Goal: Communication & Community: Answer question/provide support

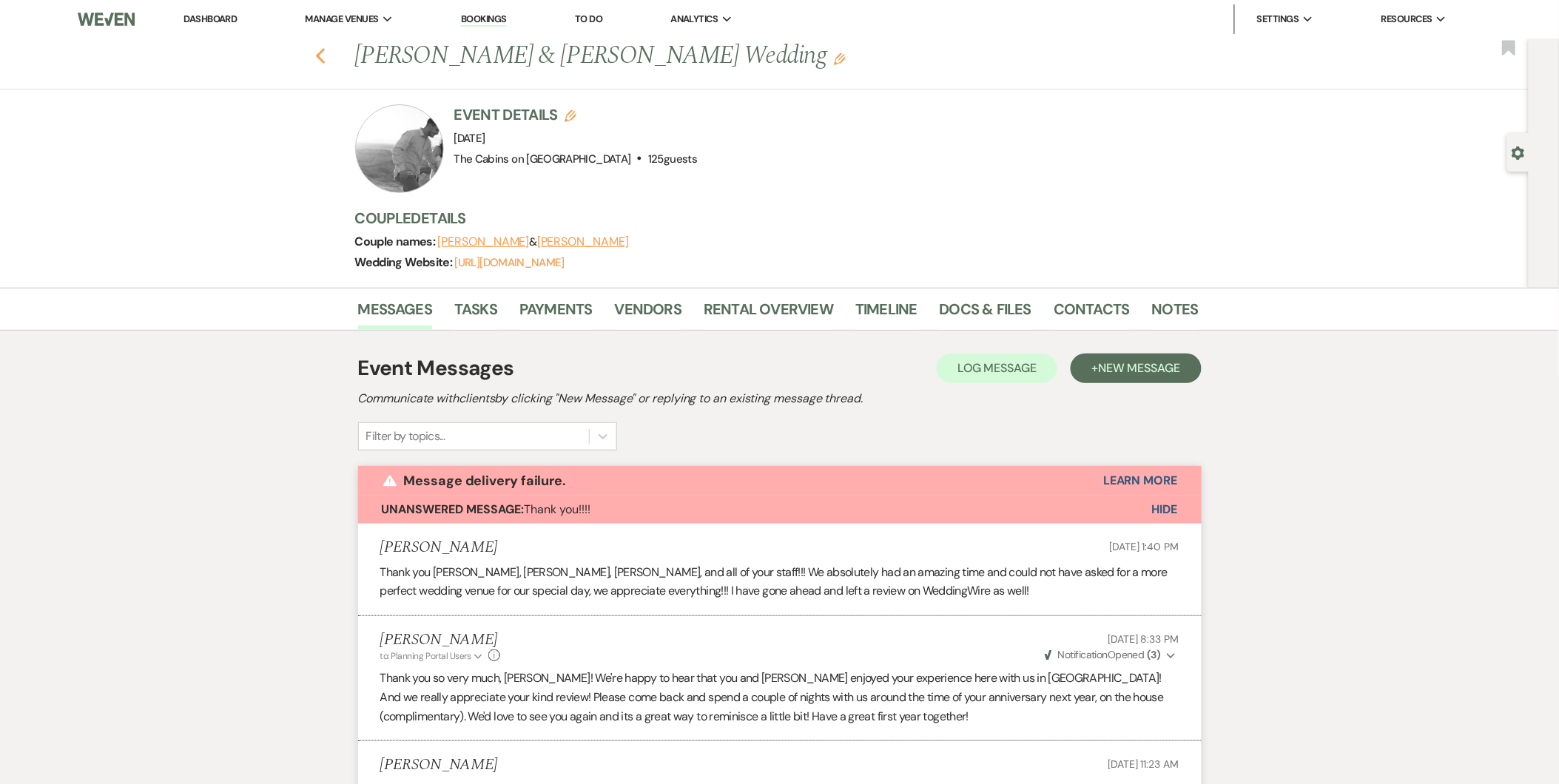
click at [324, 54] on use "button" at bounding box center [320, 57] width 10 height 17
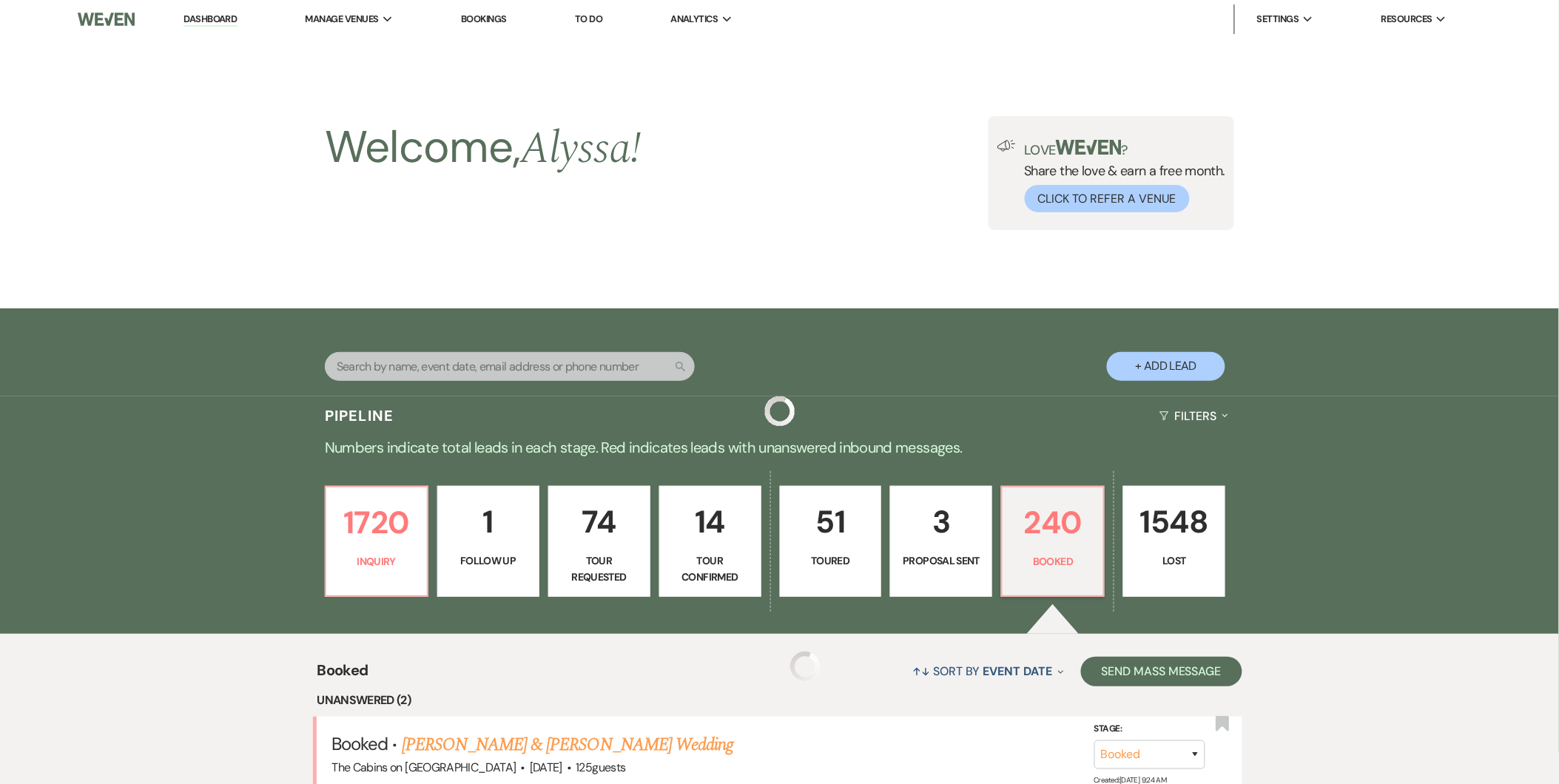
scroll to position [390, 0]
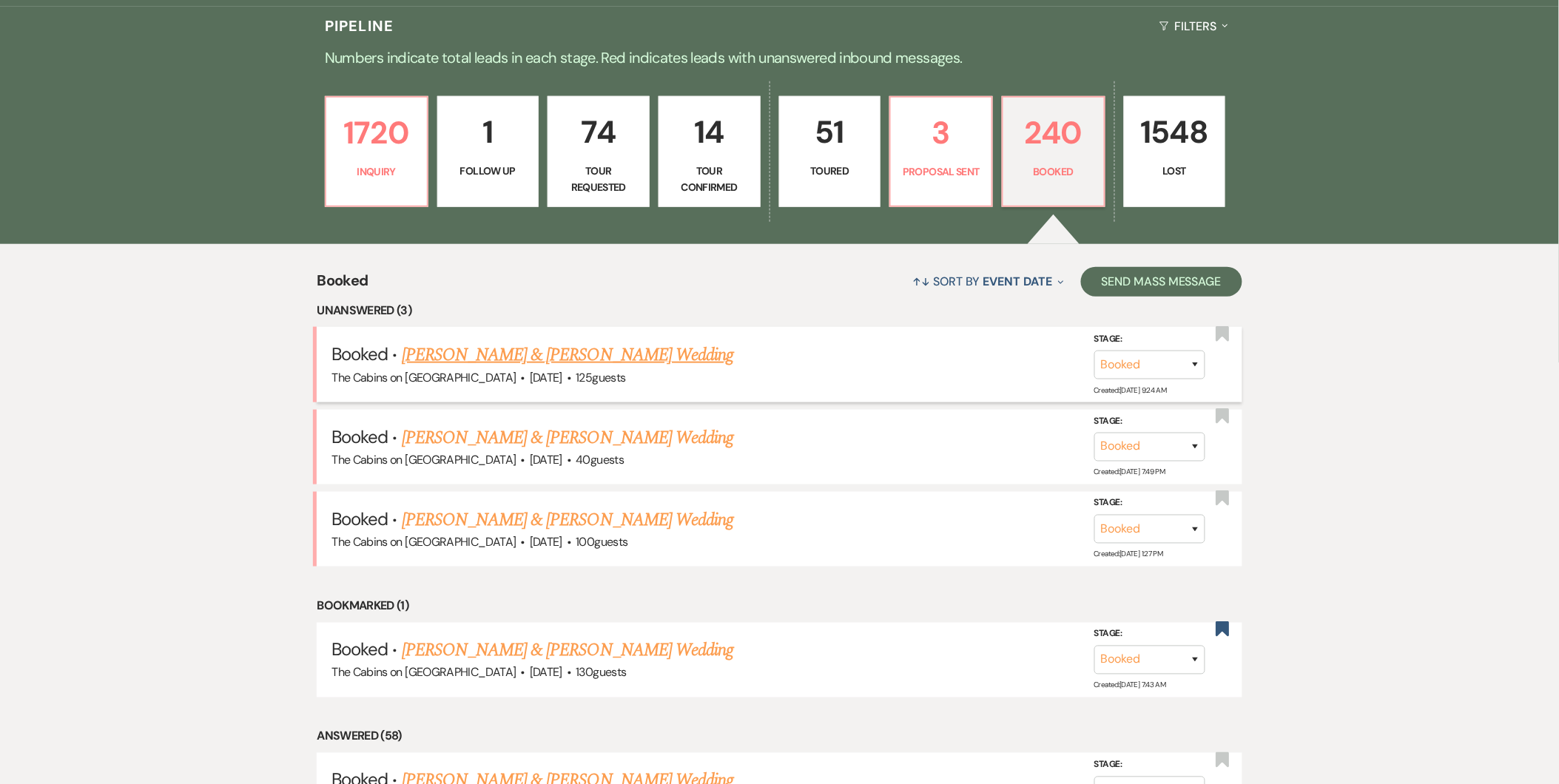
click at [618, 342] on link "[PERSON_NAME] & [PERSON_NAME] Wedding" at bounding box center [567, 355] width 331 height 27
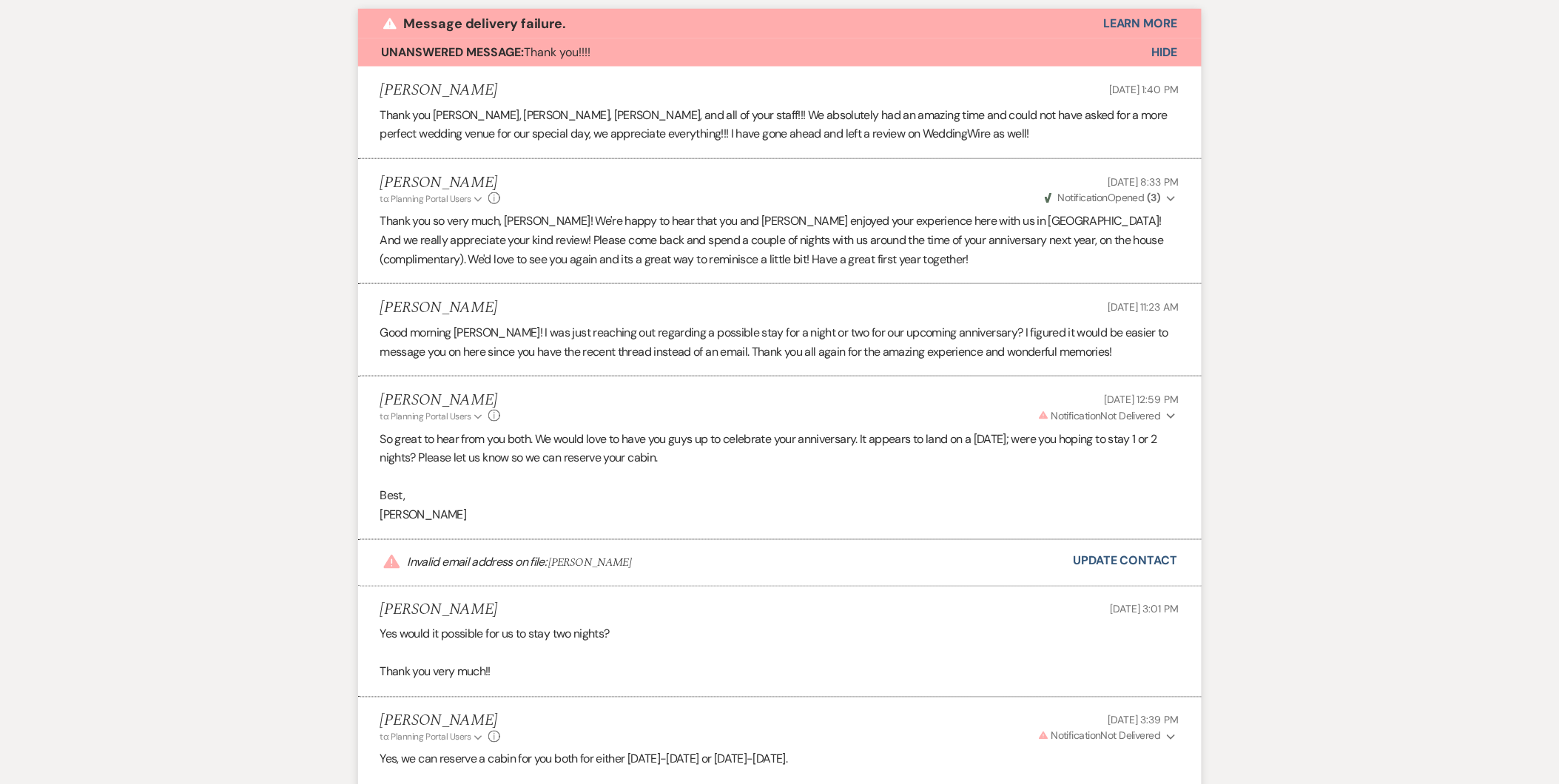
scroll to position [41, 0]
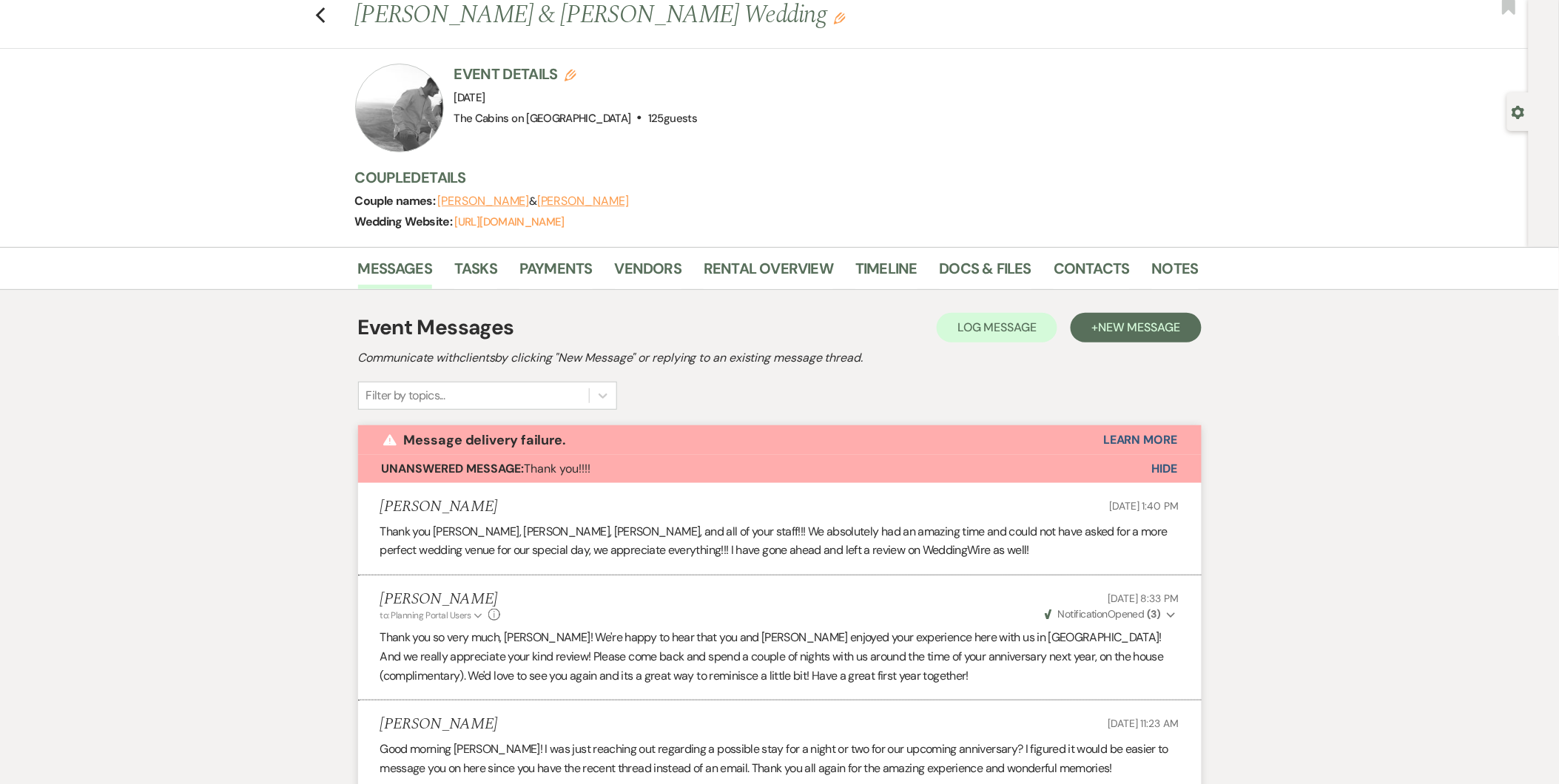
click at [1166, 466] on span "Hide" at bounding box center [1165, 468] width 26 height 16
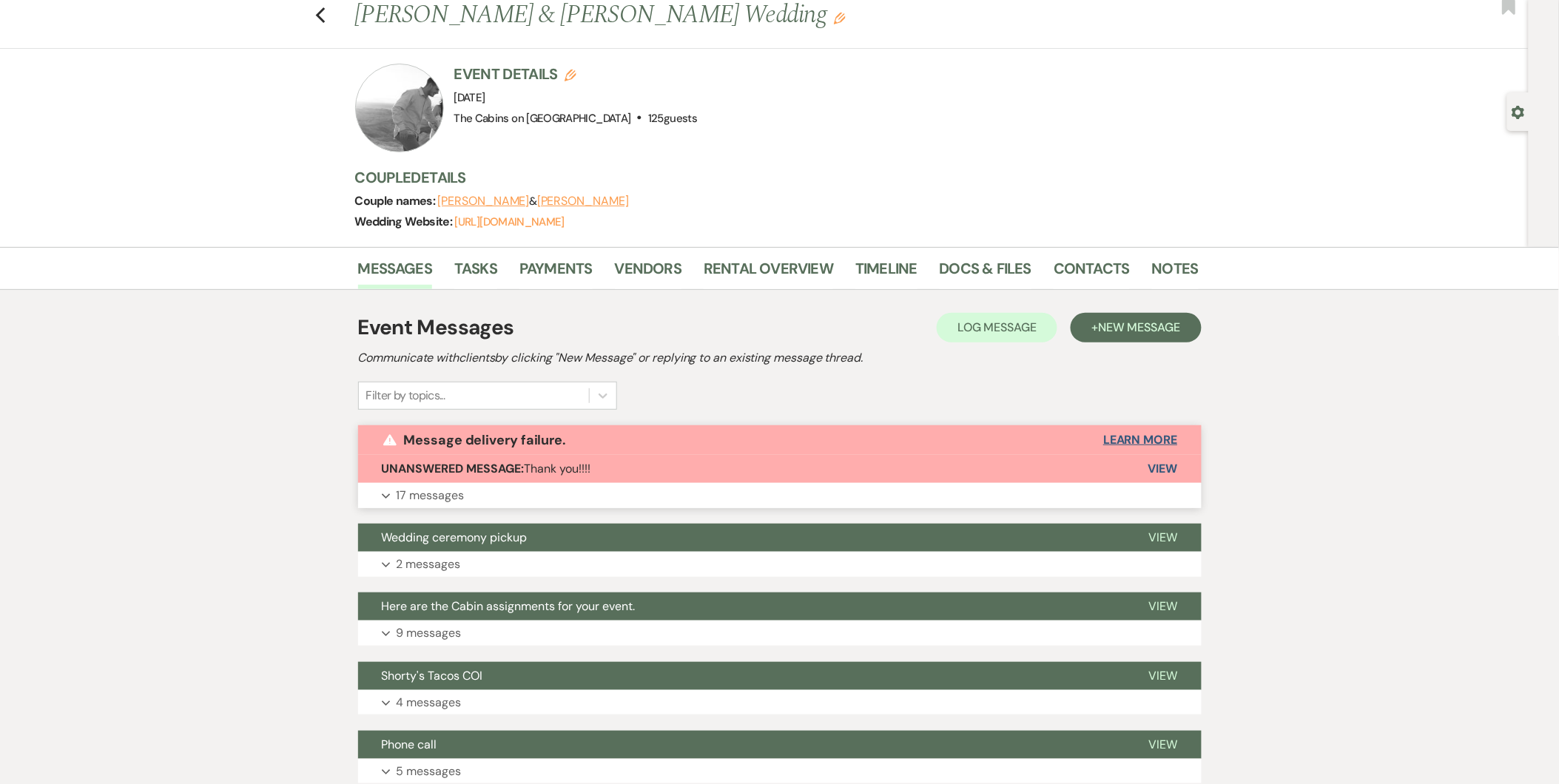
click at [1146, 439] on button "Learn More" at bounding box center [1140, 440] width 74 height 12
click at [461, 496] on p "17 messages" at bounding box center [431, 495] width 68 height 19
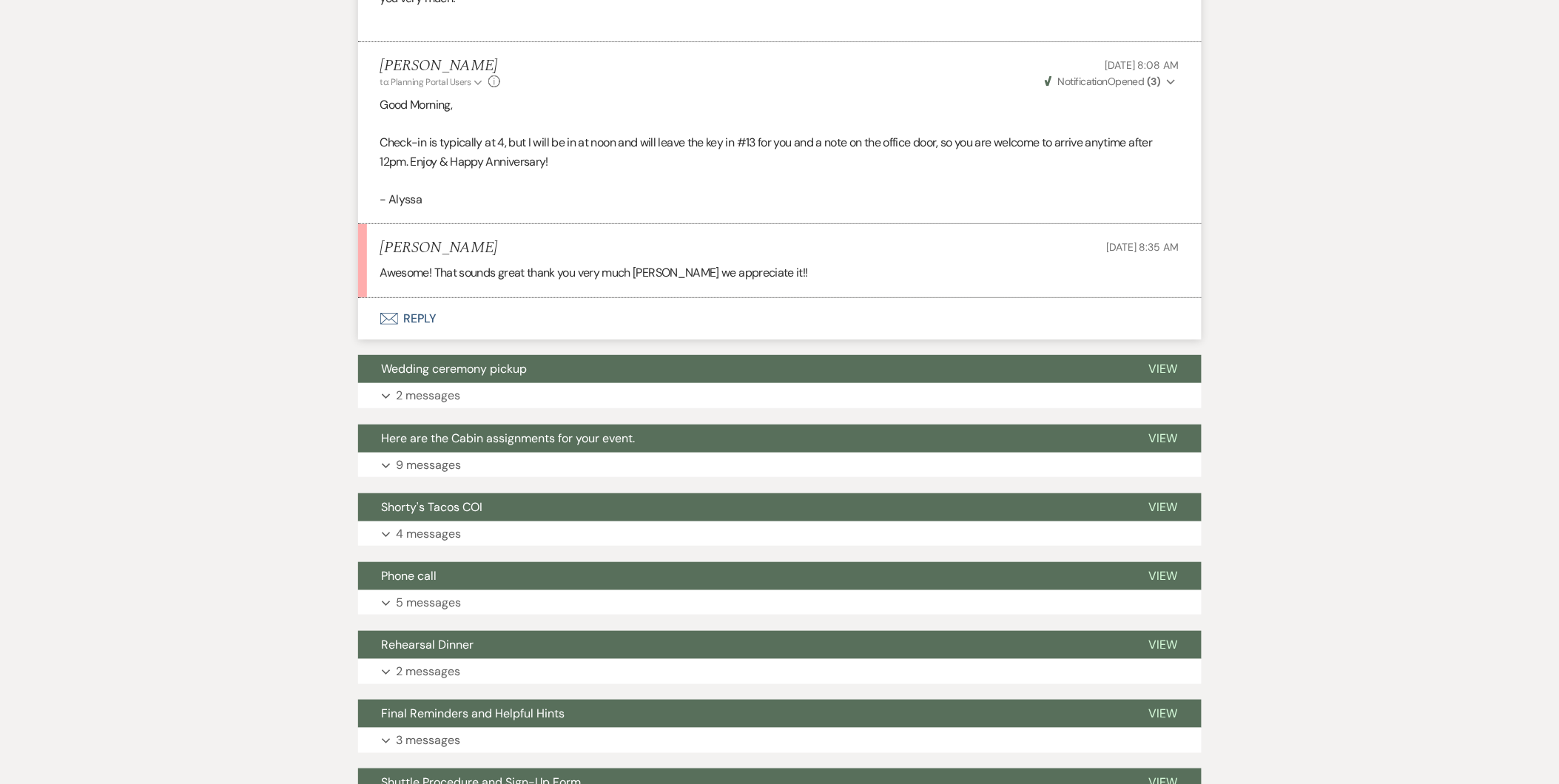
scroll to position [2005, 0]
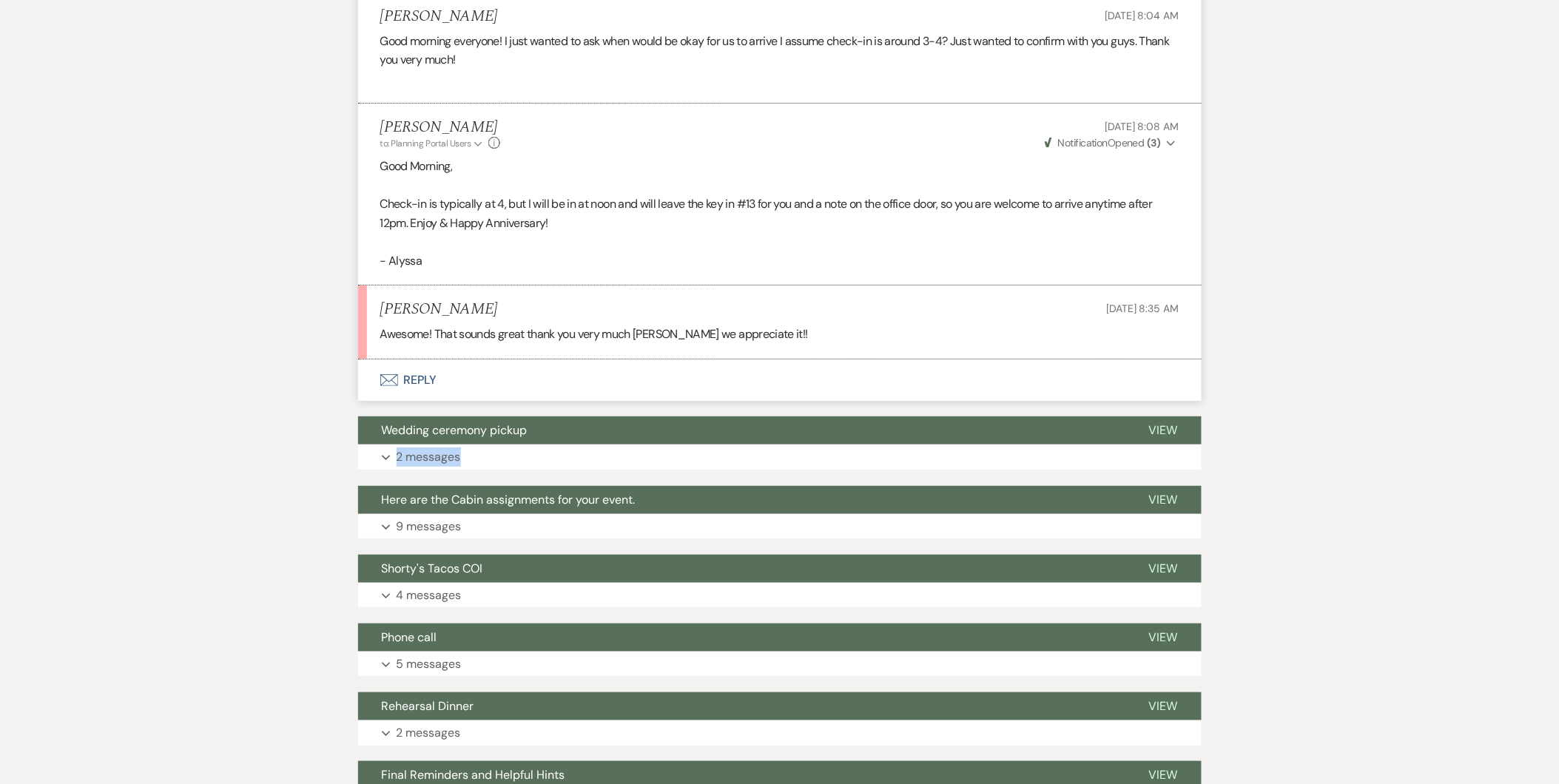
drag, startPoint x: 1555, startPoint y: 441, endPoint x: 1556, endPoint y: 409, distance: 32.0
drag, startPoint x: 1556, startPoint y: 409, endPoint x: 1455, endPoint y: 506, distance: 140.0
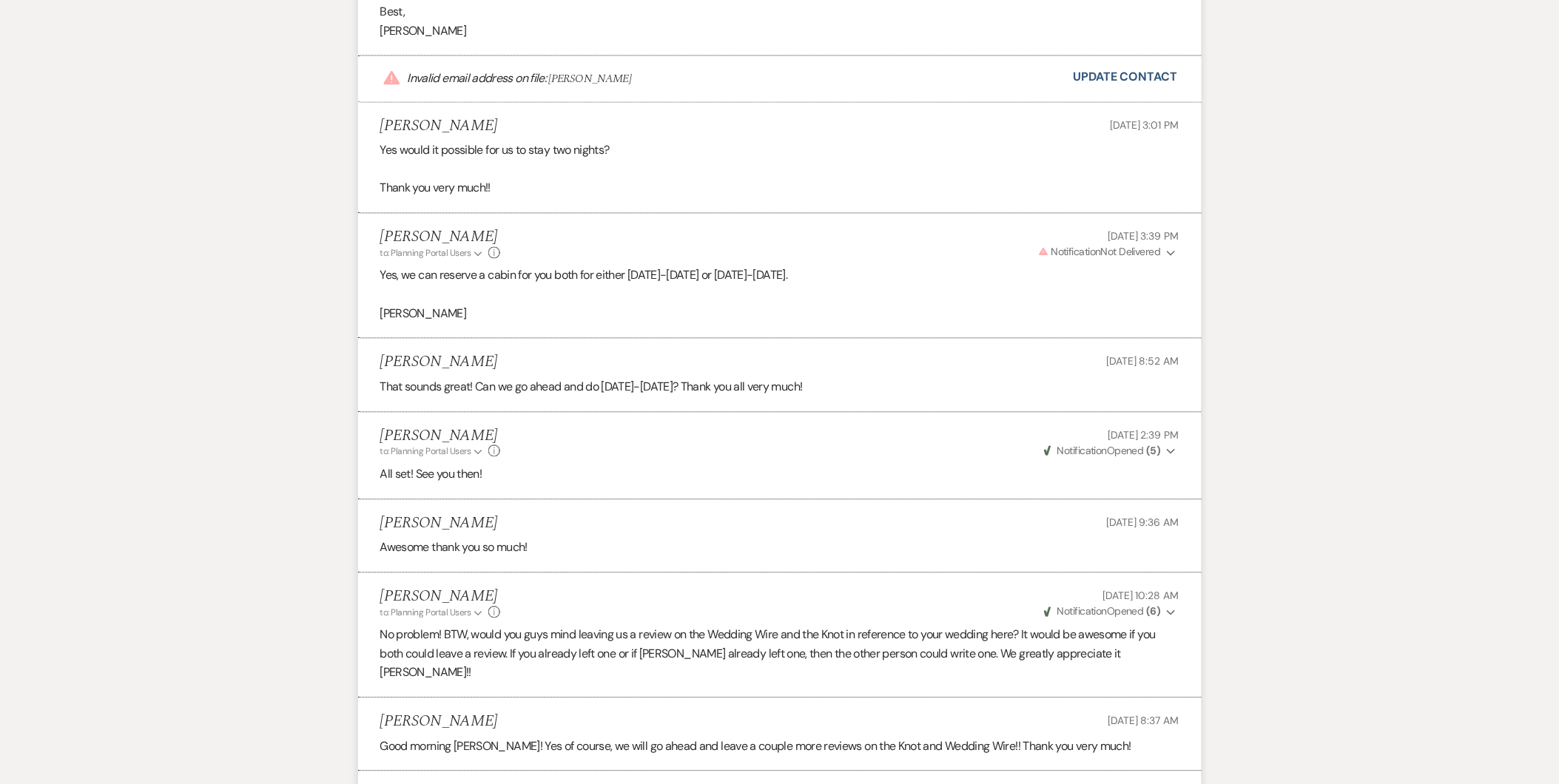
scroll to position [0, 0]
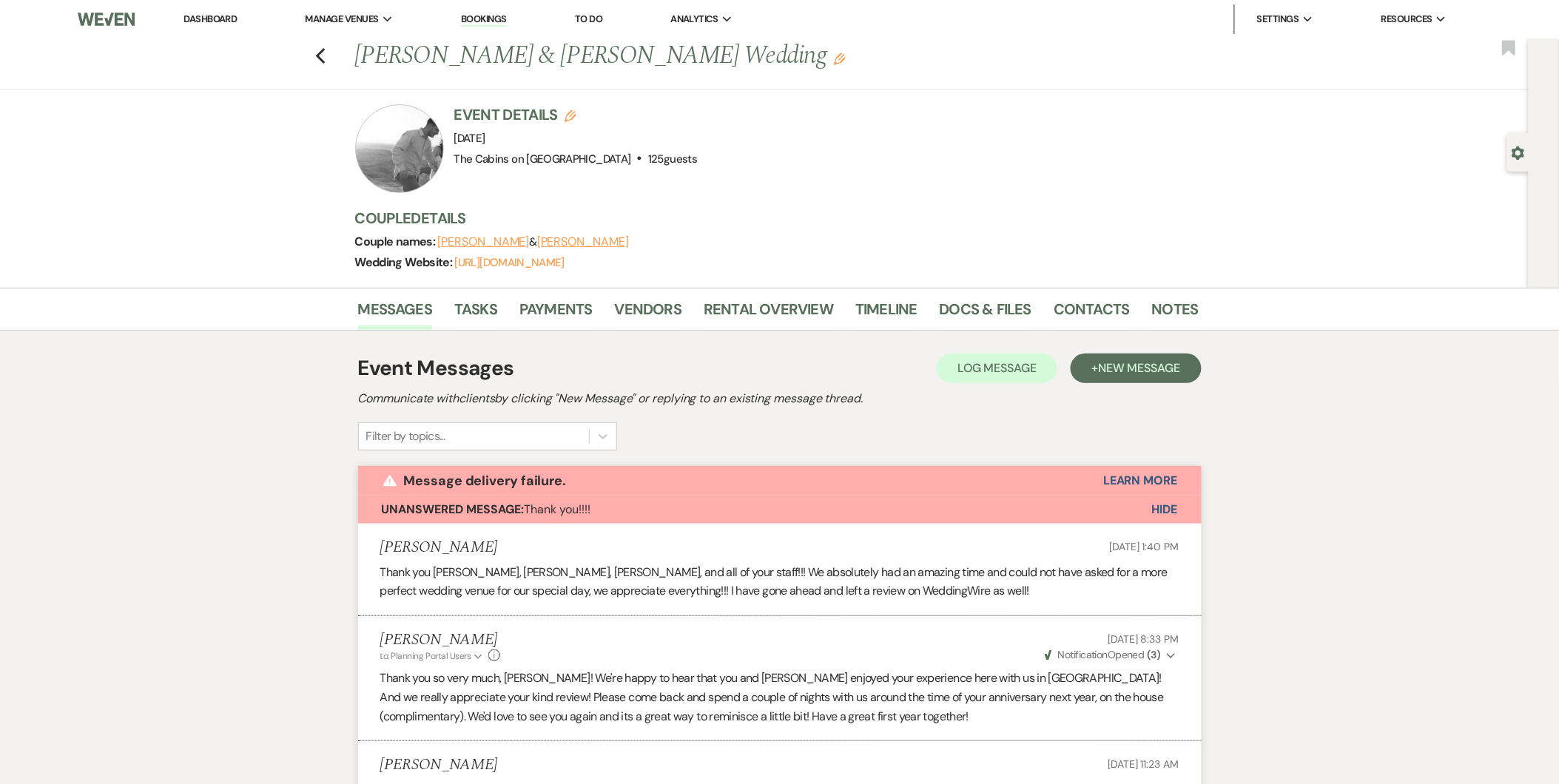
click at [1170, 511] on span "Hide" at bounding box center [1165, 509] width 26 height 16
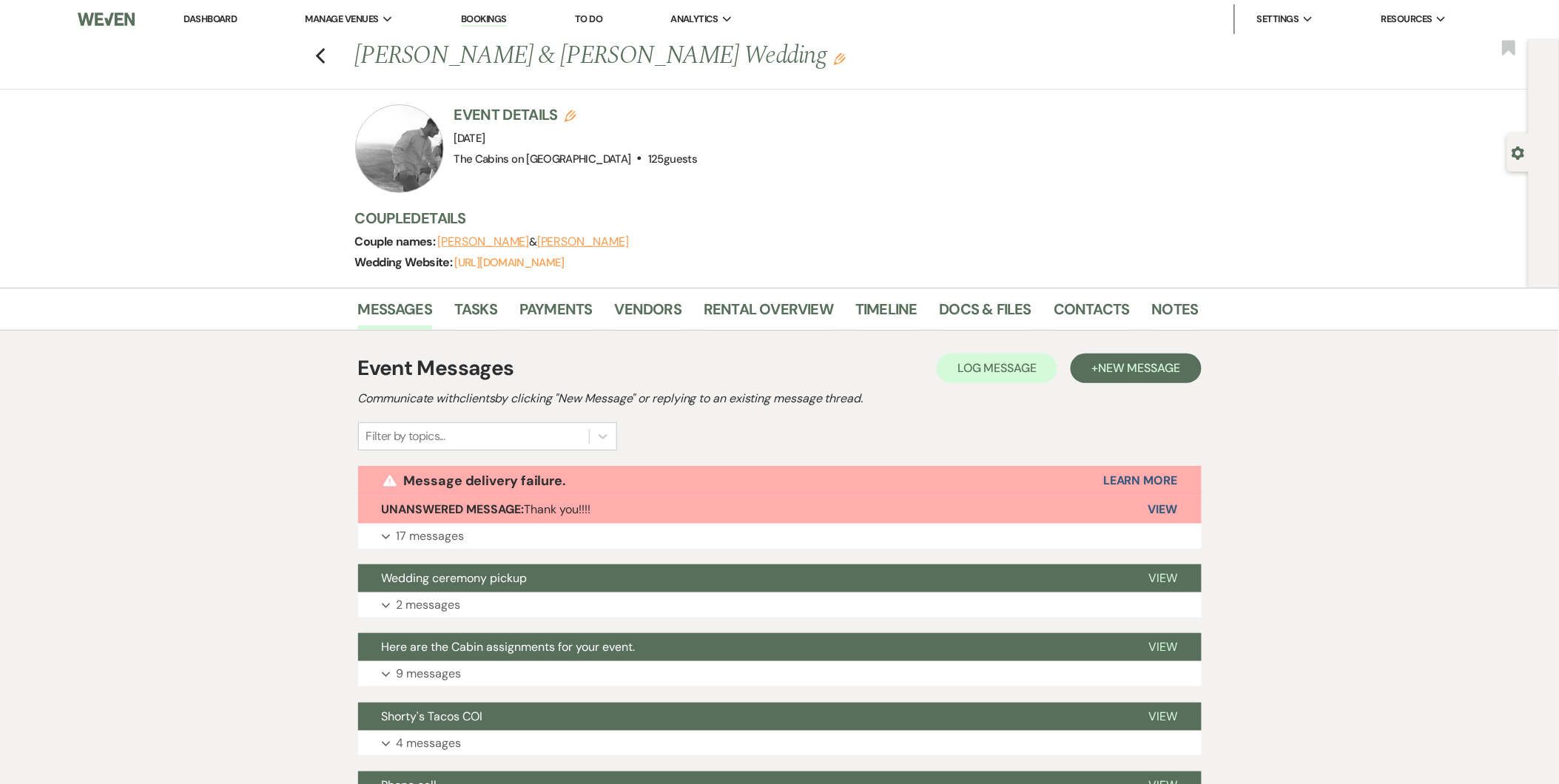
click at [328, 65] on div "Previous Ashlee Branson & Zachary Pollard's Wedding Edit Bookmark" at bounding box center [760, 63] width 1536 height 51
click at [324, 62] on use "button" at bounding box center [320, 57] width 10 height 17
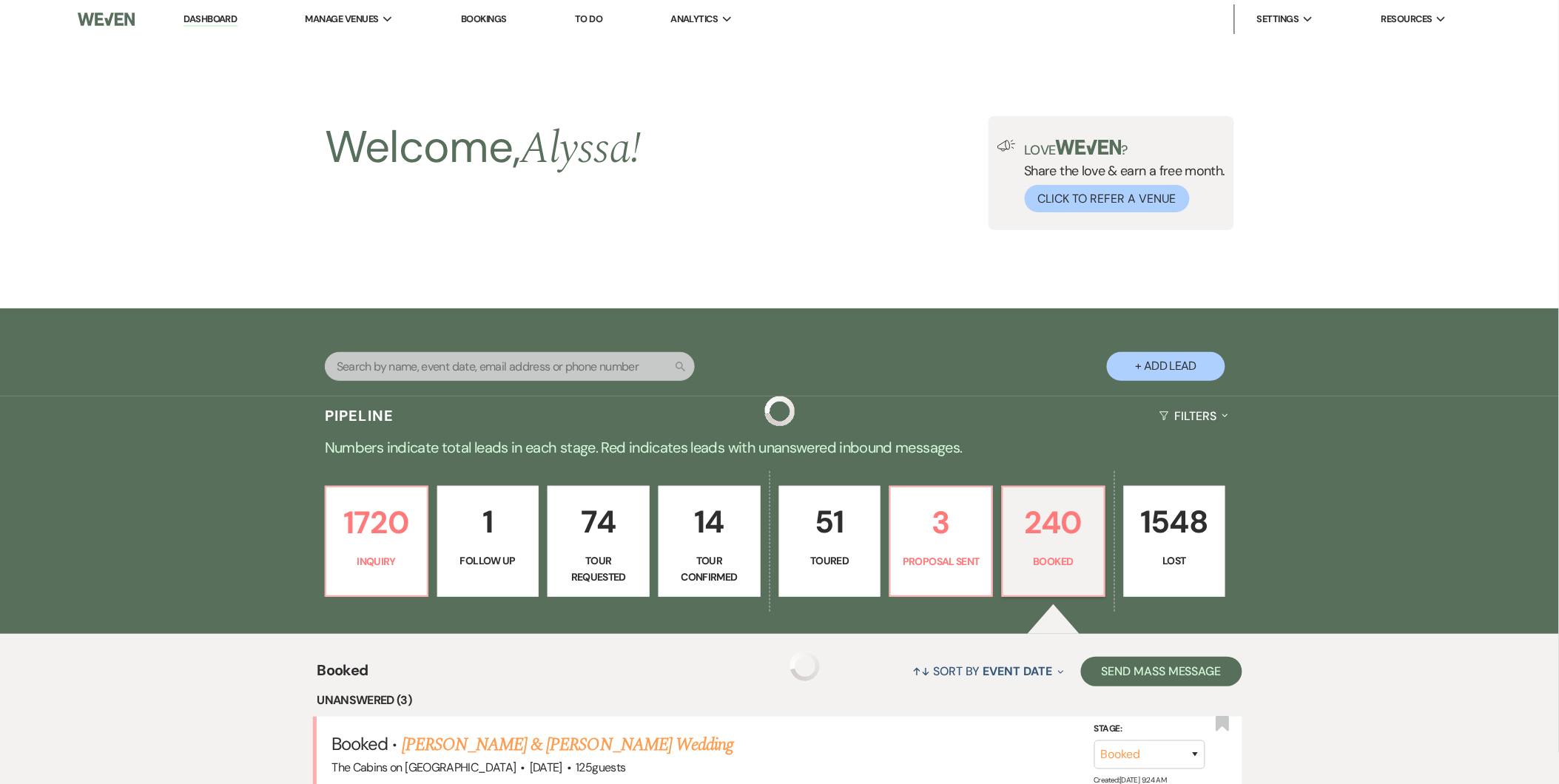
scroll to position [390, 0]
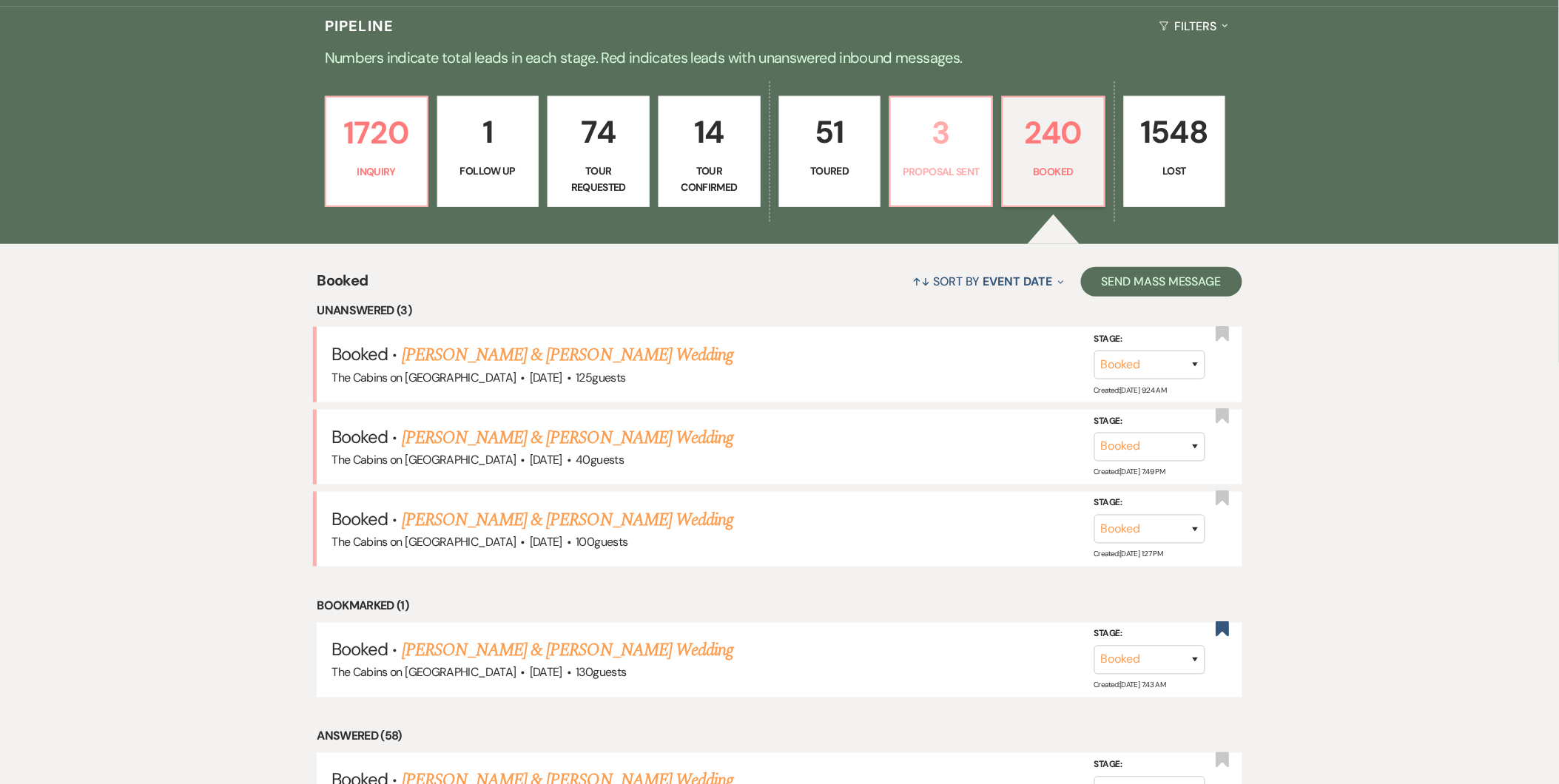
click at [960, 128] on p "3" at bounding box center [941, 133] width 83 height 50
select select "6"
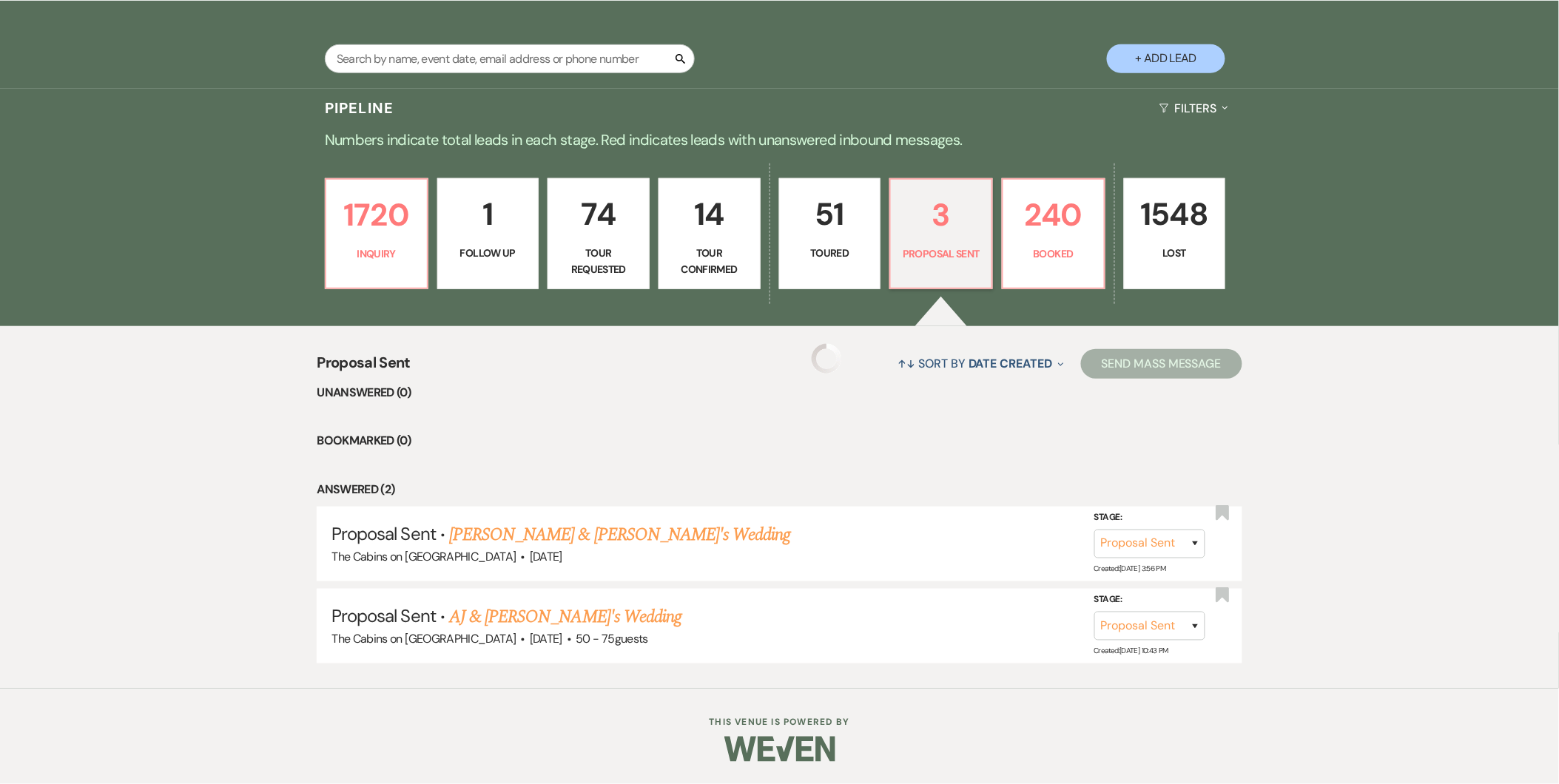
scroll to position [388, 0]
select select "6"
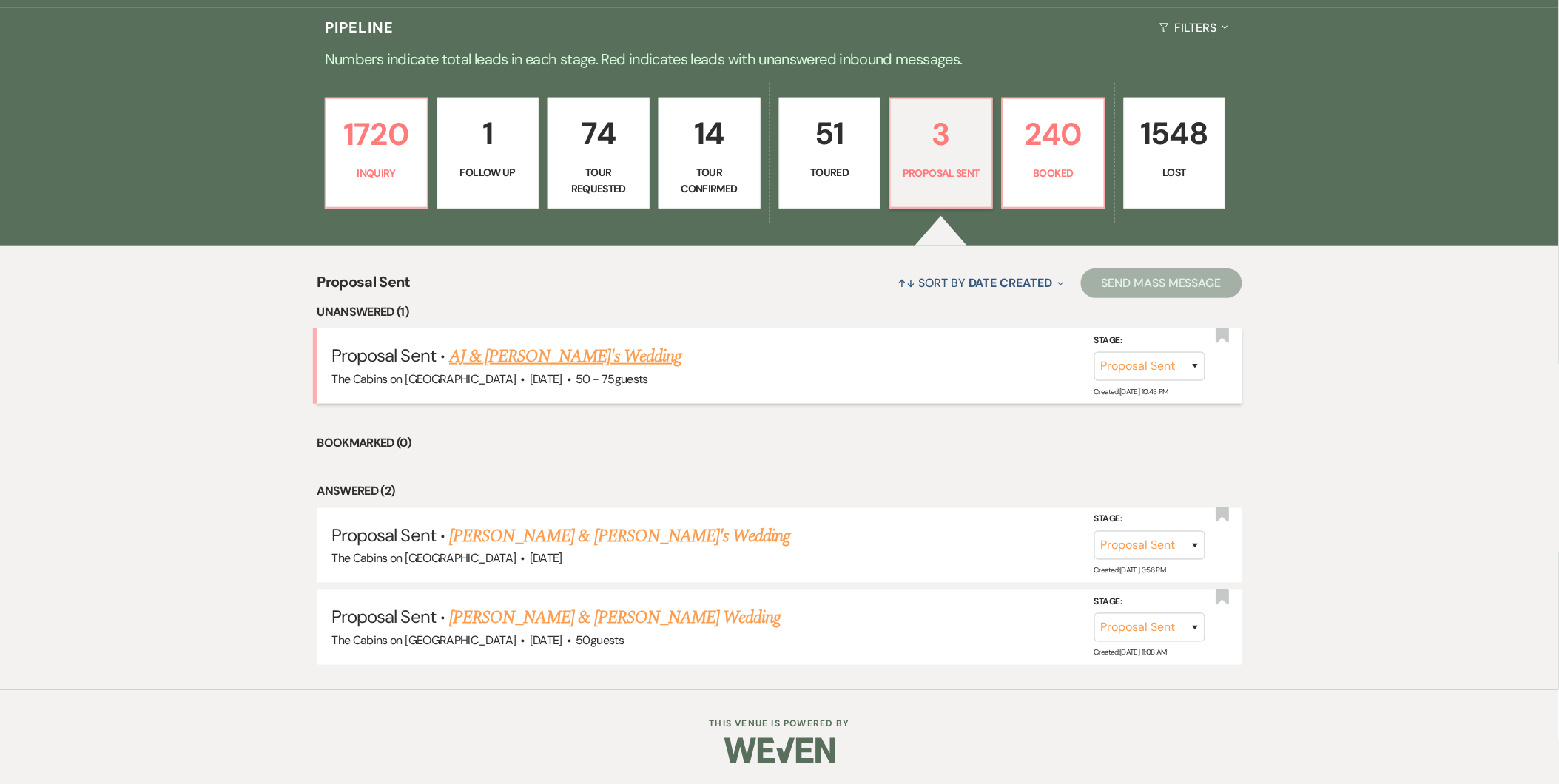
click at [564, 359] on link "AJ & Shaina's Wedding" at bounding box center [565, 357] width 232 height 27
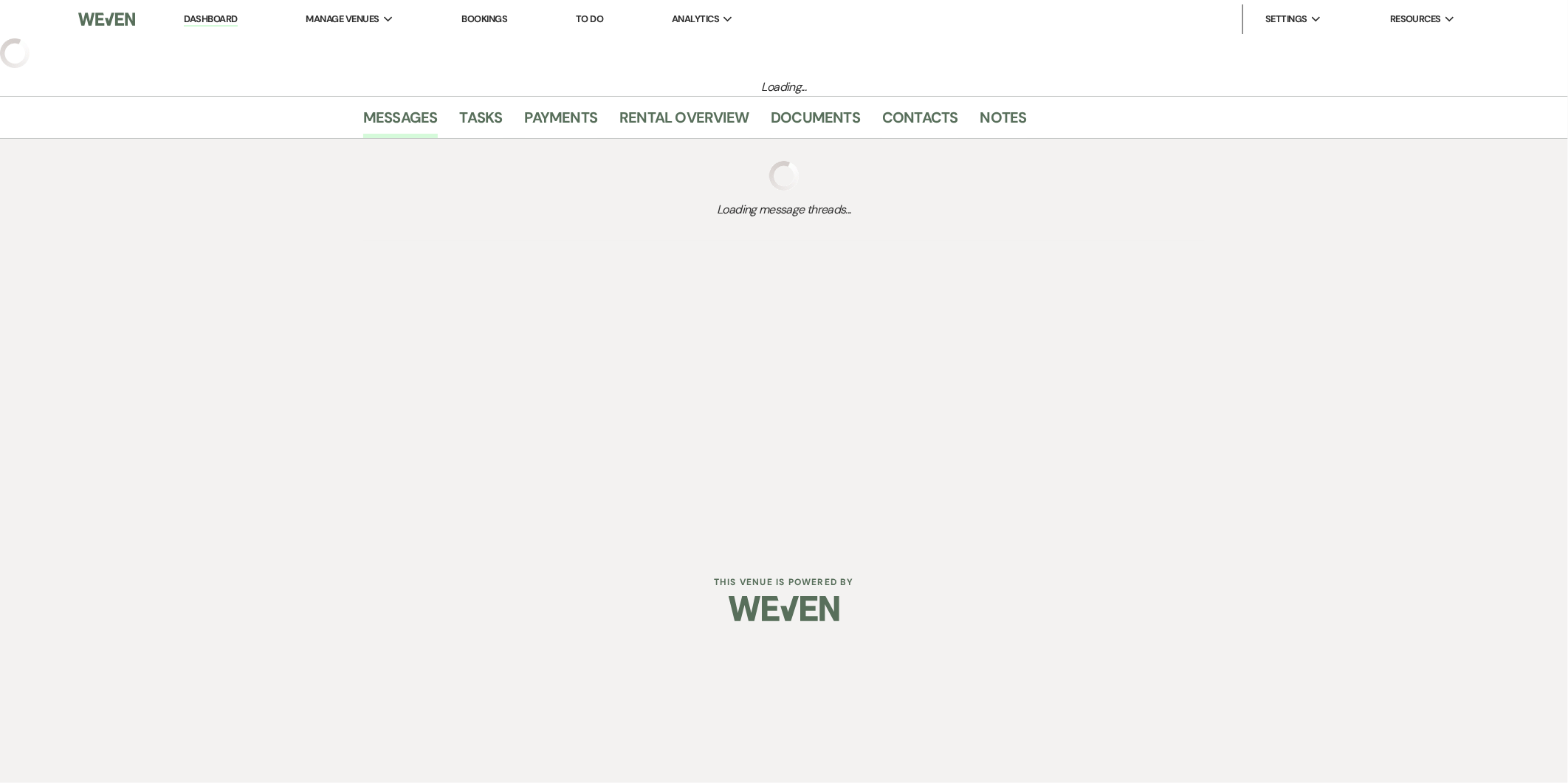
select select "6"
select select "5"
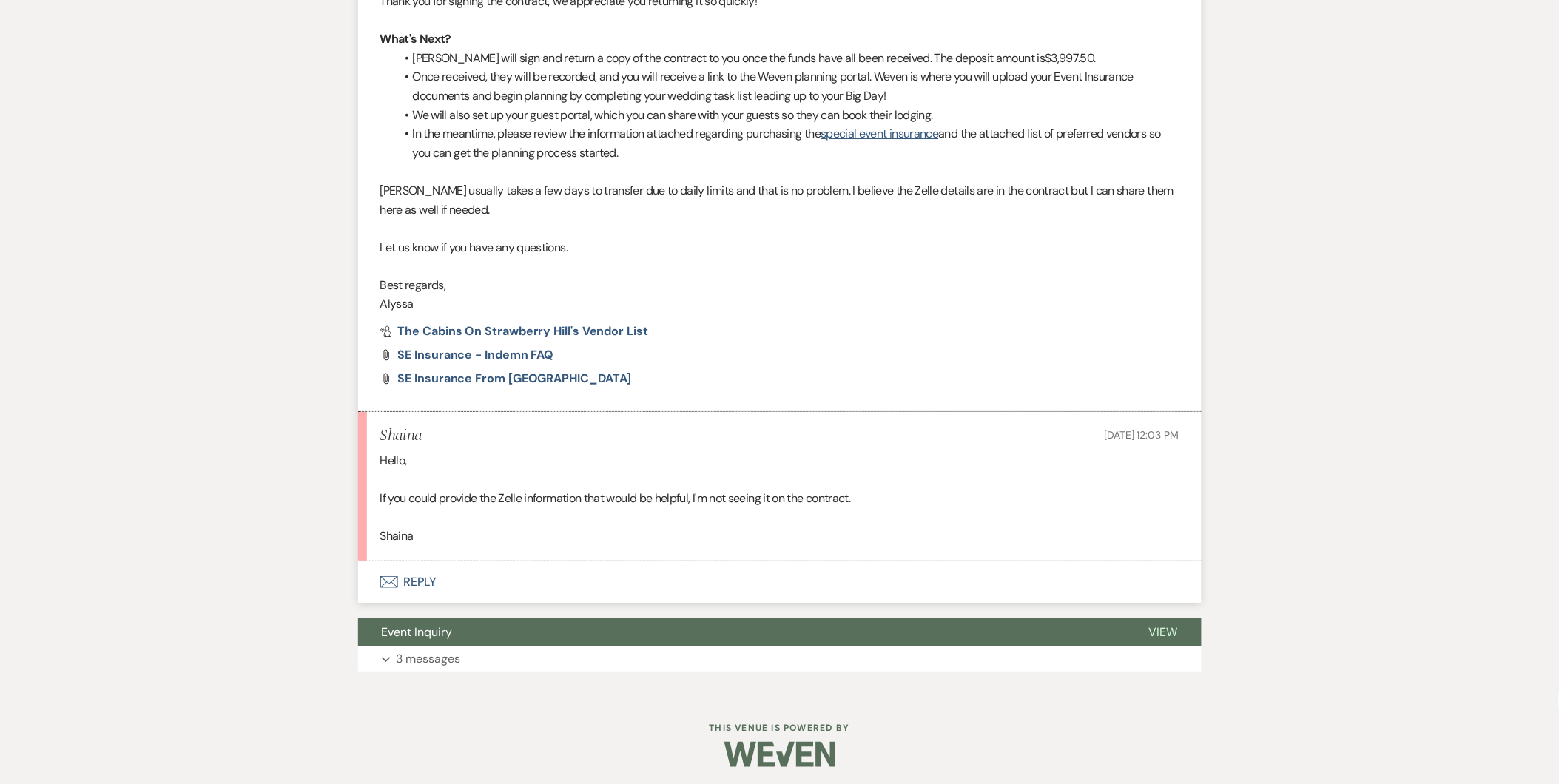
scroll to position [3827, 0]
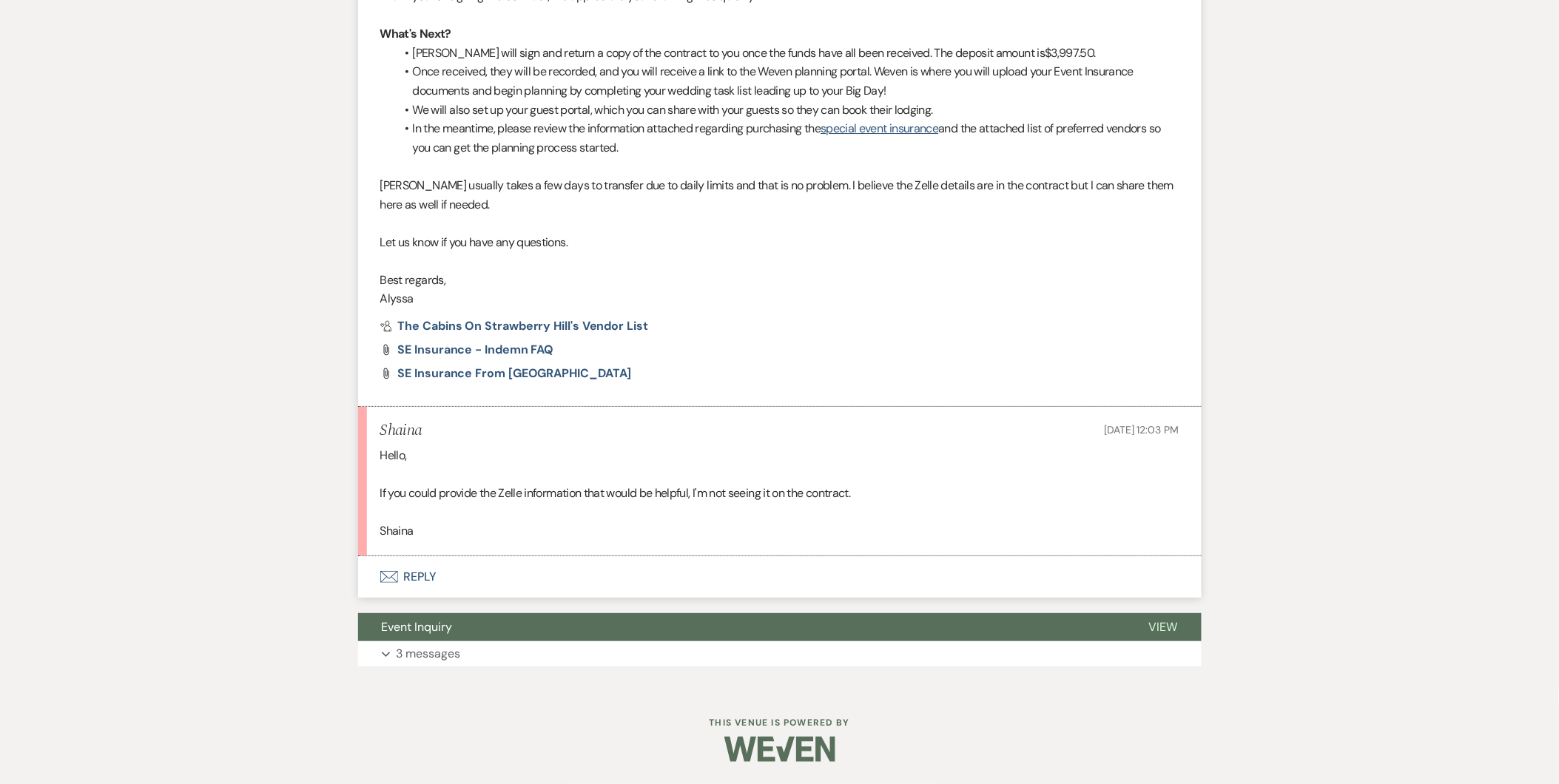
click at [432, 574] on button "Envelope Reply" at bounding box center [780, 577] width 844 height 42
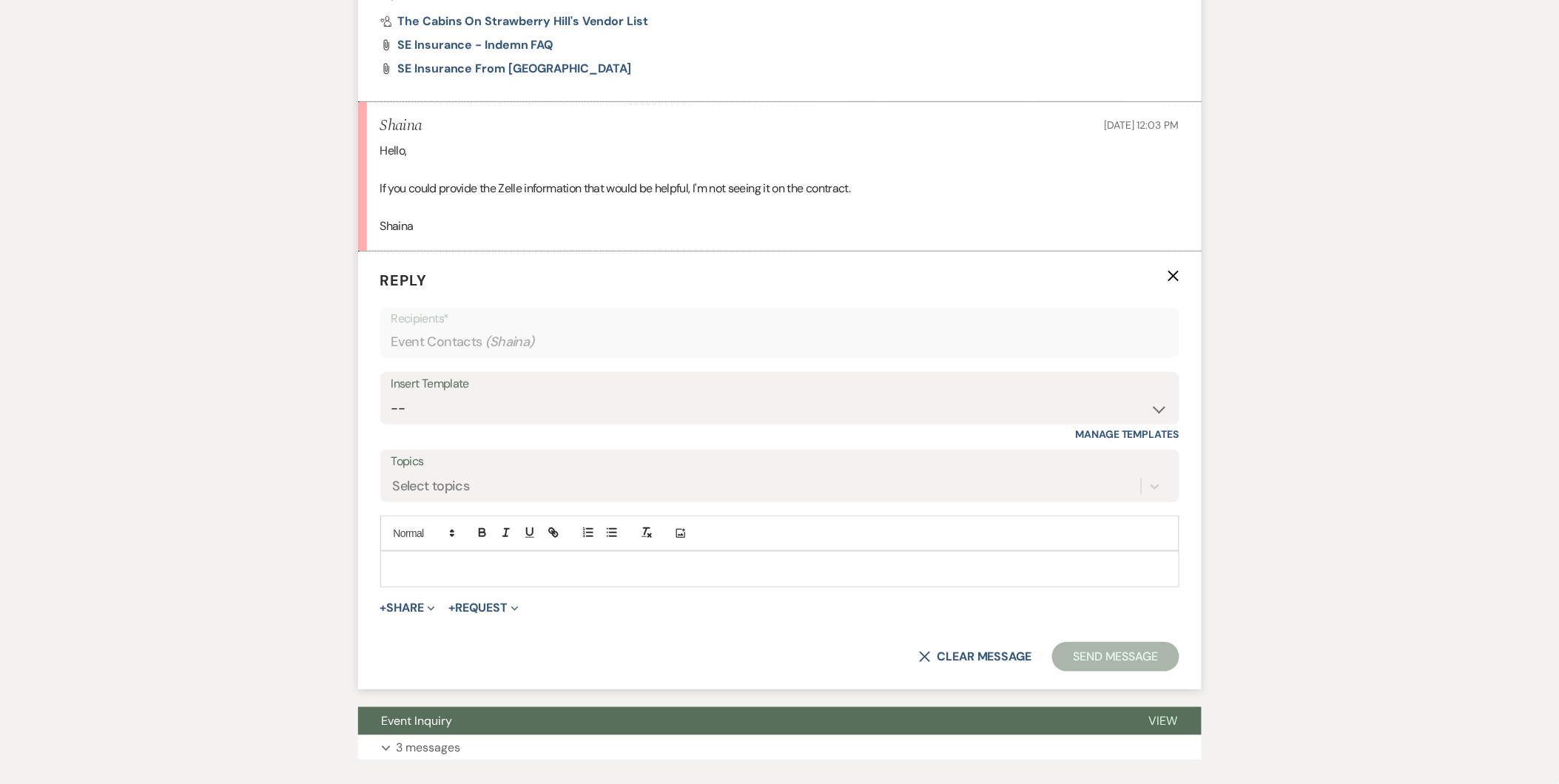
scroll to position [4210, 0]
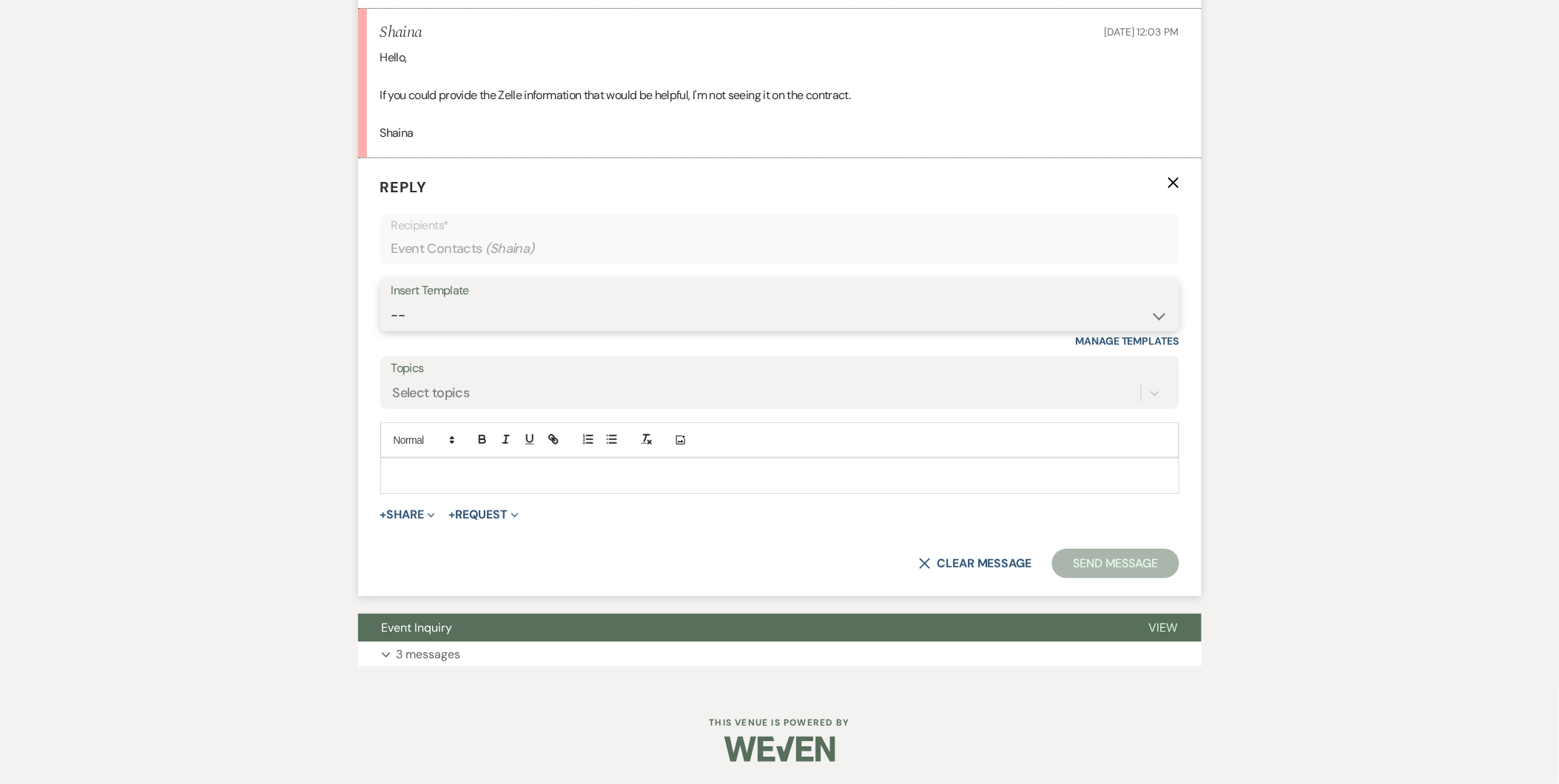
click at [819, 322] on select "-- Initial Inquiry Response Tour Request Response Follow Up Copy of Initial Inq…" at bounding box center [780, 315] width 777 height 29
select select "1249"
click at [391, 315] on select "-- Initial Inquiry Response Tour Request Response Follow Up Copy of Initial Inq…" at bounding box center [780, 315] width 777 height 29
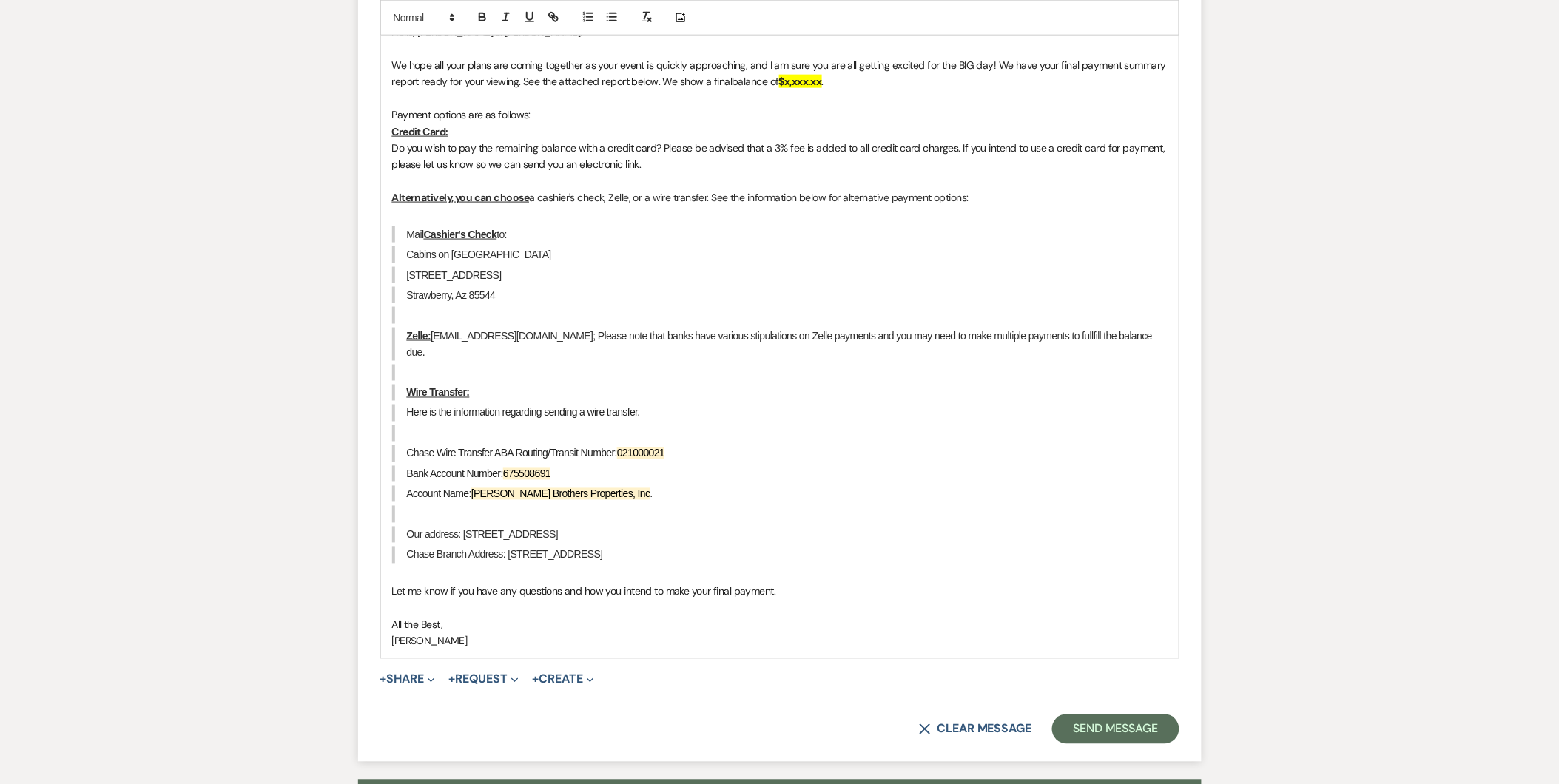
scroll to position [4642, 0]
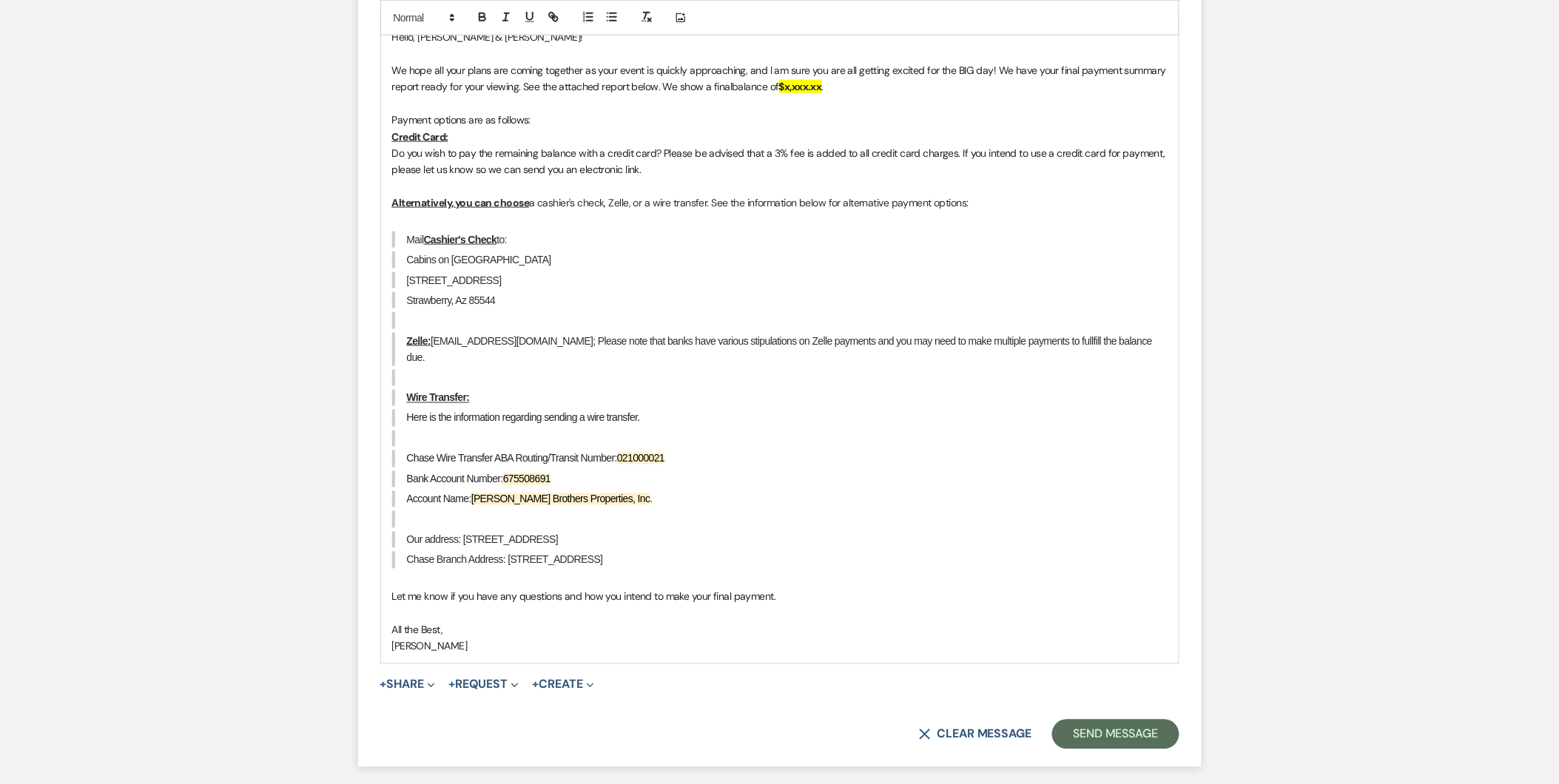
click at [697, 568] on blockquote "Chase Branch Address: 201 S Beeline Hwy, Payson, AZ 85541" at bounding box center [780, 560] width 775 height 17
drag, startPoint x: 786, startPoint y: 601, endPoint x: 388, endPoint y: 397, distance: 447.2
click at [388, 397] on div "Hello, AJ & Shaina! We hope all your plans are coming together as your event is…" at bounding box center [780, 342] width 798 height 643
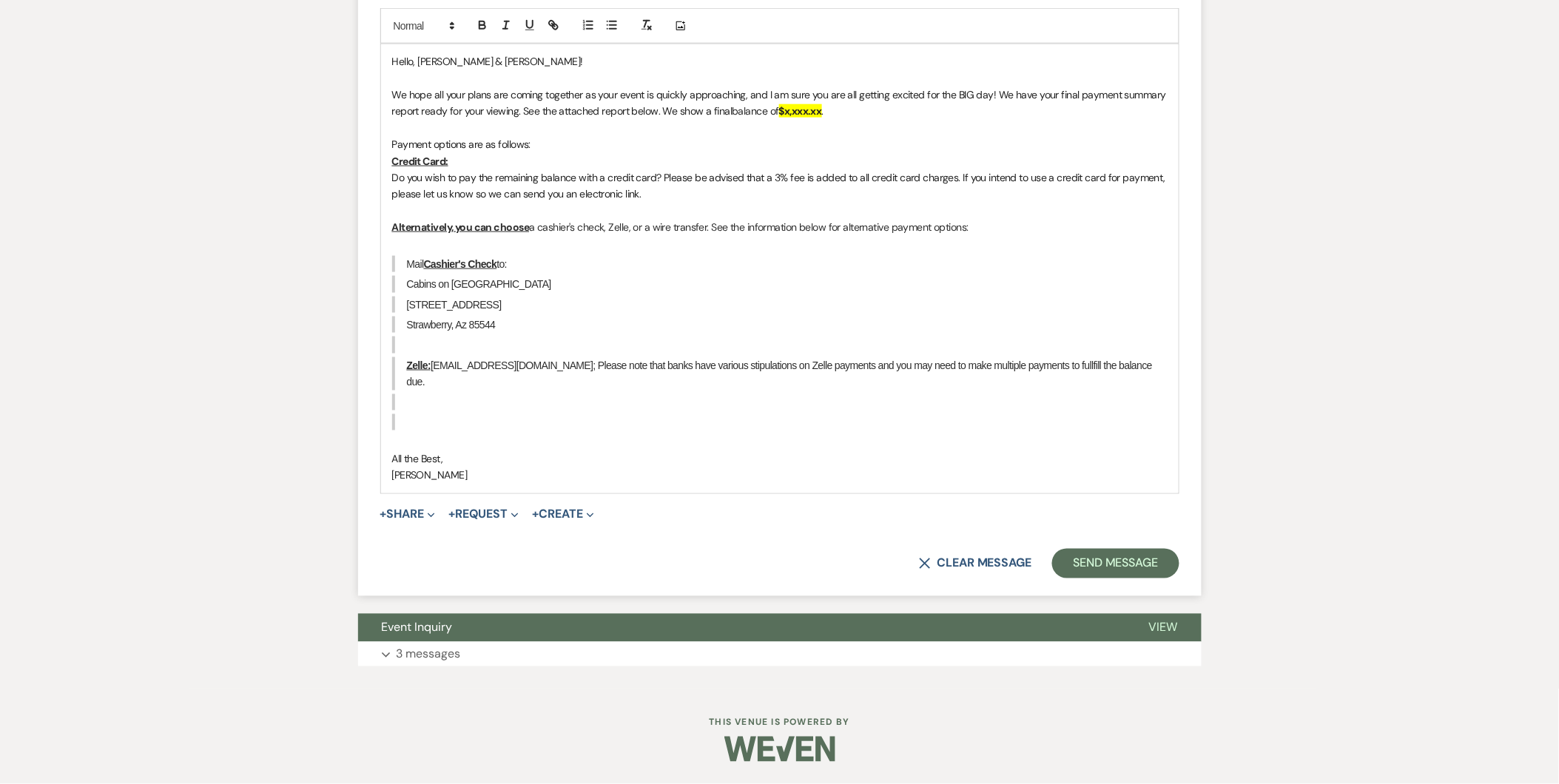
scroll to position [4623, 0]
drag, startPoint x: 523, startPoint y: 345, endPoint x: 378, endPoint y: 61, distance: 318.9
click at [378, 61] on form "Reply X Draft saved! Recipients* Event Contacts ( Shaina ) Insert Template -- I…" at bounding box center [780, 170] width 844 height 851
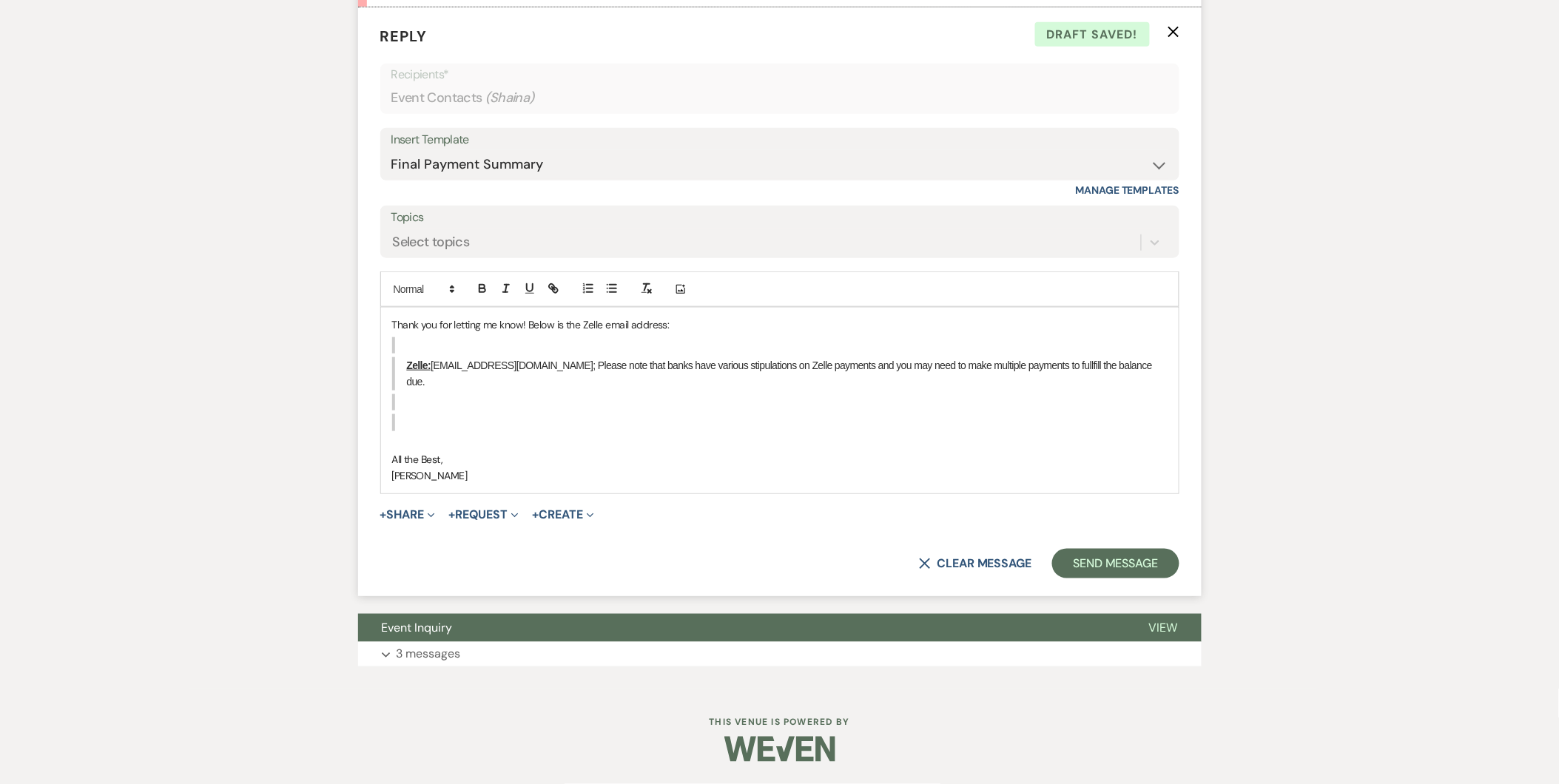
click at [700, 404] on blockquote at bounding box center [780, 402] width 775 height 17
click at [650, 429] on blockquote at bounding box center [780, 422] width 775 height 17
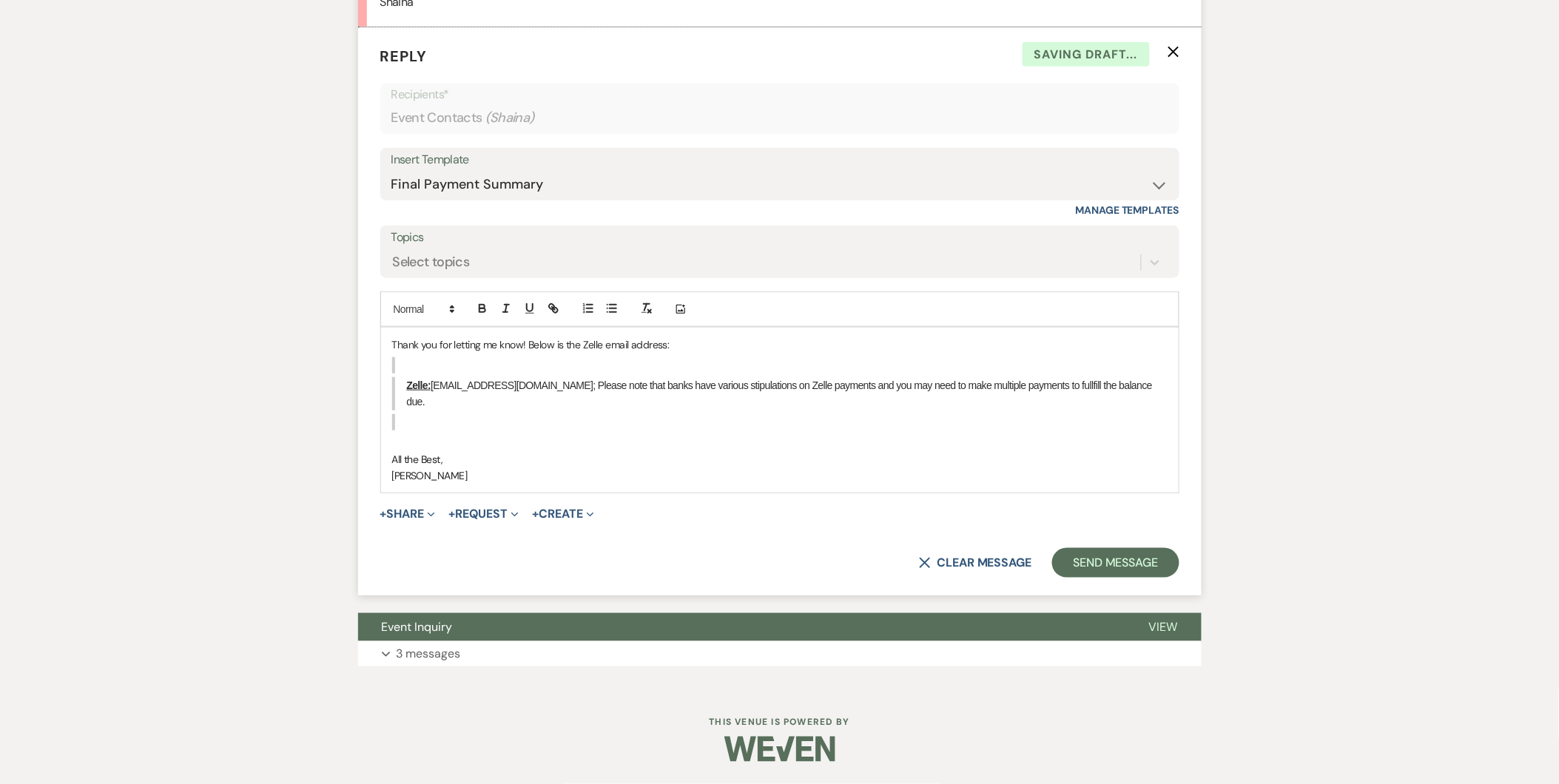
scroll to position [4340, 0]
click at [440, 373] on blockquote at bounding box center [780, 366] width 775 height 17
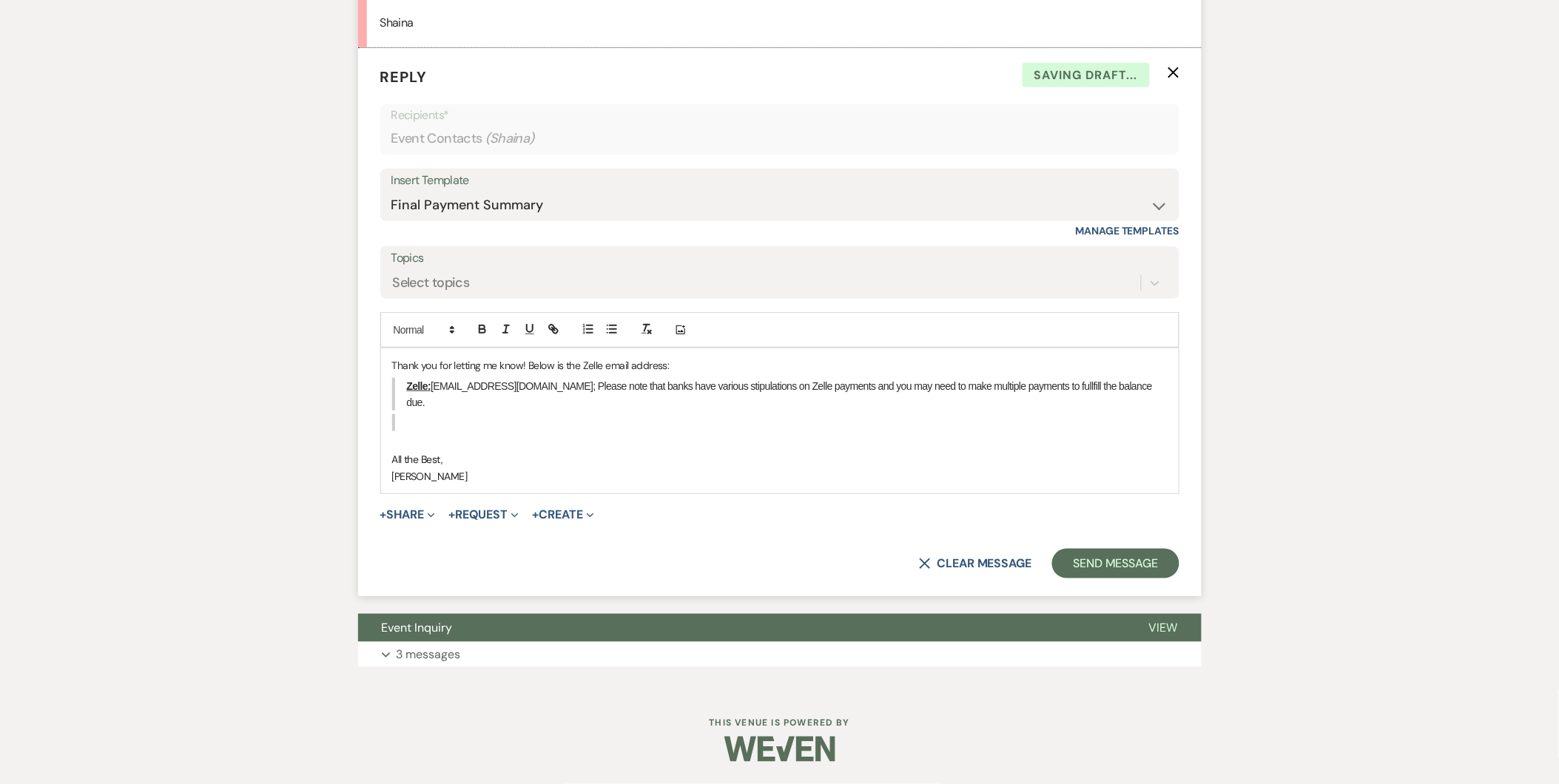
scroll to position [4336, 0]
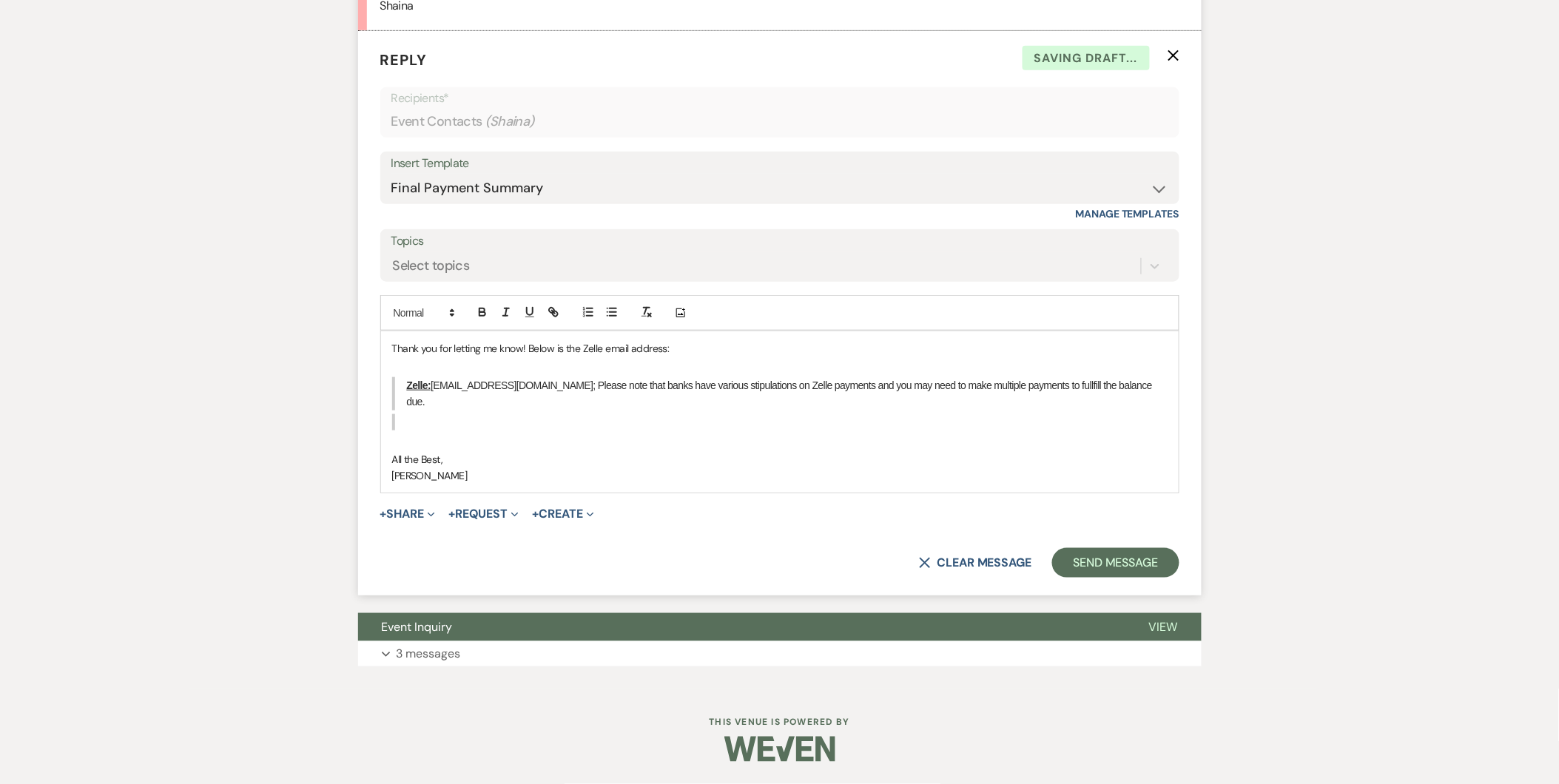
click at [399, 430] on blockquote at bounding box center [780, 422] width 775 height 17
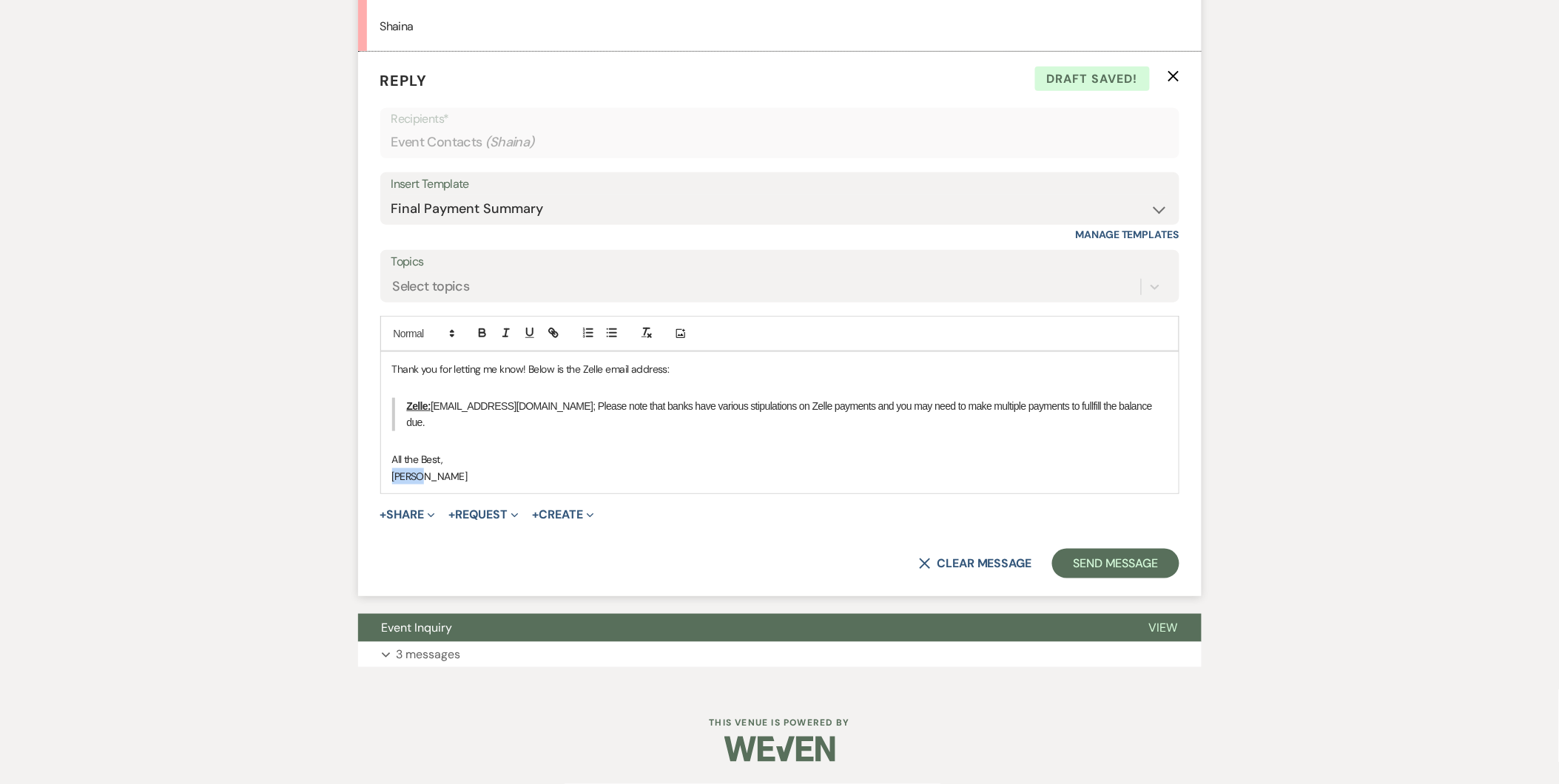
drag, startPoint x: 448, startPoint y: 461, endPoint x: 437, endPoint y: 468, distance: 13.0
click at [437, 468] on div "Thank you for letting me know! Below is the Zelle email address: Zelle: info@az…" at bounding box center [780, 422] width 798 height 141
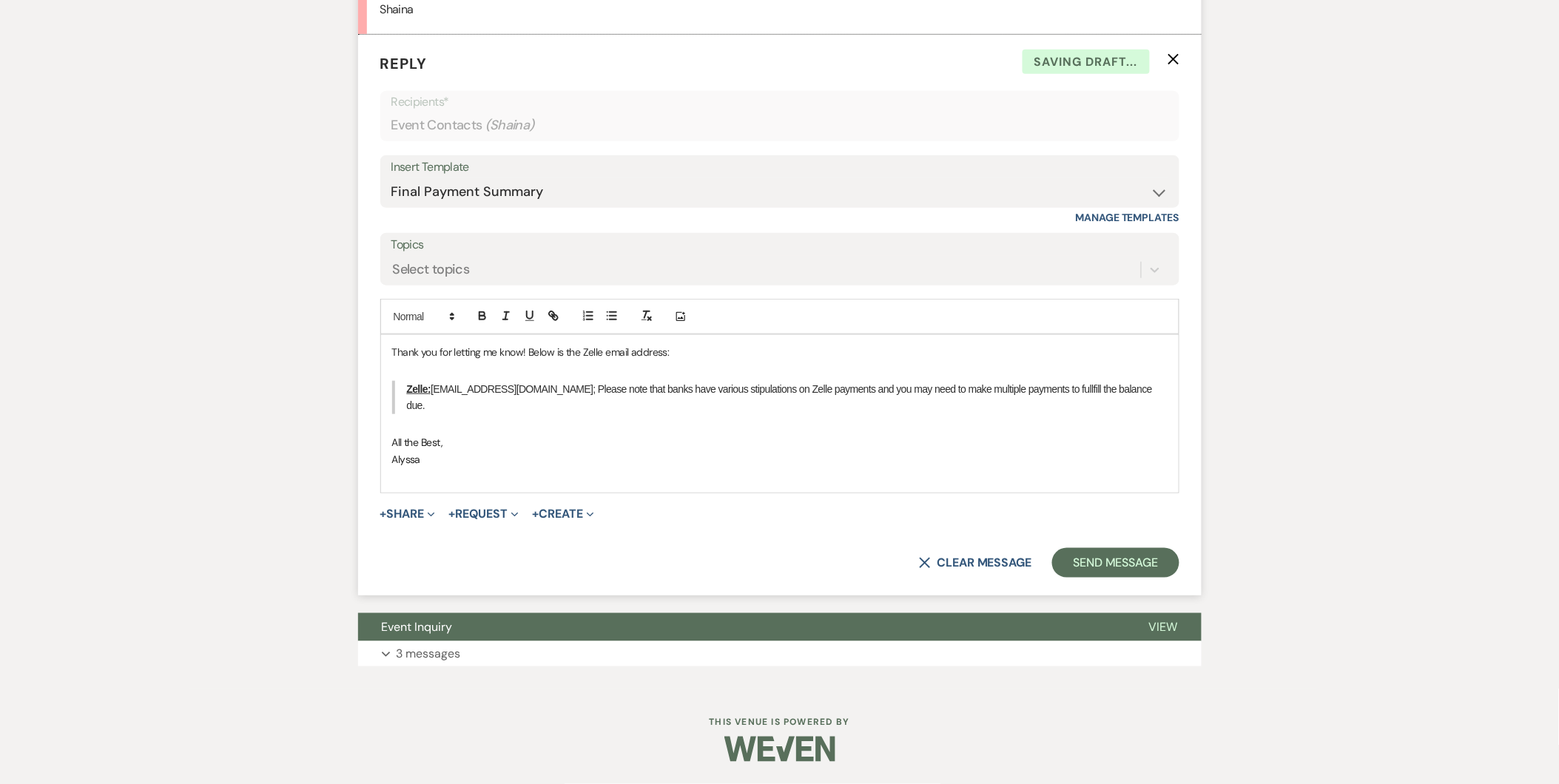
scroll to position [4349, 0]
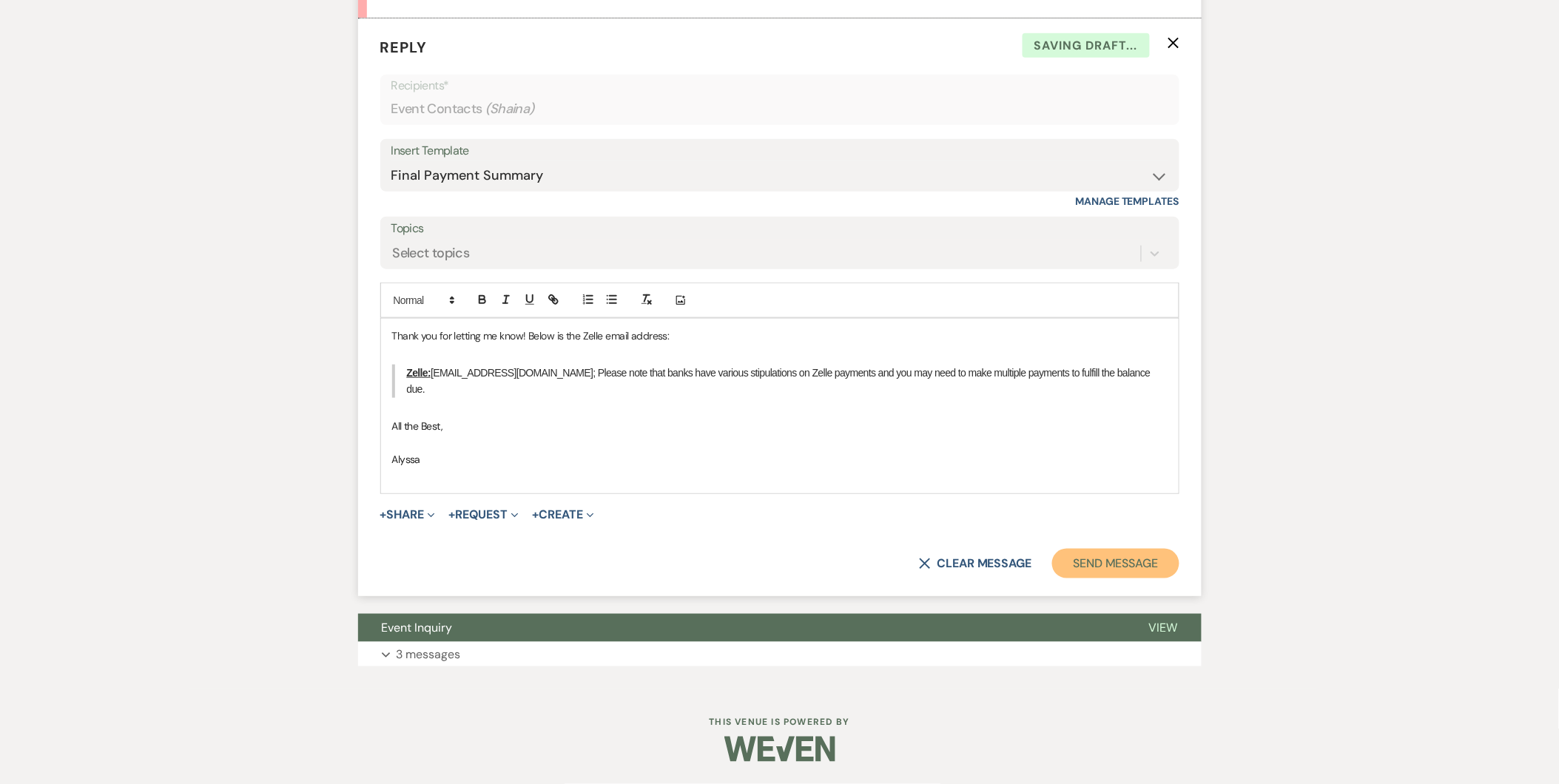
click at [1111, 566] on button "Send Message" at bounding box center [1116, 564] width 126 height 30
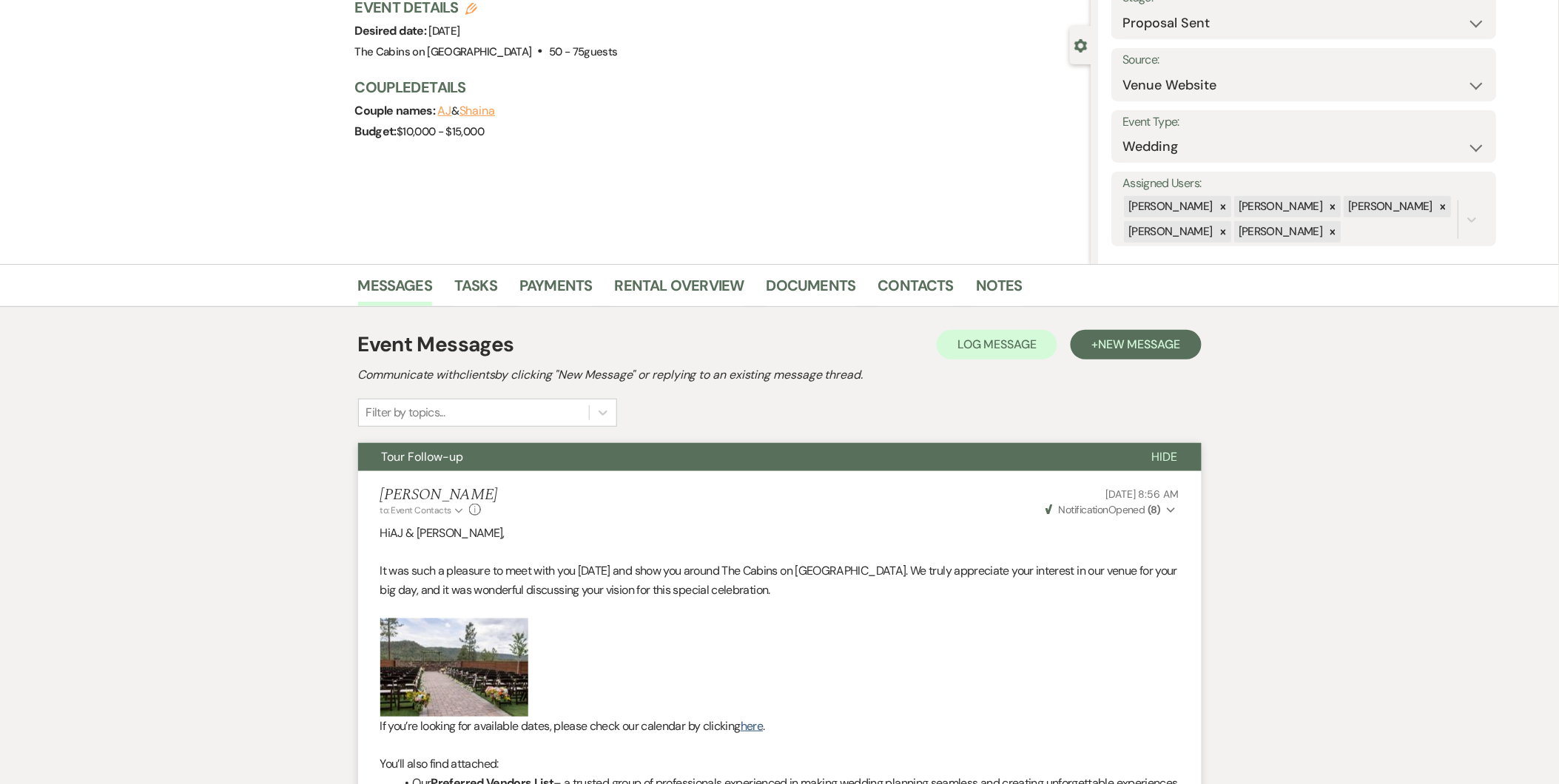
scroll to position [0, 0]
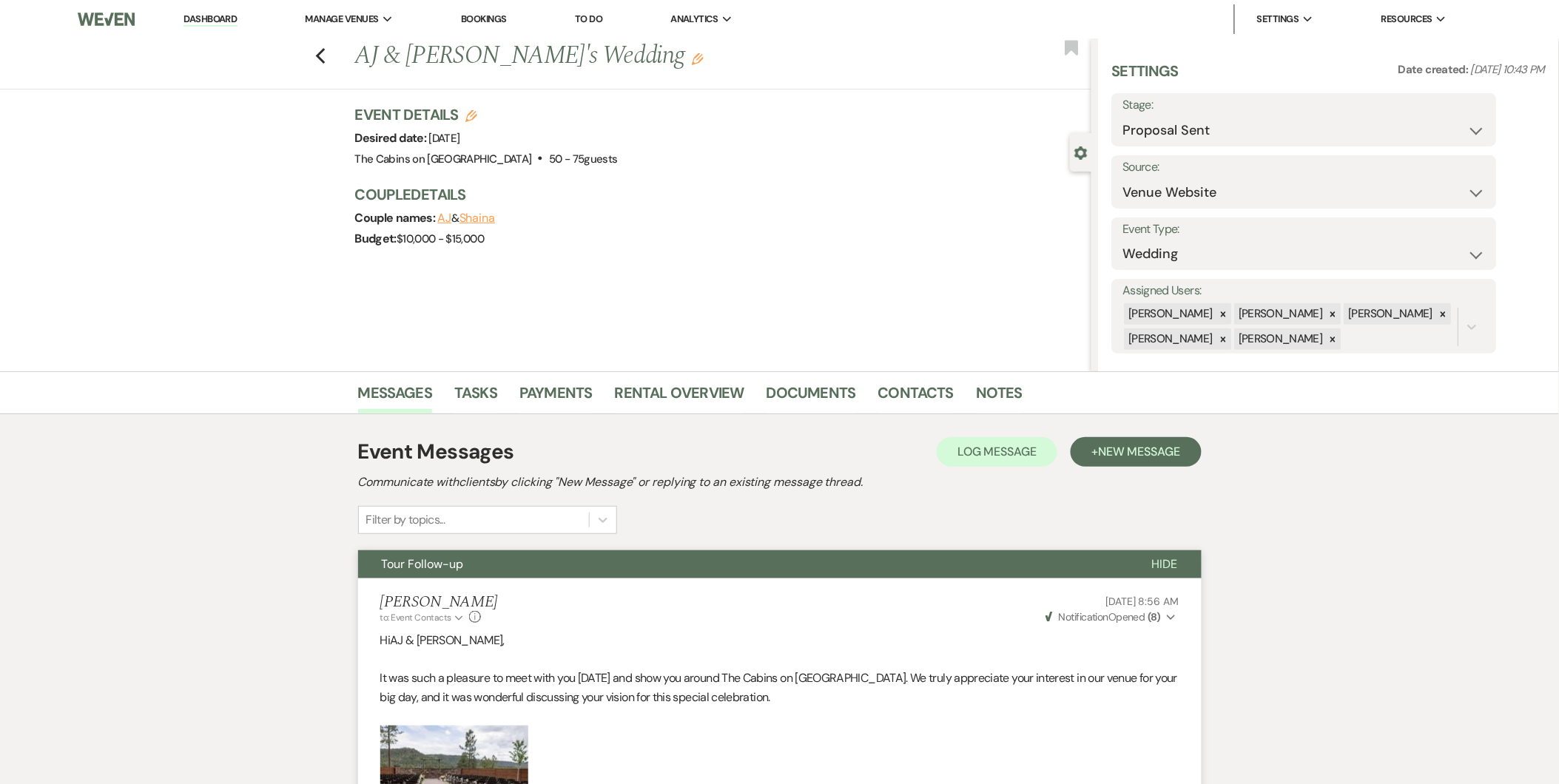
click at [331, 52] on div "Previous AJ & Shaina's Wedding Edit Bookmark" at bounding box center [542, 63] width 1099 height 51
click at [326, 52] on icon "Previous" at bounding box center [320, 56] width 11 height 17
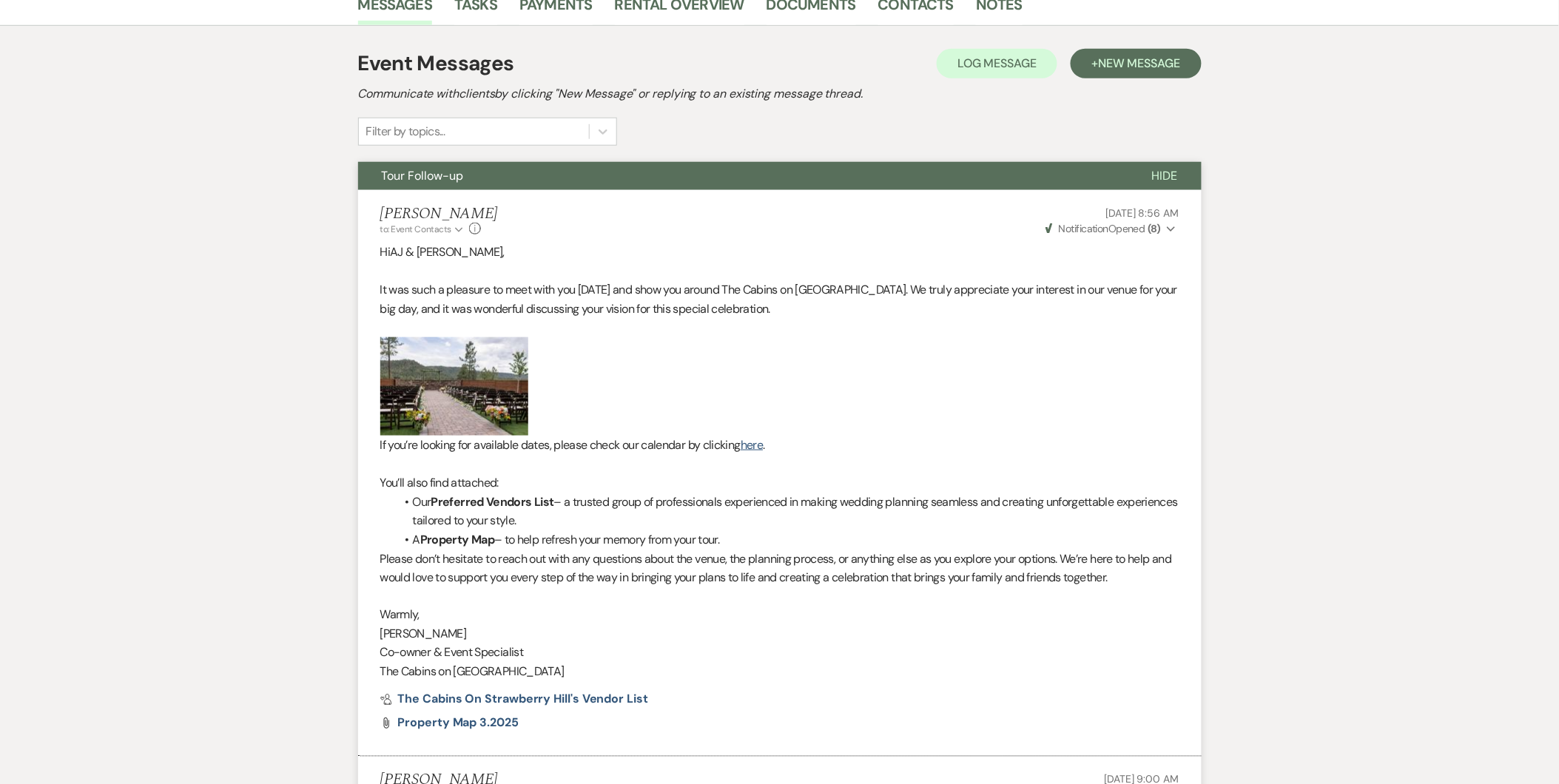
select select "6"
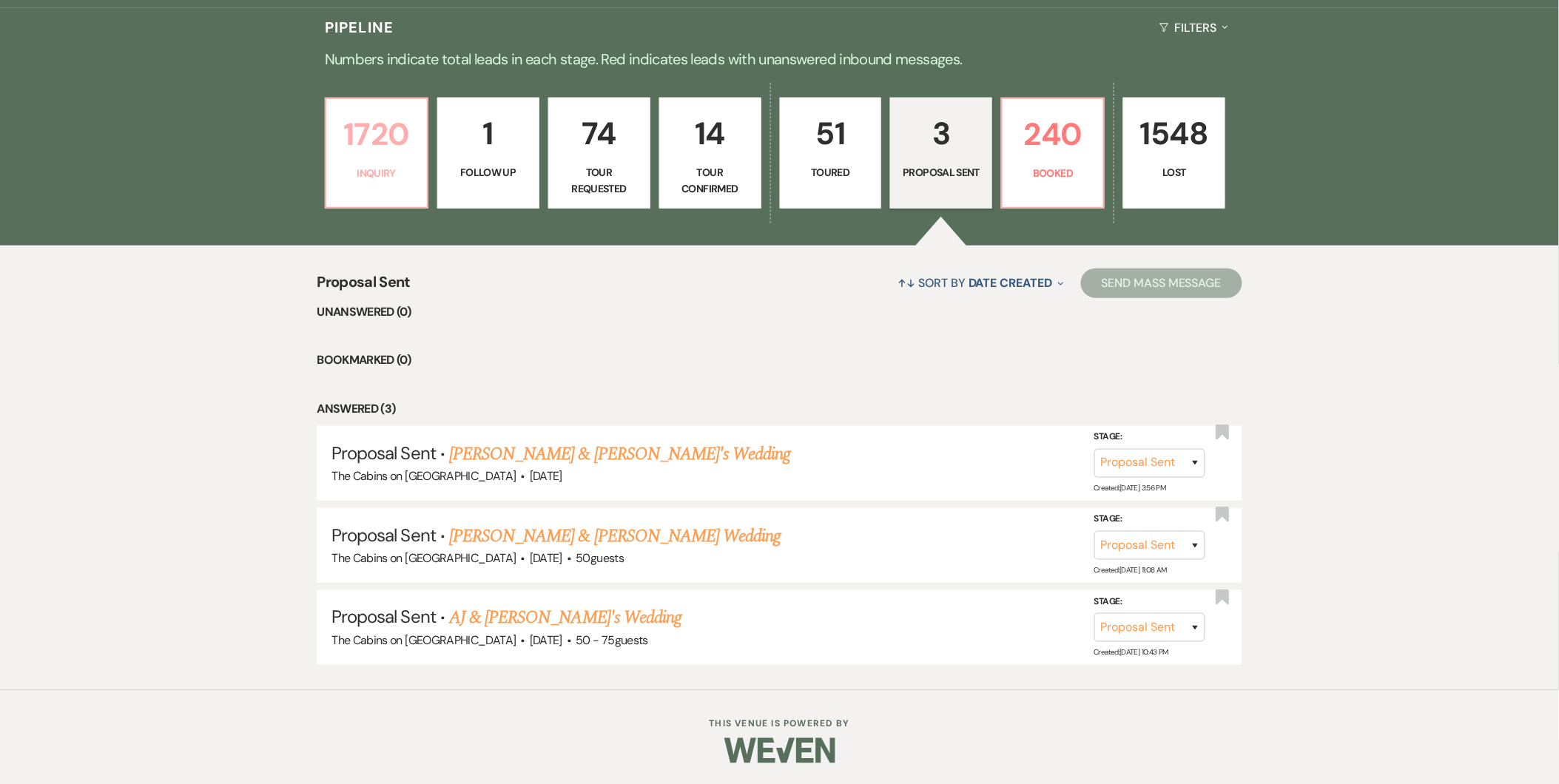
click at [359, 126] on p "1720" at bounding box center [377, 135] width 83 height 50
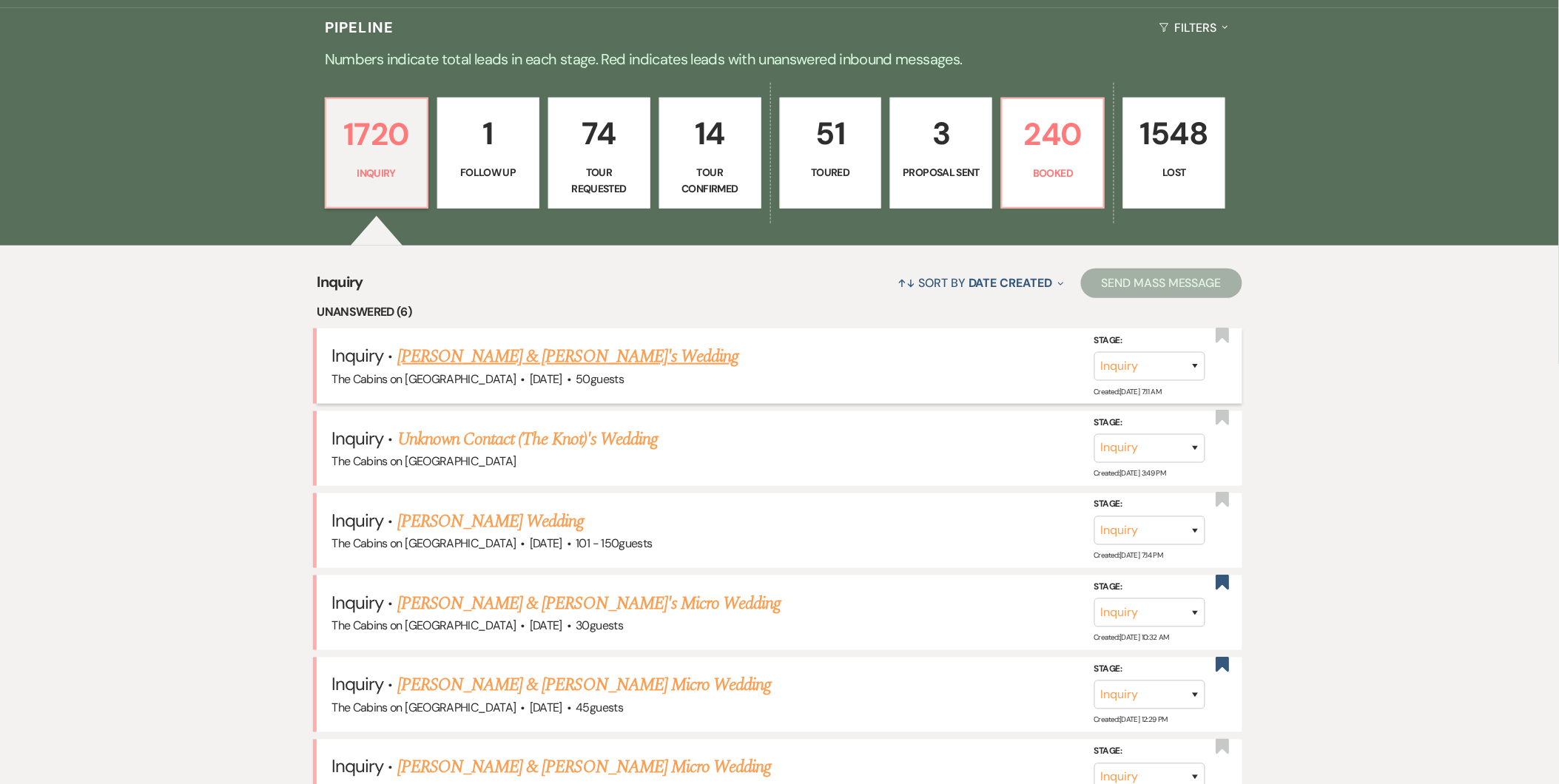
click at [572, 348] on link "Paige Selak & Fiance's Wedding" at bounding box center [568, 357] width 342 height 27
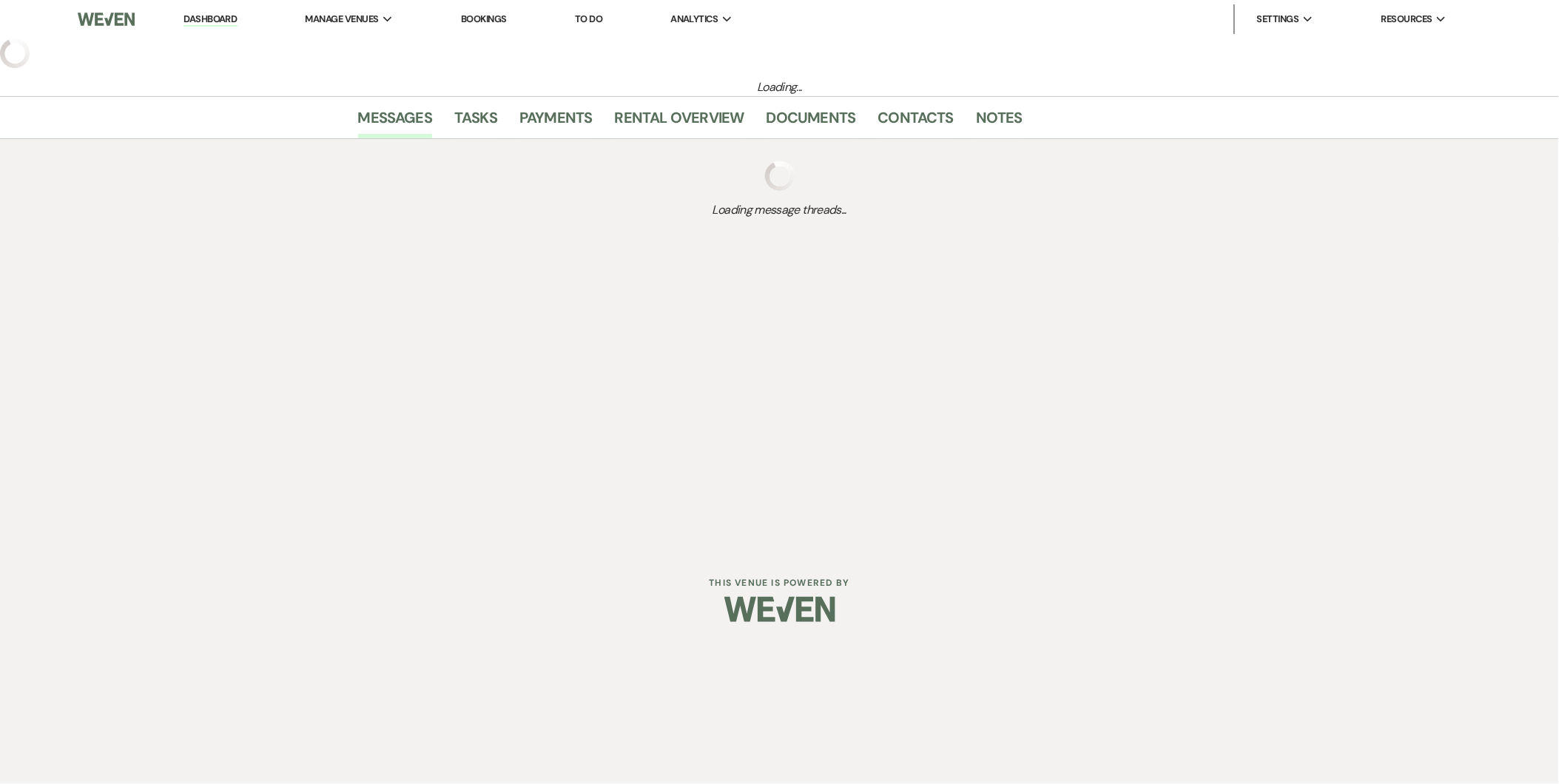
select select "5"
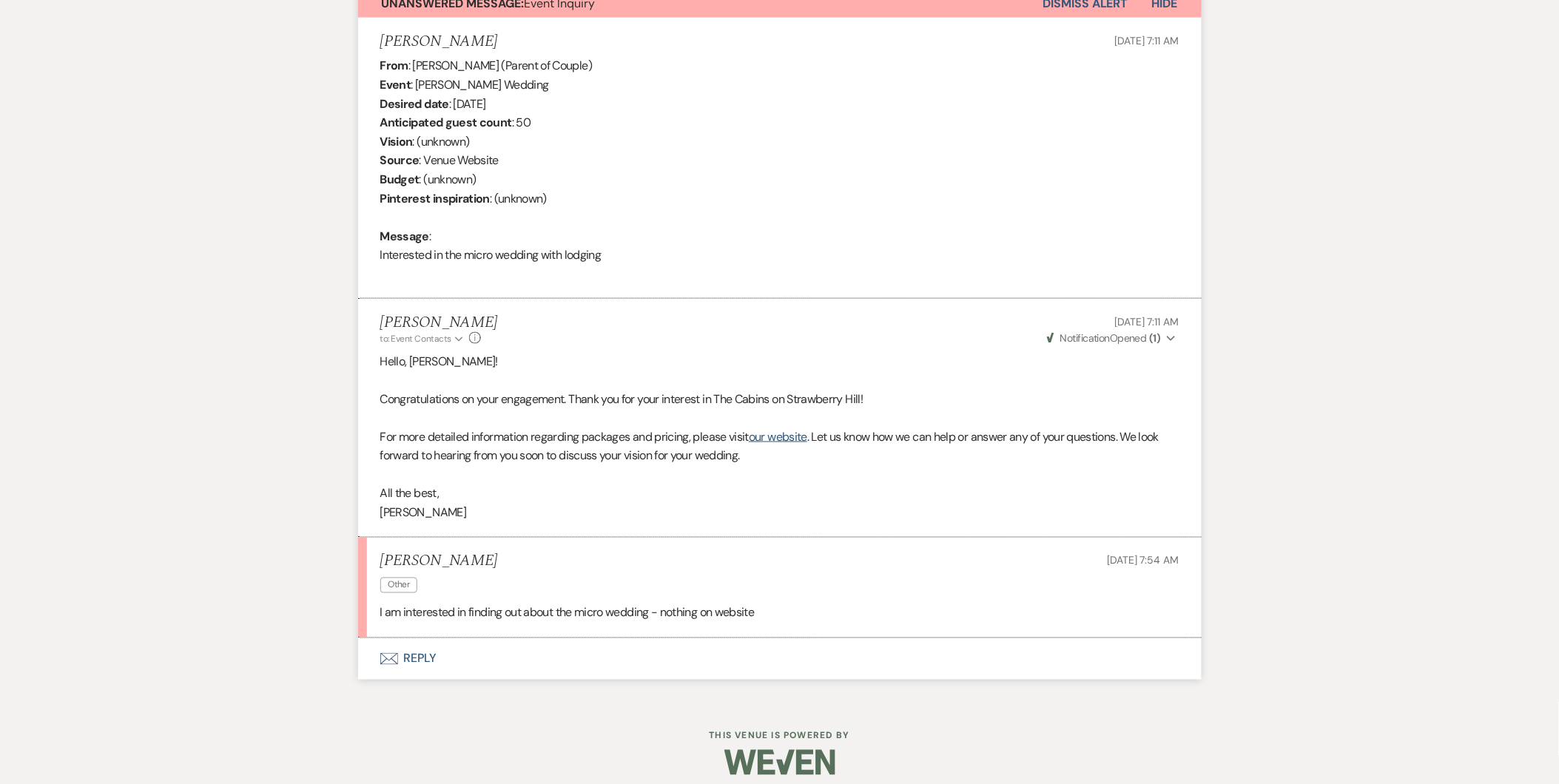
scroll to position [574, 0]
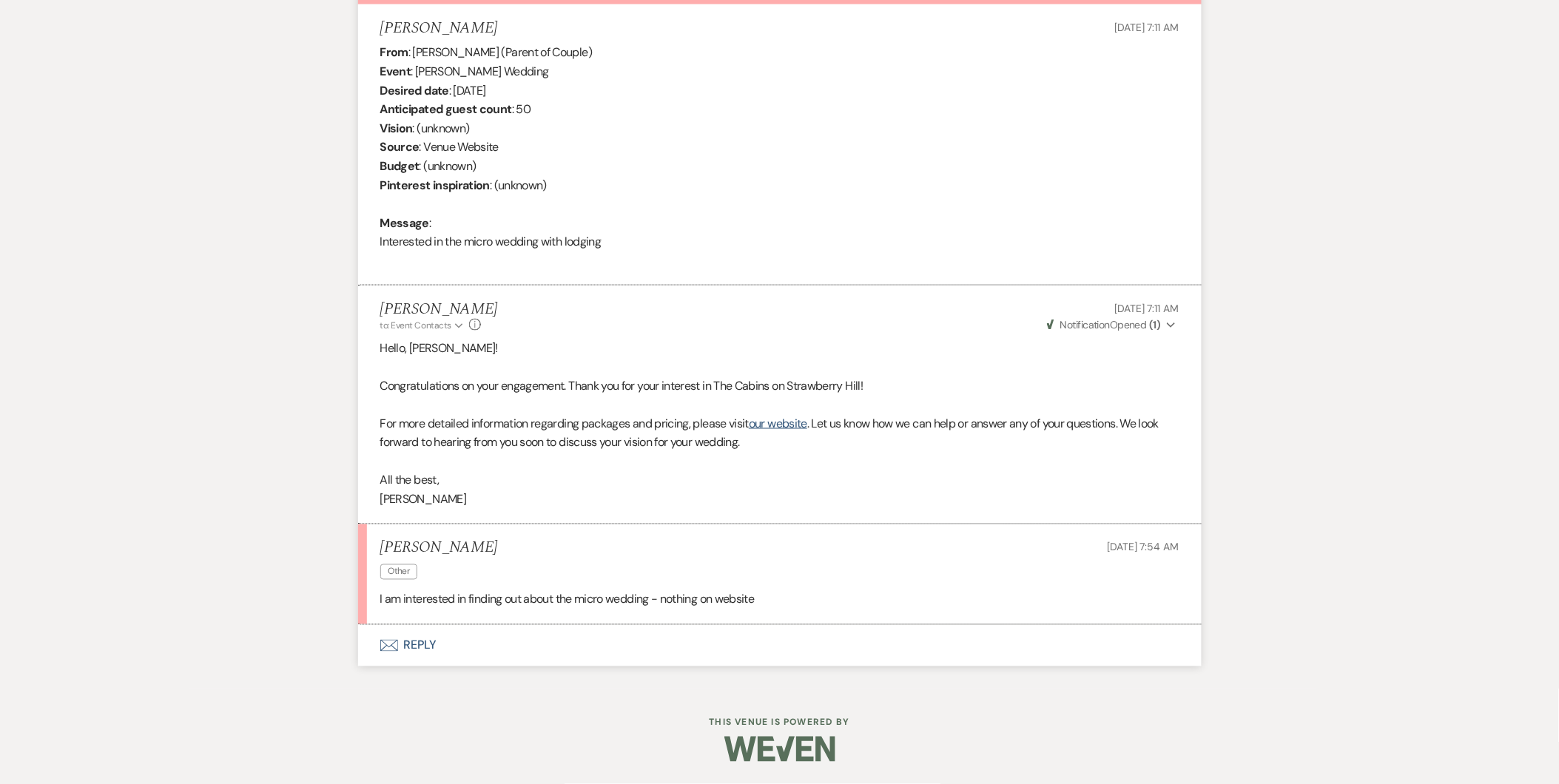
click at [420, 641] on button "Envelope Reply" at bounding box center [780, 645] width 844 height 42
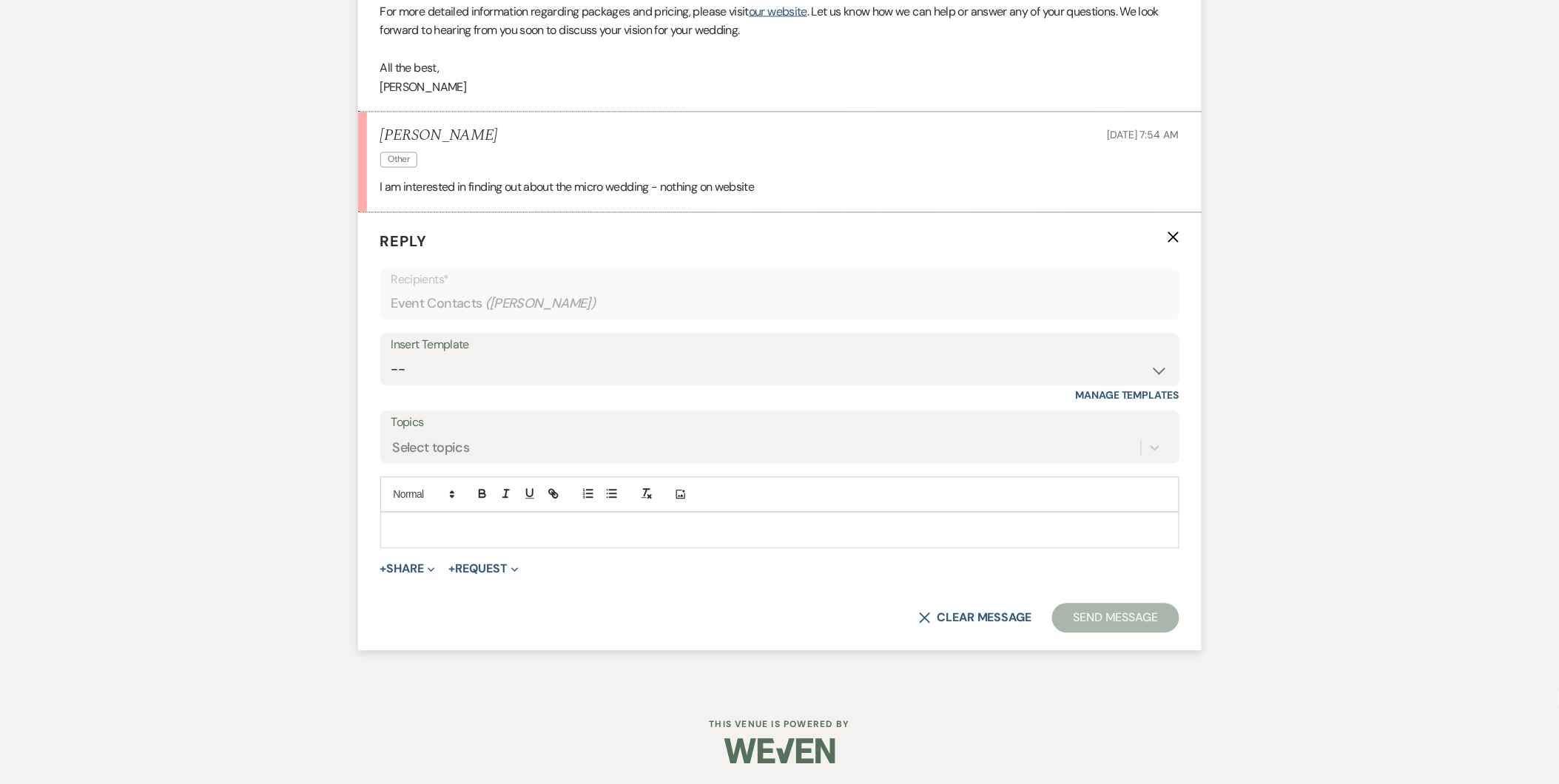
scroll to position [988, 0]
click at [459, 525] on p at bounding box center [780, 528] width 775 height 17
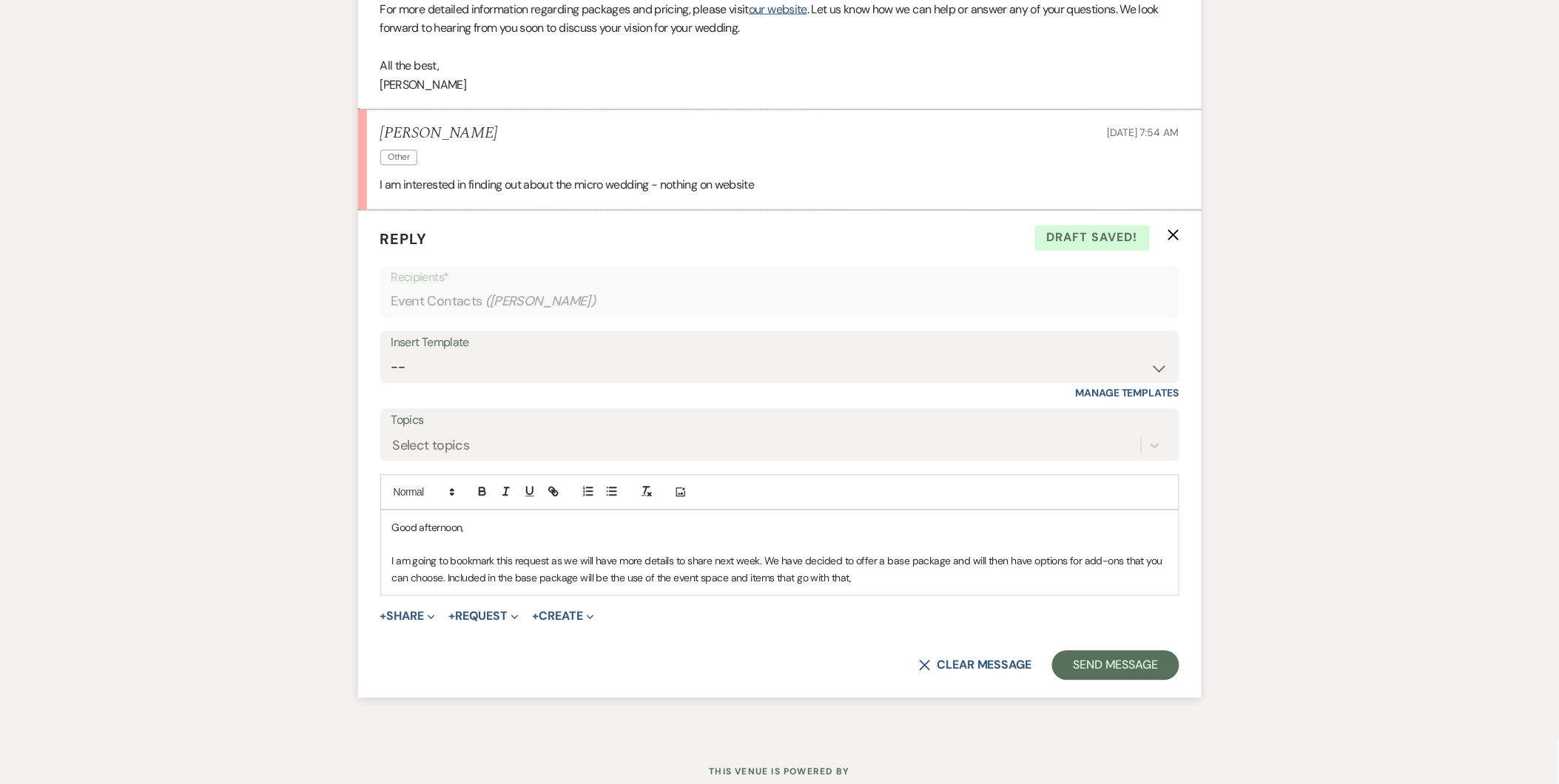
click at [862, 570] on p "I am going to bookmark this request as we will have more details to share next …" at bounding box center [780, 570] width 775 height 33
click at [443, 578] on p "I am going to bookmark this request as we will have more details to share next …" at bounding box center [780, 570] width 775 height 33
click at [829, 578] on p "I am going to bookmark this request as we will have more details to share next …" at bounding box center [780, 570] width 775 height 33
drag, startPoint x: 1139, startPoint y: 574, endPoint x: 1000, endPoint y: 578, distance: 139.1
click at [1000, 578] on p "I am going to bookmark this request as we will have more details to share next …" at bounding box center [780, 570] width 775 height 33
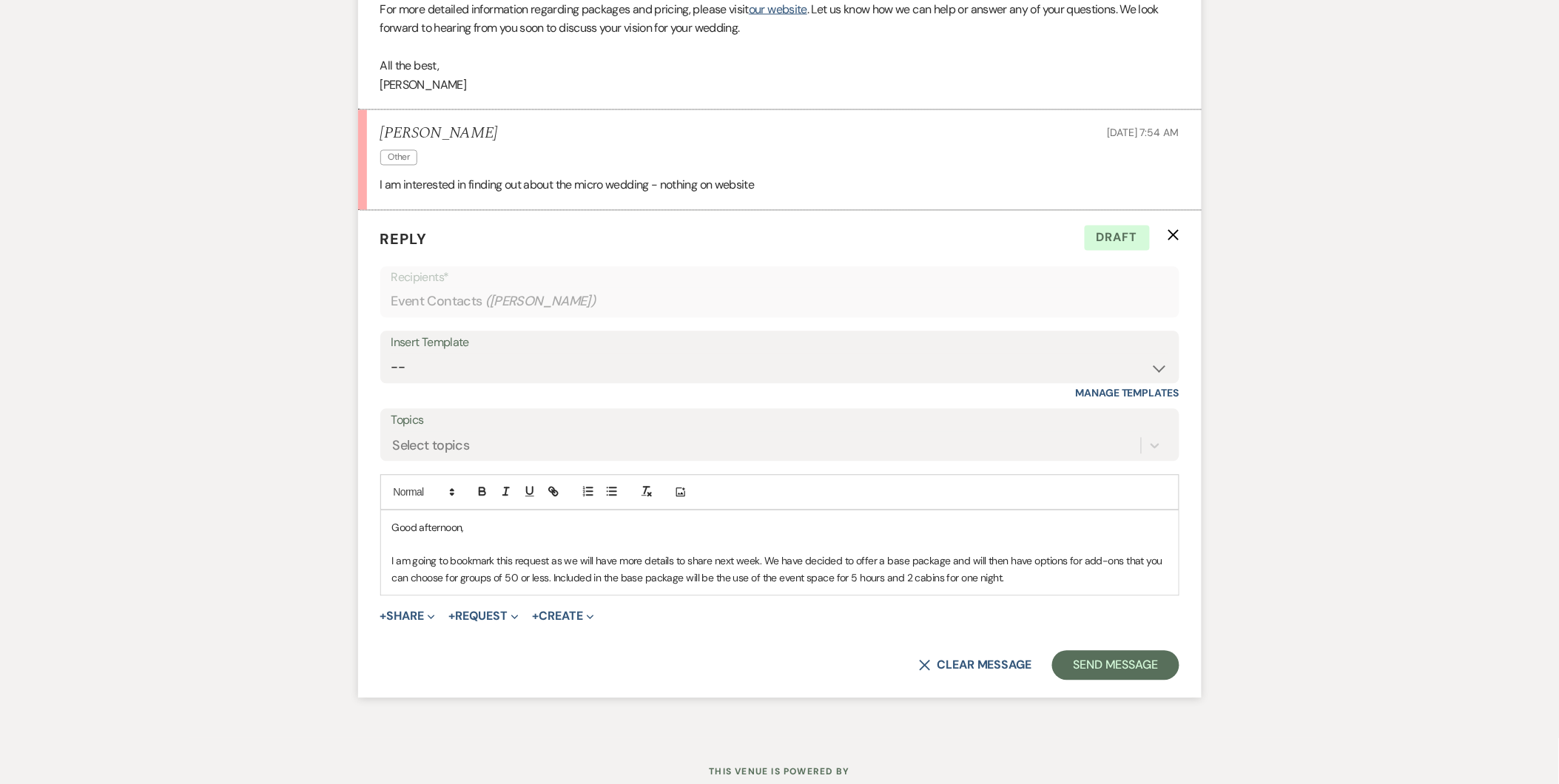
click at [901, 578] on p "I am going to bookmark this request as we will have more details to share next …" at bounding box center [780, 570] width 775 height 33
click at [977, 577] on p "I am going to bookmark this request as we will have more details to share next …" at bounding box center [780, 570] width 775 height 33
click at [1071, 575] on p "I am going to bookmark this request as we will have more details to share next …" at bounding box center [780, 570] width 775 height 33
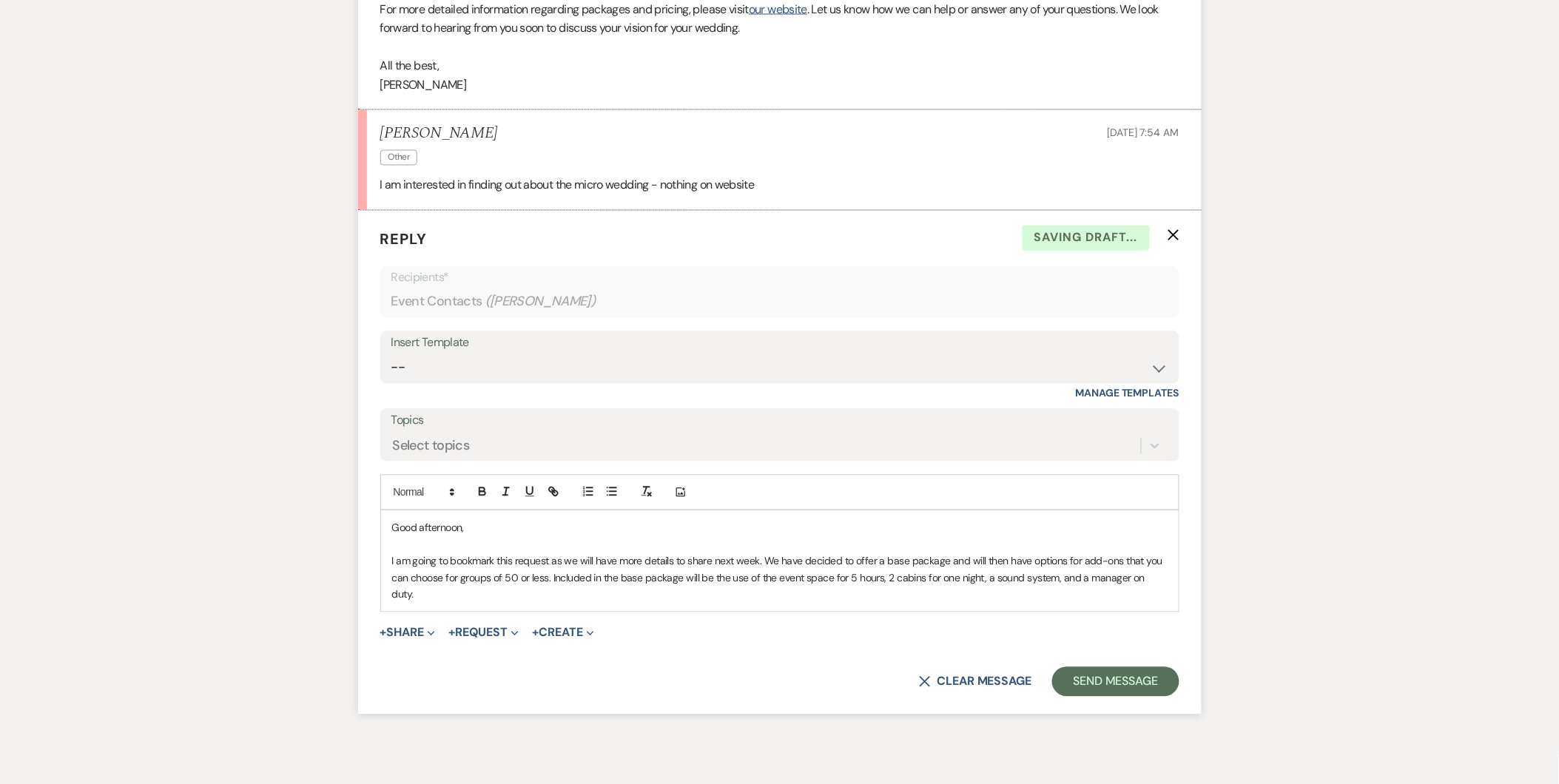
click at [1175, 581] on div "Good afternoon, I am going to bookmark this request as we will have more detail…" at bounding box center [780, 560] width 798 height 101
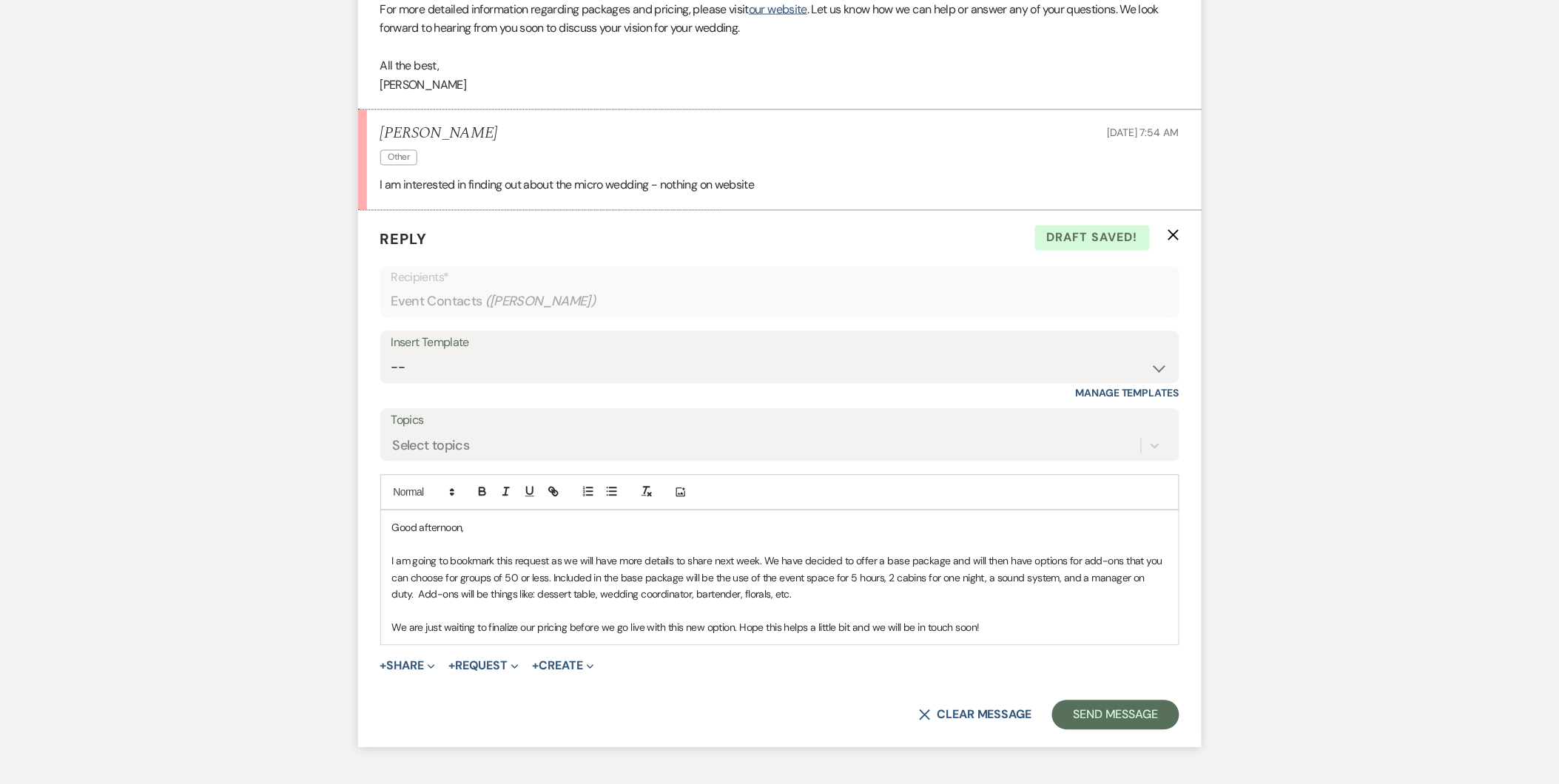
click at [765, 557] on p "I am going to bookmark this request as we will have more details to share next …" at bounding box center [780, 578] width 775 height 50
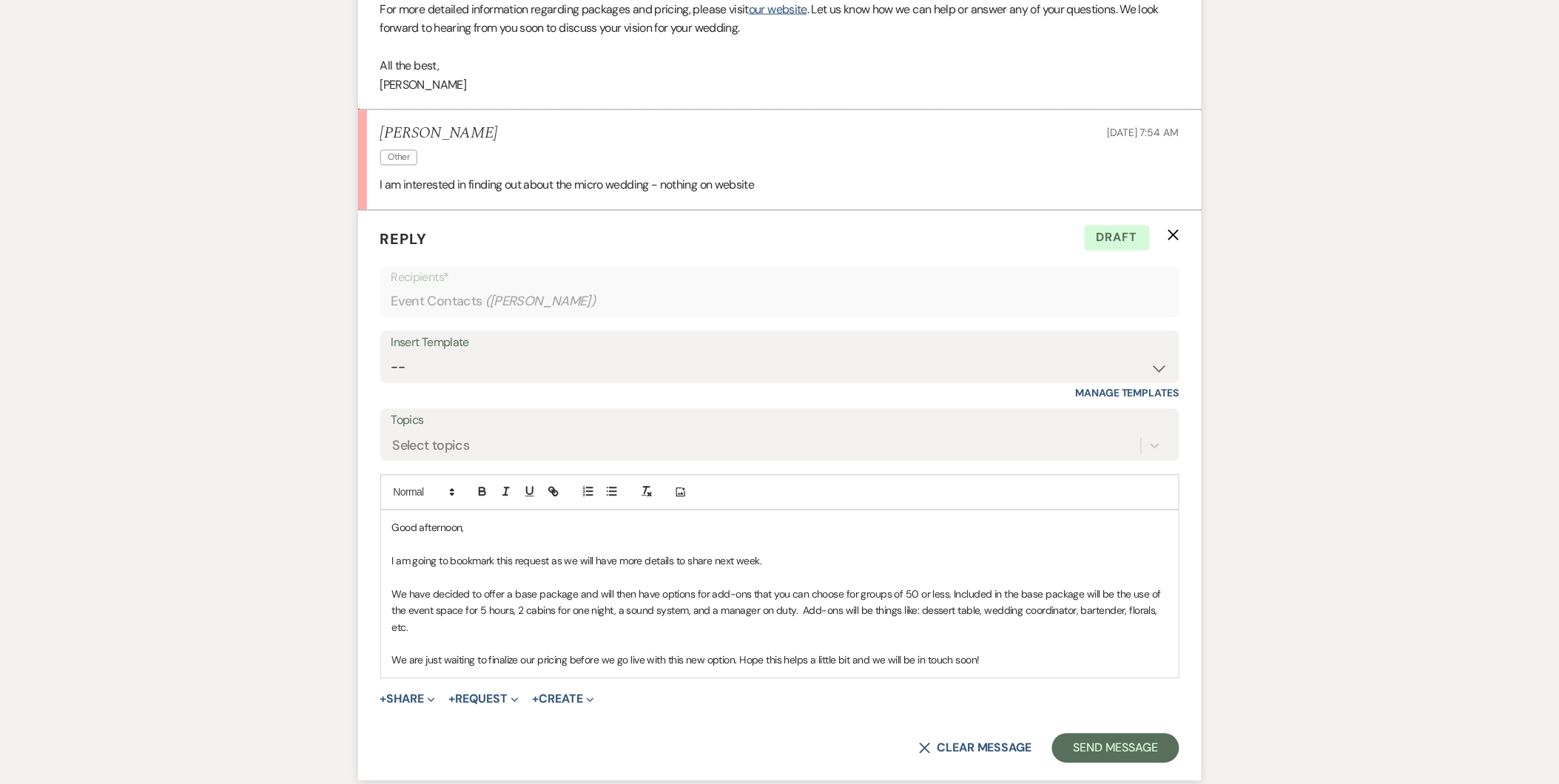
click at [1024, 652] on p "We are just waiting to finalize our pricing before we go live with this new opt…" at bounding box center [780, 660] width 775 height 17
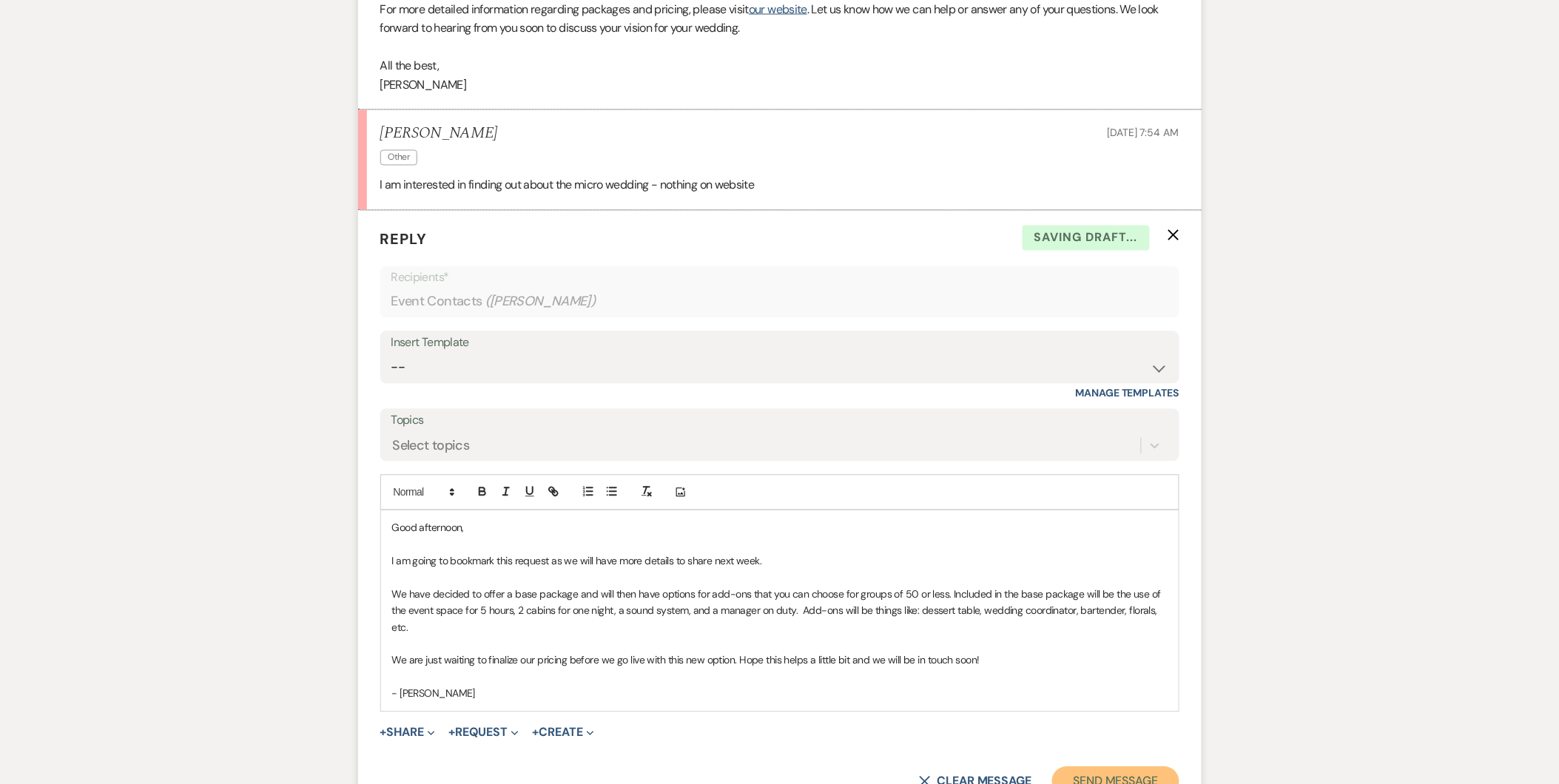
click at [1126, 771] on button "Send Message" at bounding box center [1116, 782] width 126 height 30
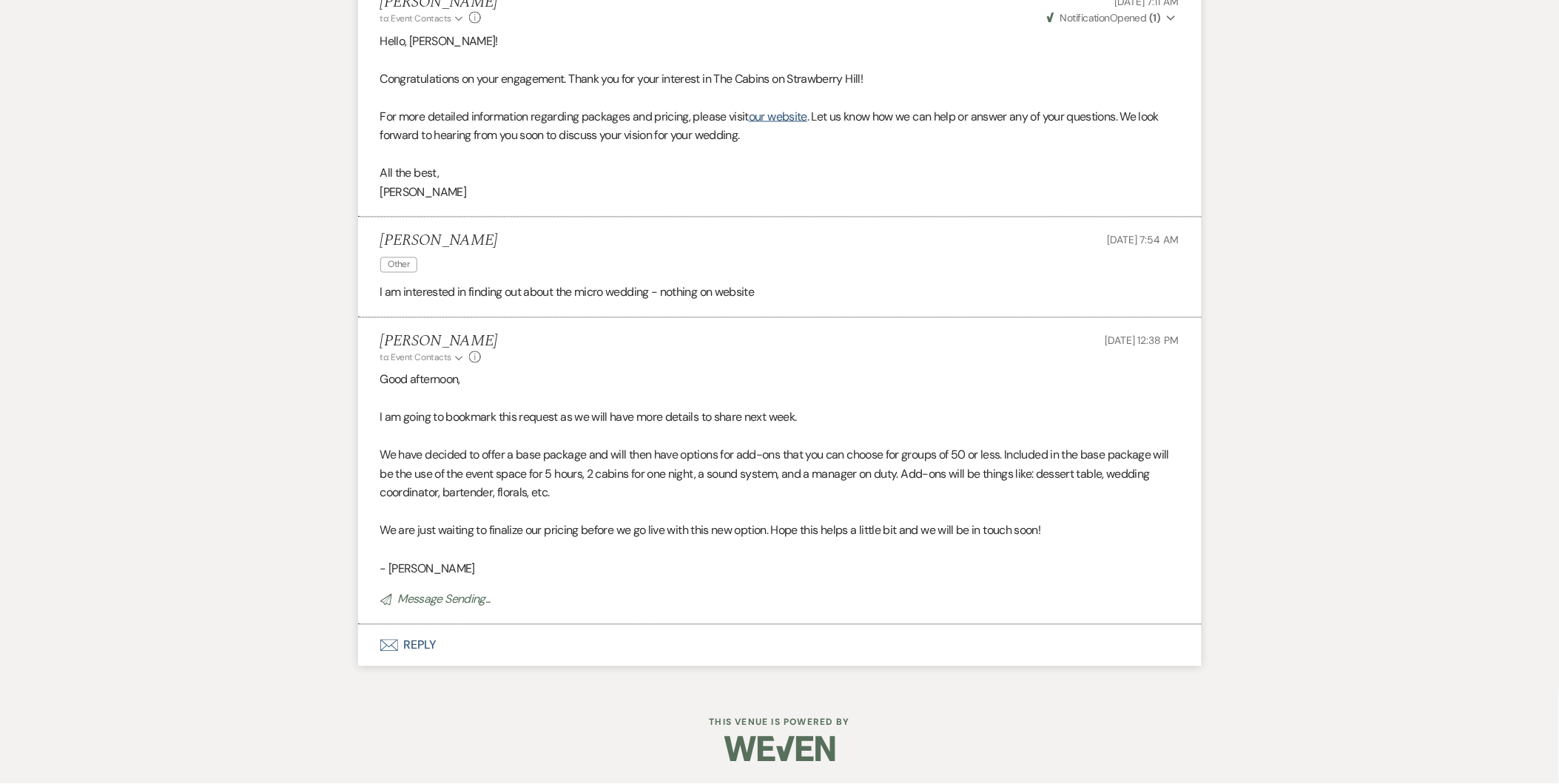
scroll to position [851, 0]
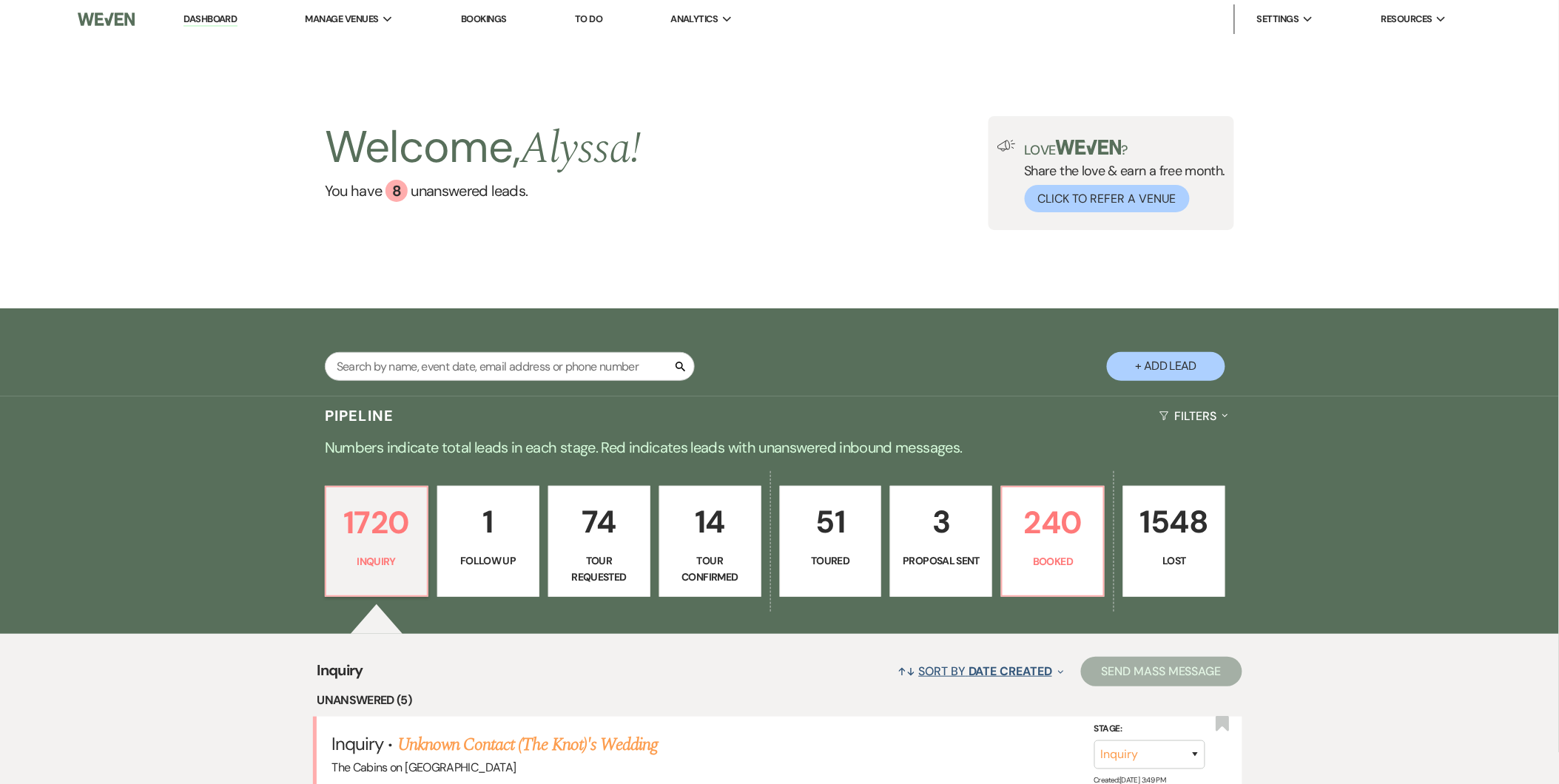
click at [1019, 668] on span "Date Created" at bounding box center [1010, 671] width 83 height 16
click at [993, 774] on button "Last Correspondence Expand" at bounding box center [975, 780] width 154 height 12
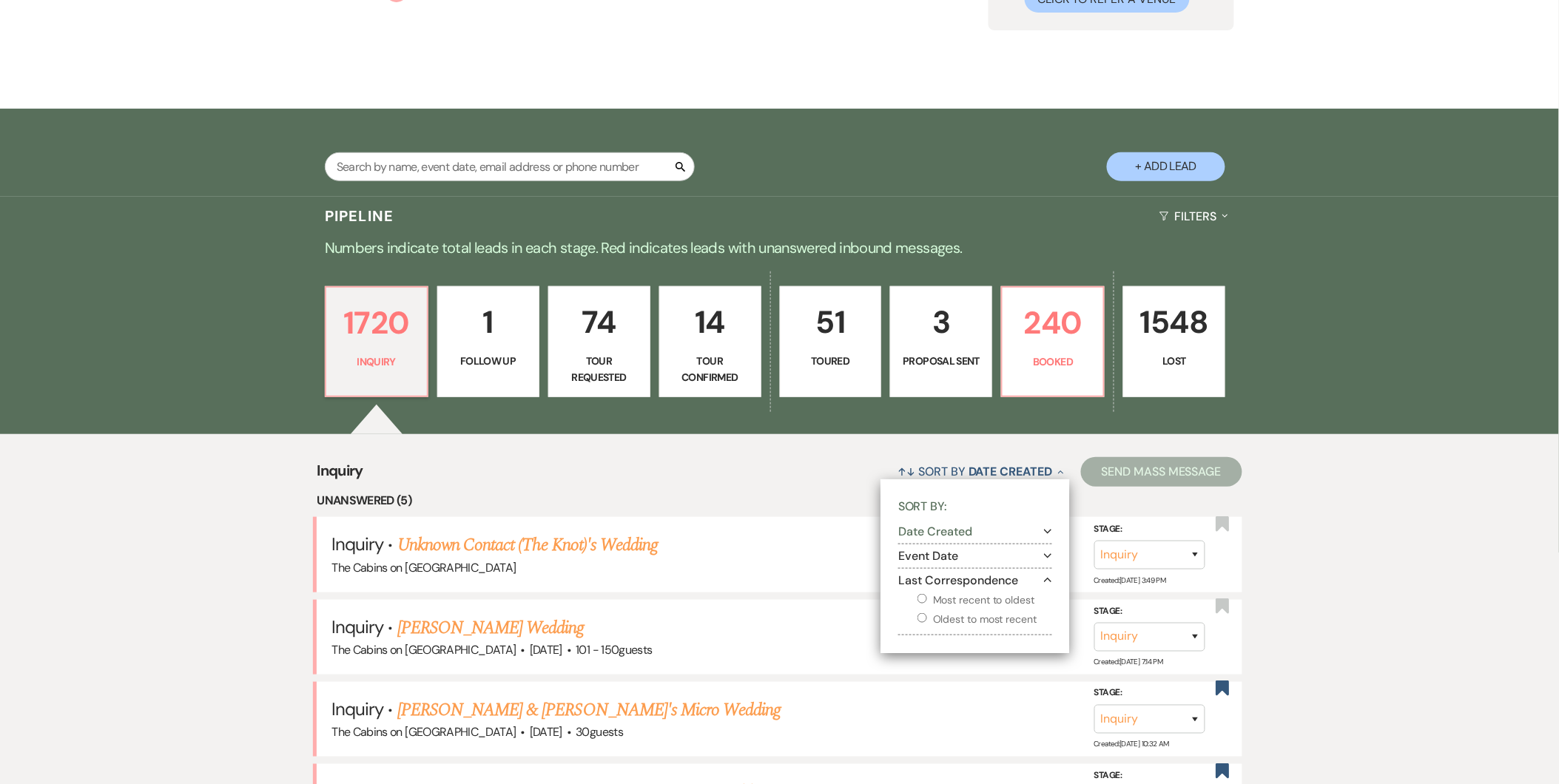
scroll to position [319, 0]
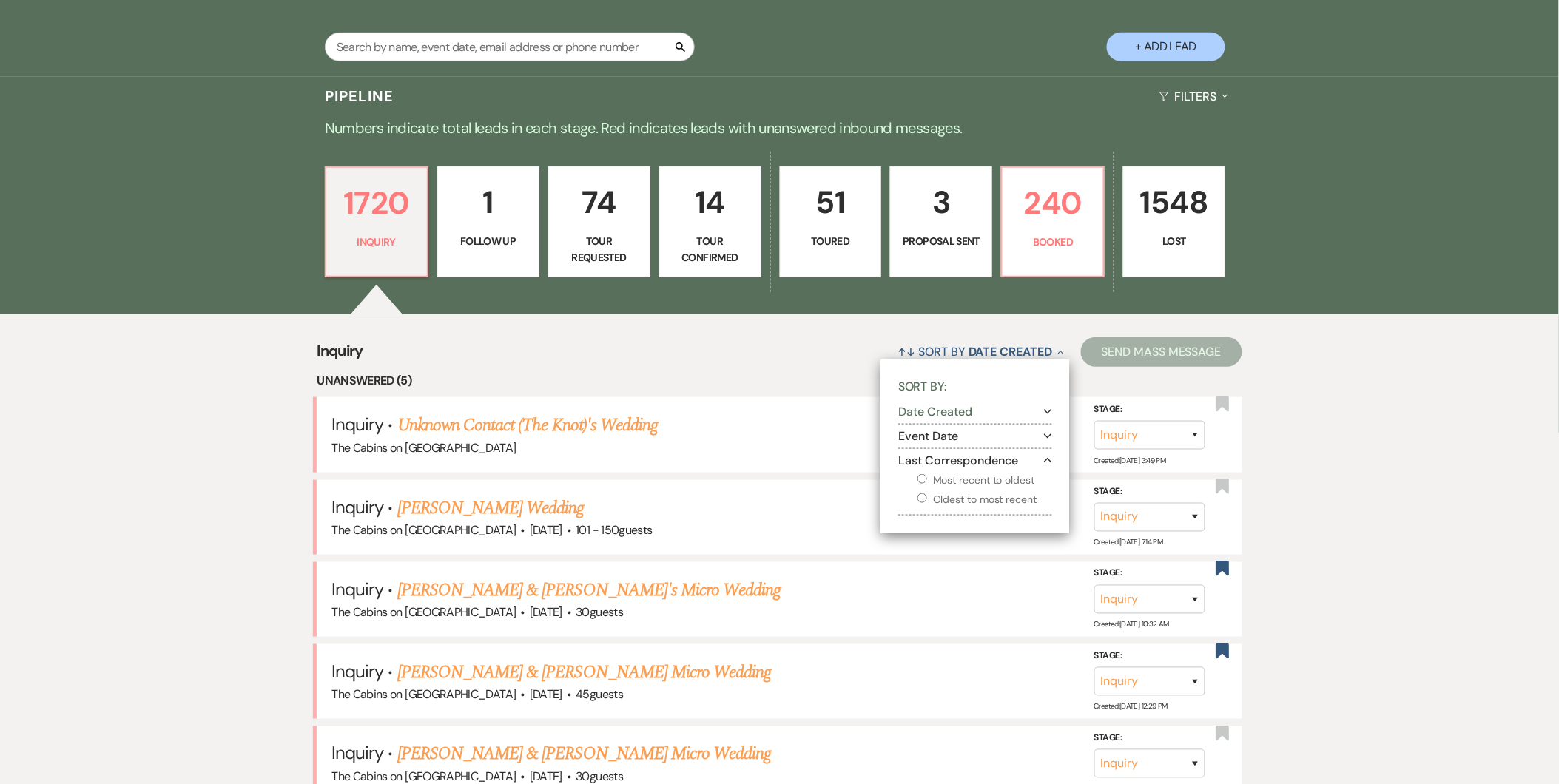
click at [913, 481] on div "Most recent to oldest Oldest to most recent" at bounding box center [982, 487] width 139 height 42
click at [918, 481] on input "Most recent to oldest" at bounding box center [923, 479] width 10 height 10
radio input "true"
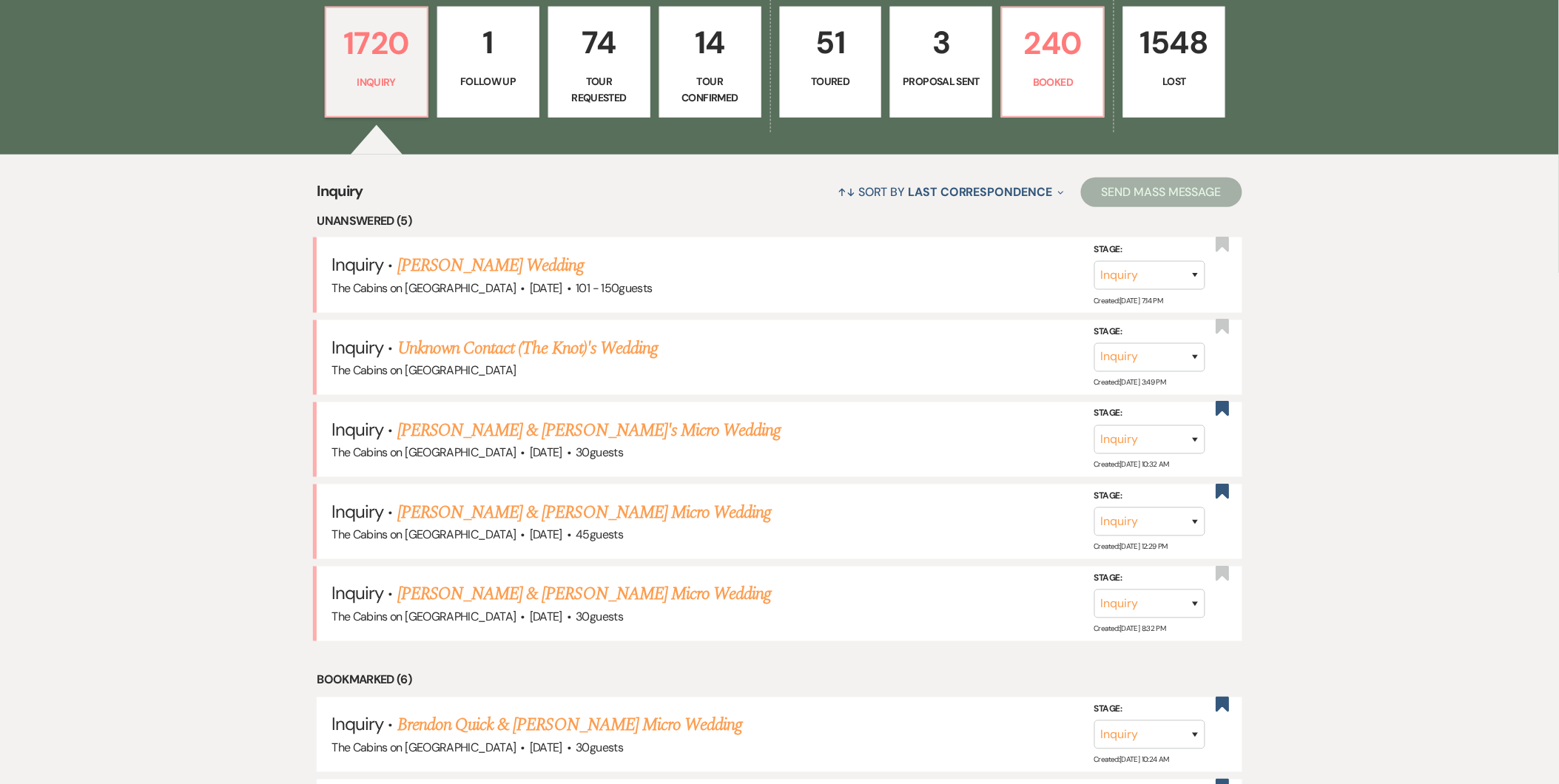
scroll to position [520, 0]
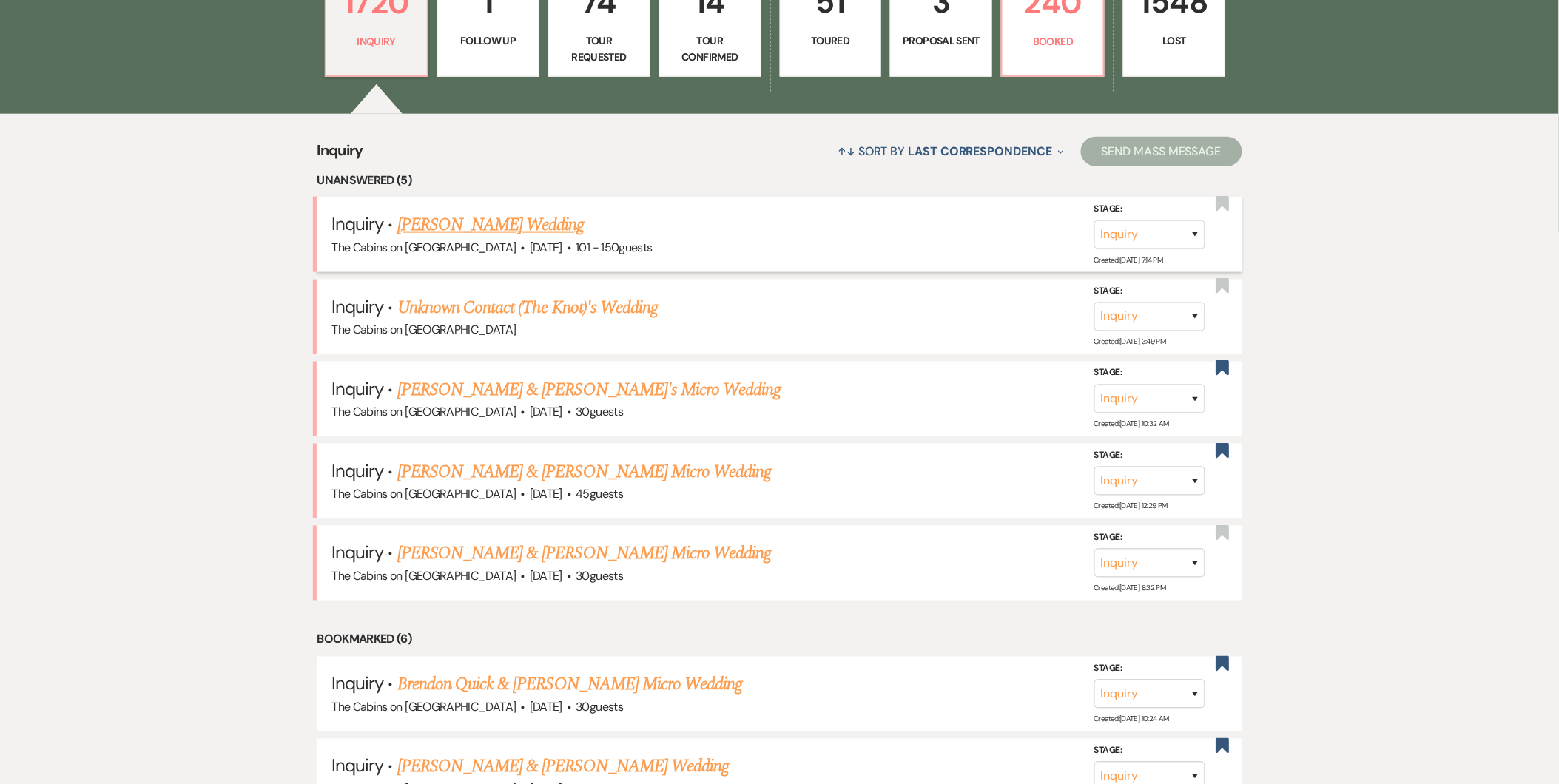
click at [521, 219] on link "Meghan Shim's Wedding" at bounding box center [491, 224] width 187 height 27
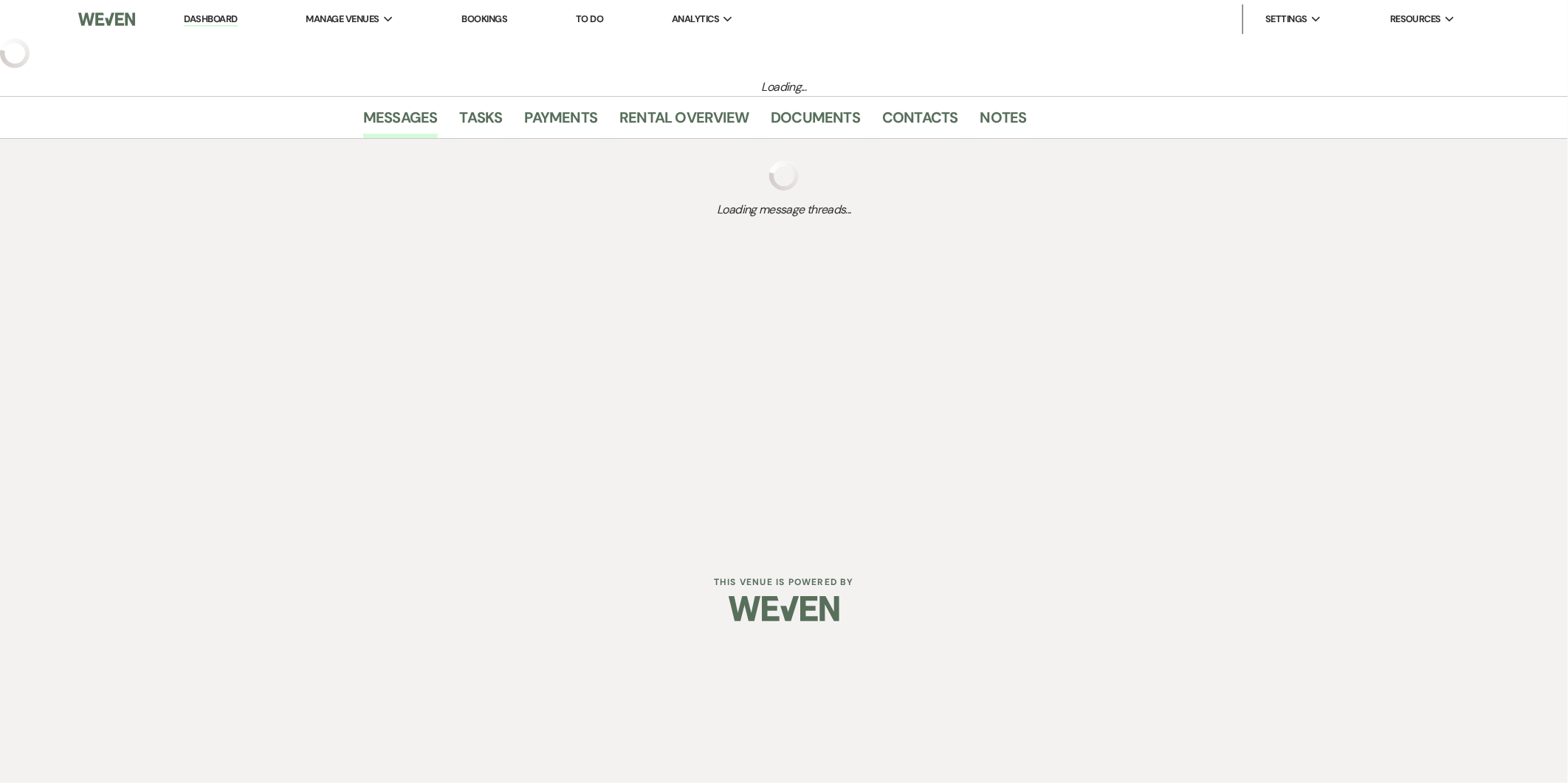
select select "2"
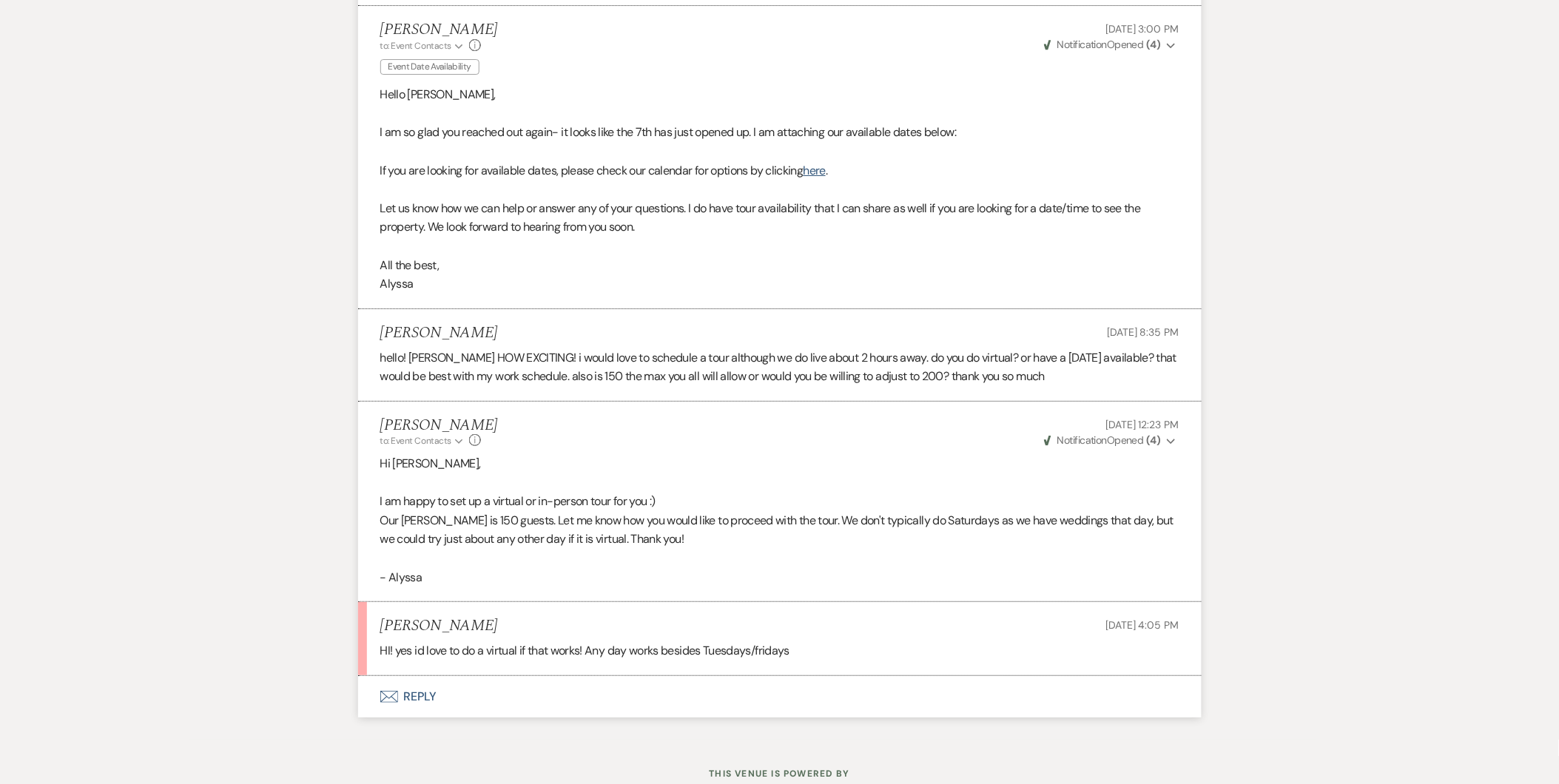
scroll to position [1925, 0]
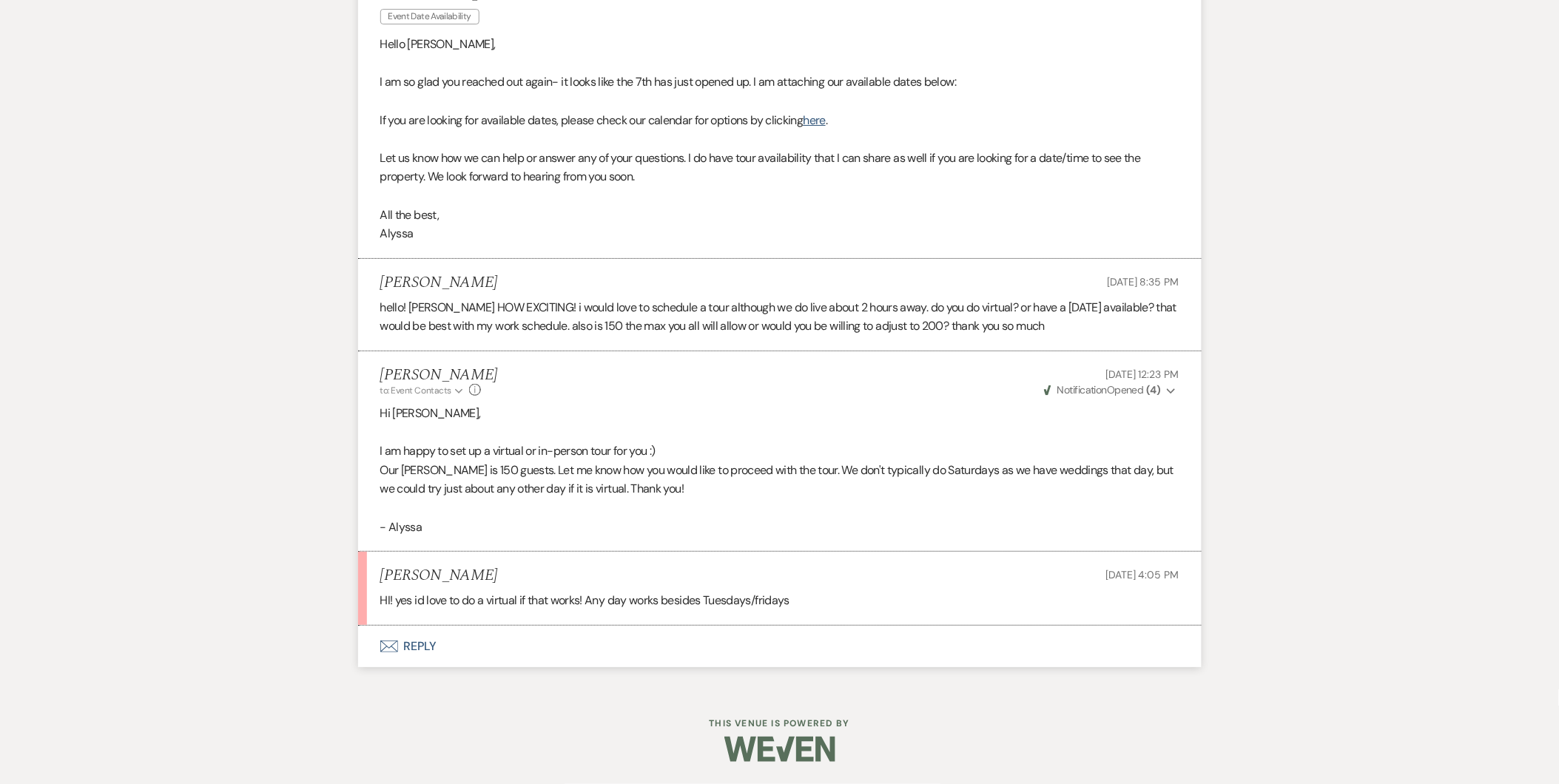
click at [430, 646] on button "Envelope Reply" at bounding box center [780, 646] width 844 height 42
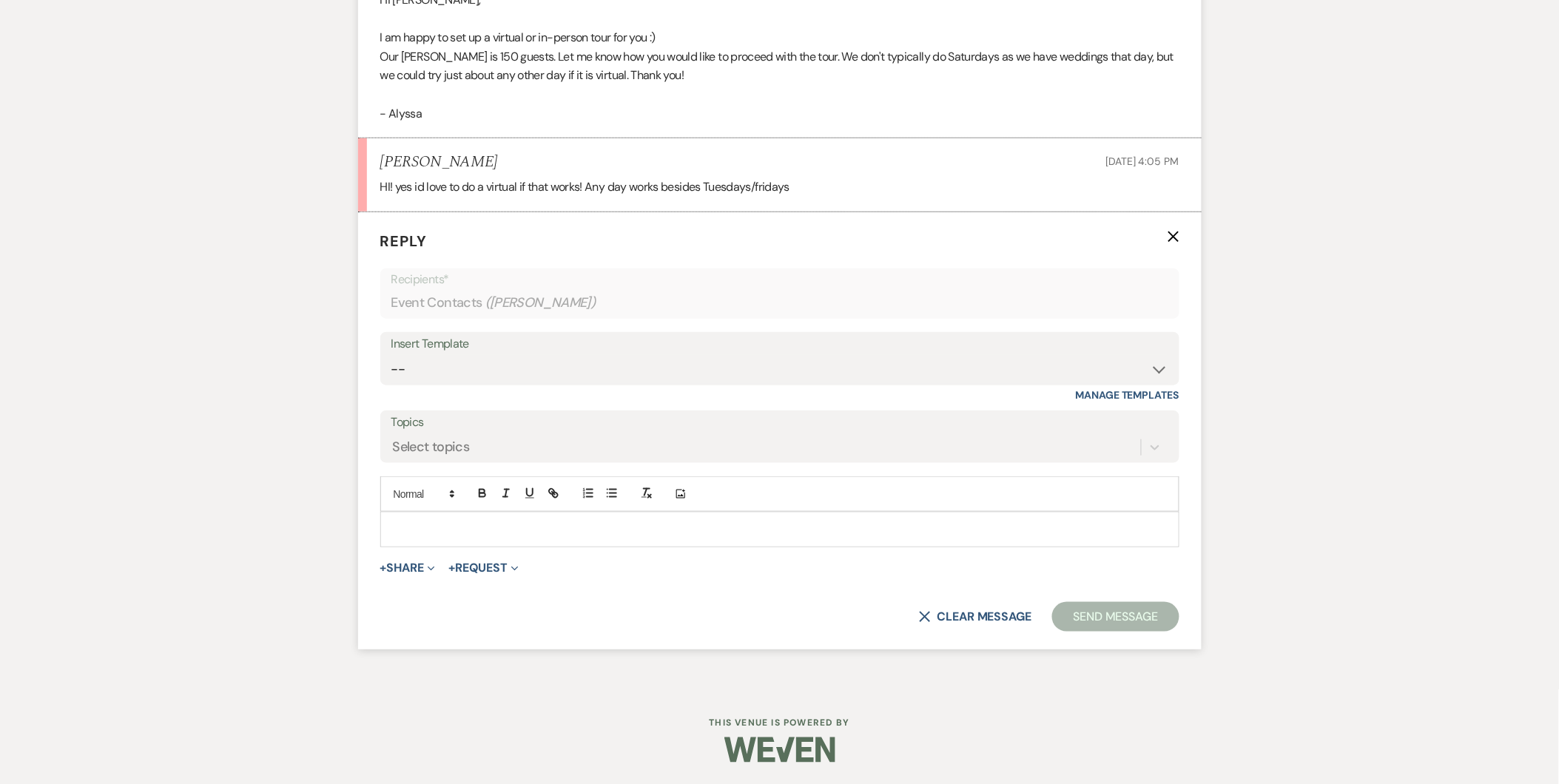
scroll to position [2340, 0]
click at [522, 521] on p at bounding box center [780, 529] width 775 height 17
click at [580, 528] on p "Would this Sunday or Monday work for you?" at bounding box center [780, 529] width 775 height 17
click at [522, 524] on p "Would this Sunday or Monday work for you?" at bounding box center [780, 529] width 775 height 17
click at [710, 527] on p "Would this Sunday or Monday, 8/24 or 8/25, work for you?" at bounding box center [780, 529] width 775 height 17
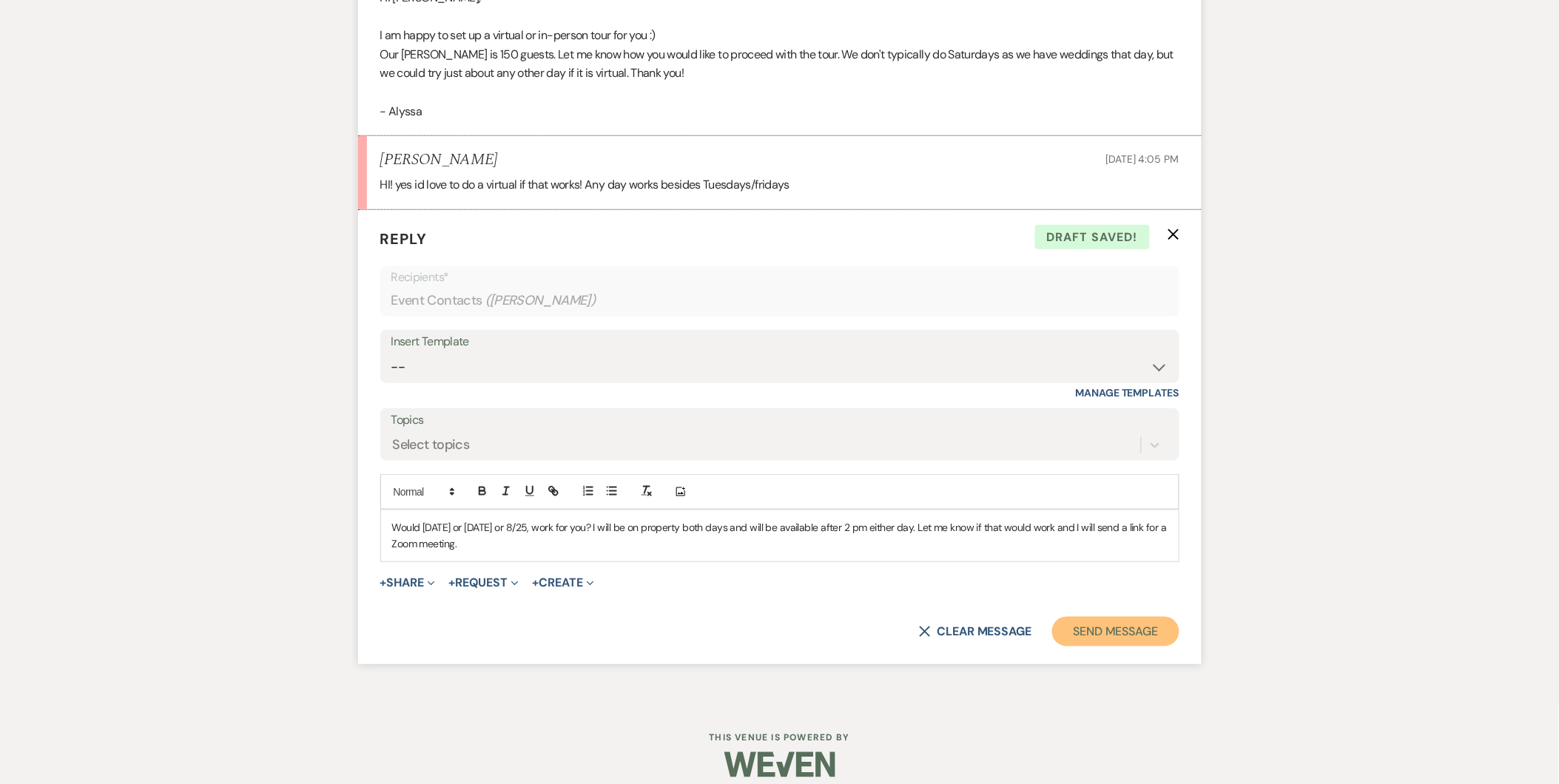
click at [1093, 636] on button "Send Message" at bounding box center [1116, 632] width 126 height 30
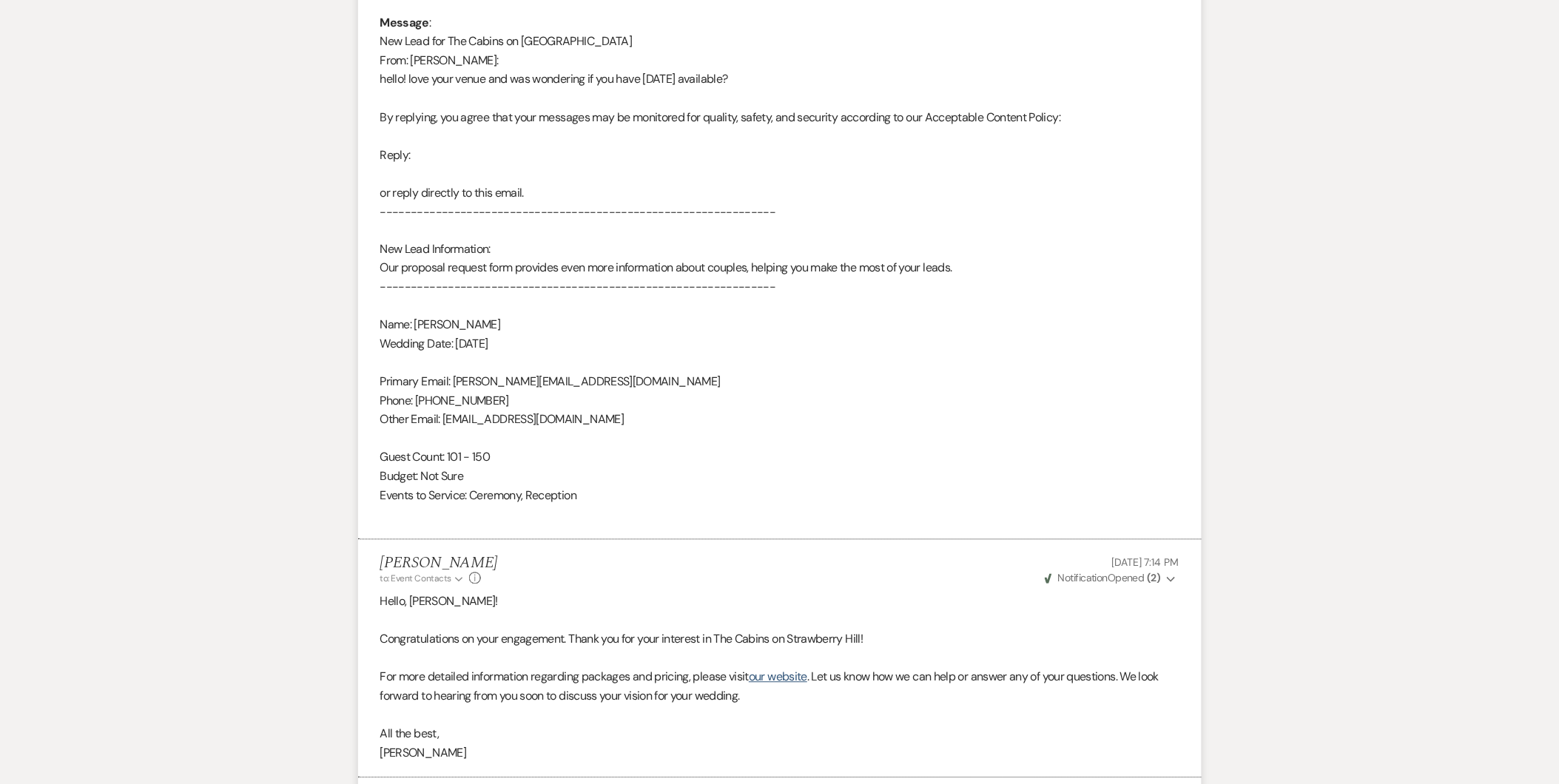
scroll to position [0, 0]
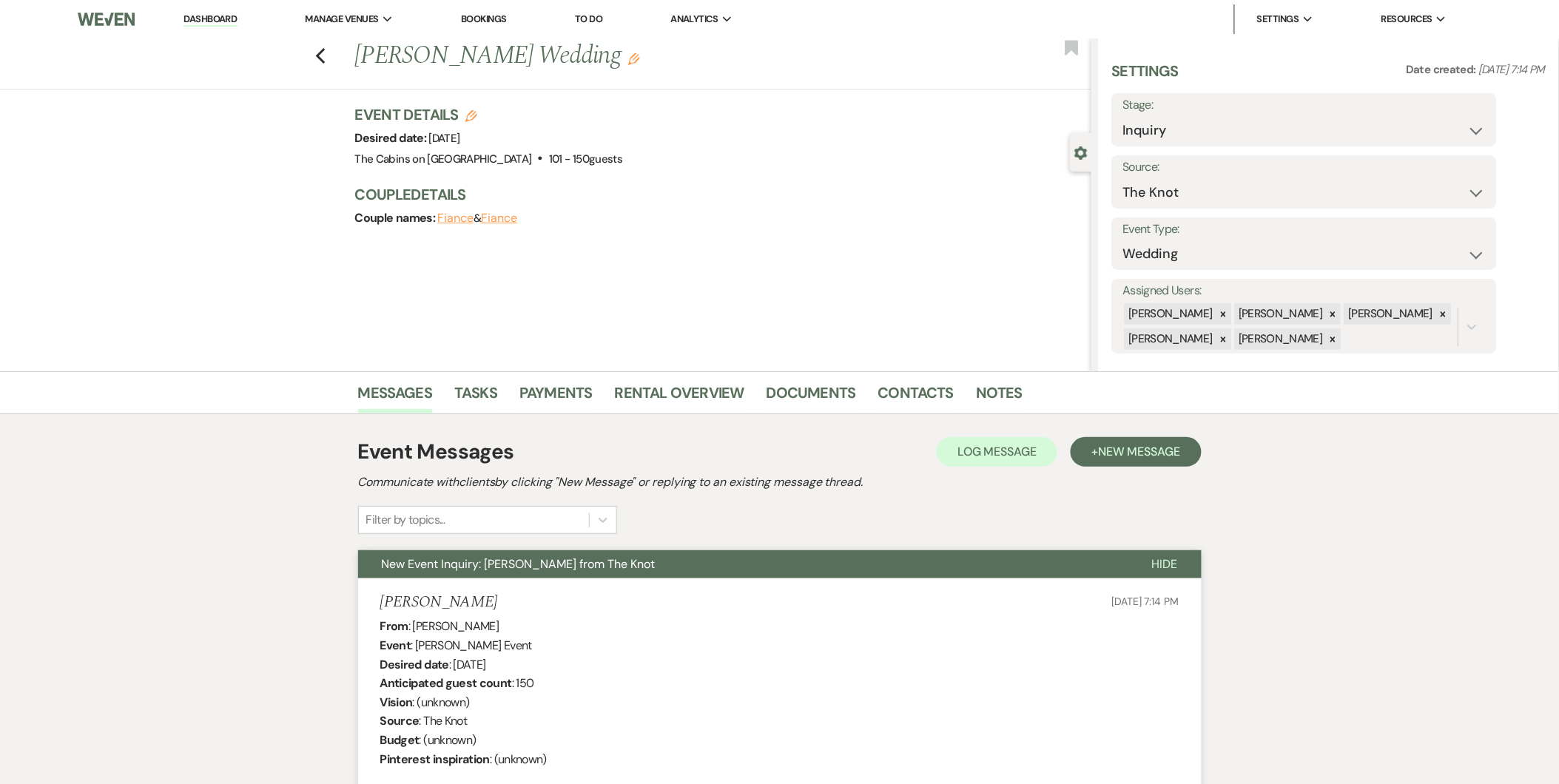
click at [210, 18] on link "Dashboard" at bounding box center [210, 19] width 53 height 14
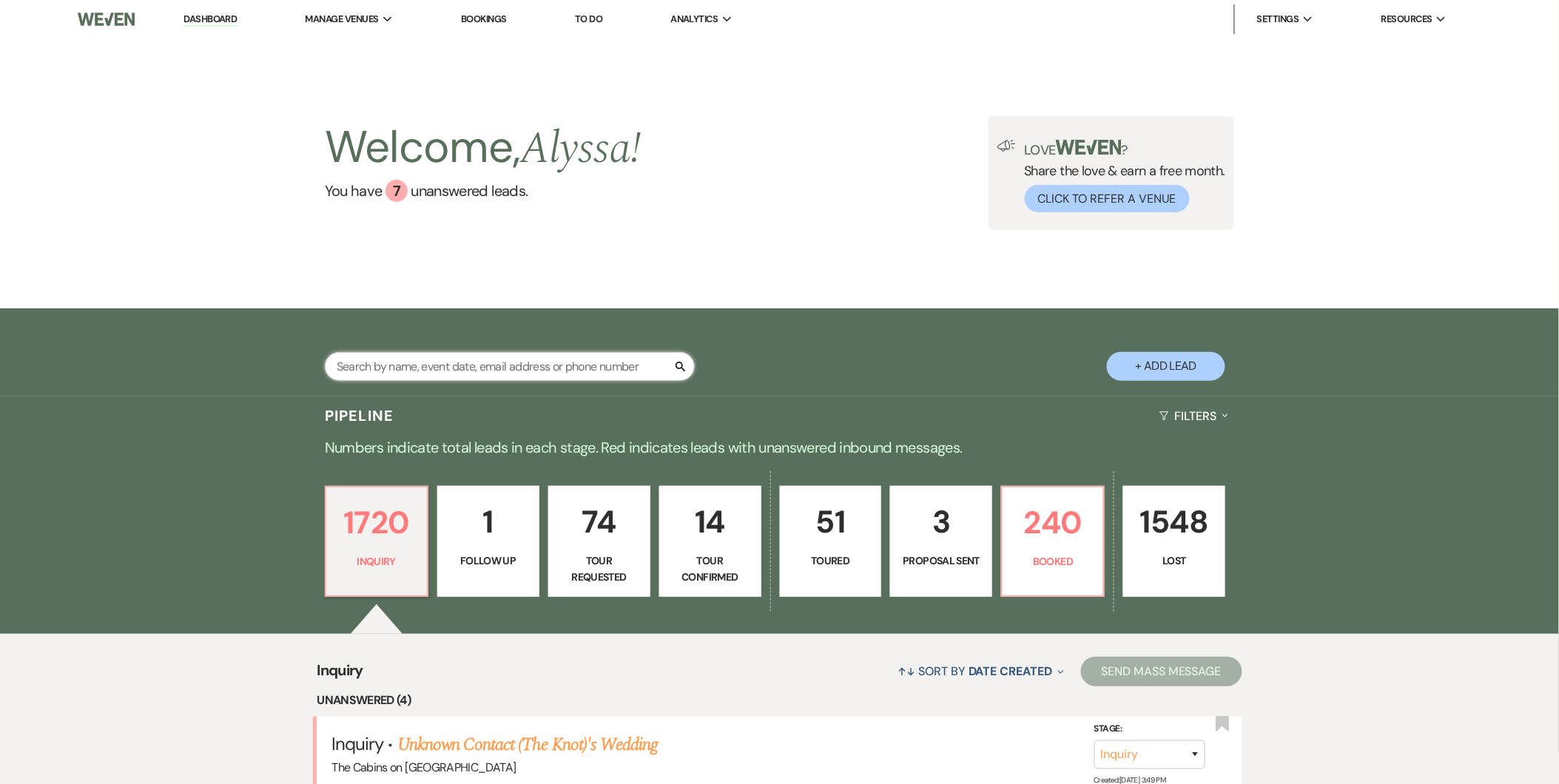
click at [422, 358] on input "text" at bounding box center [509, 366] width 370 height 29
type input "karen"
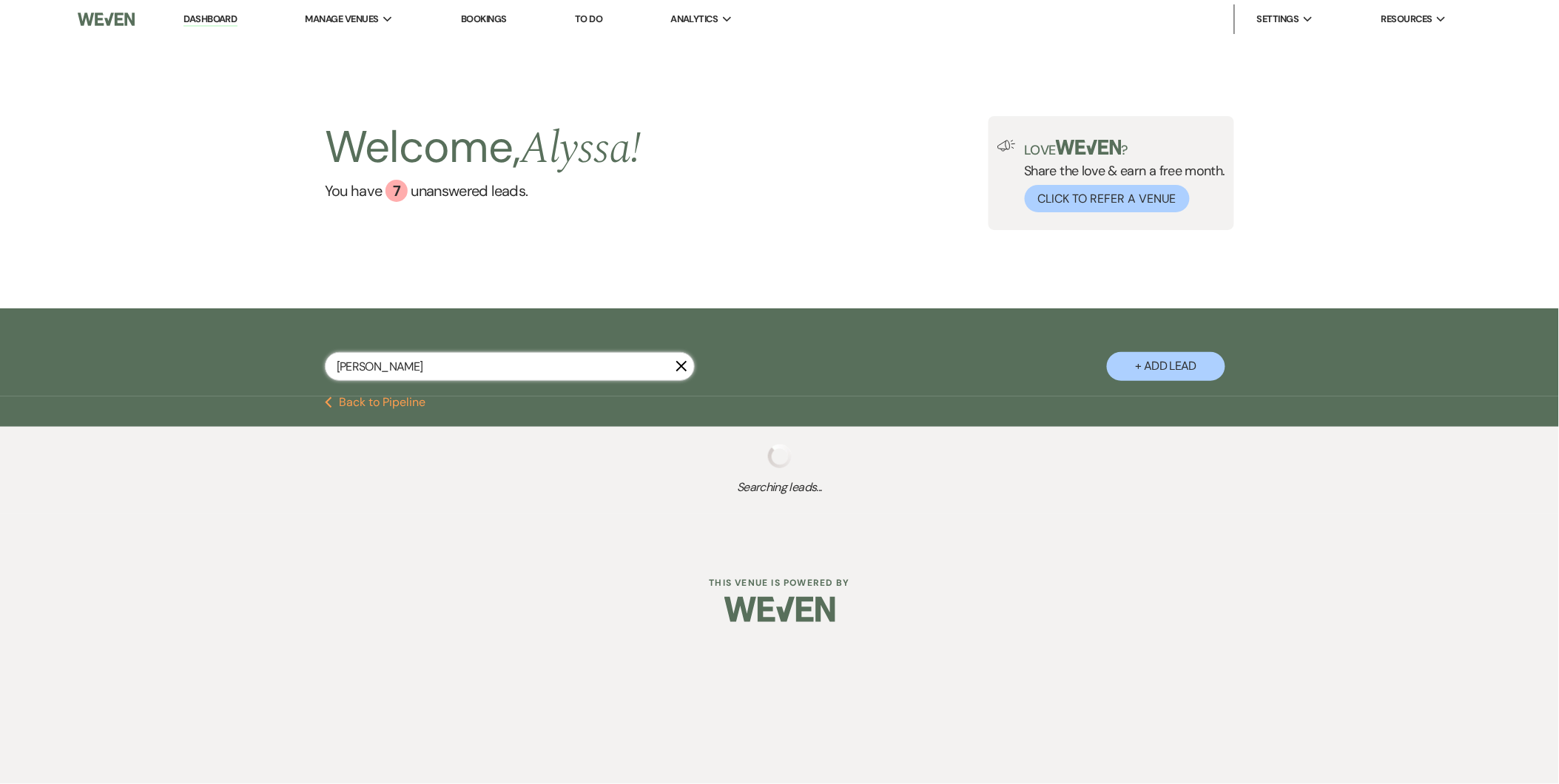
select select "2"
select select "8"
select select "4"
select select "8"
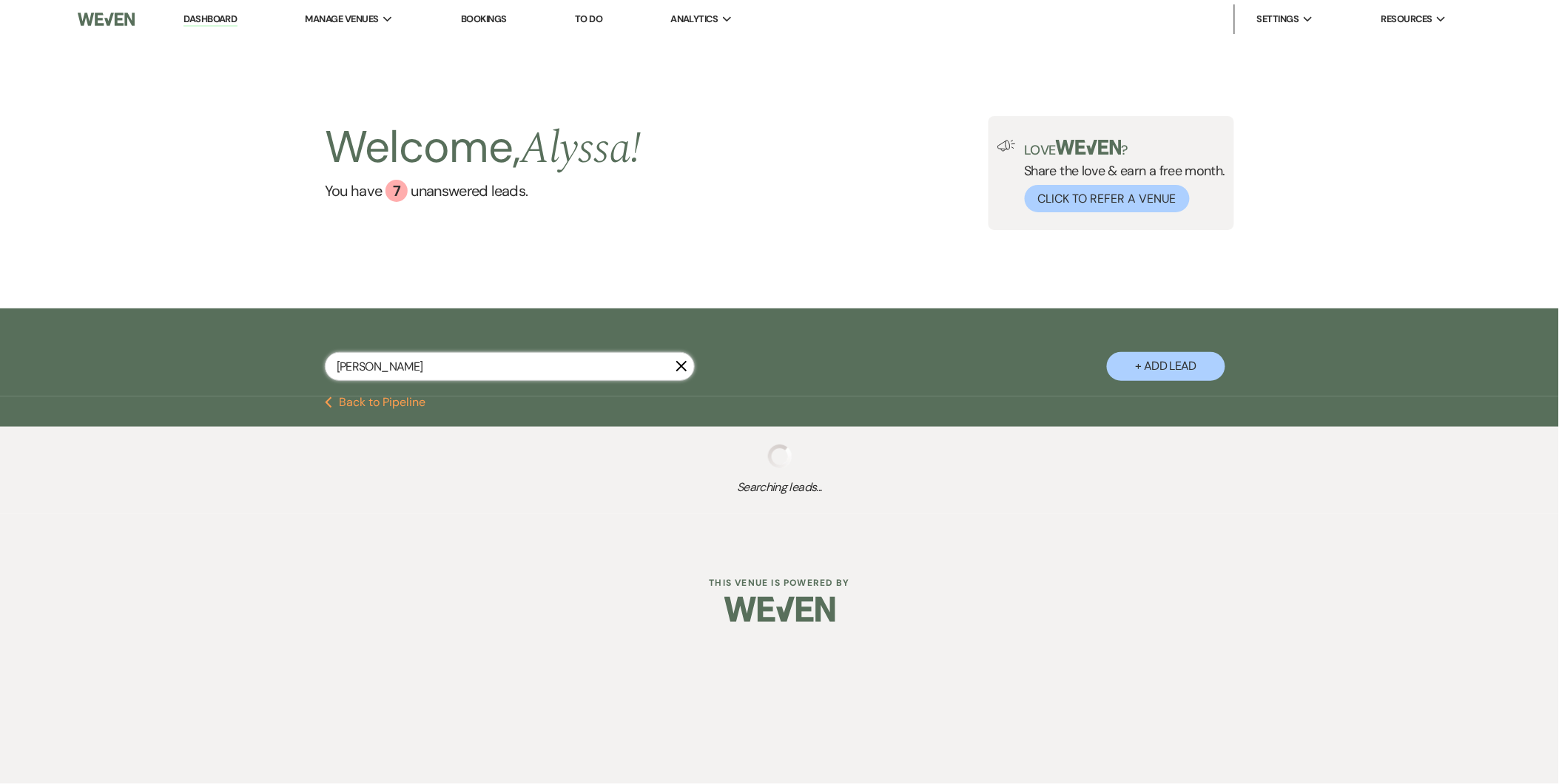
select select "8"
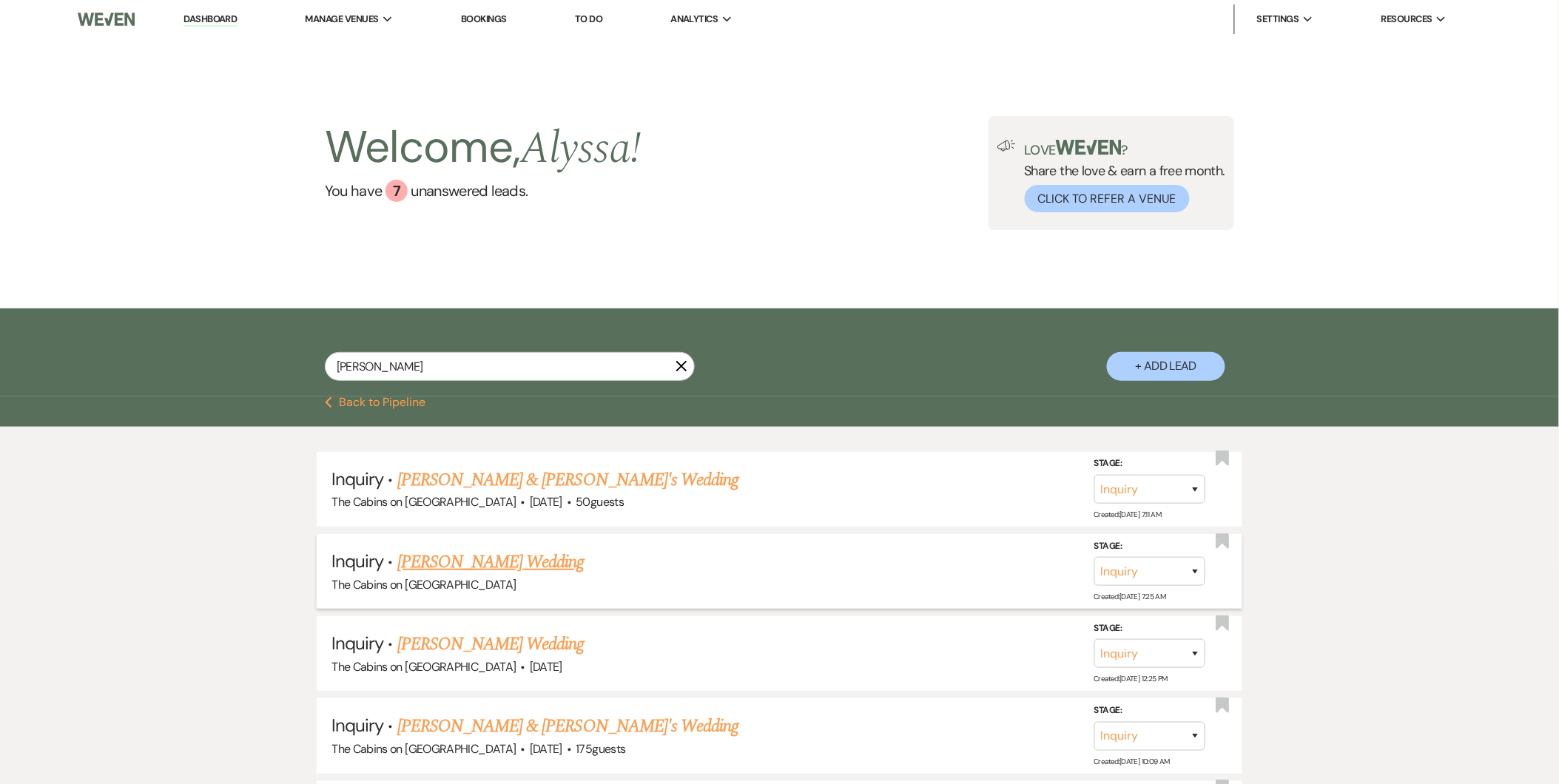
click at [523, 557] on link "[PERSON_NAME] Wedding" at bounding box center [491, 562] width 187 height 27
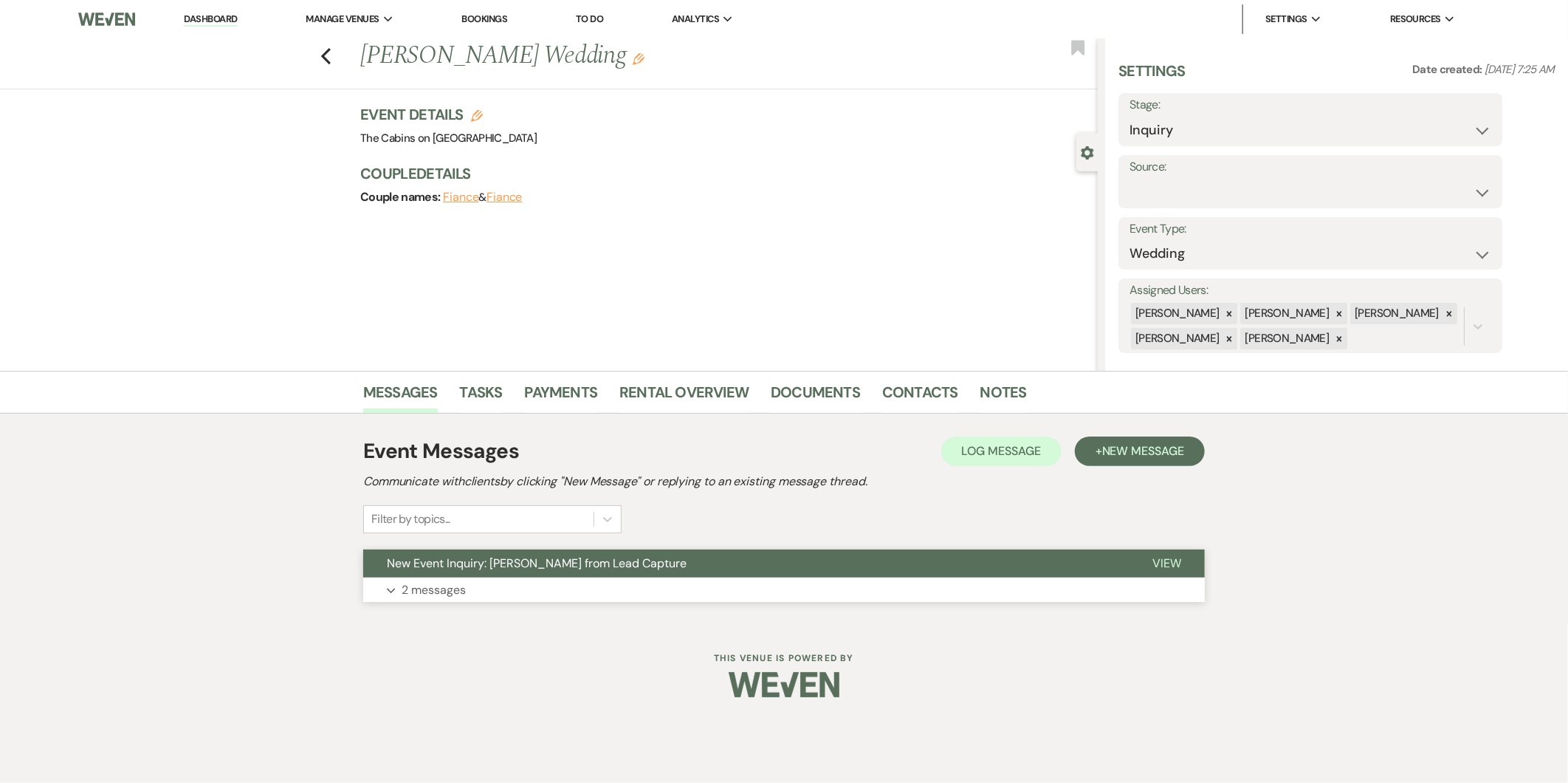
click at [540, 576] on button "New Event Inquiry: Karen Prado from Lead Capture" at bounding box center [746, 564] width 765 height 28
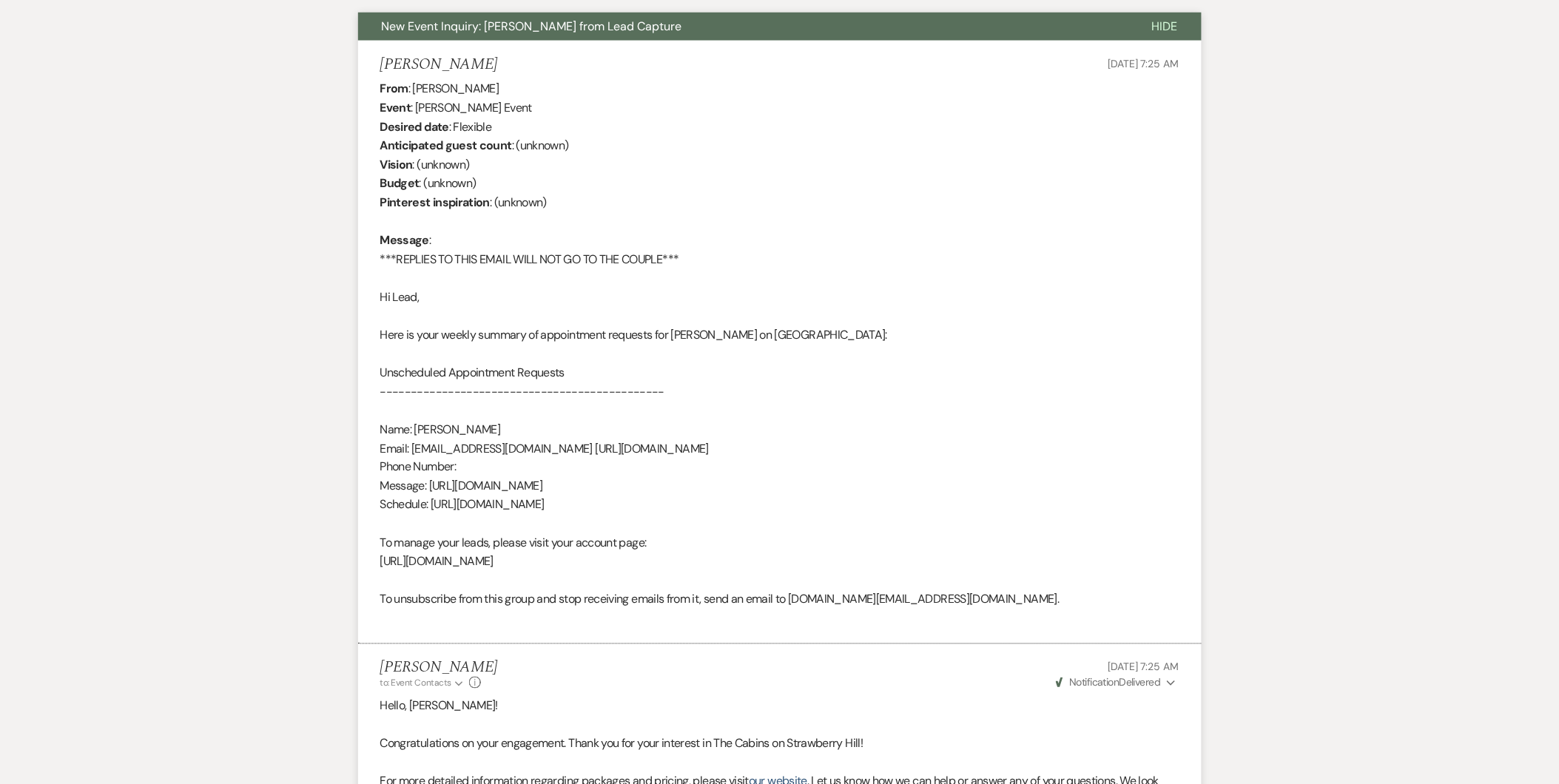
scroll to position [529, 0]
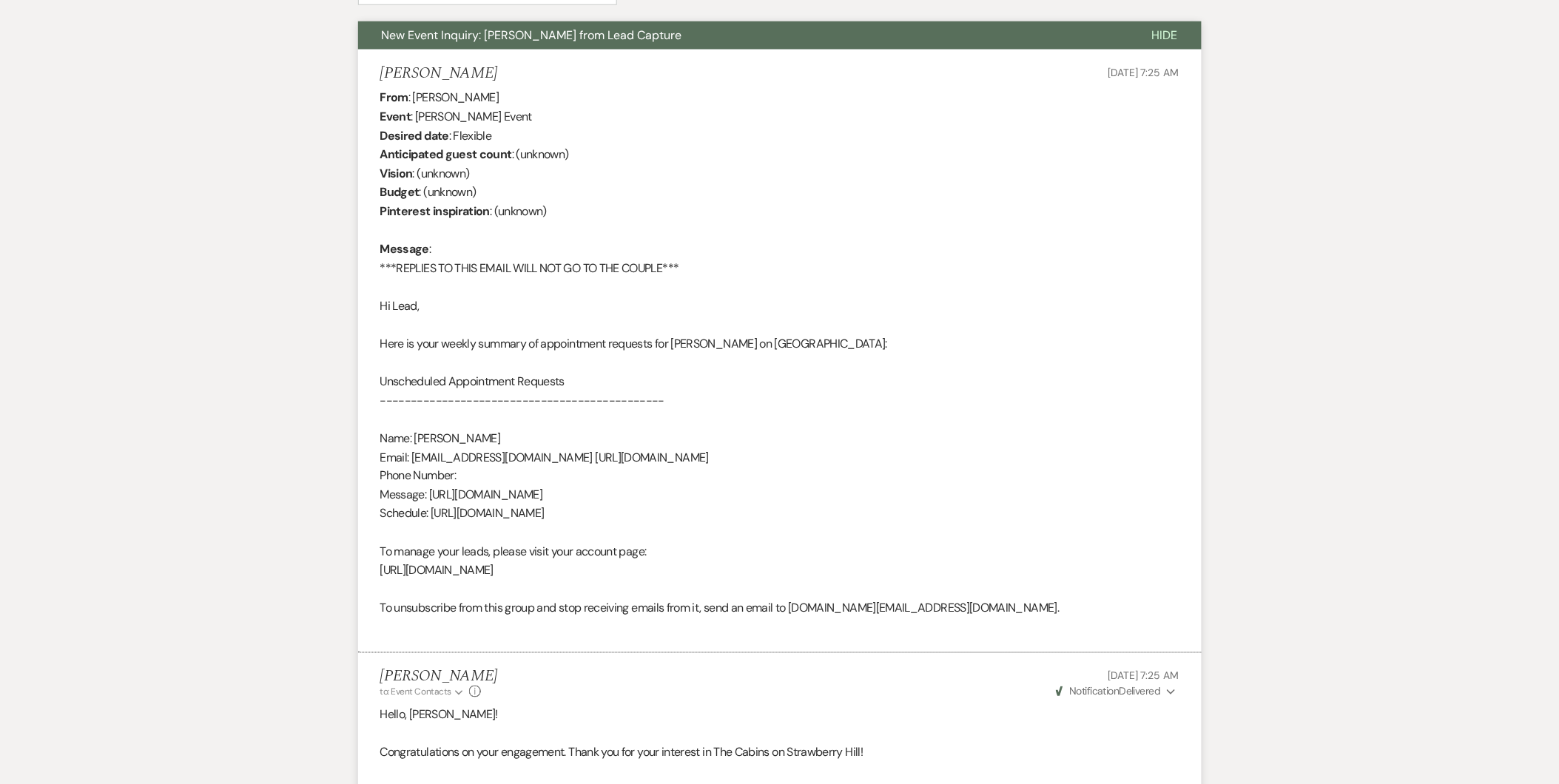
select select "2"
select select "8"
select select "4"
select select "8"
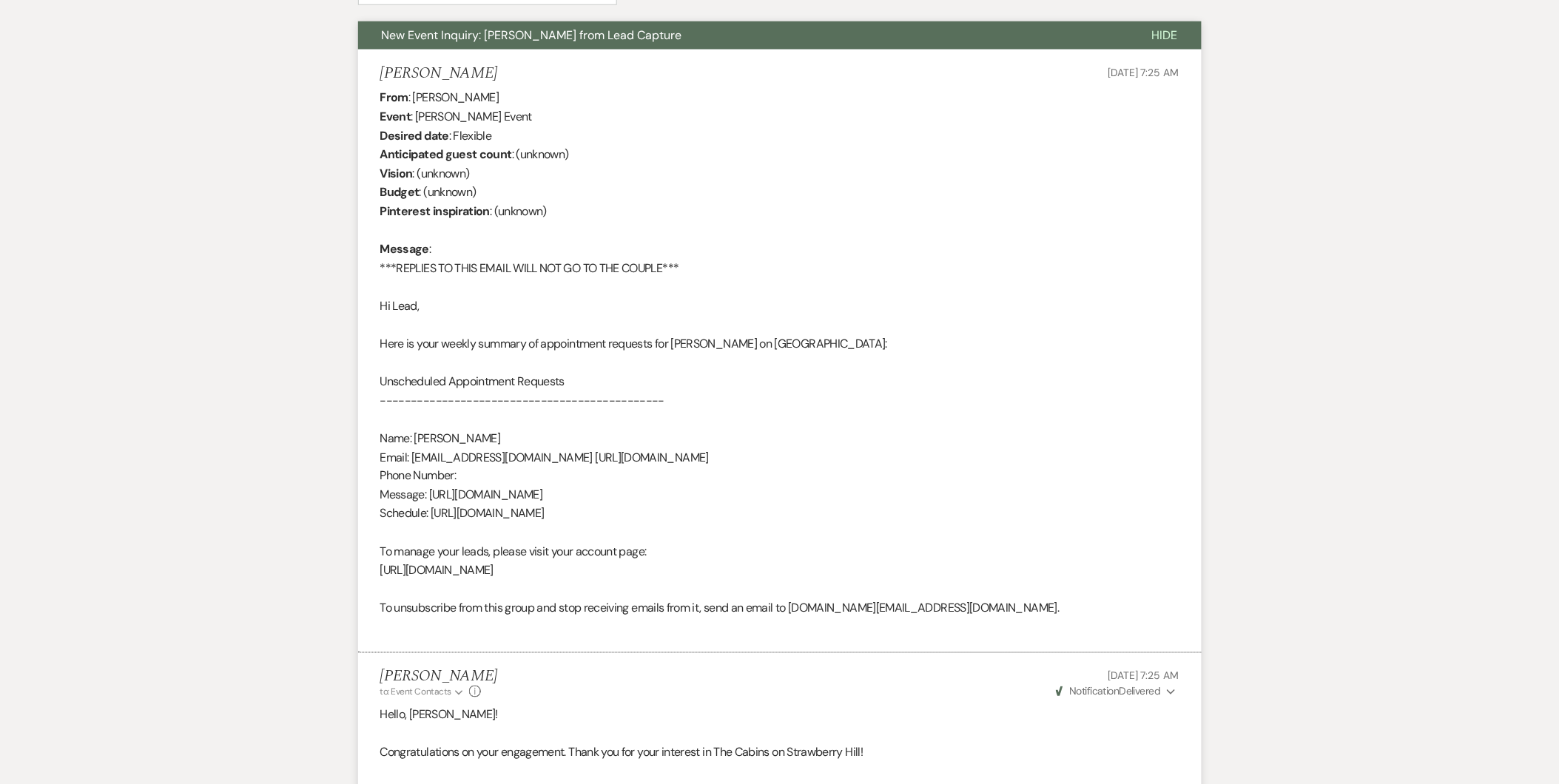
select select "8"
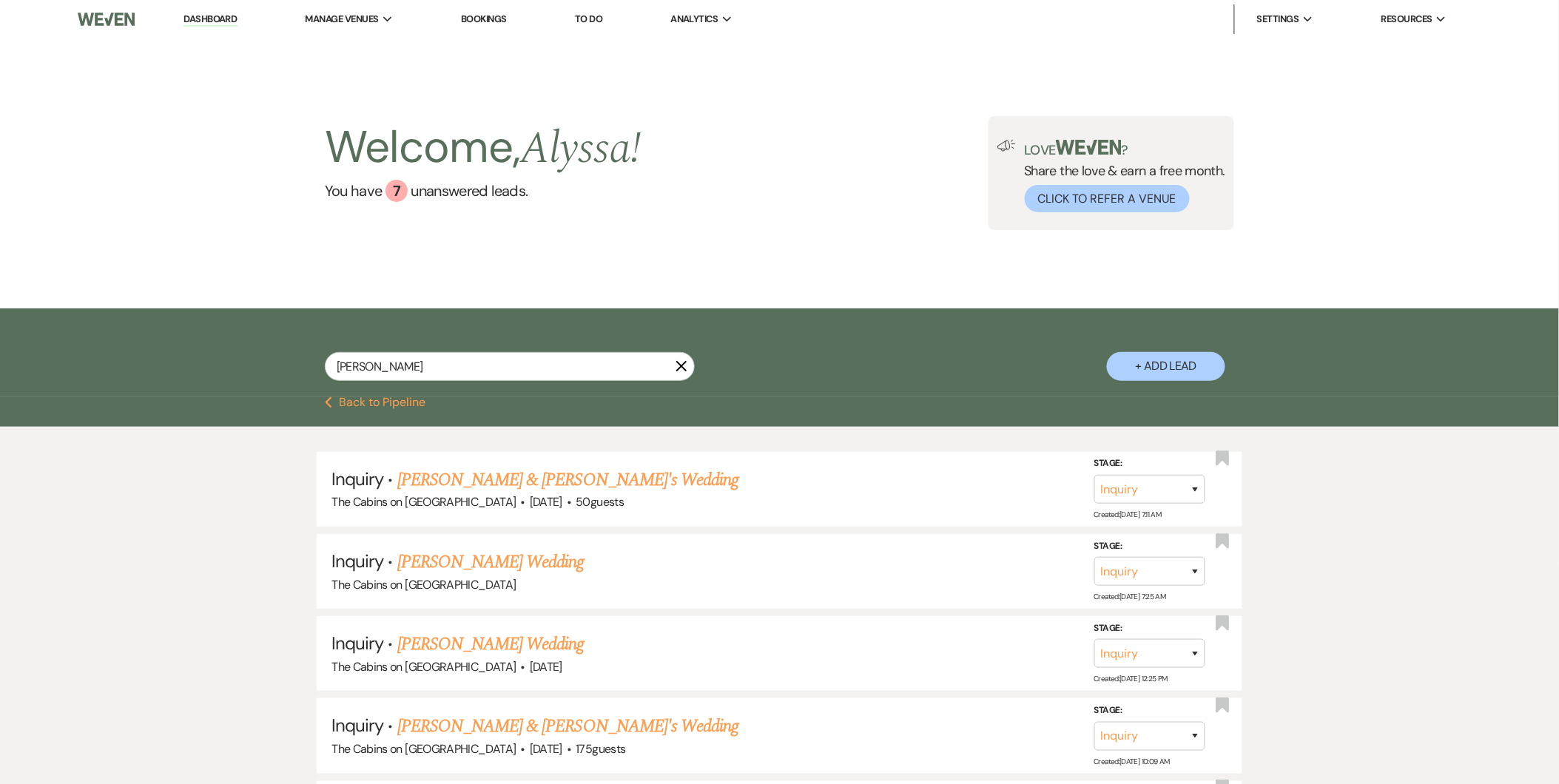
click at [237, 22] on link "Dashboard" at bounding box center [210, 19] width 53 height 14
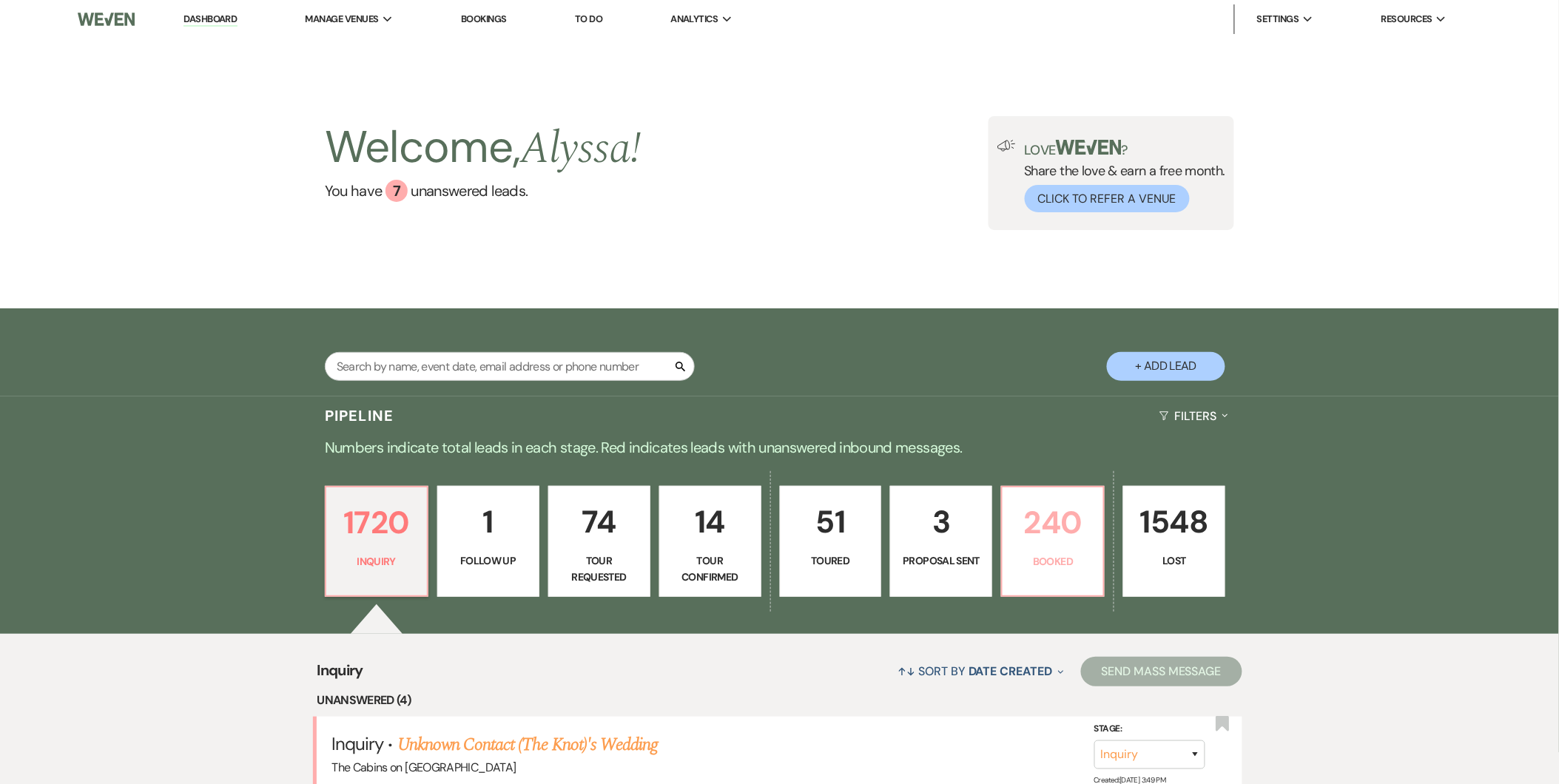
click at [1063, 535] on p "240" at bounding box center [1053, 522] width 83 height 50
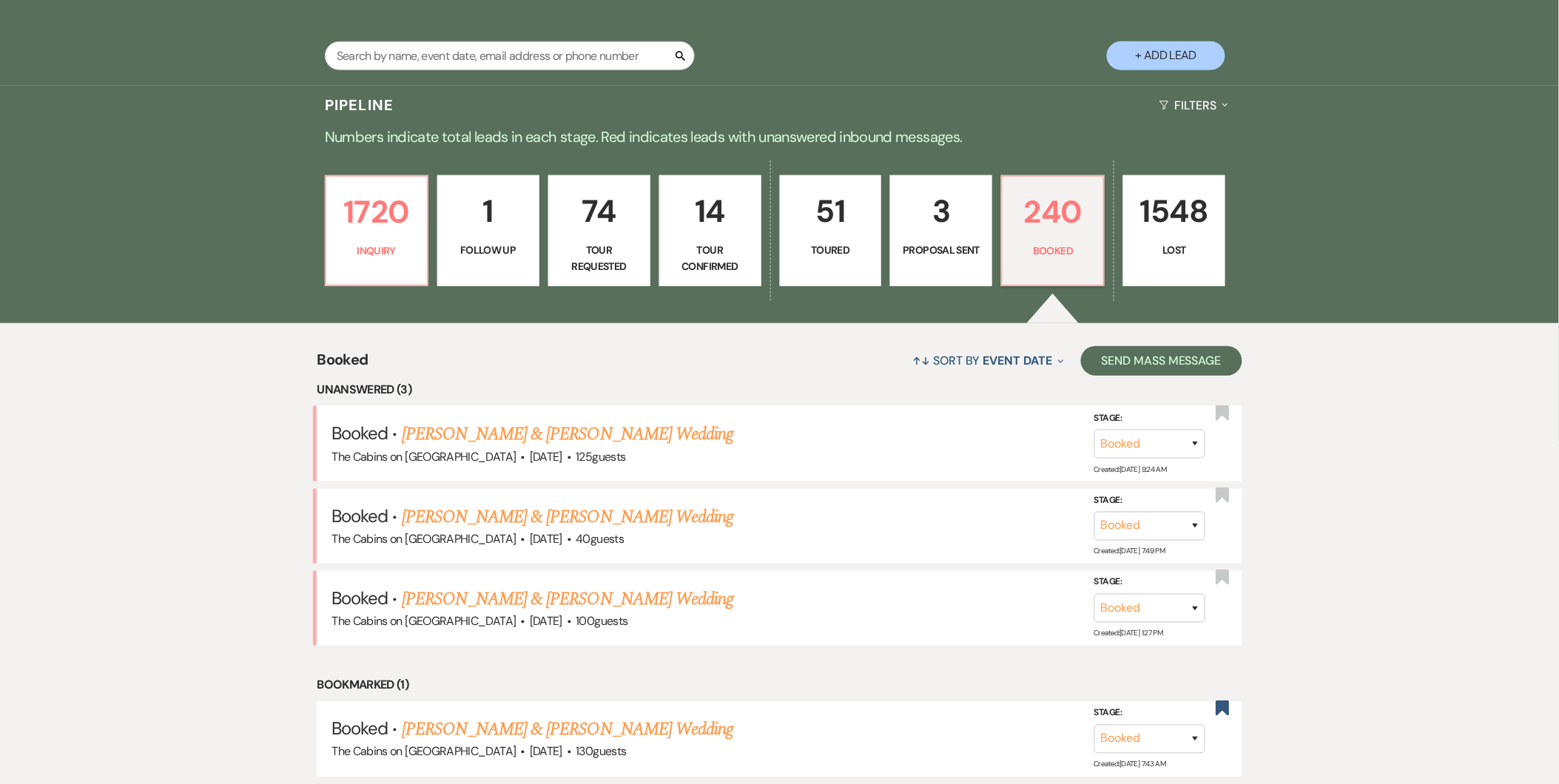
scroll to position [340, 0]
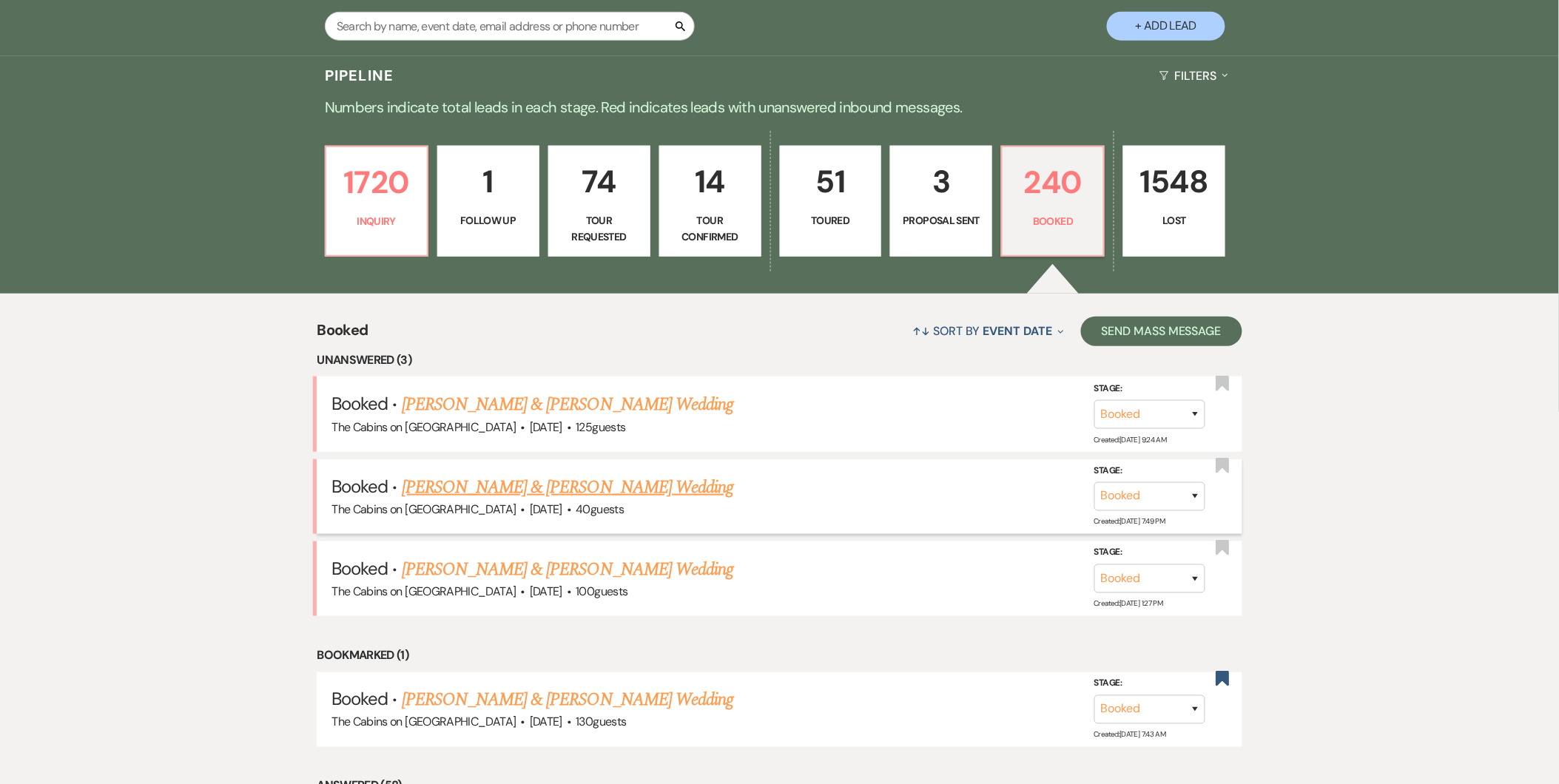
click at [609, 491] on link "Michael Steinberg & Sarah Kunz's Wedding" at bounding box center [567, 487] width 331 height 27
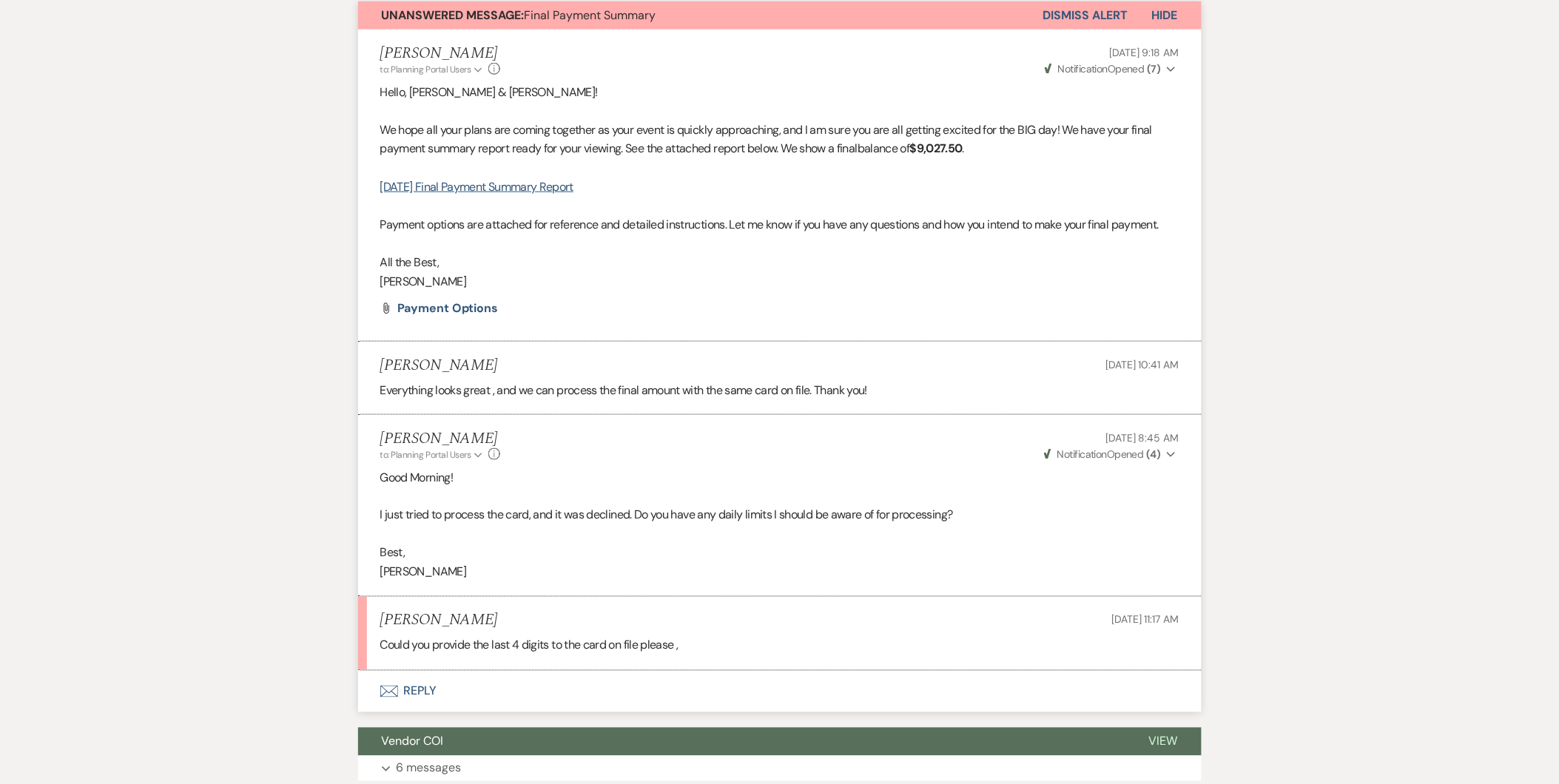
scroll to position [491, 0]
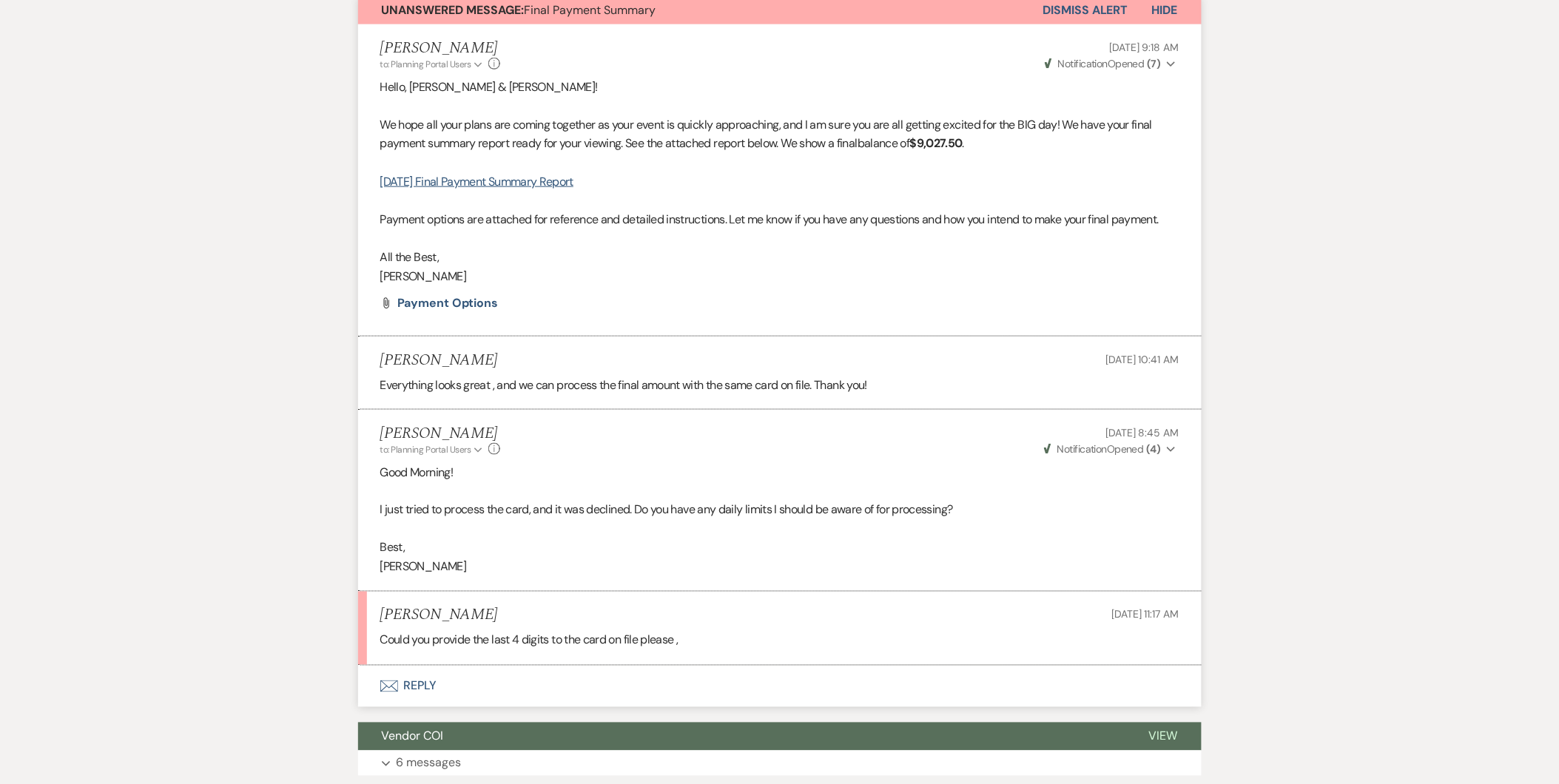
click at [419, 678] on button "Envelope Reply" at bounding box center [780, 686] width 844 height 42
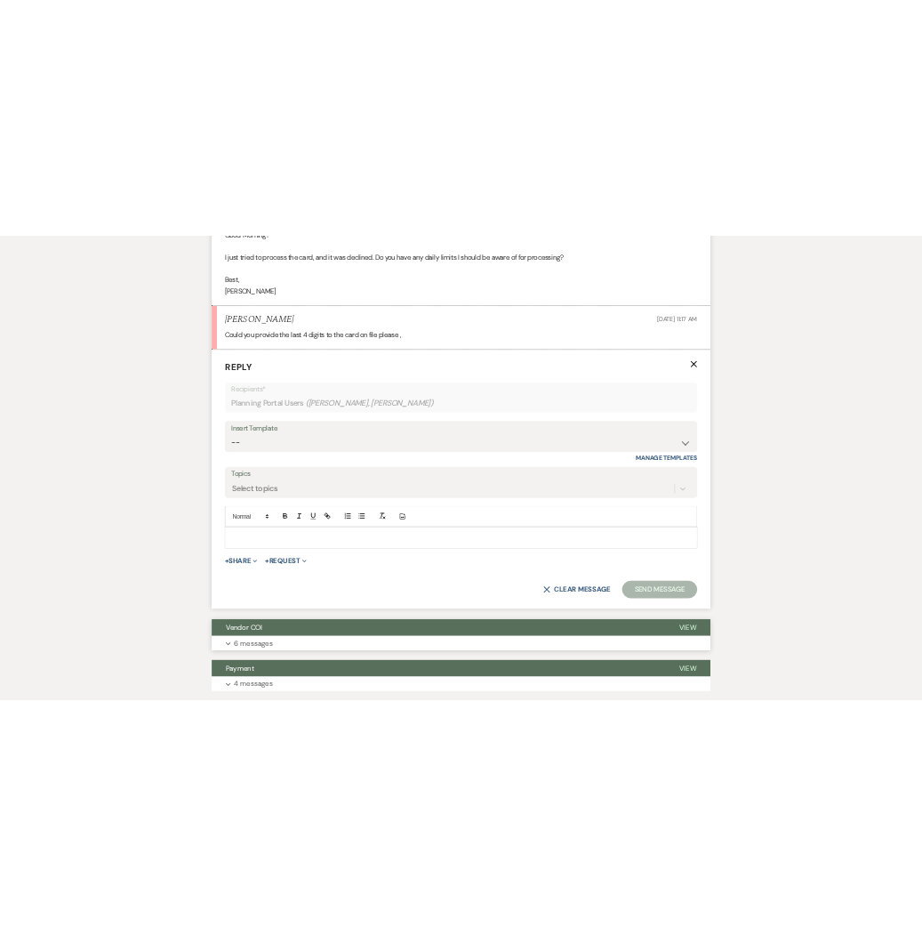
scroll to position [1183, 0]
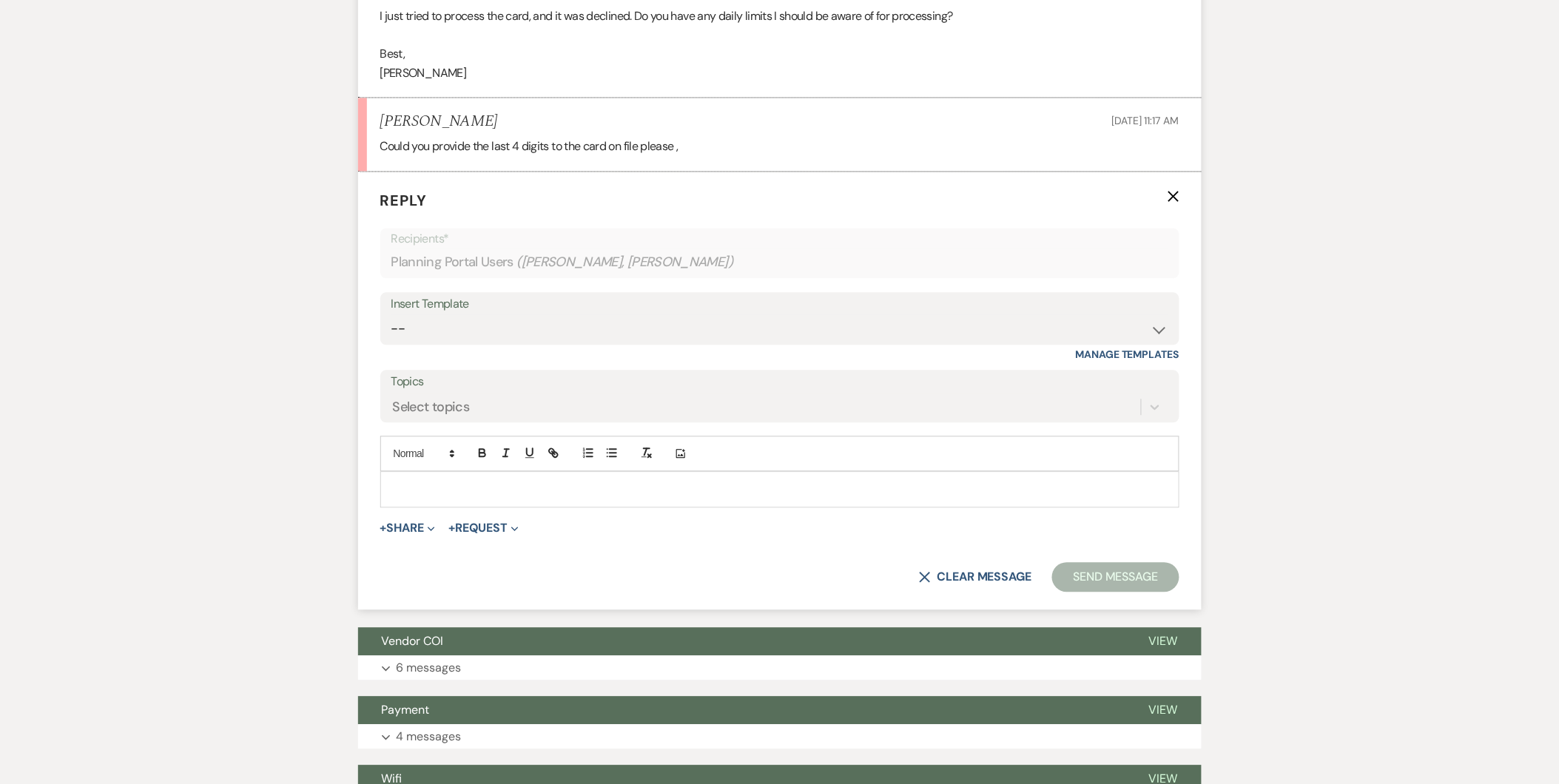
click at [543, 496] on p at bounding box center [780, 490] width 775 height 17
click at [389, 496] on div "The last four are 2193." at bounding box center [780, 489] width 798 height 34
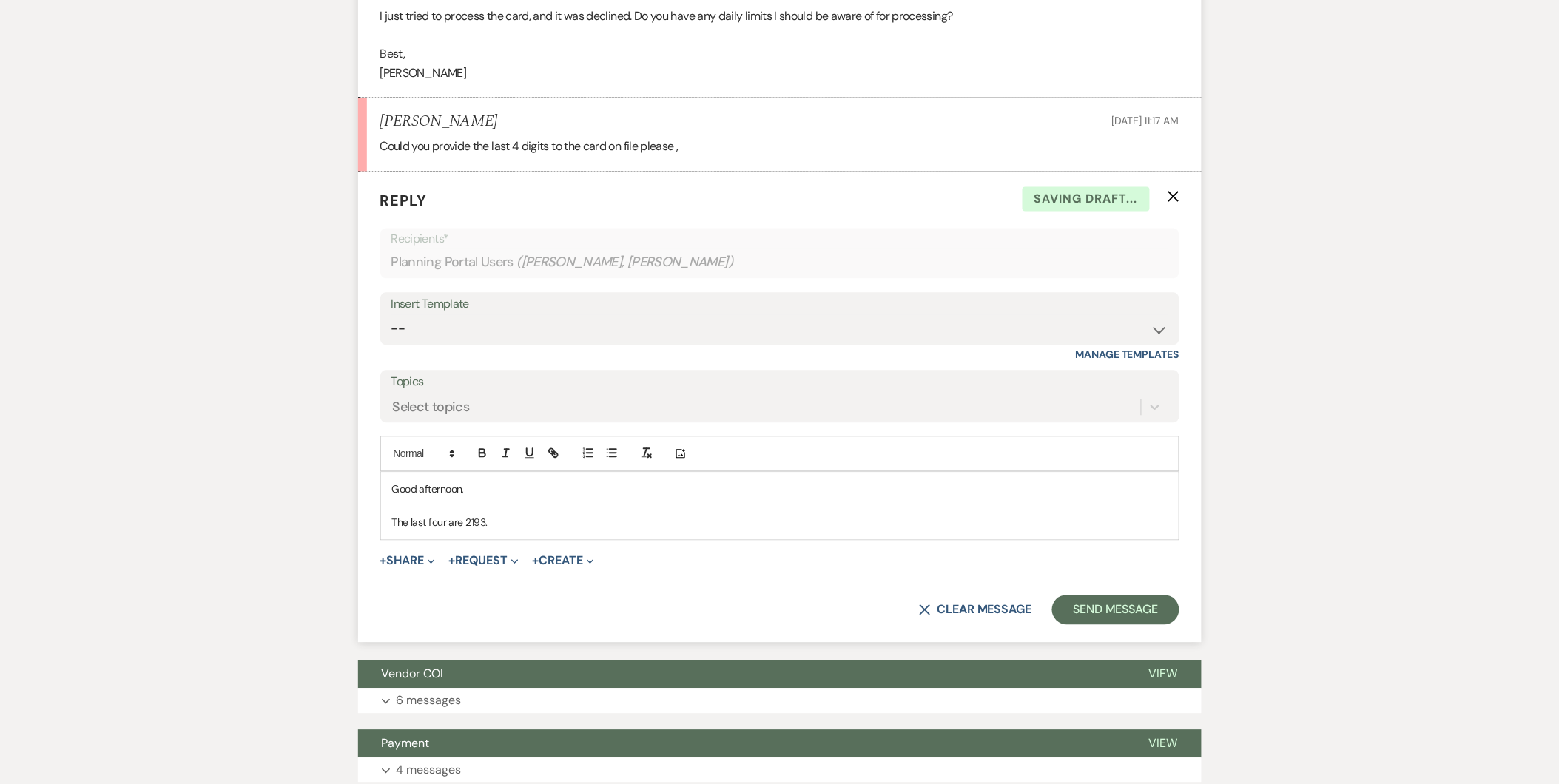
click at [535, 523] on p "The last four are 2193." at bounding box center [780, 523] width 775 height 17
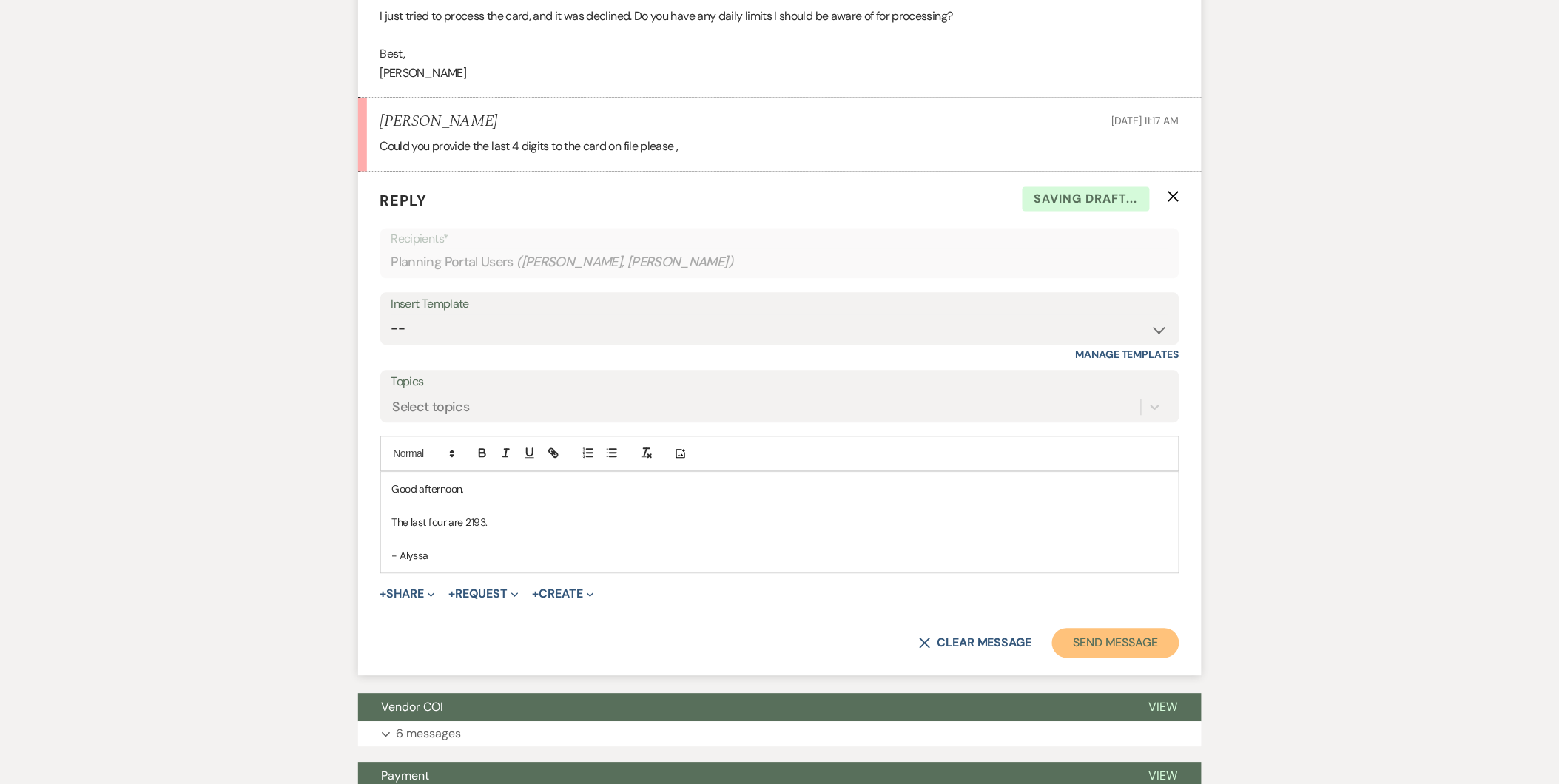
click at [1089, 638] on button "Send Message" at bounding box center [1116, 643] width 126 height 30
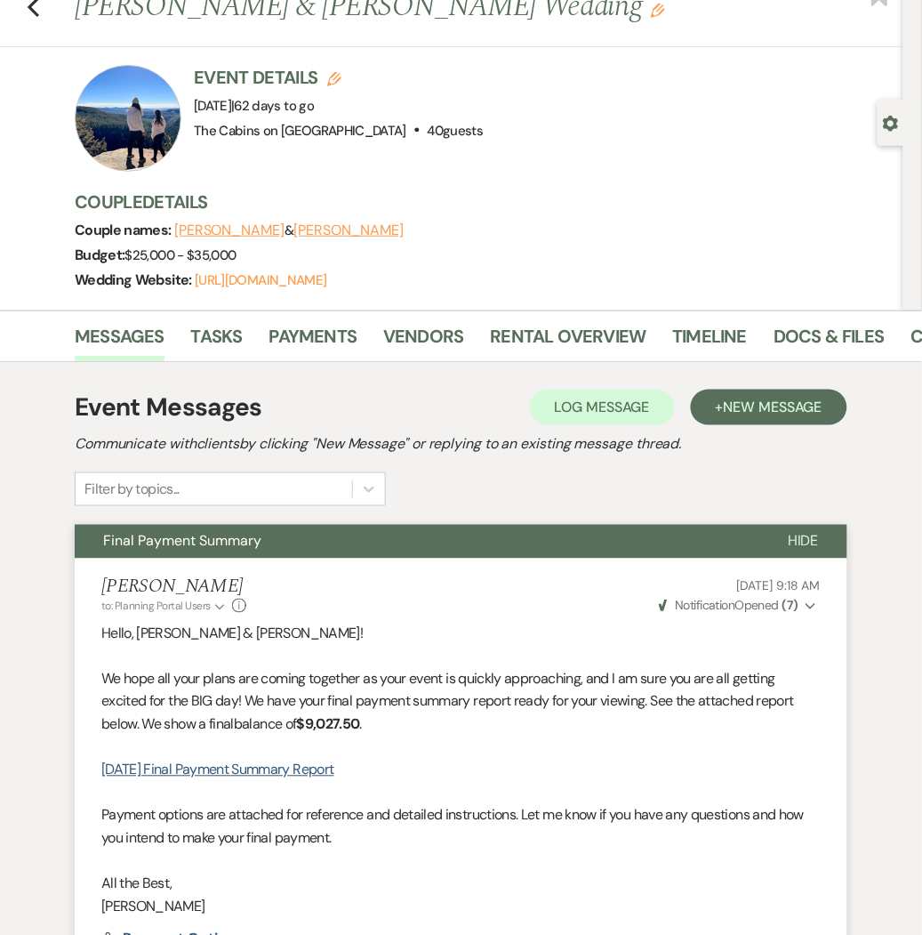
scroll to position [0, 0]
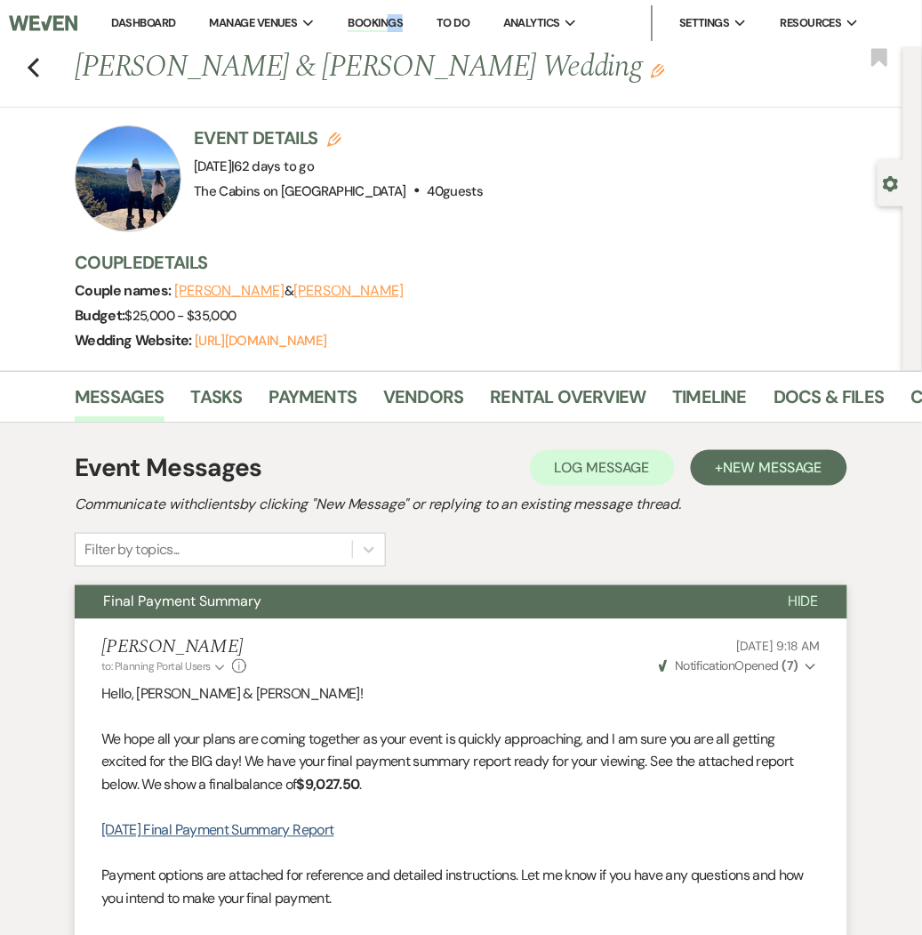
drag, startPoint x: 416, startPoint y: 28, endPoint x: 386, endPoint y: 24, distance: 30.4
click at [386, 24] on ul "Dashboard Manage Venues Expand The Cabins on Strawberry Hill Bookings To Do Ana…" at bounding box center [486, 23] width 782 height 36
click at [386, 24] on link "Bookings" at bounding box center [375, 23] width 55 height 17
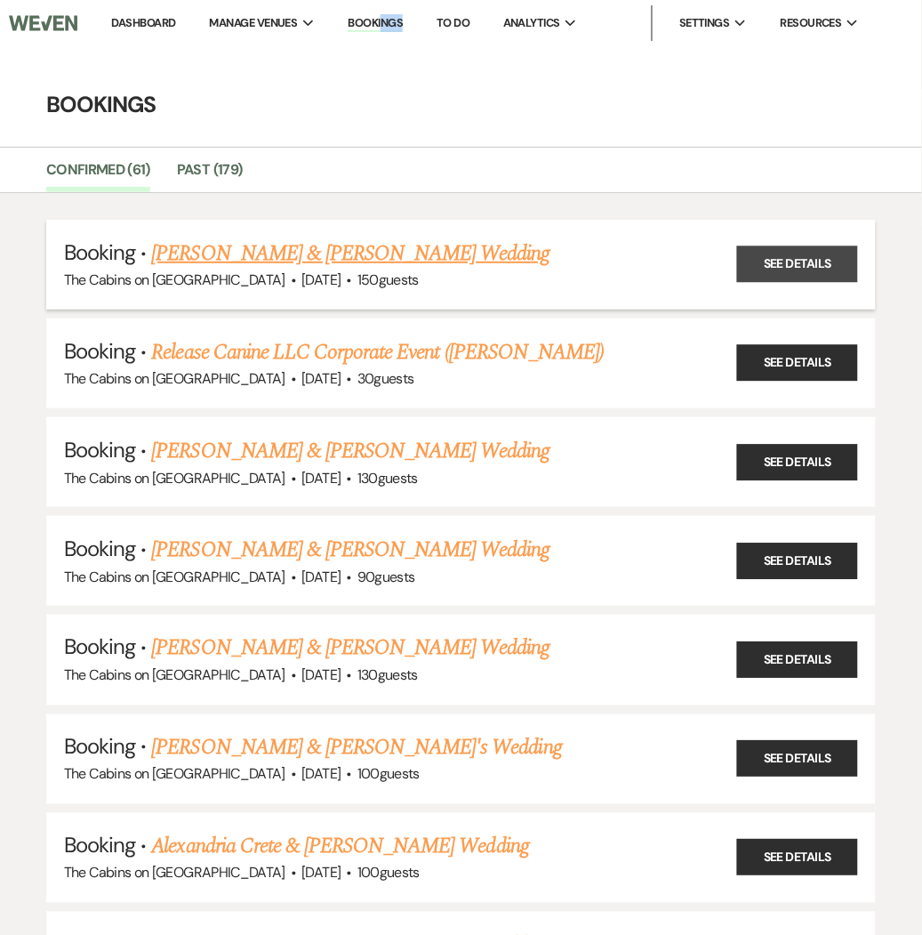
click at [772, 269] on link "See Details" at bounding box center [797, 264] width 121 height 36
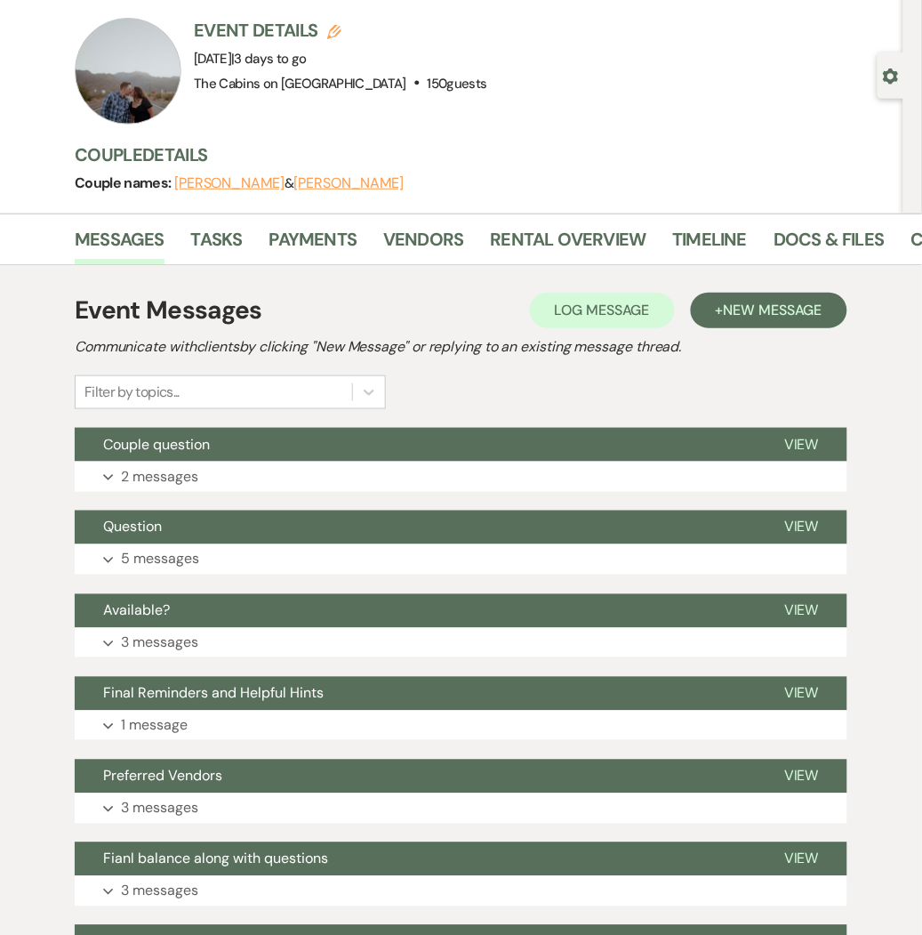
scroll to position [105, 0]
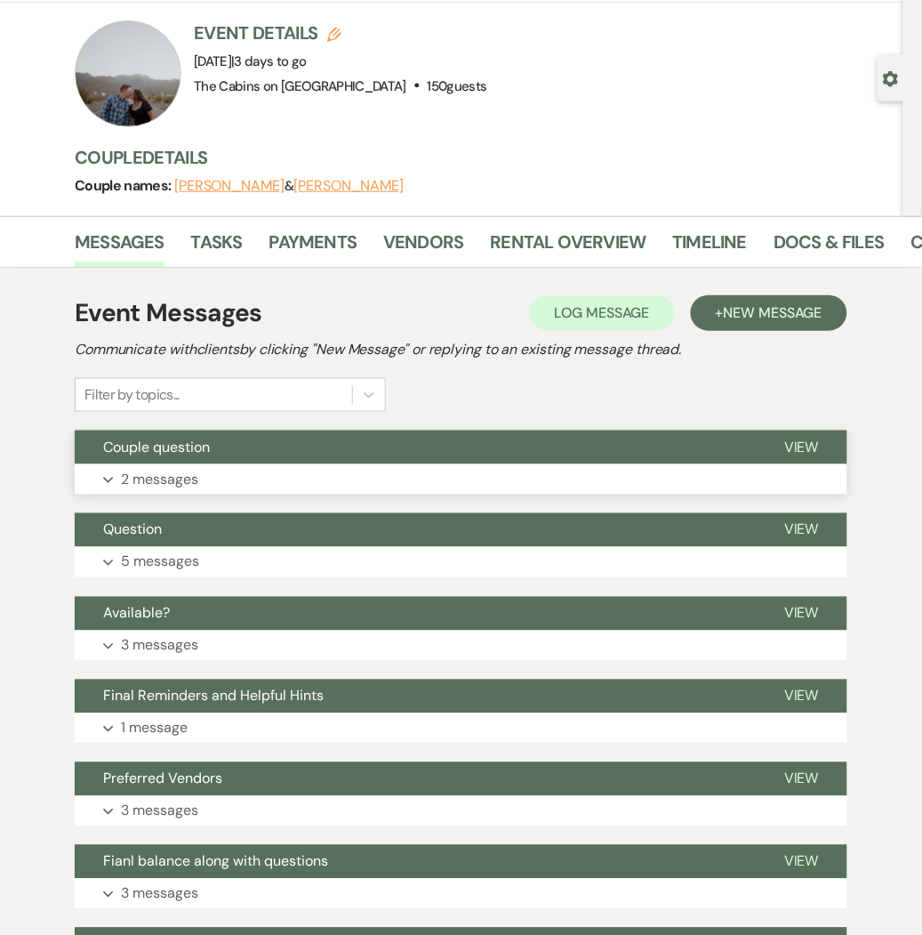
click at [397, 464] on button "Expand 2 messages" at bounding box center [461, 479] width 773 height 30
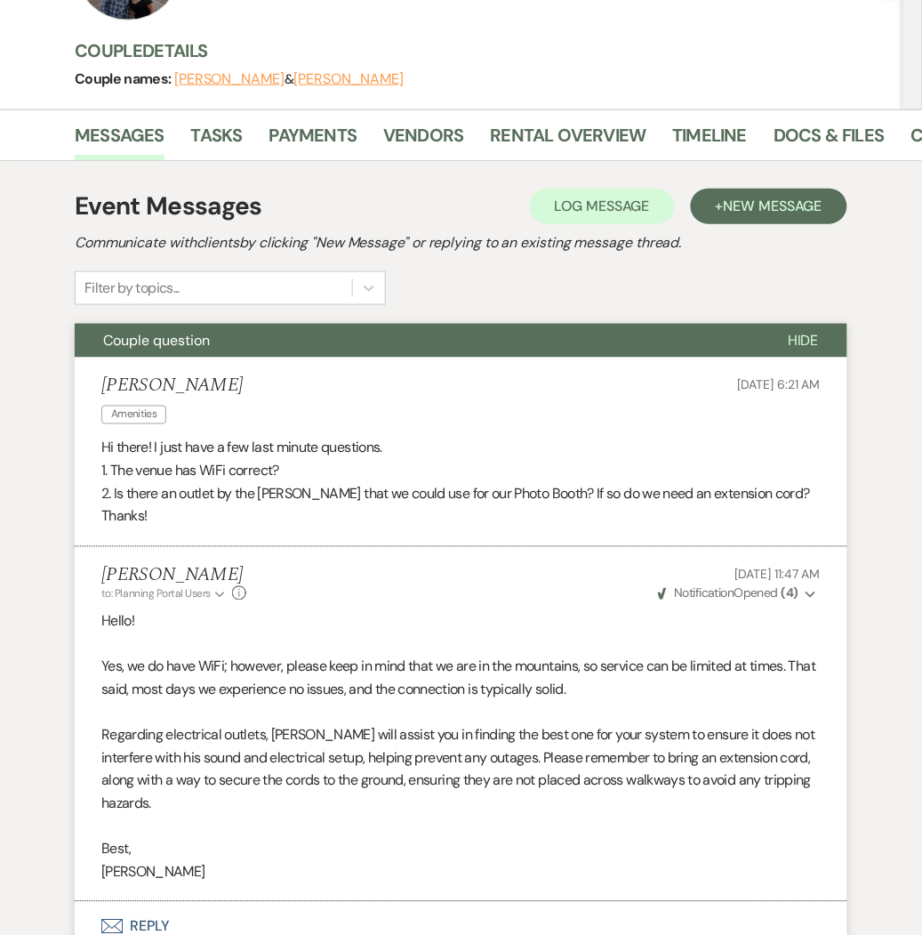
scroll to position [0, 0]
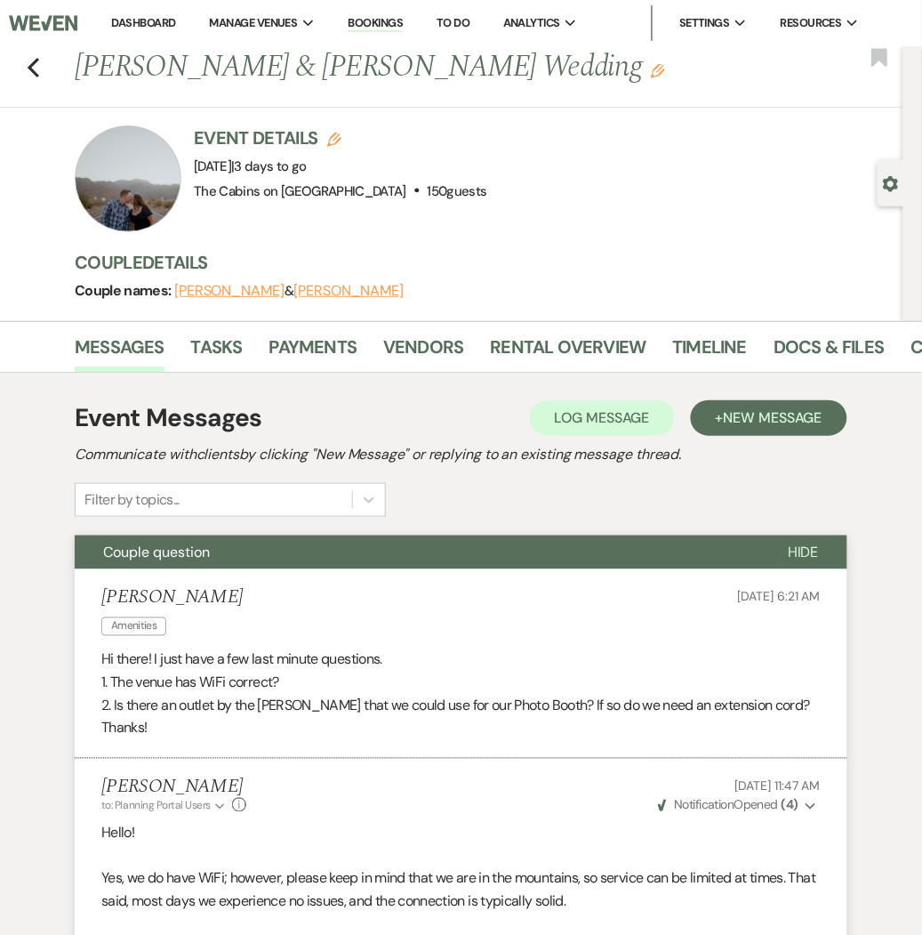
click at [25, 66] on div "Previous Andraya Romero & Drew Flanders Gunnell's Wedding Edit Bookmark" at bounding box center [447, 76] width 912 height 61
click at [776, 422] on span "New Message" at bounding box center [773, 417] width 99 height 19
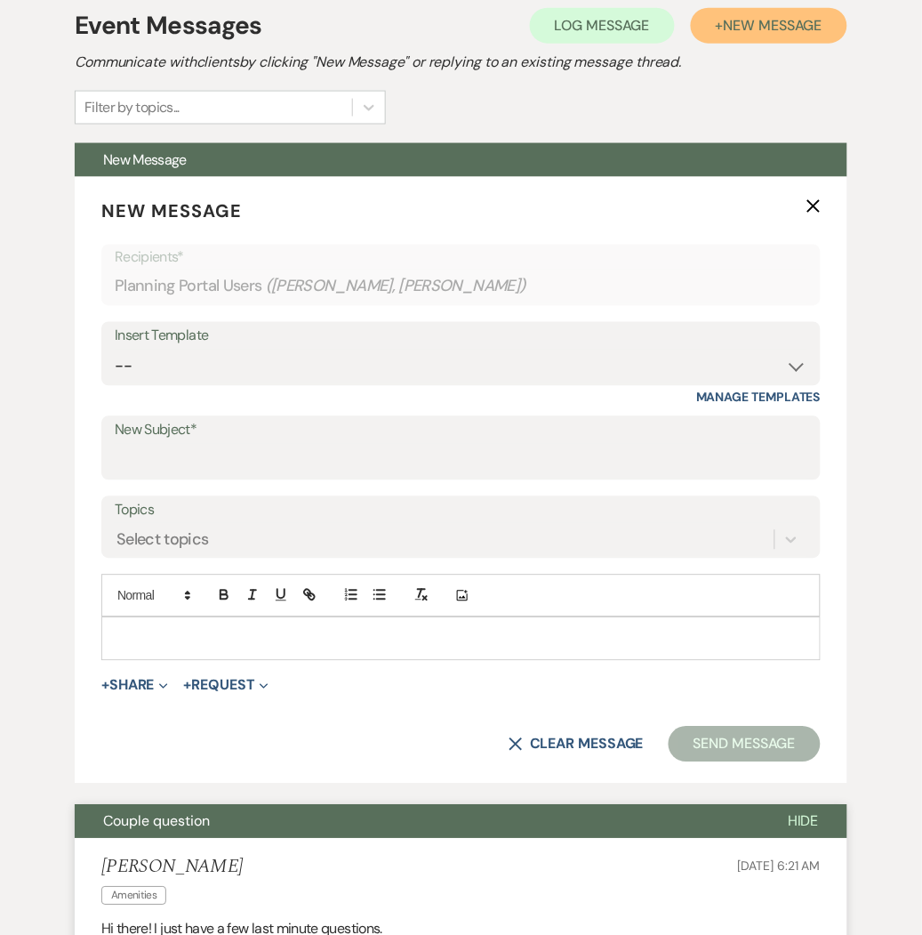
scroll to position [413, 0]
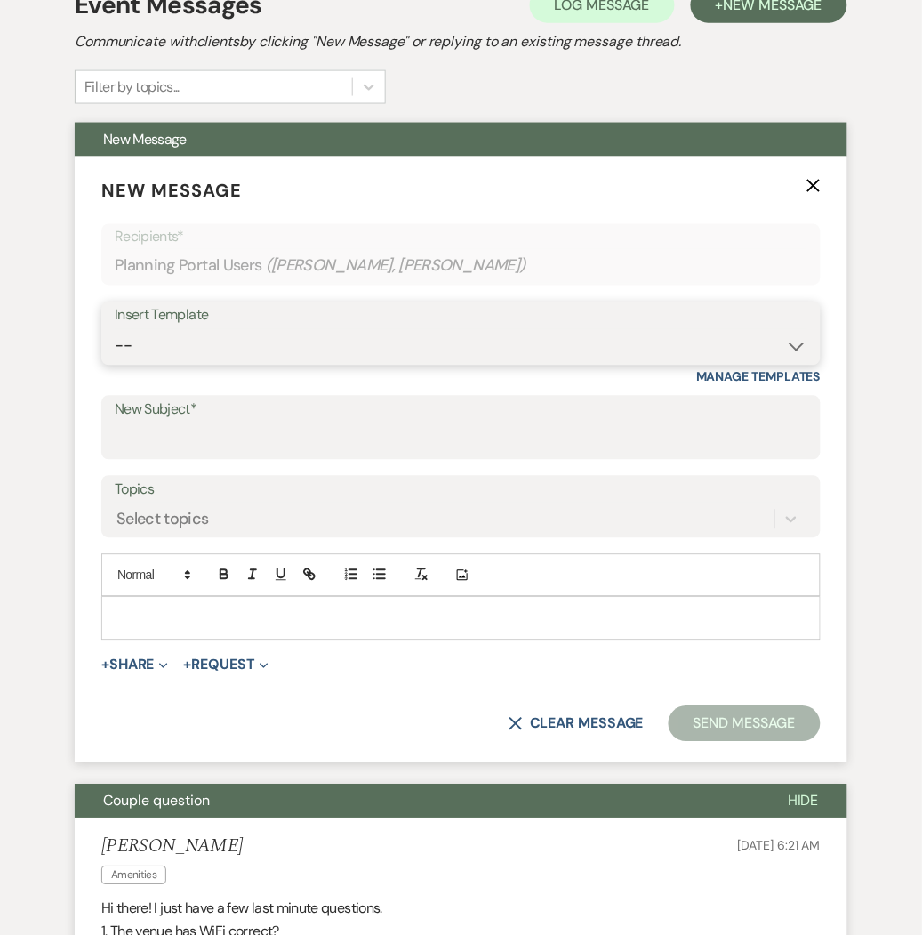
click at [707, 334] on select "-- Initial Inquiry Response Tour Request Response Follow Up Copy of Initial Inq…" at bounding box center [461, 346] width 693 height 35
select select "1603"
click at [115, 329] on select "-- Initial Inquiry Response Tour Request Response Follow Up Copy of Initial Inq…" at bounding box center [461, 346] width 693 height 35
type input "Here are the Cabin assignments for your event."
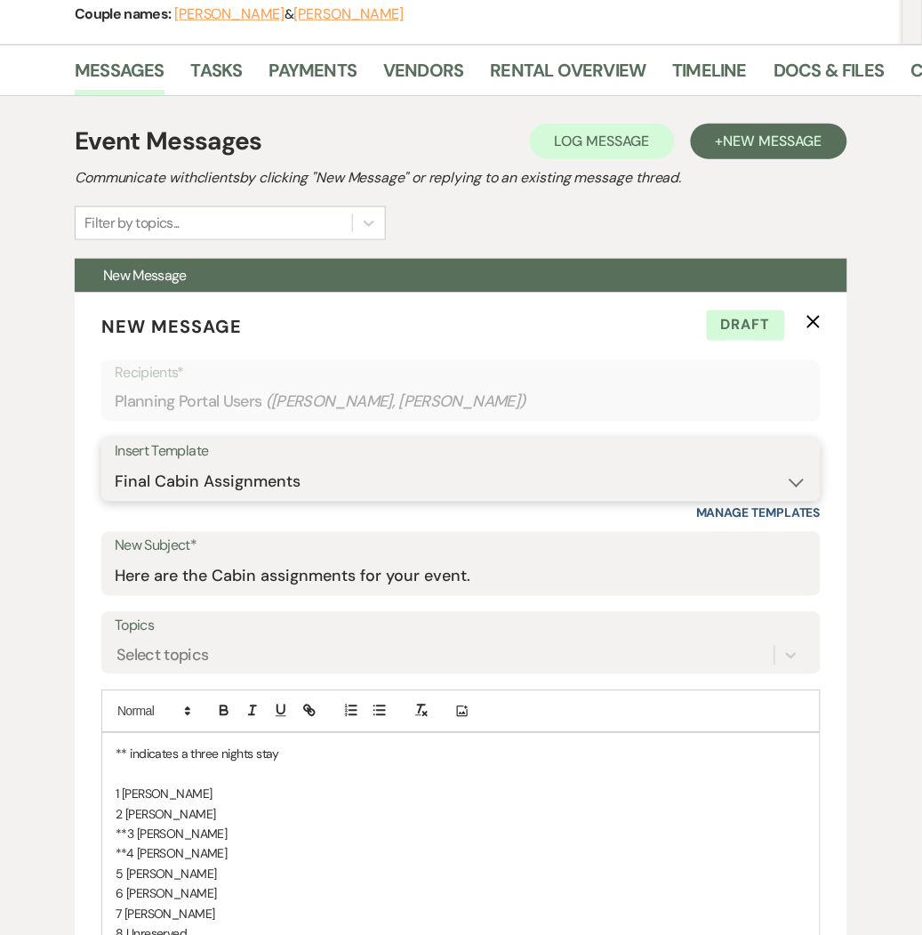
scroll to position [309, 0]
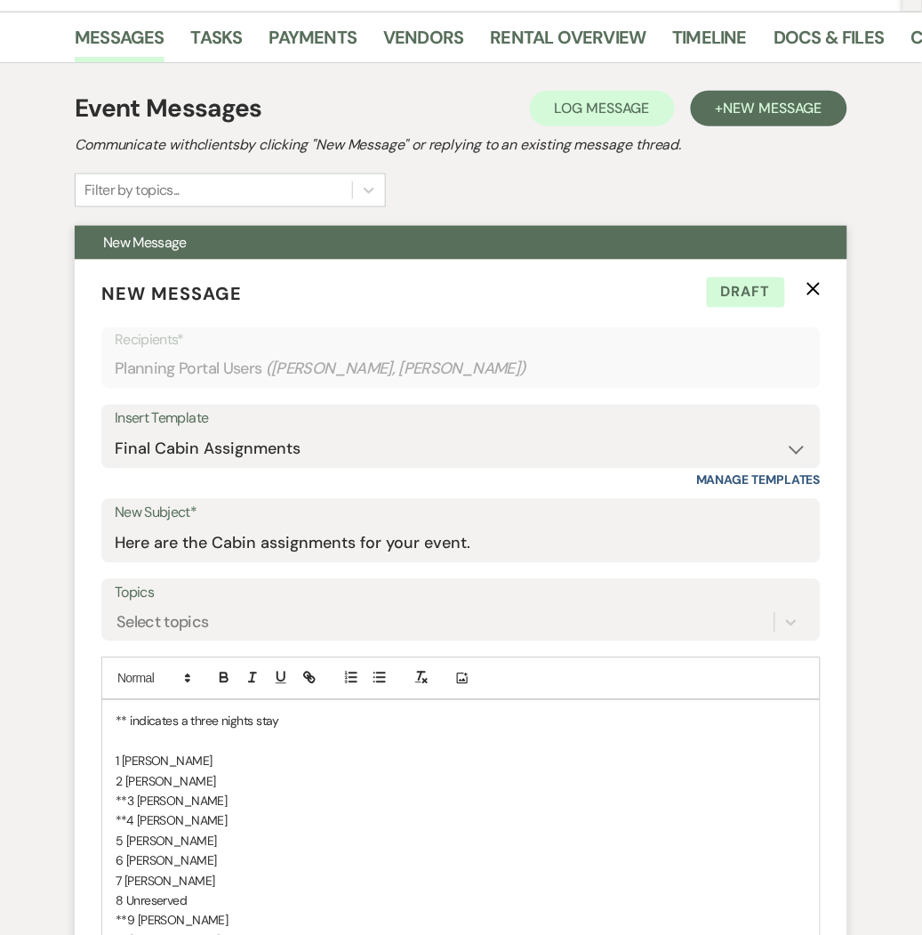
click at [219, 758] on p "1 Cheyenne Lyles" at bounding box center [461, 761] width 691 height 20
drag, startPoint x: 219, startPoint y: 758, endPoint x: 144, endPoint y: 757, distance: 74.7
click at [144, 757] on p "1 Cheyenne Lyles" at bounding box center [461, 761] width 691 height 20
drag, startPoint x: 229, startPoint y: 775, endPoint x: 126, endPoint y: 778, distance: 103.2
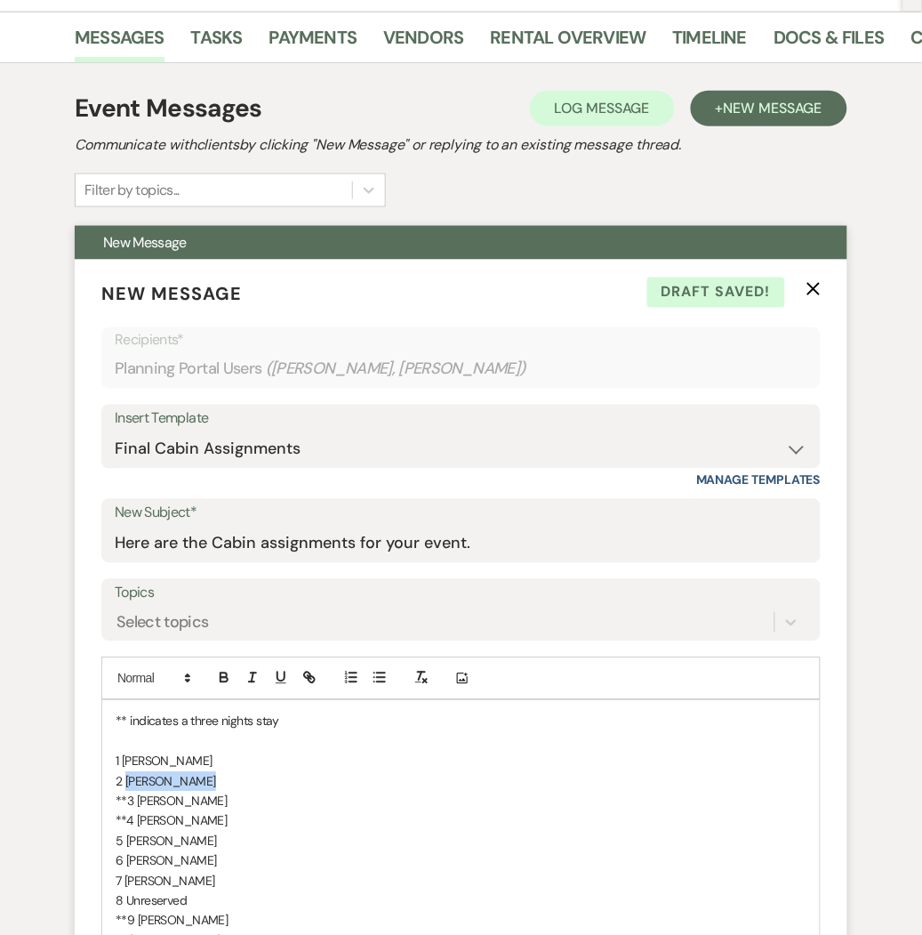
click at [126, 778] on p "2 Bethany Lyons" at bounding box center [461, 782] width 691 height 20
drag, startPoint x: 226, startPoint y: 807, endPoint x: 137, endPoint y: 799, distance: 89.3
click at [137, 799] on p "**3 Chris Jodarski" at bounding box center [461, 801] width 691 height 20
click at [156, 823] on p "**4 Terri Zekl" at bounding box center [461, 821] width 691 height 20
drag, startPoint x: 194, startPoint y: 820, endPoint x: 139, endPoint y: 821, distance: 55.1
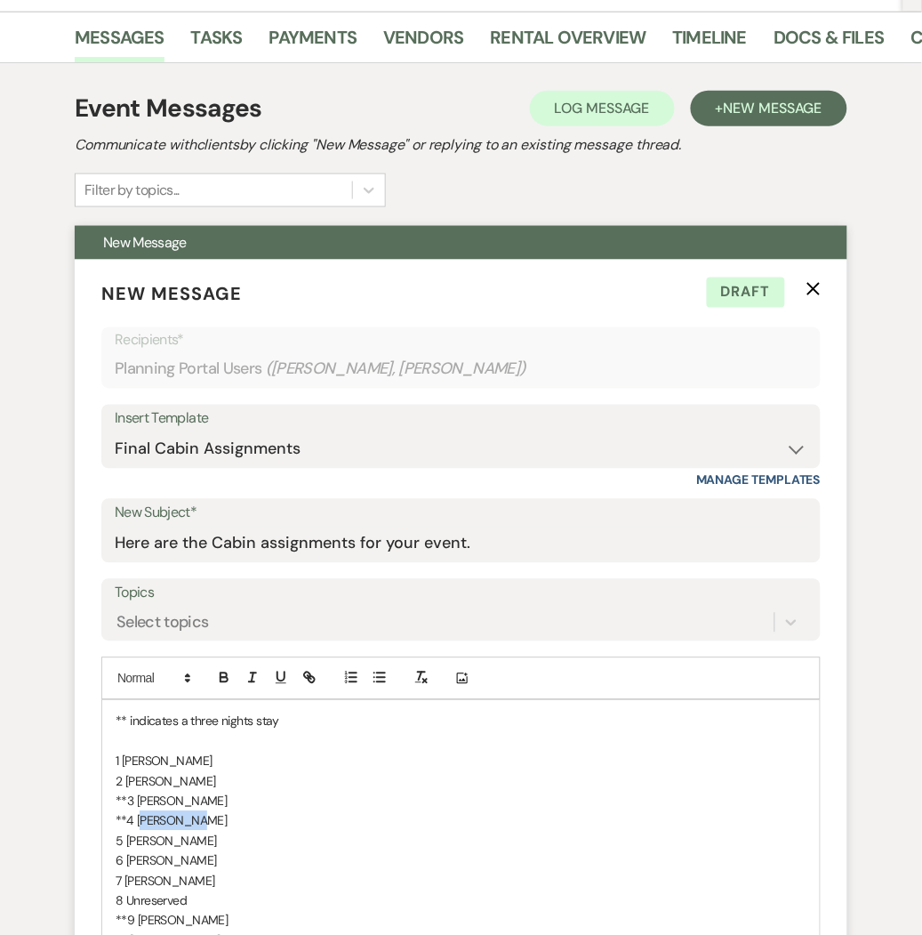
click at [139, 821] on p "**4 Terri Zekl" at bounding box center [461, 821] width 691 height 20
drag, startPoint x: 216, startPoint y: 839, endPoint x: 128, endPoint y: 842, distance: 88.1
click at [128, 842] on p "5 Alison Hallmark" at bounding box center [461, 841] width 691 height 20
drag, startPoint x: 208, startPoint y: 866, endPoint x: 126, endPoint y: 858, distance: 82.2
click at [126, 858] on p "6 Alison Hallmark" at bounding box center [461, 861] width 691 height 20
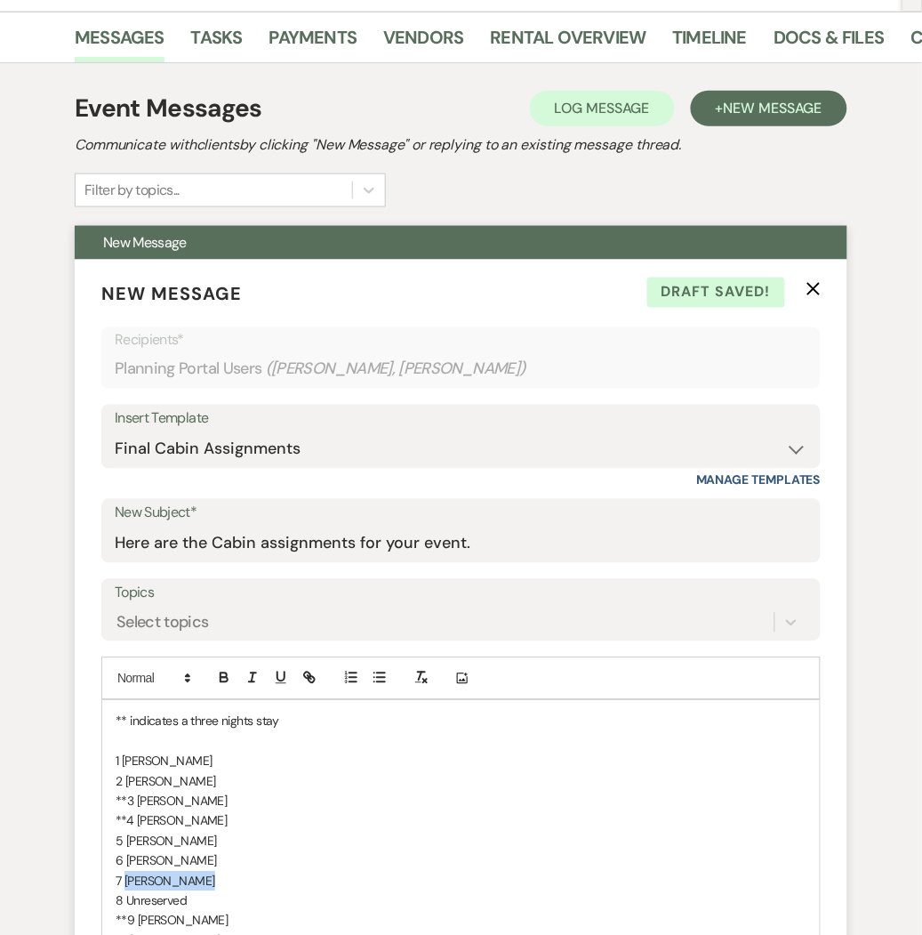
drag, startPoint x: 203, startPoint y: 879, endPoint x: 126, endPoint y: 878, distance: 76.5
click at [126, 878] on p "7 Angela Lowery" at bounding box center [461, 881] width 691 height 20
drag, startPoint x: 196, startPoint y: 896, endPoint x: 128, endPoint y: 902, distance: 67.8
click at [128, 902] on p "8 Unreserved" at bounding box center [461, 901] width 691 height 20
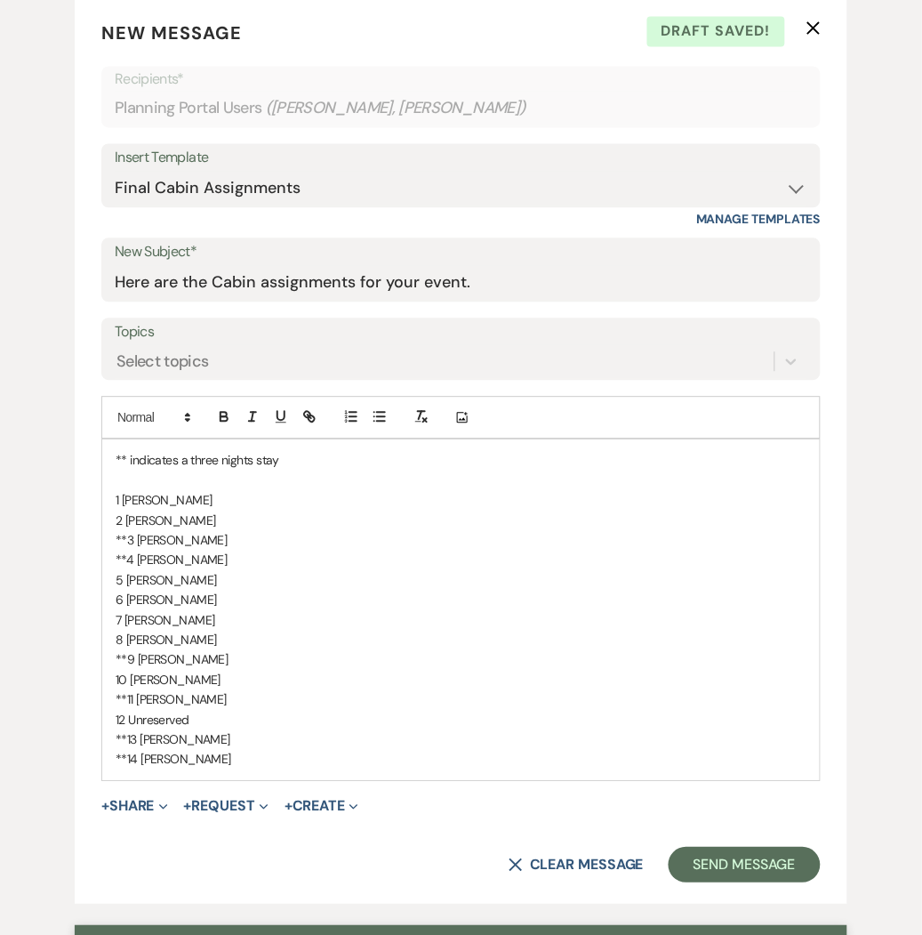
scroll to position [611, 0]
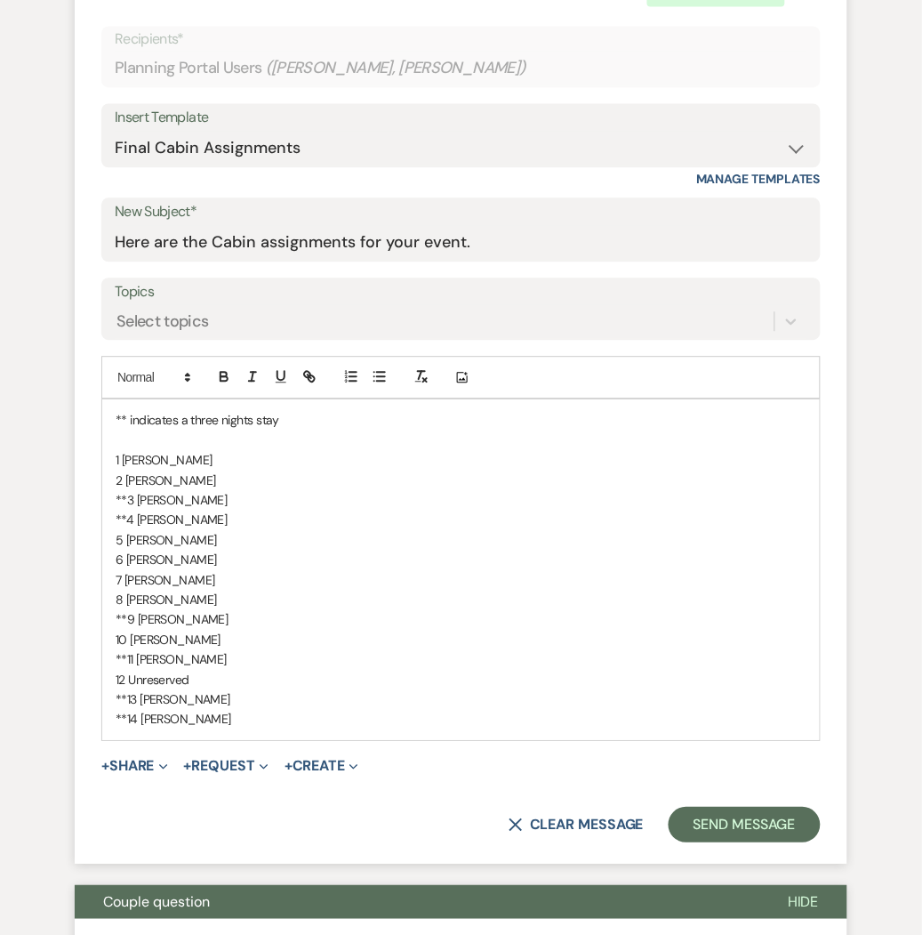
drag, startPoint x: 254, startPoint y: 620, endPoint x: 138, endPoint y: 620, distance: 116.5
click at [138, 620] on p "**9 Joseph Szolowicz" at bounding box center [461, 619] width 691 height 20
drag, startPoint x: 218, startPoint y: 636, endPoint x: 131, endPoint y: 638, distance: 87.2
click at [131, 638] on p "10 Angela Hallmark" at bounding box center [461, 640] width 691 height 20
drag, startPoint x: 219, startPoint y: 662, endPoint x: 138, endPoint y: 662, distance: 80.9
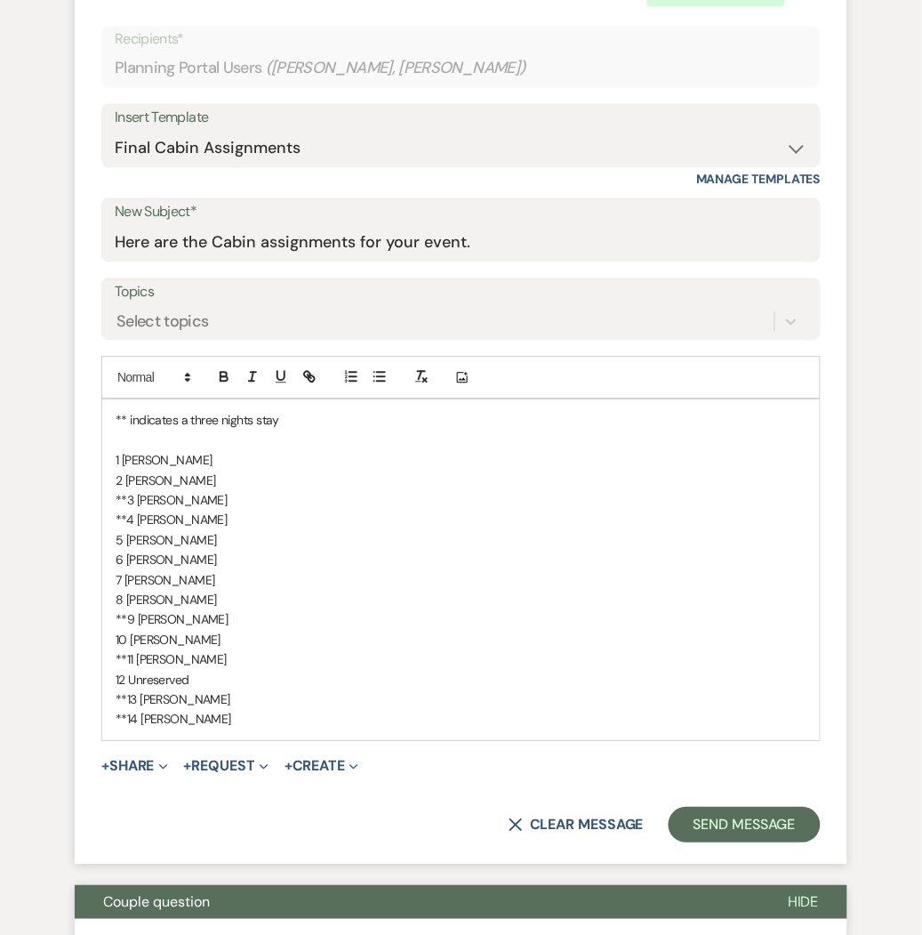
click at [138, 662] on p "**11 Alison Hallmark" at bounding box center [461, 659] width 691 height 20
drag, startPoint x: 200, startPoint y: 673, endPoint x: 129, endPoint y: 676, distance: 71.2
click at [129, 676] on p "12 Unreserved" at bounding box center [461, 680] width 691 height 20
drag, startPoint x: 231, startPoint y: 697, endPoint x: 142, endPoint y: 695, distance: 88.9
click at [142, 695] on p "**13 James Jodarksi" at bounding box center [461, 699] width 691 height 20
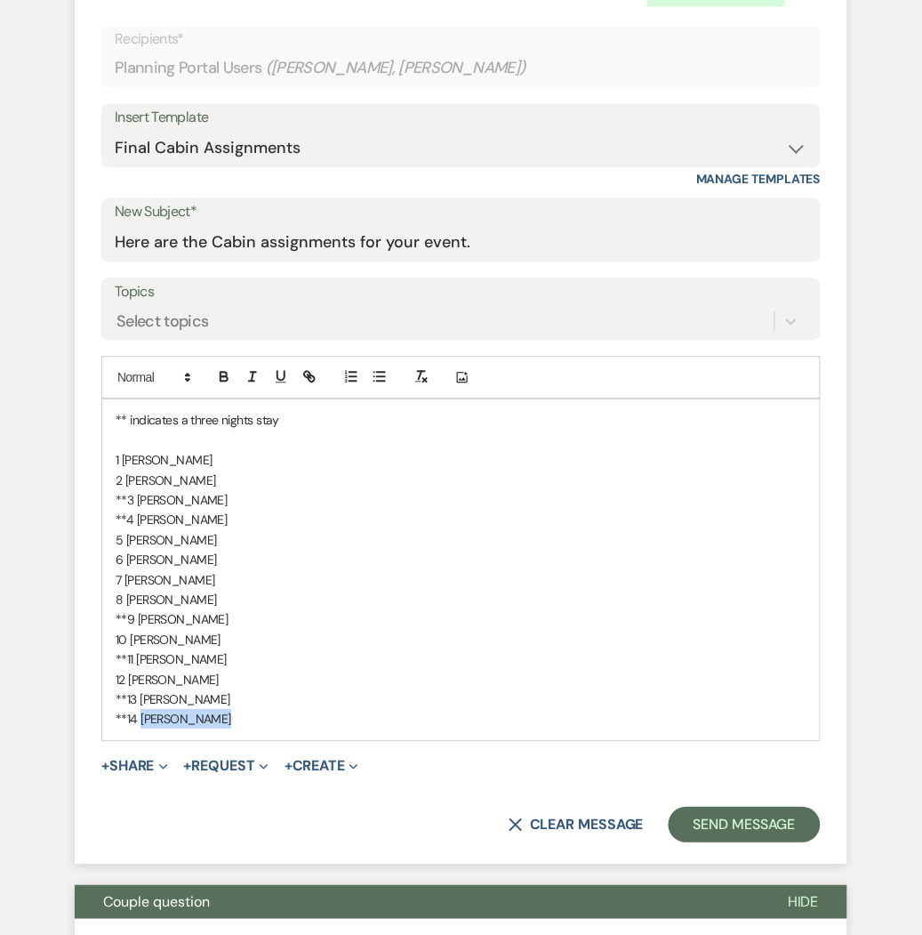
drag, startPoint x: 219, startPoint y: 718, endPoint x: 140, endPoint y: 725, distance: 79.5
click at [140, 725] on p "**14 Todd Jodarski" at bounding box center [461, 719] width 691 height 20
click at [126, 709] on p "**14 Barbara Garrobo" at bounding box center [461, 719] width 691 height 20
click at [126, 696] on p "**13 Christina Alvarez" at bounding box center [461, 699] width 691 height 20
click at [127, 500] on p "**3 Diana Gallaher" at bounding box center [461, 500] width 691 height 20
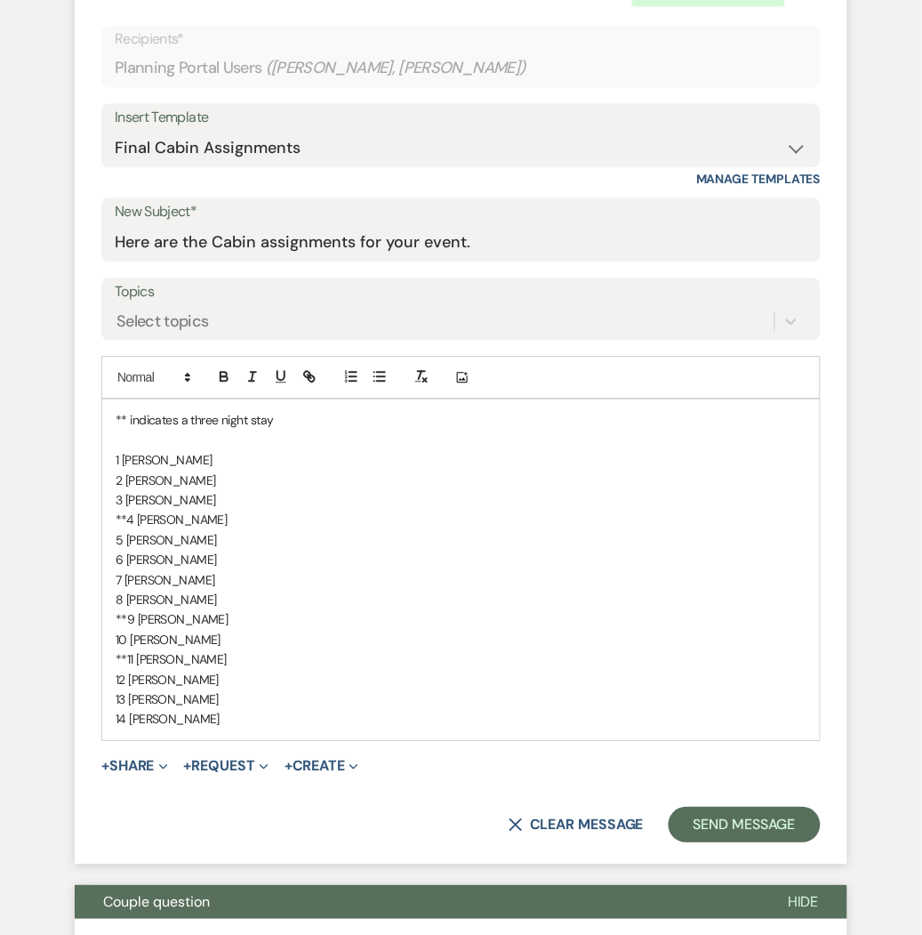
click at [127, 514] on p "**4 Adrianna Tovar" at bounding box center [461, 520] width 691 height 20
click at [125, 612] on p "**9 Amanda Lawson" at bounding box center [461, 619] width 691 height 20
click at [126, 655] on p "**11 Andraya Romero" at bounding box center [461, 659] width 691 height 20
drag, startPoint x: 0, startPoint y: 696, endPoint x: 3, endPoint y: 662, distance: 33.9
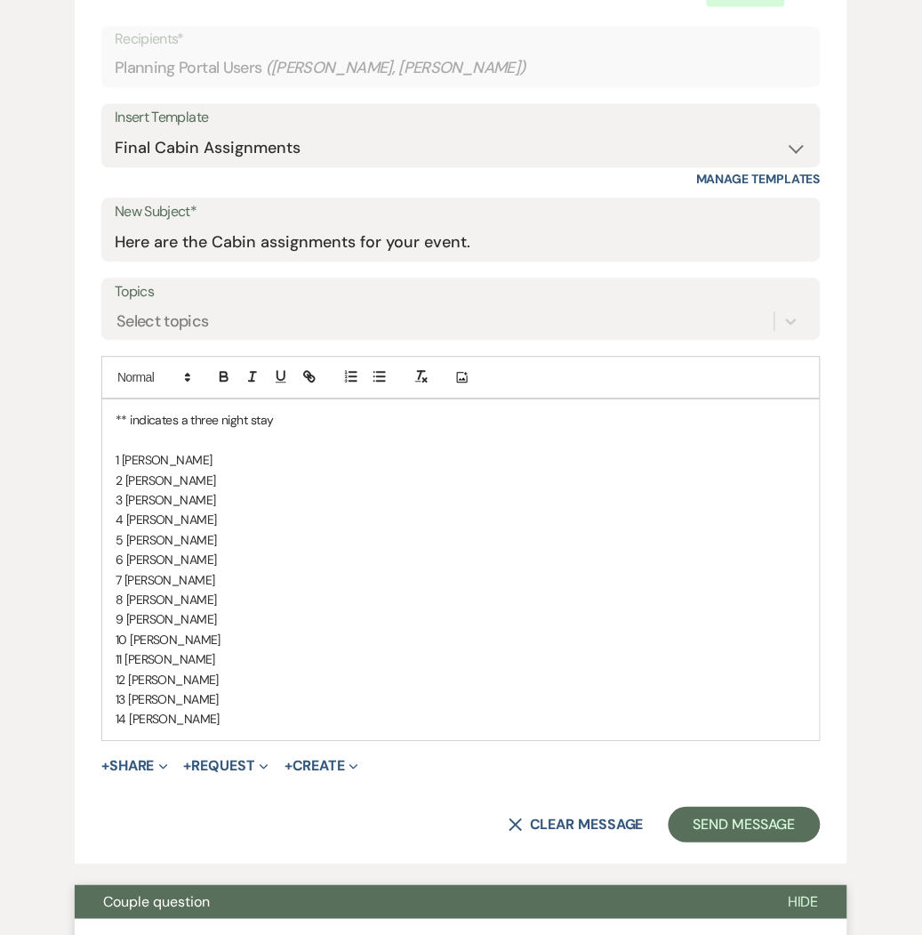
drag, startPoint x: 0, startPoint y: 673, endPoint x: -2, endPoint y: 628, distance: 45.4
click at [116, 580] on p "7 Peggy Gunnell" at bounding box center [461, 580] width 691 height 20
click at [116, 593] on p "8 Savanna Gunnell Kukurb" at bounding box center [461, 600] width 691 height 20
click at [112, 615] on div "** indicates a three night stay 1 Michelle Flanders 2 Traci Pierce 3 Diana Gall…" at bounding box center [461, 569] width 718 height 340
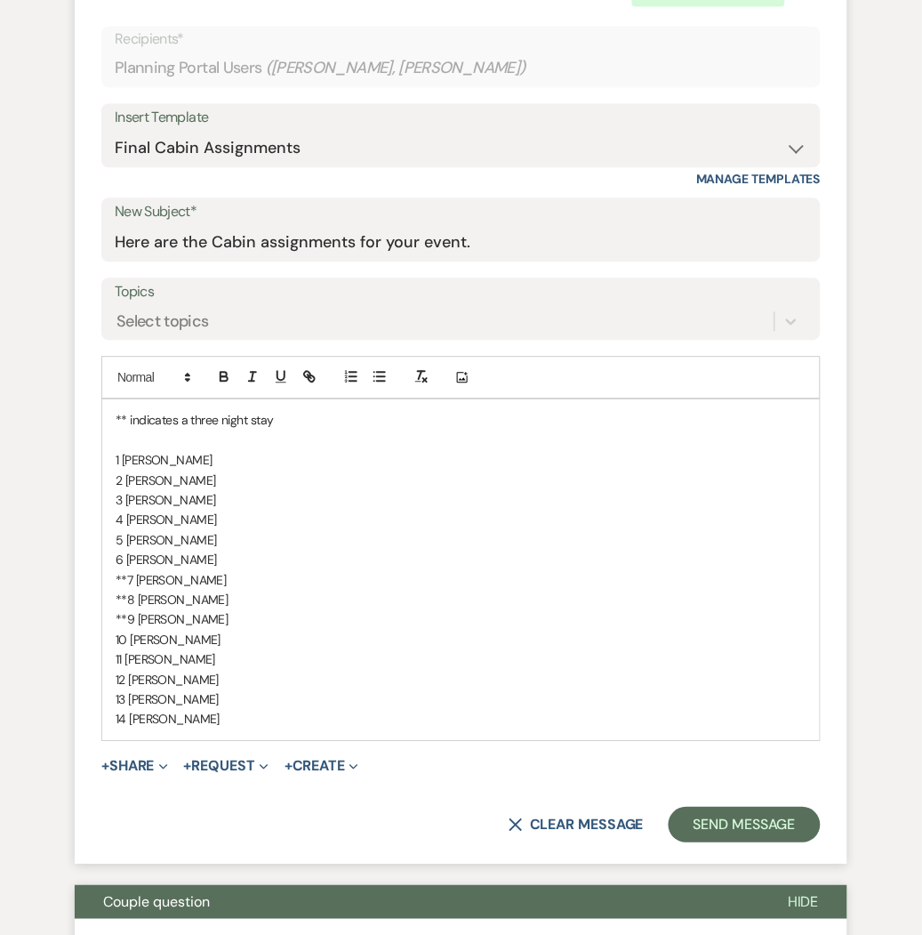
click at [113, 638] on div "** indicates a three night stay 1 Michelle Flanders 2 Traci Pierce 3 Diana Gall…" at bounding box center [461, 569] width 718 height 340
click at [114, 642] on div "** indicates a three night stay 1 Michelle Flanders 2 Traci Pierce 3 Diana Gall…" at bounding box center [461, 569] width 718 height 340
click at [117, 656] on p "11 Andraya Romero" at bounding box center [461, 659] width 691 height 20
click at [112, 670] on div "** indicates a three night stay 1 Michelle Flanders 2 Traci Pierce 3 Diana Gall…" at bounding box center [461, 569] width 718 height 340
click at [301, 686] on p "**12 Gabriel Romero" at bounding box center [461, 680] width 691 height 20
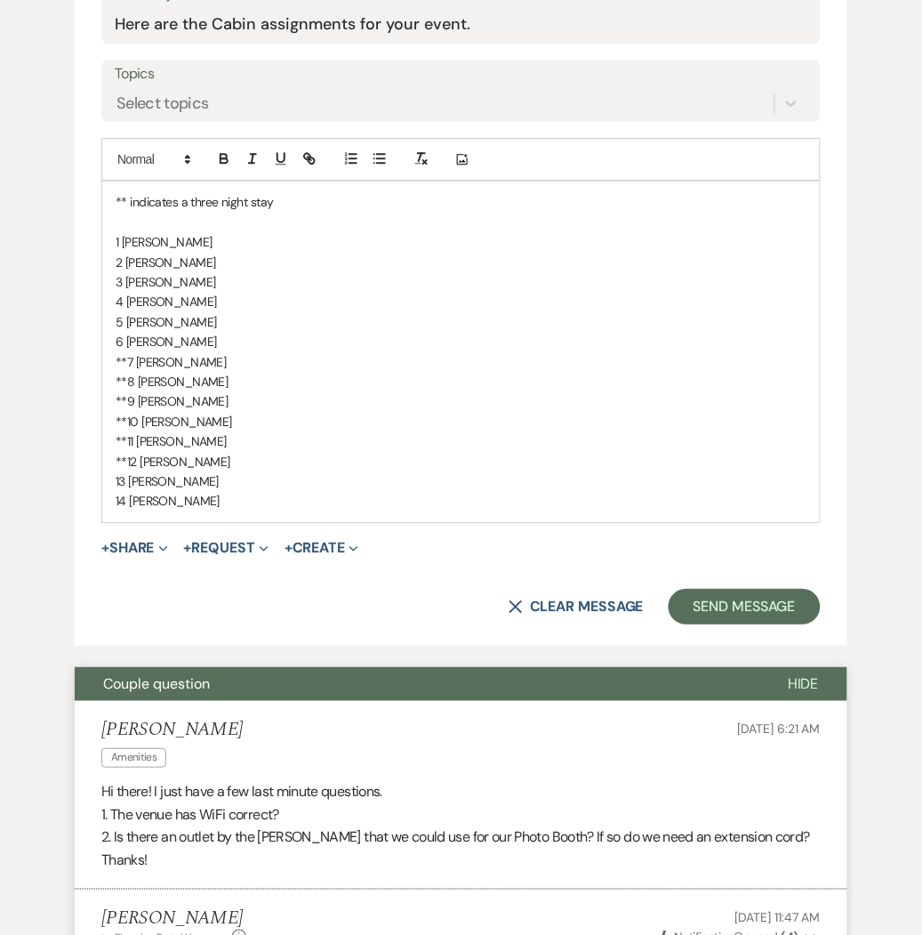
scroll to position [832, 0]
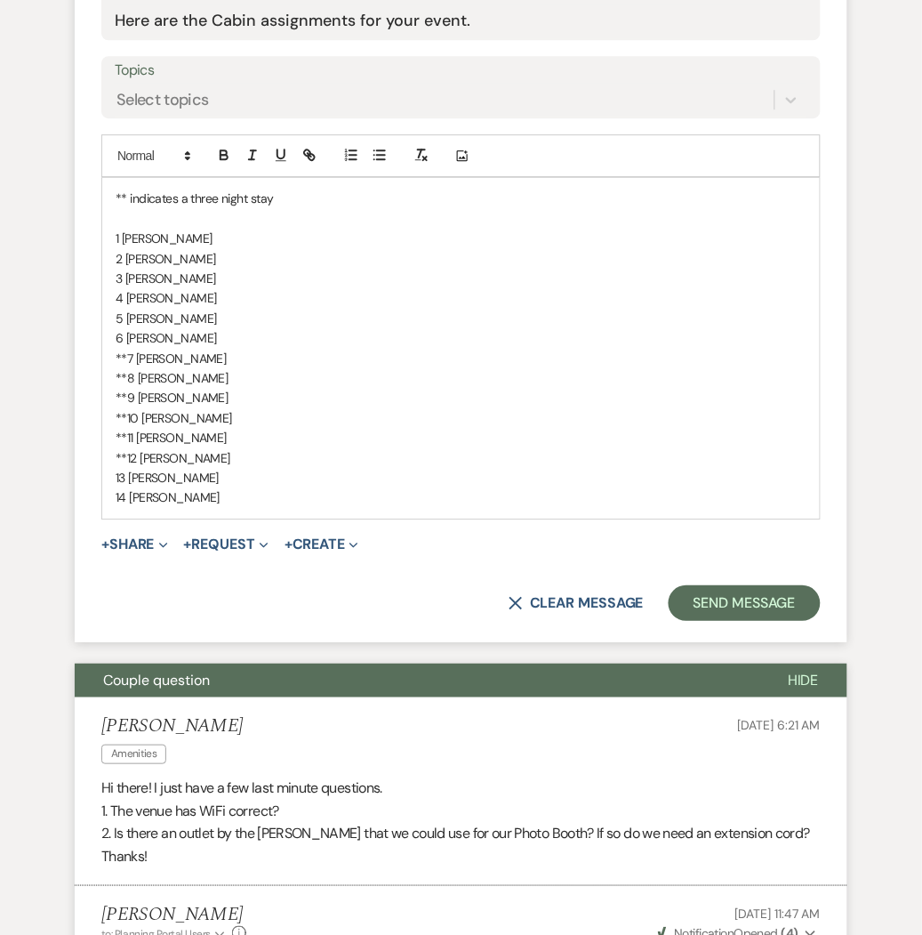
click at [264, 492] on p "14 Barbara Garrobo" at bounding box center [461, 497] width 691 height 20
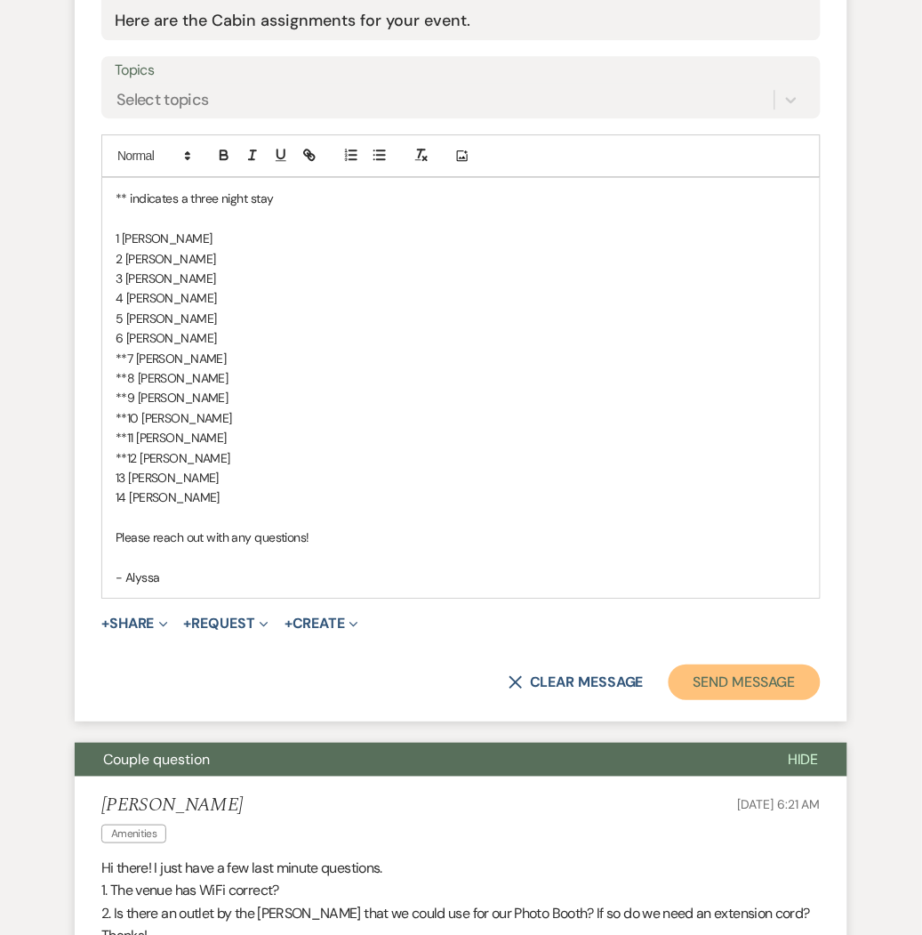
click at [754, 677] on button "Send Message" at bounding box center [745, 682] width 152 height 36
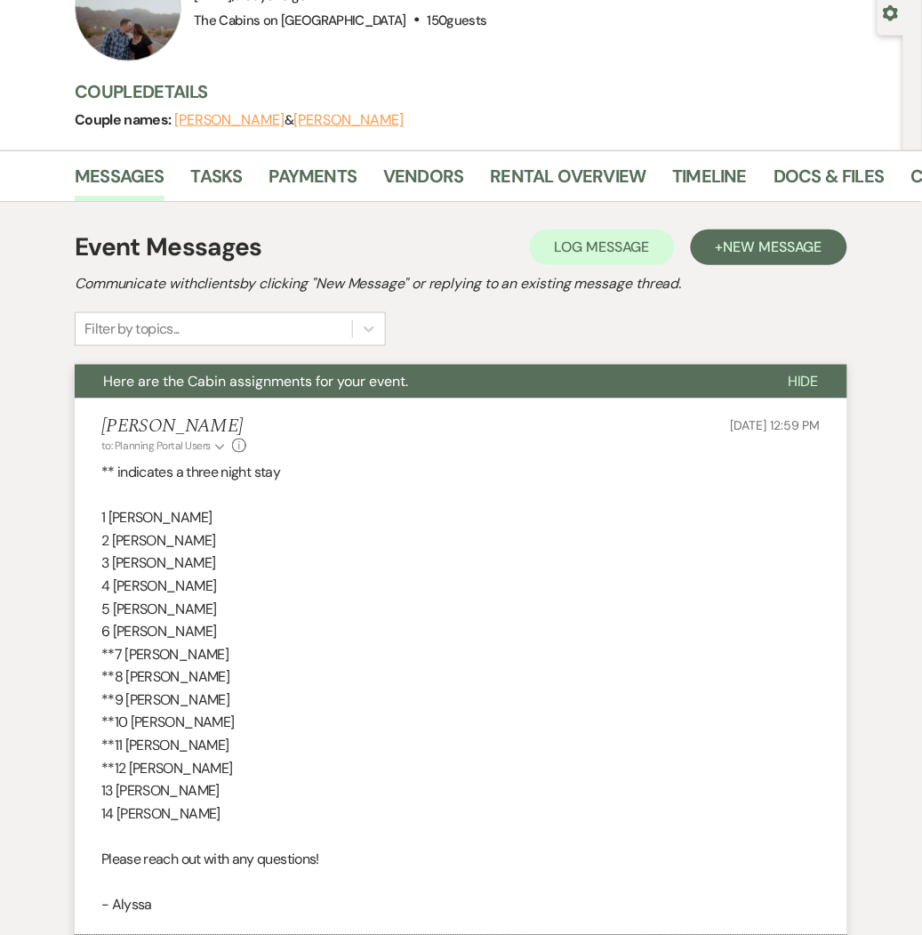
scroll to position [0, 0]
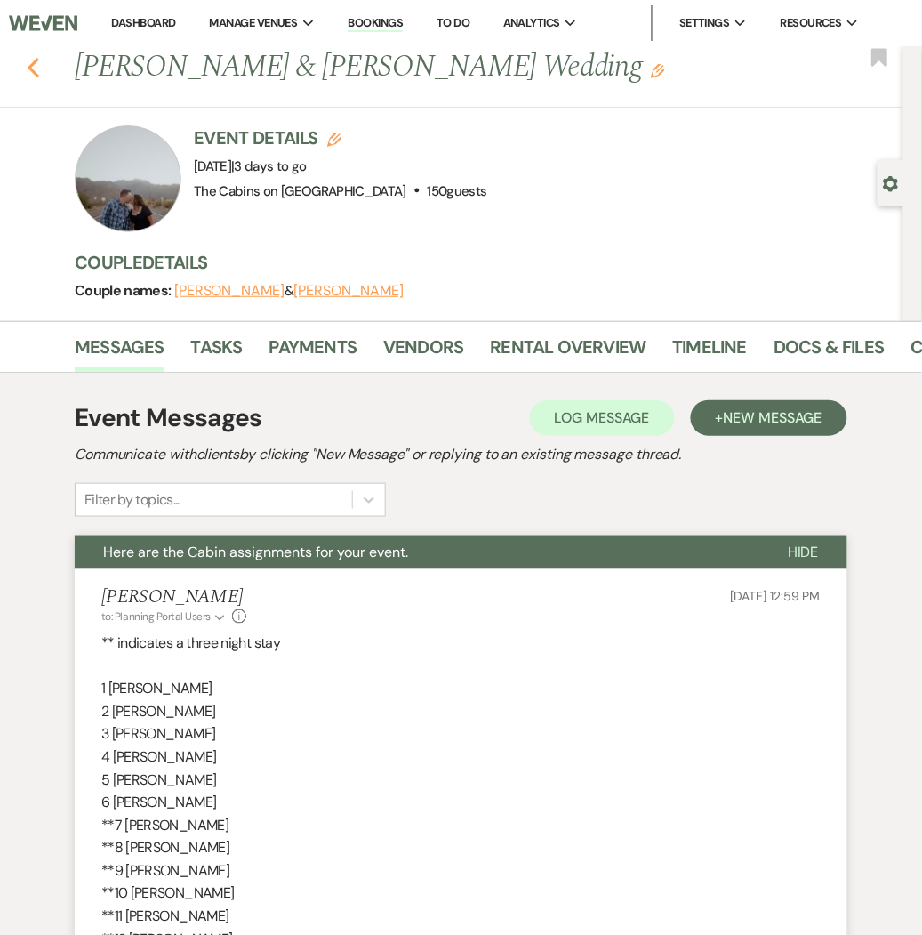
click at [37, 74] on div "Previous Andraya Romero & Drew Flanders Gunnell's Wedding Edit Bookmark" at bounding box center [447, 76] width 912 height 61
click at [37, 74] on use "button" at bounding box center [34, 68] width 12 height 20
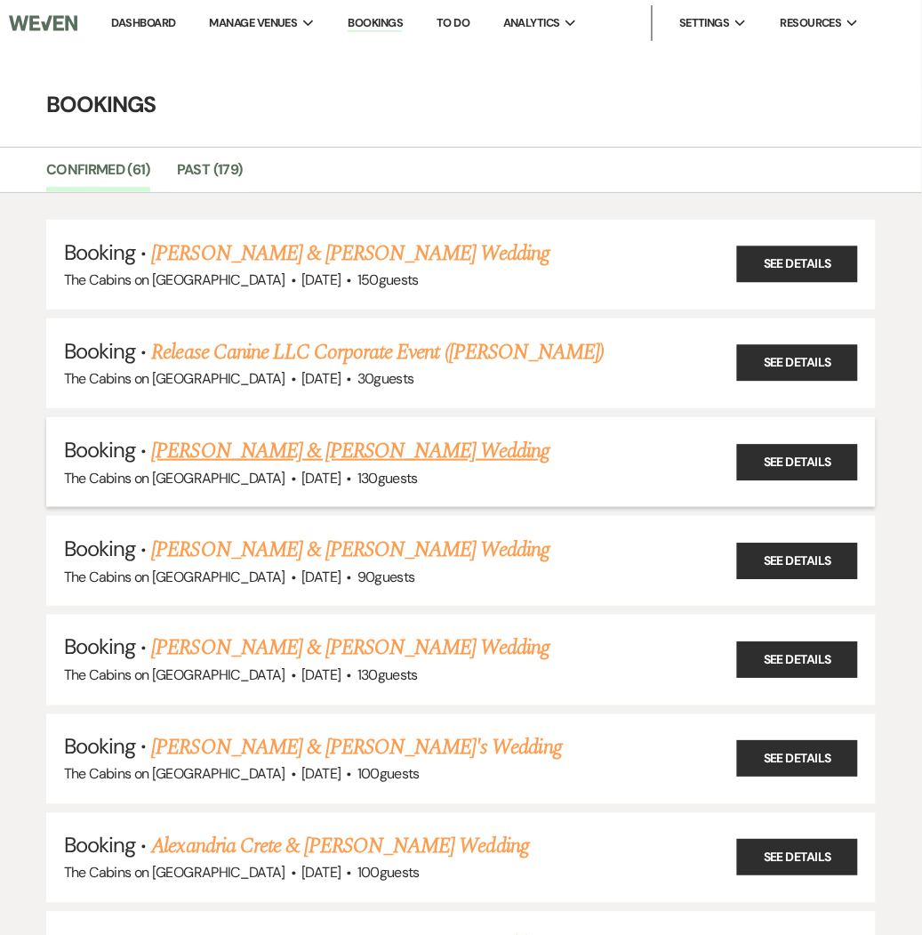
click at [263, 457] on link "Ernesto Duran & Micah Rich's Wedding" at bounding box center [351, 451] width 398 height 32
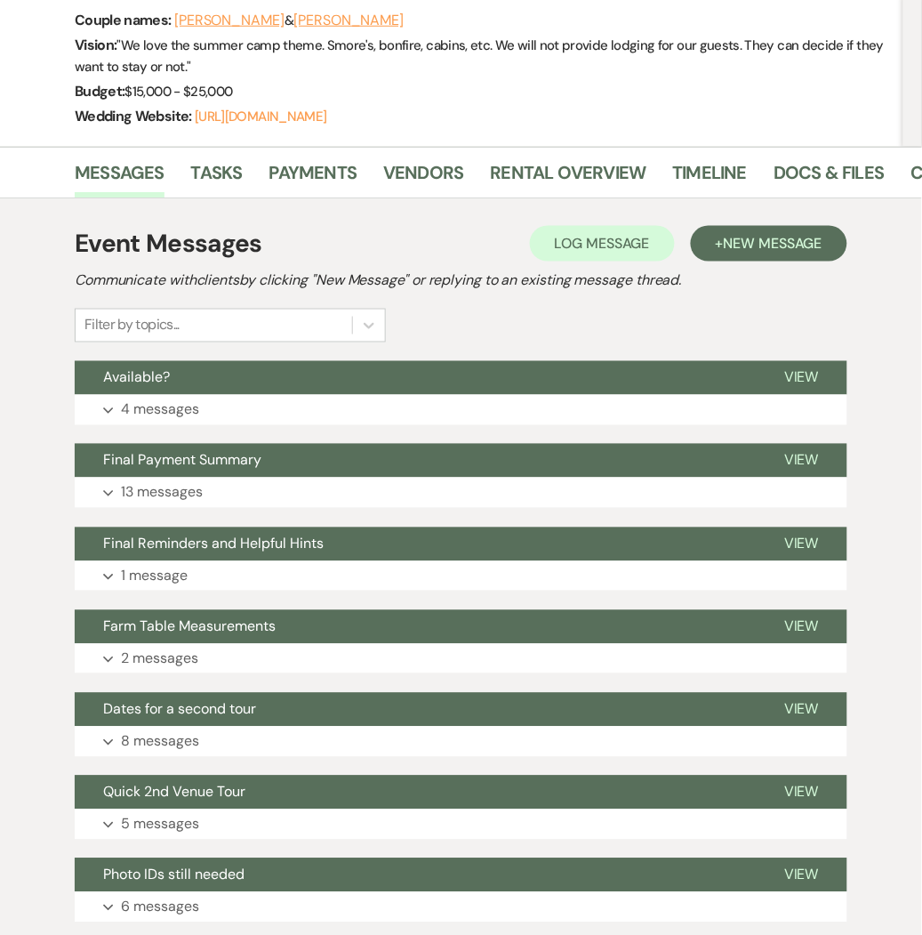
scroll to position [234, 0]
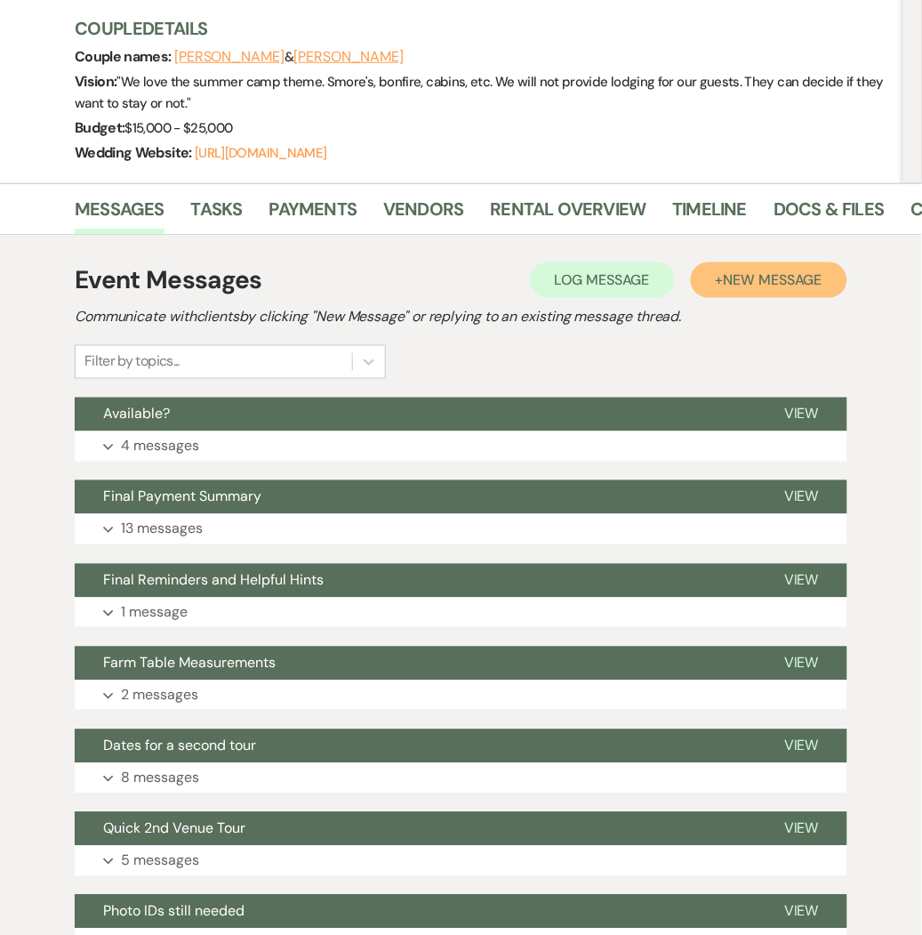
click at [794, 281] on span "New Message" at bounding box center [773, 279] width 99 height 19
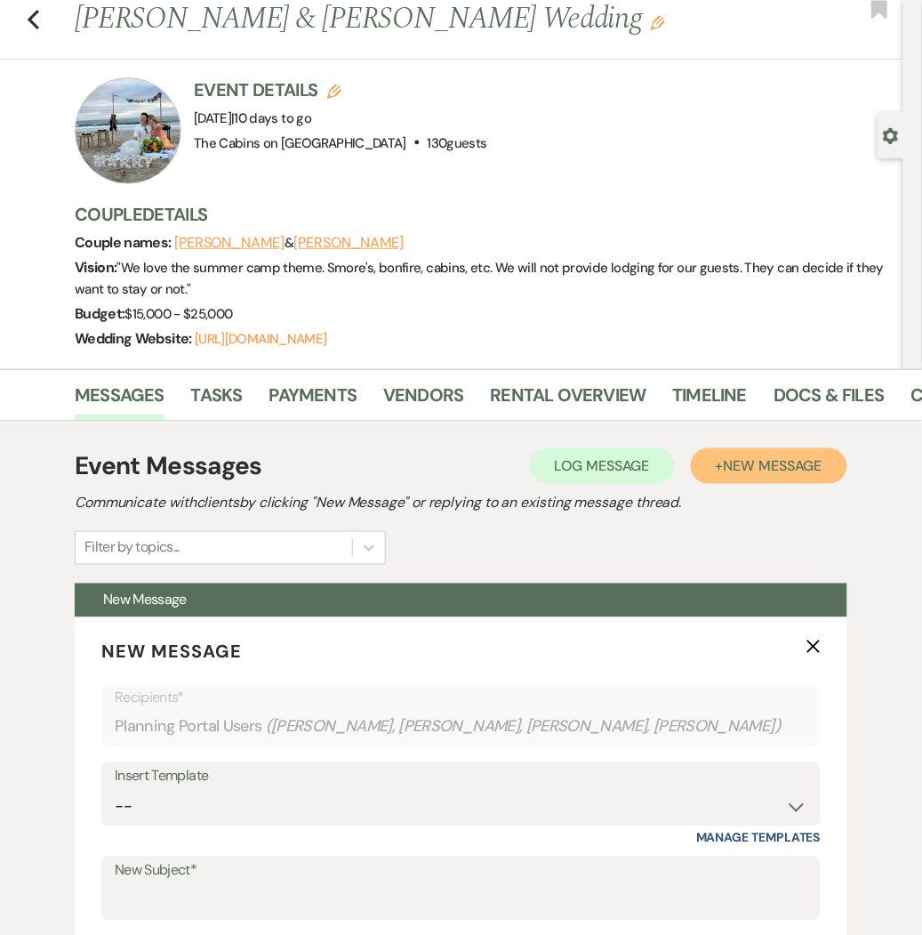
scroll to position [0, 0]
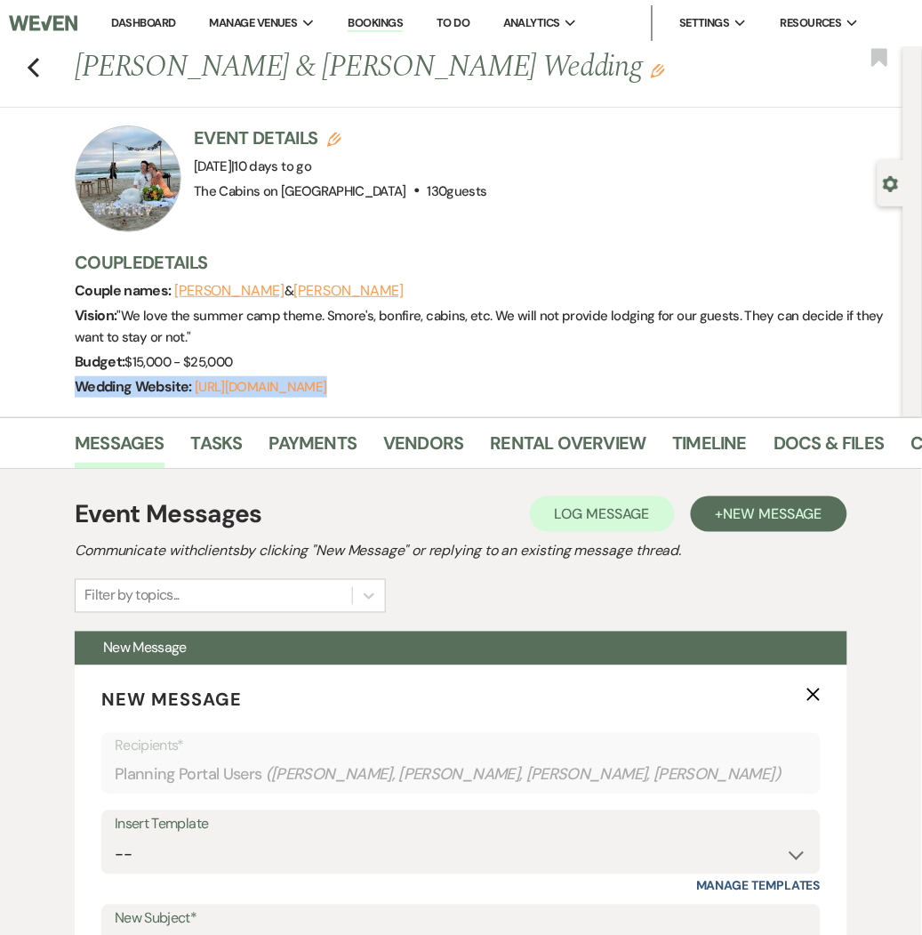
drag, startPoint x: 0, startPoint y: 454, endPoint x: -7, endPoint y: 414, distance: 40.6
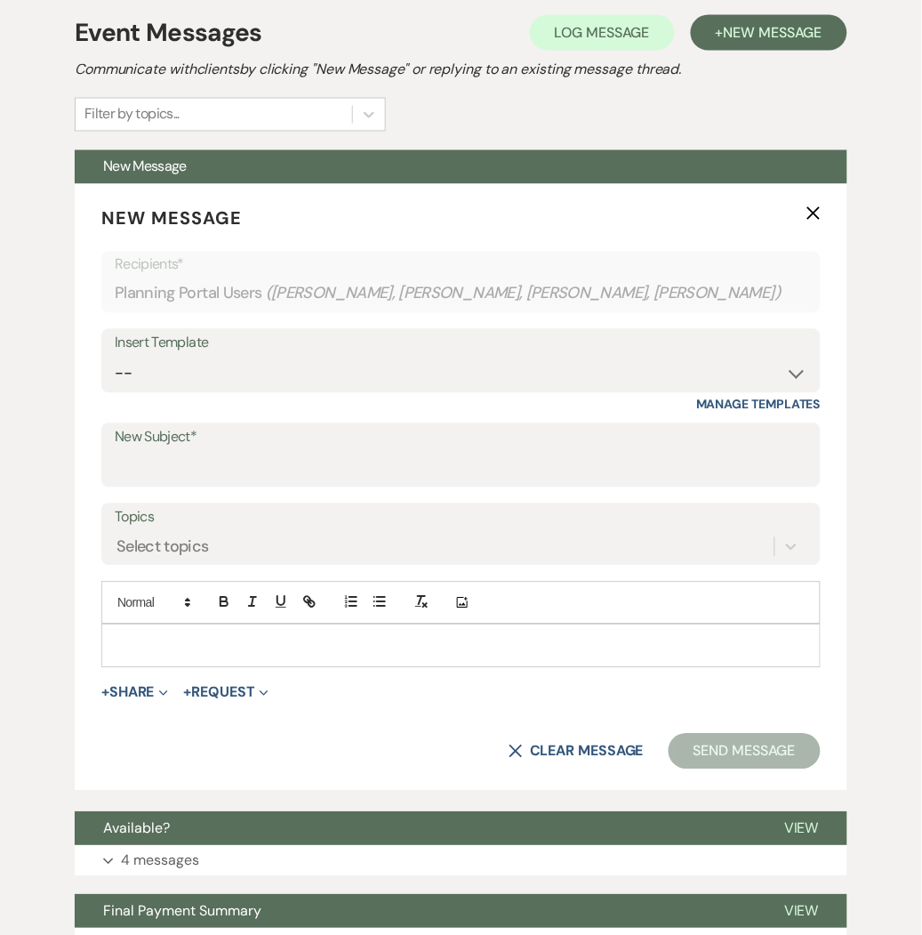
scroll to position [509, 0]
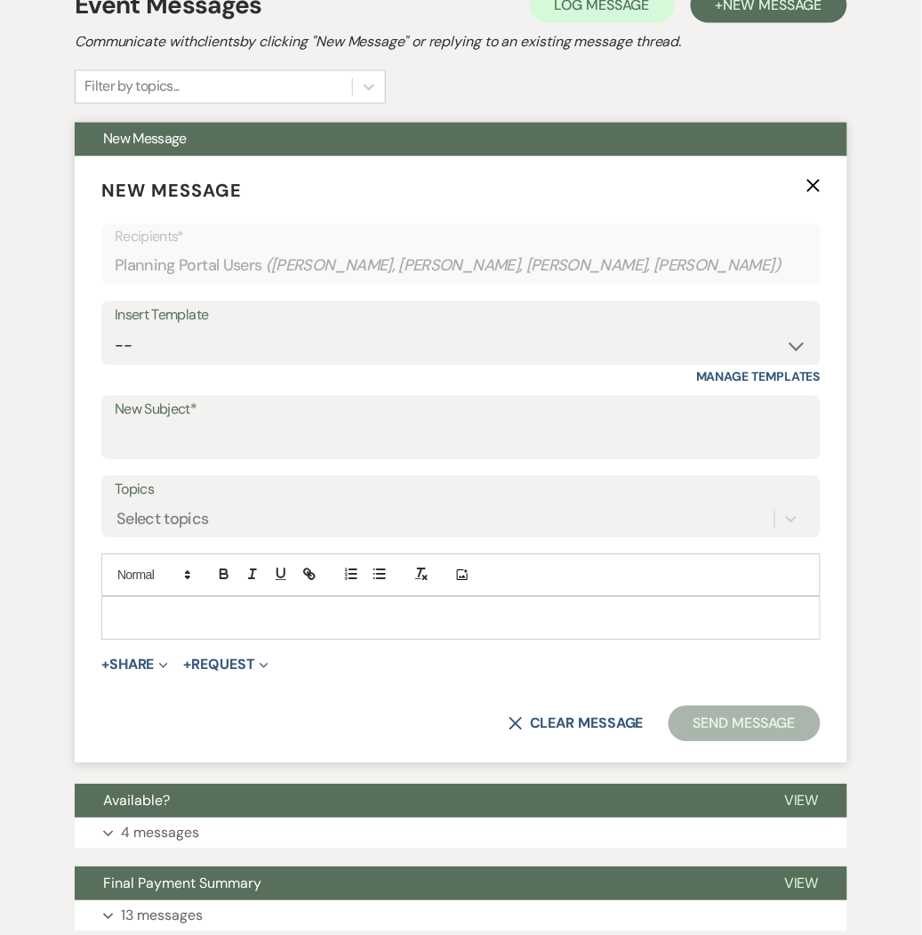
click at [809, 342] on div "Insert Template -- Initial Inquiry Response Tour Request Response Follow Up Cop…" at bounding box center [460, 333] width 719 height 64
click at [797, 349] on select "-- Initial Inquiry Response Tour Request Response Follow Up Copy of Initial Inq…" at bounding box center [461, 346] width 693 height 35
select select "1603"
click at [115, 329] on select "-- Initial Inquiry Response Tour Request Response Follow Up Copy of Initial Inq…" at bounding box center [461, 346] width 693 height 35
type input "Here are the Cabin assignments for your event."
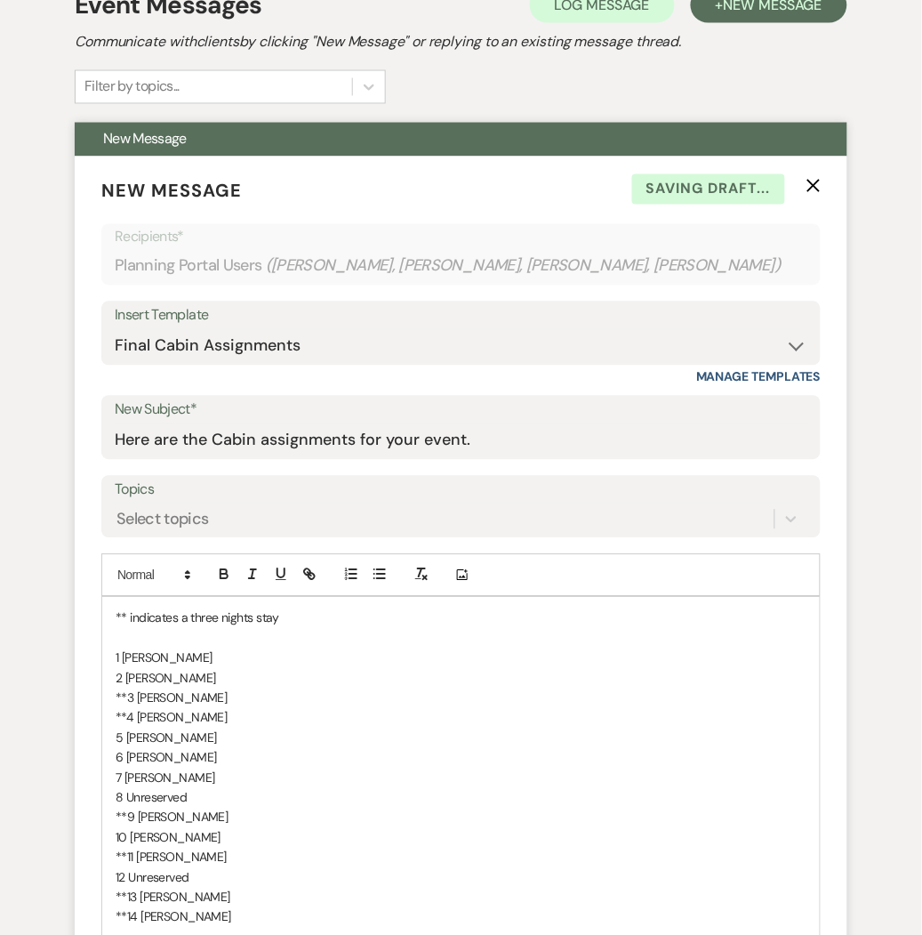
click at [405, 780] on p "7 Angela Lowery" at bounding box center [461, 778] width 691 height 20
click at [251, 656] on p "1 Cheyenne Lyles" at bounding box center [461, 658] width 691 height 20
drag, startPoint x: 211, startPoint y: 662, endPoint x: 124, endPoint y: 653, distance: 86.8
click at [124, 653] on p "1 Cheyenne Lyles" at bounding box center [461, 658] width 691 height 20
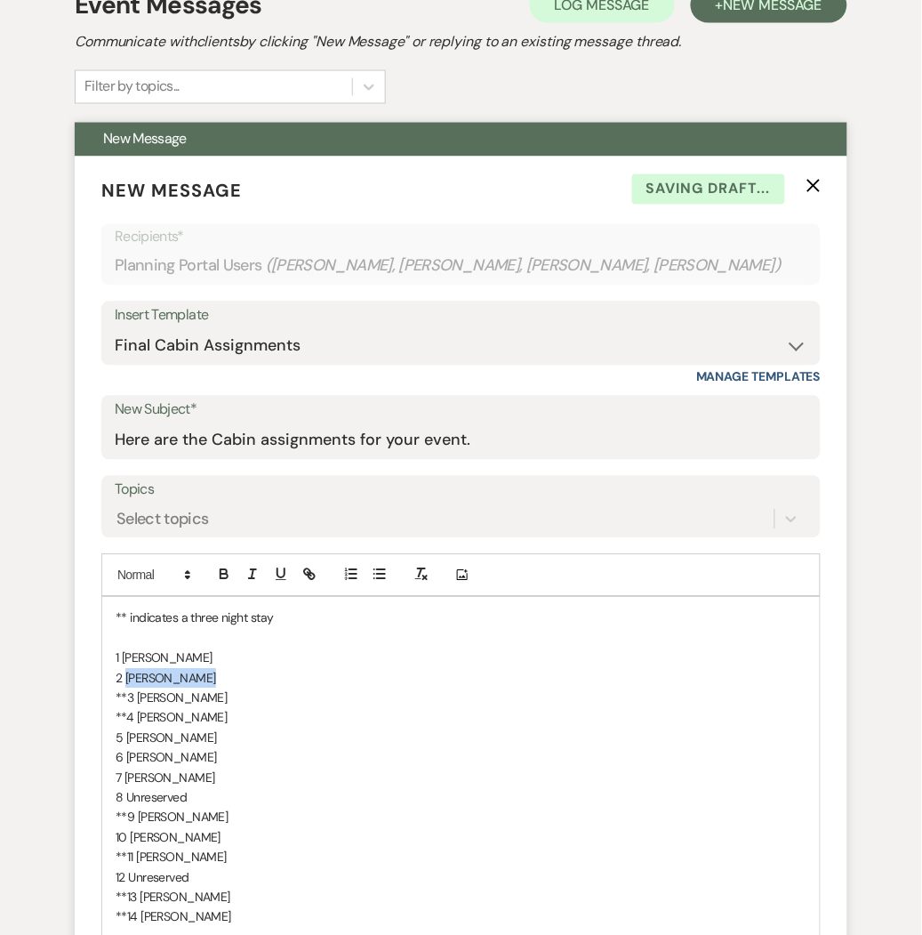
drag, startPoint x: 206, startPoint y: 679, endPoint x: 127, endPoint y: 672, distance: 79.5
click at [127, 672] on p "2 Bethany Lyons" at bounding box center [461, 679] width 691 height 20
drag, startPoint x: 220, startPoint y: 695, endPoint x: 140, endPoint y: 703, distance: 80.4
click at [140, 703] on p "**3 Chris Jodarski" at bounding box center [461, 698] width 691 height 20
drag, startPoint x: 189, startPoint y: 716, endPoint x: 137, endPoint y: 718, distance: 52.5
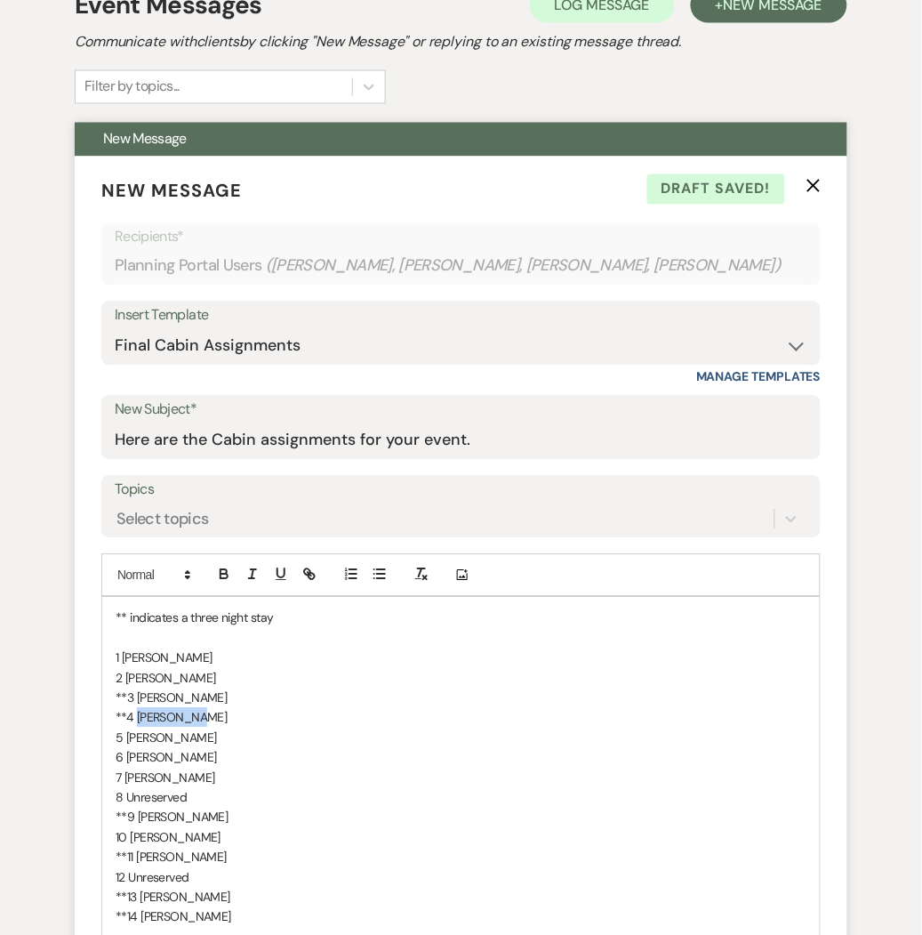
click at [137, 718] on p "**4 Terri Zekl" at bounding box center [461, 718] width 691 height 20
drag, startPoint x: 208, startPoint y: 736, endPoint x: 128, endPoint y: 740, distance: 80.1
click at [128, 740] on p "5 Alison Hallmark" at bounding box center [461, 738] width 691 height 20
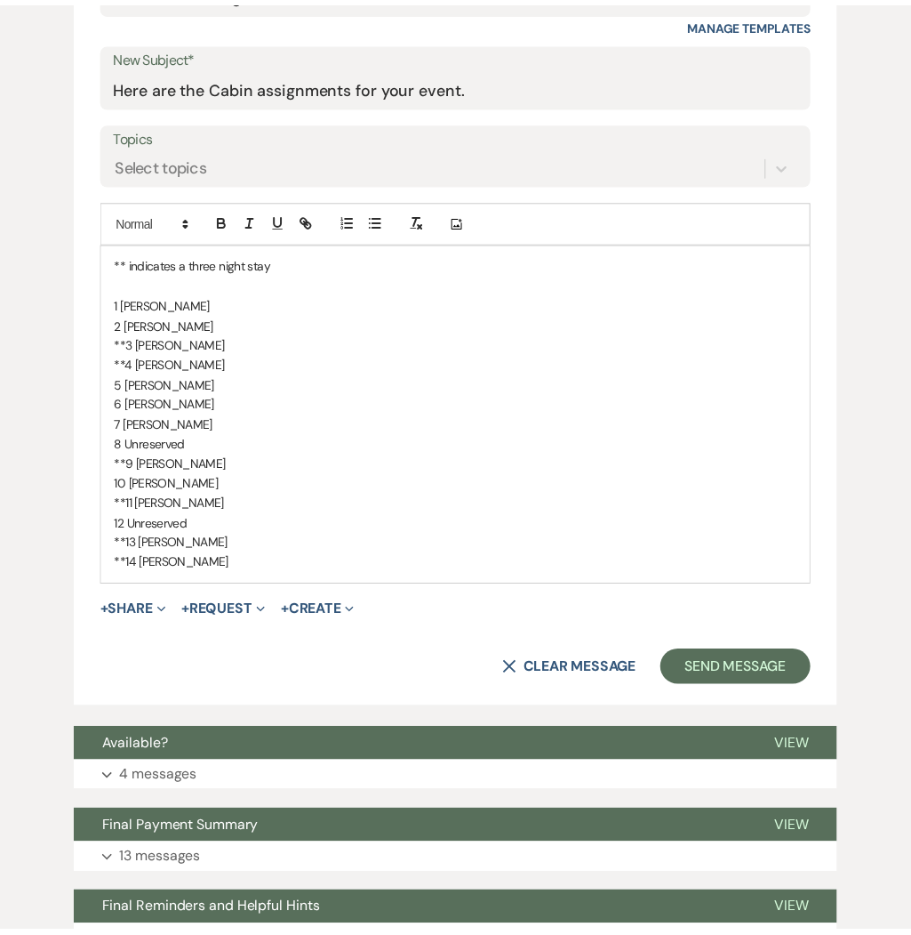
scroll to position [868, 0]
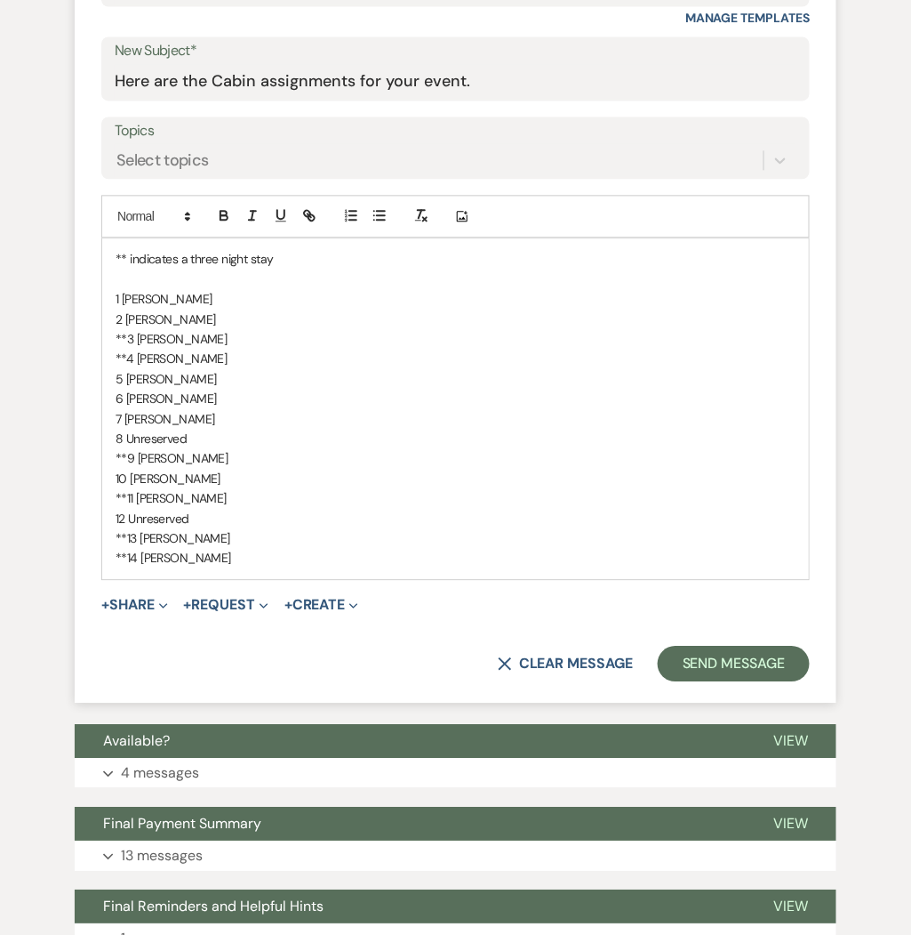
drag, startPoint x: 214, startPoint y: 401, endPoint x: 128, endPoint y: 404, distance: 86.3
click at [128, 404] on p "6 Alison Hallmark" at bounding box center [456, 399] width 680 height 20
drag, startPoint x: 209, startPoint y: 420, endPoint x: 126, endPoint y: 415, distance: 82.8
click at [126, 415] on p "7 Angela Lowery" at bounding box center [456, 419] width 680 height 20
drag, startPoint x: 203, startPoint y: 440, endPoint x: 128, endPoint y: 442, distance: 74.7
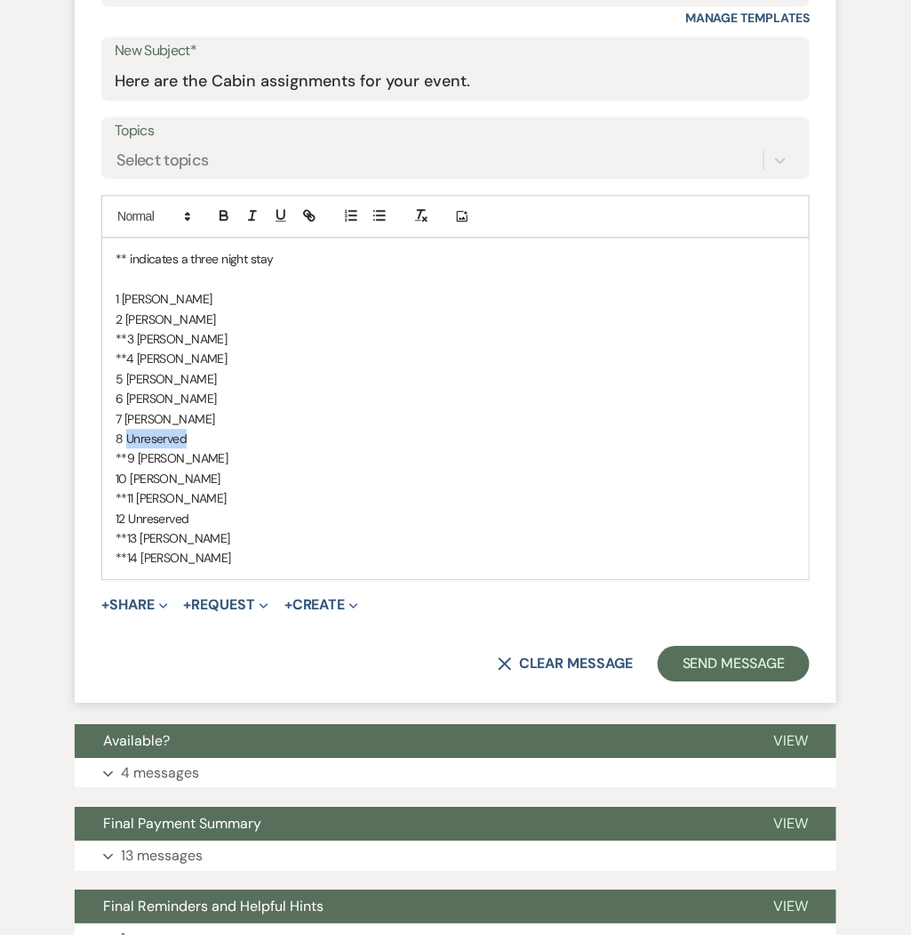
click at [128, 442] on p "8 Unreserved" at bounding box center [456, 439] width 680 height 20
drag, startPoint x: 236, startPoint y: 456, endPoint x: 137, endPoint y: 465, distance: 99.1
click at [137, 465] on p "**9 Joseph Szolowicz" at bounding box center [456, 458] width 680 height 20
drag, startPoint x: 224, startPoint y: 474, endPoint x: 133, endPoint y: 482, distance: 91.1
click at [133, 482] on p "10 Angela Hallmark" at bounding box center [456, 479] width 680 height 20
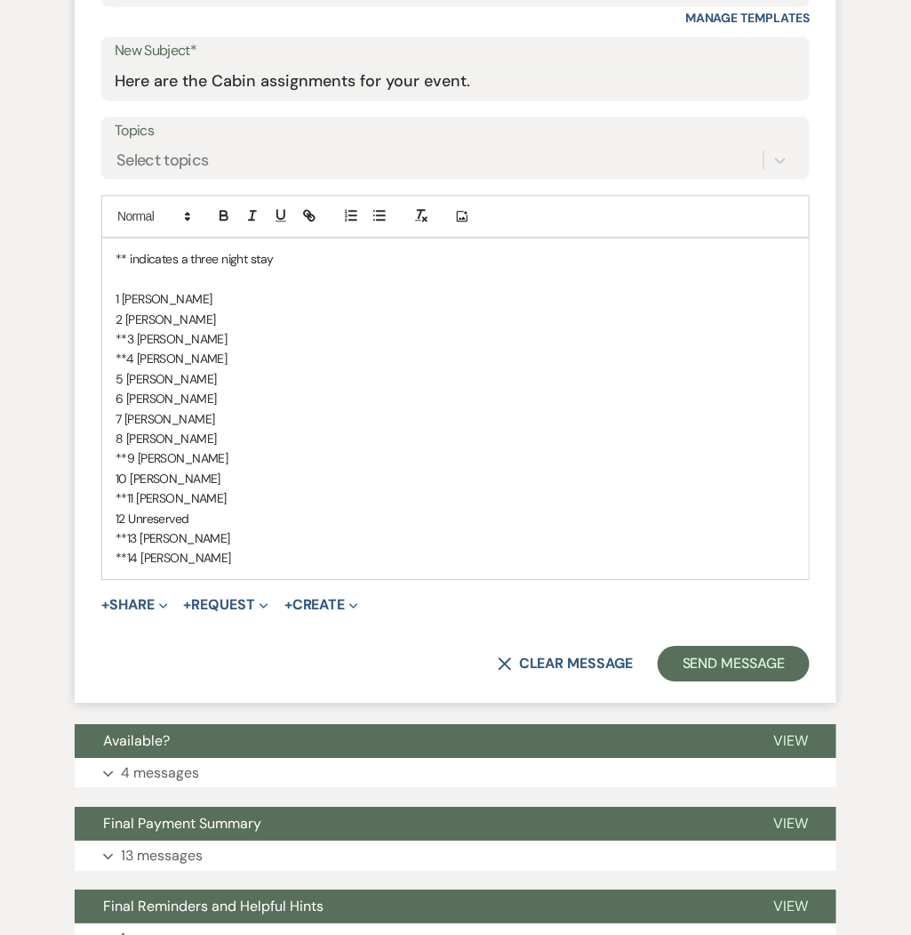
drag, startPoint x: 222, startPoint y: 500, endPoint x: 139, endPoint y: 507, distance: 83.9
click at [139, 507] on p "**11 Alison Hallmark" at bounding box center [456, 498] width 680 height 20
drag, startPoint x: 205, startPoint y: 514, endPoint x: 131, endPoint y: 514, distance: 74.7
click at [131, 514] on p "12 Unreserved" at bounding box center [456, 519] width 680 height 20
drag, startPoint x: 241, startPoint y: 534, endPoint x: 141, endPoint y: 539, distance: 100.6
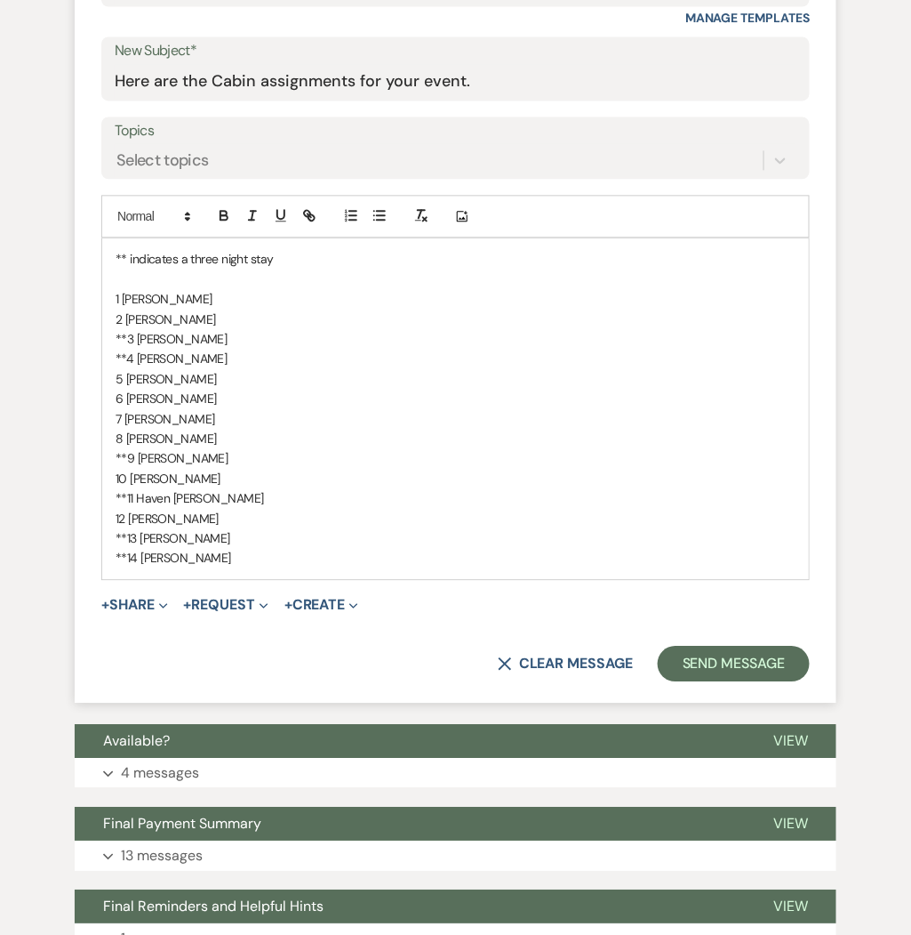
click at [141, 539] on p "**13 James Jodarksi" at bounding box center [456, 538] width 680 height 20
click at [178, 543] on p "**13 Micah Rich" at bounding box center [456, 538] width 680 height 20
drag, startPoint x: 222, startPoint y: 556, endPoint x: 141, endPoint y: 556, distance: 81.8
click at [141, 556] on p "**14 Todd Jodarski" at bounding box center [456, 558] width 680 height 20
click at [114, 519] on div "** indicates a three night stay 1 Elizabeth Fey 2 Sandra Bigelow **3 Josh Bisig…" at bounding box center [455, 408] width 707 height 340
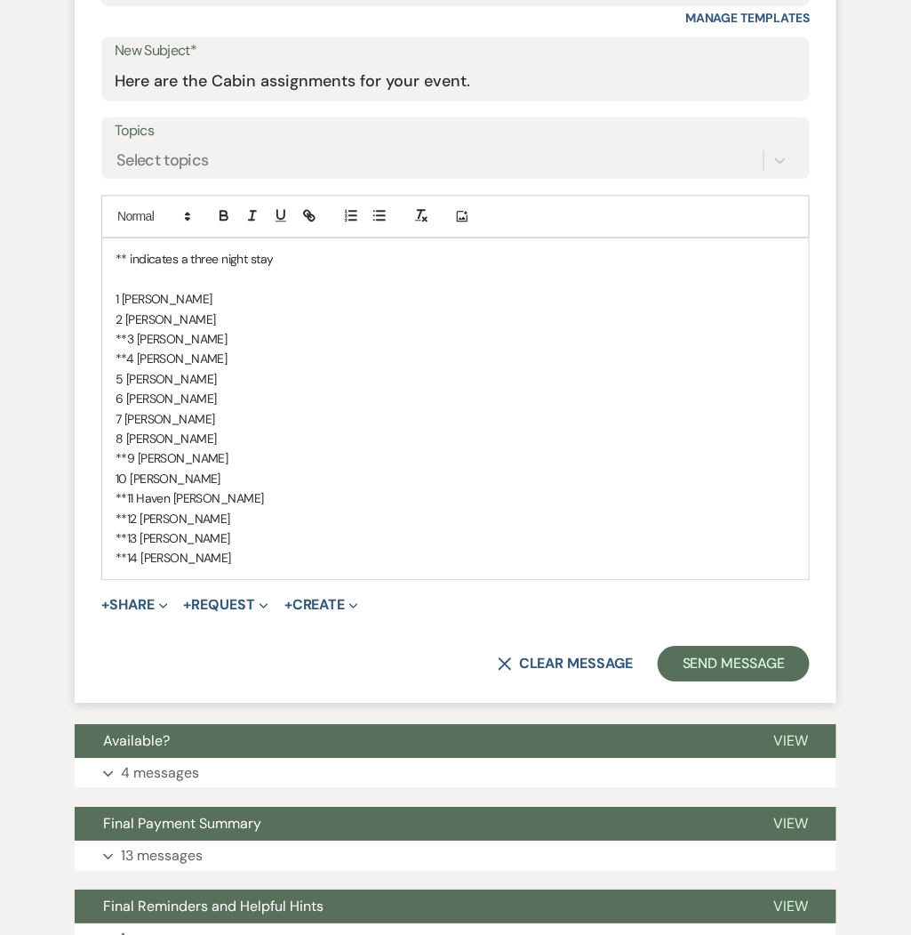
click at [114, 476] on div "** indicates a three night stay 1 Elizabeth Fey 2 Sandra Bigelow **3 Josh Bisig…" at bounding box center [455, 408] width 707 height 340
click at [113, 438] on div "** indicates a three night stay 1 Elizabeth Fey 2 Sandra Bigelow **3 Josh Bisig…" at bounding box center [455, 408] width 707 height 340
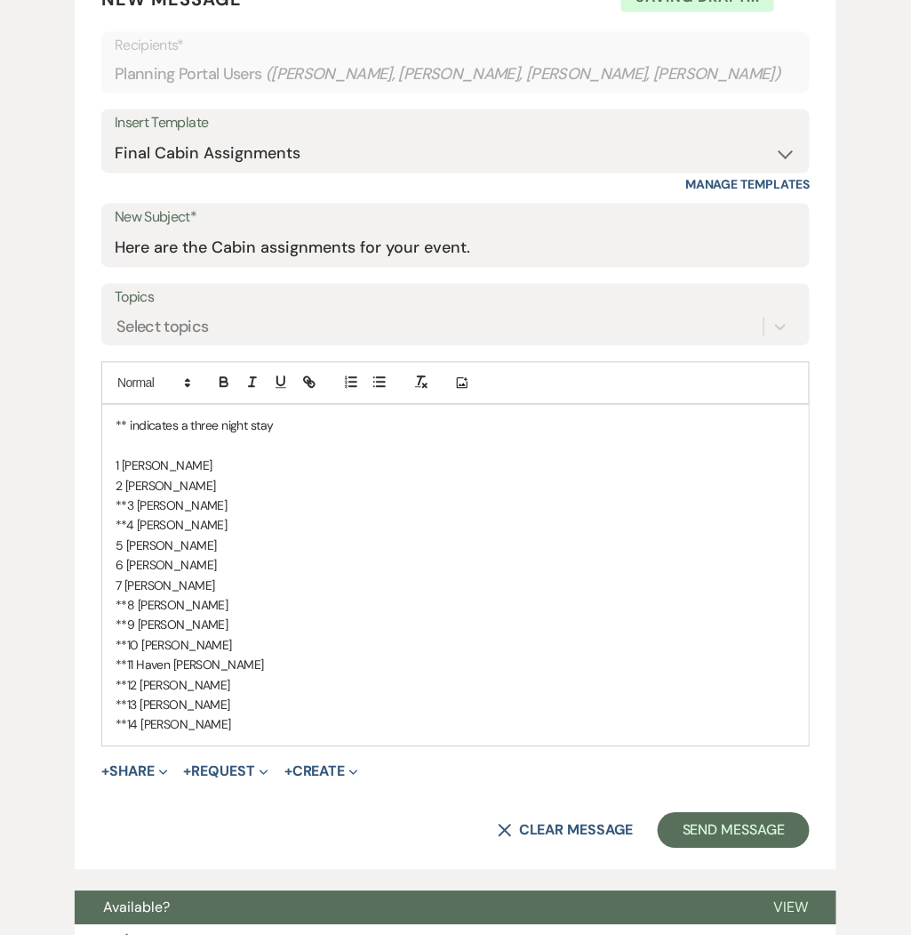
scroll to position [698, 0]
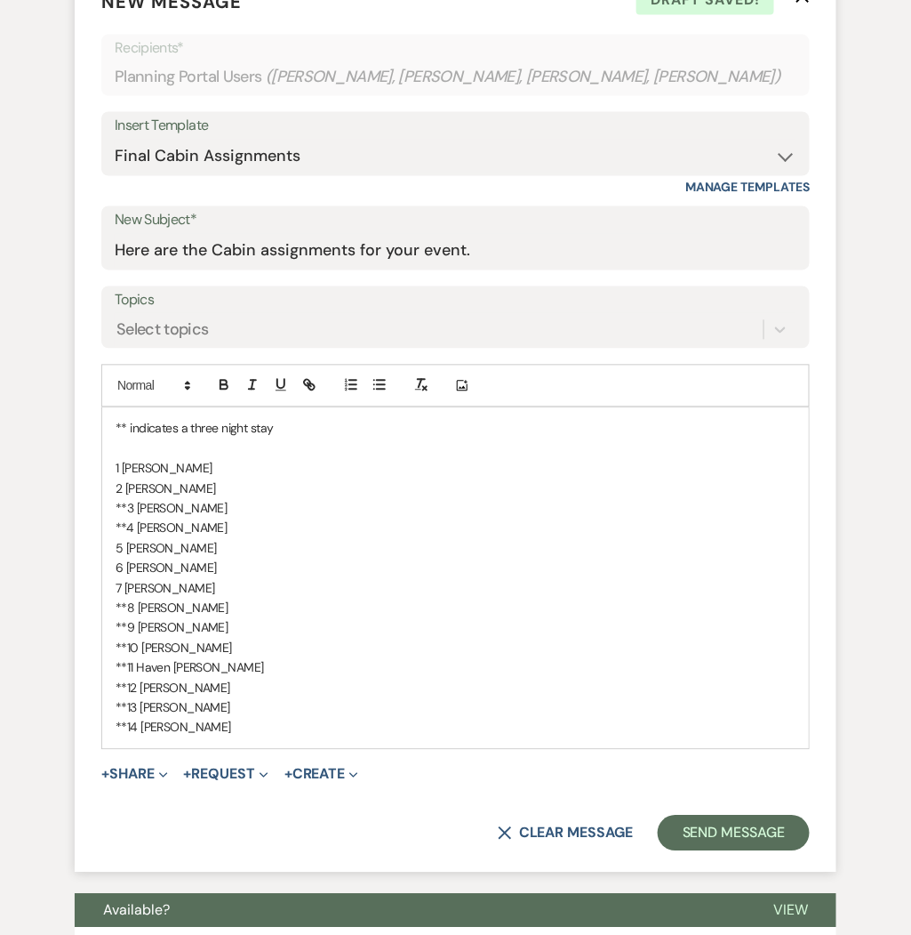
click at [124, 520] on p "**4 Lee Hoene" at bounding box center [456, 528] width 680 height 20
click at [374, 607] on p "**8 Robert Rich" at bounding box center [456, 608] width 680 height 20
click at [231, 739] on div "** indicates a three night stay 1 Elizabeth Fey 2 Sandra Bigelow 3 Josh Bisigna…" at bounding box center [455, 578] width 707 height 340
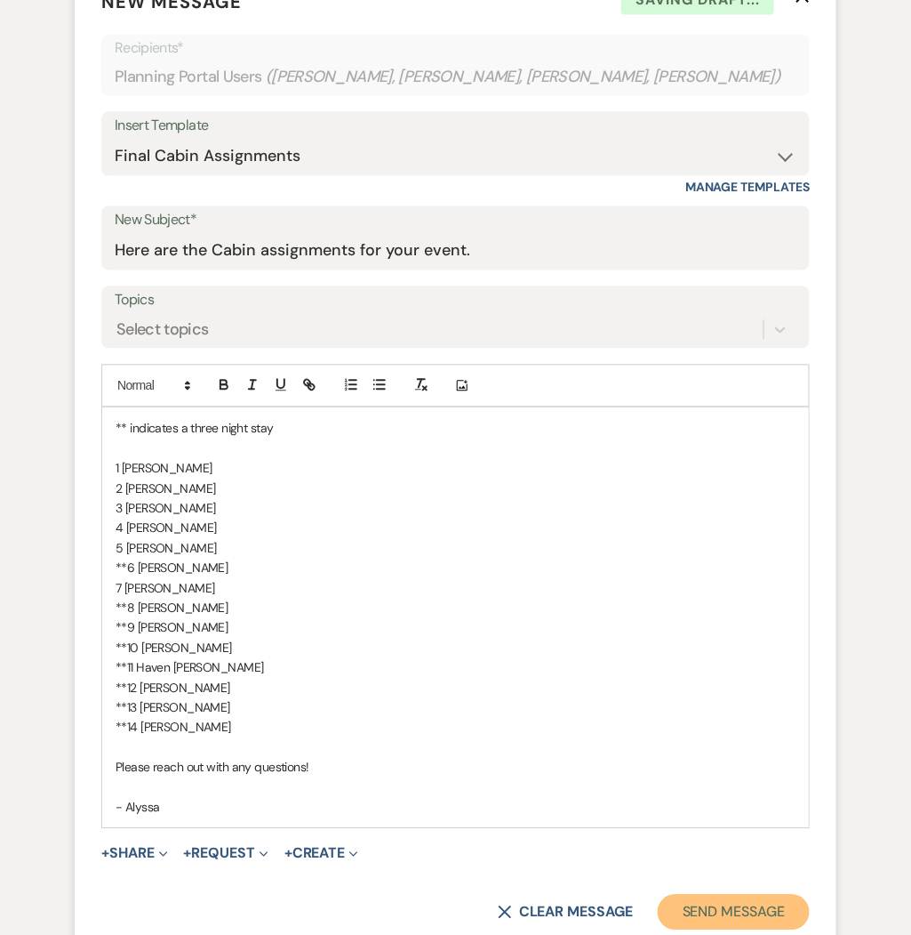
click at [751, 908] on button "Send Message" at bounding box center [734, 913] width 152 height 36
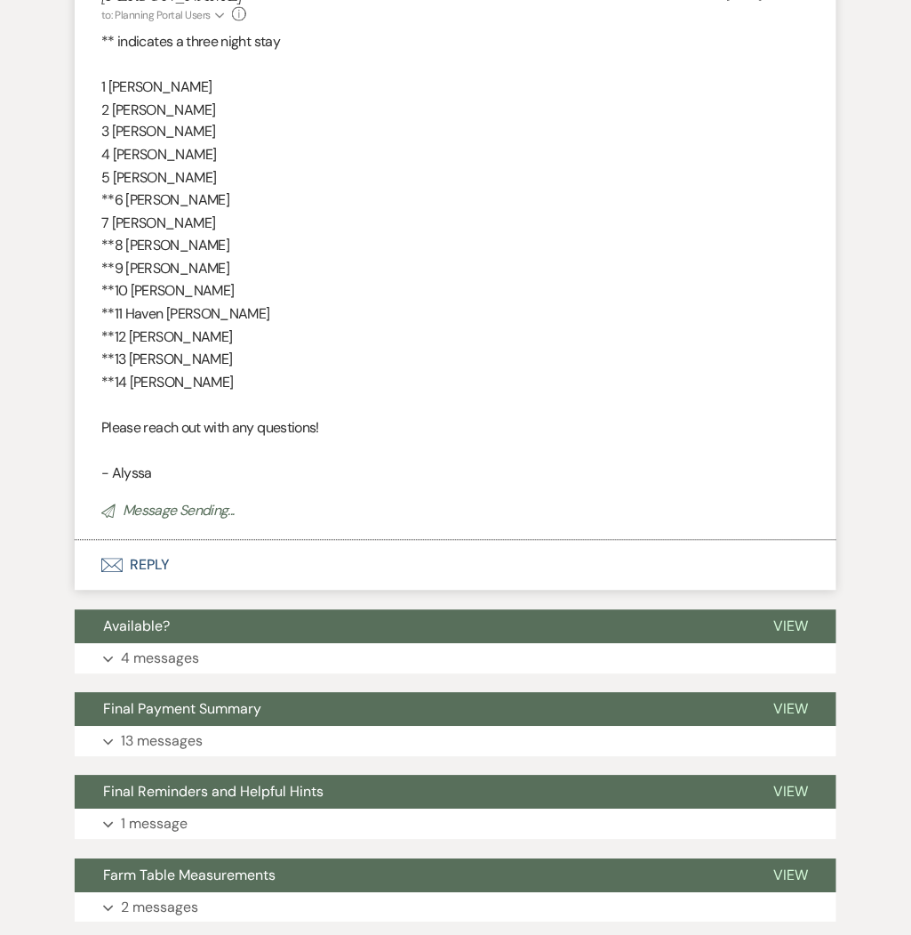
scroll to position [36, 0]
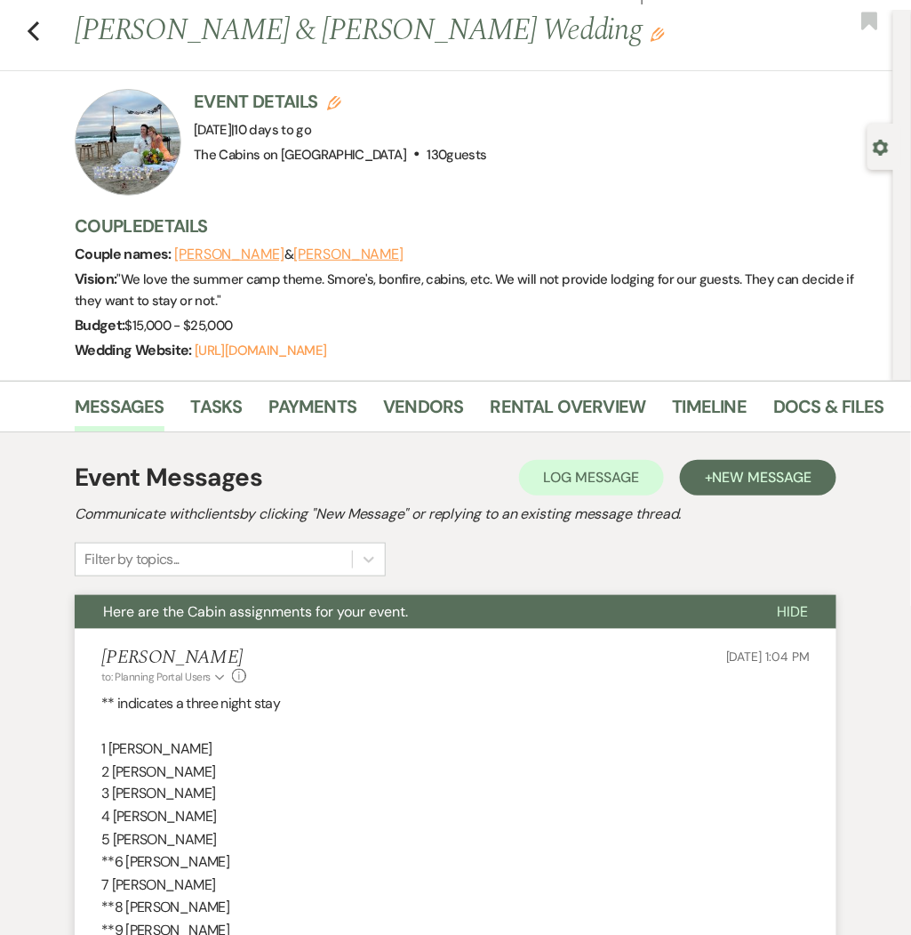
click at [25, 31] on div "Previous Ernesto Duran & Micah Rich's Wedding Edit Bookmark" at bounding box center [442, 40] width 903 height 61
click at [36, 29] on icon "Previous" at bounding box center [33, 30] width 13 height 21
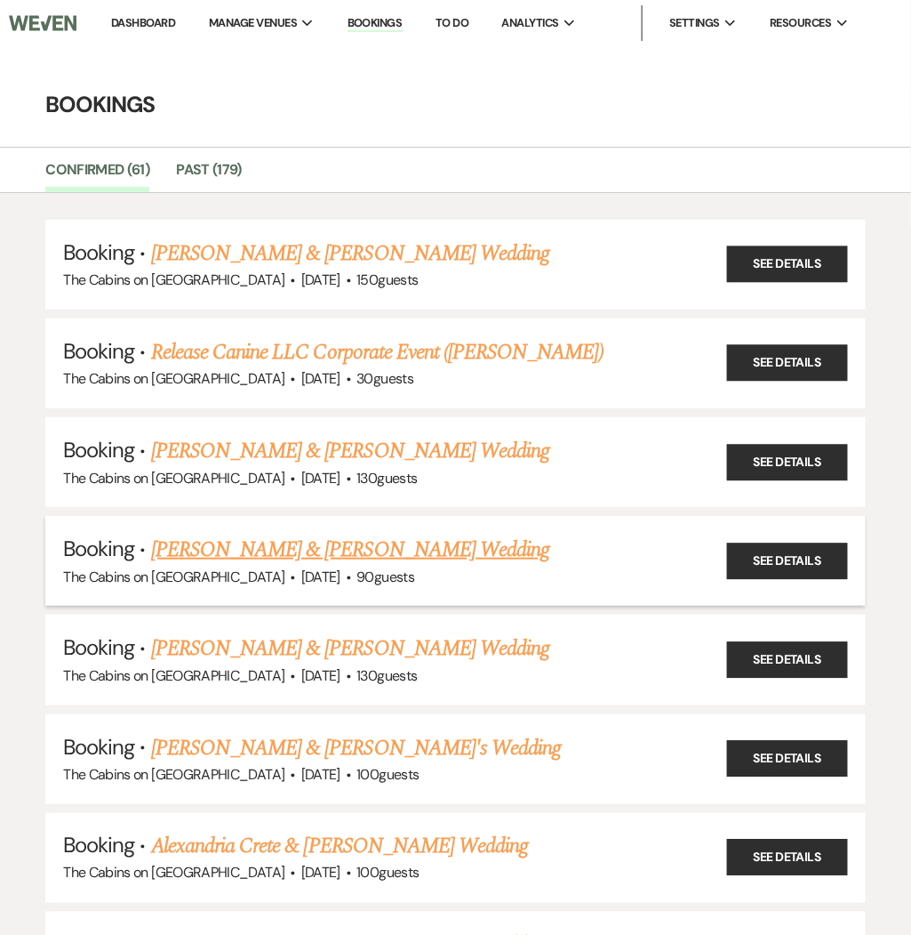
click at [446, 543] on link "Eva Kirschbaum & Luke Nelson's Wedding" at bounding box center [350, 550] width 398 height 32
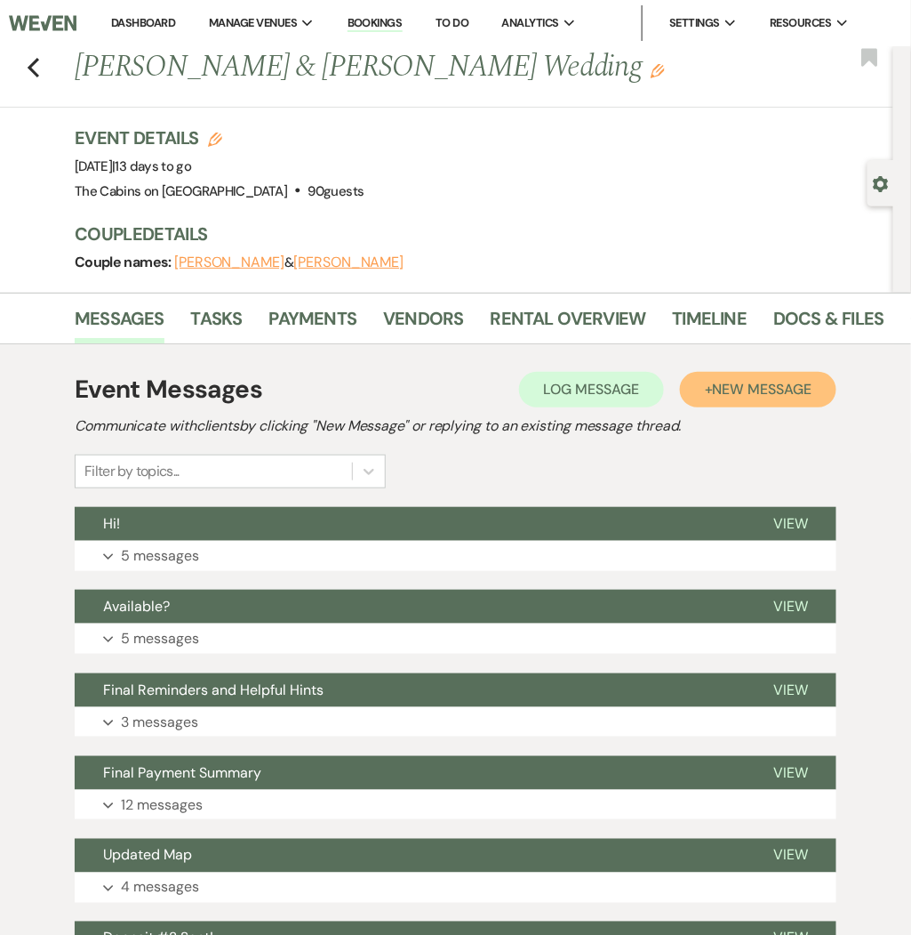
click at [775, 389] on span "New Message" at bounding box center [762, 389] width 99 height 19
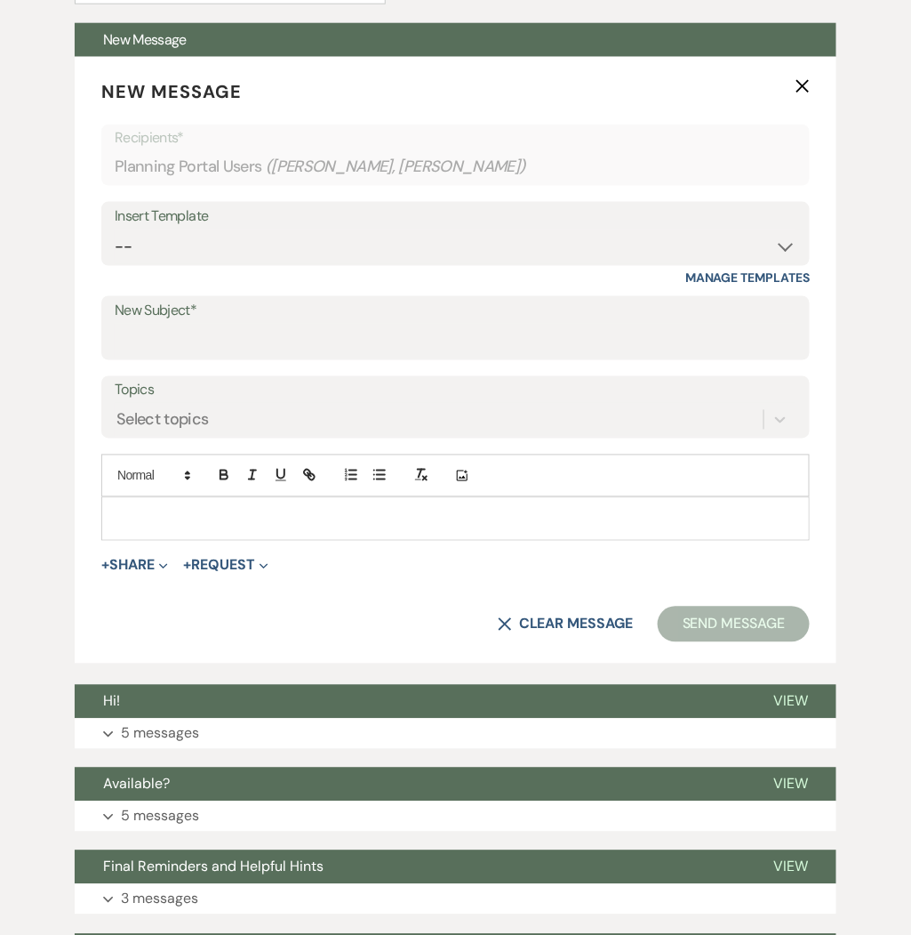
scroll to position [472, 0]
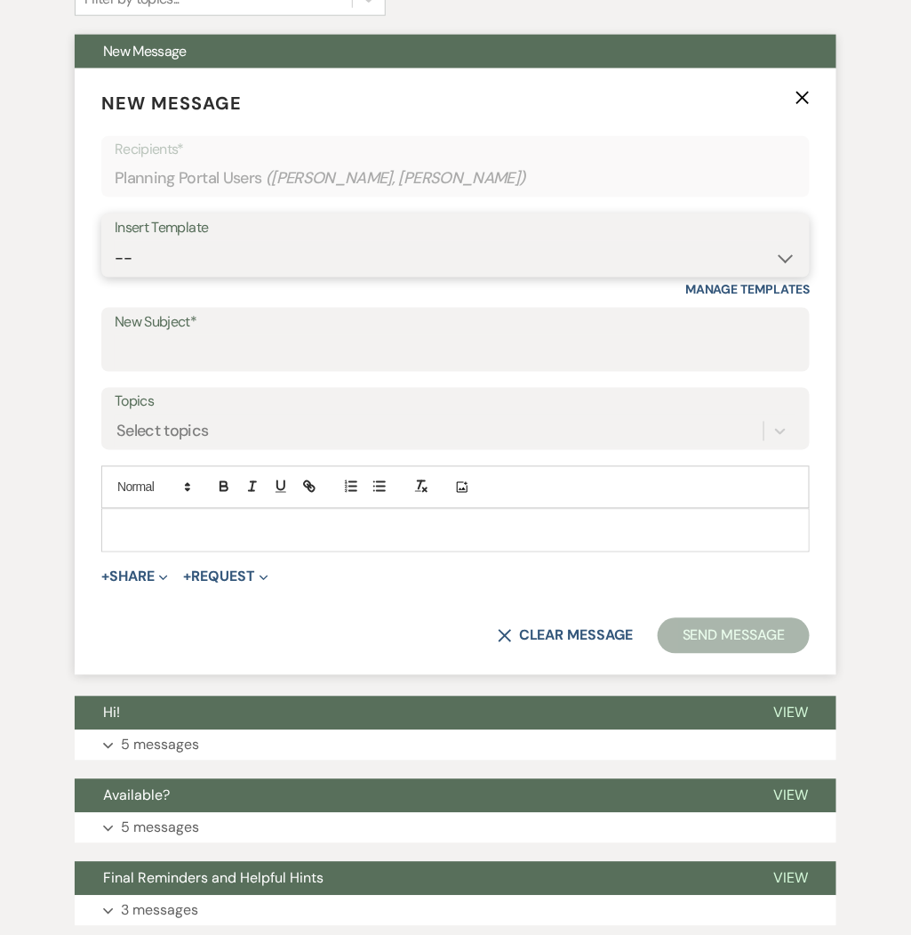
click at [592, 259] on select "-- Initial Inquiry Response Tour Request Response Follow Up Copy of Initial Inq…" at bounding box center [456, 258] width 682 height 35
select select "1603"
click at [115, 241] on select "-- Initial Inquiry Response Tour Request Response Follow Up Copy of Initial Inq…" at bounding box center [456, 258] width 682 height 35
type input "Here are the Cabin assignments for your event."
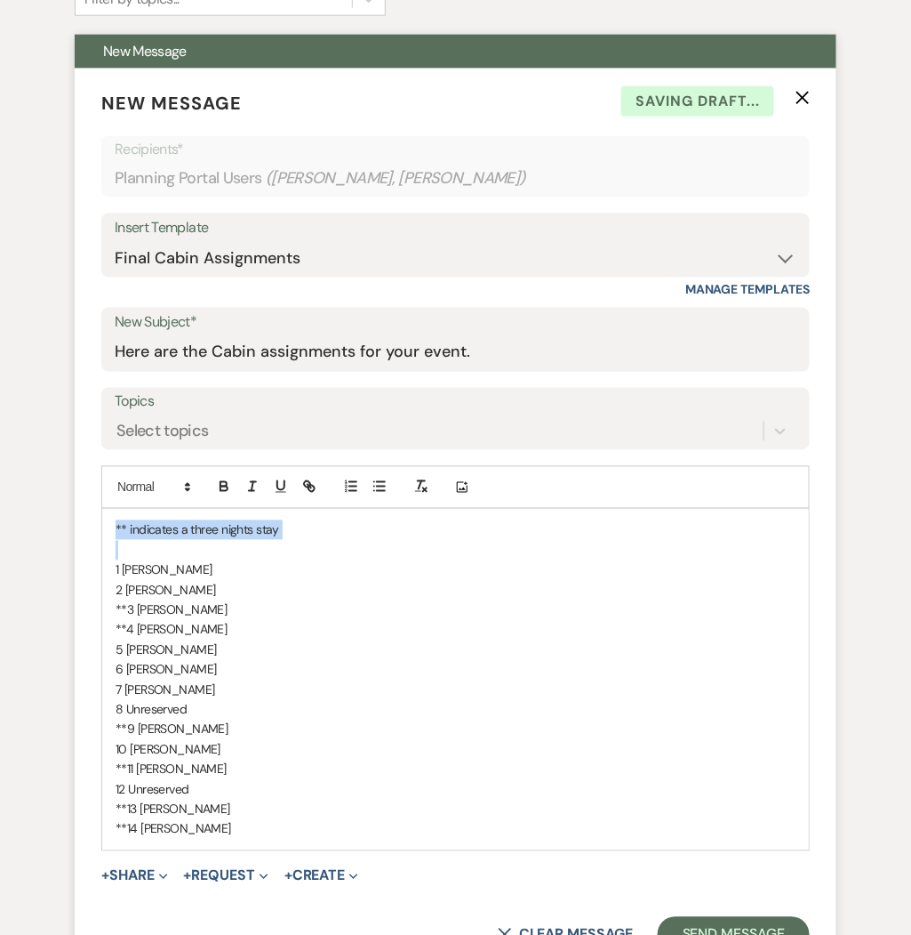
drag, startPoint x: 111, startPoint y: 526, endPoint x: 340, endPoint y: 540, distance: 228.9
click at [340, 540] on div "** indicates a three nights stay 1 Cheyenne Lyles 2 Bethany Lyons **3 Chris Jod…" at bounding box center [455, 680] width 707 height 340
drag, startPoint x: 222, startPoint y: 570, endPoint x: 122, endPoint y: 566, distance: 100.5
click at [122, 566] on p "1 Cheyenne Lyles" at bounding box center [456, 570] width 680 height 20
click at [199, 592] on p "2 Bethany Lyons" at bounding box center [456, 591] width 680 height 20
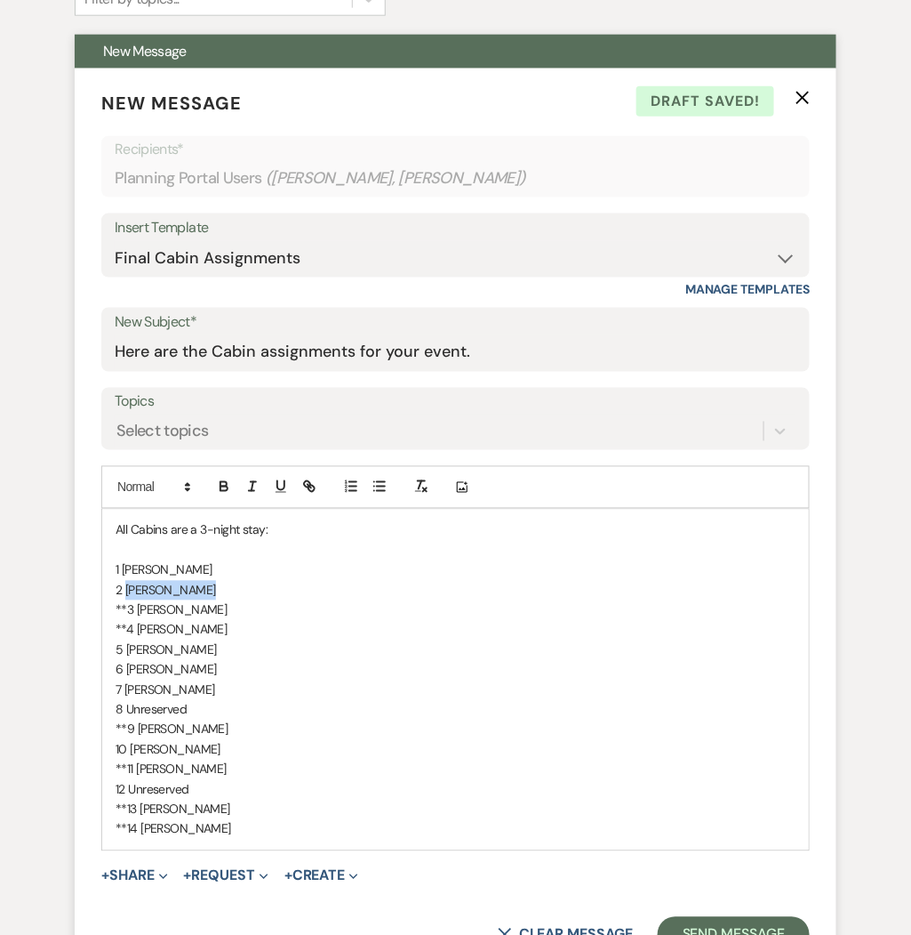
drag, startPoint x: 205, startPoint y: 590, endPoint x: 128, endPoint y: 590, distance: 77.4
click at [128, 590] on p "2 Bethany Lyons" at bounding box center [456, 591] width 680 height 20
drag, startPoint x: 212, startPoint y: 615, endPoint x: 137, endPoint y: 612, distance: 74.8
click at [137, 612] on p "**3 Chris Jodarski" at bounding box center [456, 610] width 680 height 20
drag, startPoint x: 189, startPoint y: 629, endPoint x: 137, endPoint y: 629, distance: 52.5
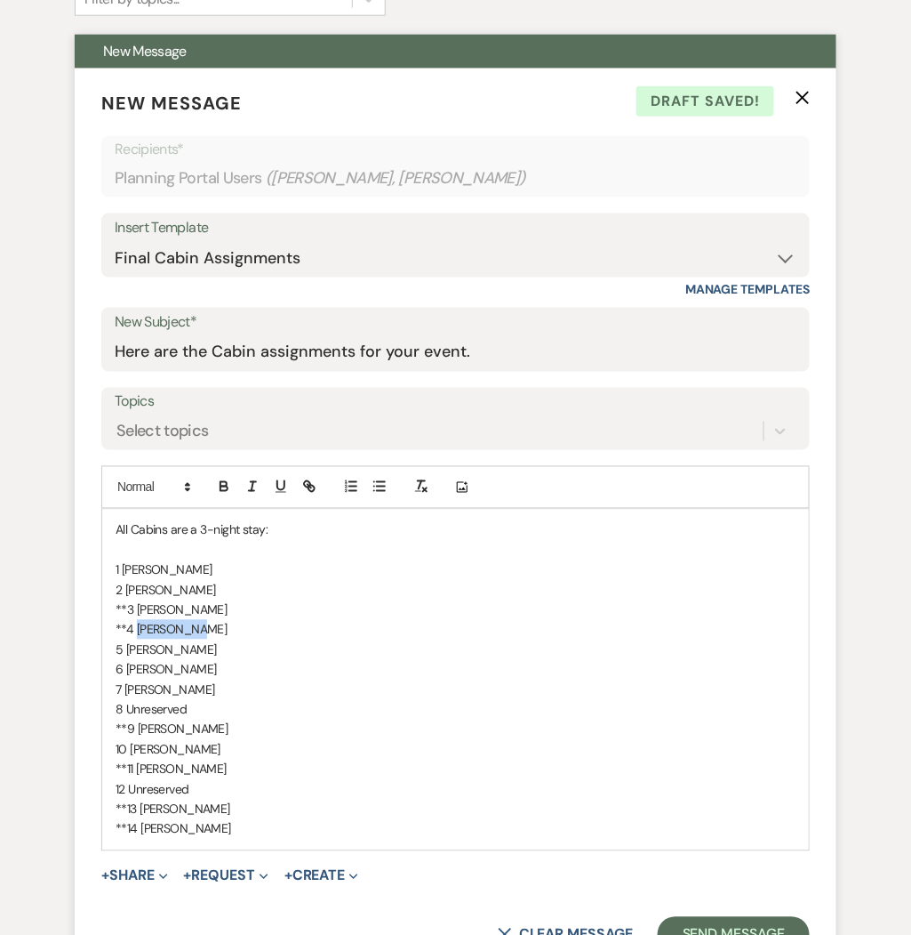
click at [137, 629] on p "**4 Terri Zekl" at bounding box center [456, 630] width 680 height 20
drag, startPoint x: 212, startPoint y: 645, endPoint x: 129, endPoint y: 647, distance: 82.7
click at [129, 647] on p "5 Alison Hallmark" at bounding box center [456, 650] width 680 height 20
drag, startPoint x: 216, startPoint y: 673, endPoint x: 127, endPoint y: 677, distance: 89.0
click at [127, 677] on p "6 Alison Hallmark" at bounding box center [456, 670] width 680 height 20
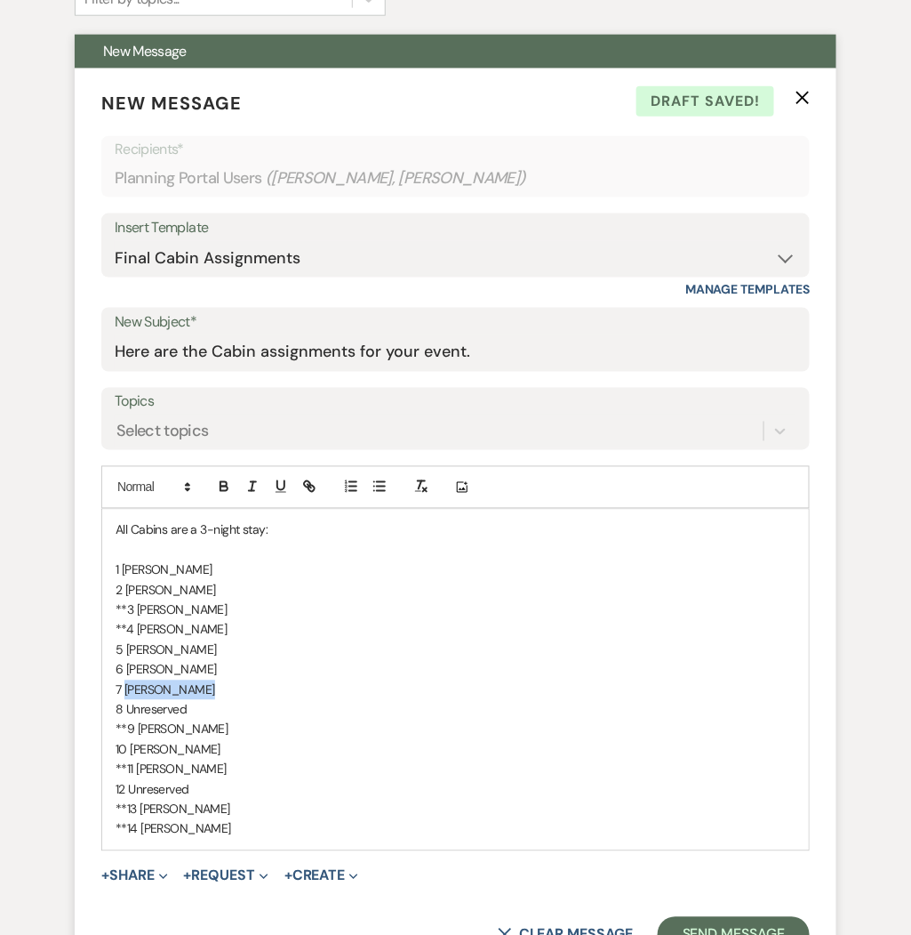
drag, startPoint x: 209, startPoint y: 683, endPoint x: 127, endPoint y: 692, distance: 82.3
click at [127, 692] on p "7 Angela Lowery" at bounding box center [456, 690] width 680 height 20
drag, startPoint x: 197, startPoint y: 707, endPoint x: 126, endPoint y: 712, distance: 71.3
click at [126, 712] on p "8 Unreserved" at bounding box center [456, 710] width 680 height 20
drag, startPoint x: 253, startPoint y: 729, endPoint x: 145, endPoint y: 734, distance: 107.7
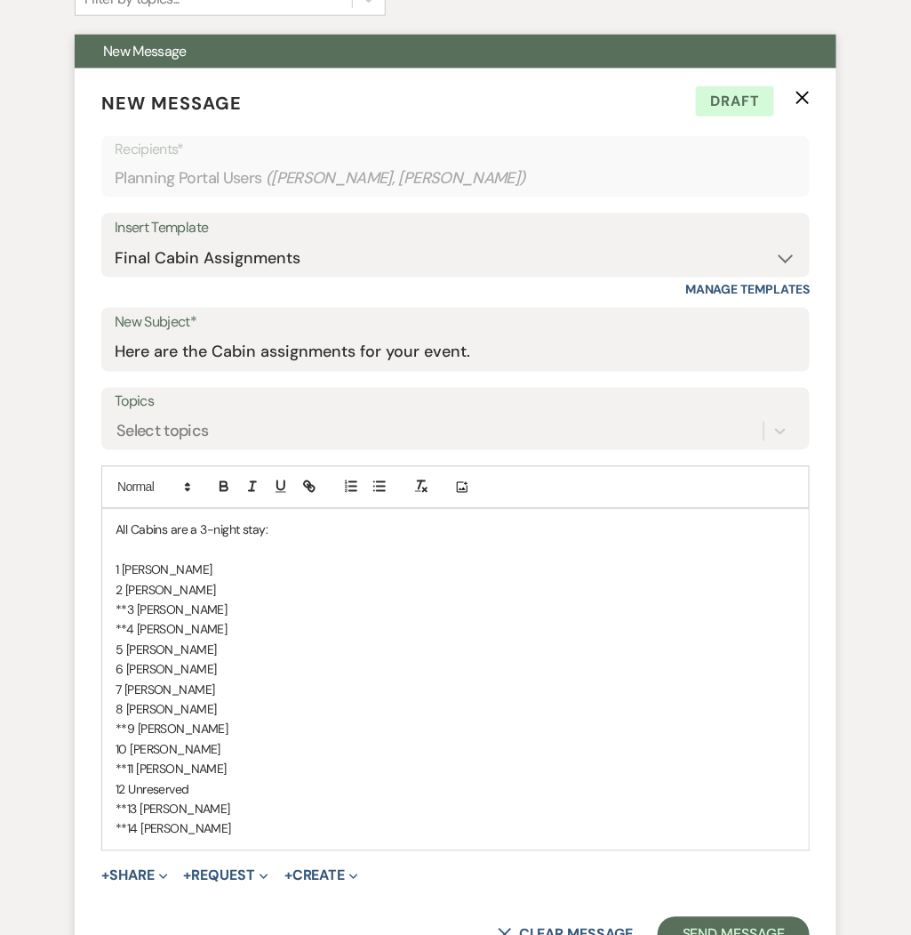
click at [145, 734] on p "**9 Joseph Szolowicz" at bounding box center [456, 729] width 680 height 20
drag, startPoint x: 221, startPoint y: 747, endPoint x: 133, endPoint y: 749, distance: 87.2
click at [133, 749] on p "10 Angela Hallmark" at bounding box center [456, 750] width 680 height 20
drag, startPoint x: 223, startPoint y: 769, endPoint x: 135, endPoint y: 769, distance: 88.0
click at [135, 769] on p "**11 Alison Hallmark" at bounding box center [456, 769] width 680 height 20
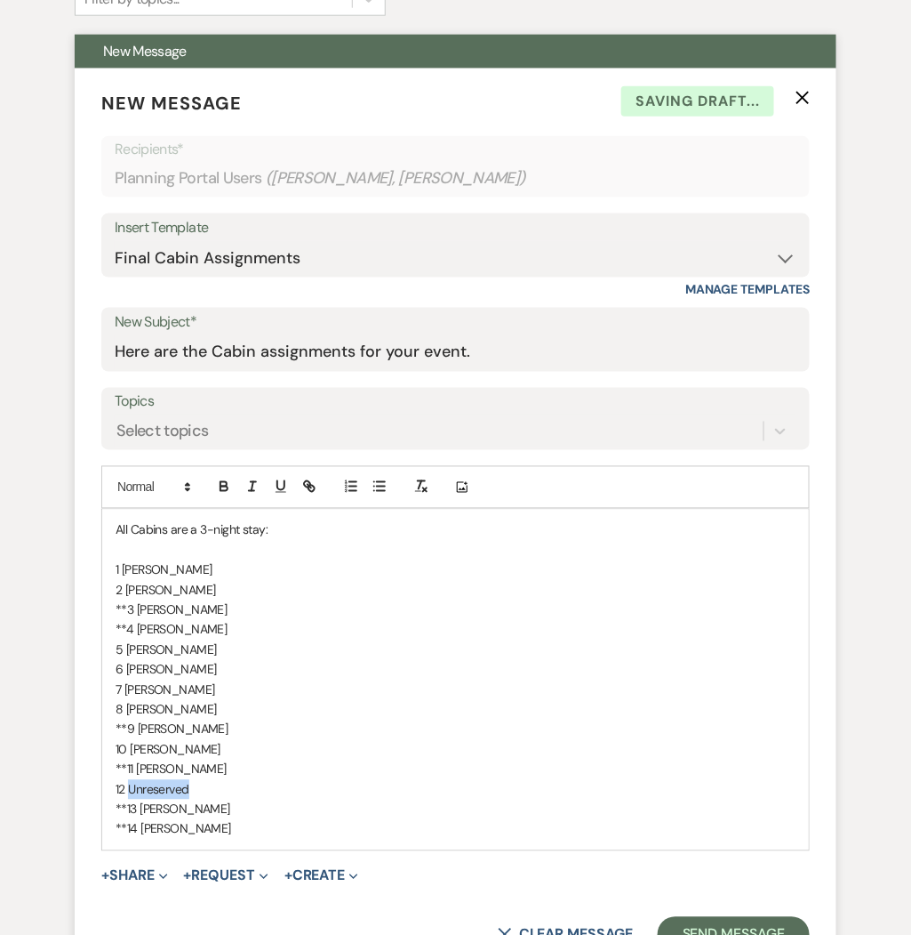
drag, startPoint x: 205, startPoint y: 784, endPoint x: 130, endPoint y: 785, distance: 74.7
click at [130, 785] on p "12 Unreserved" at bounding box center [456, 790] width 680 height 20
drag, startPoint x: 228, startPoint y: 813, endPoint x: 142, endPoint y: 813, distance: 85.4
click at [142, 813] on p "**13 James Jodarksi" at bounding box center [456, 809] width 680 height 20
drag, startPoint x: 254, startPoint y: 825, endPoint x: 140, endPoint y: 831, distance: 114.9
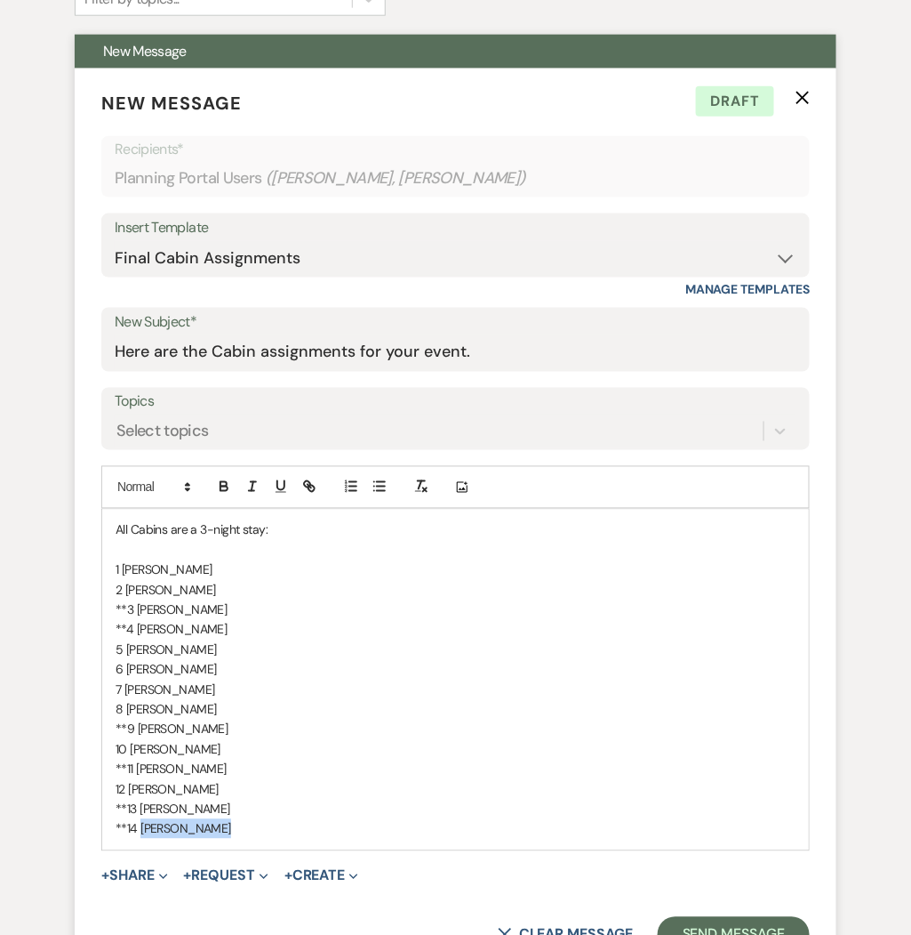
click at [140, 831] on p "**14 Todd Jodarski" at bounding box center [456, 829] width 680 height 20
click at [124, 609] on p "**3 Penny Kirschbaum" at bounding box center [456, 610] width 680 height 20
click at [333, 831] on p "14 Reserved for Group" at bounding box center [456, 829] width 680 height 20
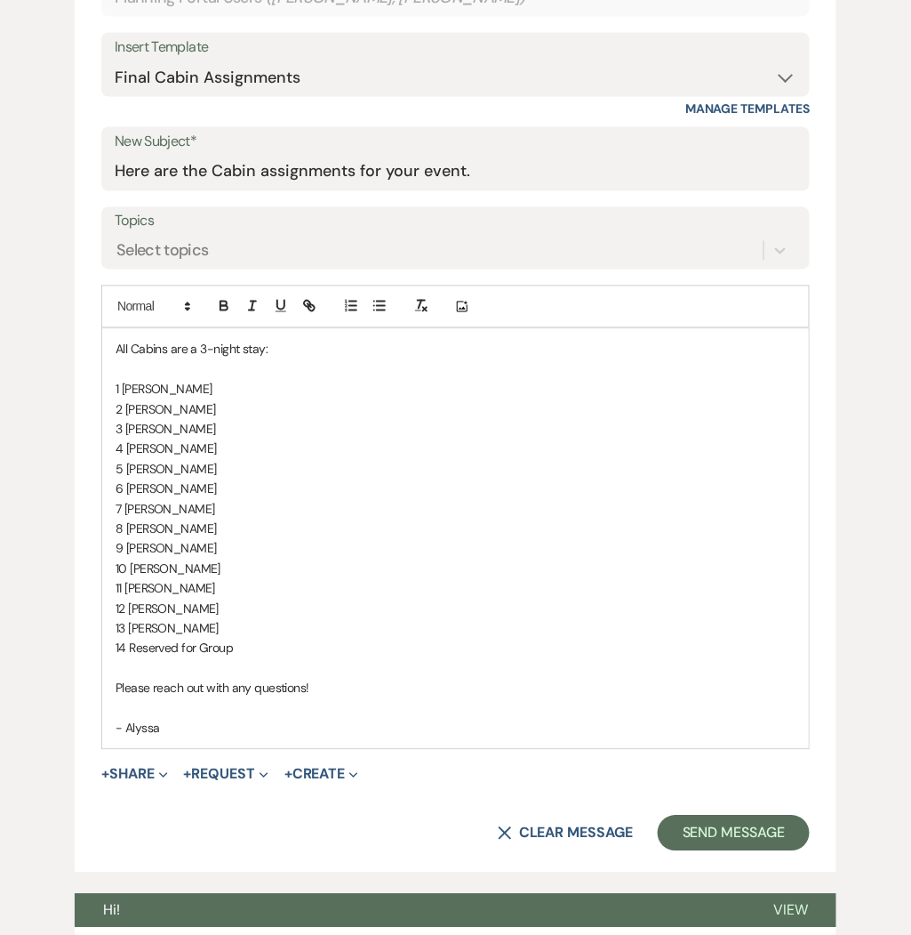
scroll to position [676, 0]
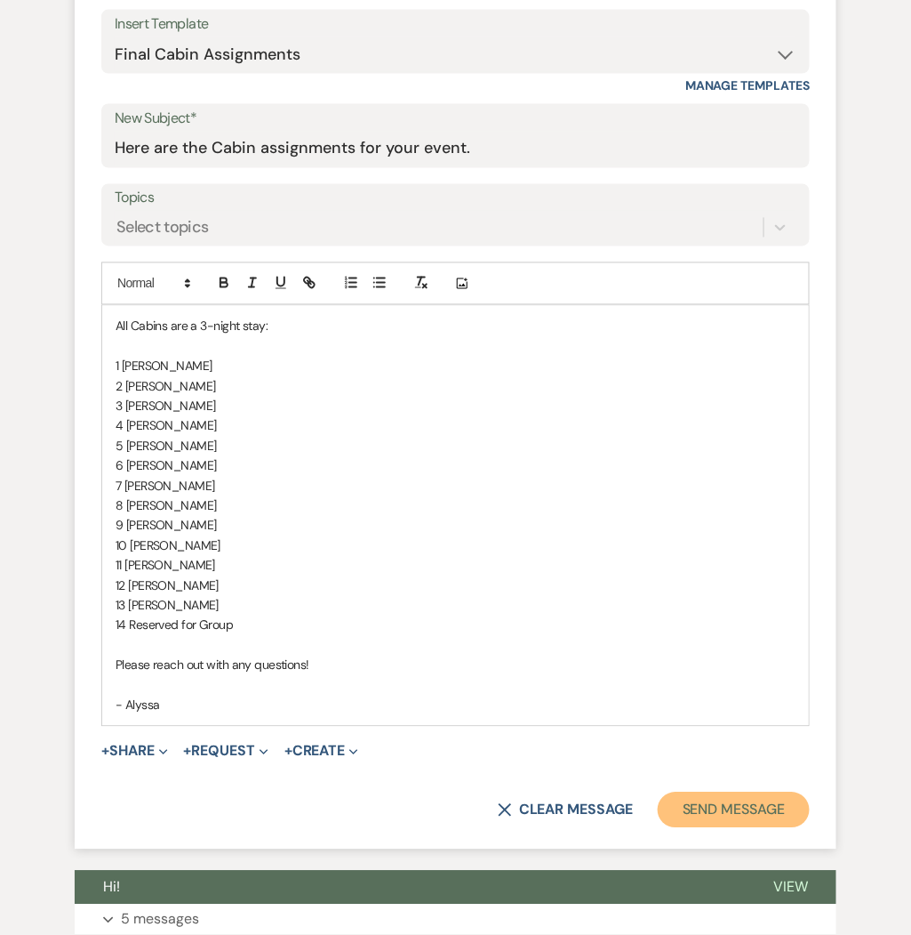
click at [741, 807] on button "Send Message" at bounding box center [734, 810] width 152 height 36
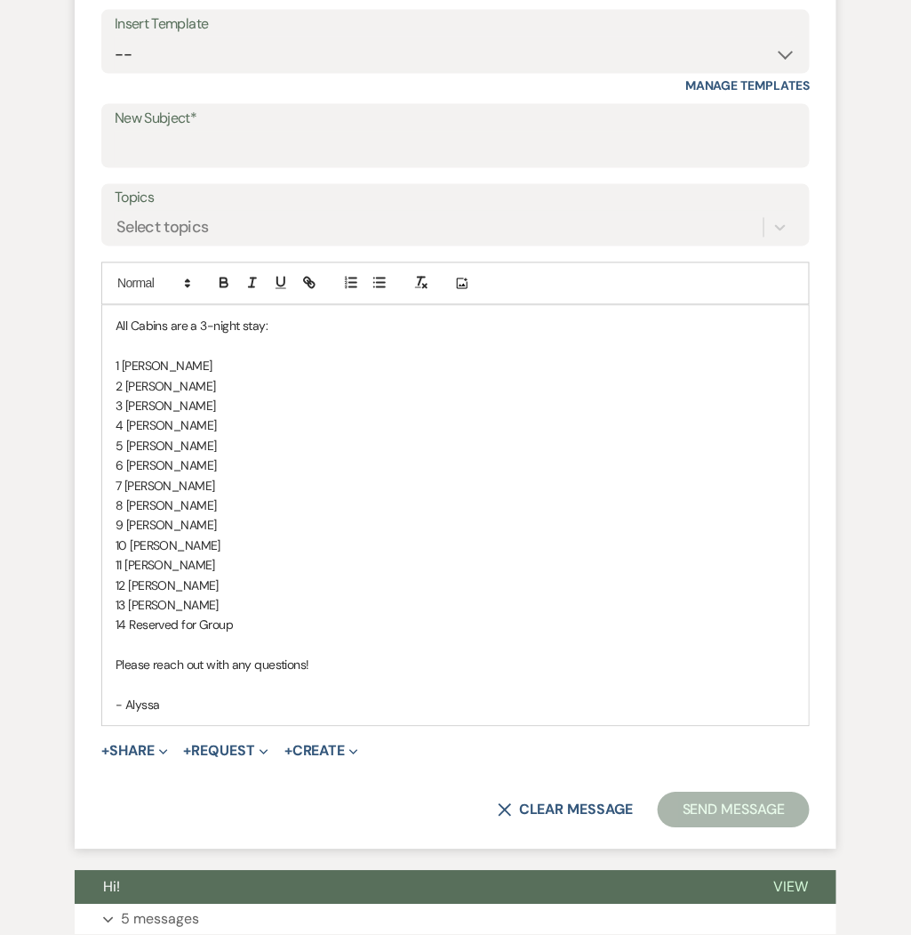
scroll to position [13, 0]
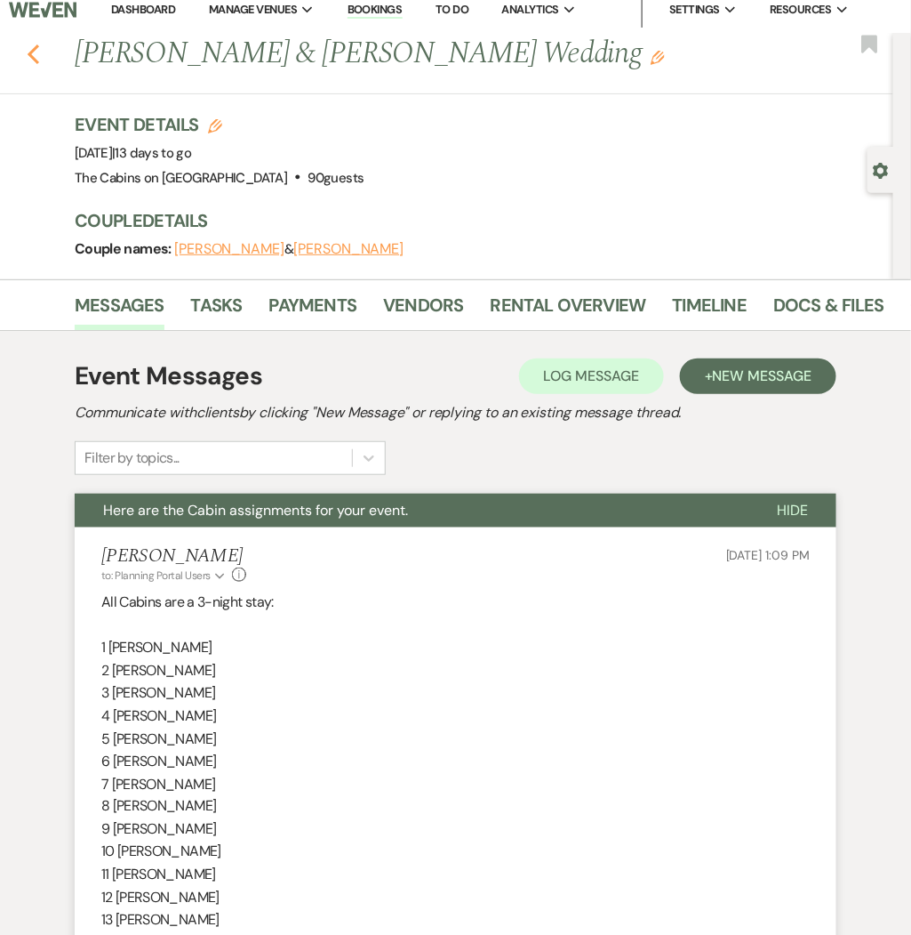
click at [29, 53] on use "button" at bounding box center [34, 54] width 12 height 20
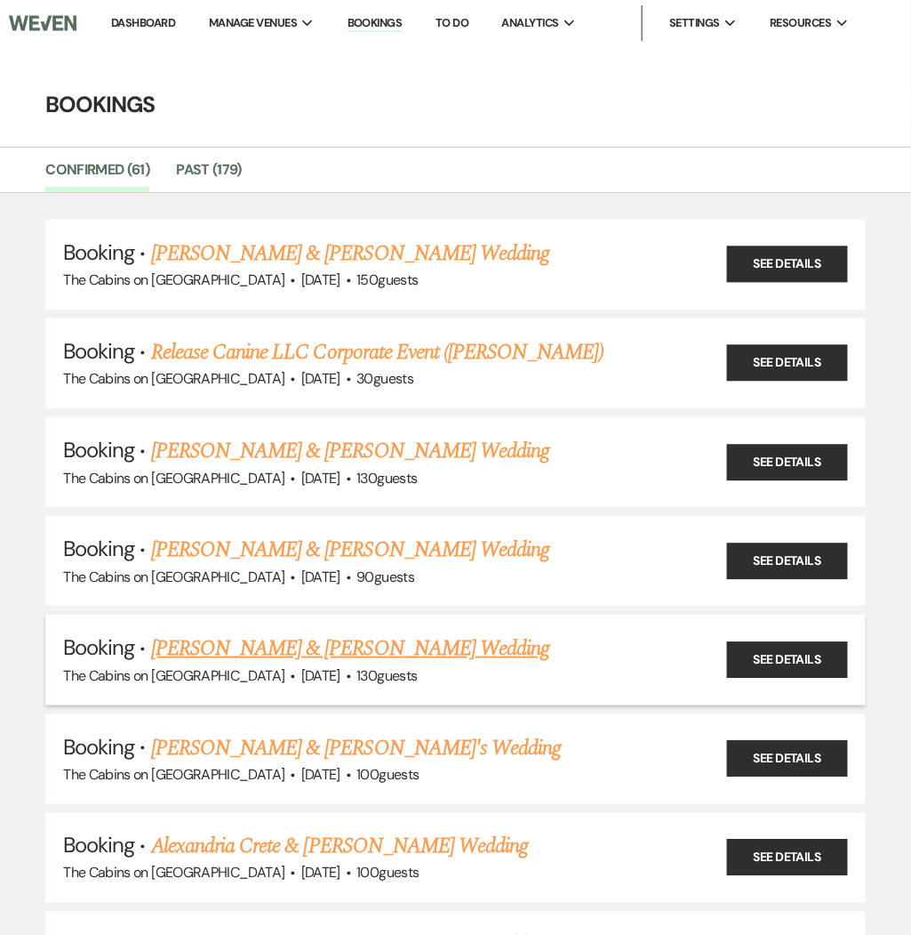
click at [206, 654] on link "James Arreola & Candice Garcia's Wedding" at bounding box center [350, 648] width 398 height 32
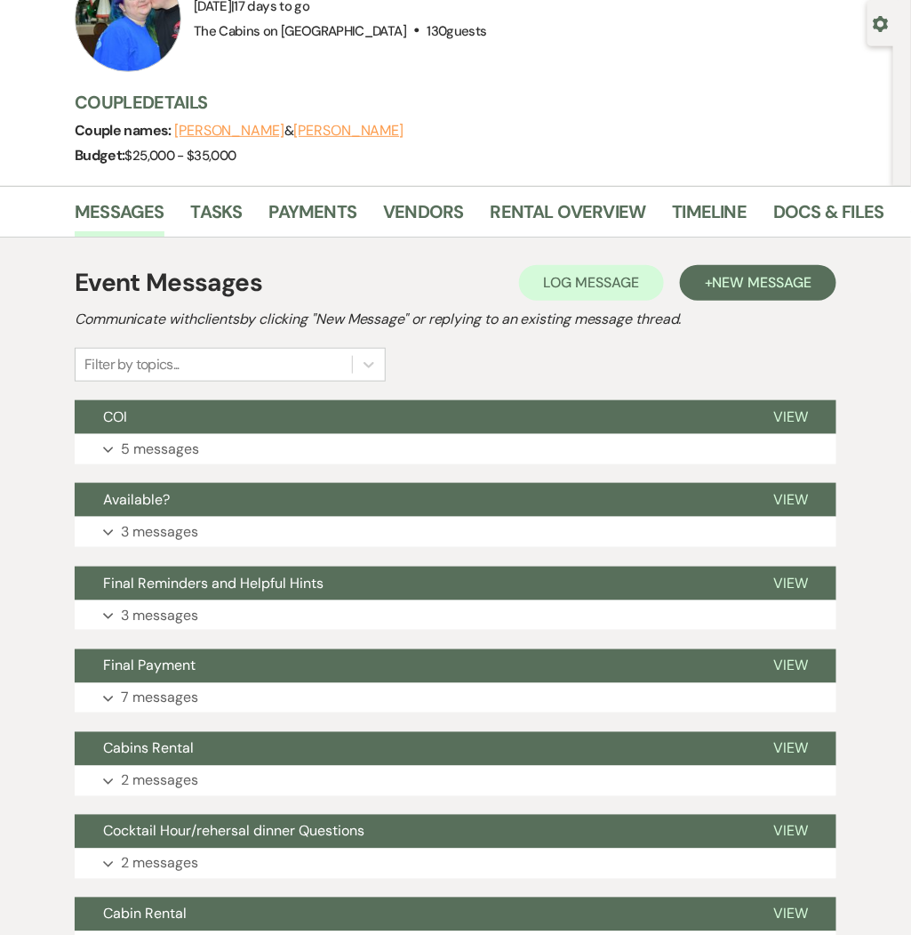
scroll to position [162, 0]
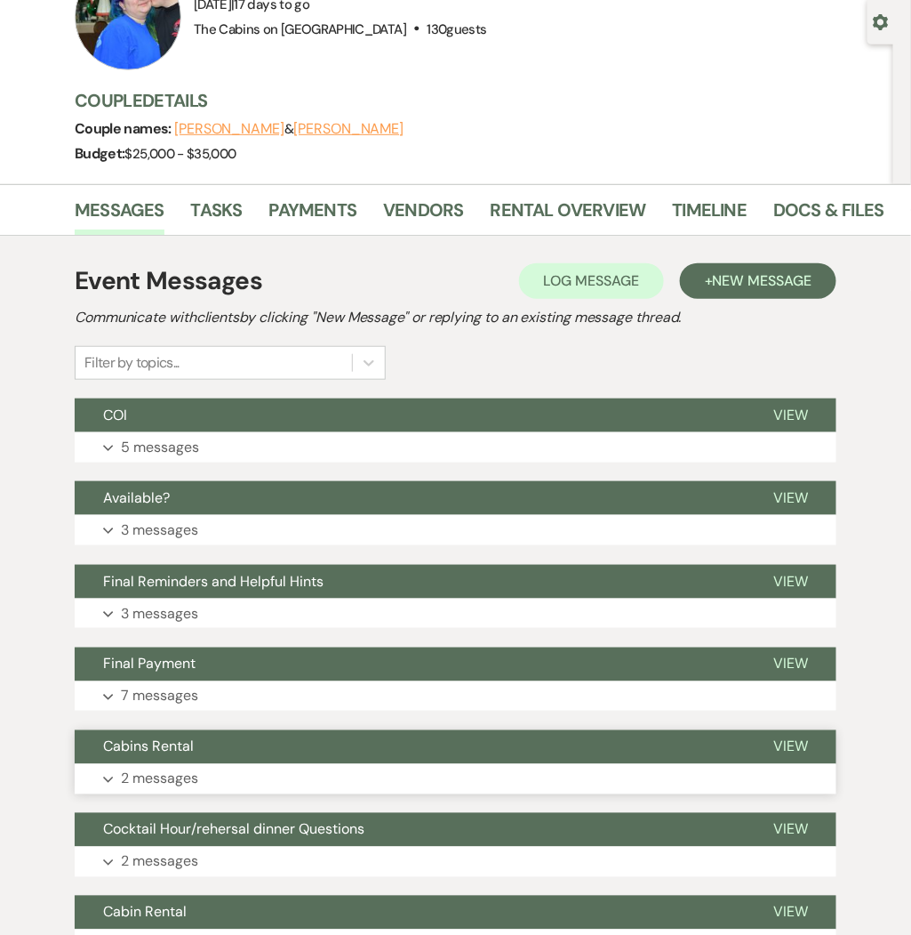
click at [398, 775] on button "Expand 2 messages" at bounding box center [456, 779] width 762 height 30
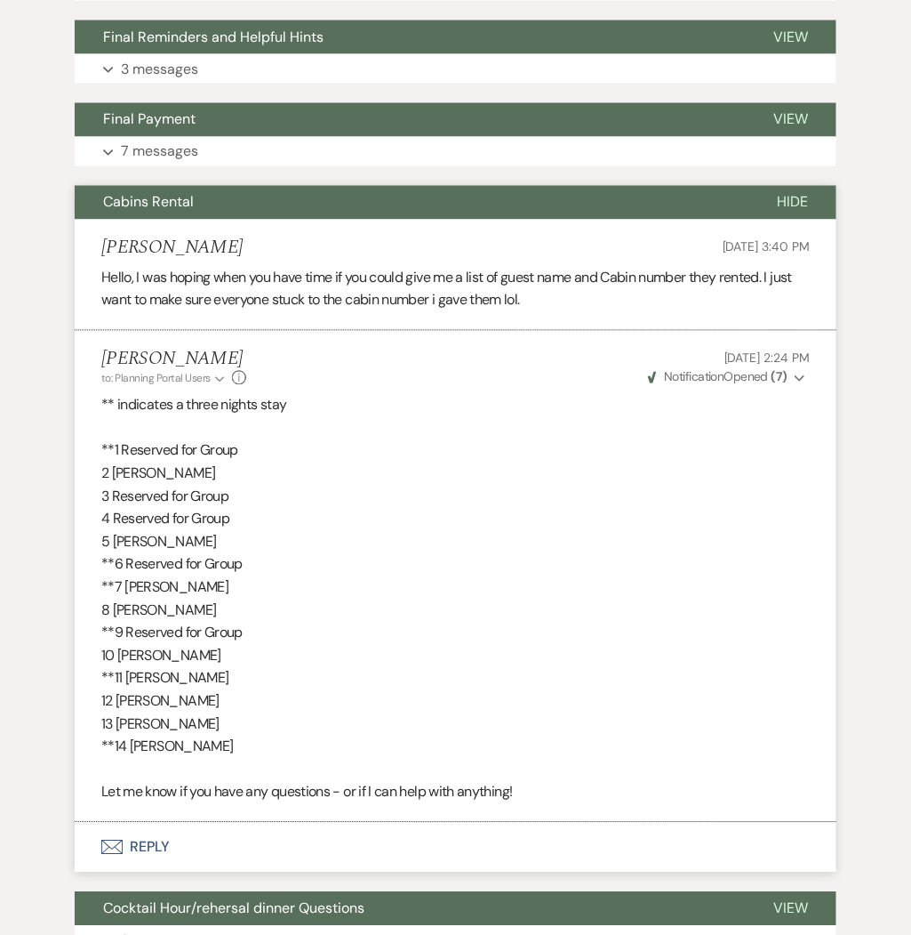
scroll to position [725, 0]
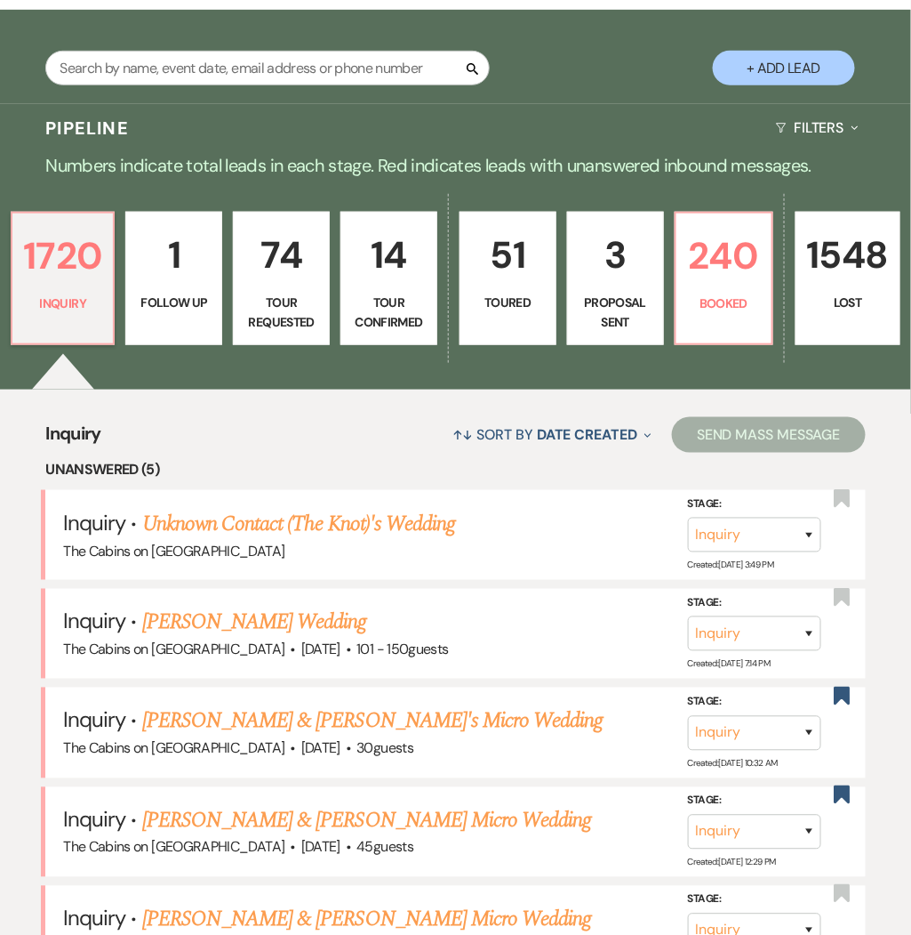
scroll to position [289, 0]
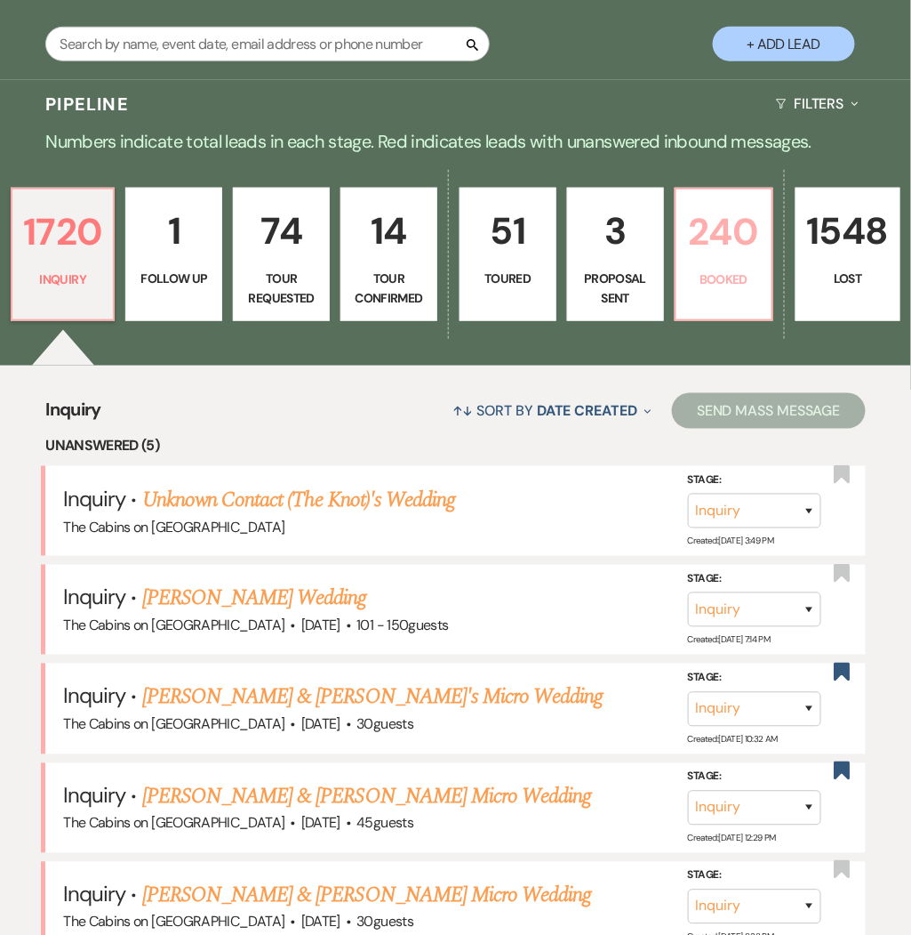
click at [740, 235] on p "240" at bounding box center [724, 232] width 74 height 60
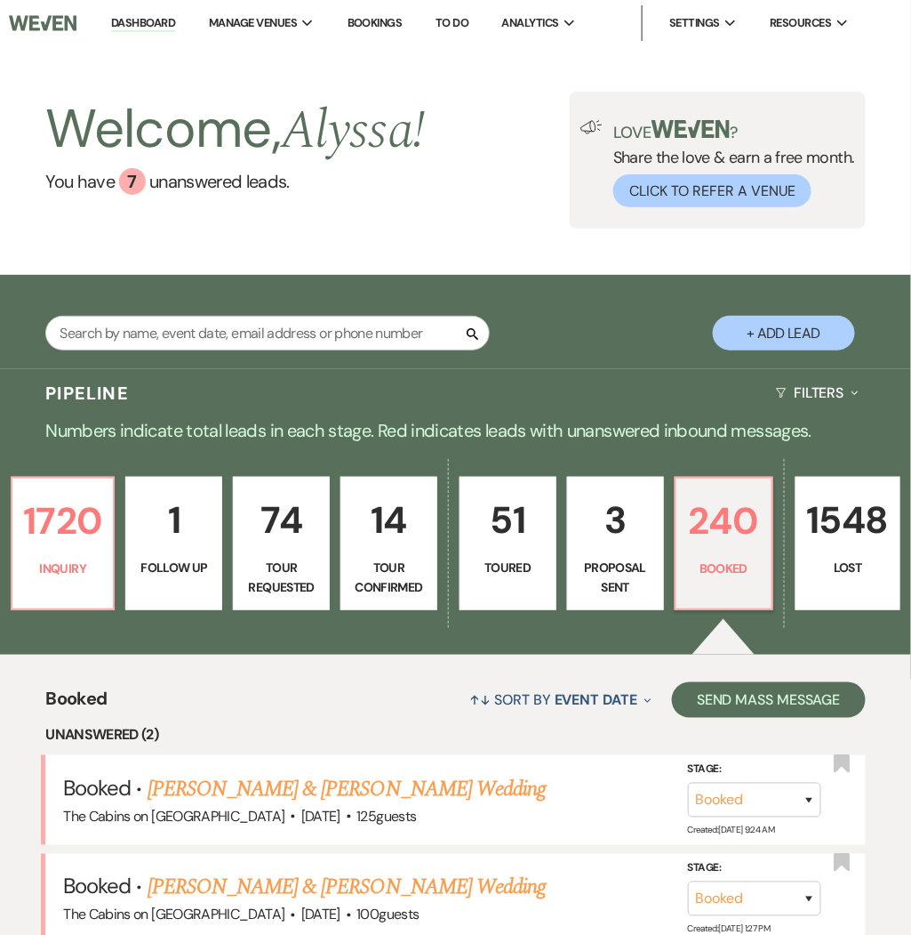
click at [363, 30] on li "Bookings" at bounding box center [375, 23] width 73 height 36
click at [372, 25] on link "Bookings" at bounding box center [375, 22] width 55 height 15
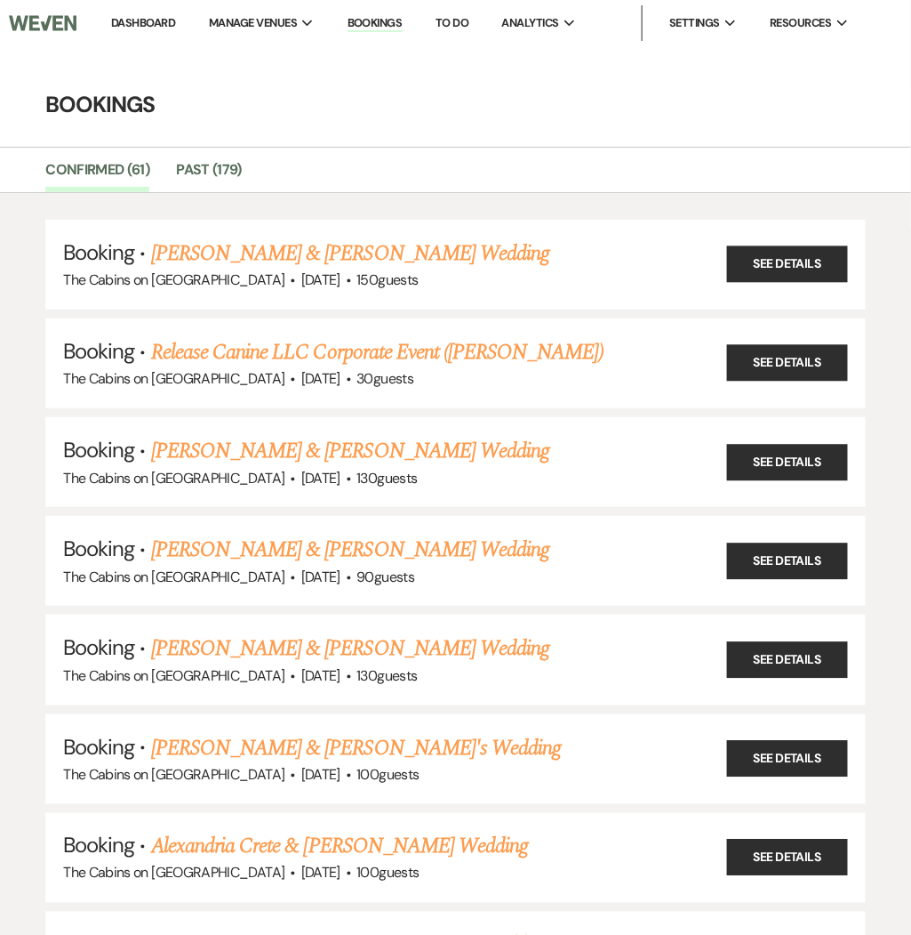
click at [372, 25] on link "Bookings" at bounding box center [375, 23] width 55 height 17
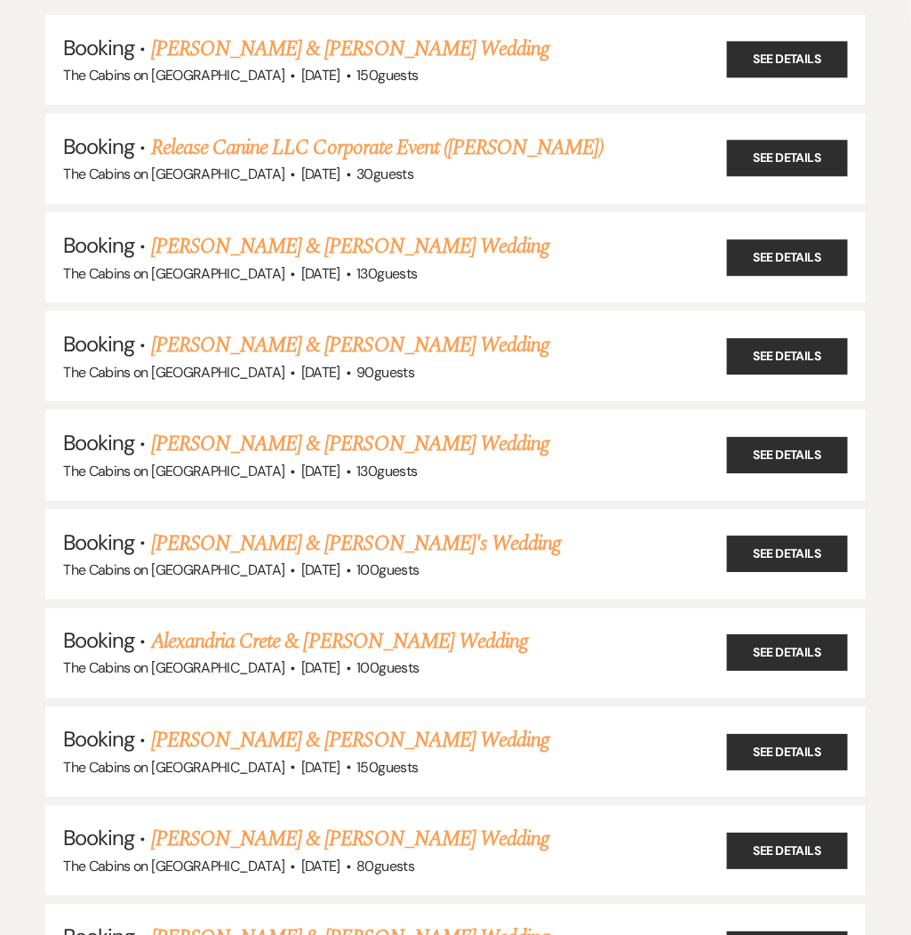
scroll to position [169, 0]
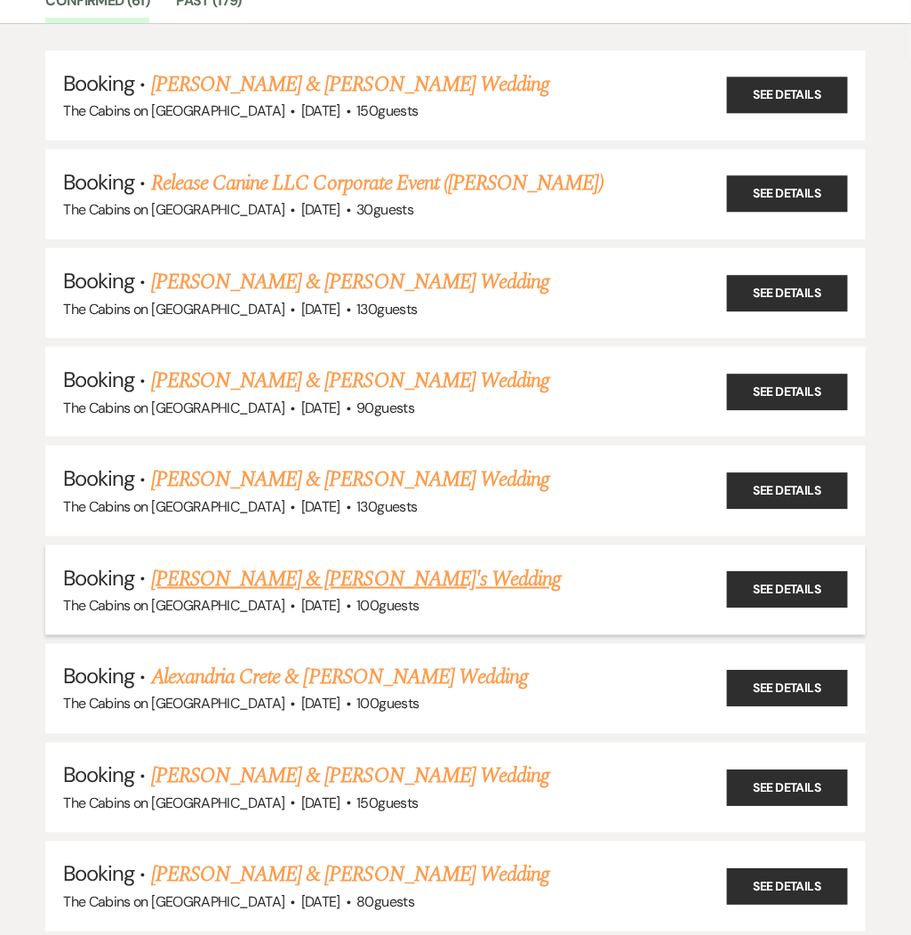
click at [235, 569] on link "[PERSON_NAME] & [PERSON_NAME]'s Wedding" at bounding box center [356, 579] width 411 height 32
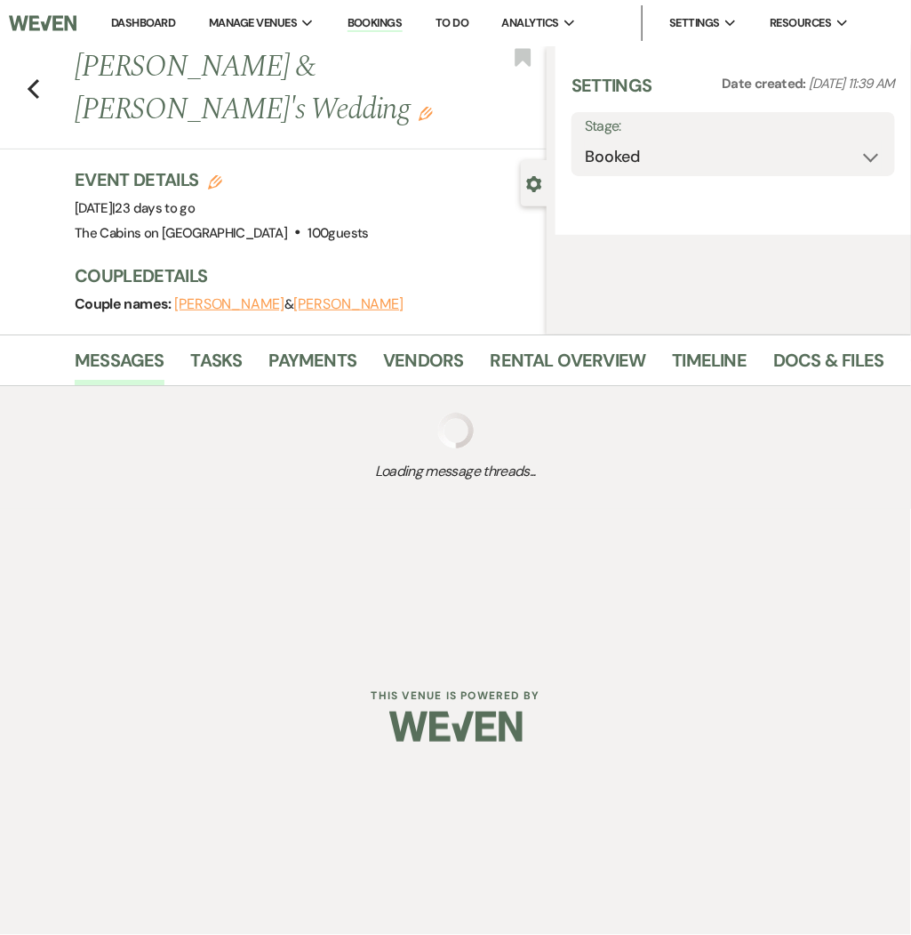
select select "5"
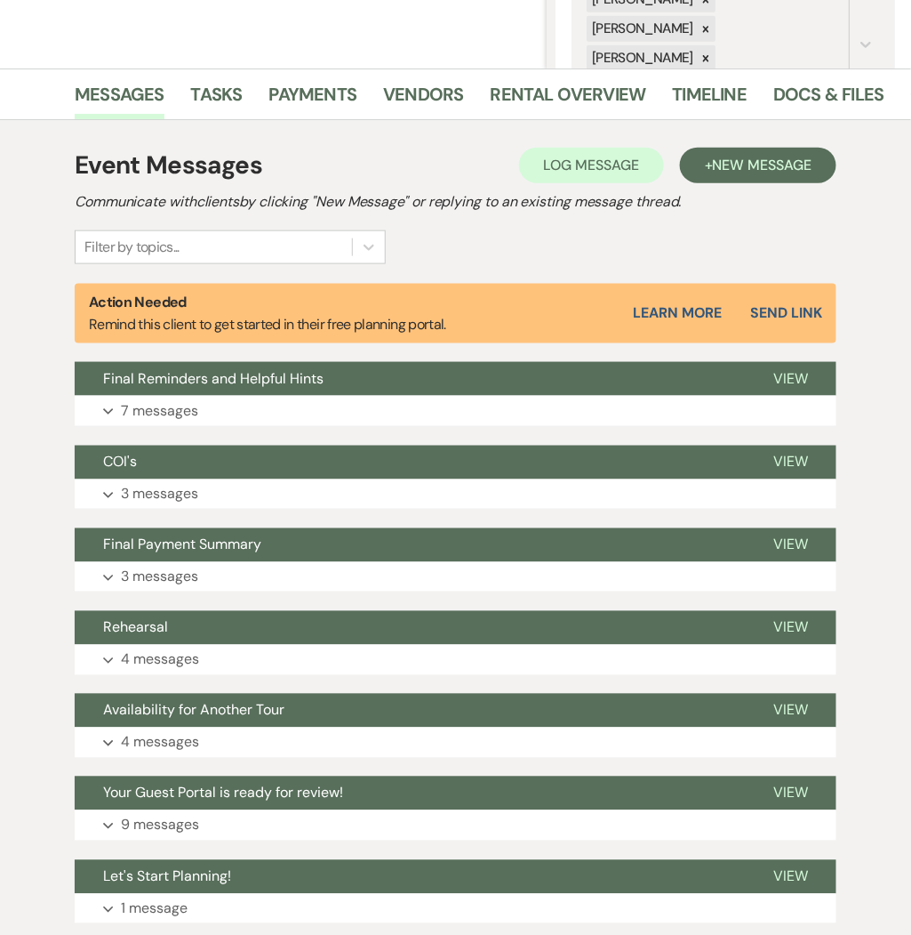
scroll to position [348, 0]
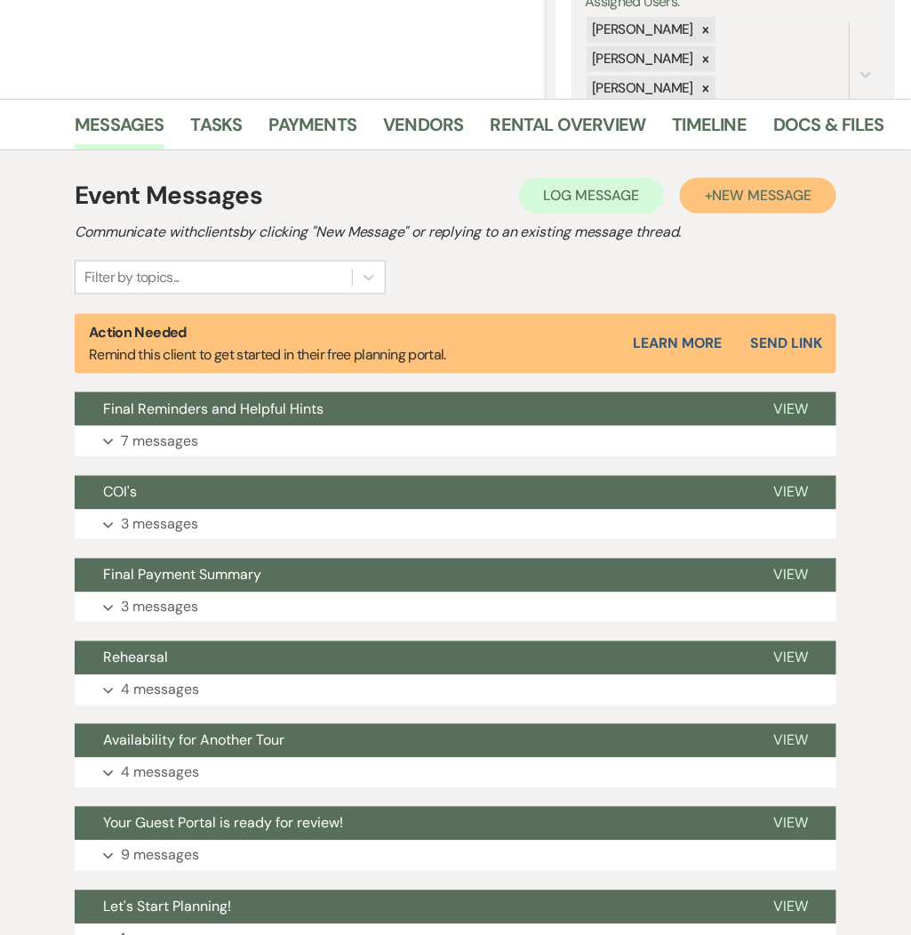
click at [748, 191] on span "New Message" at bounding box center [762, 195] width 99 height 19
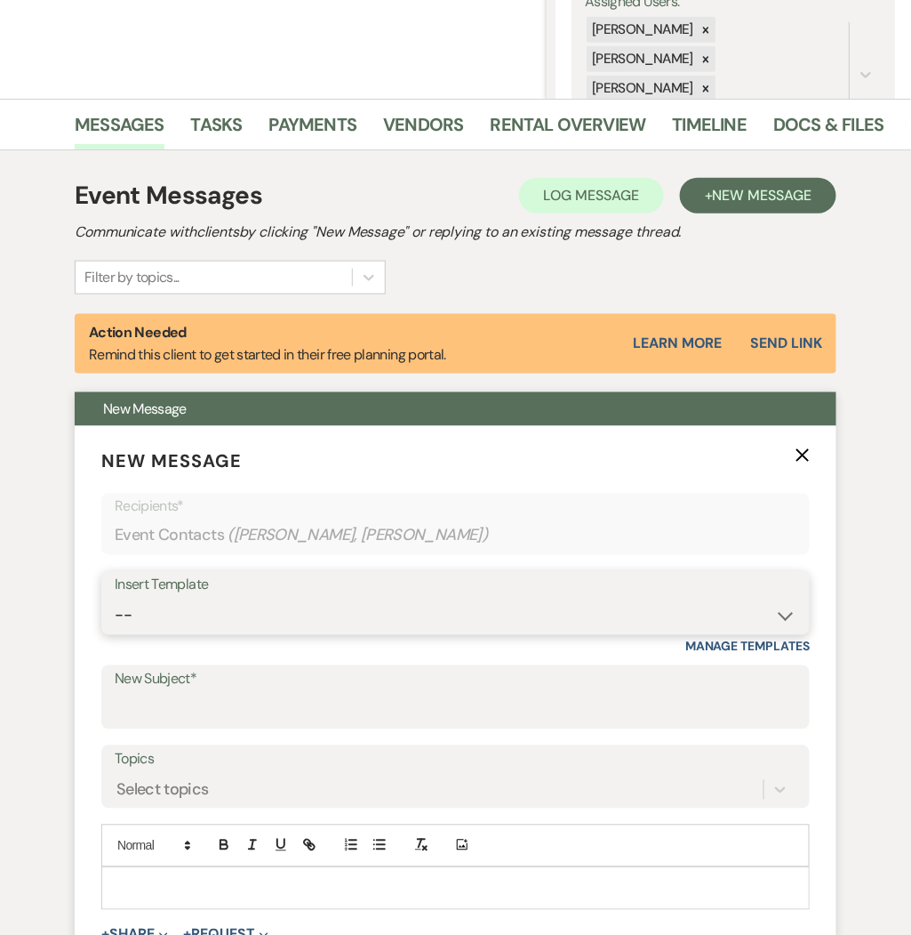
click at [620, 603] on select "-- Initial Inquiry Response Tour Request Response Follow Up Copy of Initial Inq…" at bounding box center [456, 615] width 682 height 35
select select "1603"
click at [115, 598] on select "-- Initial Inquiry Response Tour Request Response Follow Up Copy of Initial Inq…" at bounding box center [456, 615] width 682 height 35
type input "Here are the Cabin assignments for your event."
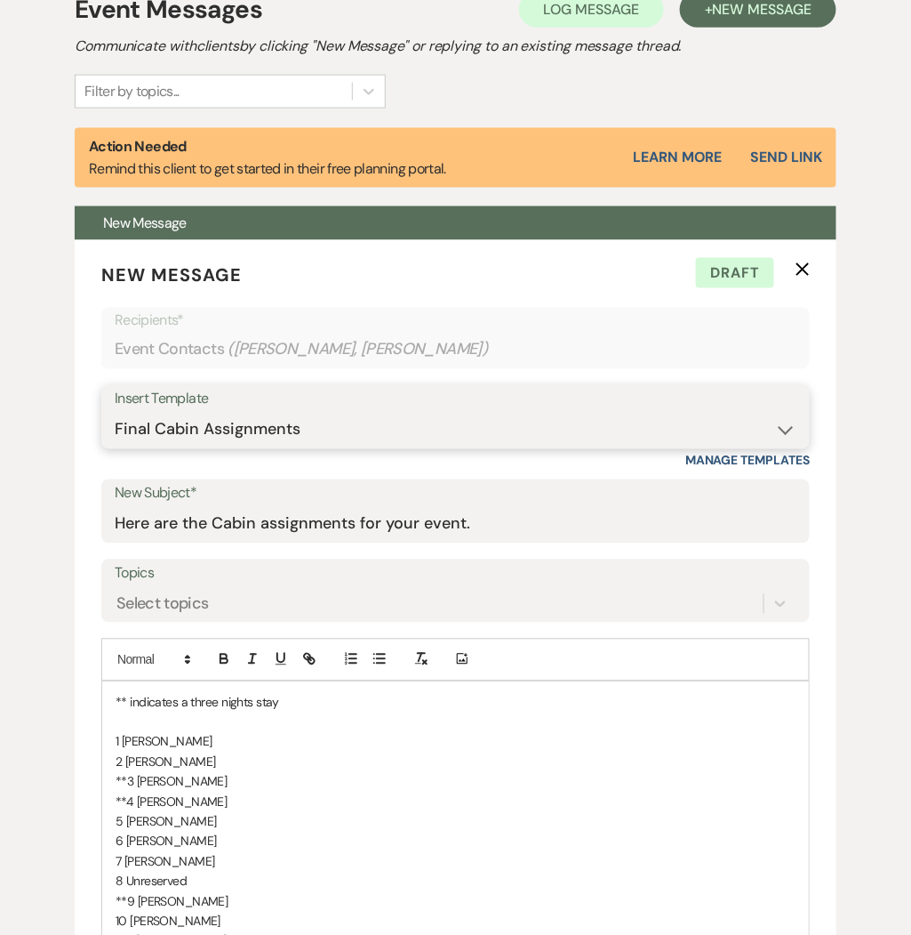
scroll to position [536, 0]
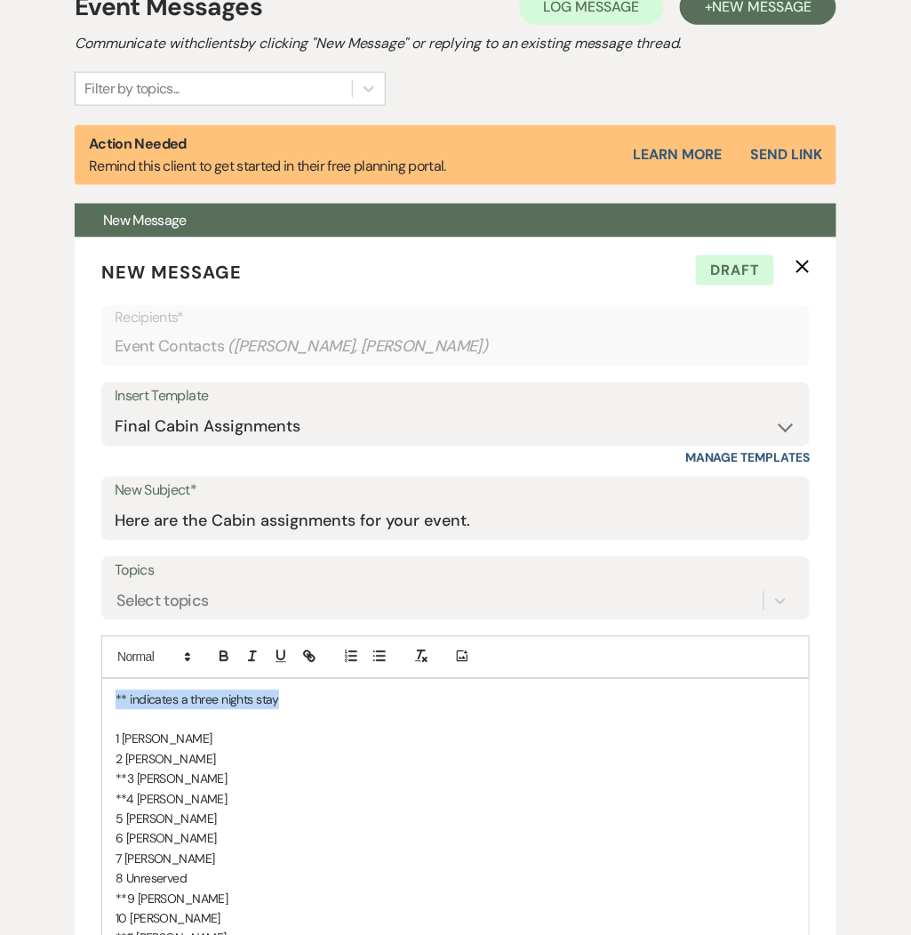
drag, startPoint x: 290, startPoint y: 699, endPoint x: 42, endPoint y: 695, distance: 248.1
drag, startPoint x: 238, startPoint y: 734, endPoint x: 125, endPoint y: 735, distance: 112.9
click at [125, 735] on p "1 Cheyenne Lyles" at bounding box center [456, 739] width 680 height 20
drag, startPoint x: 217, startPoint y: 765, endPoint x: 126, endPoint y: 761, distance: 90.8
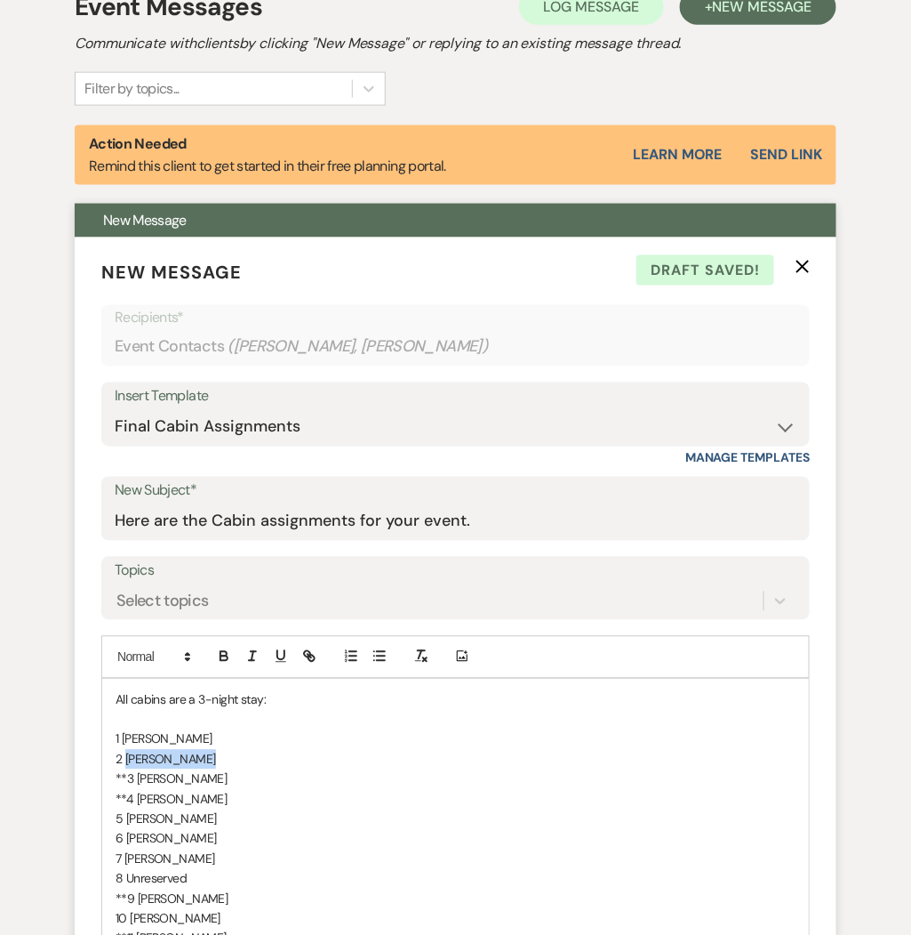
click at [126, 761] on p "2 Bethany Lyons" at bounding box center [456, 760] width 680 height 20
drag, startPoint x: 219, startPoint y: 775, endPoint x: 139, endPoint y: 785, distance: 80.7
click at [139, 785] on p "**3 Chris Jodarski" at bounding box center [456, 779] width 680 height 20
drag, startPoint x: 196, startPoint y: 792, endPoint x: 135, endPoint y: 798, distance: 60.7
click at [135, 798] on p "**4 Terri Zekl" at bounding box center [456, 800] width 680 height 20
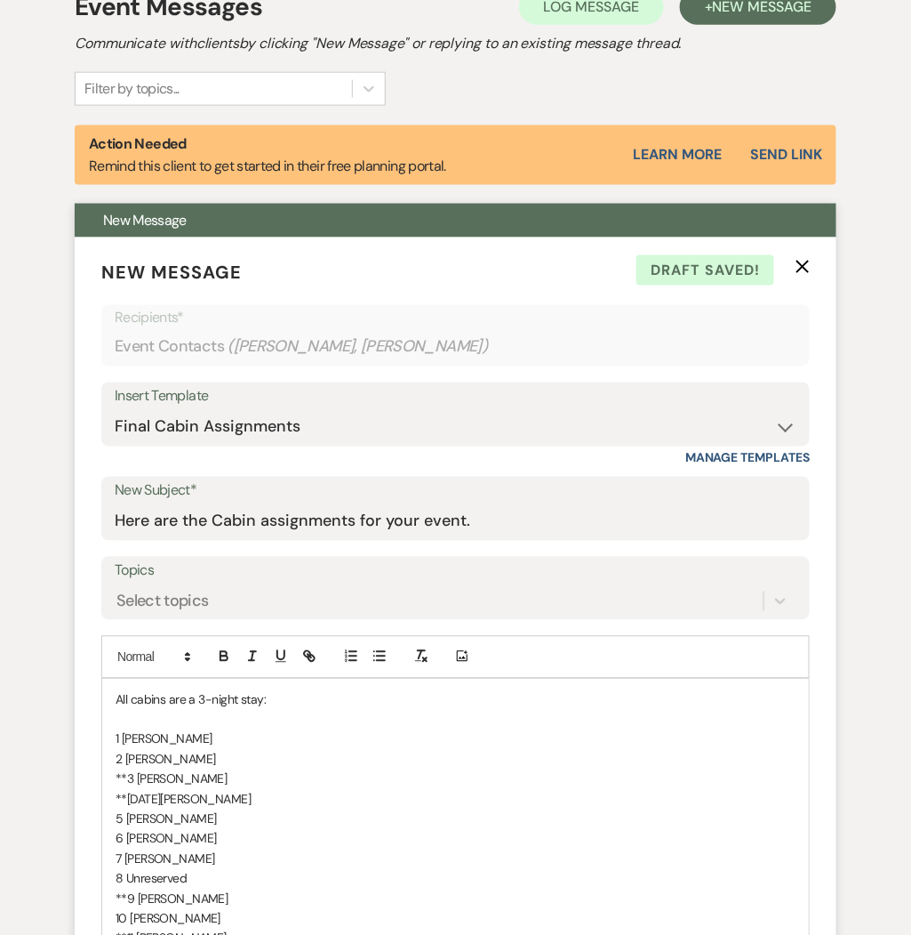
drag, startPoint x: 215, startPoint y: 816, endPoint x: 128, endPoint y: 828, distance: 87.9
click at [128, 828] on p "5 Alison Hallmark" at bounding box center [456, 819] width 680 height 20
drag, startPoint x: 222, startPoint y: 838, endPoint x: 129, endPoint y: 841, distance: 93.4
click at [129, 841] on p "6 Alison Hallmark" at bounding box center [456, 839] width 680 height 20
drag, startPoint x: 213, startPoint y: 863, endPoint x: 124, endPoint y: 860, distance: 89.0
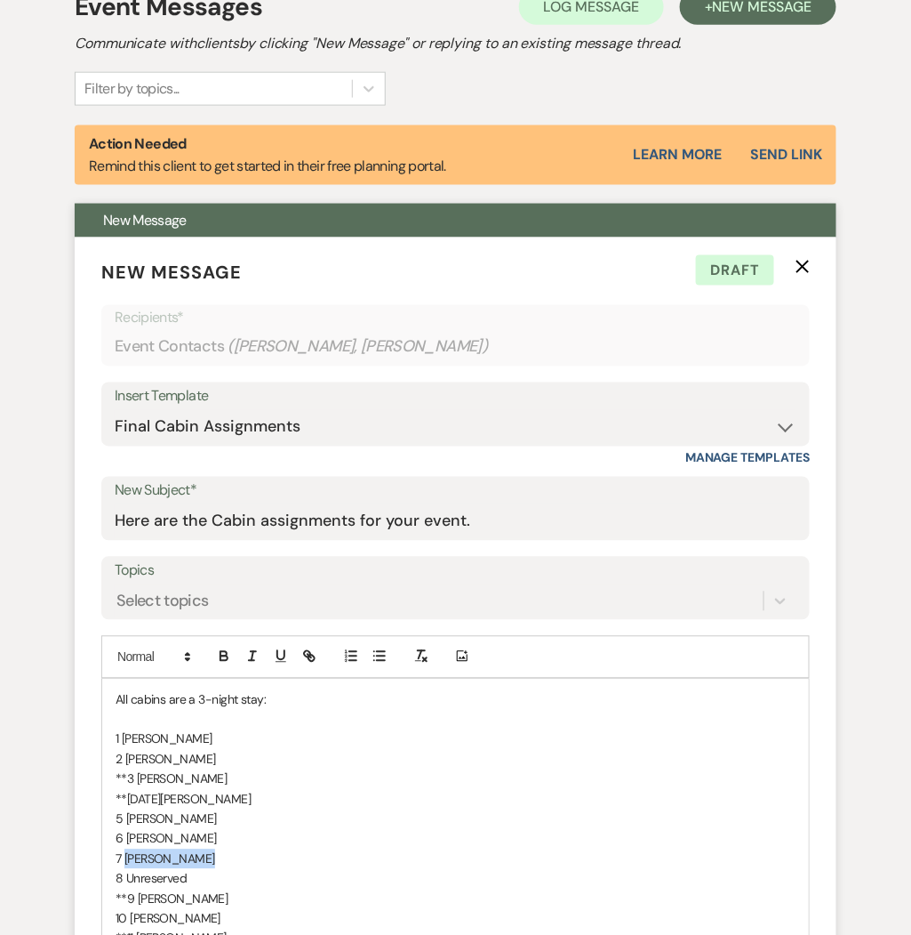
click at [124, 860] on p "7 Angela Lowery" at bounding box center [456, 859] width 680 height 20
drag, startPoint x: 196, startPoint y: 883, endPoint x: 125, endPoint y: 882, distance: 70.3
click at [125, 882] on p "8 Unreserved" at bounding box center [456, 879] width 680 height 20
drag, startPoint x: 240, startPoint y: 908, endPoint x: 229, endPoint y: 899, distance: 14.6
click at [229, 899] on div "All cabins are a 3-night stay: 1 Madison Geer 2 Scott Dilullo **3 Brandon Larse…" at bounding box center [455, 849] width 707 height 340
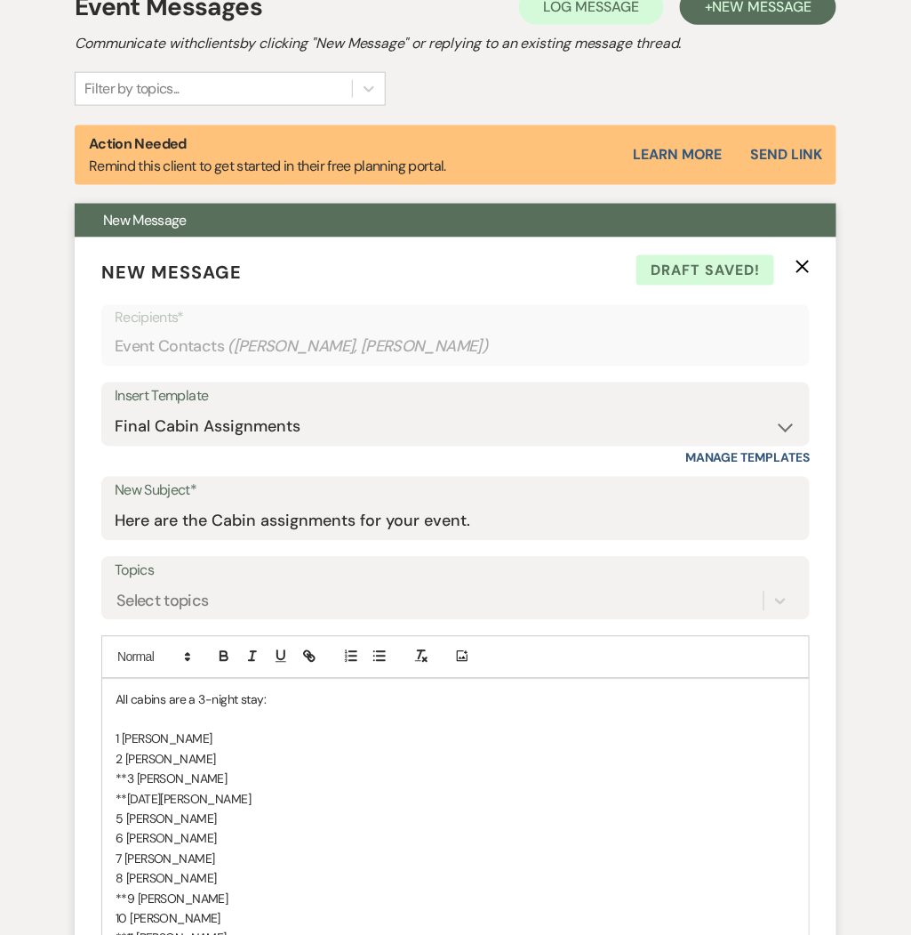
click at [229, 899] on p "**9 Joseph Szolowicz" at bounding box center [456, 899] width 680 height 20
drag, startPoint x: 229, startPoint y: 899, endPoint x: 205, endPoint y: 898, distance: 24.0
click at [205, 898] on p "**9 Joseph Szolowicz" at bounding box center [456, 899] width 680 height 20
drag, startPoint x: 240, startPoint y: 893, endPoint x: 139, endPoint y: 905, distance: 102.1
click at [139, 905] on p "**9 Joseph Szolowicz" at bounding box center [456, 899] width 680 height 20
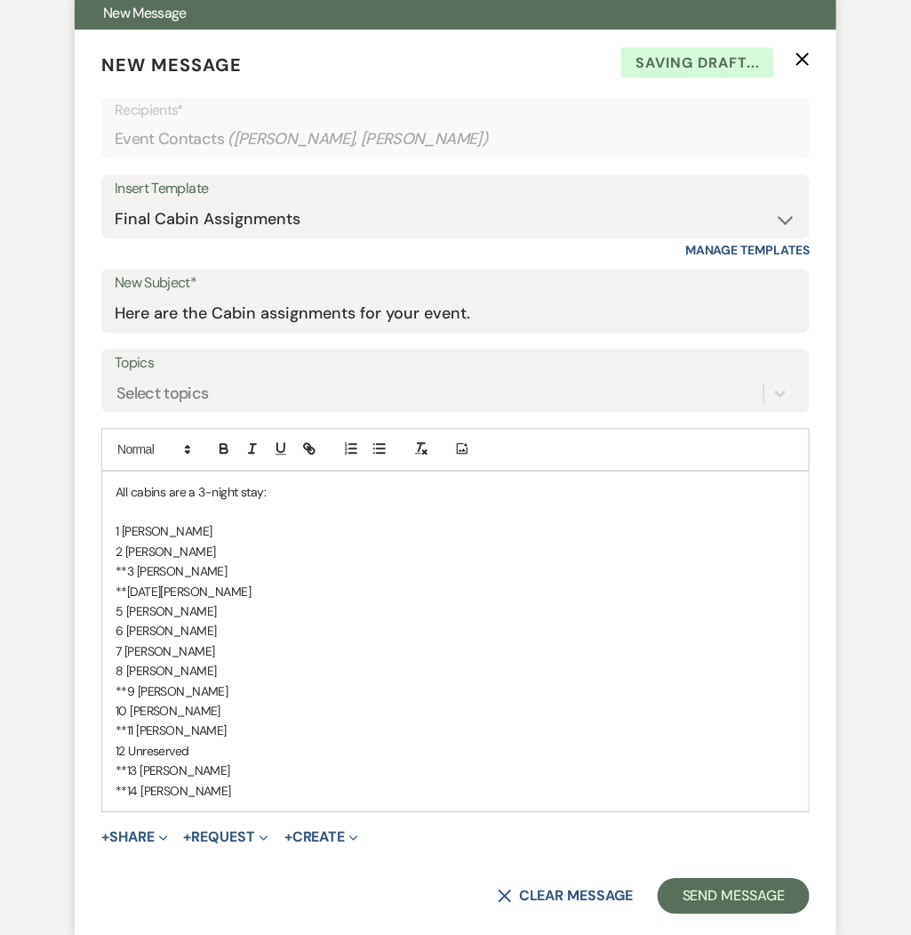
scroll to position [767, 0]
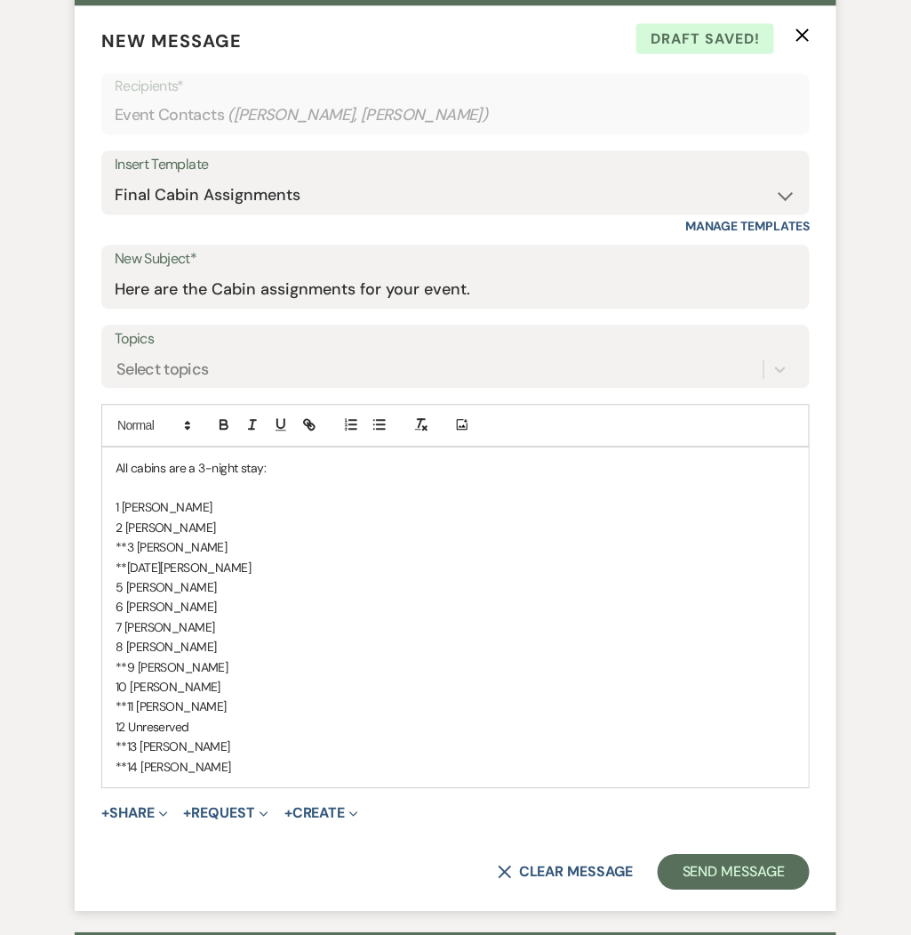
drag, startPoint x: 226, startPoint y: 921, endPoint x: 188, endPoint y: 704, distance: 220.3
click at [188, 704] on div "All cabins are a 3-night stay: 1 Madison Geer 2 Scott Dilullo **3 Brandon Larse…" at bounding box center [455, 618] width 707 height 340
click at [231, 706] on p "**11 Alison Hallmark" at bounding box center [456, 707] width 680 height 20
drag, startPoint x: 220, startPoint y: 689, endPoint x: 133, endPoint y: 685, distance: 86.4
click at [133, 685] on p "10 Angela Hallmark" at bounding box center [456, 688] width 680 height 20
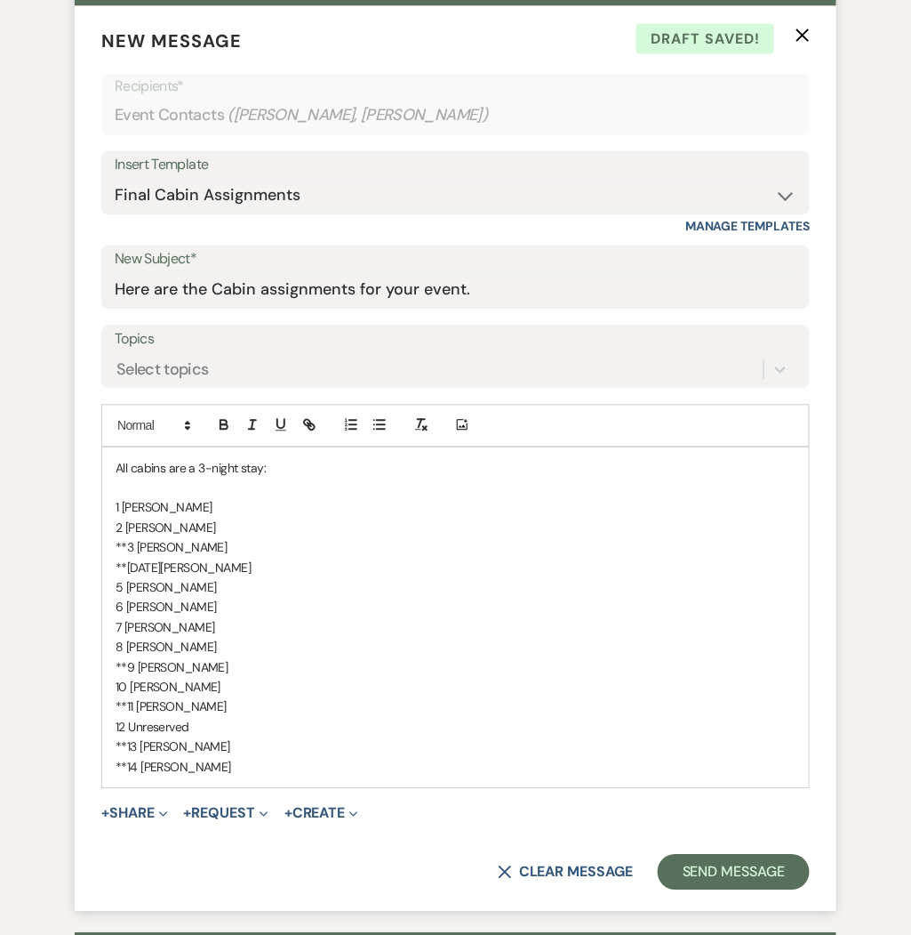
drag, startPoint x: 229, startPoint y: 709, endPoint x: 137, endPoint y: 716, distance: 91.9
click at [137, 716] on div "All cabins are a 3-night stay: 1 Madison Geer 2 Scott Dilullo **3 Brandon Larse…" at bounding box center [455, 618] width 707 height 340
click at [233, 723] on p "12 Unreserved" at bounding box center [456, 728] width 680 height 20
drag, startPoint x: 224, startPoint y: 712, endPoint x: 137, endPoint y: 708, distance: 87.3
click at [137, 708] on p "**11 Alison Hallmark" at bounding box center [456, 707] width 680 height 20
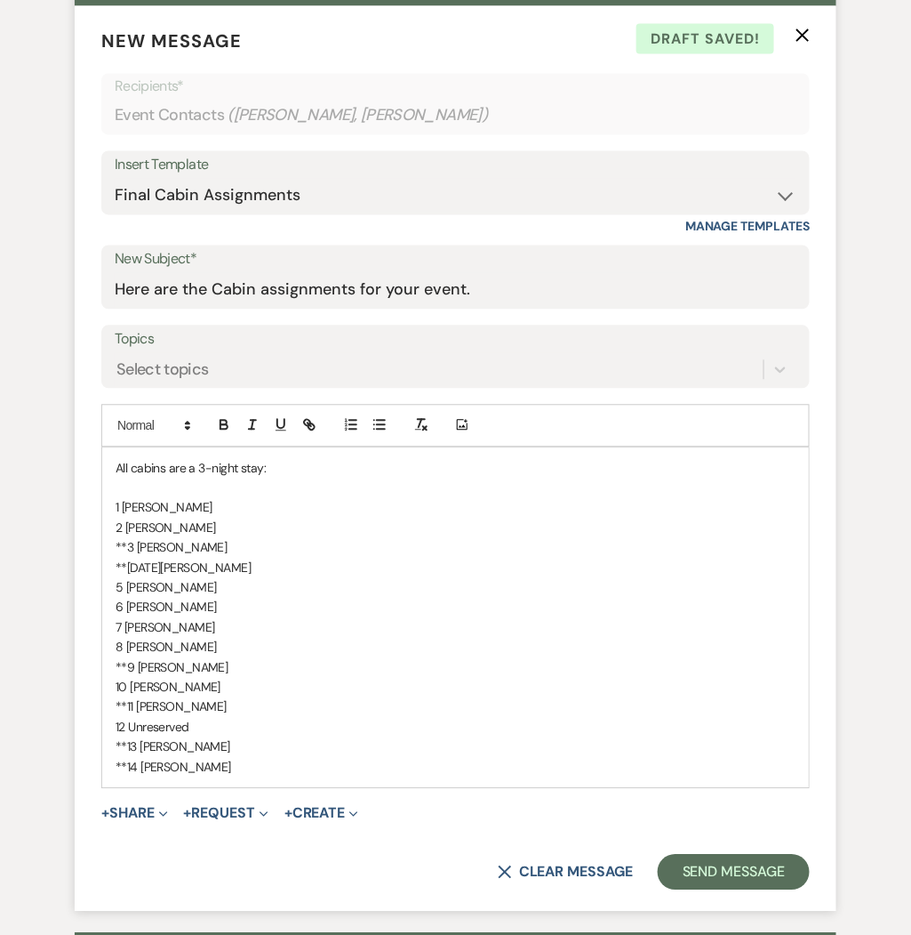
click at [212, 727] on p "12 Unreserved" at bounding box center [456, 728] width 680 height 20
drag, startPoint x: 212, startPoint y: 727, endPoint x: 130, endPoint y: 727, distance: 81.8
click at [130, 727] on p "12 Unreserved" at bounding box center [456, 728] width 680 height 20
drag, startPoint x: 237, startPoint y: 747, endPoint x: 141, endPoint y: 750, distance: 97.0
click at [141, 750] on p "**13 James Jodarksi" at bounding box center [456, 747] width 680 height 20
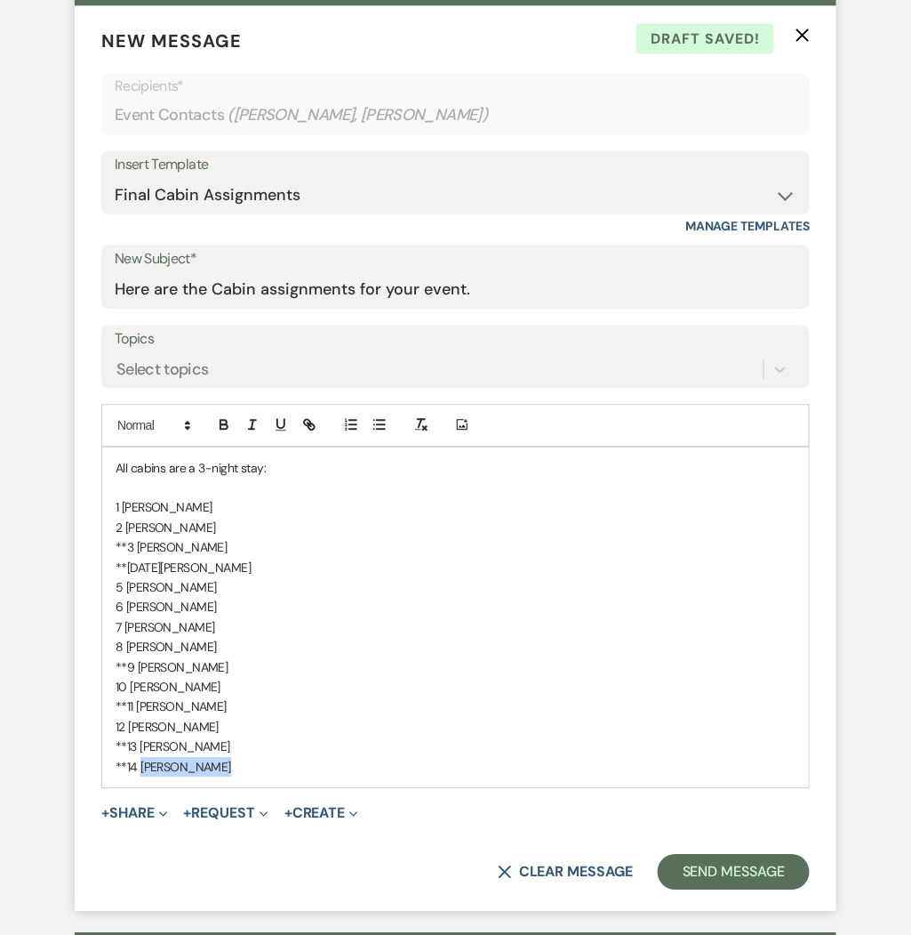
drag, startPoint x: 226, startPoint y: 768, endPoint x: 141, endPoint y: 769, distance: 85.4
click at [141, 769] on p "**14 Todd Jodarski" at bounding box center [456, 768] width 680 height 20
click at [122, 767] on p "**14 Patricia Esposito" at bounding box center [456, 768] width 680 height 20
click at [305, 770] on p "14 Patricia Esposito" at bounding box center [456, 768] width 680 height 20
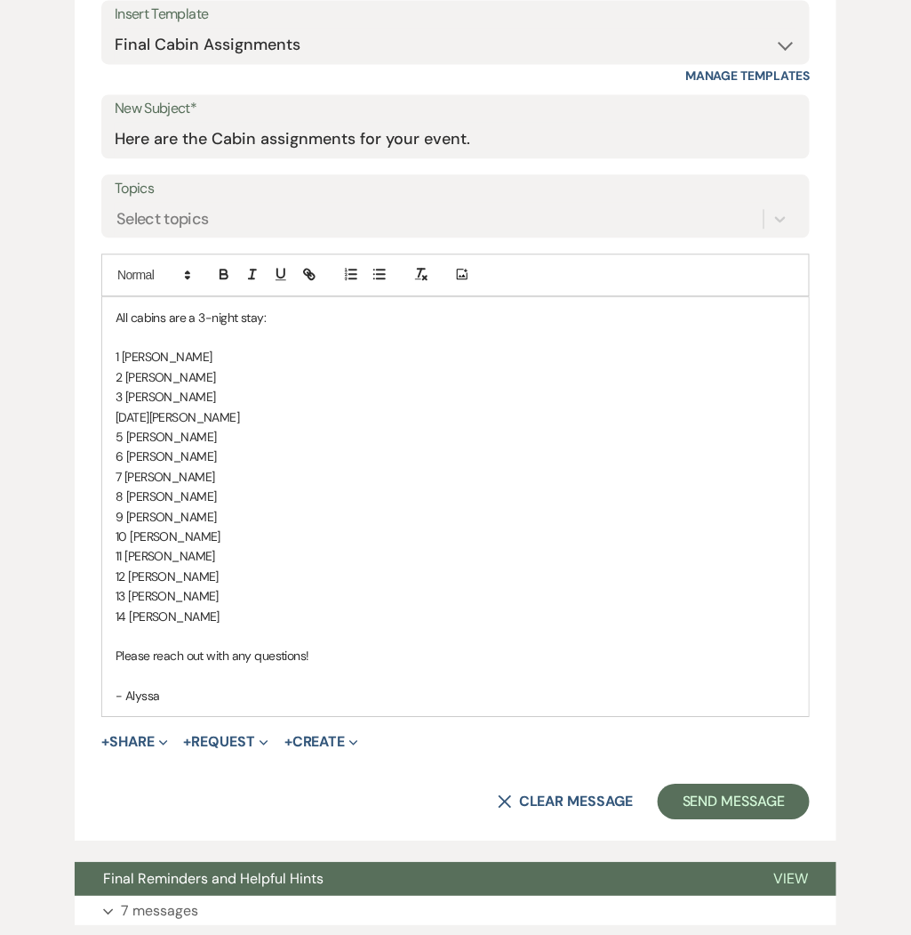
scroll to position [955, 0]
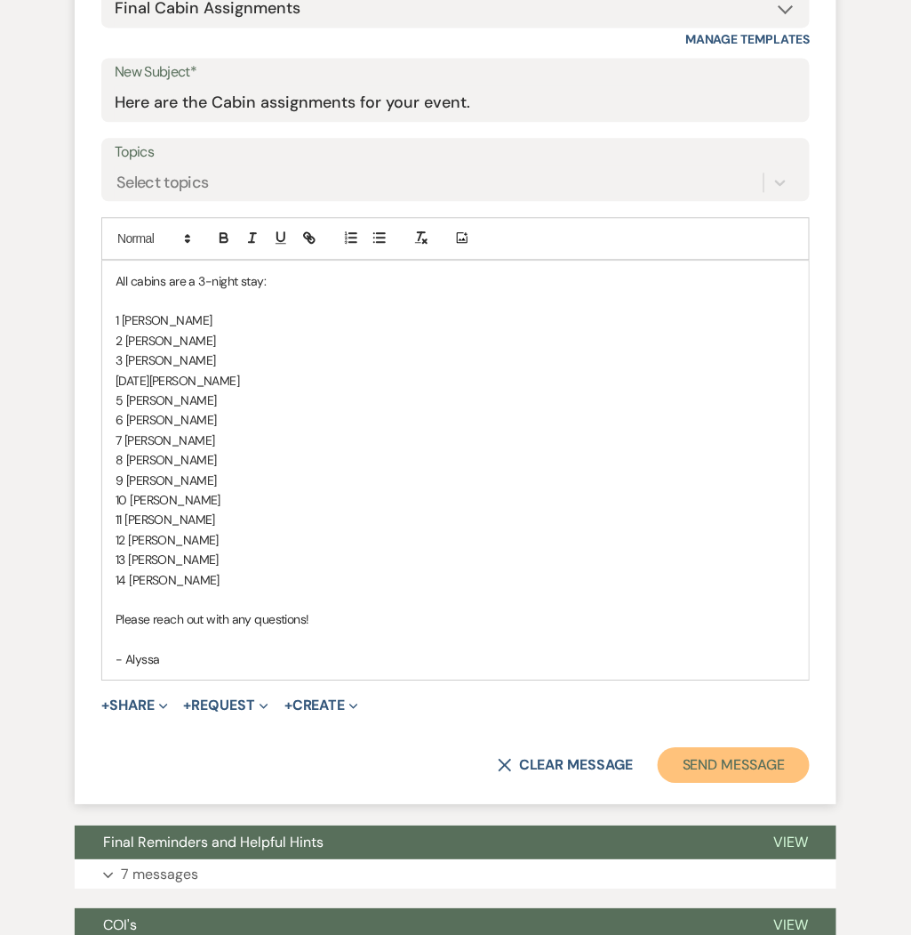
click at [743, 763] on button "Send Message" at bounding box center [734, 765] width 152 height 36
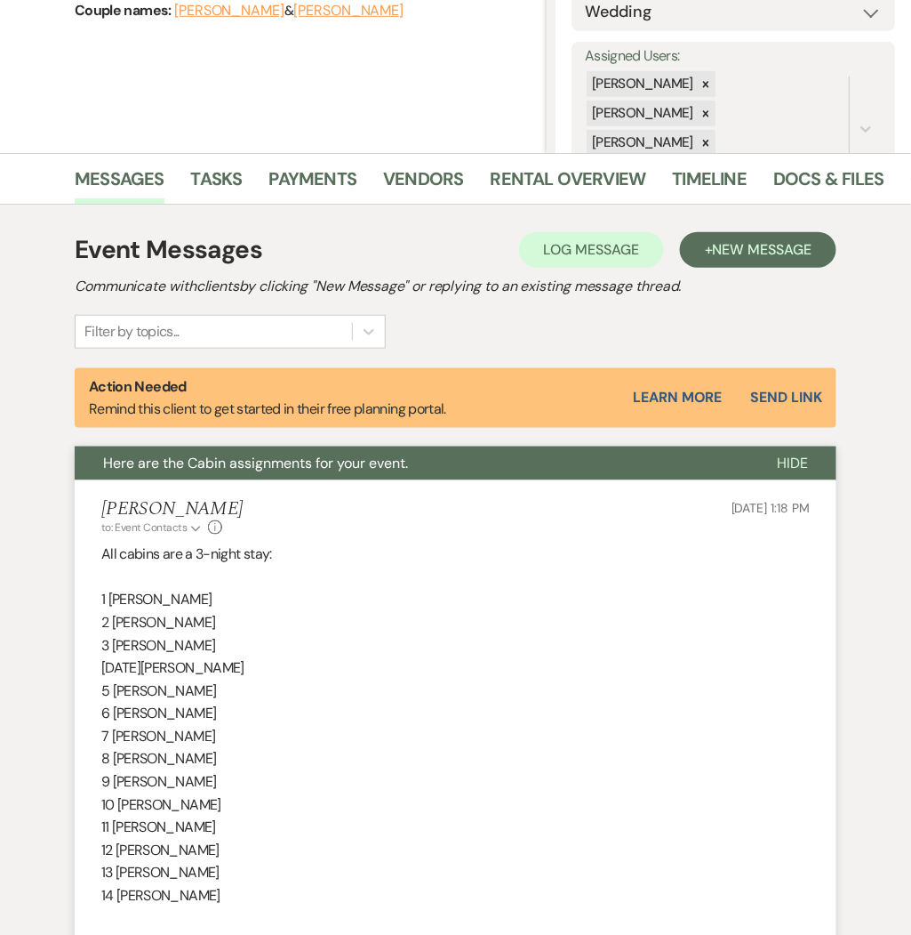
scroll to position [0, 0]
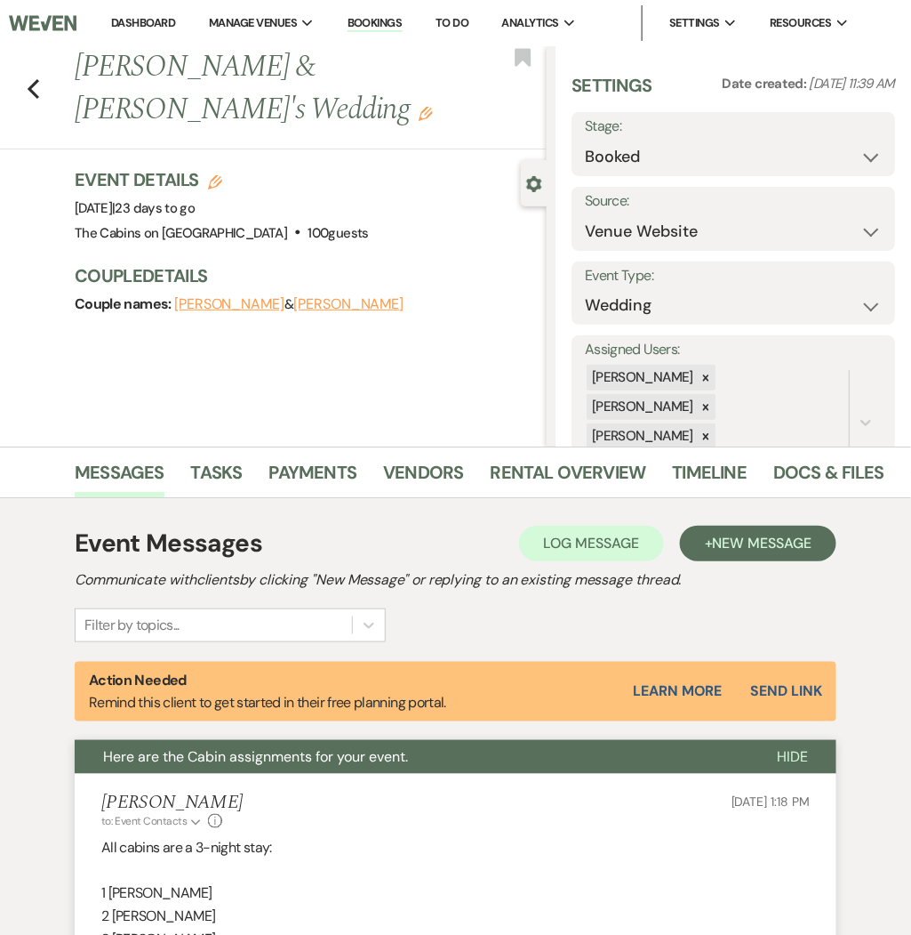
click at [246, 299] on button "Madison Geer" at bounding box center [229, 304] width 110 height 14
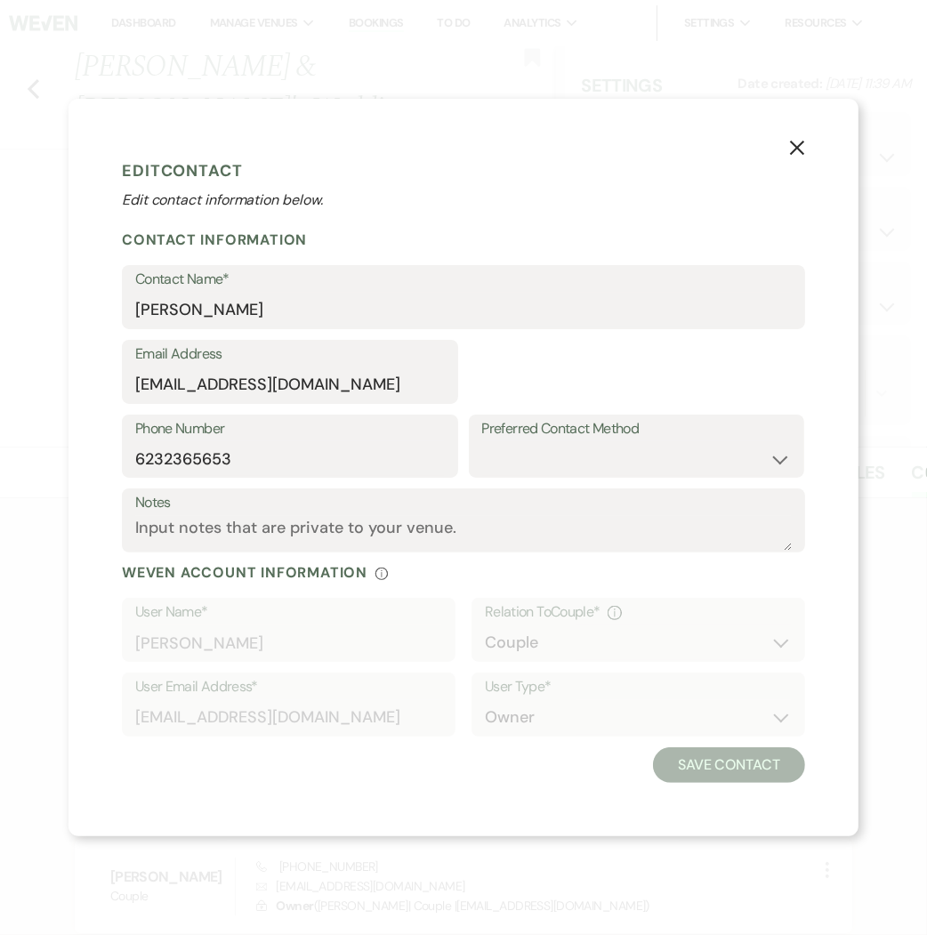
select select "1"
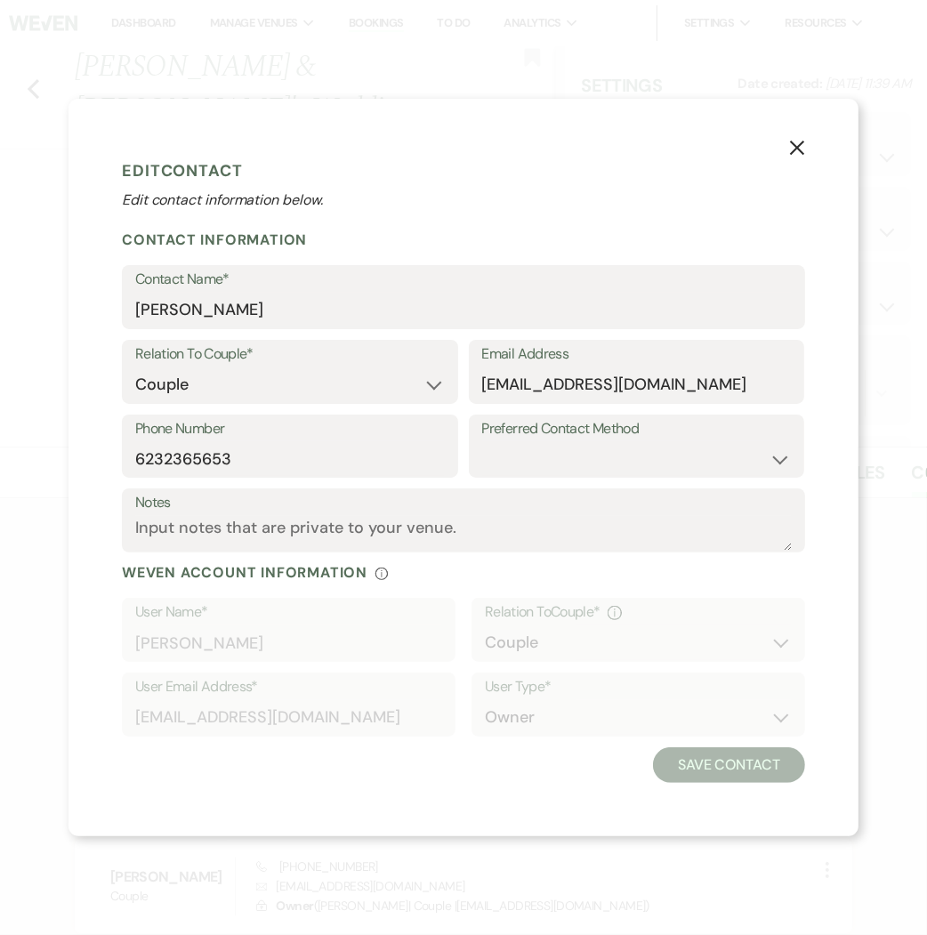
click at [802, 144] on icon "X" at bounding box center [797, 148] width 16 height 16
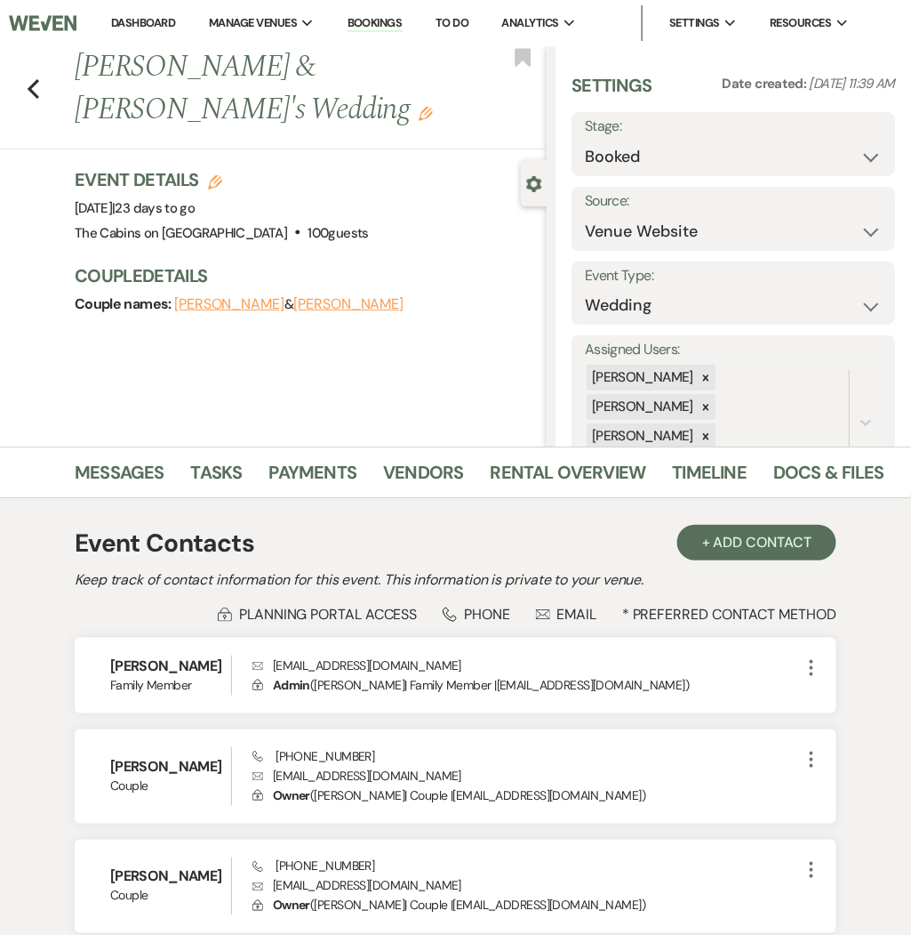
click at [40, 90] on div "Previous Madison Geer & Robert Coleman., Jr.'s Wedding Edit Bookmark" at bounding box center [269, 97] width 556 height 103
click at [29, 90] on use "button" at bounding box center [34, 89] width 12 height 20
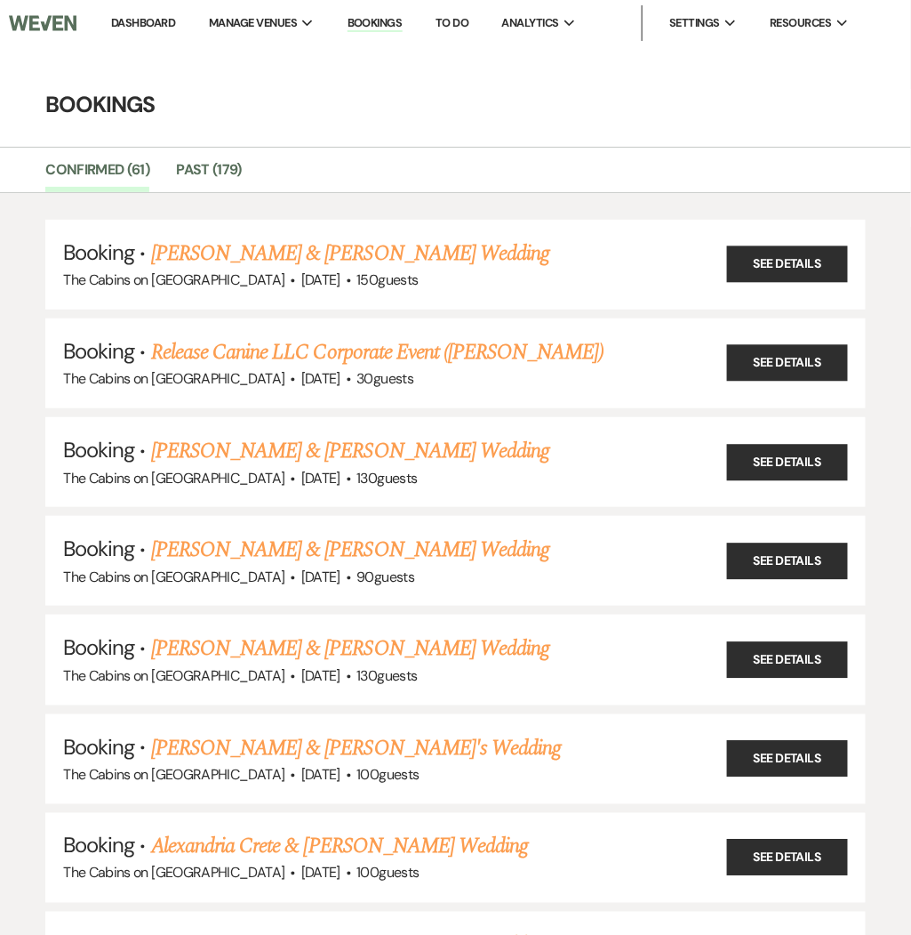
click at [36, 20] on img at bounding box center [43, 22] width 68 height 37
click at [146, 13] on li "Dashboard" at bounding box center [143, 23] width 82 height 36
click at [146, 16] on link "Dashboard" at bounding box center [143, 22] width 64 height 15
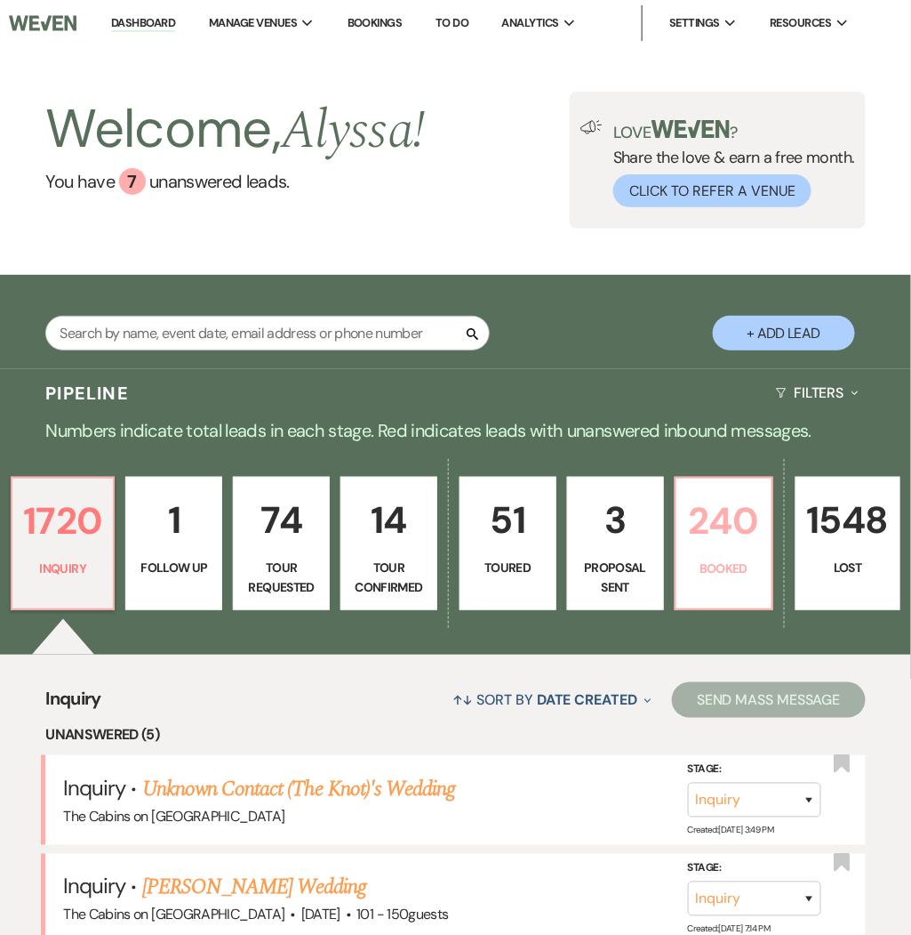
click at [742, 520] on p "240" at bounding box center [724, 521] width 74 height 60
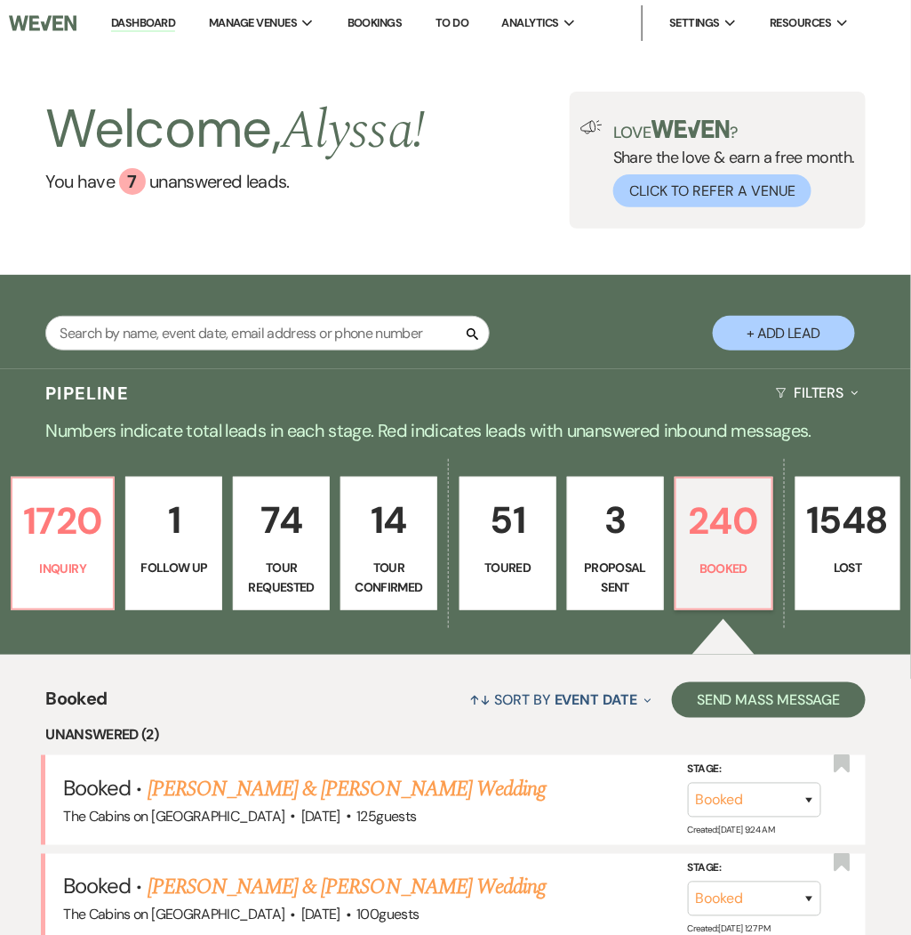
scroll to position [409, 0]
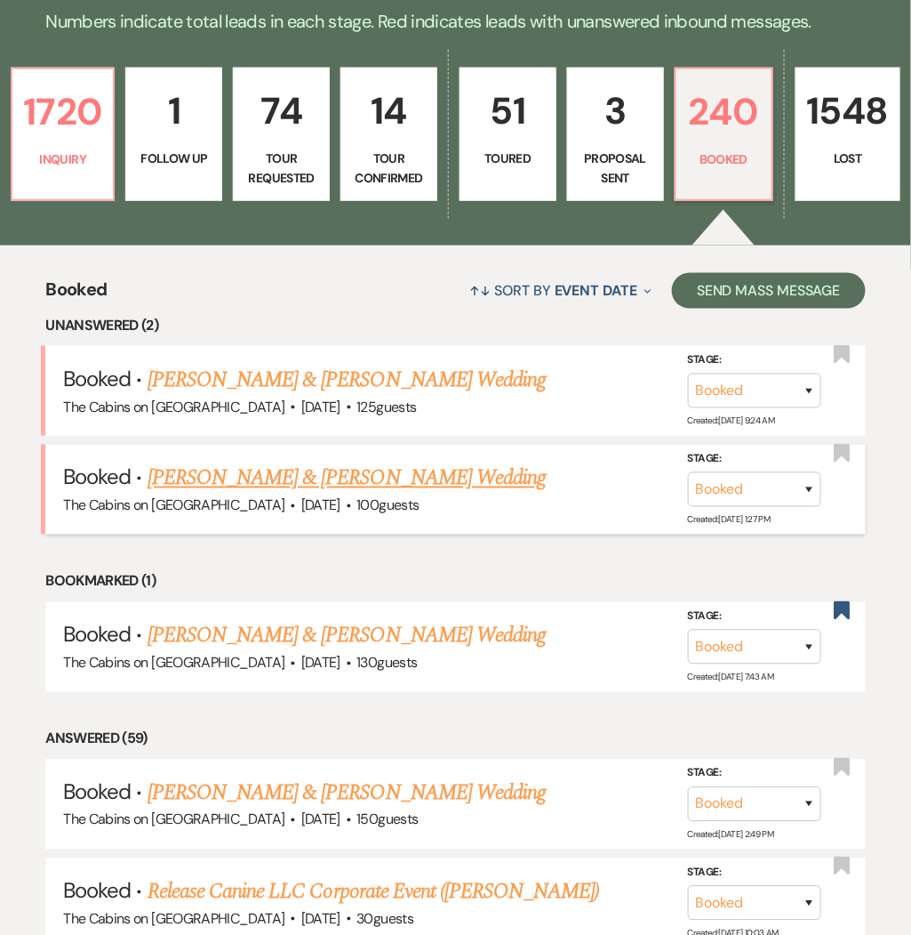
click at [321, 483] on link "Kayla Holder & Cristina Lisandrelli's Wedding" at bounding box center [347, 478] width 398 height 32
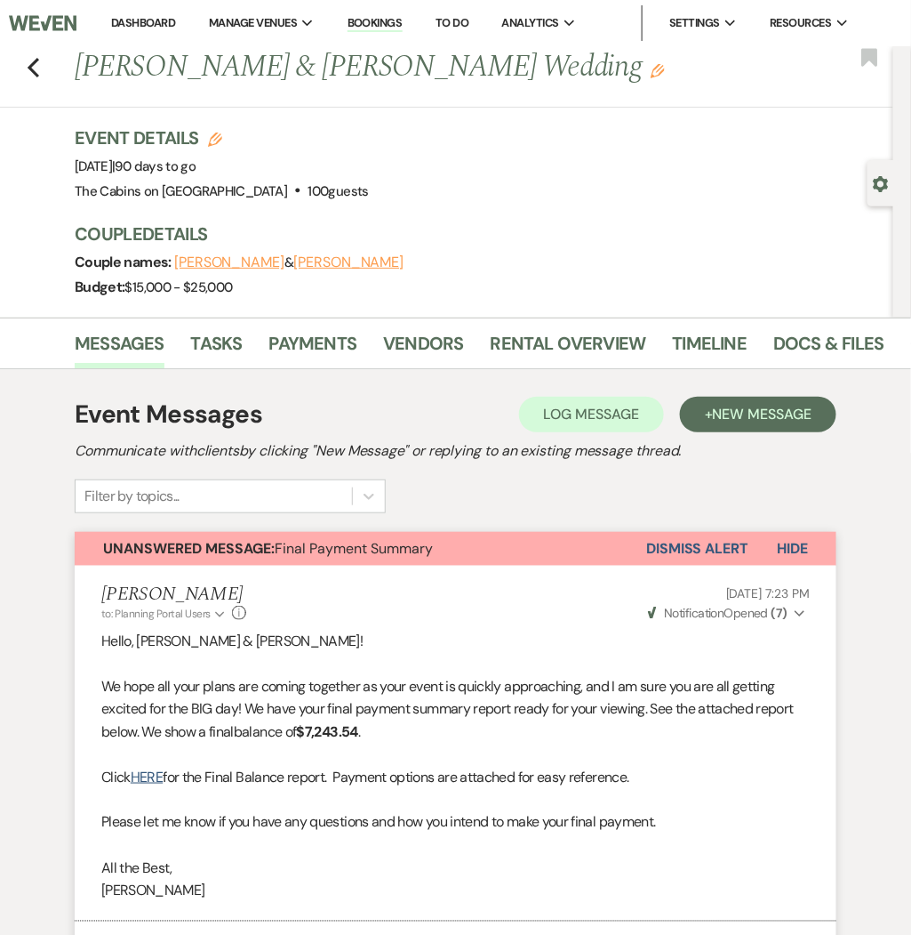
click at [25, 66] on div "Previous Kayla Holder & Cristina Lisandrelli's Wedding Edit Bookmark" at bounding box center [442, 76] width 903 height 61
drag, startPoint x: 25, startPoint y: 66, endPoint x: 39, endPoint y: 62, distance: 14.7
click at [39, 62] on div "Previous Kayla Holder & Cristina Lisandrelli's Wedding Edit Bookmark" at bounding box center [442, 76] width 903 height 61
click at [39, 62] on icon "Previous" at bounding box center [33, 67] width 13 height 21
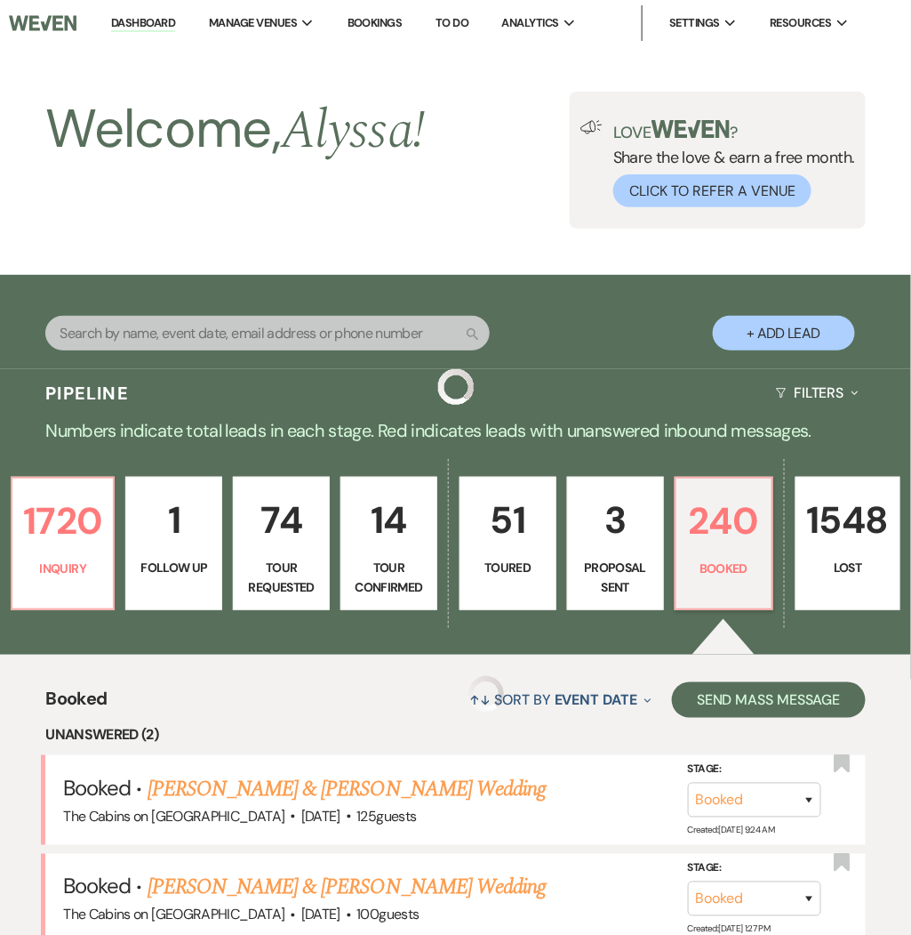
scroll to position [409, 0]
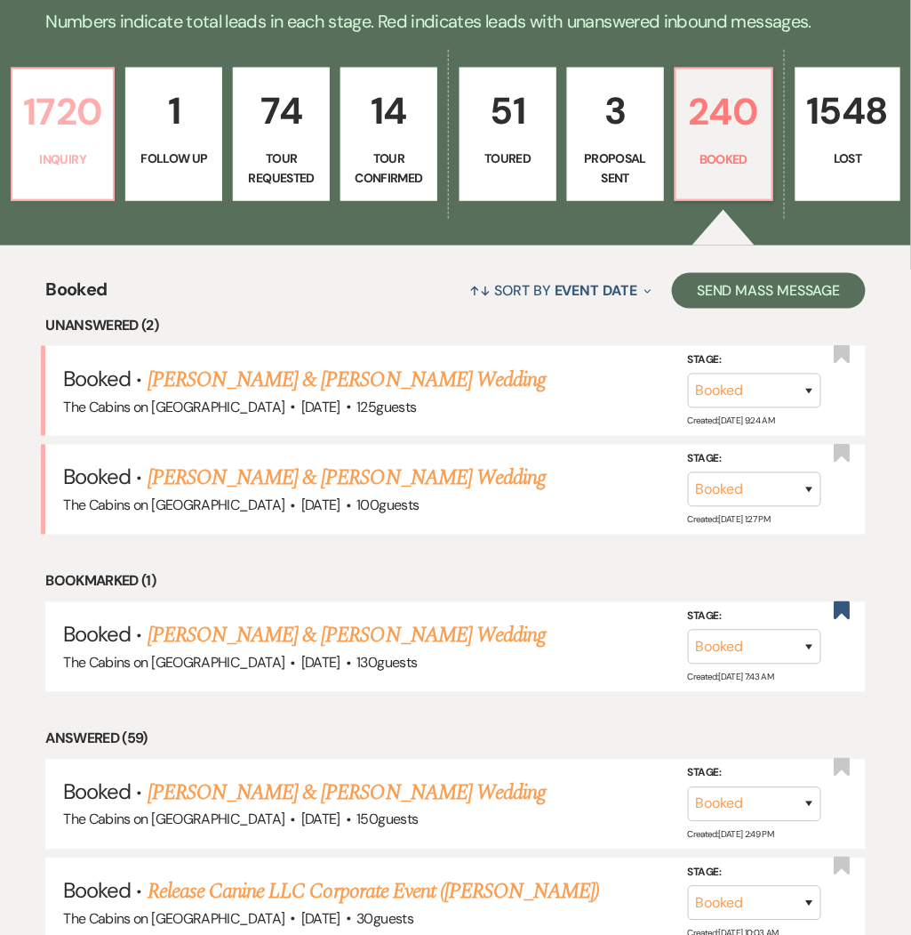
click at [86, 166] on p "Inquiry" at bounding box center [62, 159] width 79 height 20
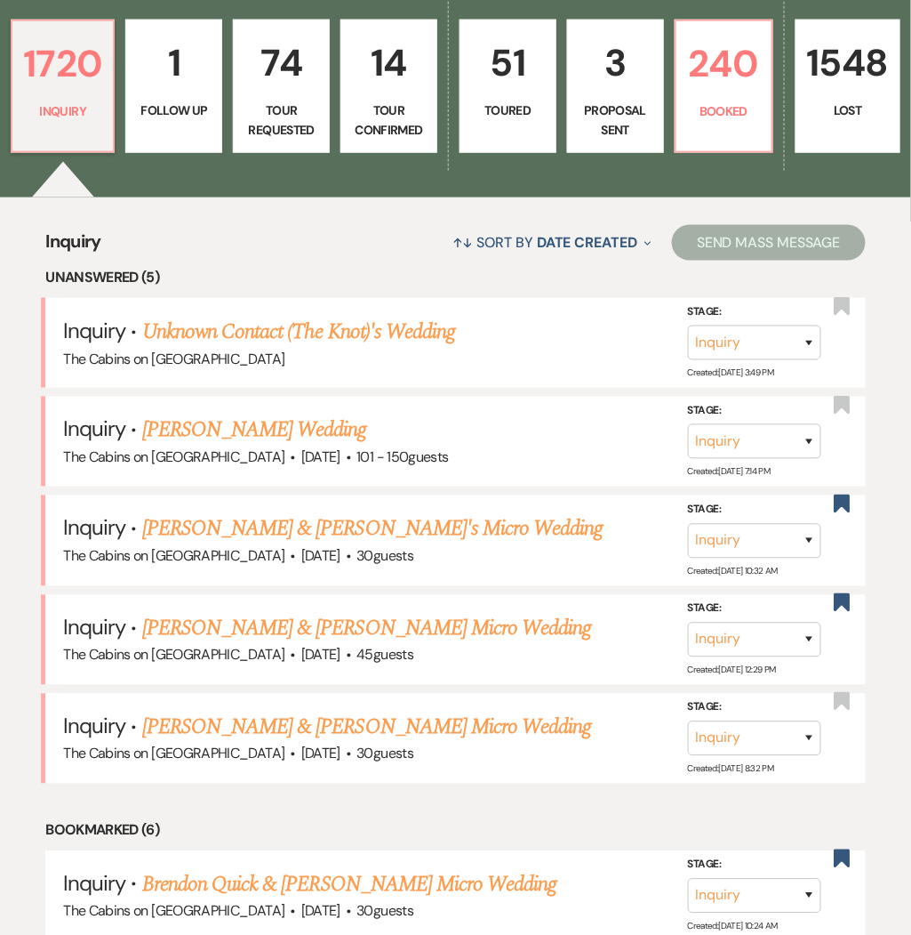
scroll to position [409, 0]
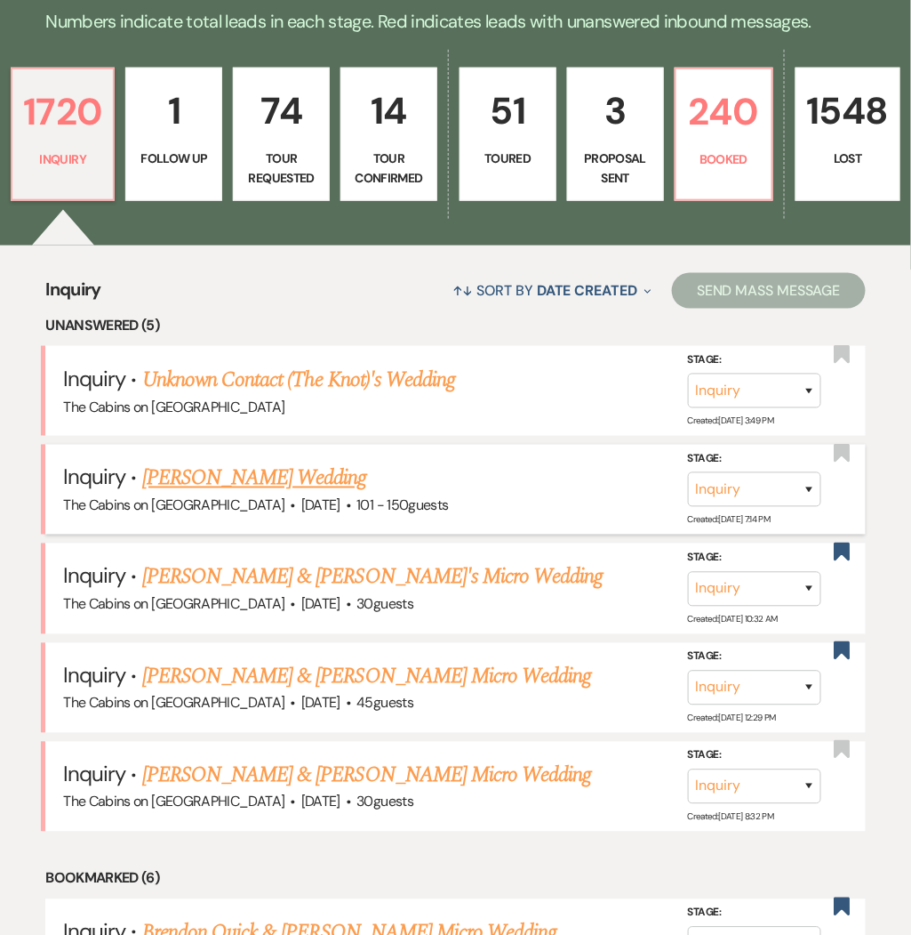
click at [279, 482] on link "Meghan Shim's Wedding" at bounding box center [254, 478] width 225 height 32
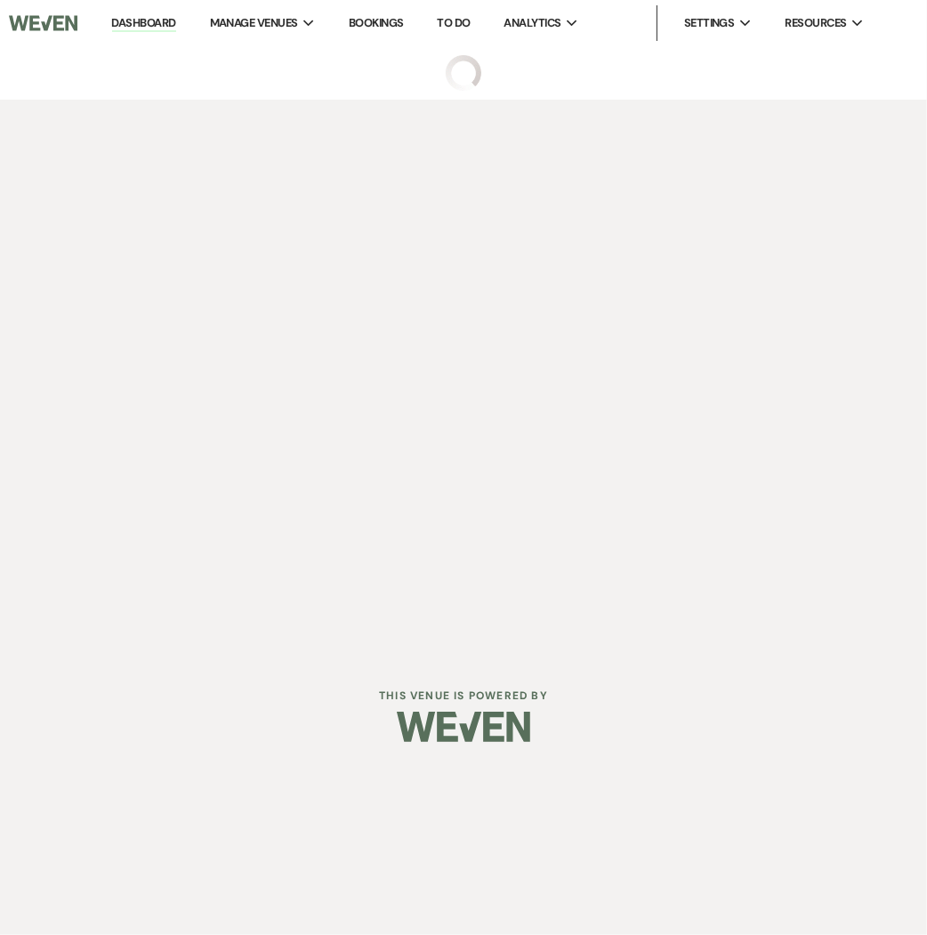
select select "2"
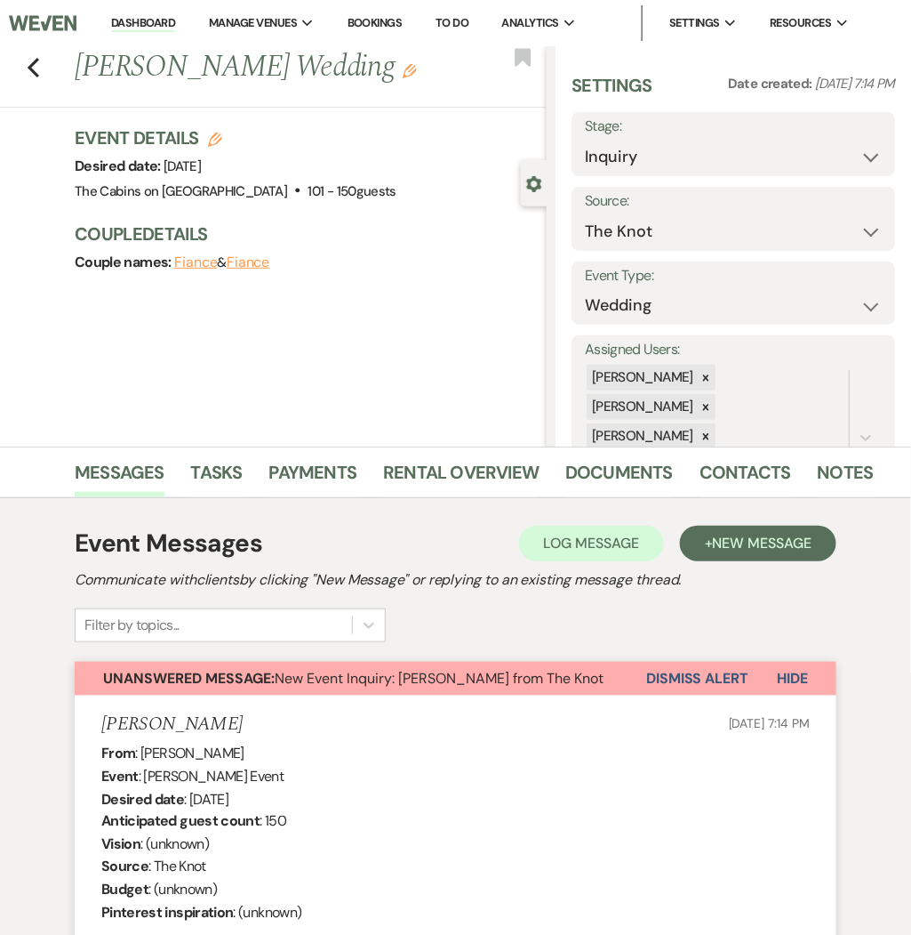
click at [43, 15] on img at bounding box center [43, 22] width 68 height 37
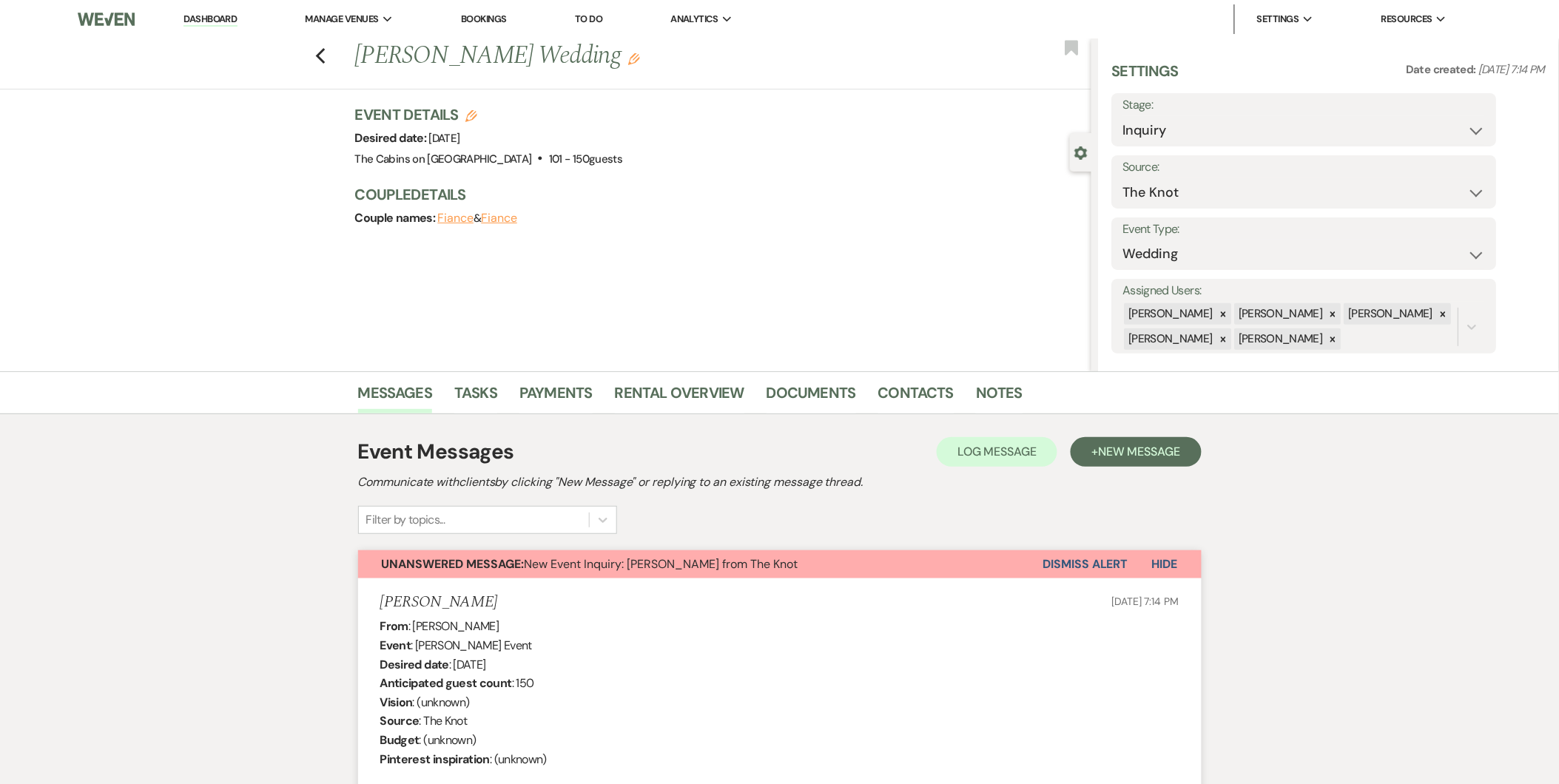
click at [111, 27] on img at bounding box center [106, 18] width 57 height 31
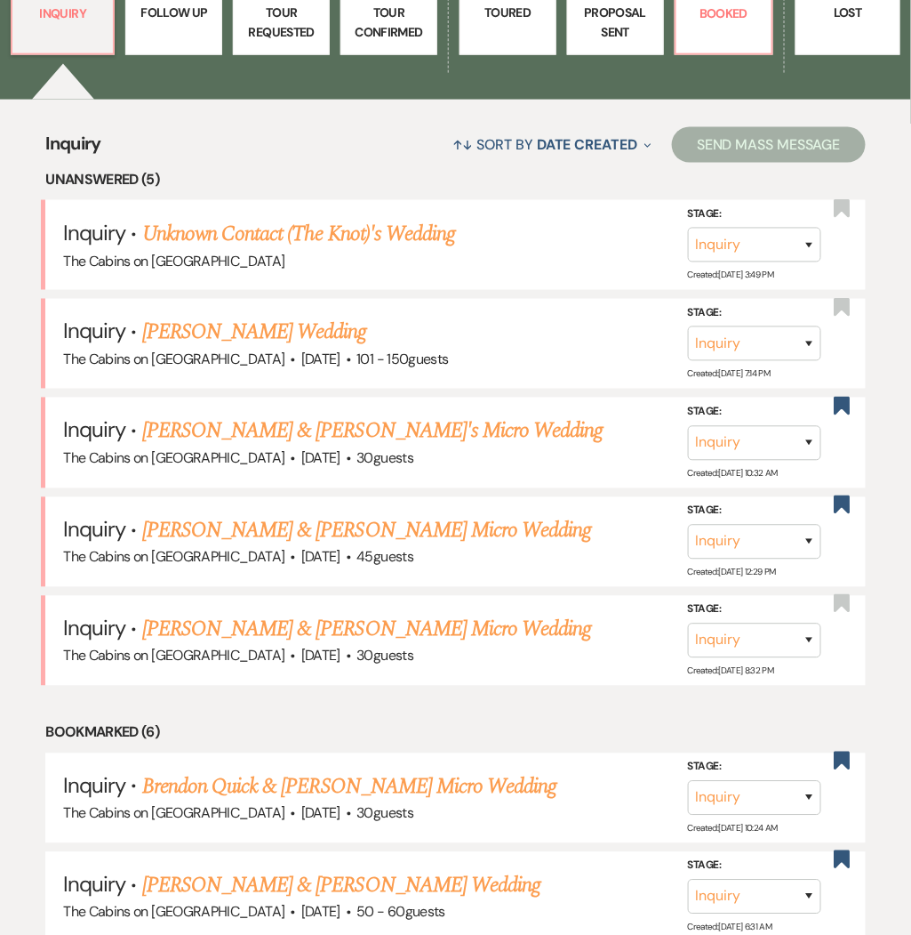
scroll to position [580, 0]
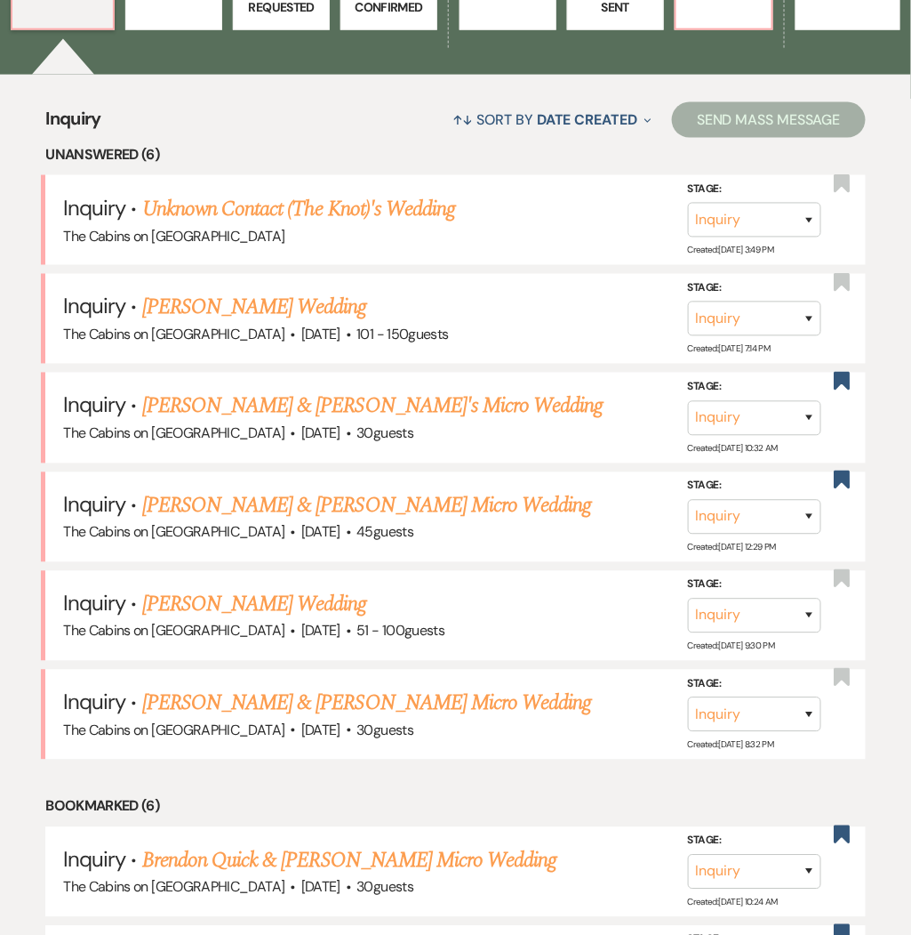
click at [236, 608] on link "[PERSON_NAME] Wedding" at bounding box center [254, 605] width 225 height 32
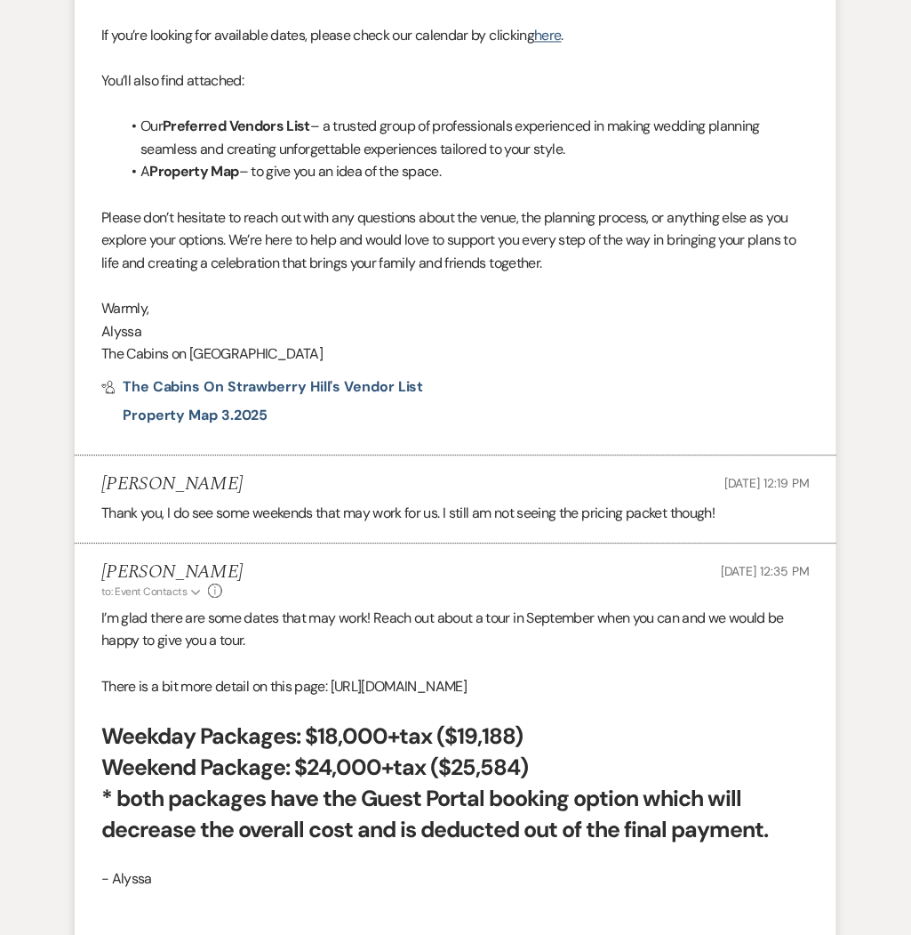
select select "2"
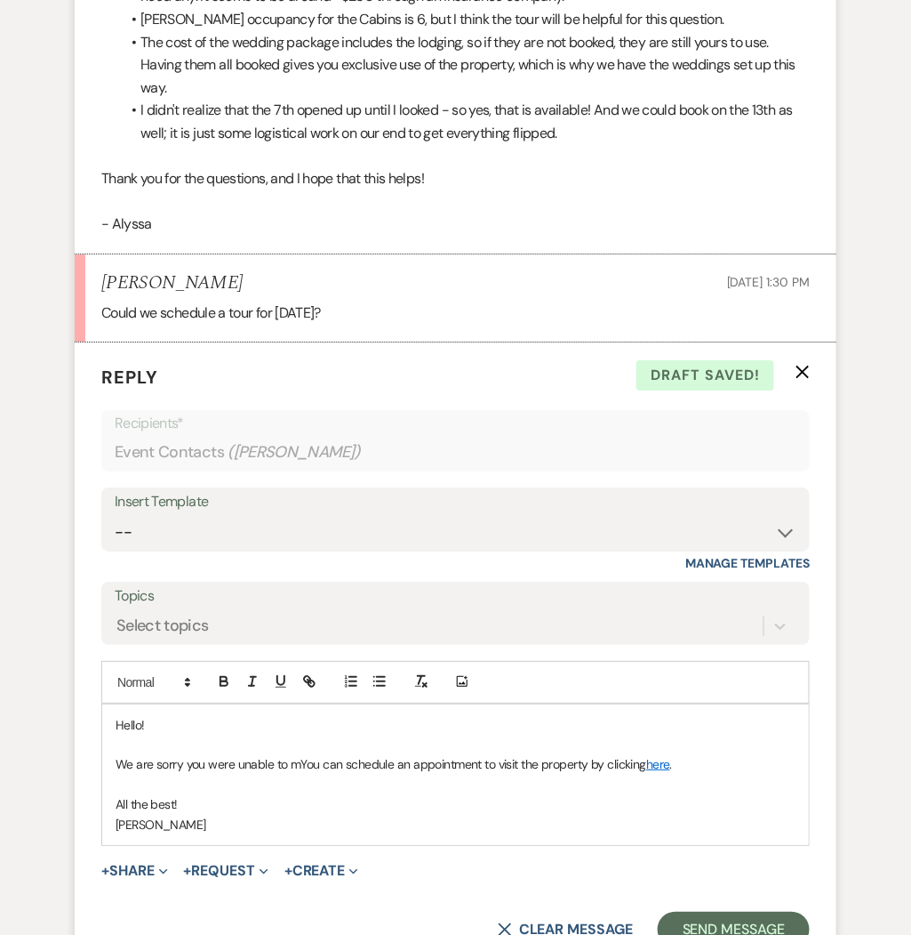
scroll to position [2887, 0]
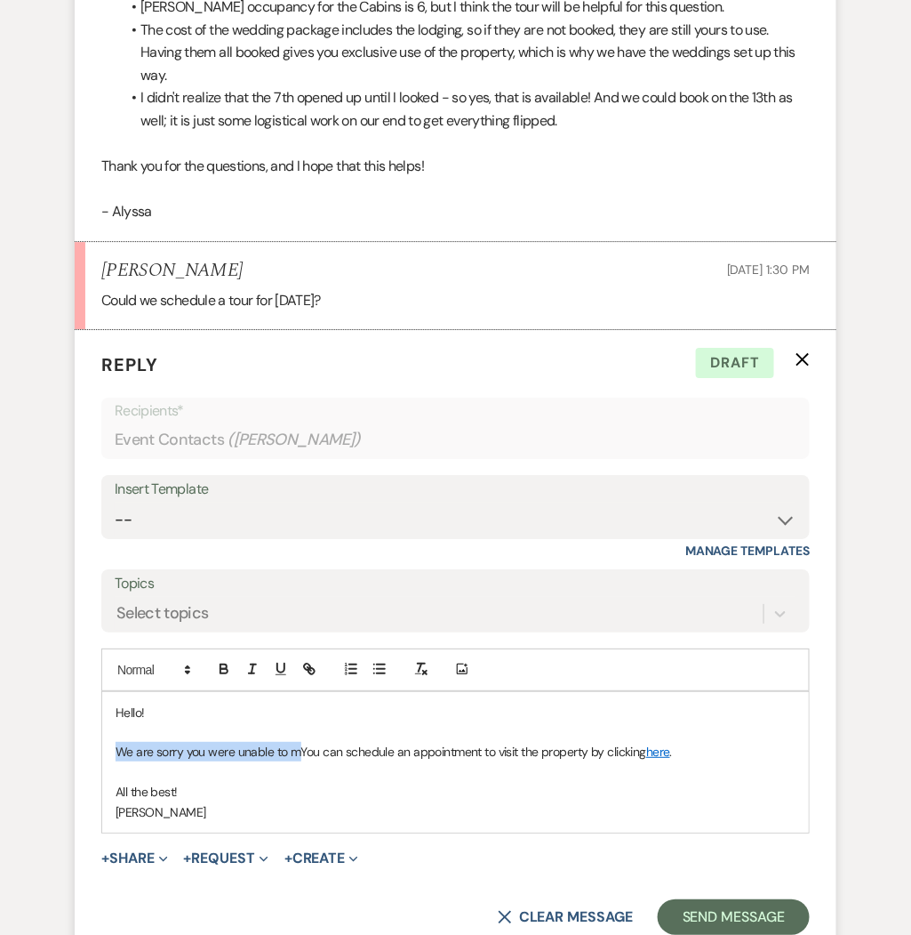
drag, startPoint x: 301, startPoint y: 753, endPoint x: 108, endPoint y: 751, distance: 193.0
click at [108, 751] on div "Hello! We are sorry you were unable to mYou can schedule an appointment to visi…" at bounding box center [455, 762] width 707 height 141
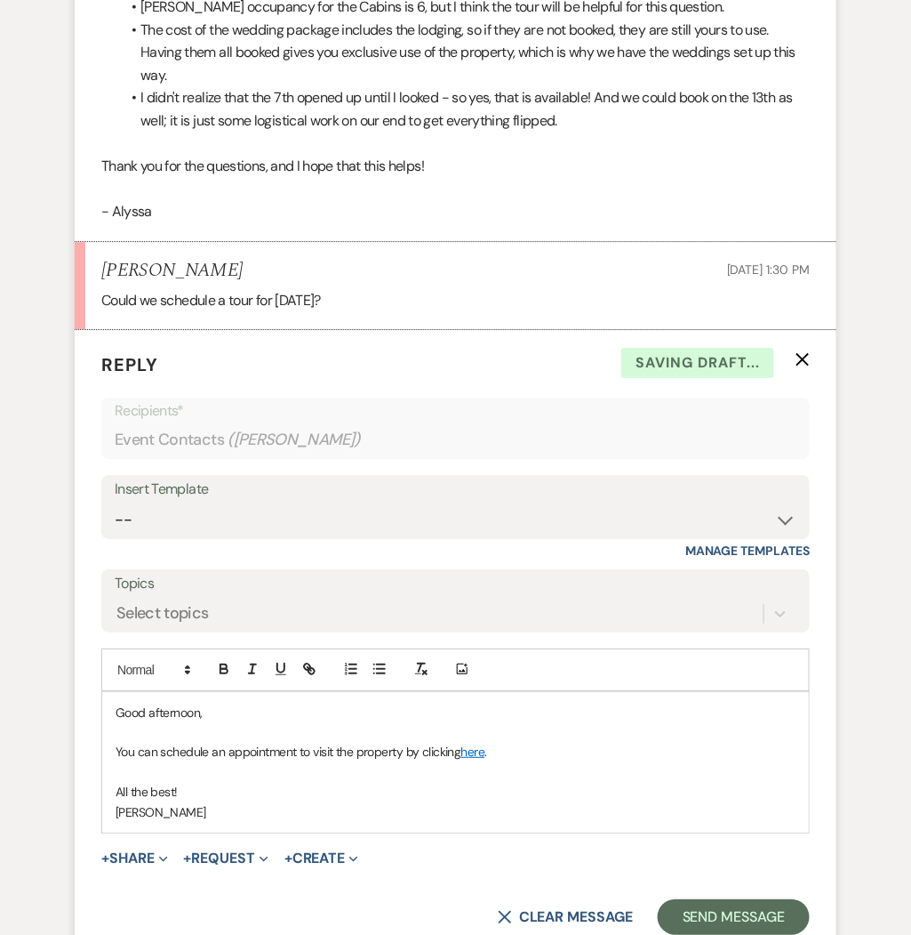
click at [349, 780] on p at bounding box center [456, 772] width 680 height 20
click at [190, 820] on p "[PERSON_NAME]" at bounding box center [456, 812] width 680 height 20
click at [546, 761] on p "You can schedule an appointment to visit the property by clicking here ." at bounding box center [456, 752] width 680 height 20
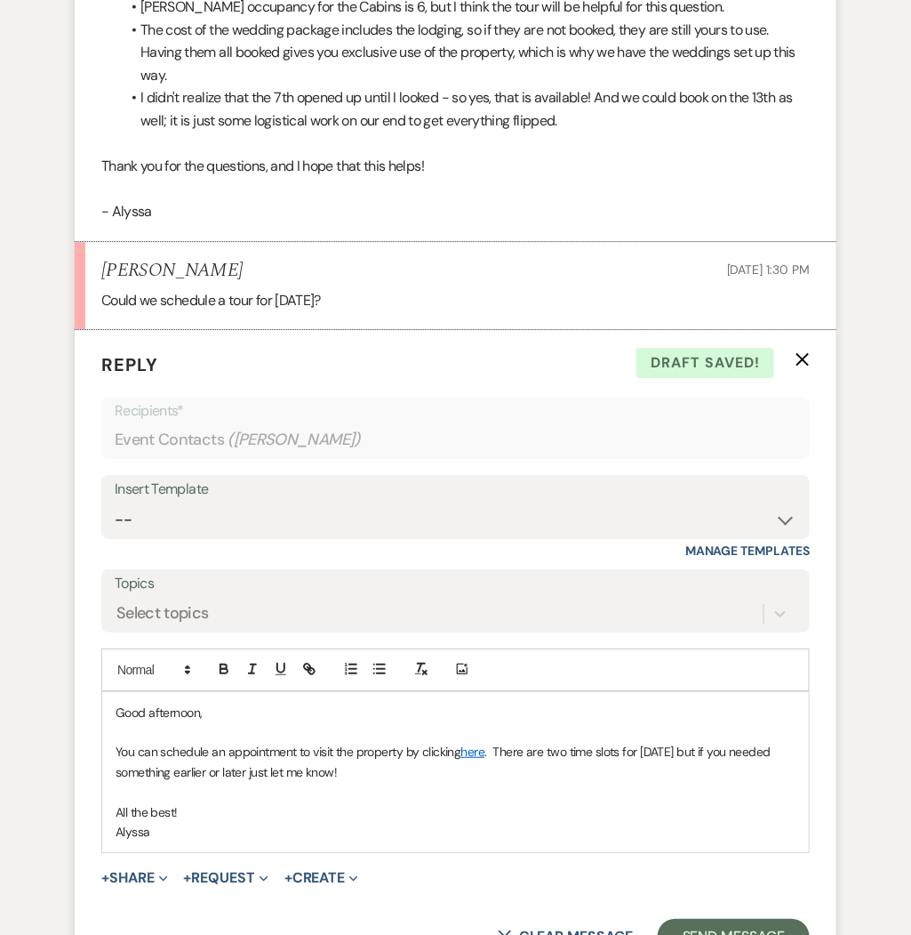
click at [496, 751] on p "You can schedule an appointment to visit the property by clicking here . There …" at bounding box center [456, 762] width 680 height 40
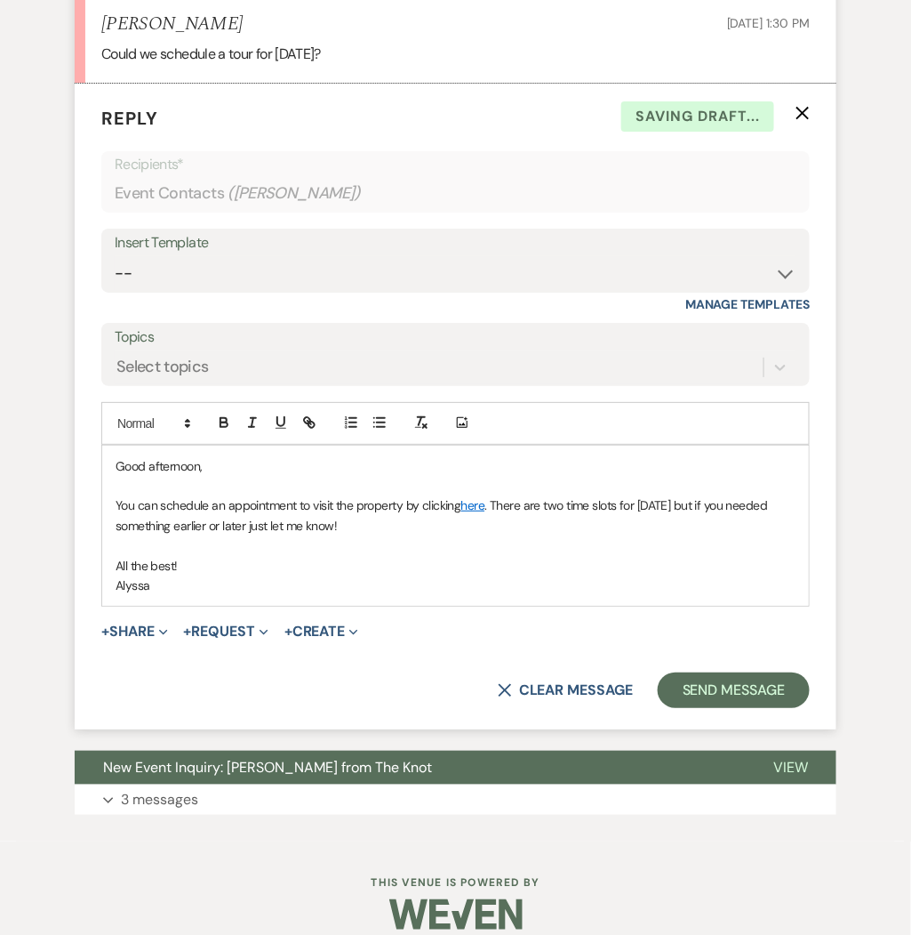
scroll to position [3151, 0]
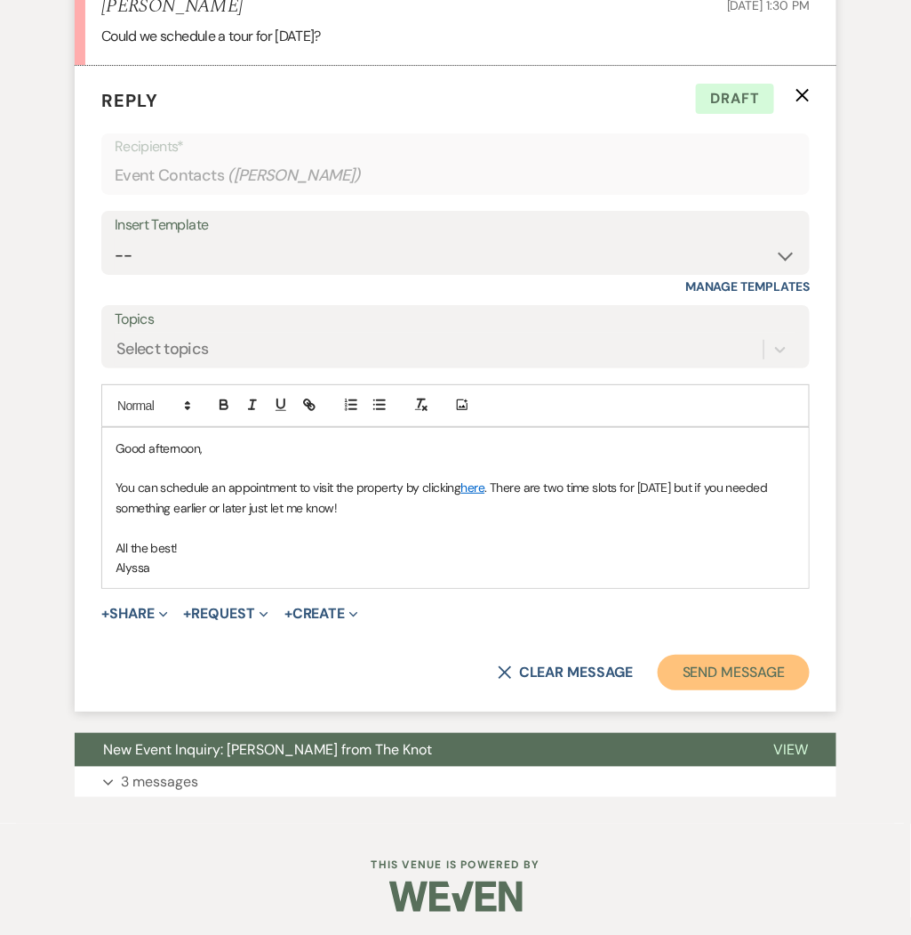
click at [759, 670] on button "Send Message" at bounding box center [734, 672] width 152 height 36
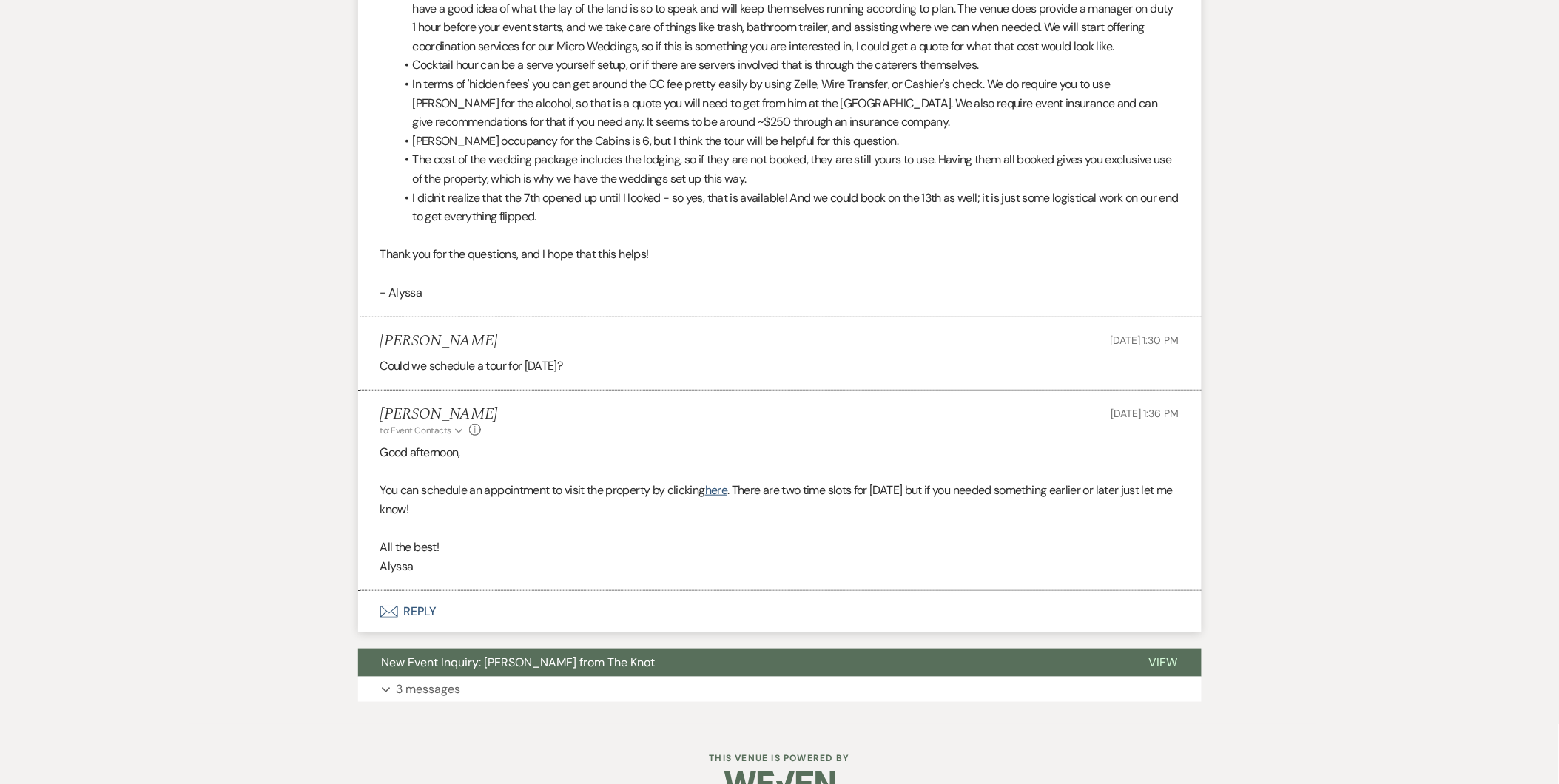
scroll to position [2169, 0]
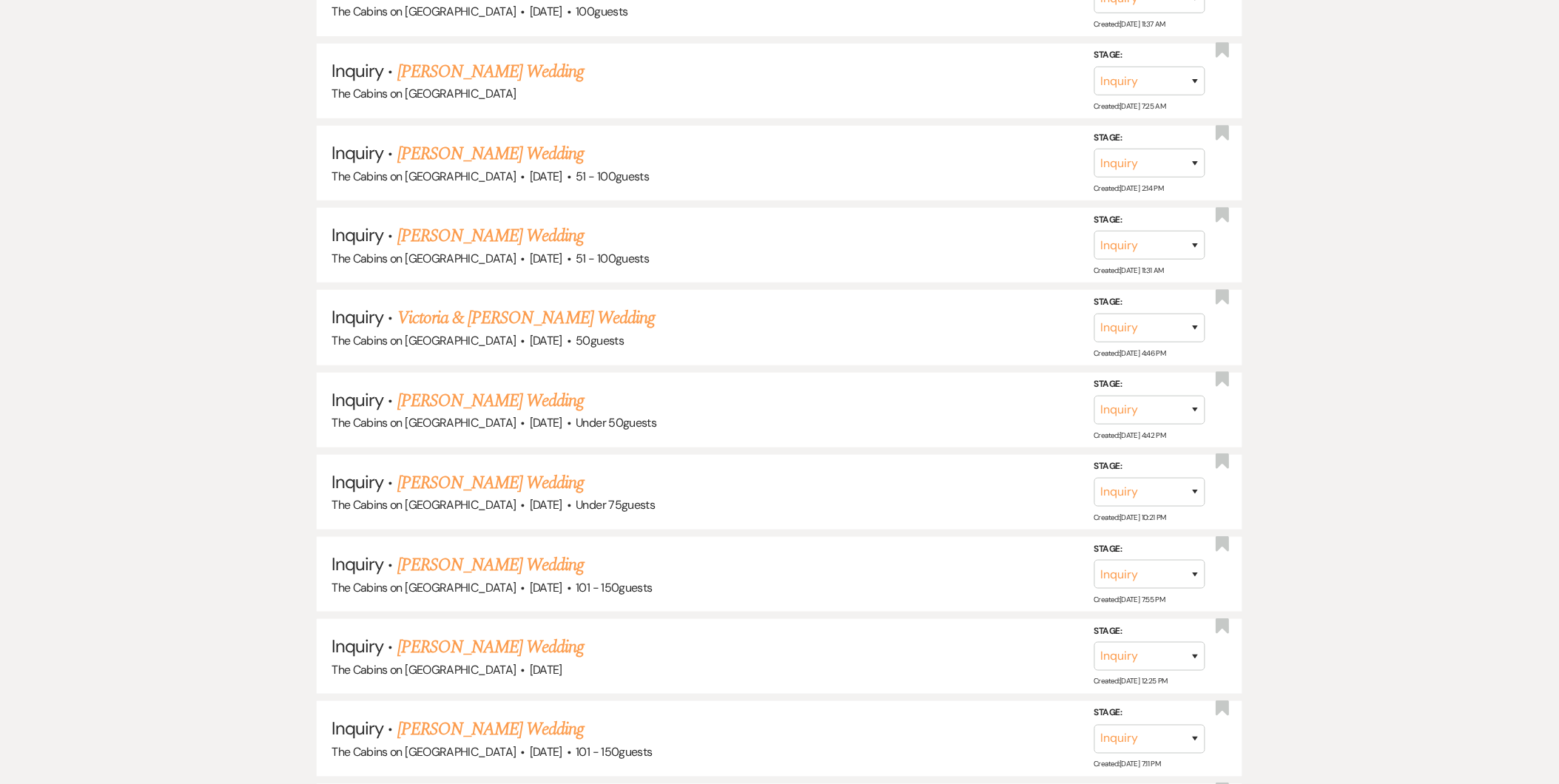
scroll to position [482, 0]
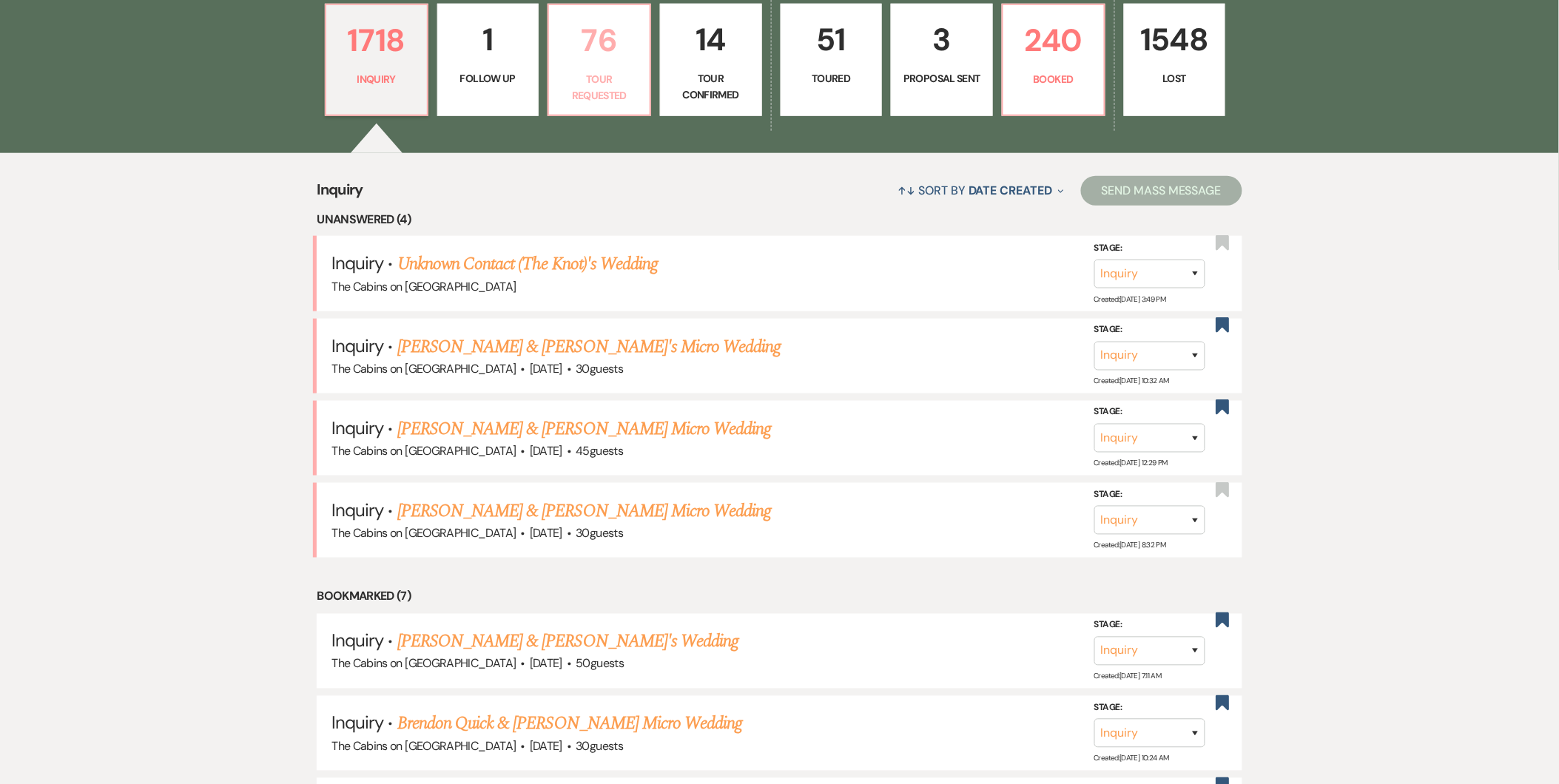
click at [578, 75] on p "Tour Requested" at bounding box center [599, 87] width 83 height 33
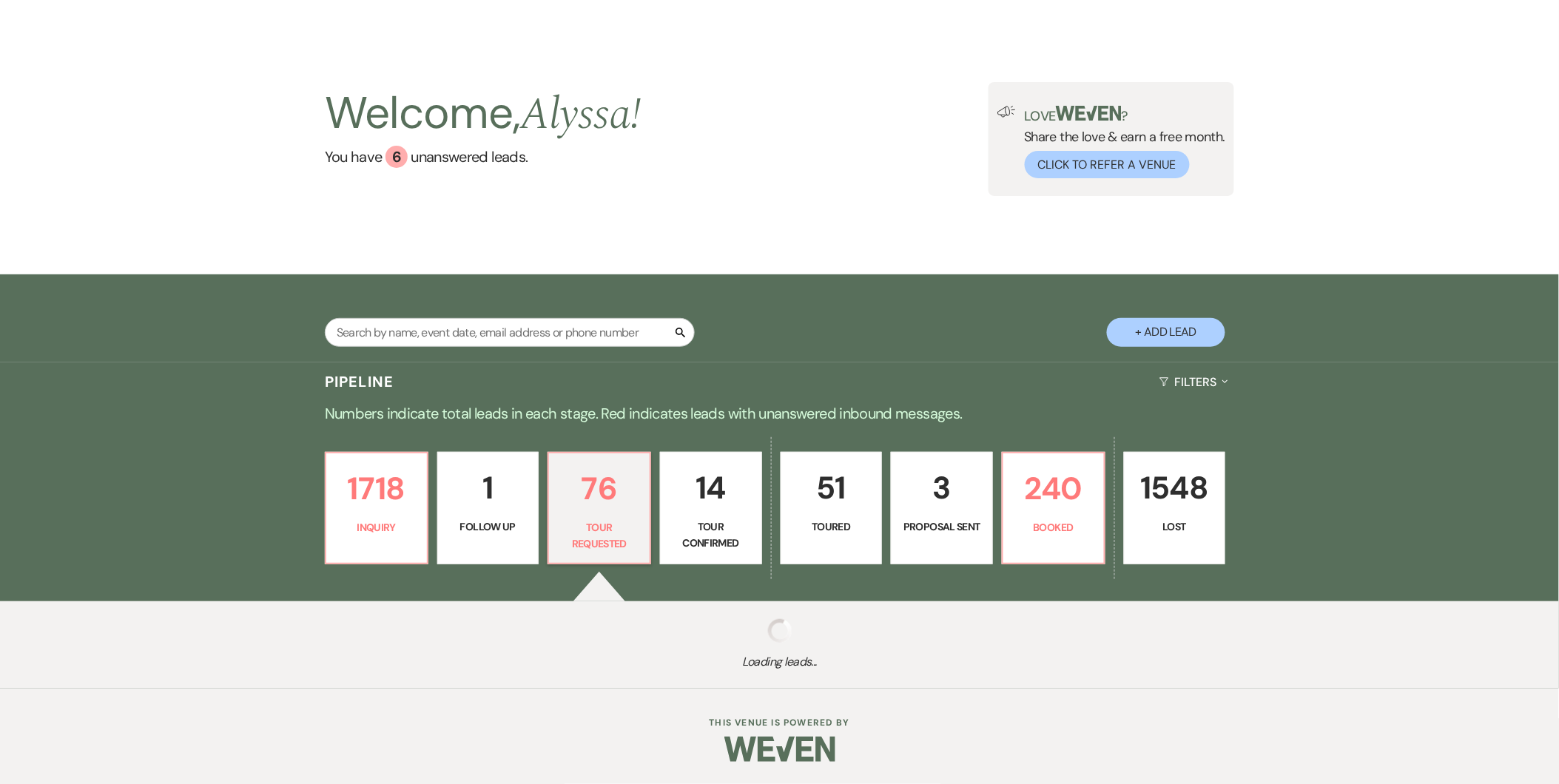
select select "2"
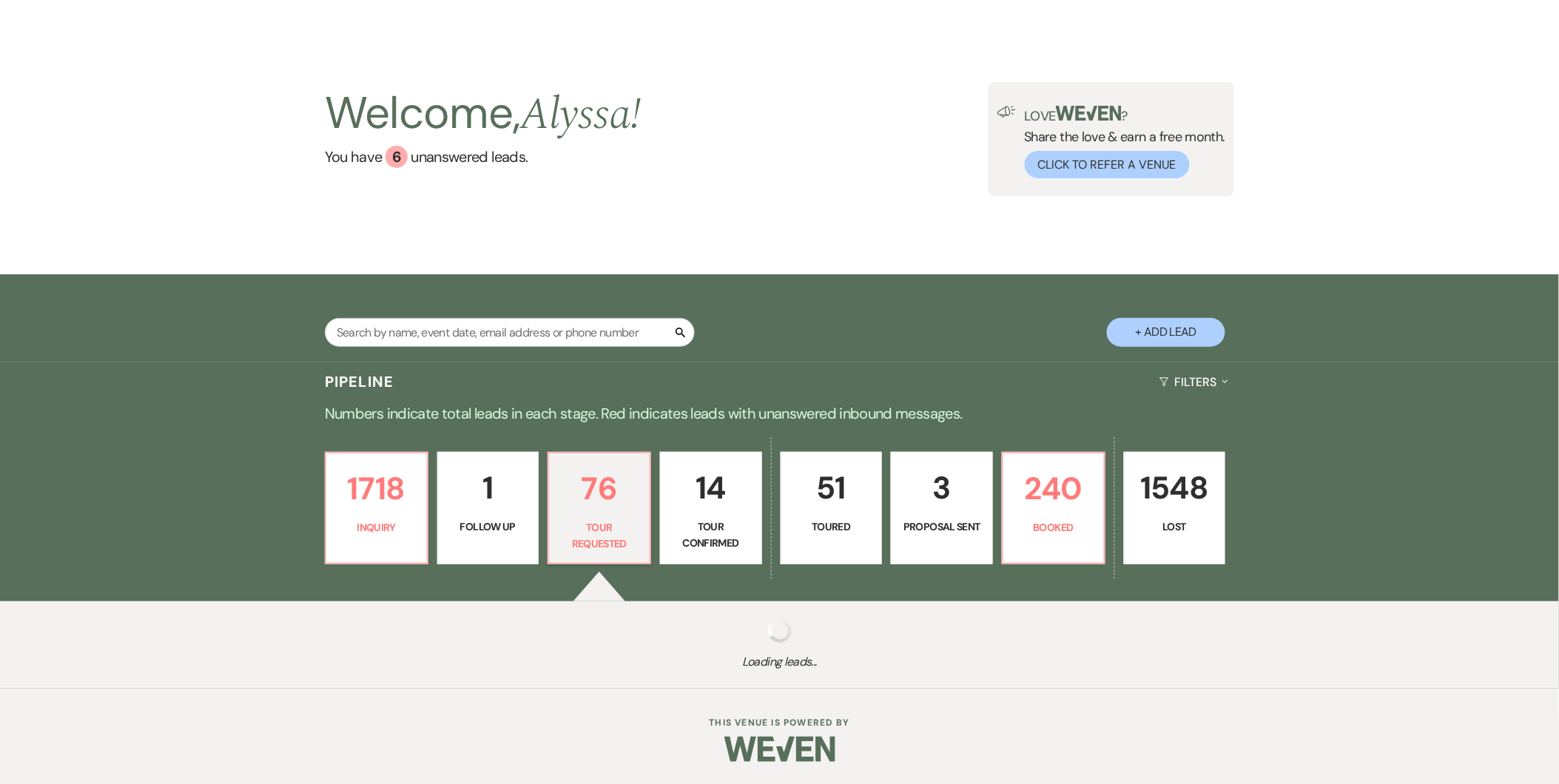
select select "2"
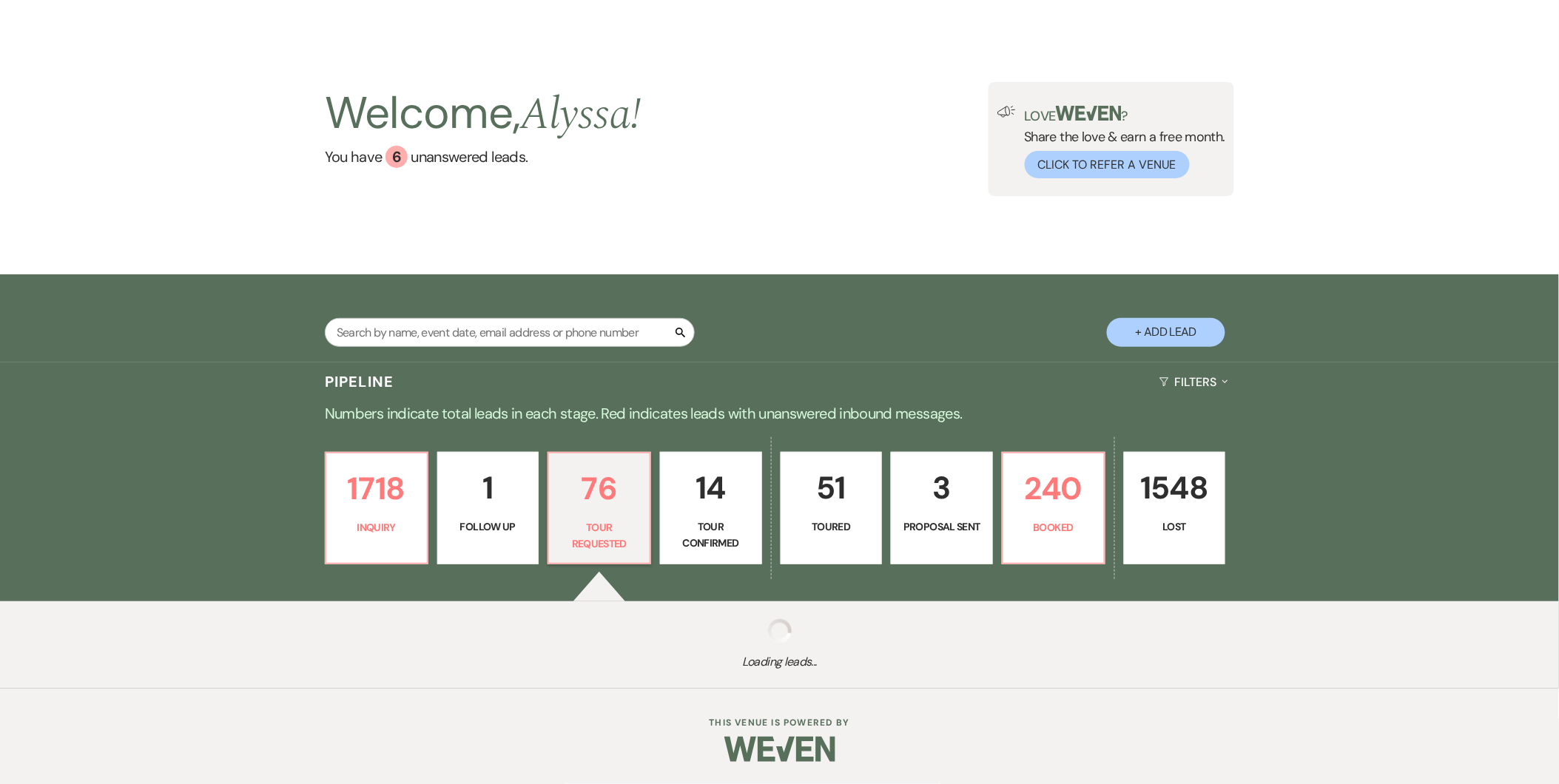
select select "2"
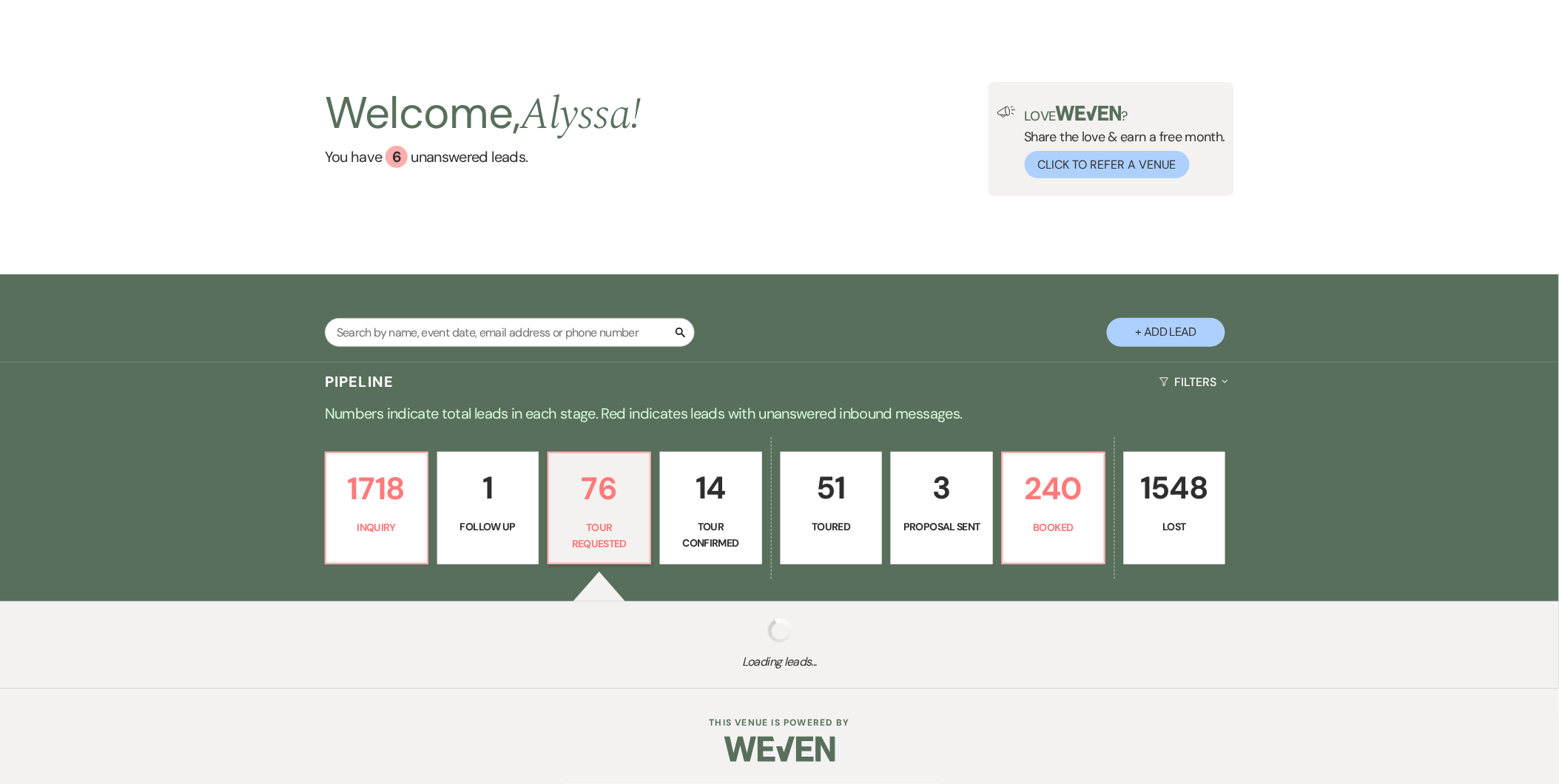
select select "2"
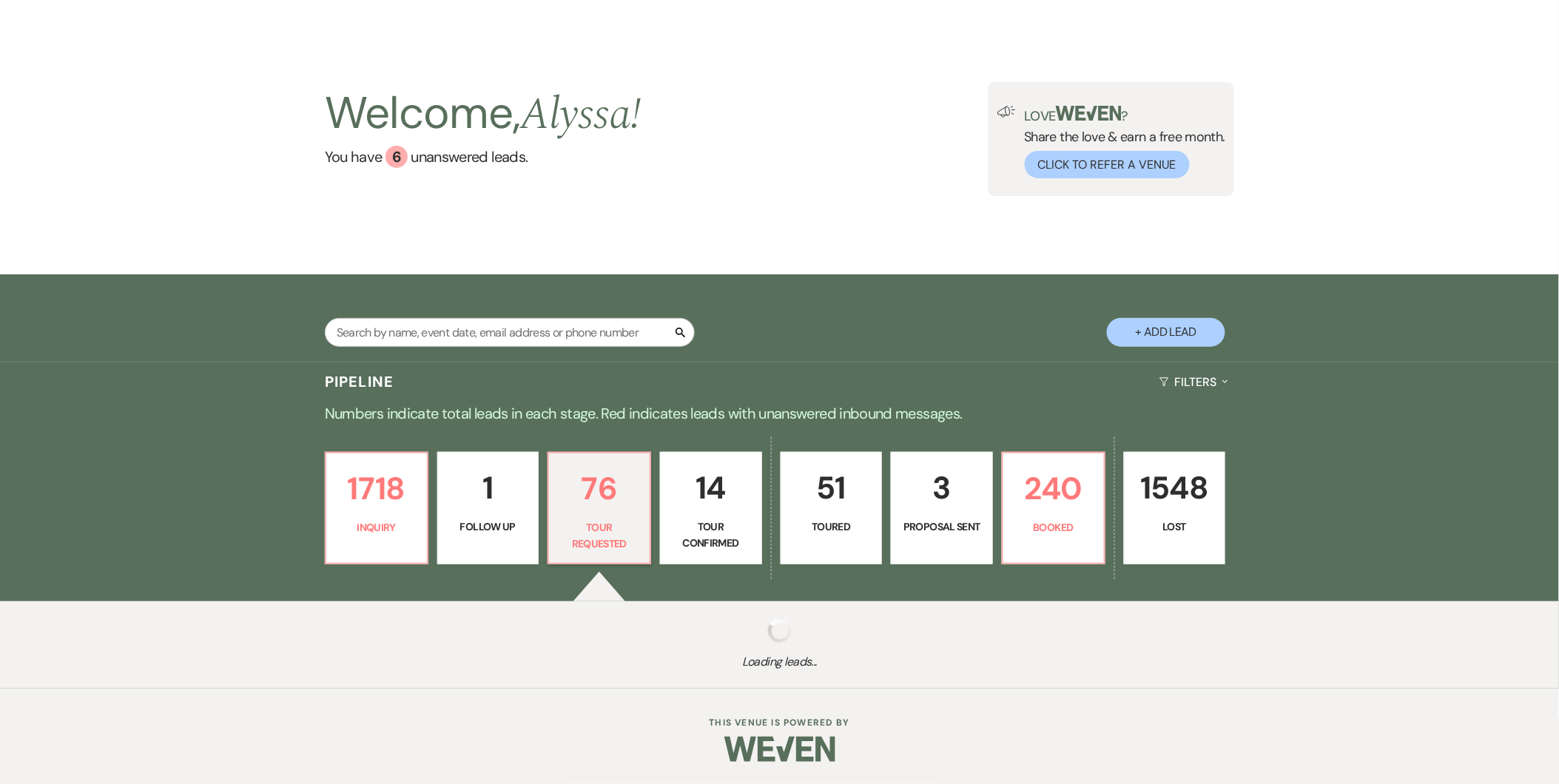
select select "2"
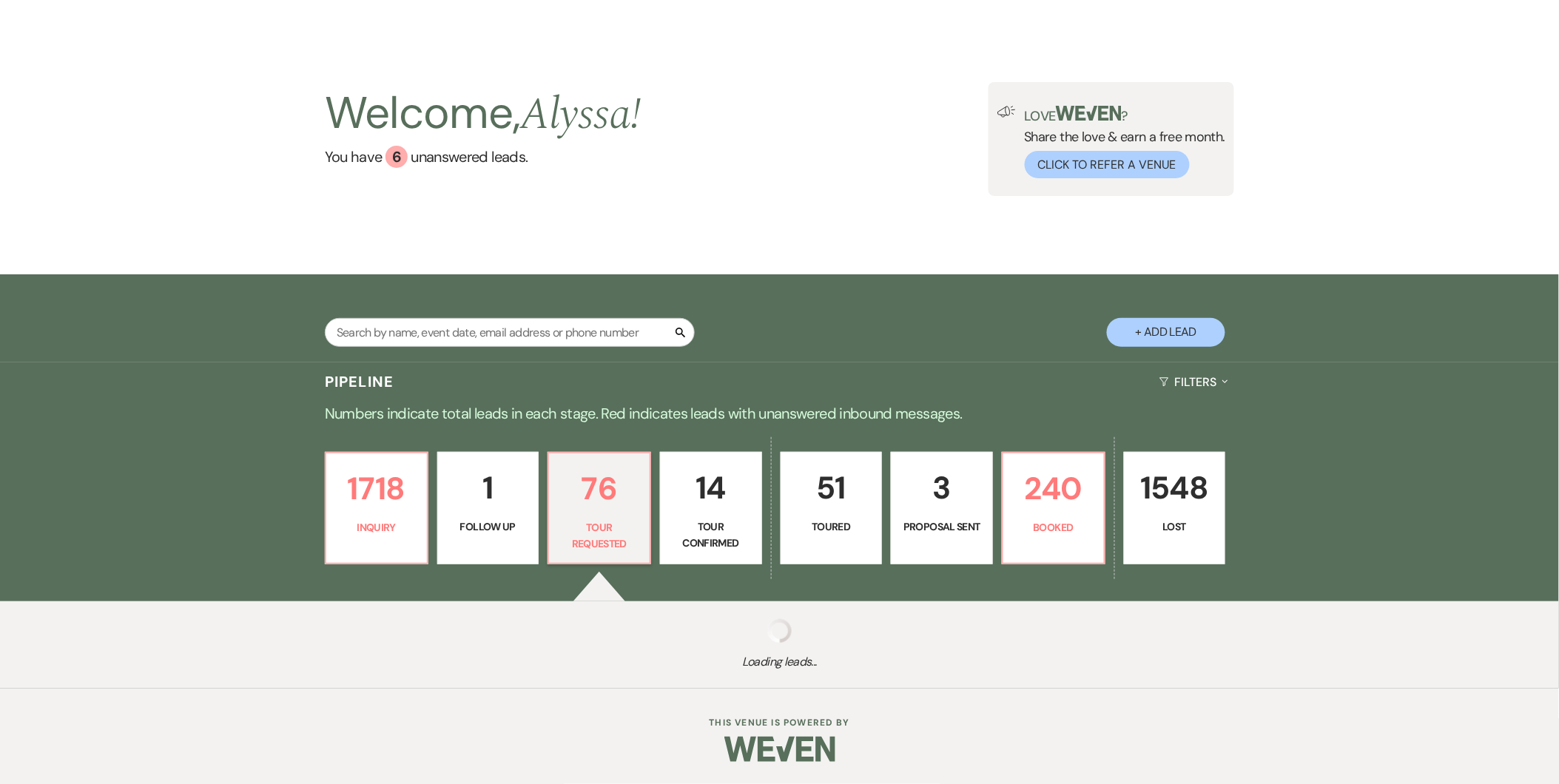
select select "2"
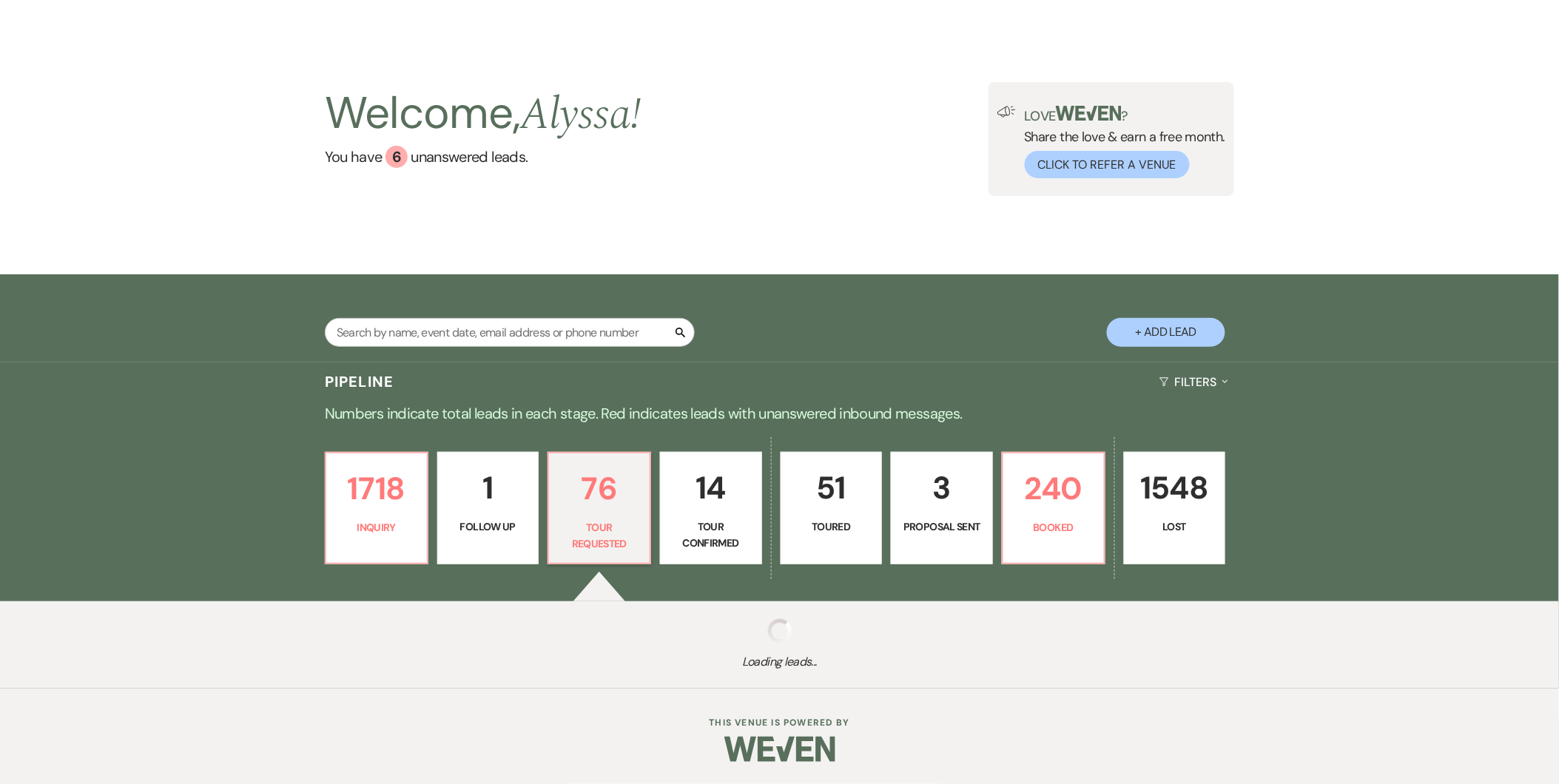
select select "2"
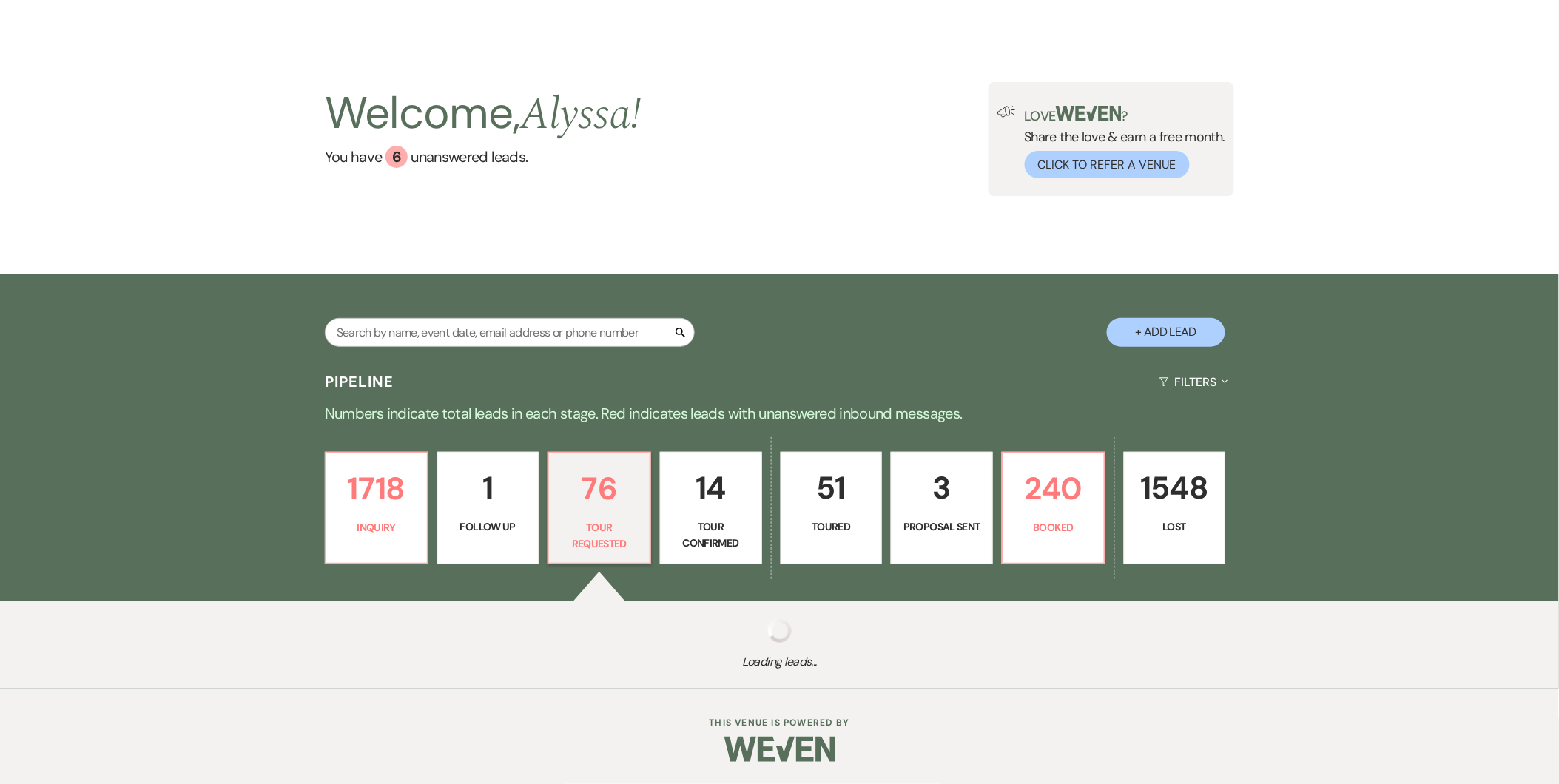
select select "2"
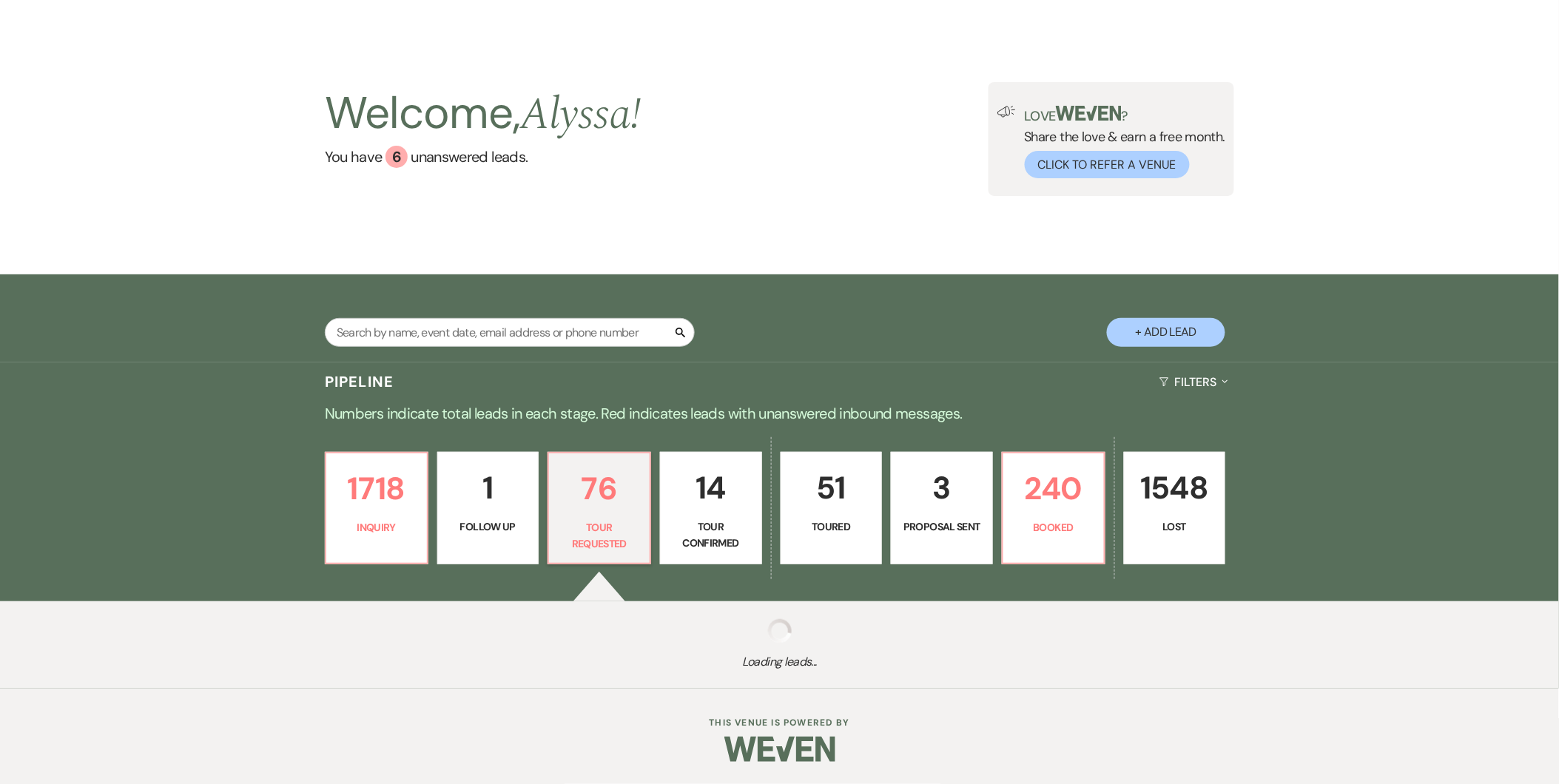
select select "2"
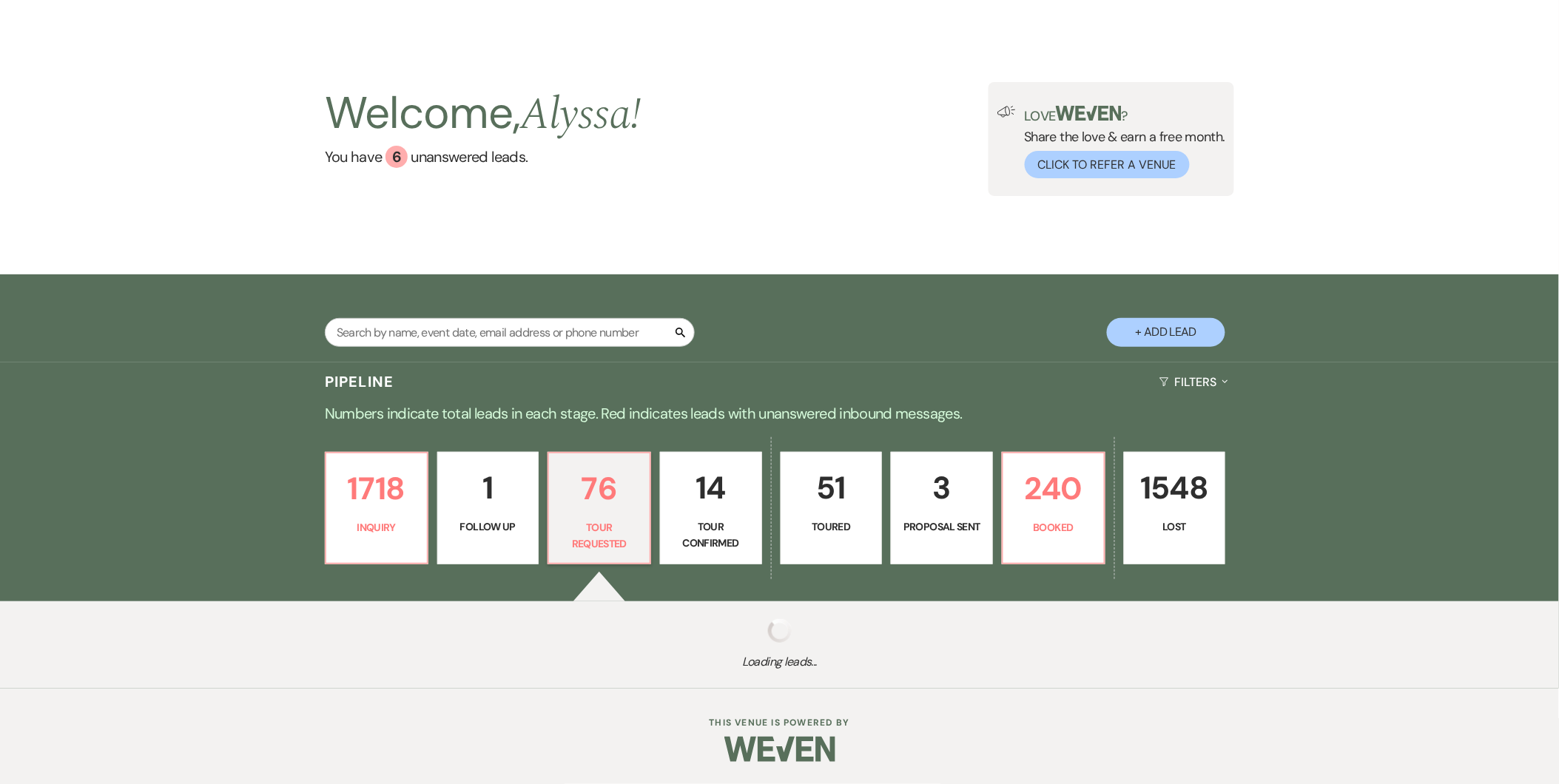
select select "2"
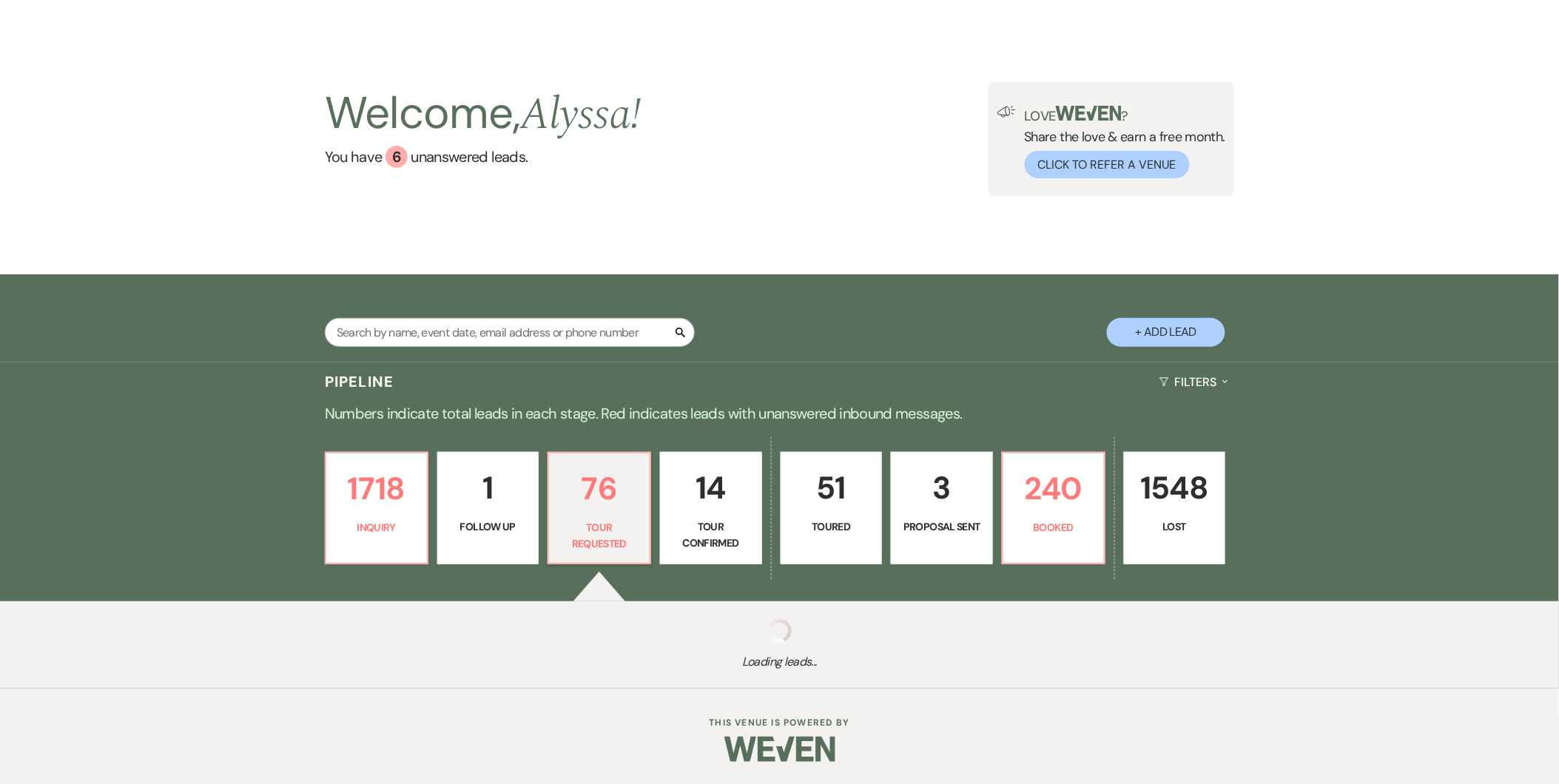
select select "2"
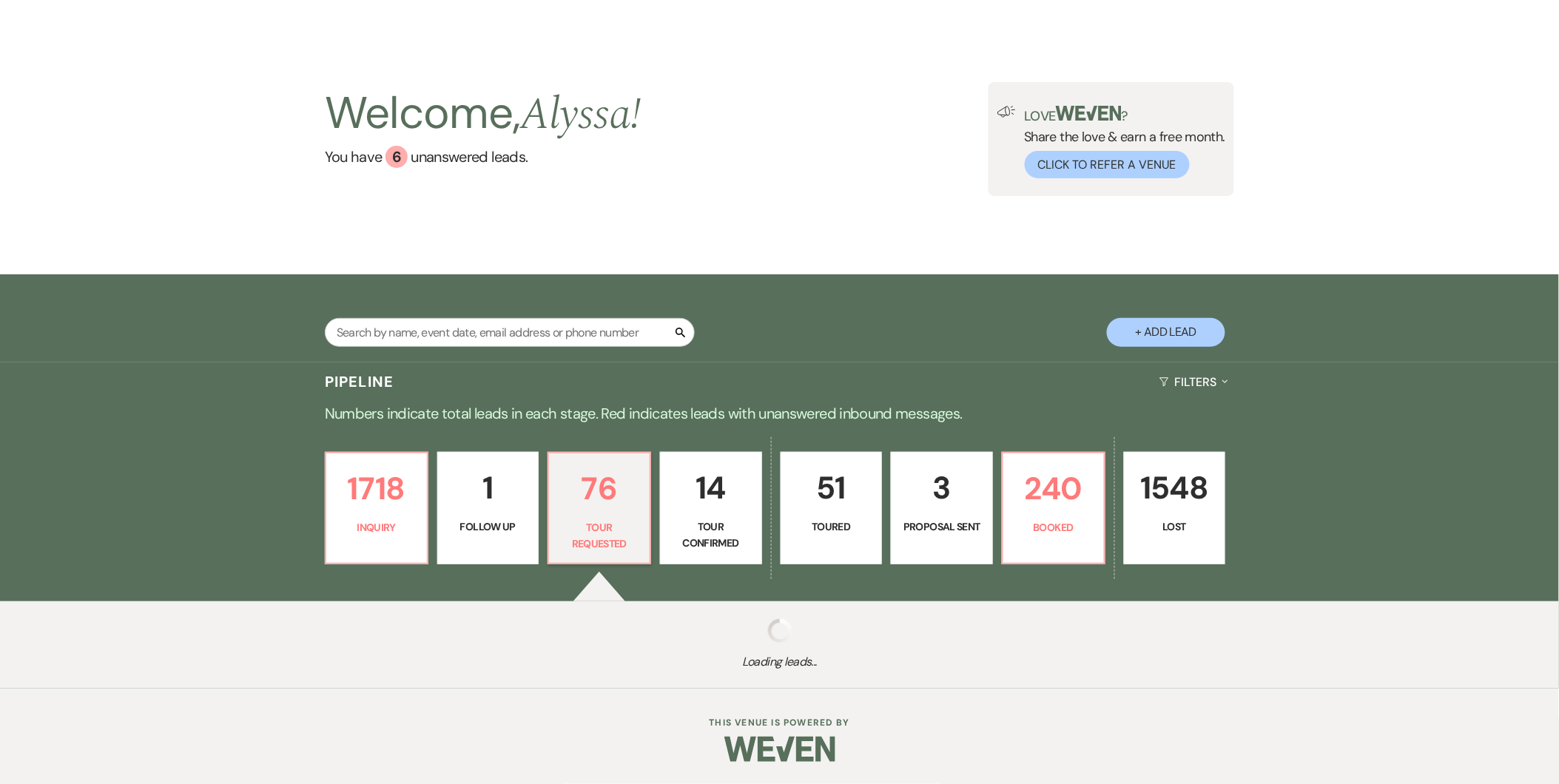
select select "2"
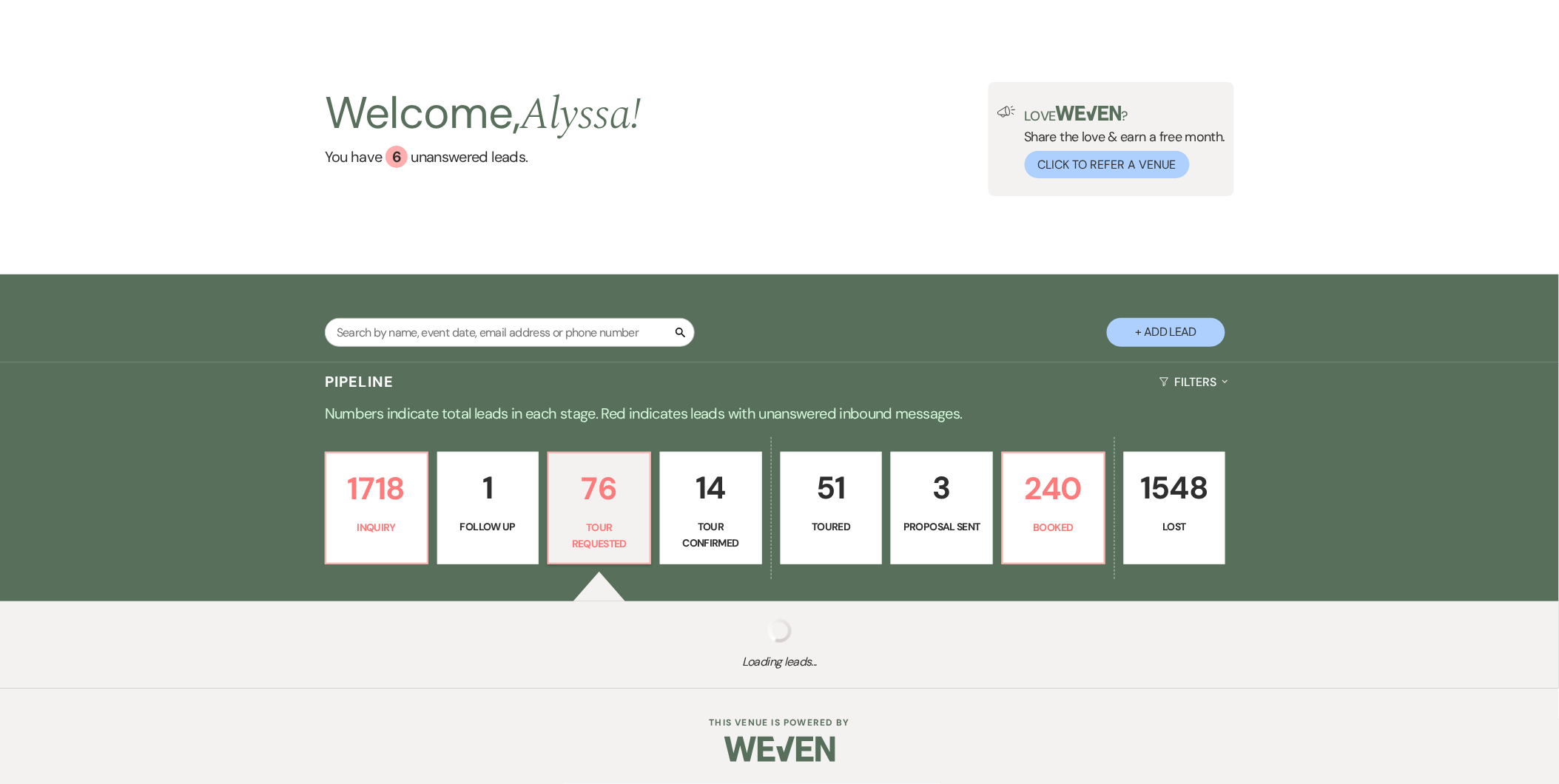
select select "2"
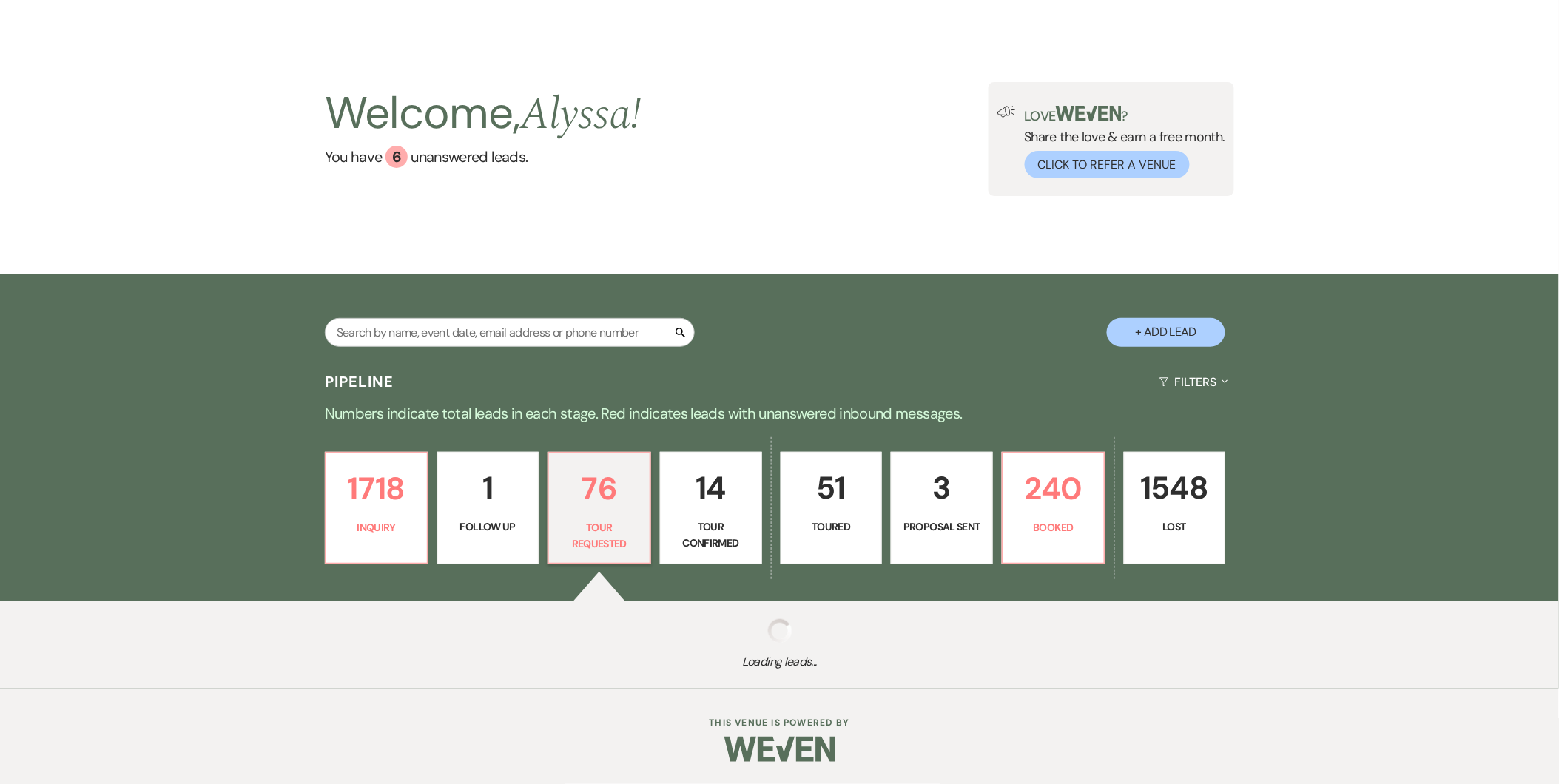
select select "2"
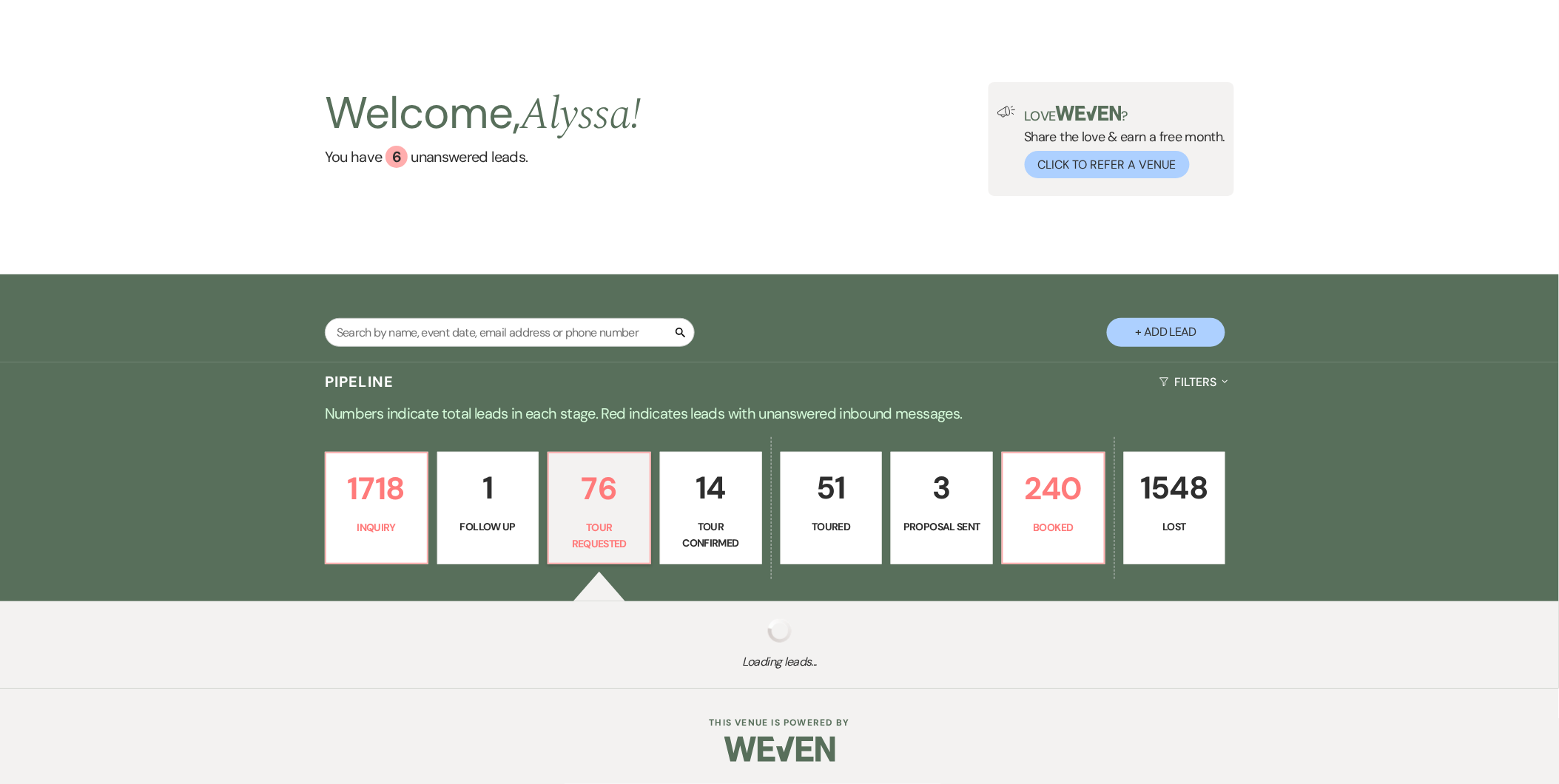
select select "2"
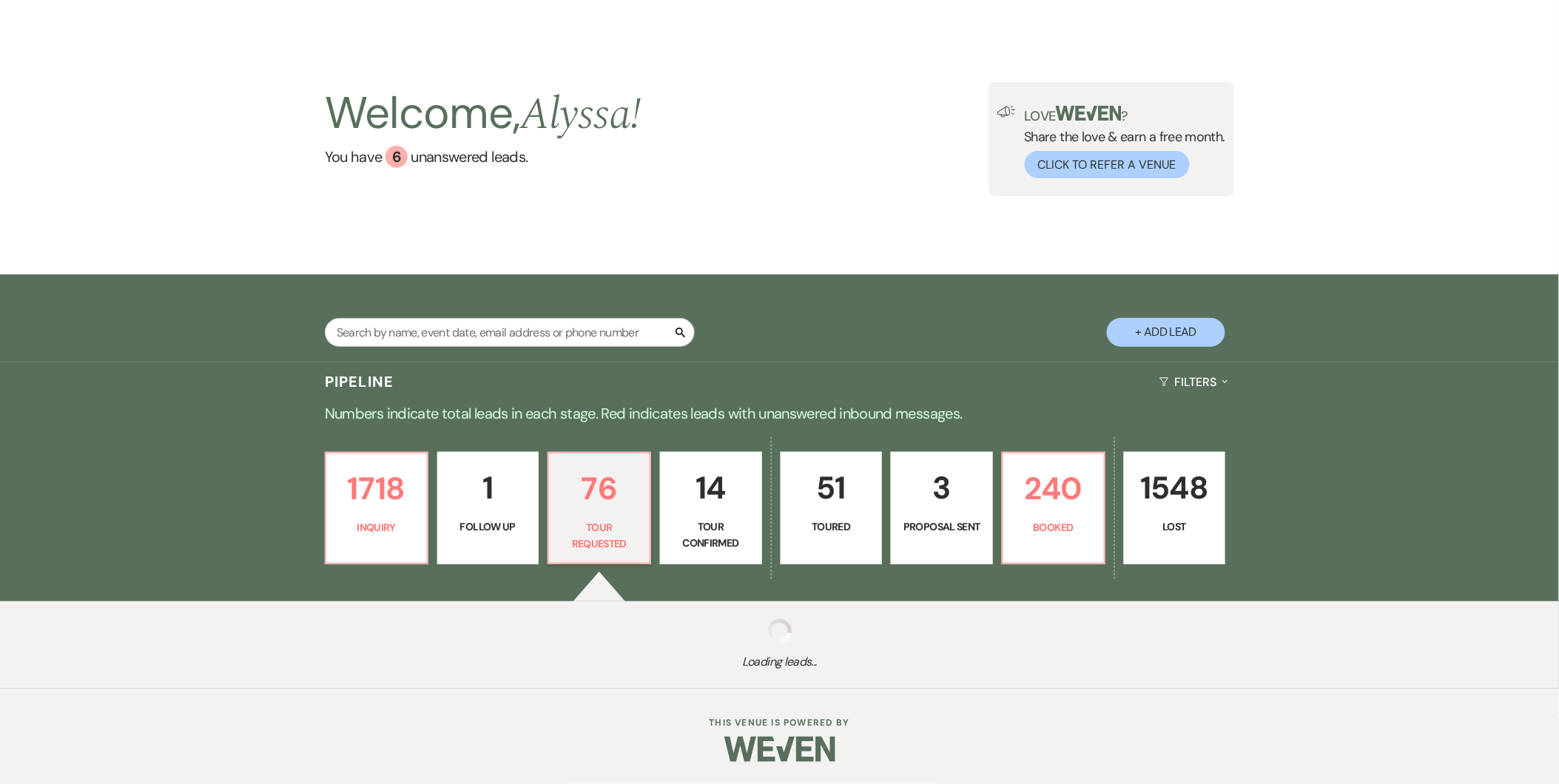
select select "2"
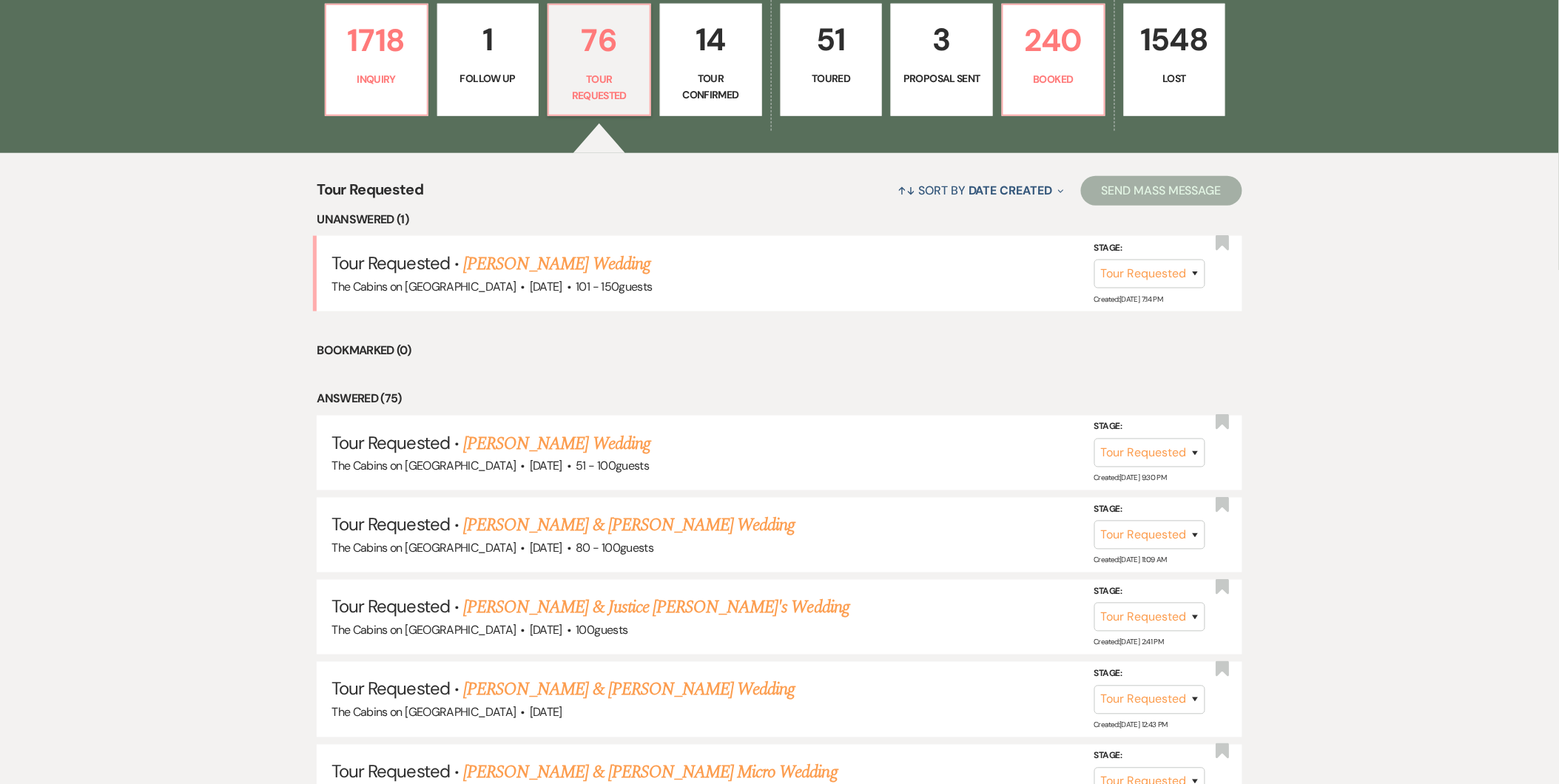
click at [758, 69] on link "51 Toured" at bounding box center [831, 59] width 102 height 112
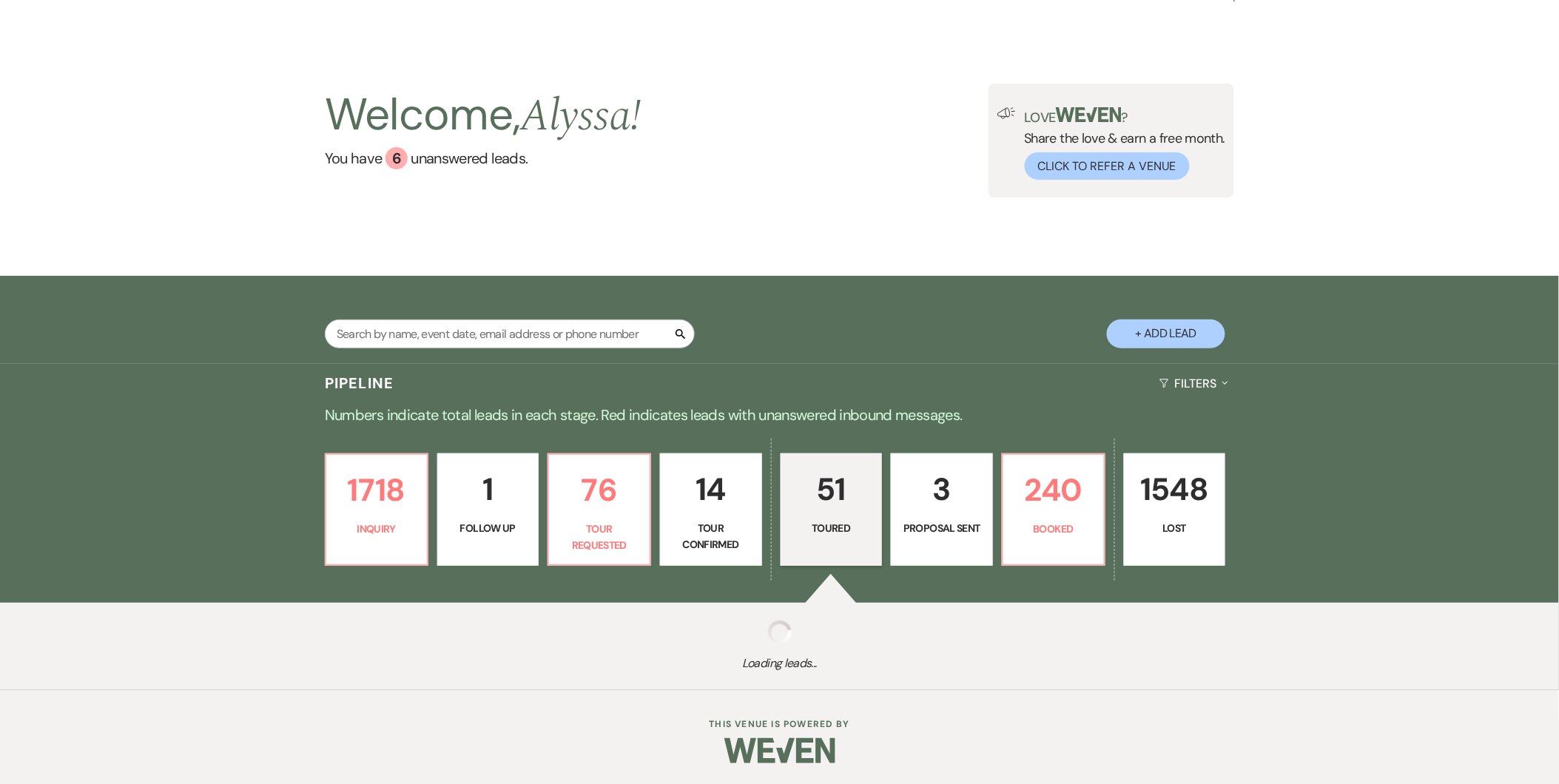
select select "5"
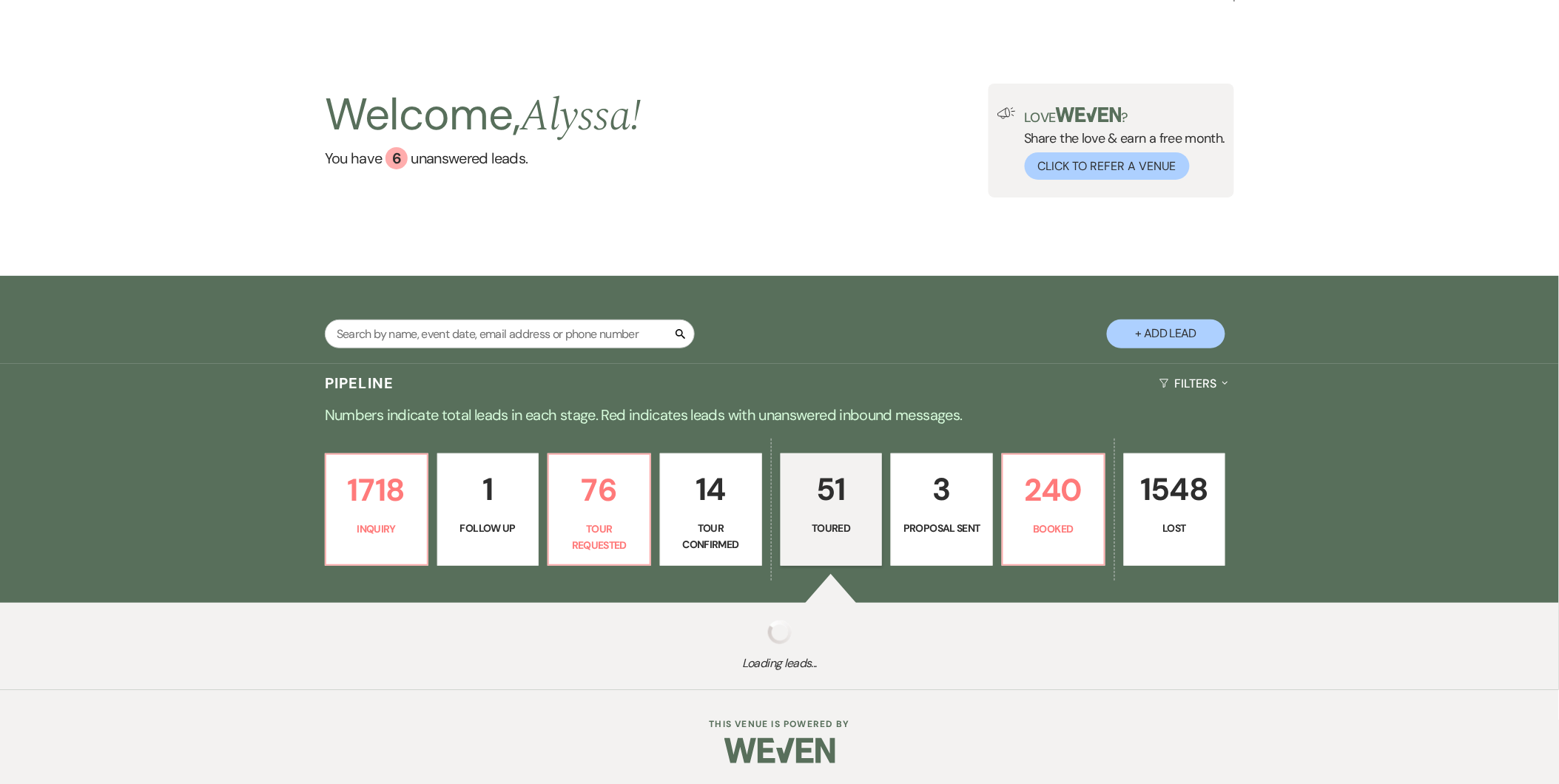
select select "5"
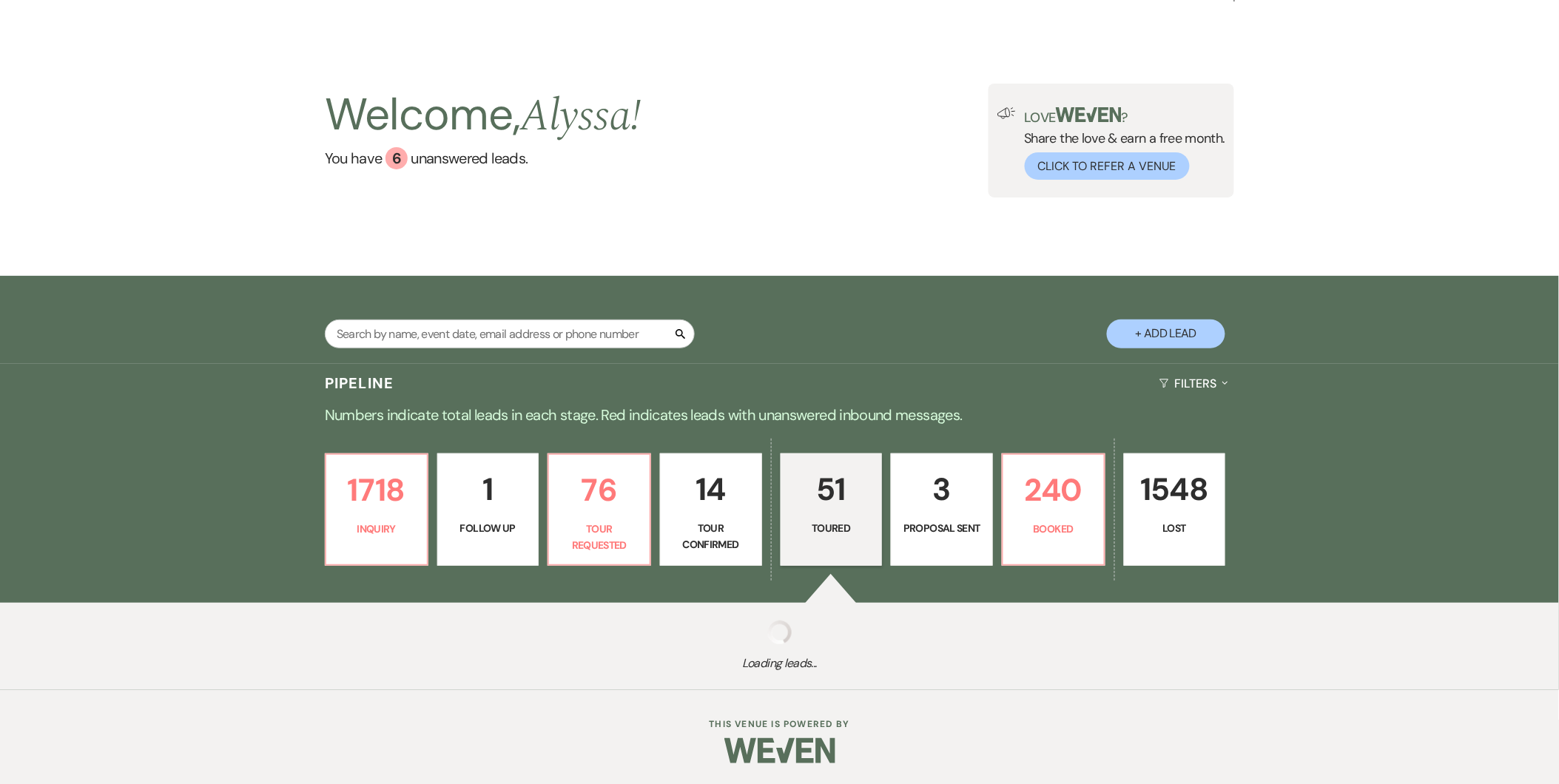
select select "5"
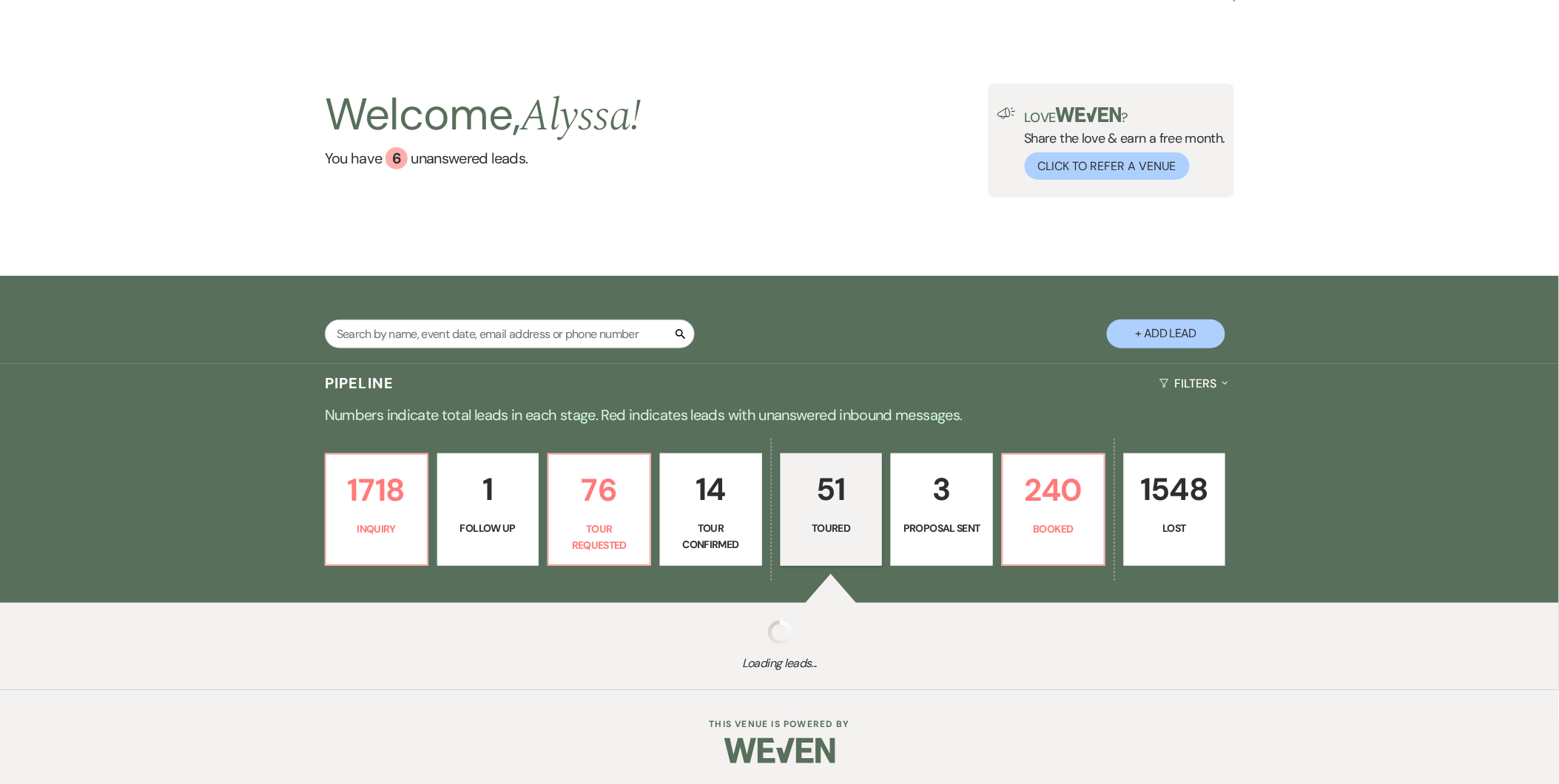
select select "5"
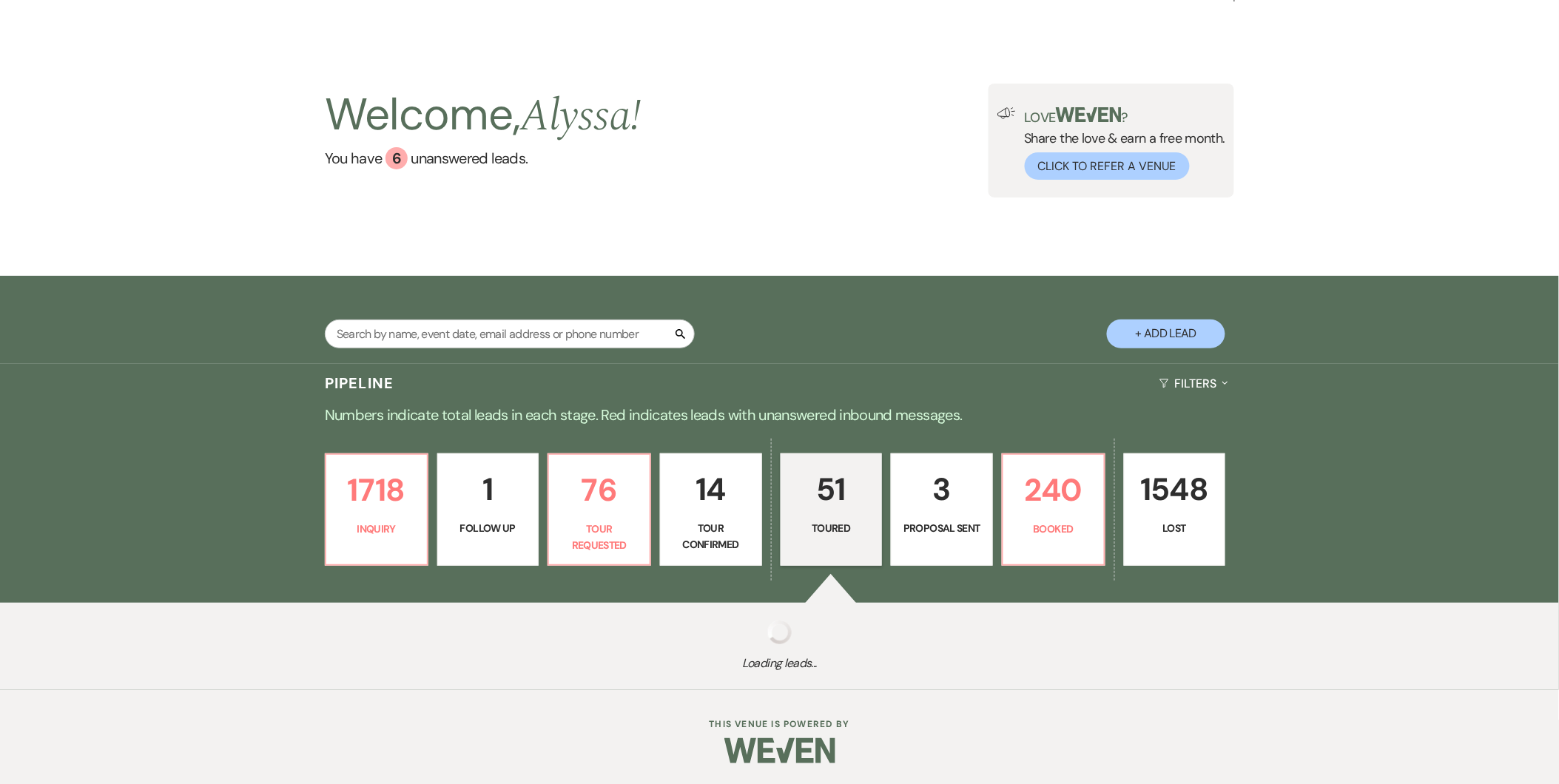
select select "5"
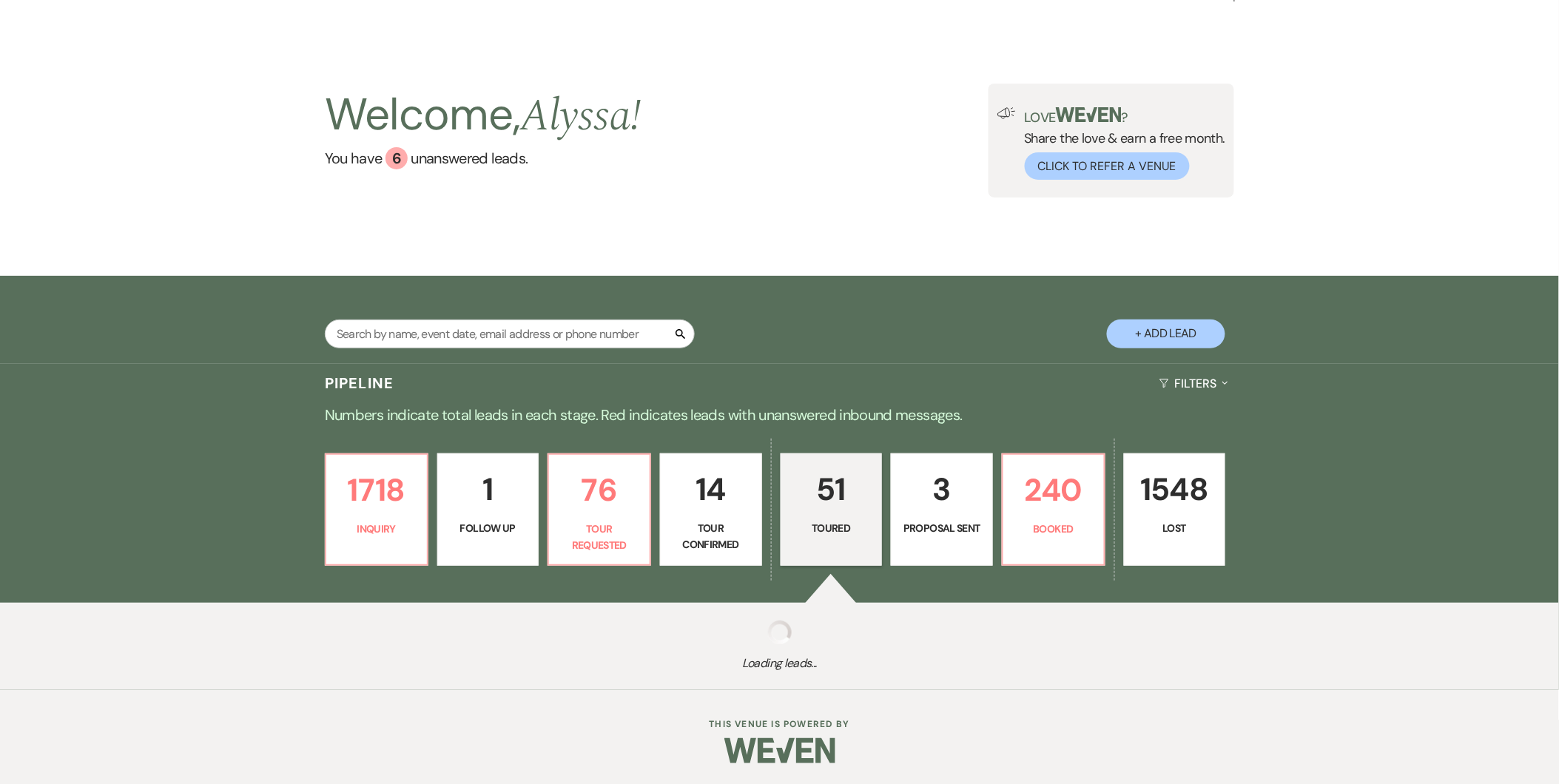
select select "5"
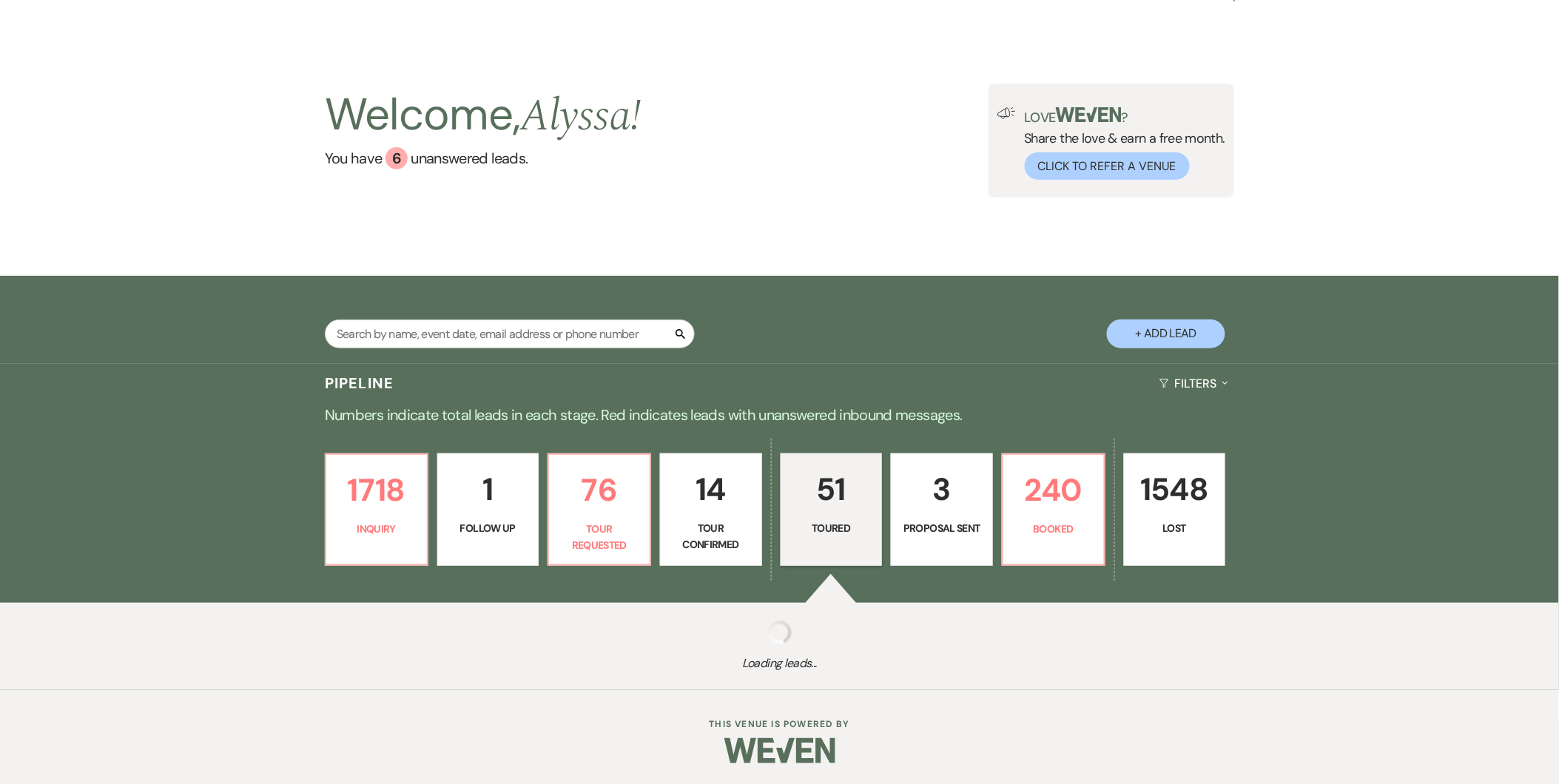
select select "5"
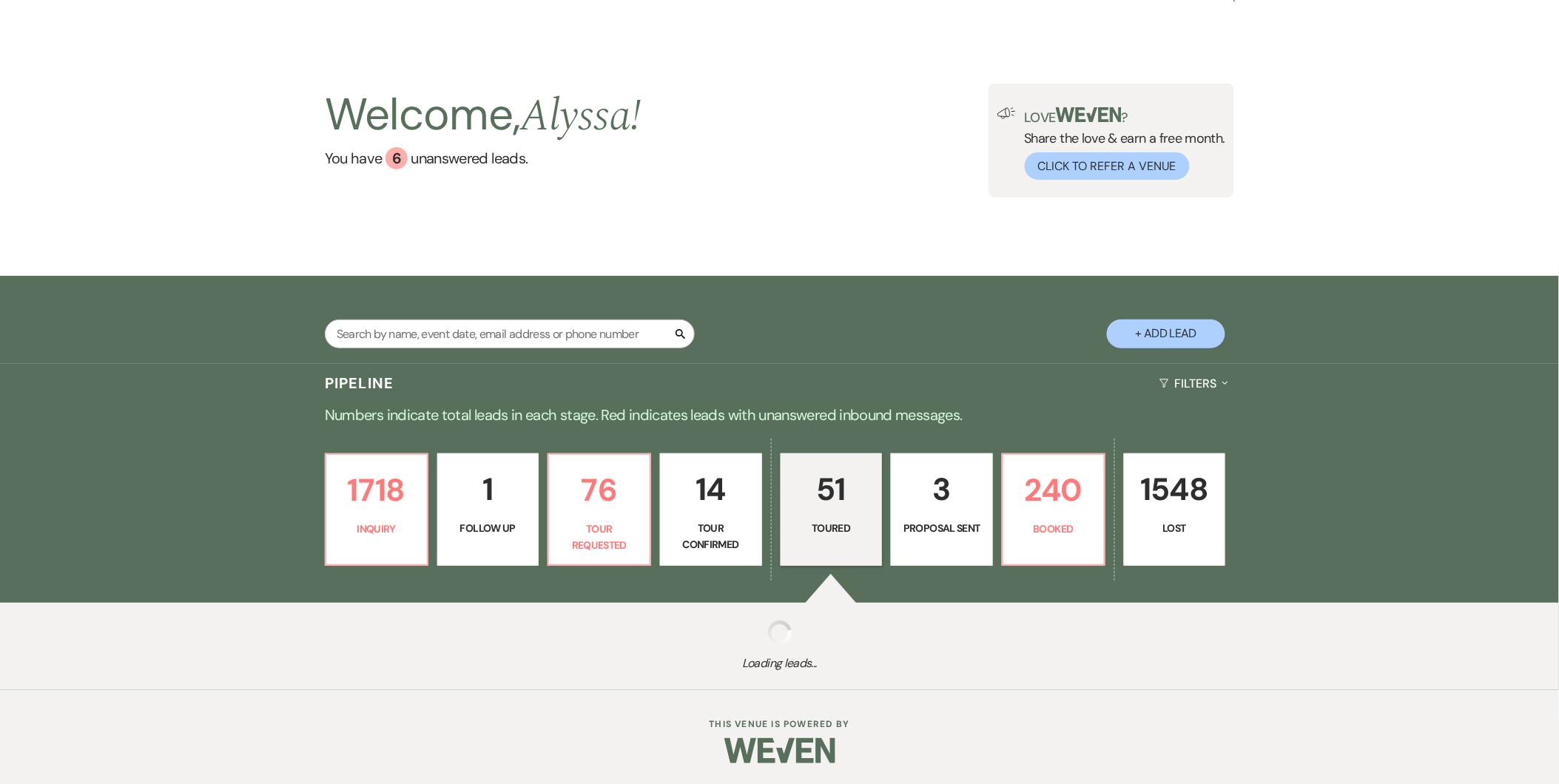
select select "5"
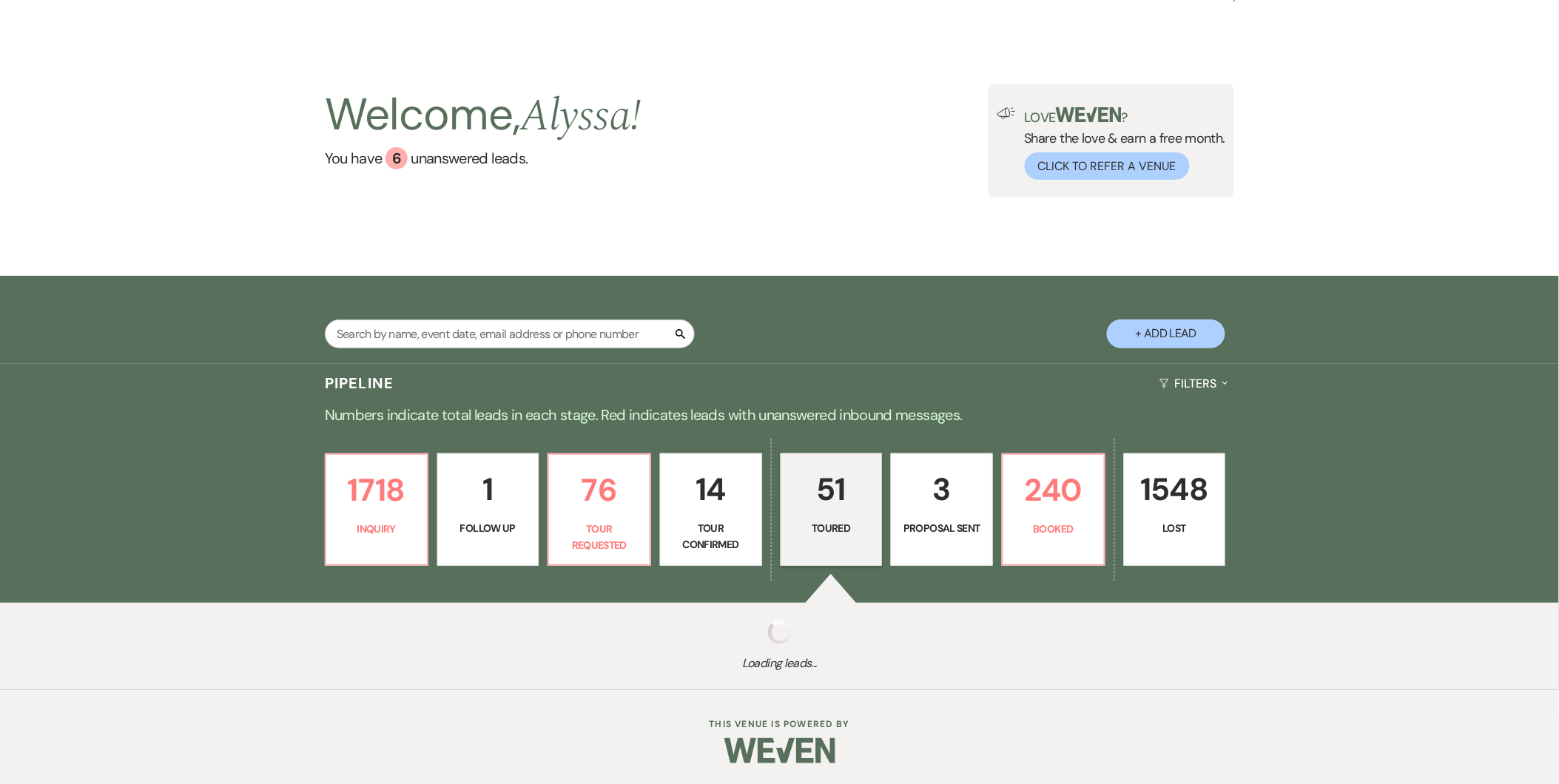
select select "5"
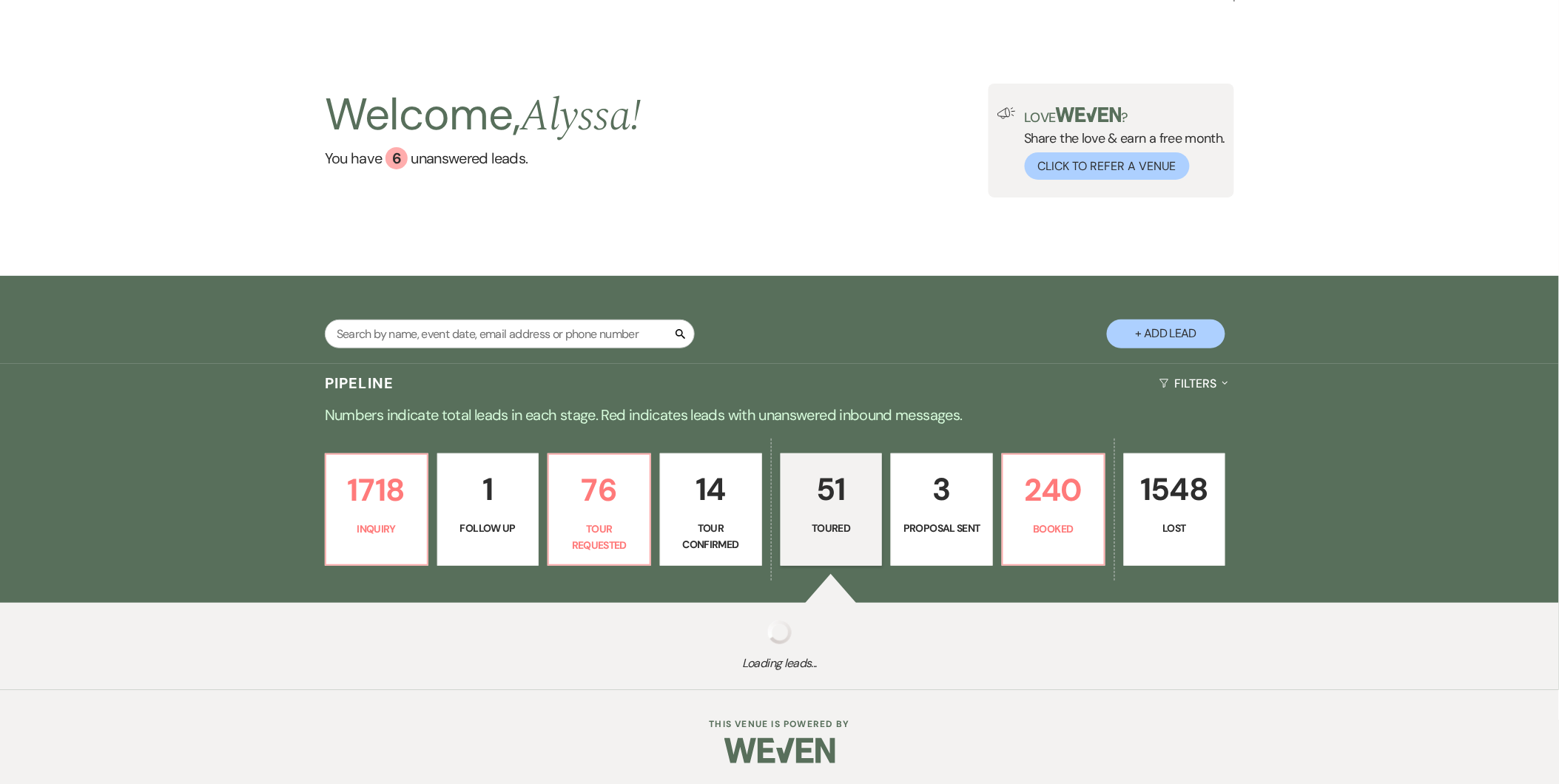
select select "5"
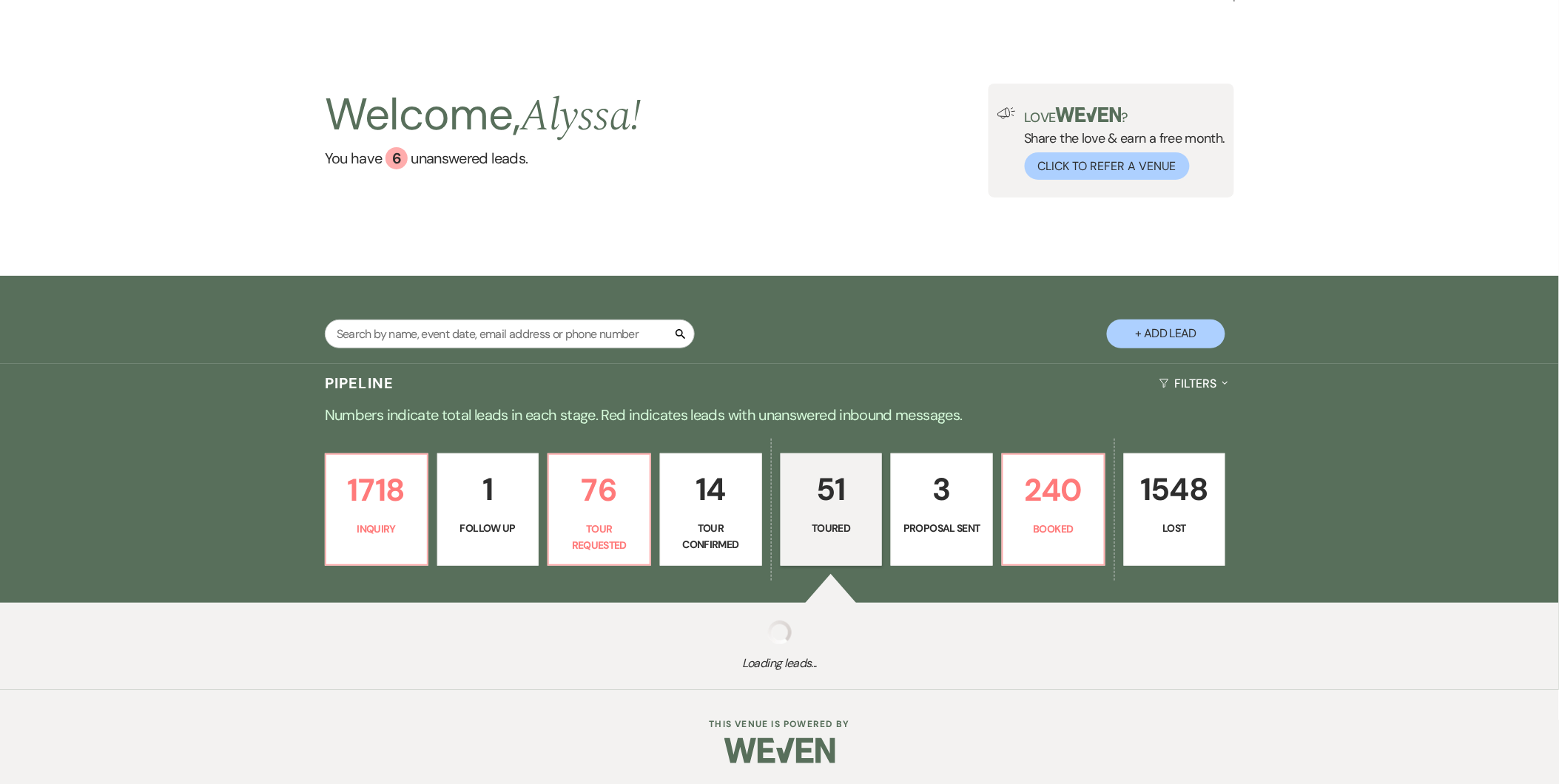
select select "5"
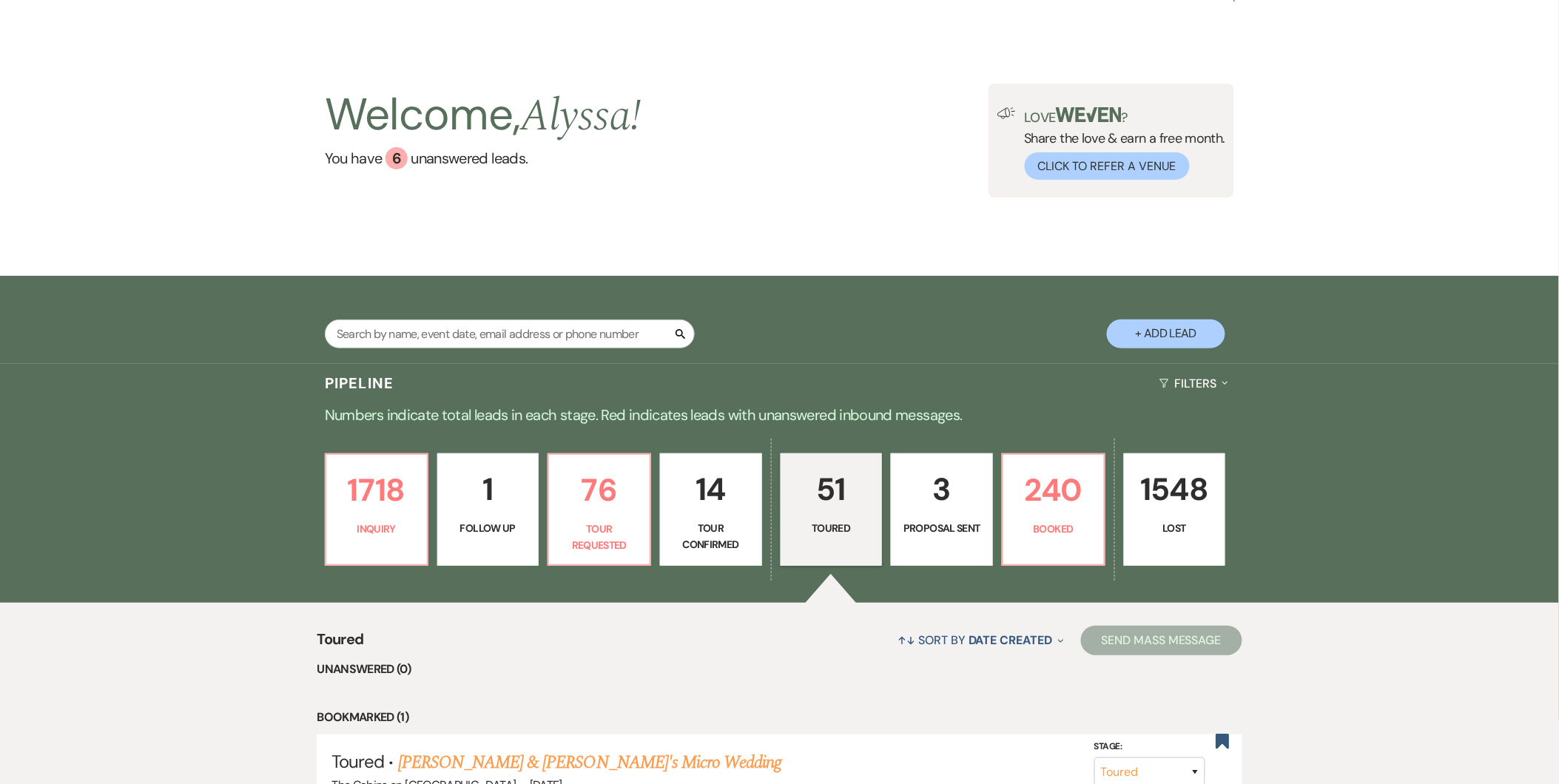
scroll to position [482, 0]
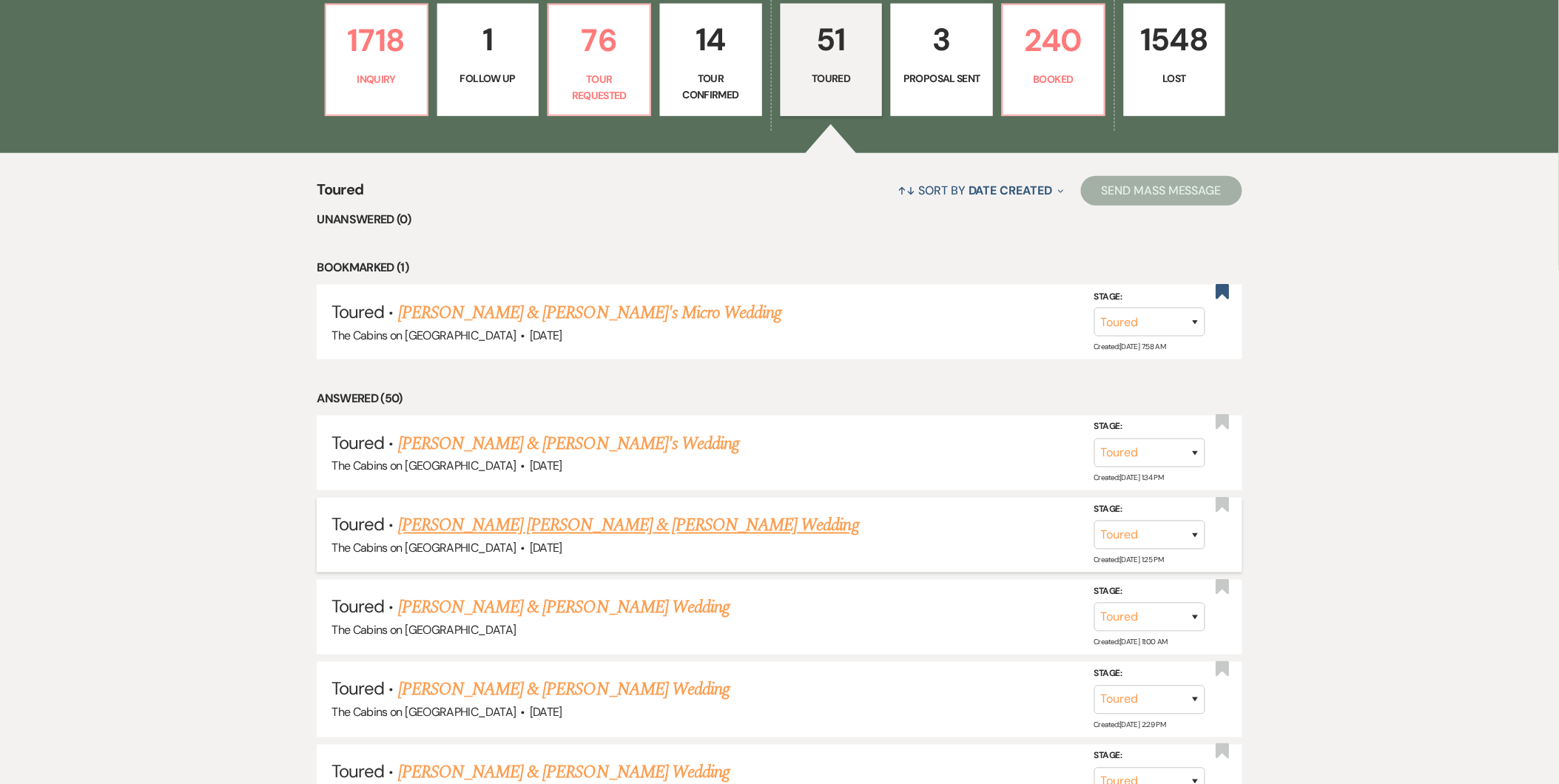
click at [615, 519] on link "Samantha Rose Moran & Henry Schreiber's Wedding" at bounding box center [628, 525] width 461 height 27
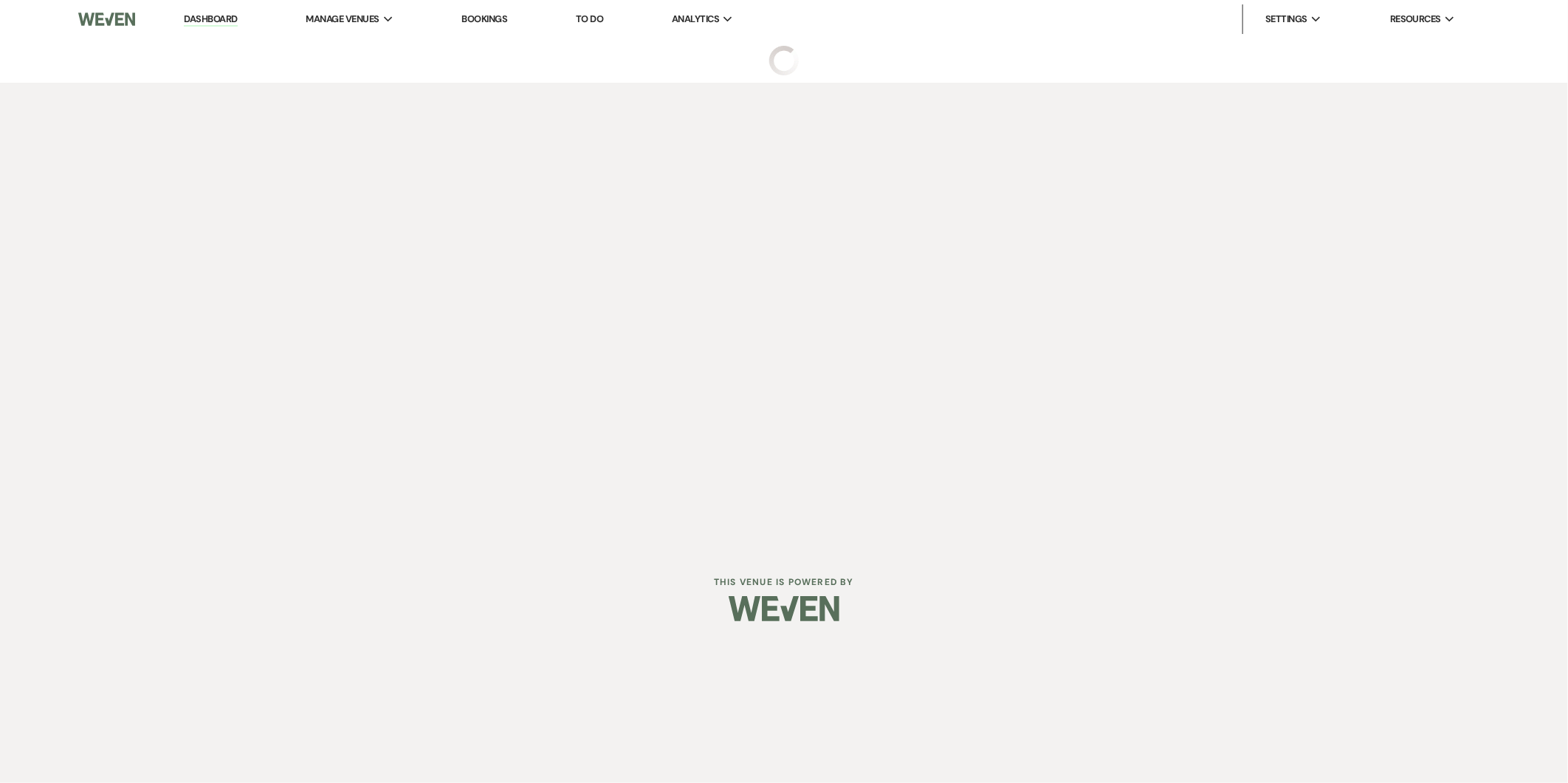
select select "5"
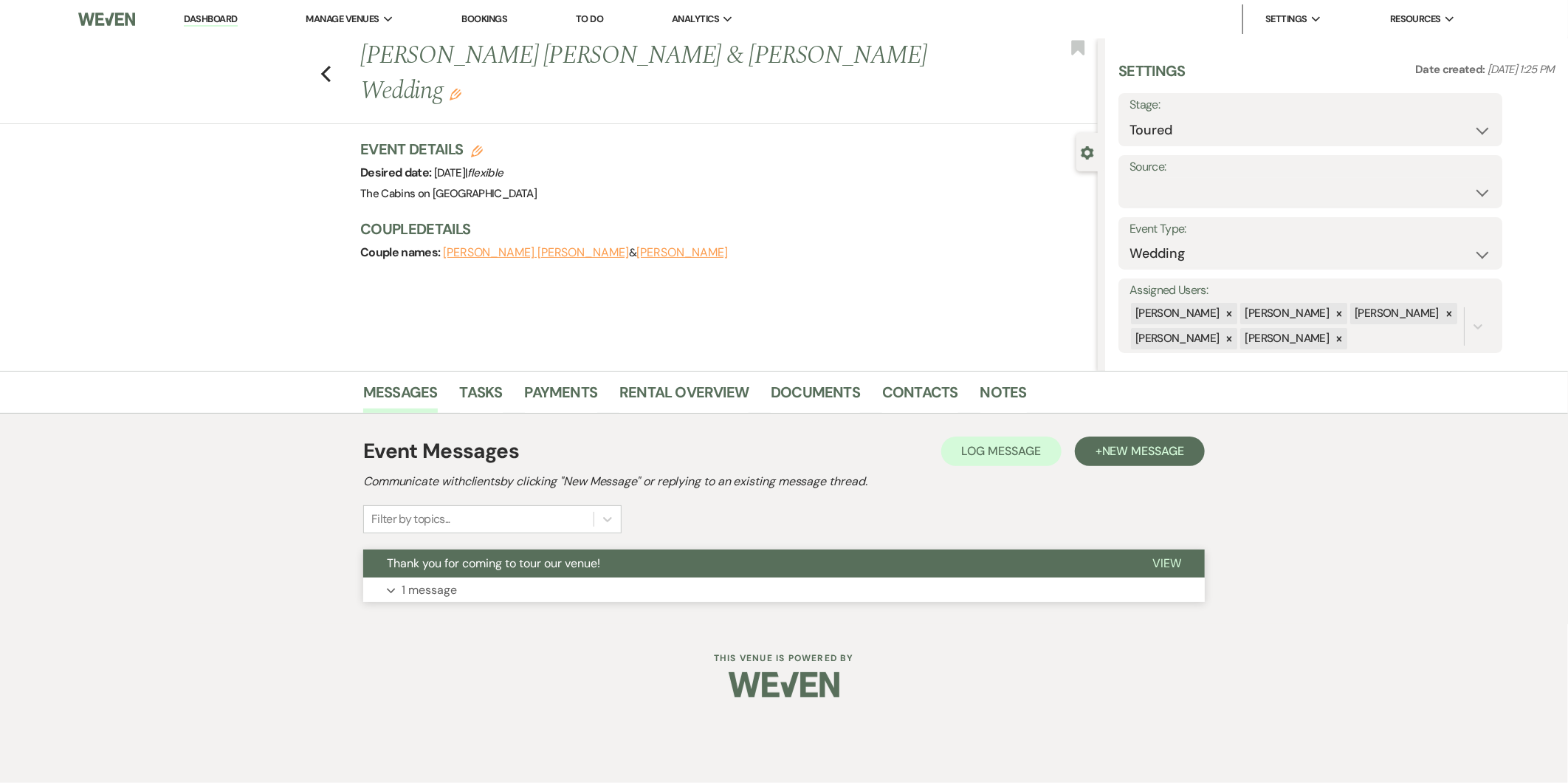
click at [448, 575] on button "Thank you for coming to tour our venue!" at bounding box center [746, 564] width 765 height 28
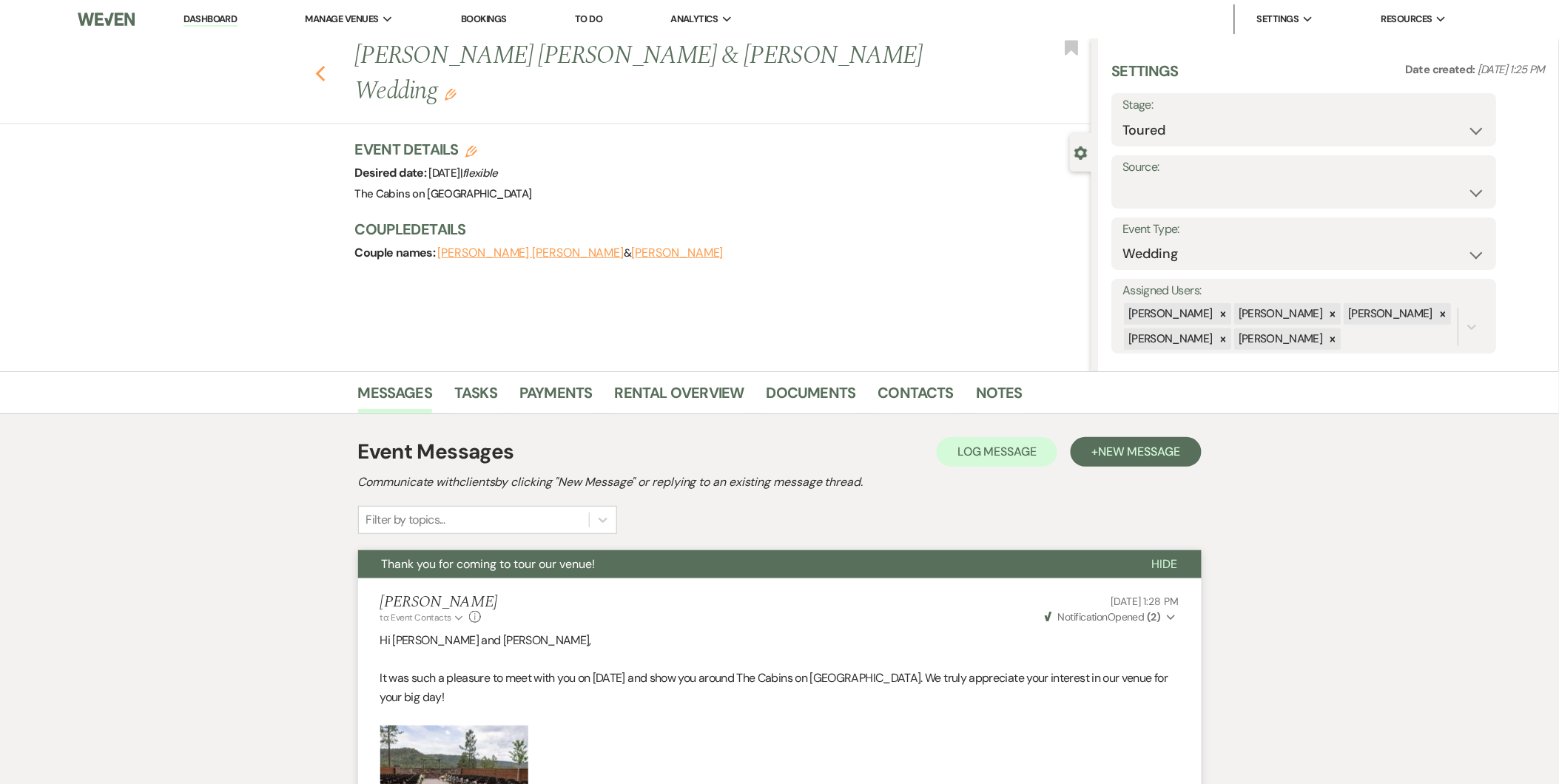
click at [324, 65] on icon "Previous" at bounding box center [320, 73] width 11 height 17
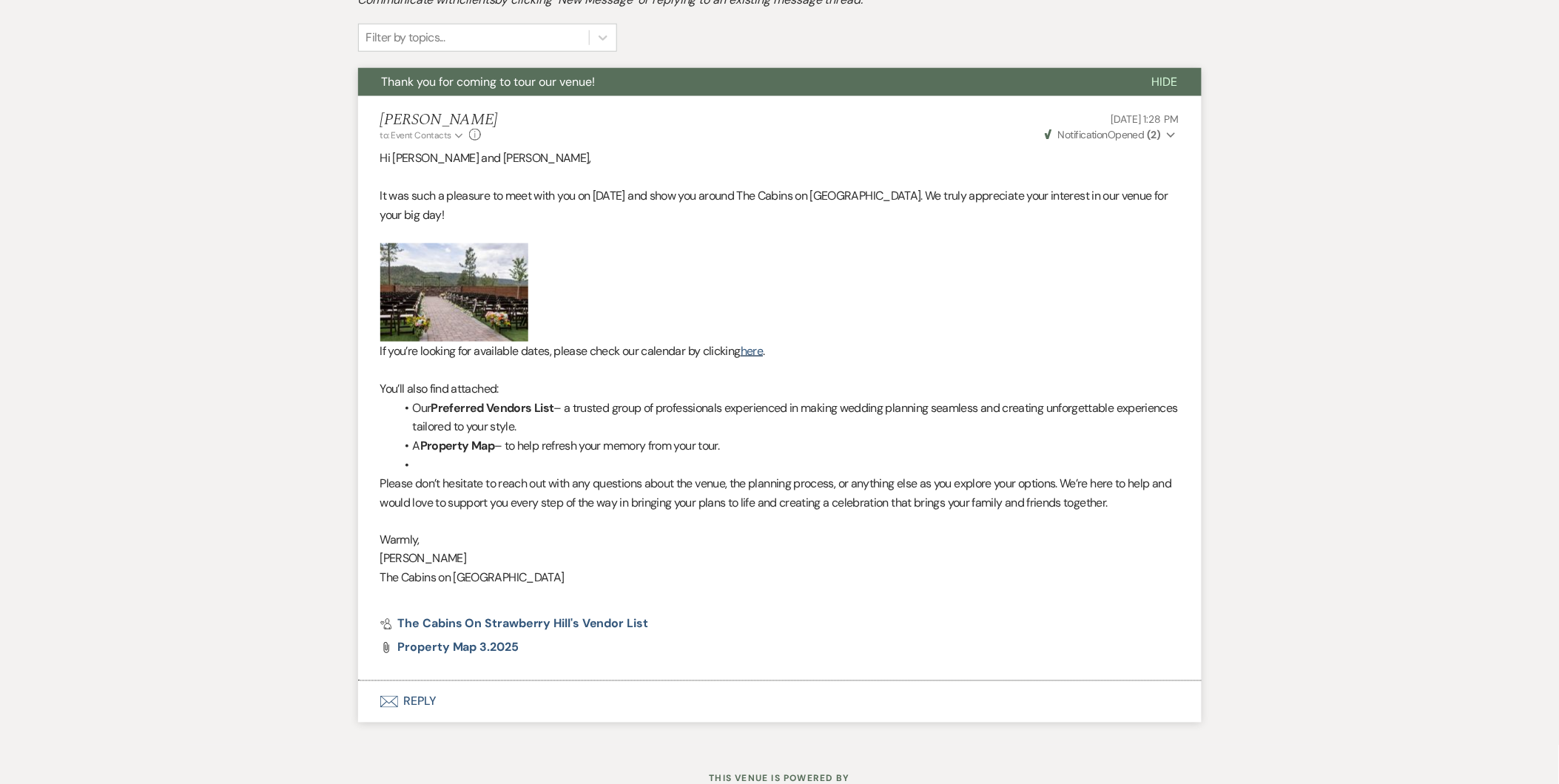
select select "5"
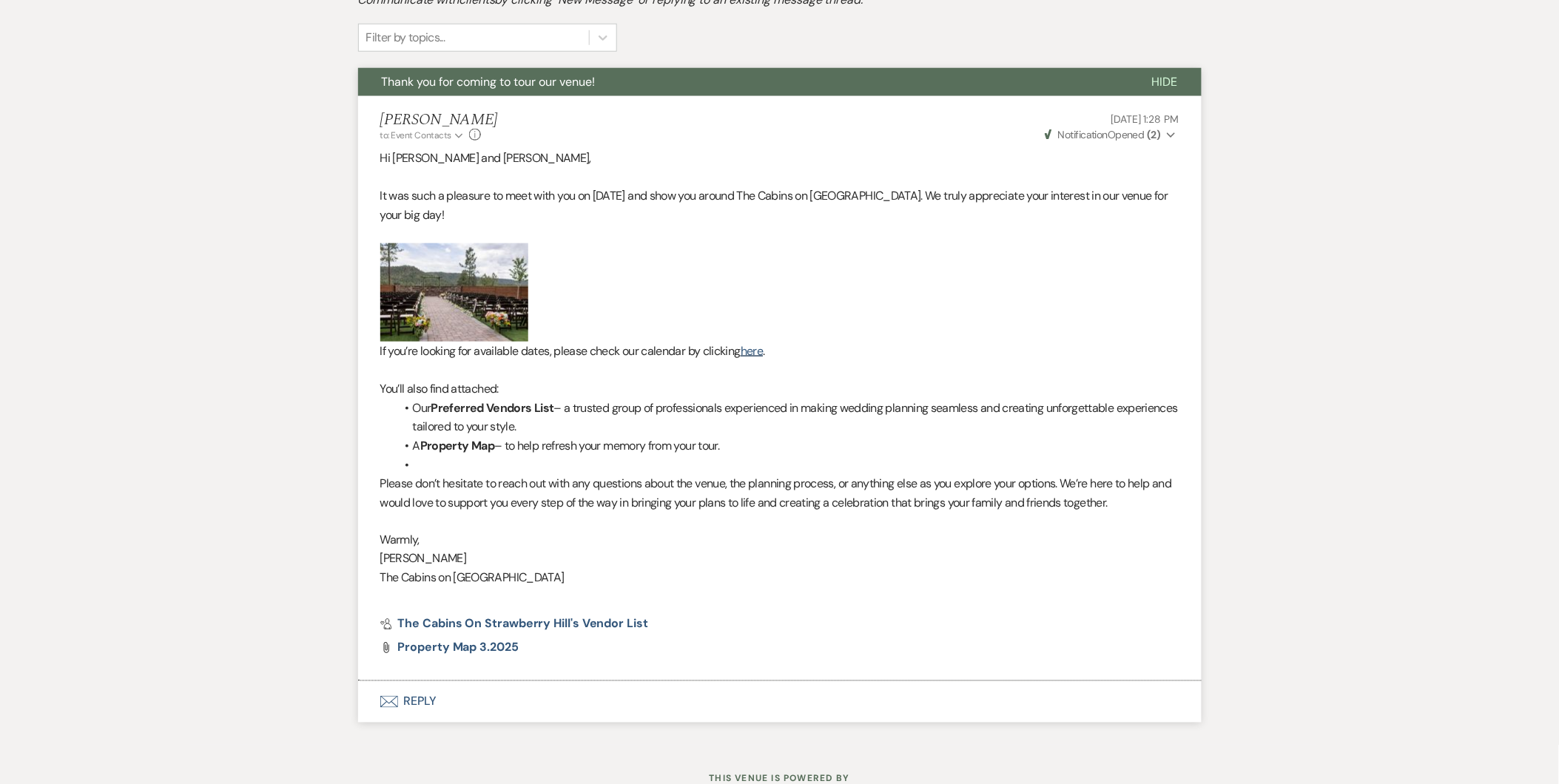
select select "5"
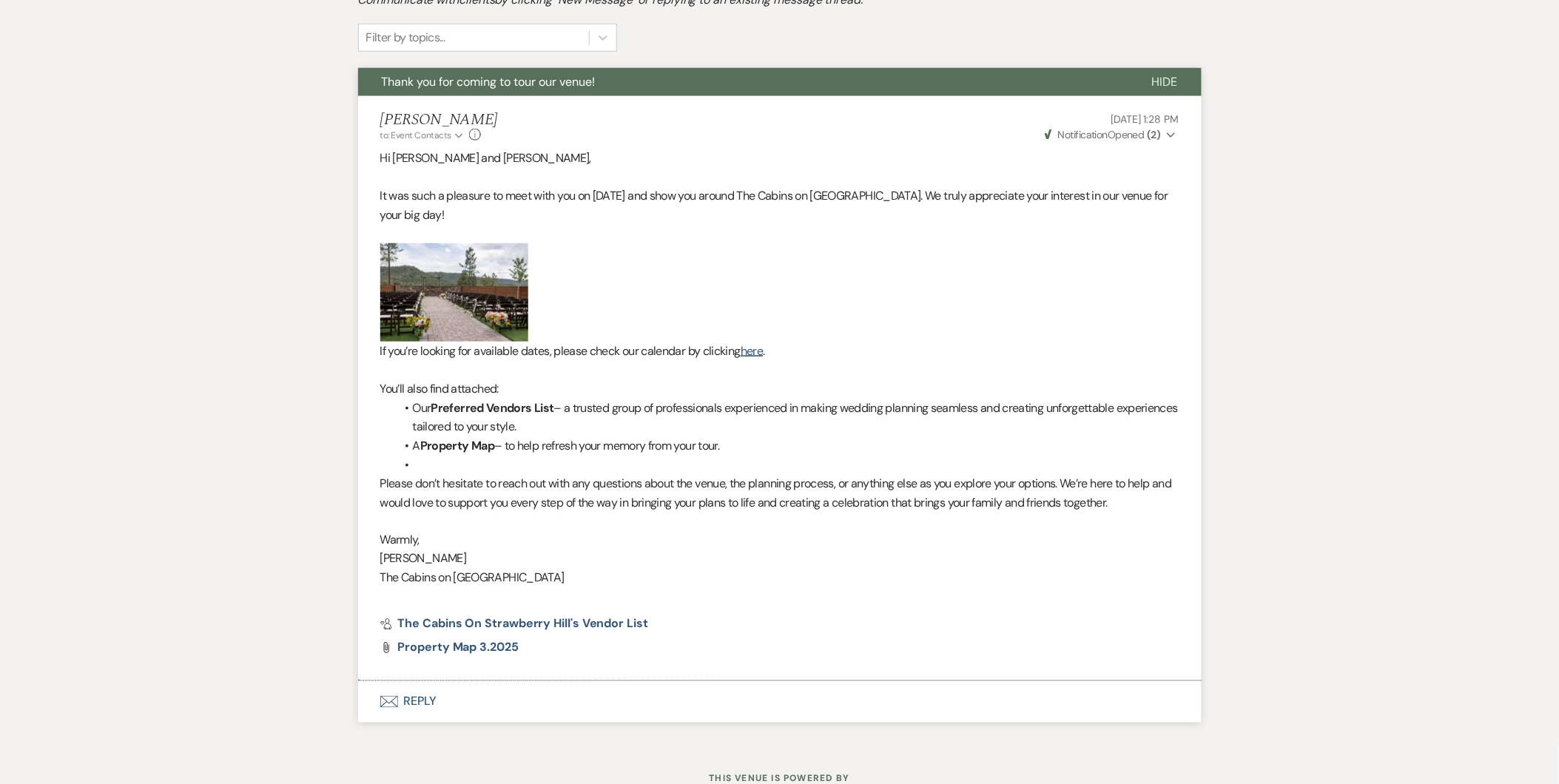
select select "5"
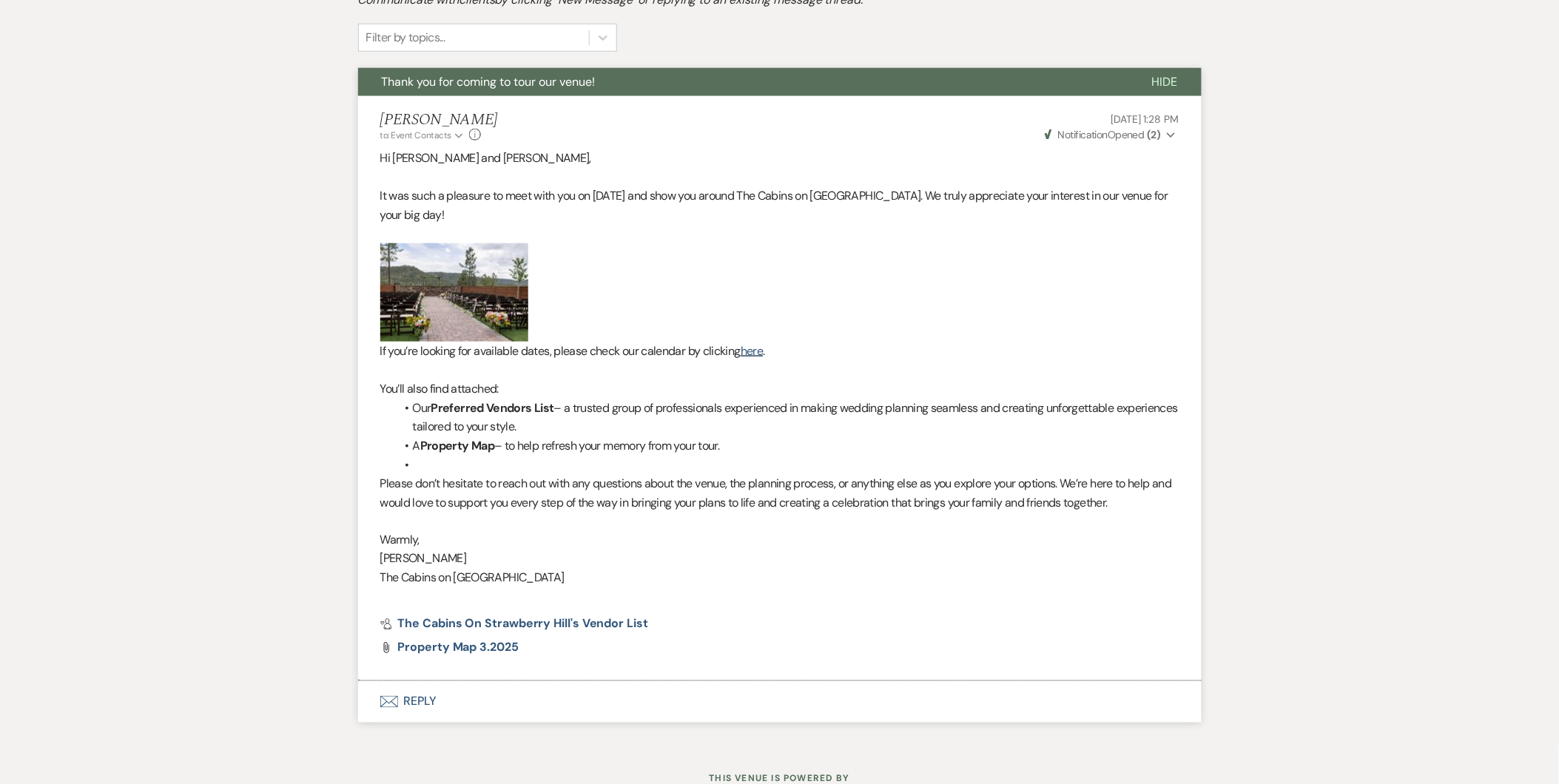
select select "5"
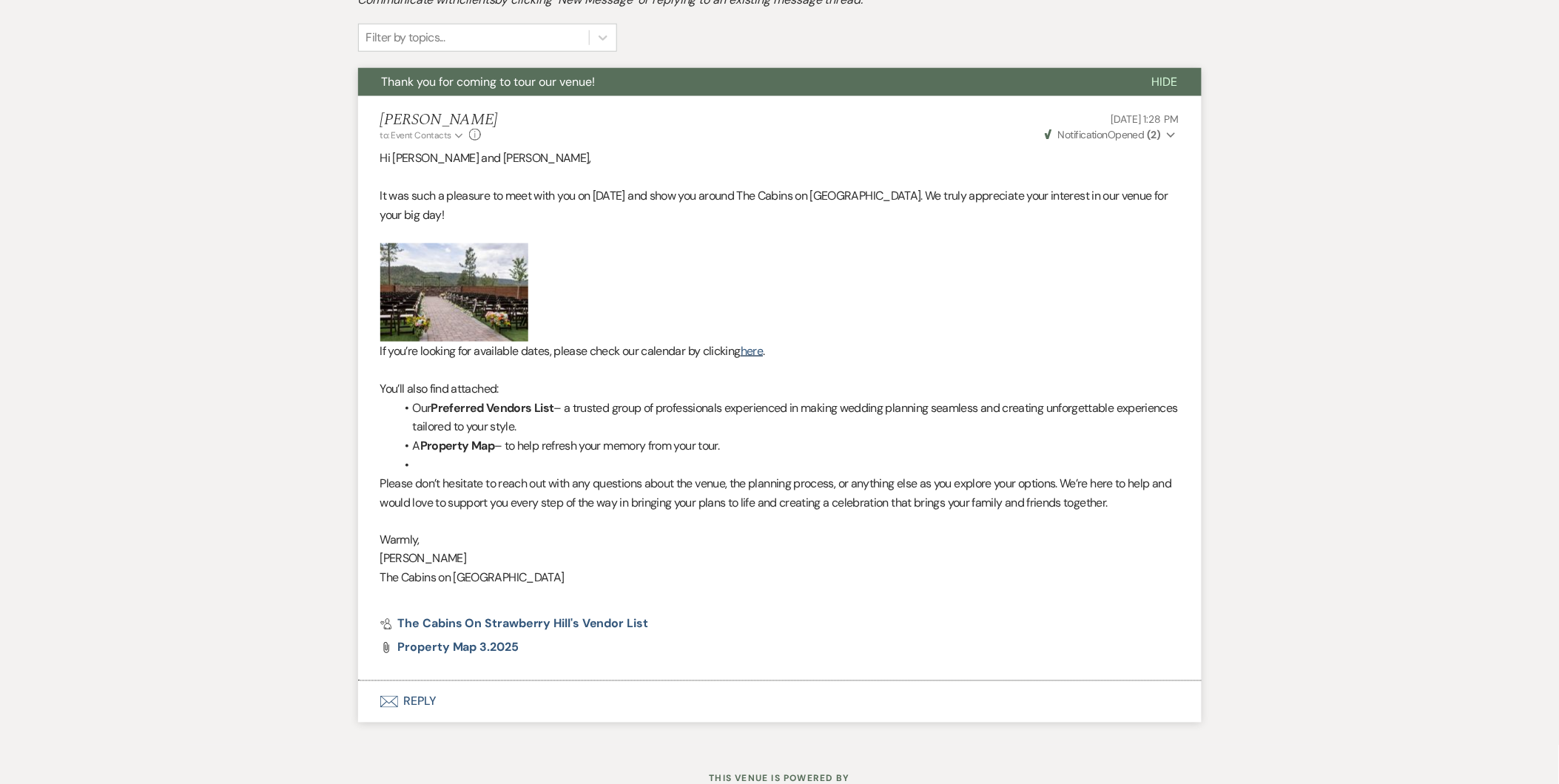
select select "5"
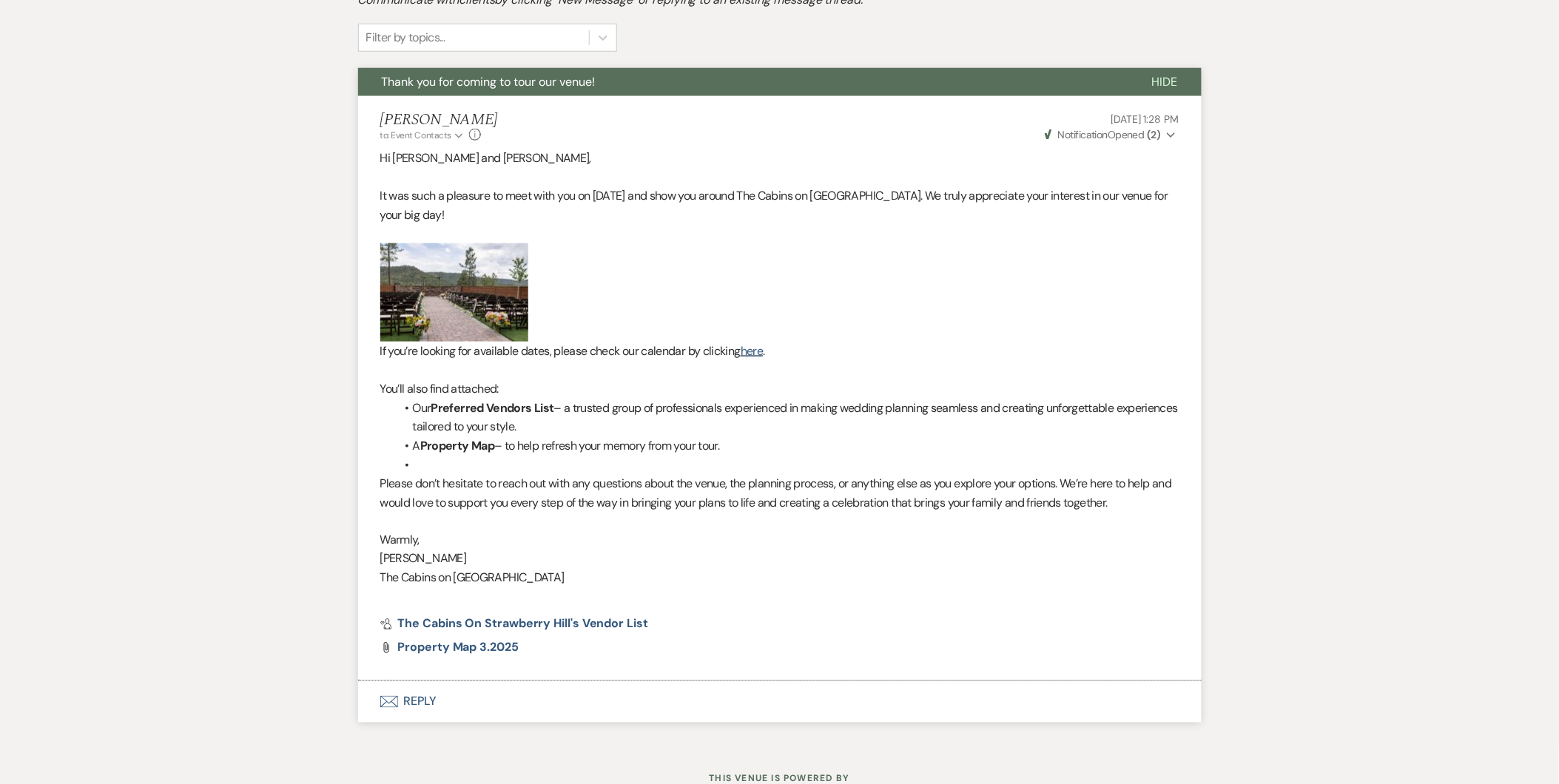
select select "5"
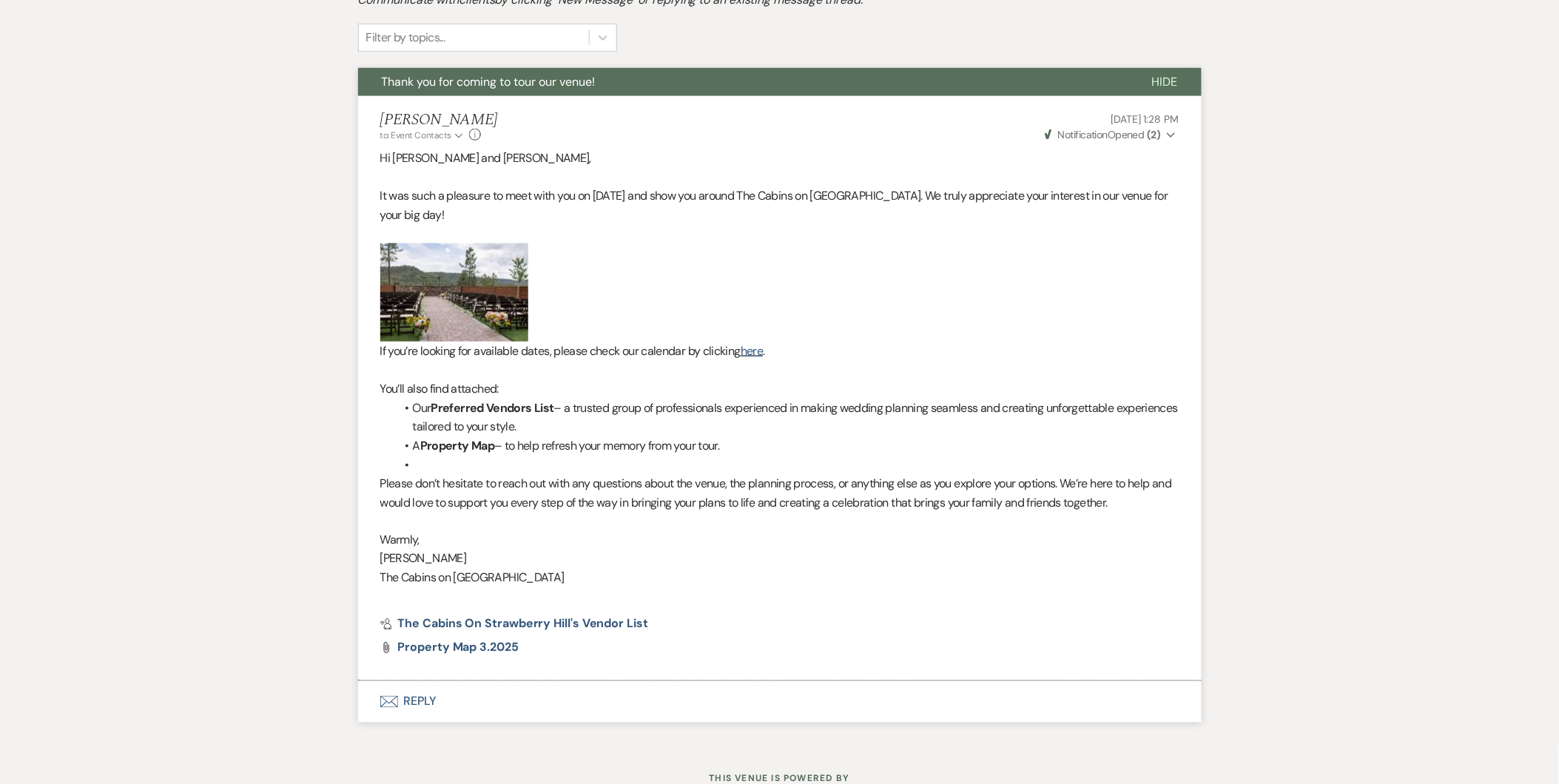
select select "5"
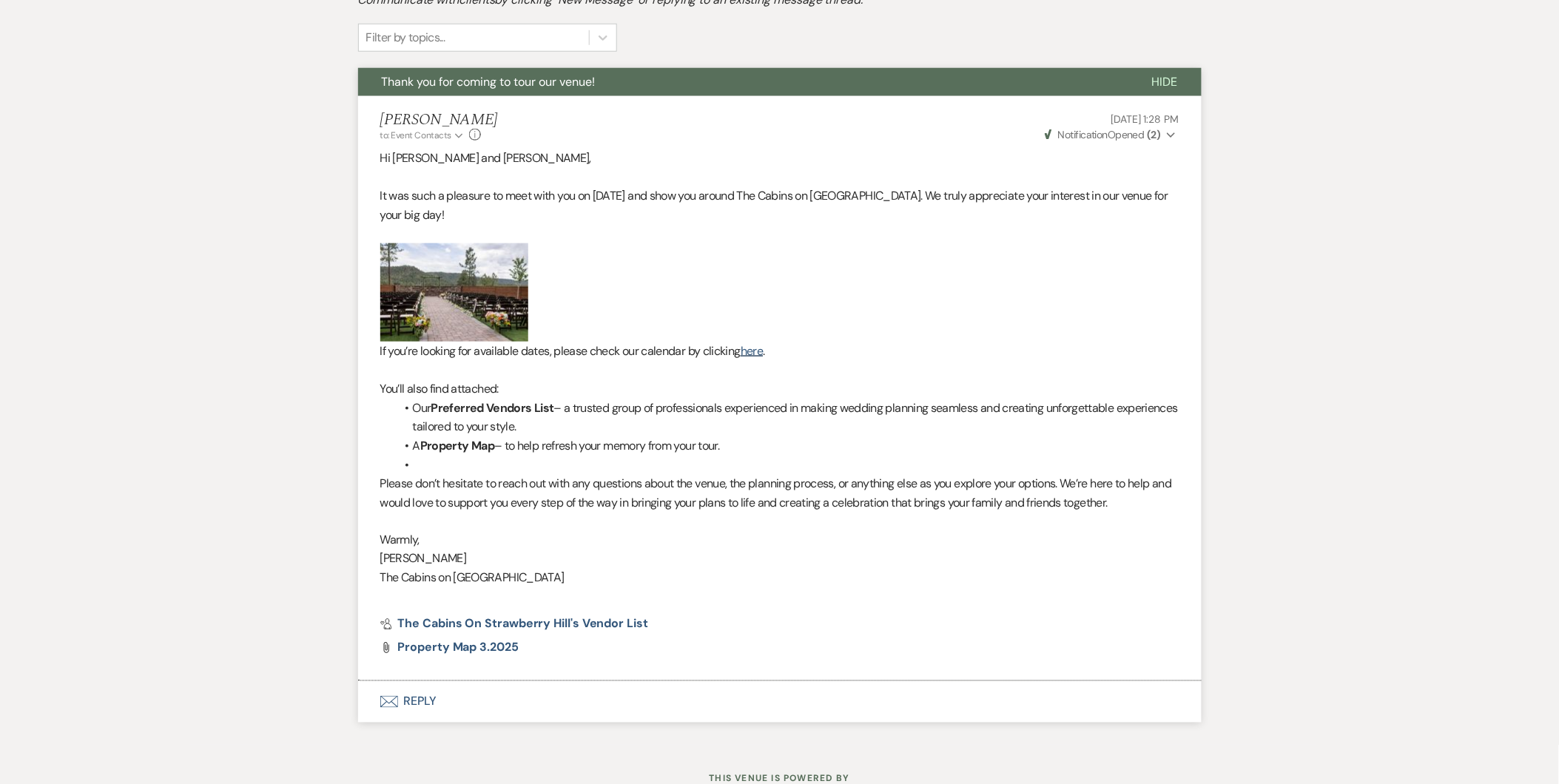
select select "5"
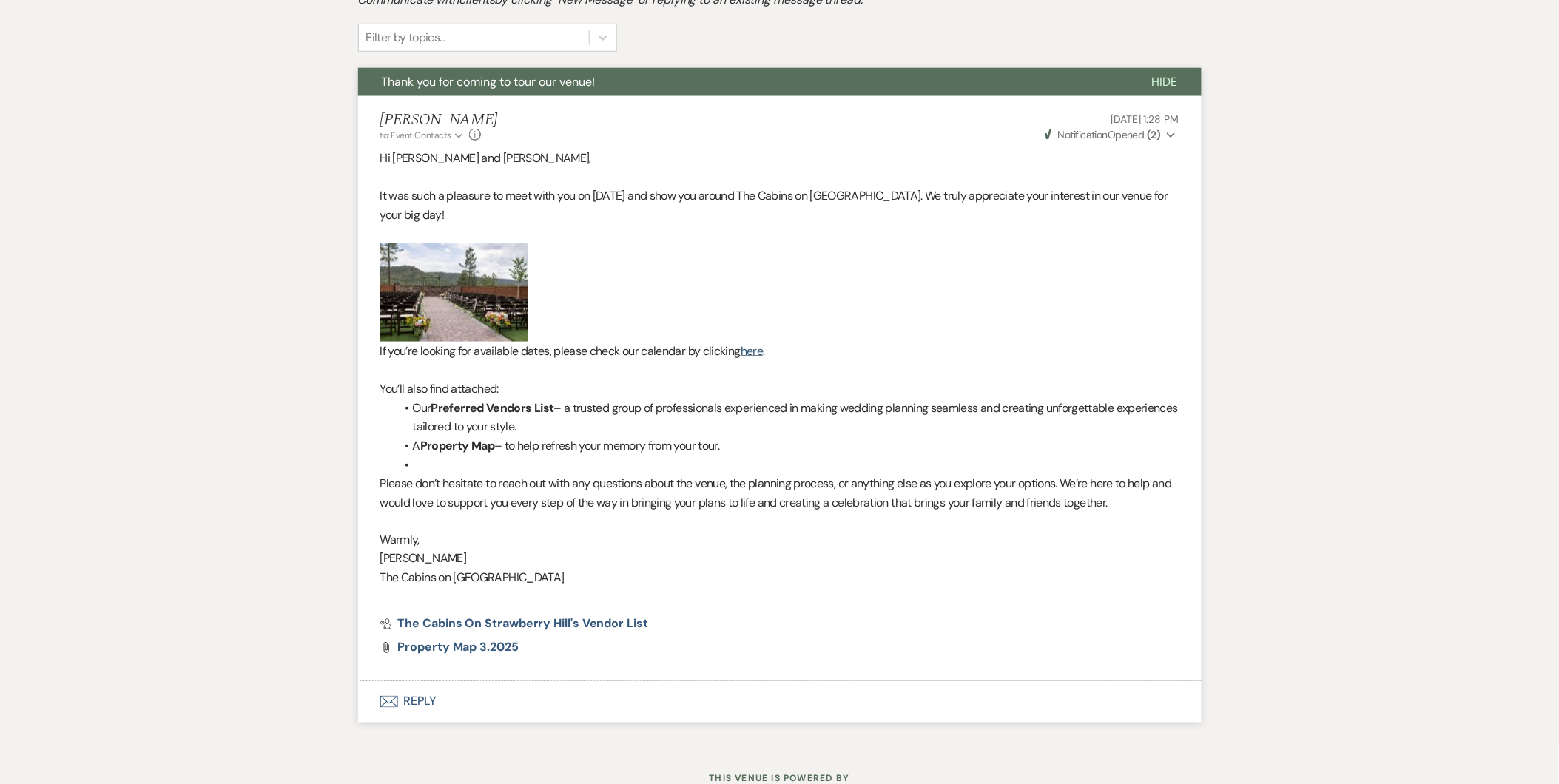
select select "5"
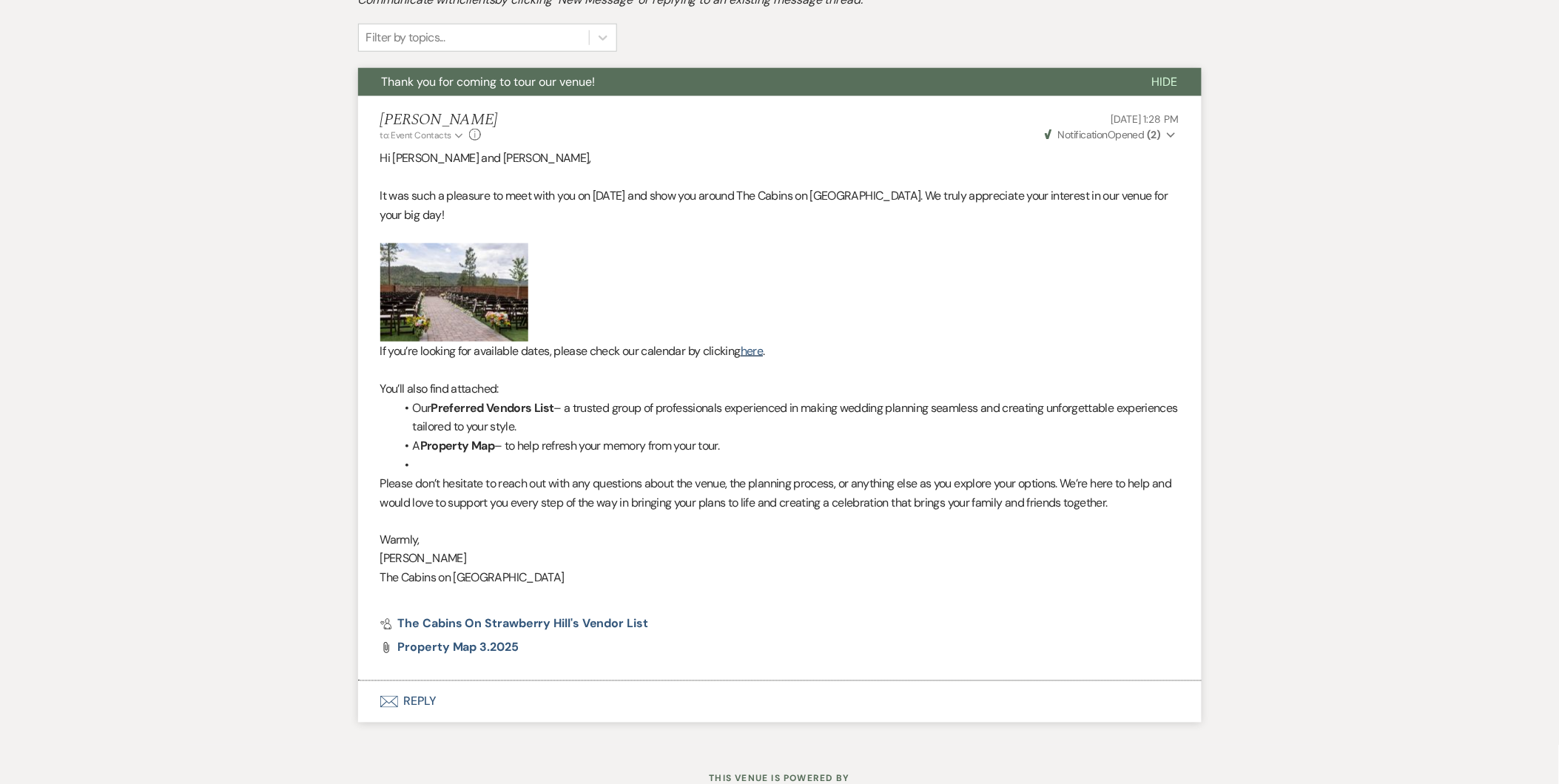
select select "5"
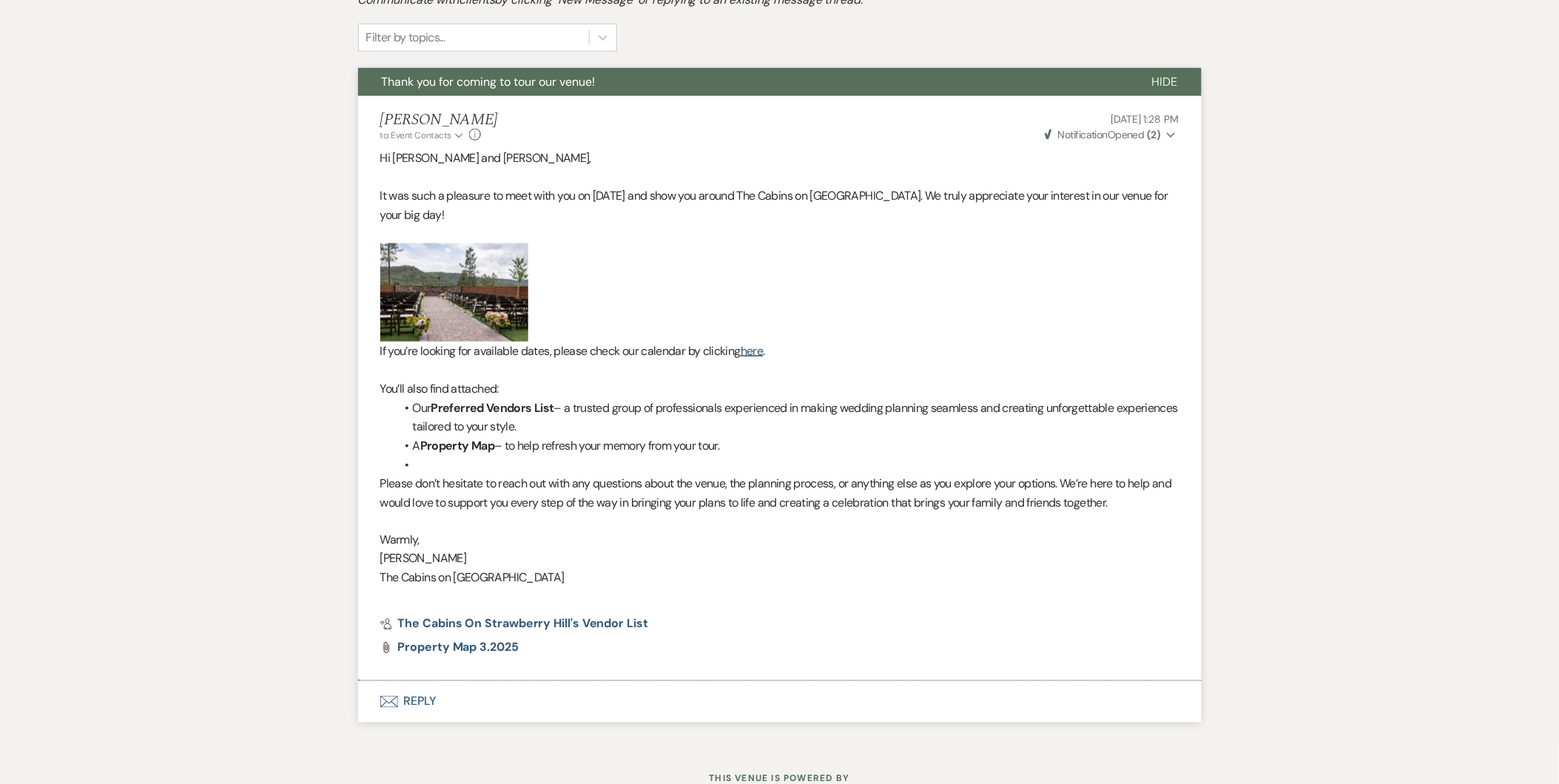
select select "5"
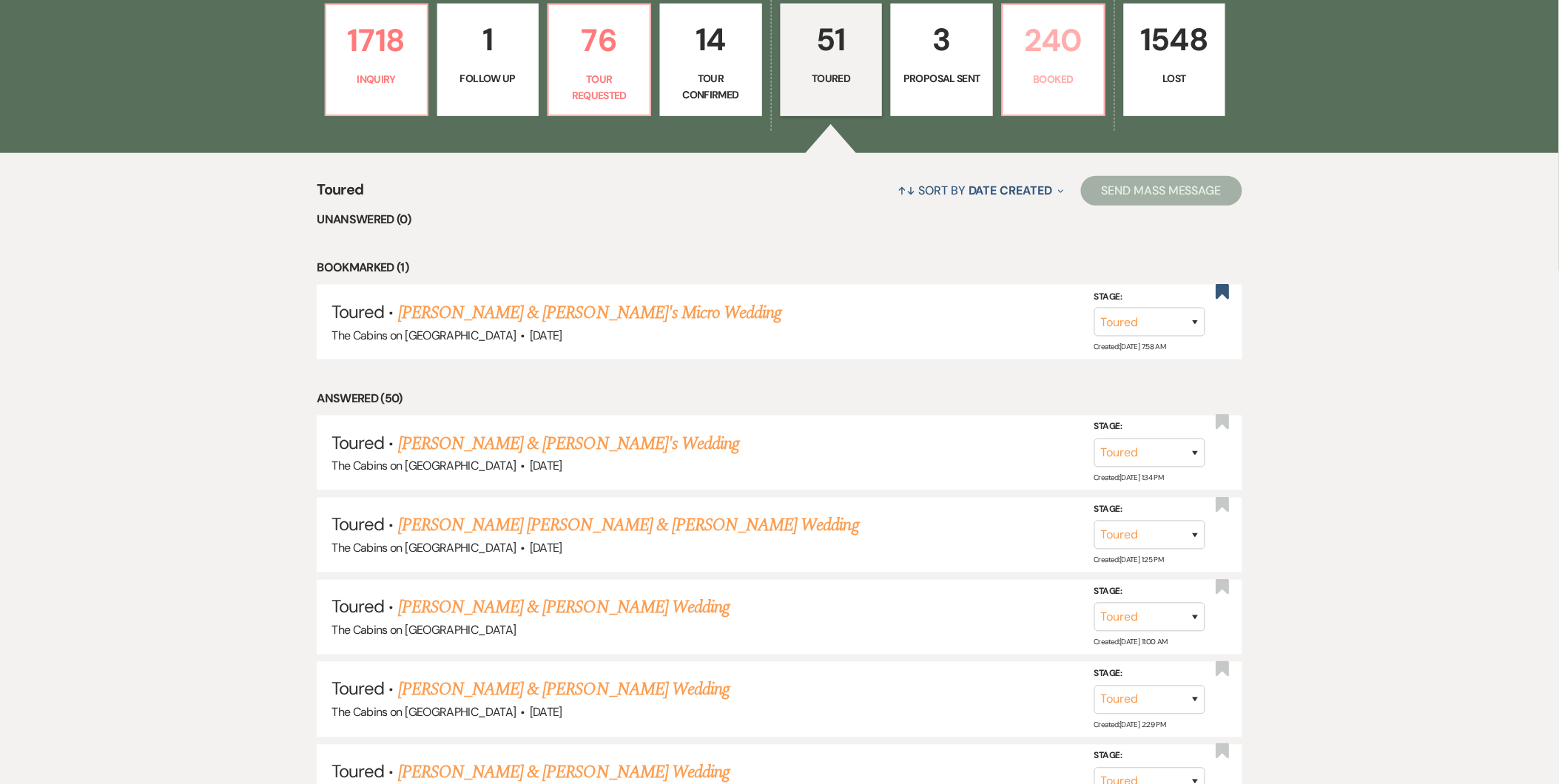
click at [758, 32] on p "240" at bounding box center [1053, 41] width 83 height 50
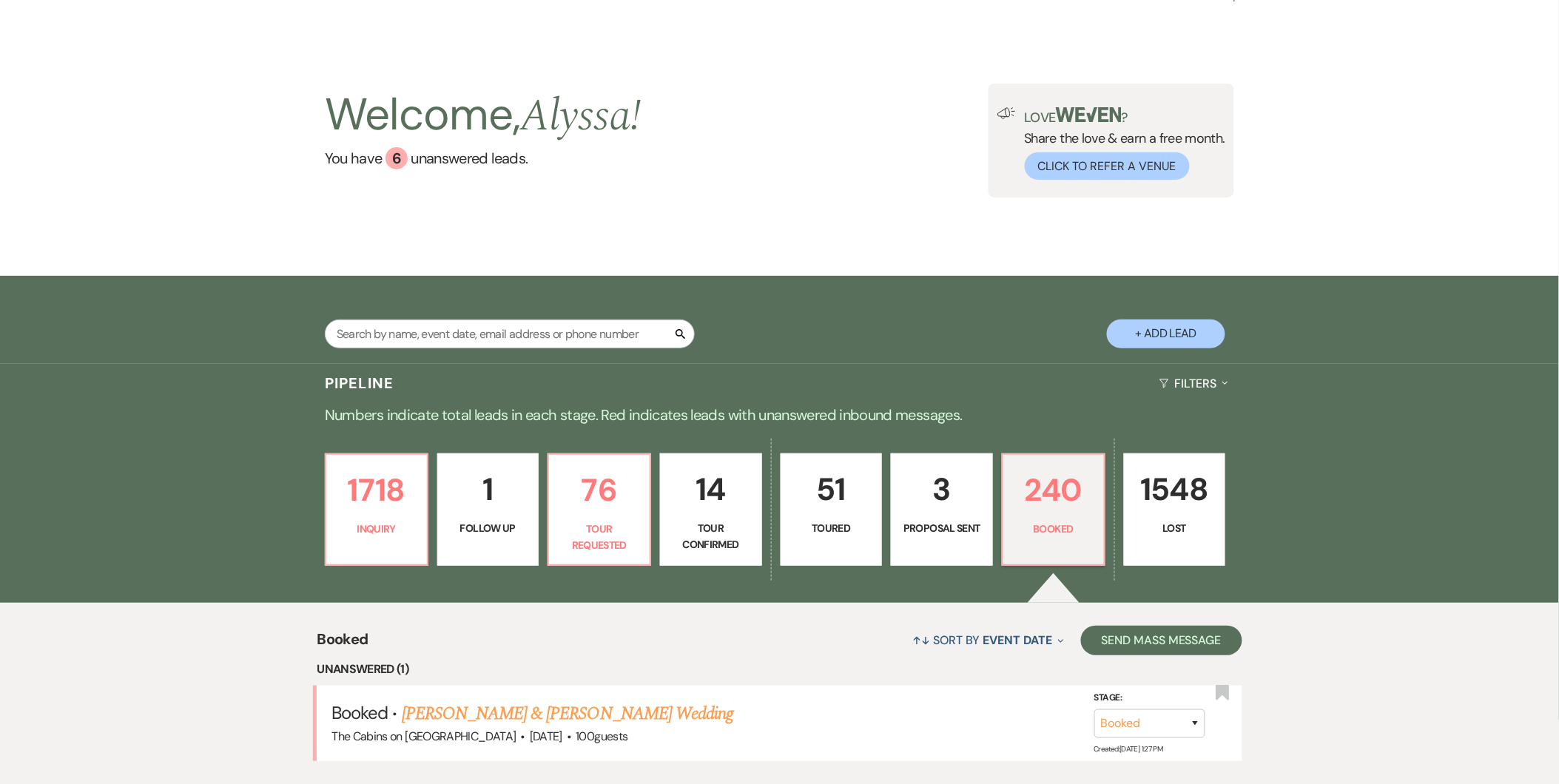
scroll to position [482, 0]
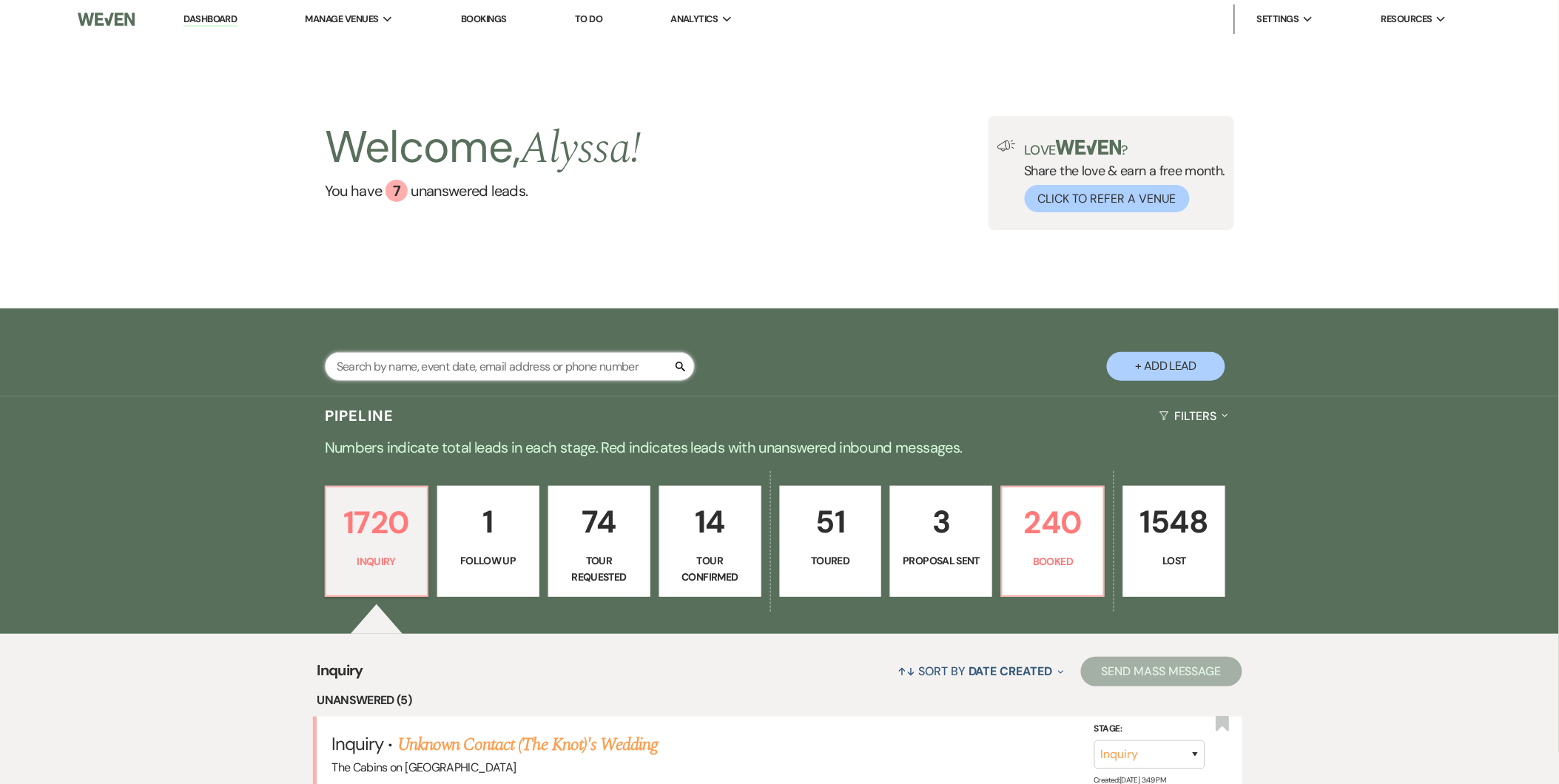
drag, startPoint x: 0, startPoint y: 0, endPoint x: 511, endPoint y: 375, distance: 633.8
click at [511, 375] on input "text" at bounding box center [509, 366] width 370 height 29
type input "[PERSON_NAME]"
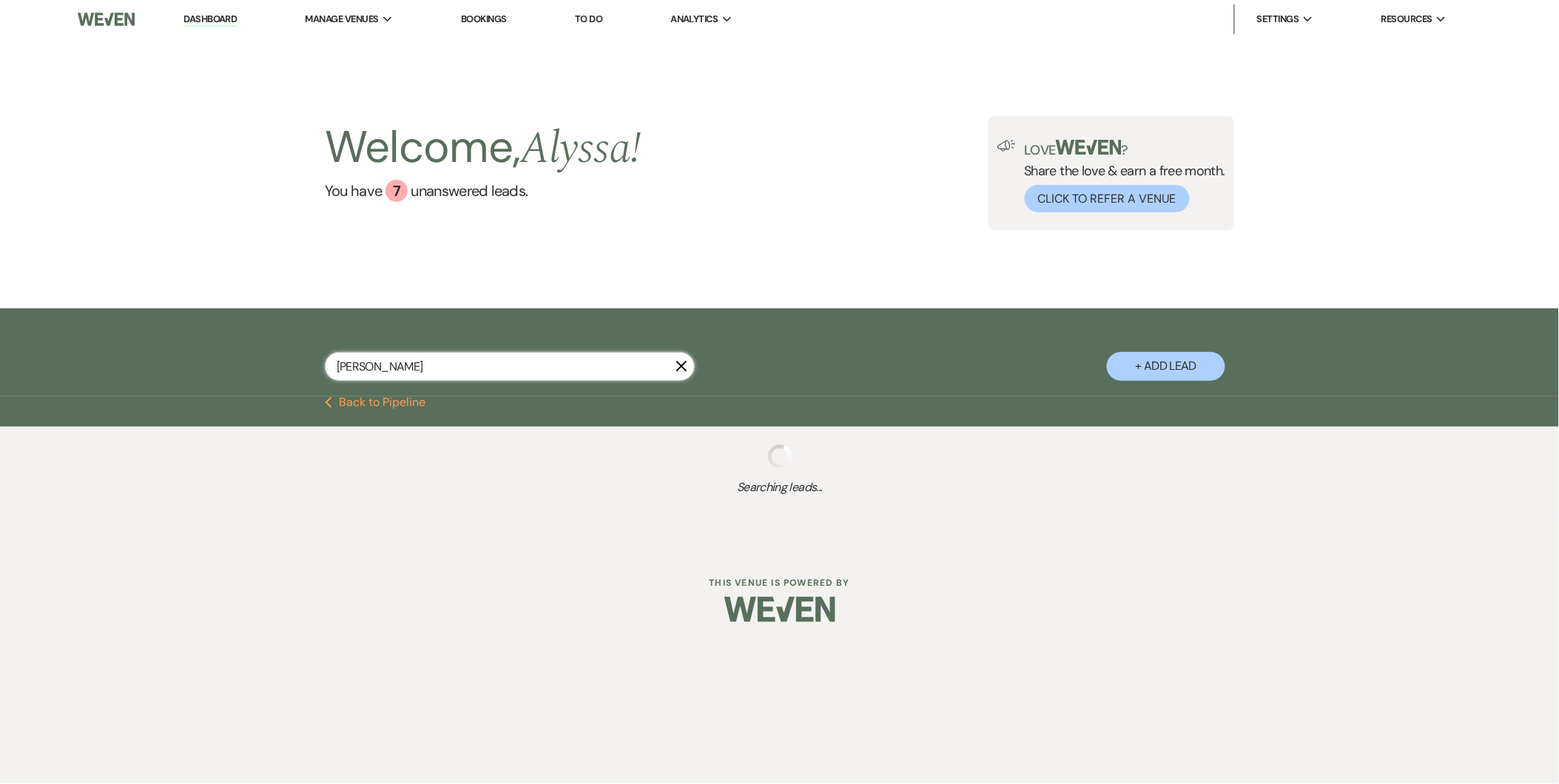
select select "2"
select select "8"
select select "4"
select select "8"
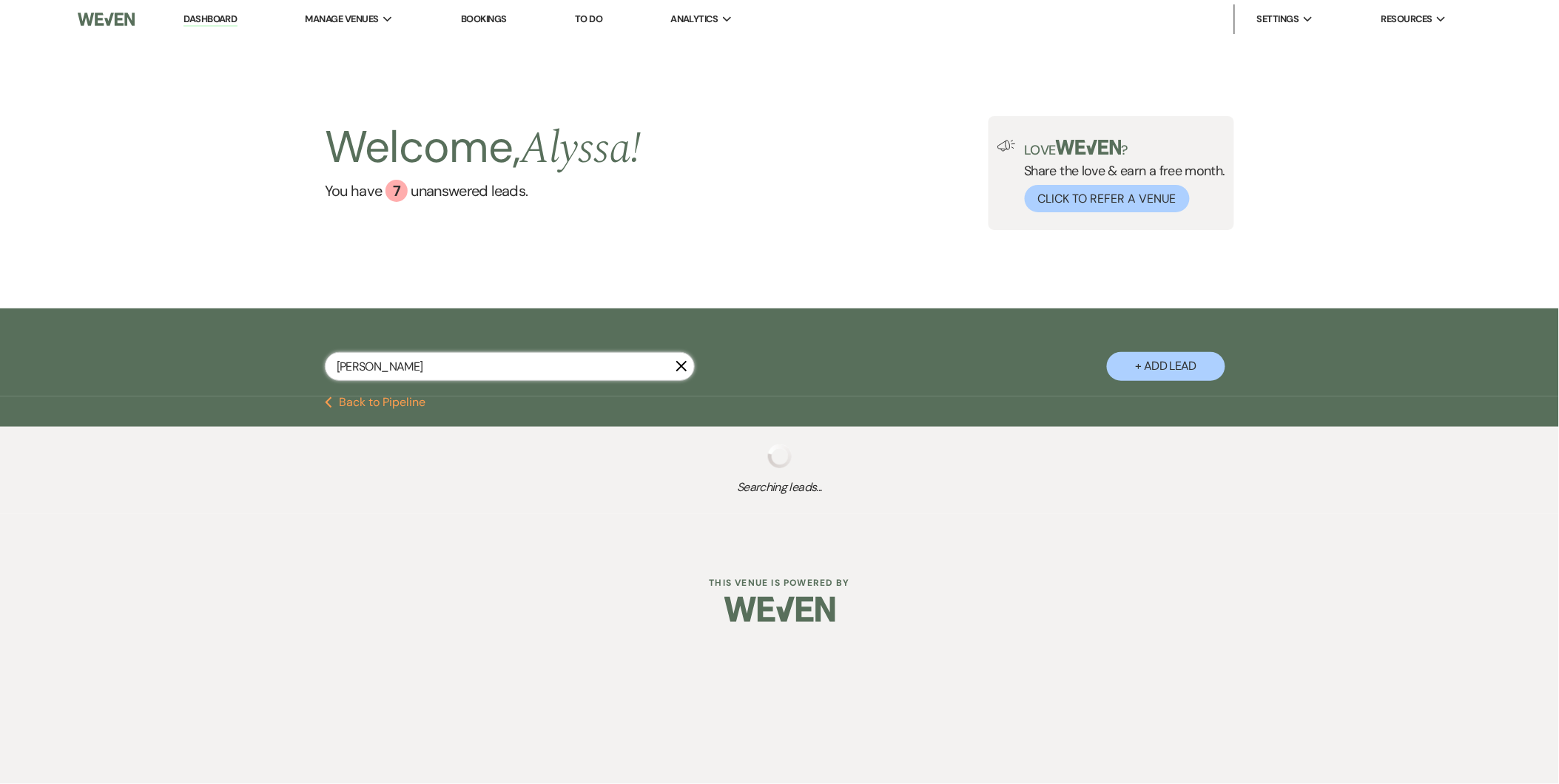
select select "8"
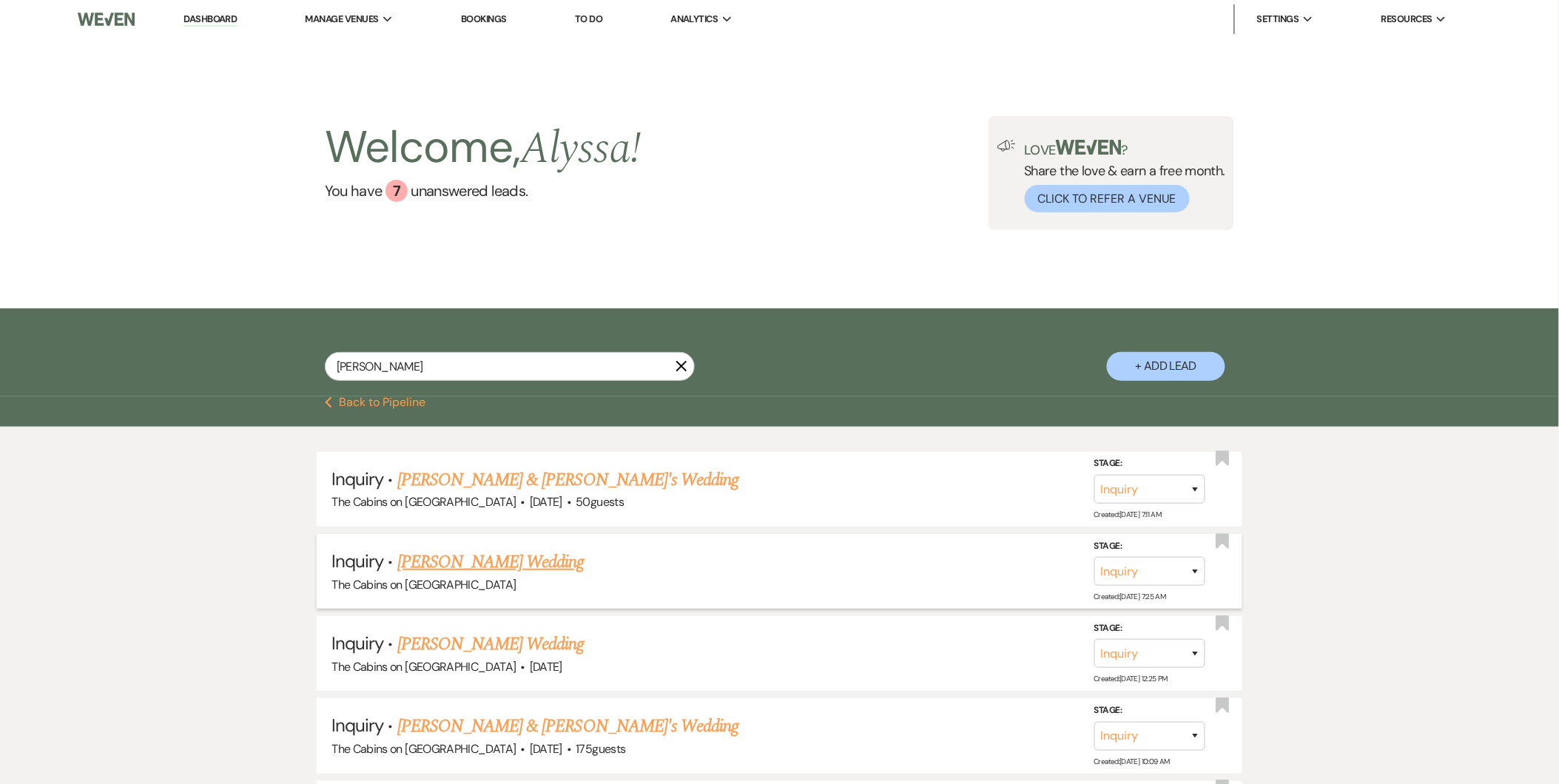
click at [470, 551] on link "[PERSON_NAME] Wedding" at bounding box center [491, 562] width 187 height 27
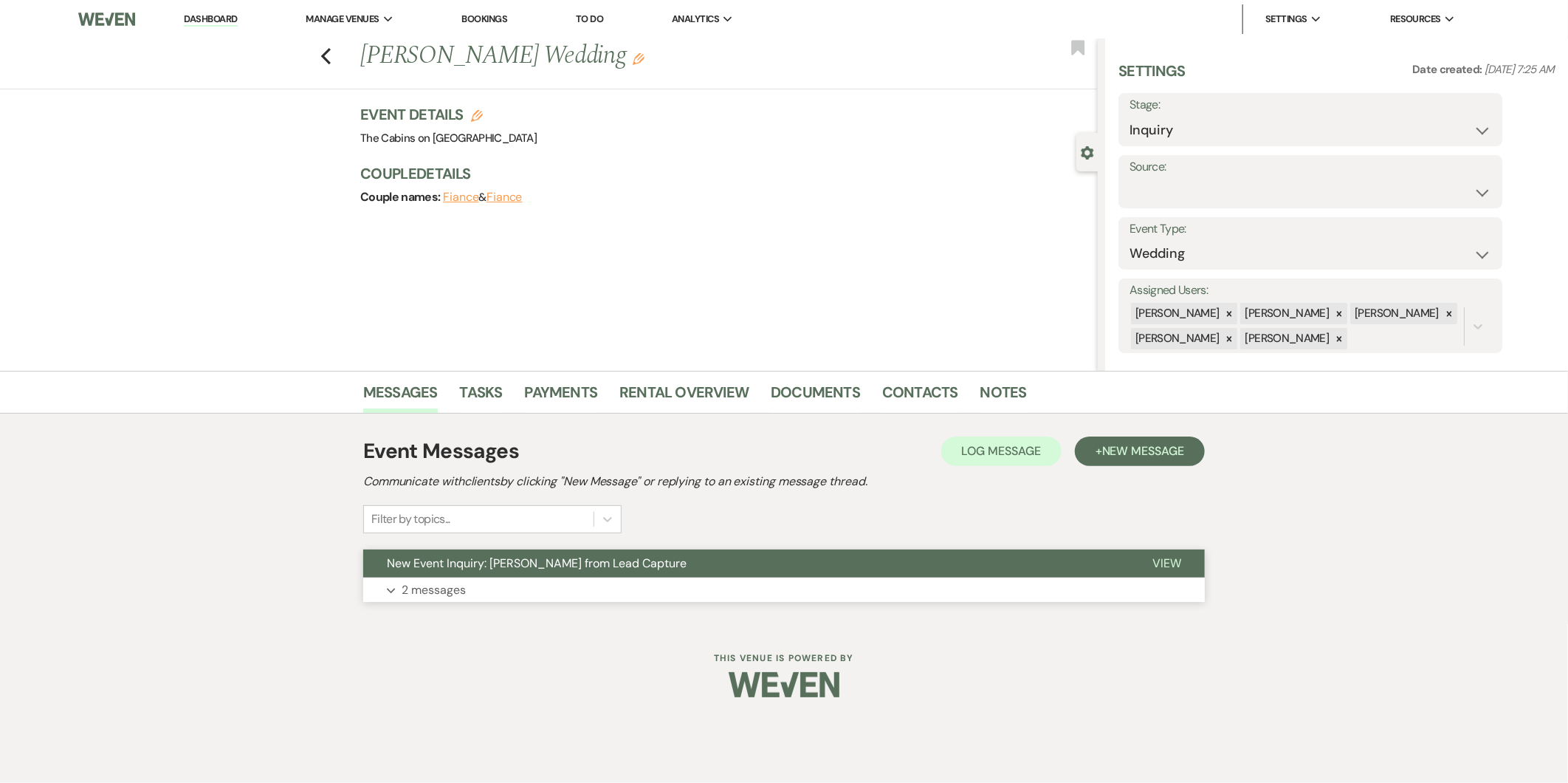
click at [443, 580] on p "2 messages" at bounding box center [433, 590] width 64 height 19
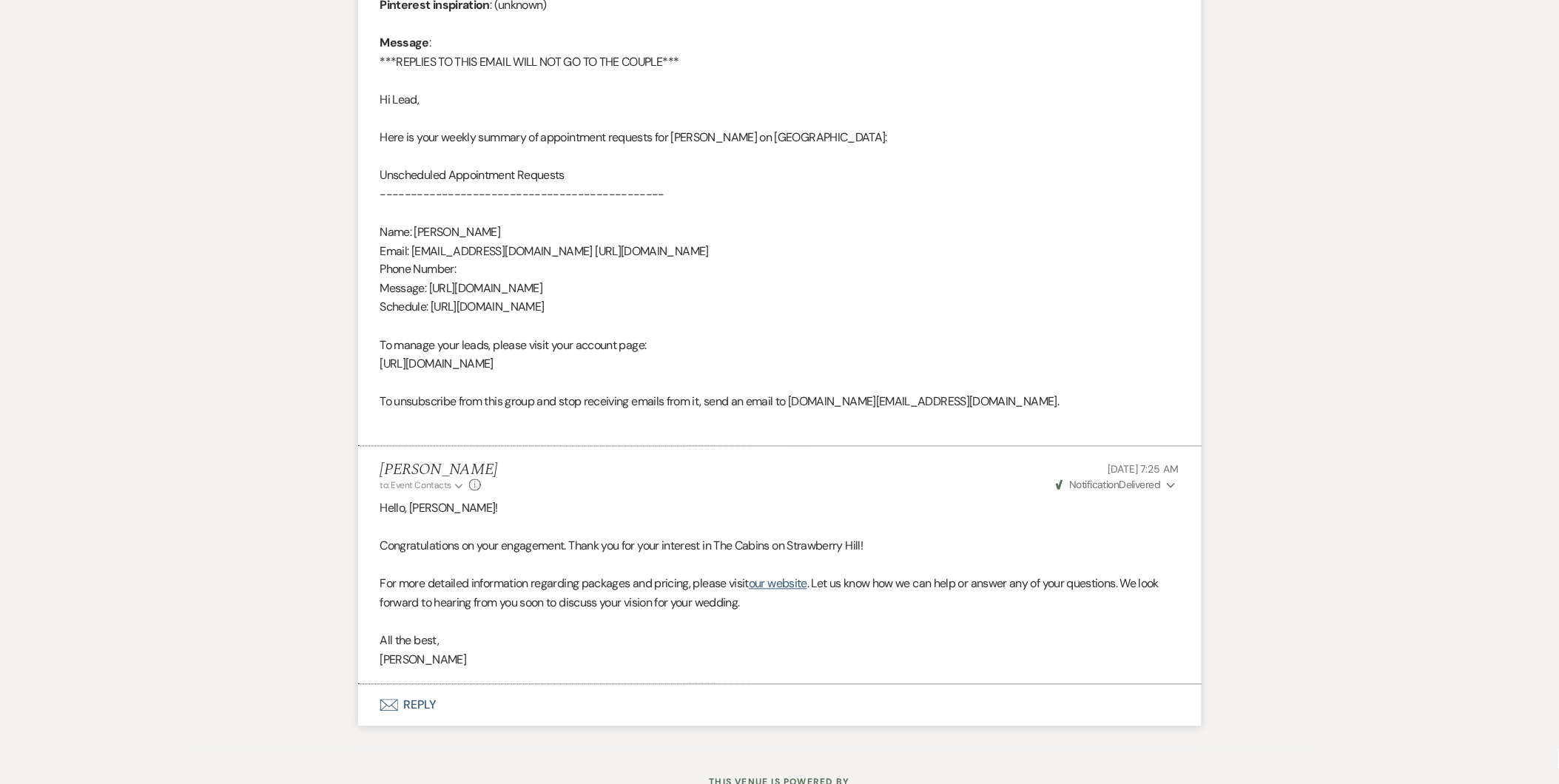
scroll to position [789, 0]
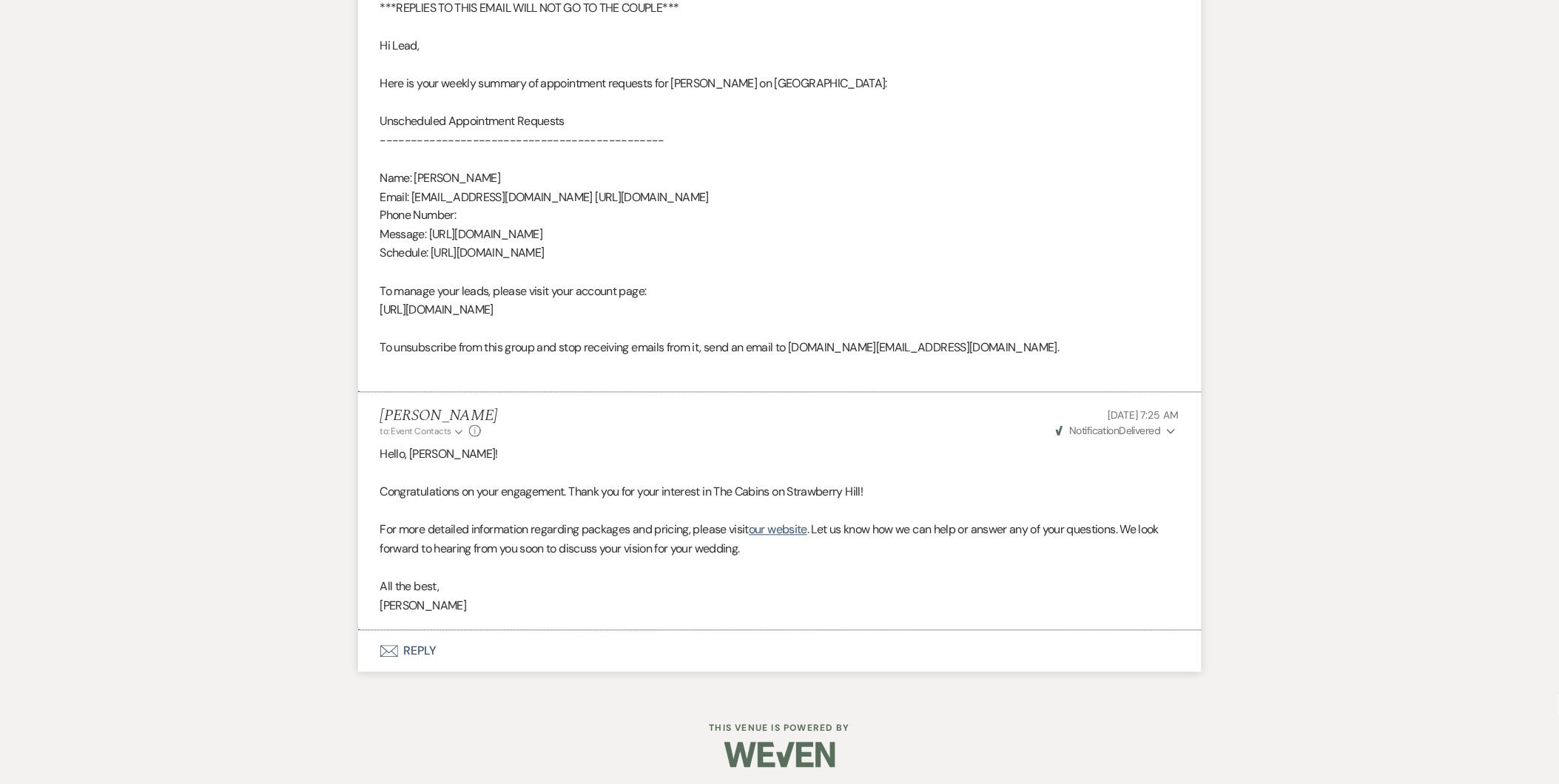
select select "2"
select select "8"
select select "4"
select select "8"
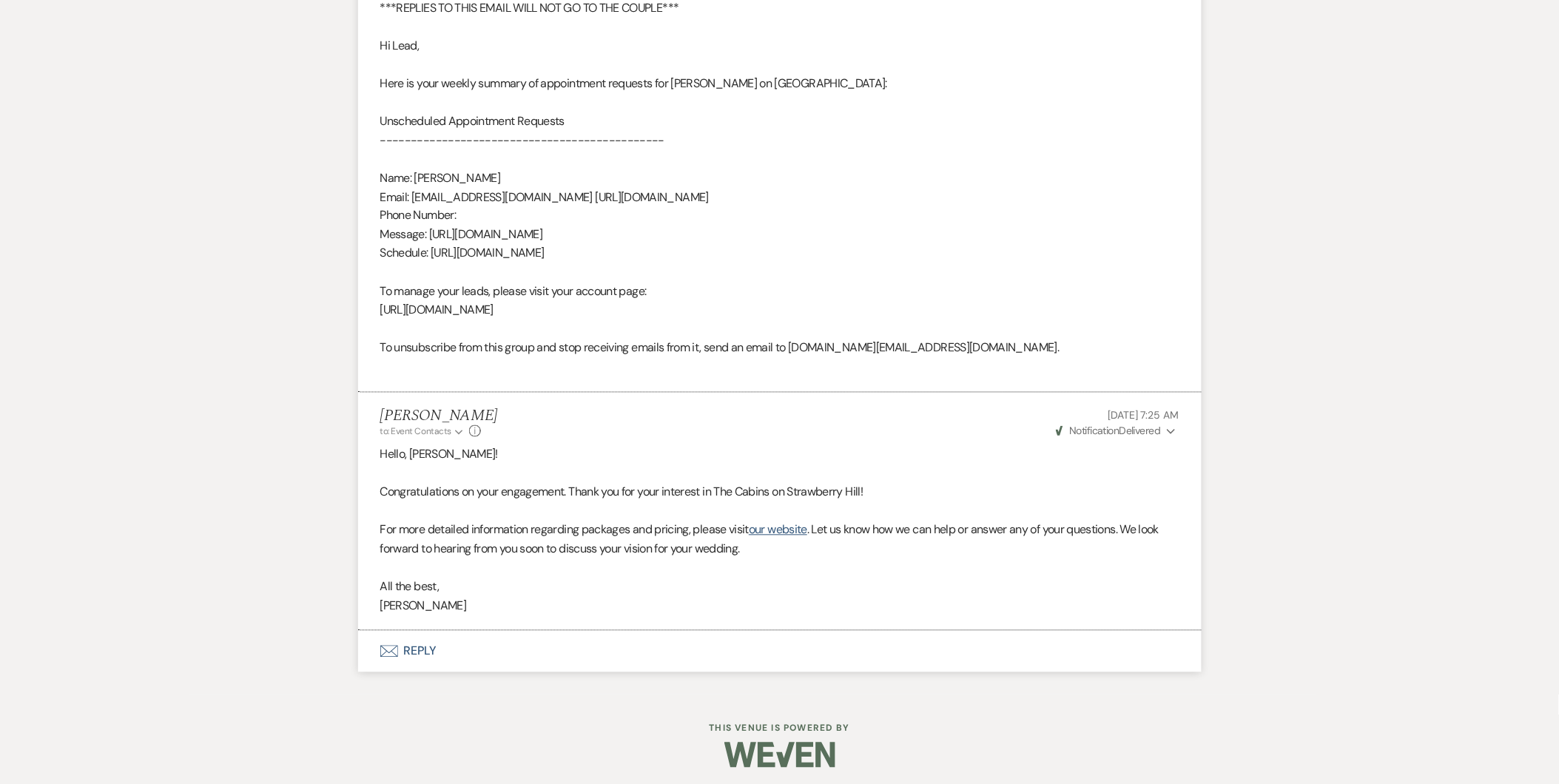
select select "8"
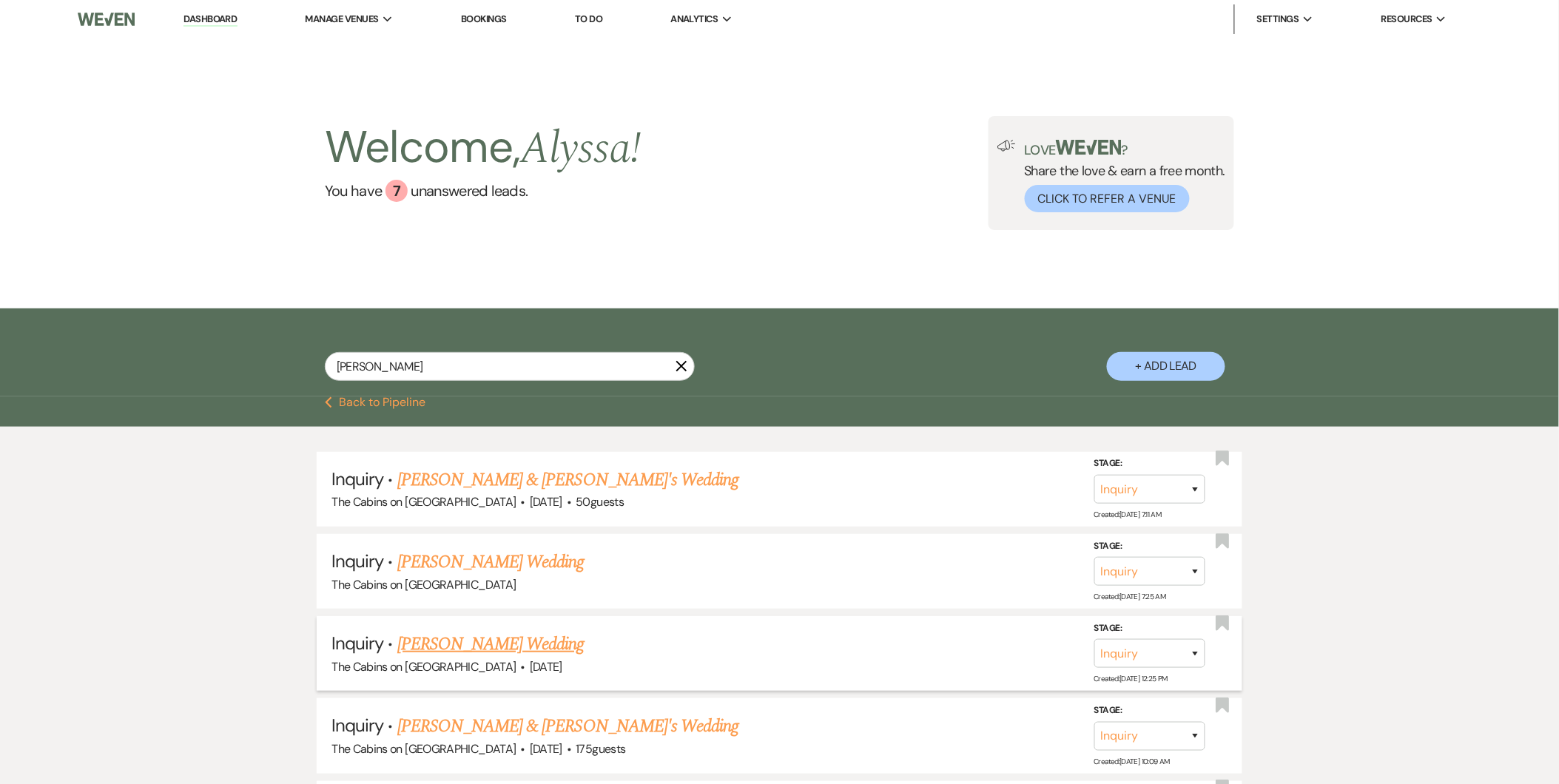
click at [468, 638] on link "[PERSON_NAME] Wedding" at bounding box center [491, 644] width 187 height 27
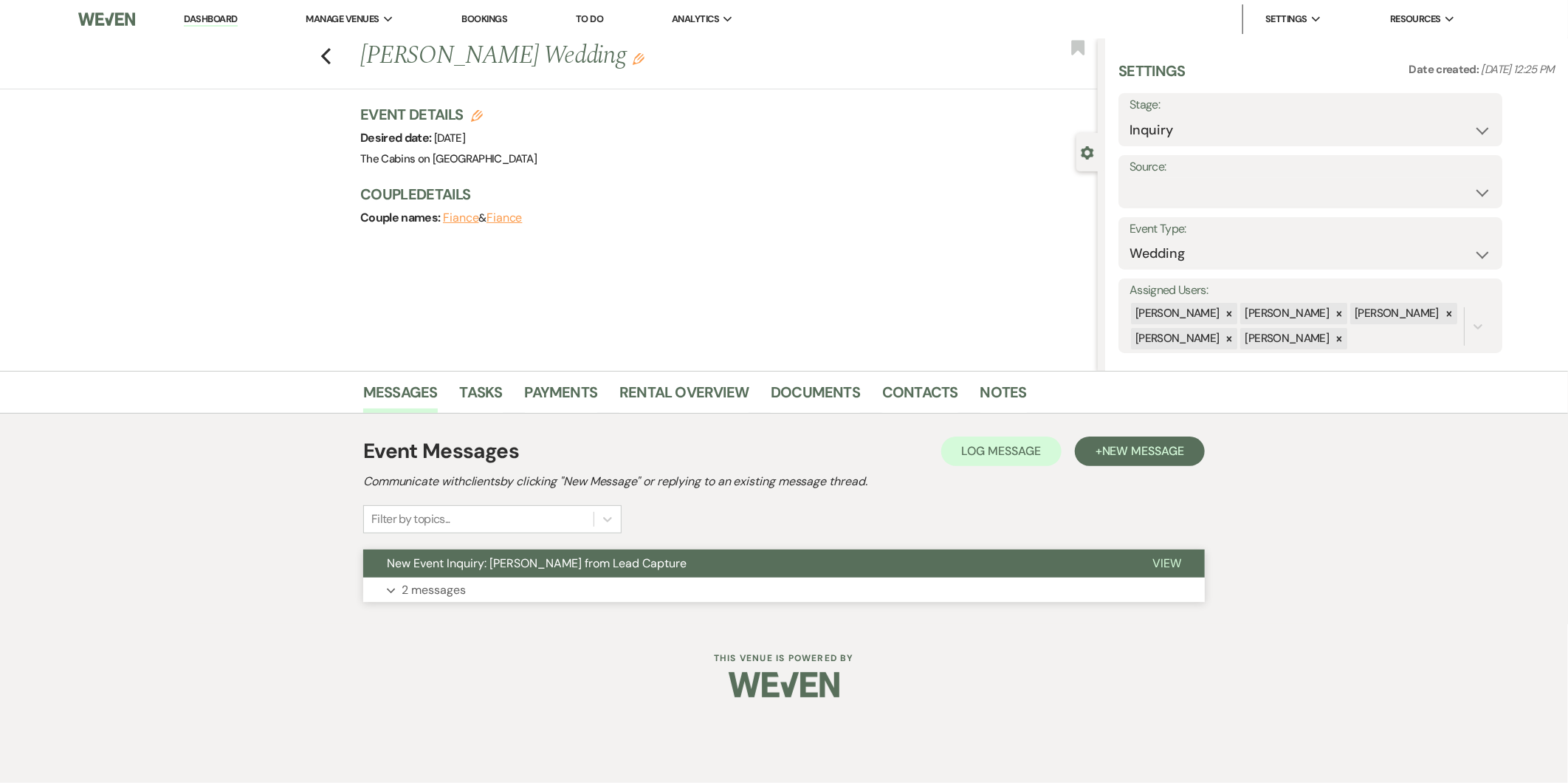
click at [452, 570] on button "New Event Inquiry: [PERSON_NAME] from Lead Capture" at bounding box center [746, 564] width 765 height 28
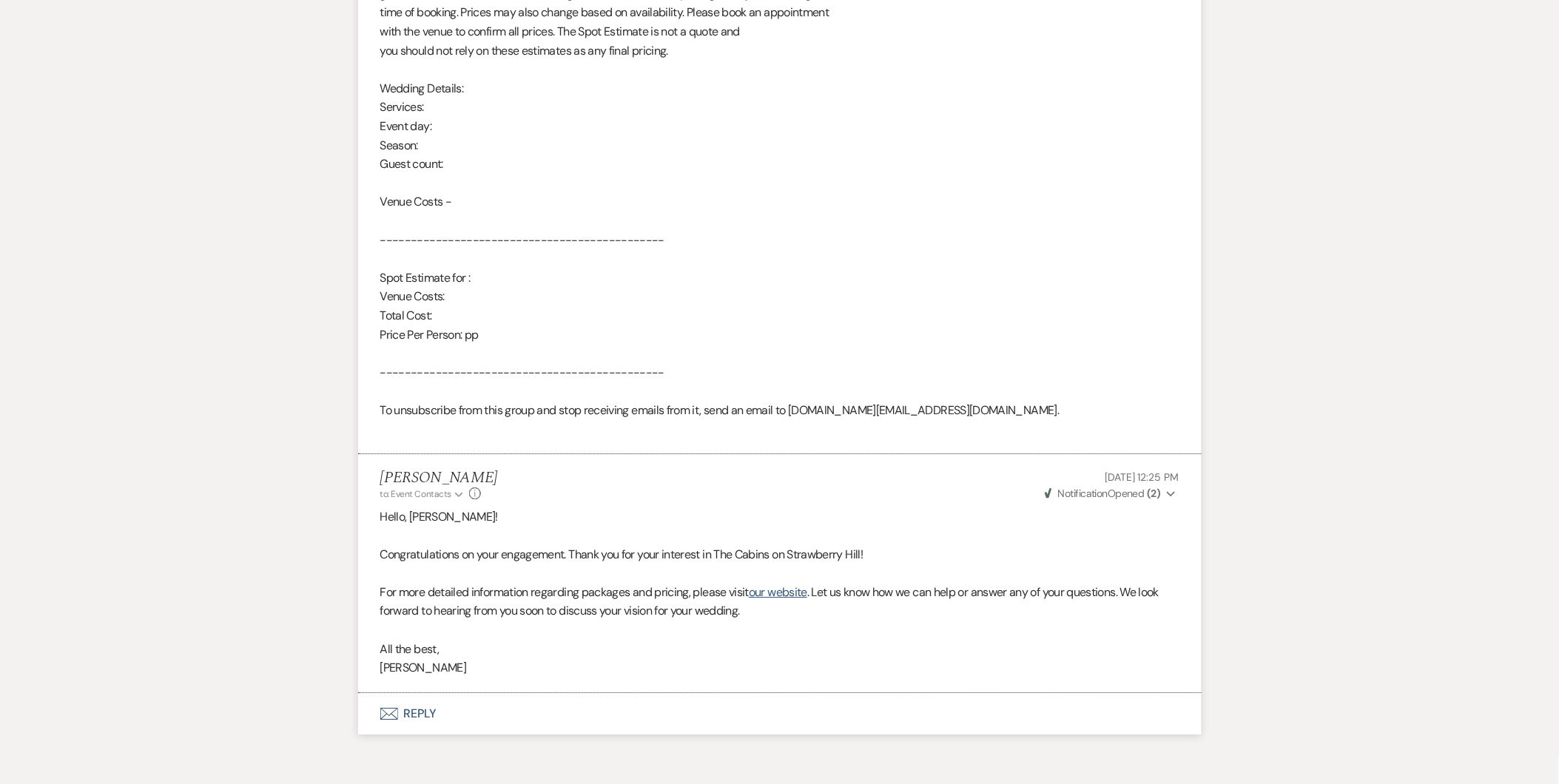
scroll to position [1469, 0]
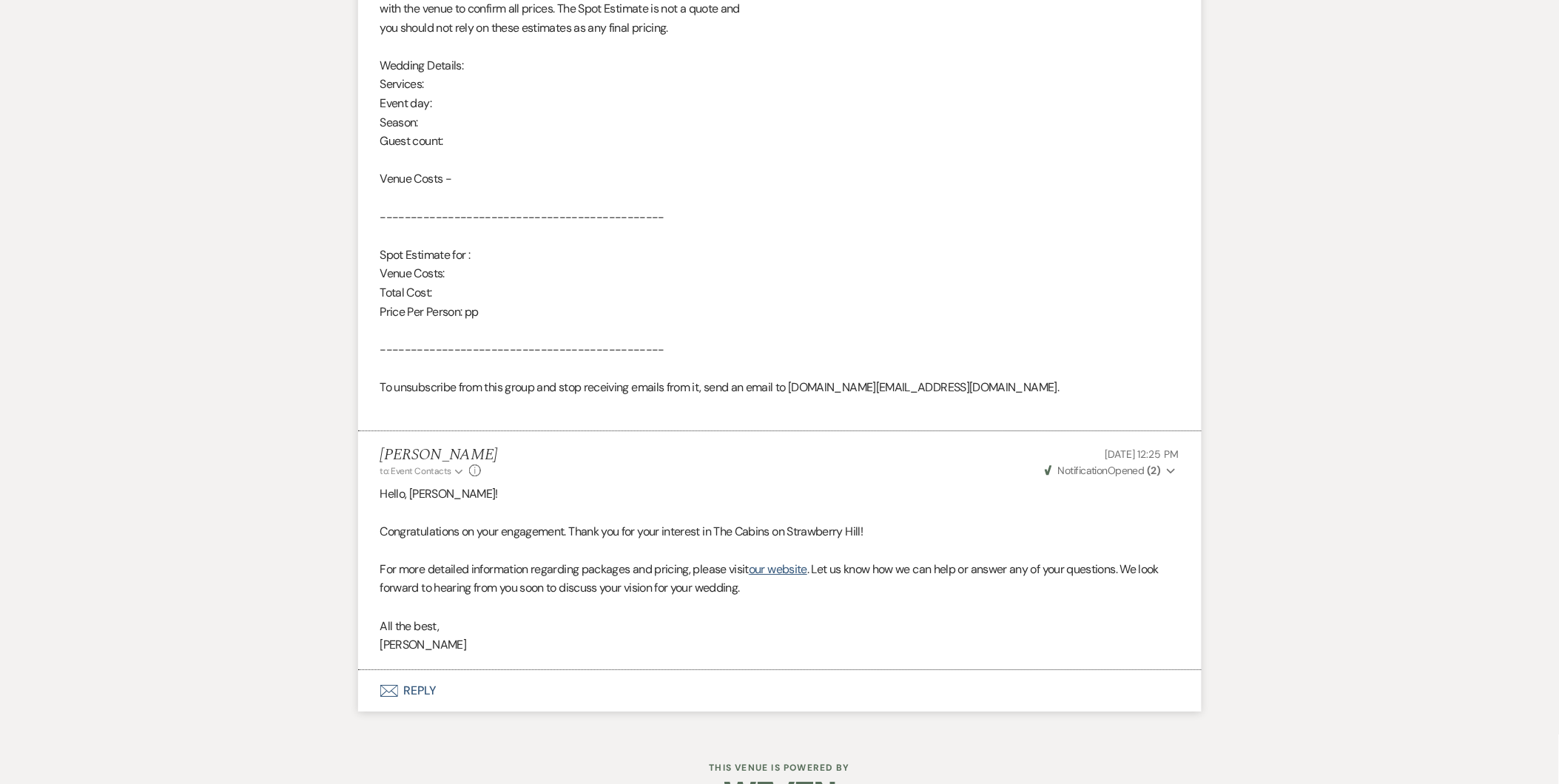
select select "2"
select select "8"
select select "4"
select select "8"
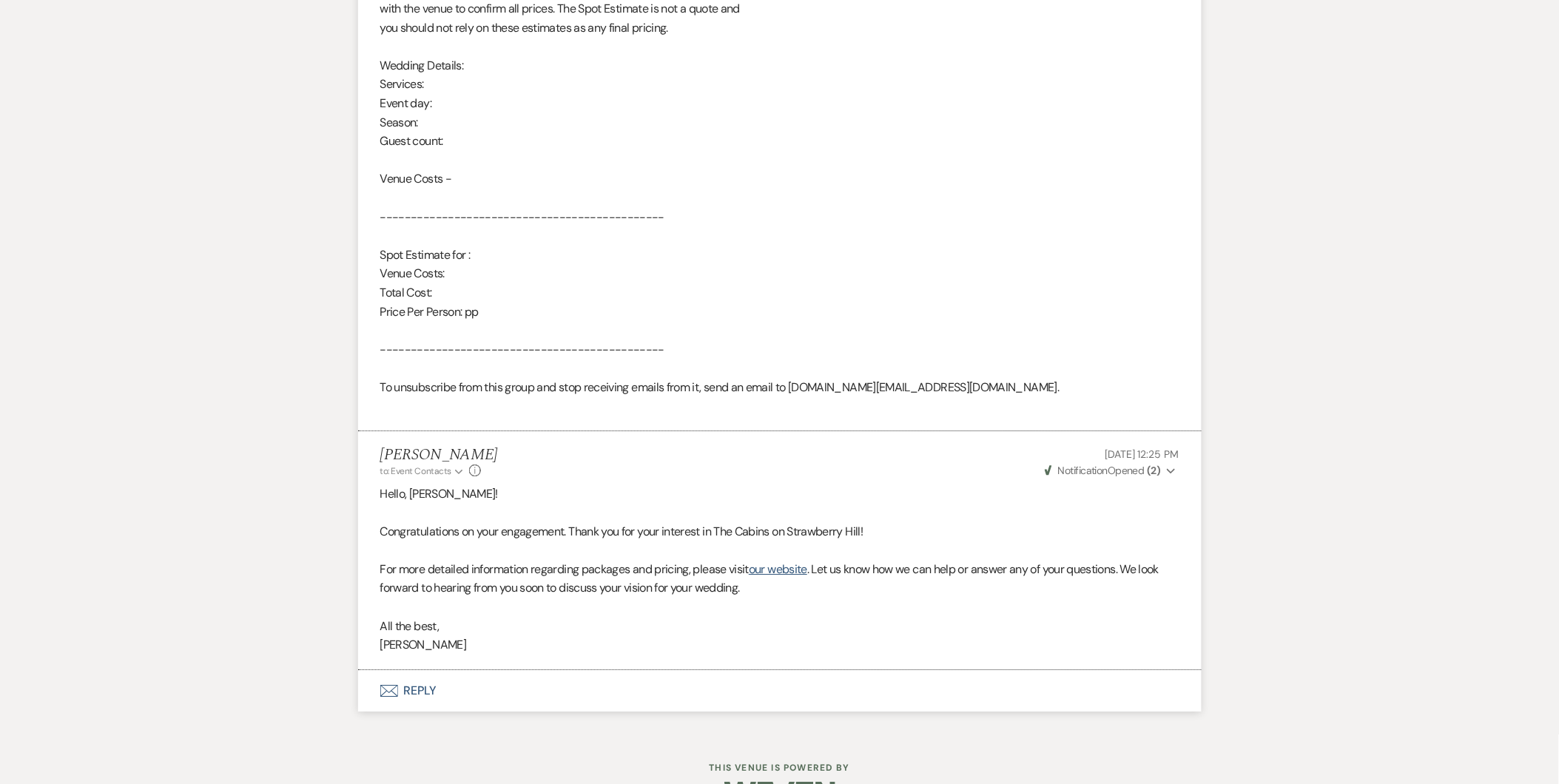
select select "8"
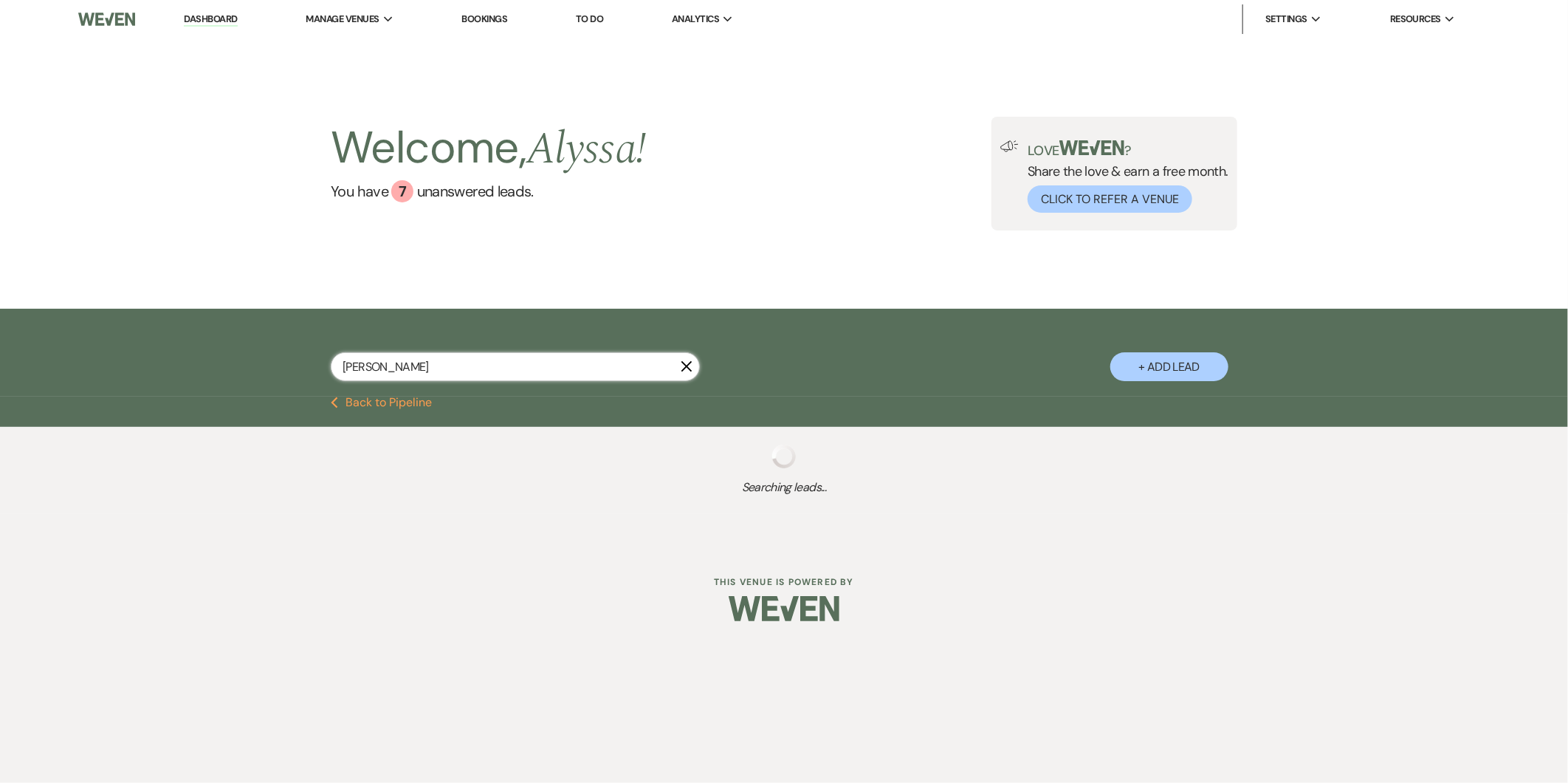
type input "[PERSON_NAME]"
click at [203, 21] on link "Dashboard" at bounding box center [210, 19] width 53 height 14
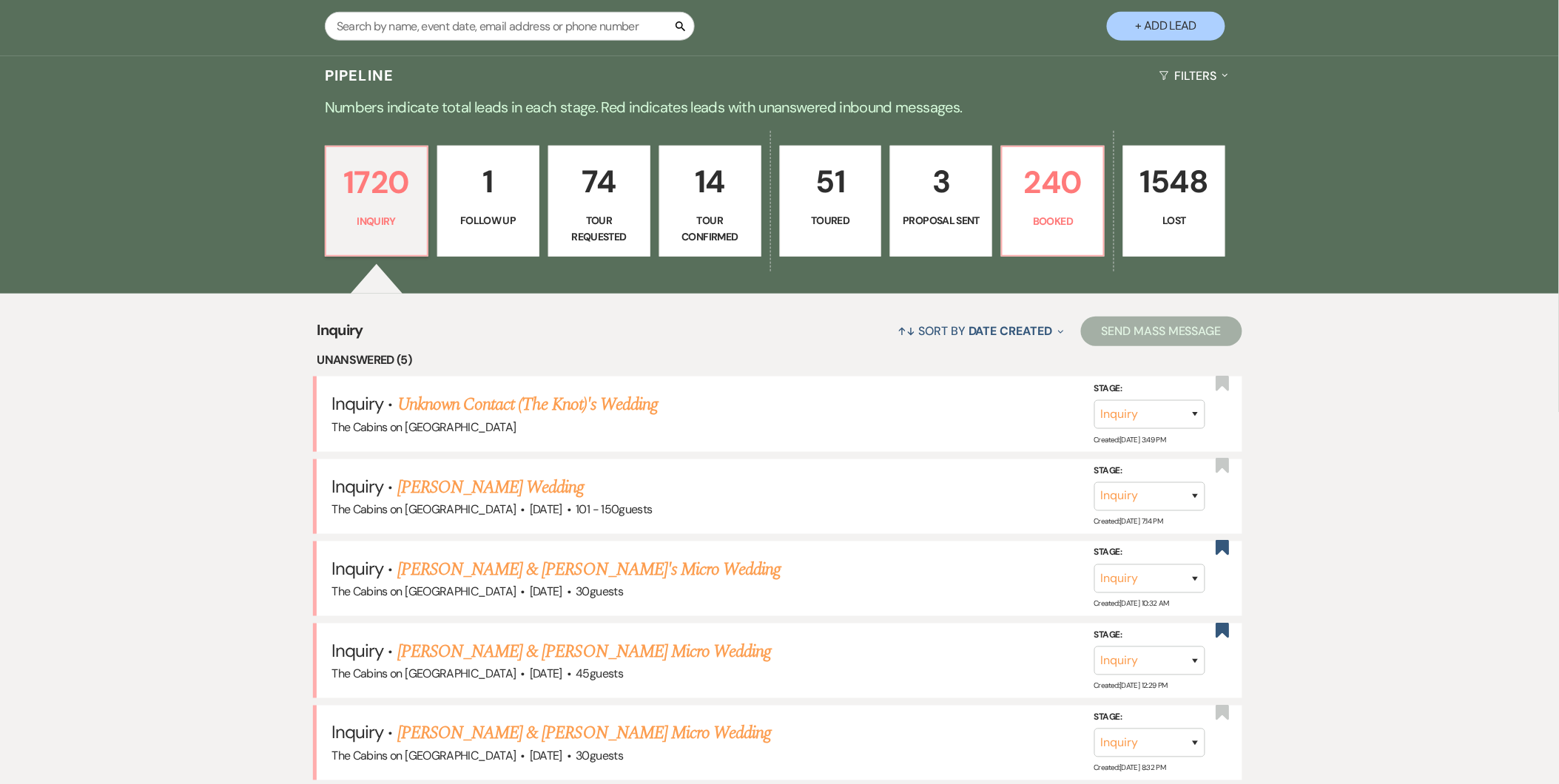
scroll to position [359, 0]
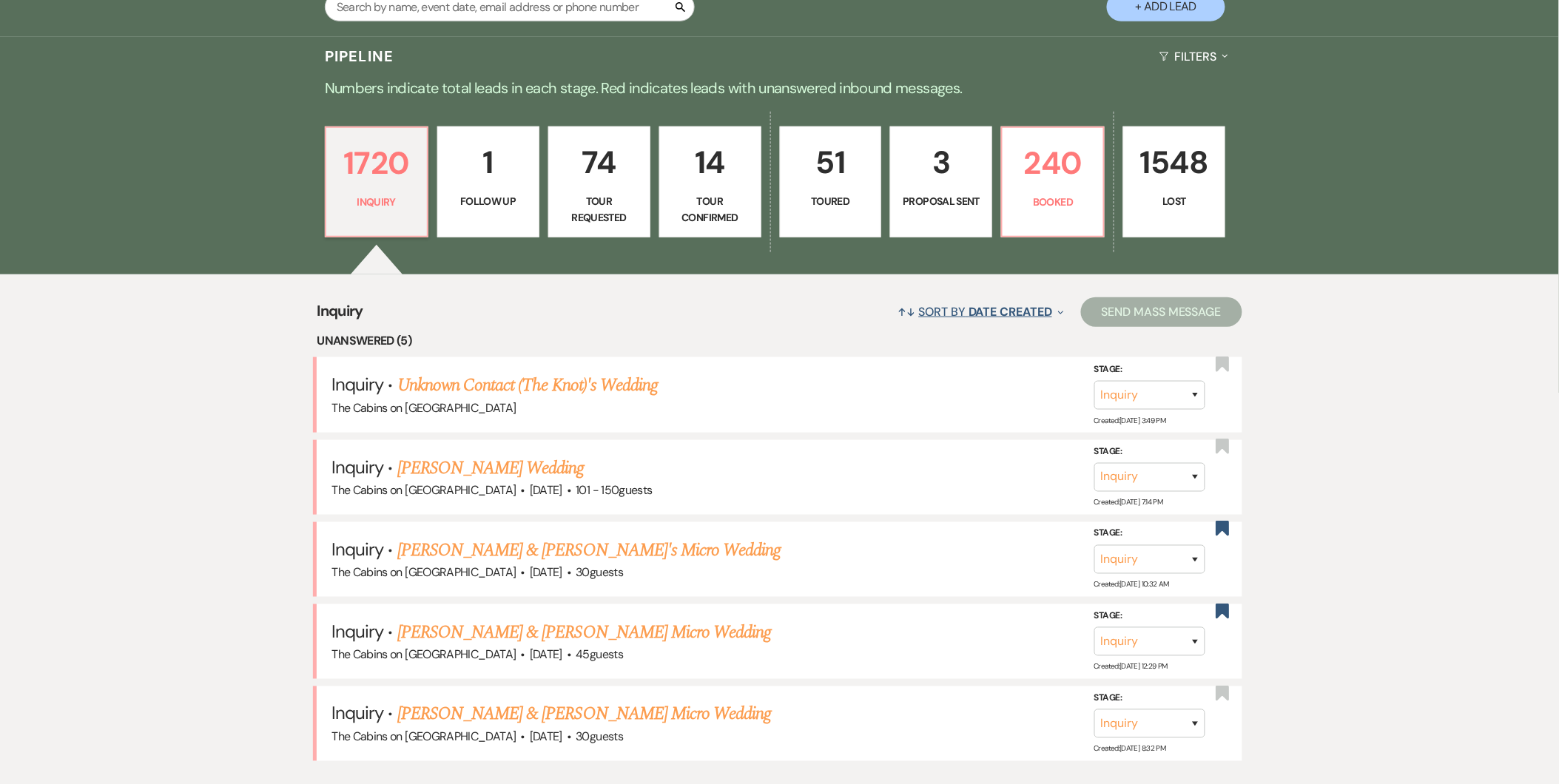
click at [979, 301] on button "↑↓ Sort By Date Created Expand" at bounding box center [980, 311] width 177 height 39
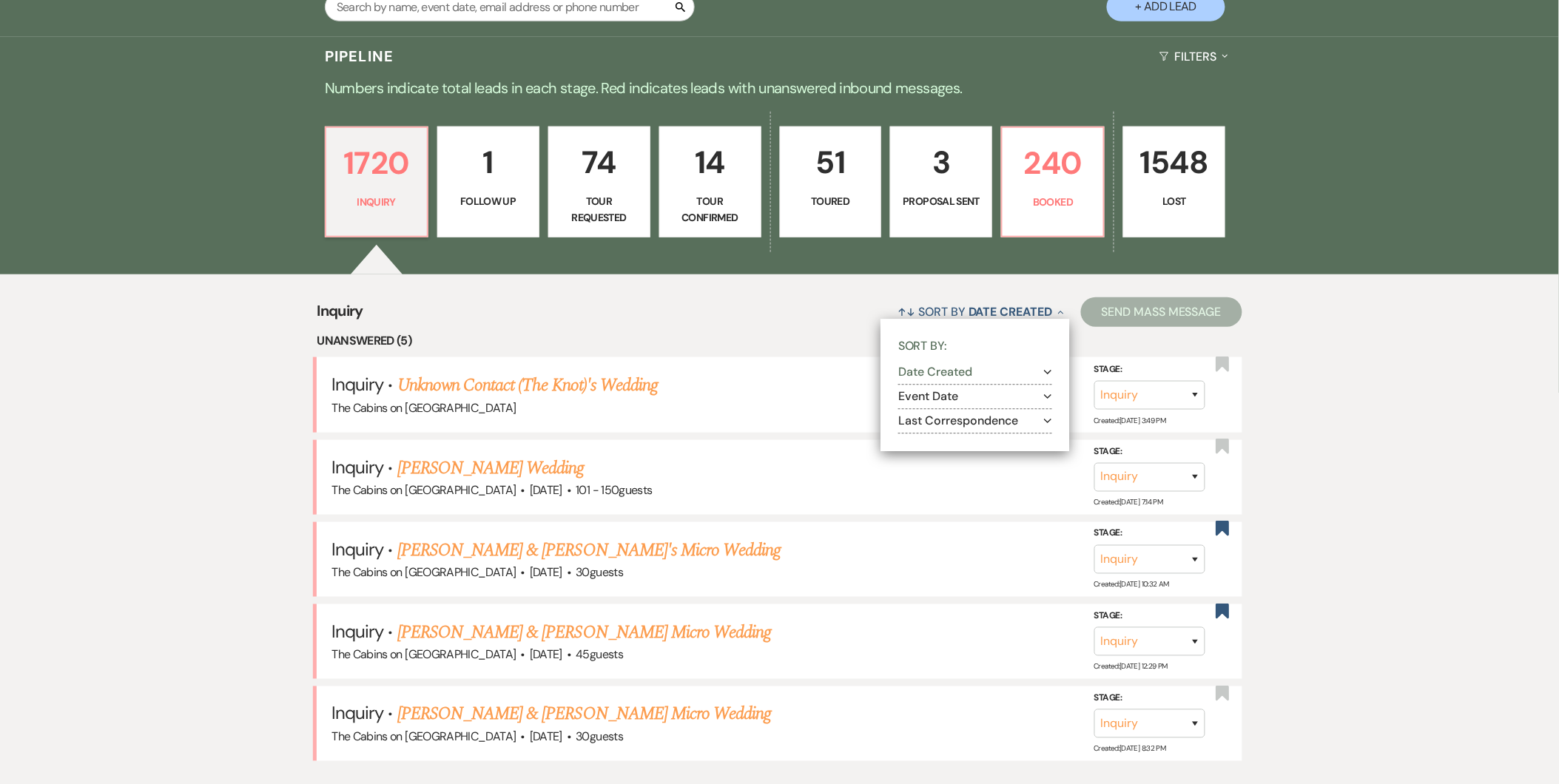
click at [936, 417] on button "Last Correspondence Expand" at bounding box center [975, 421] width 154 height 12
click at [934, 439] on label "Most recent to oldest" at bounding box center [985, 440] width 135 height 18
click at [927, 439] on input "Most recent to oldest" at bounding box center [923, 439] width 10 height 10
radio input "true"
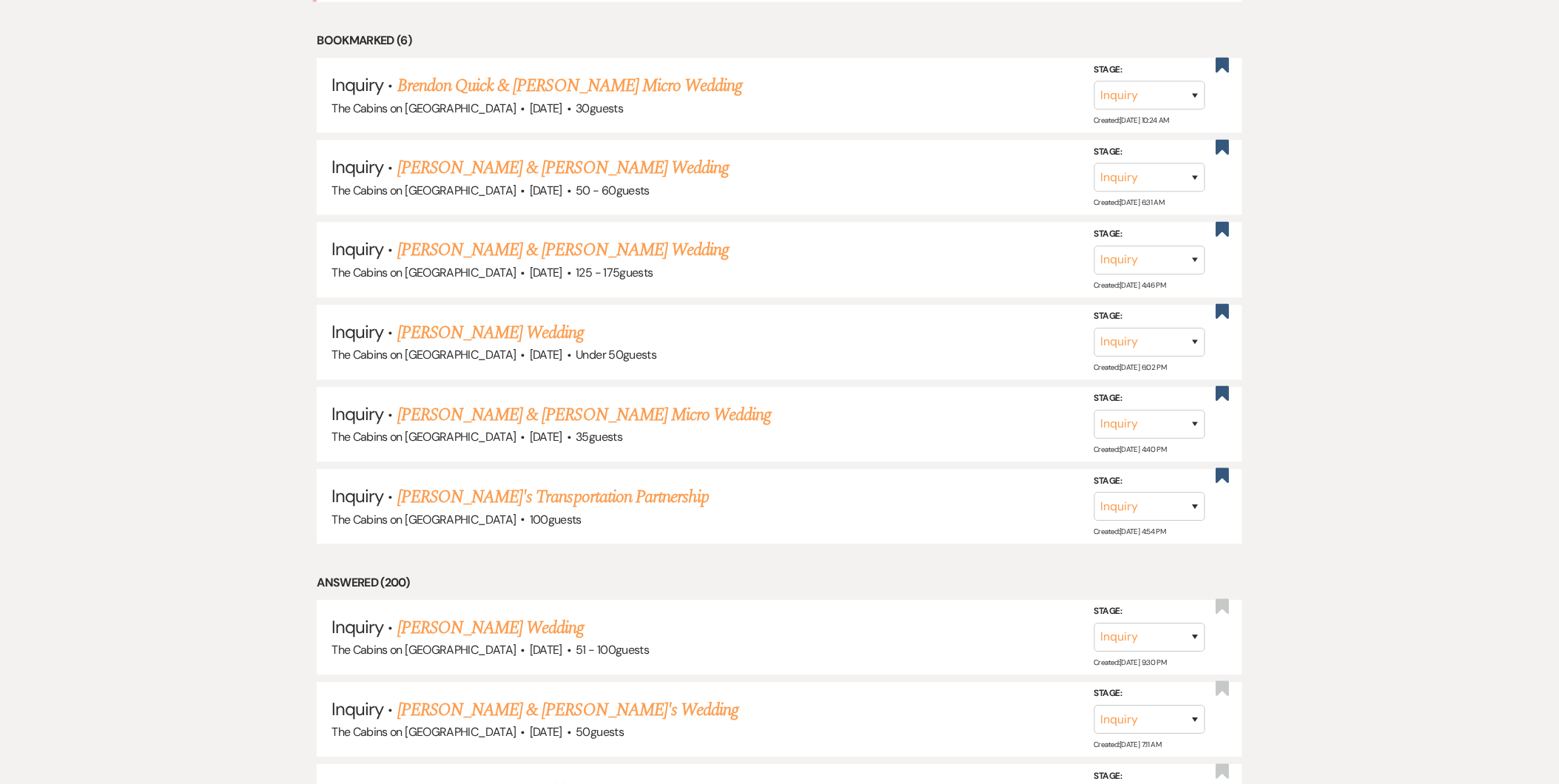
scroll to position [1178, 0]
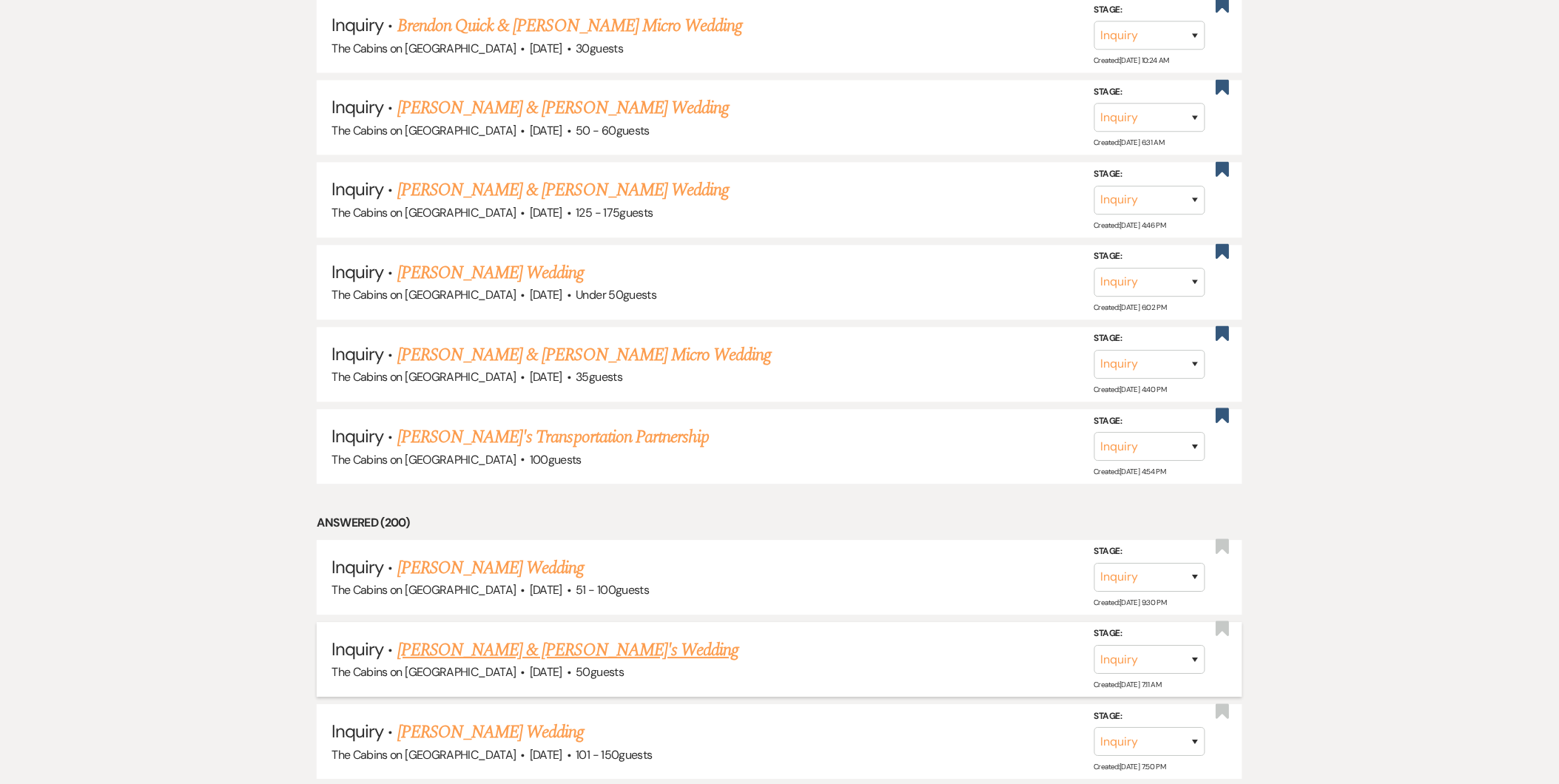
click at [572, 648] on link "[PERSON_NAME] & [PERSON_NAME]'s Wedding" at bounding box center [568, 650] width 342 height 27
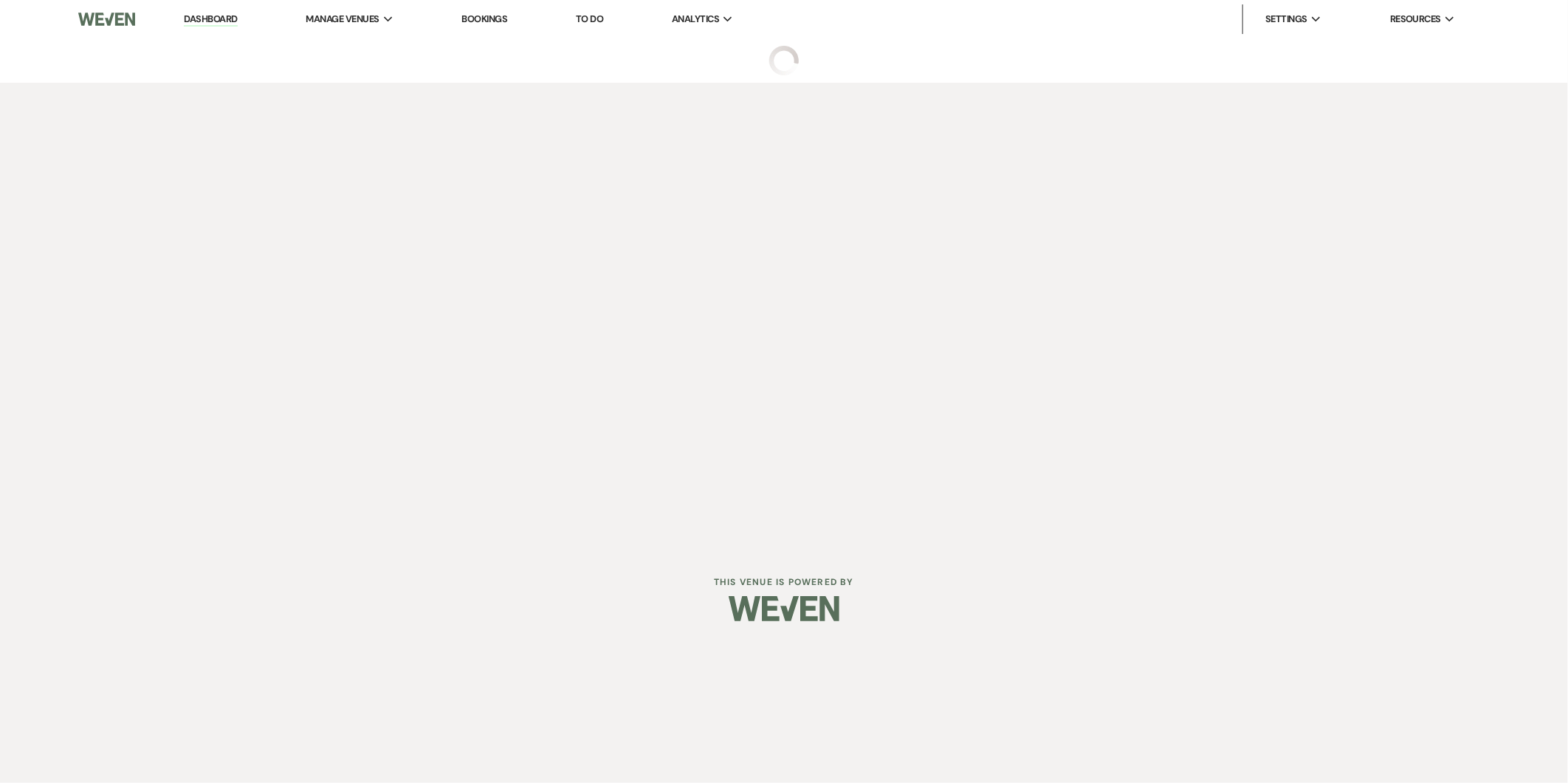
select select "5"
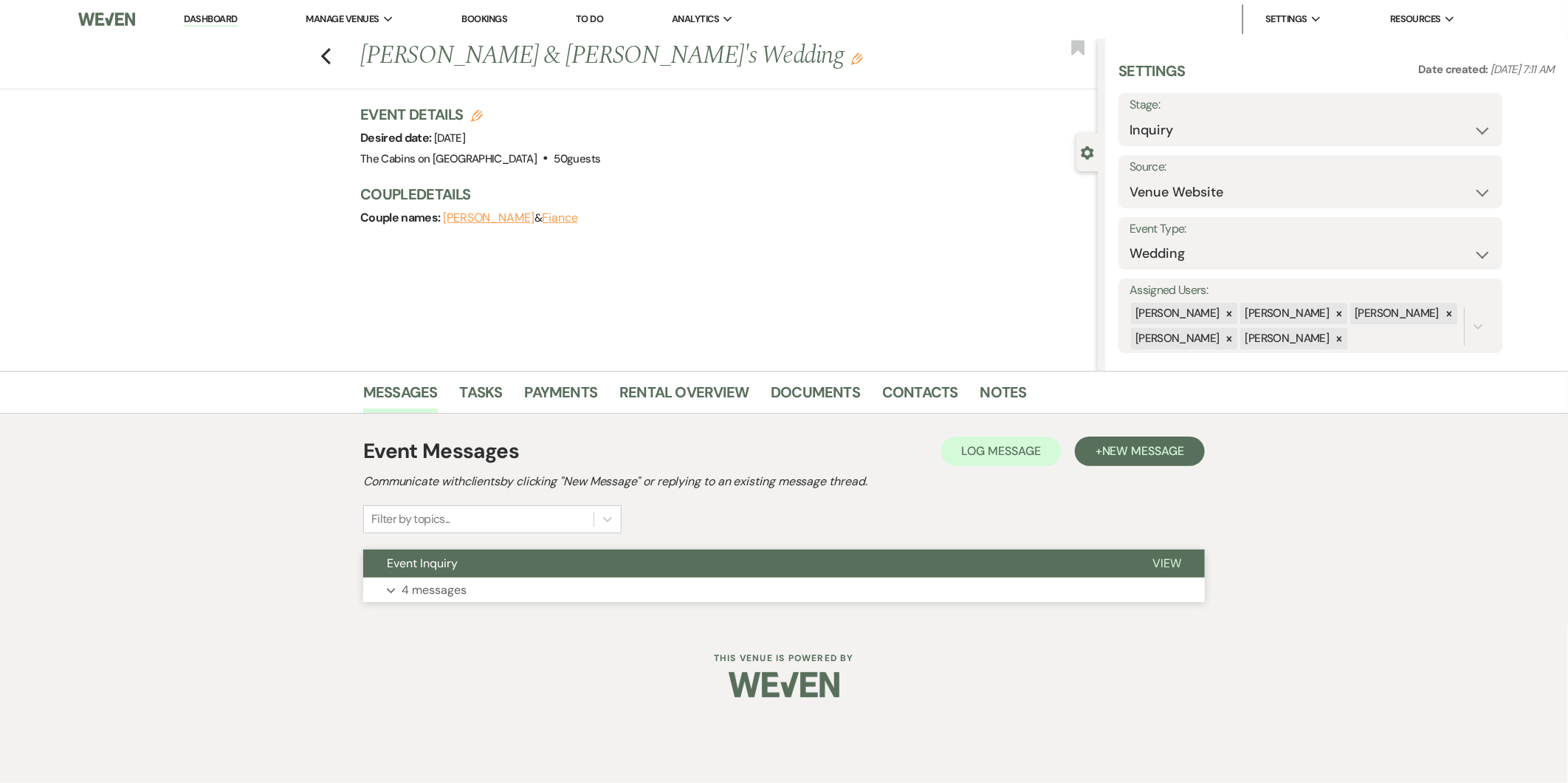
click at [520, 591] on button "Expand 4 messages" at bounding box center [784, 590] width 842 height 25
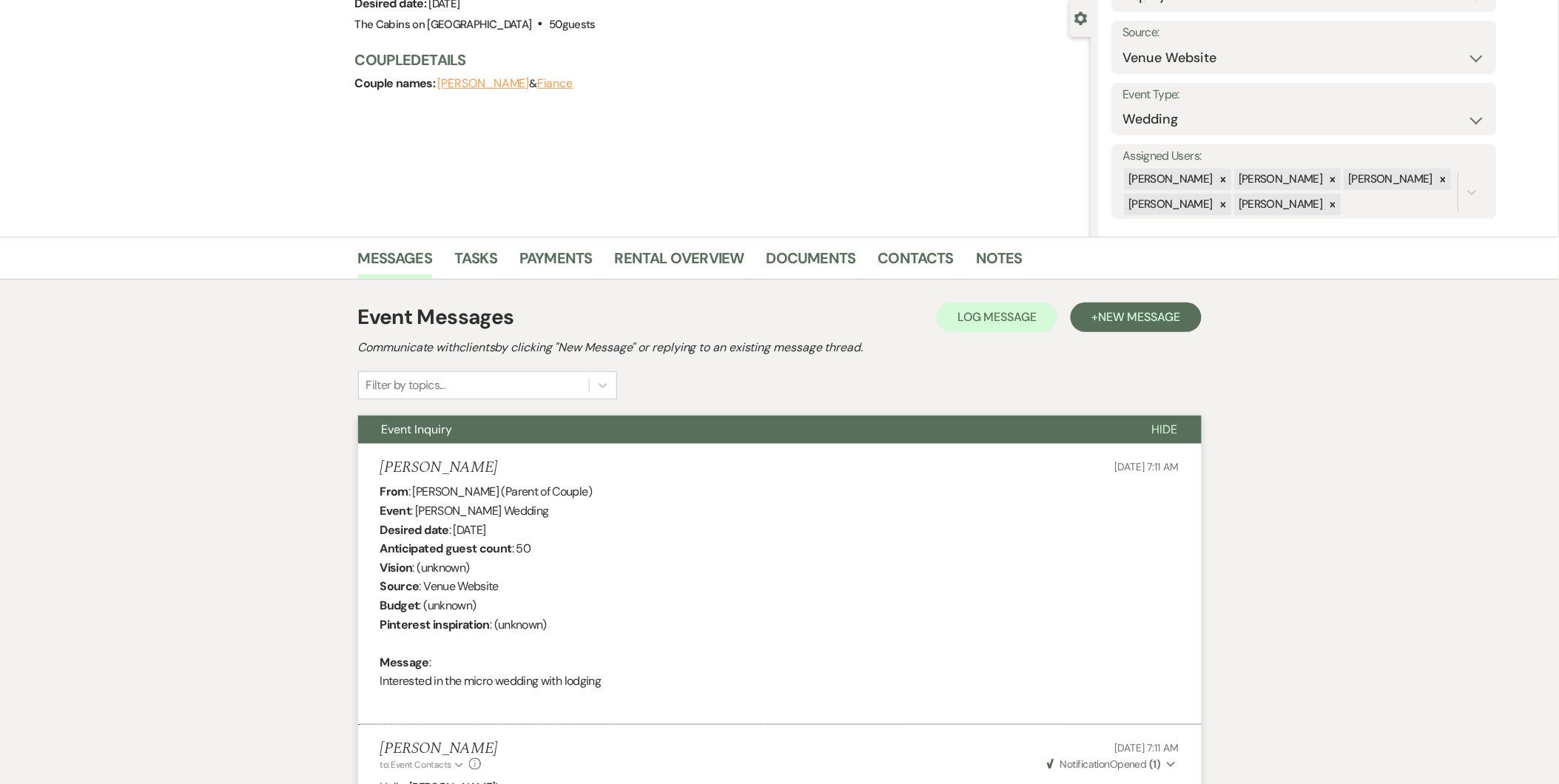
scroll to position [137, 0]
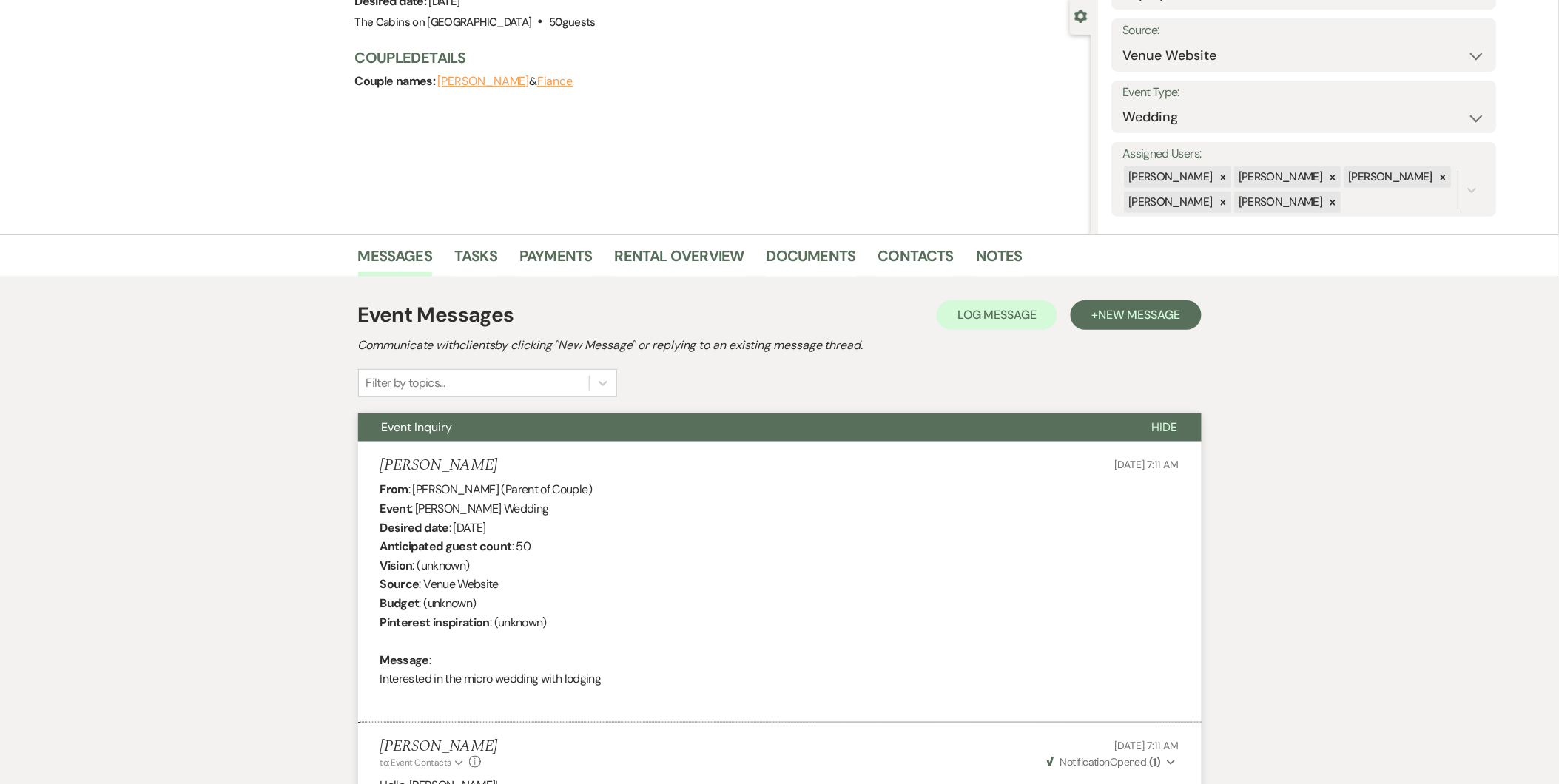
click at [1160, 244] on ul "Messages Tasks Payments Rental Overview Documents Contacts Notes" at bounding box center [780, 259] width 844 height 36
click at [476, 83] on button "Paige Selak" at bounding box center [483, 81] width 92 height 12
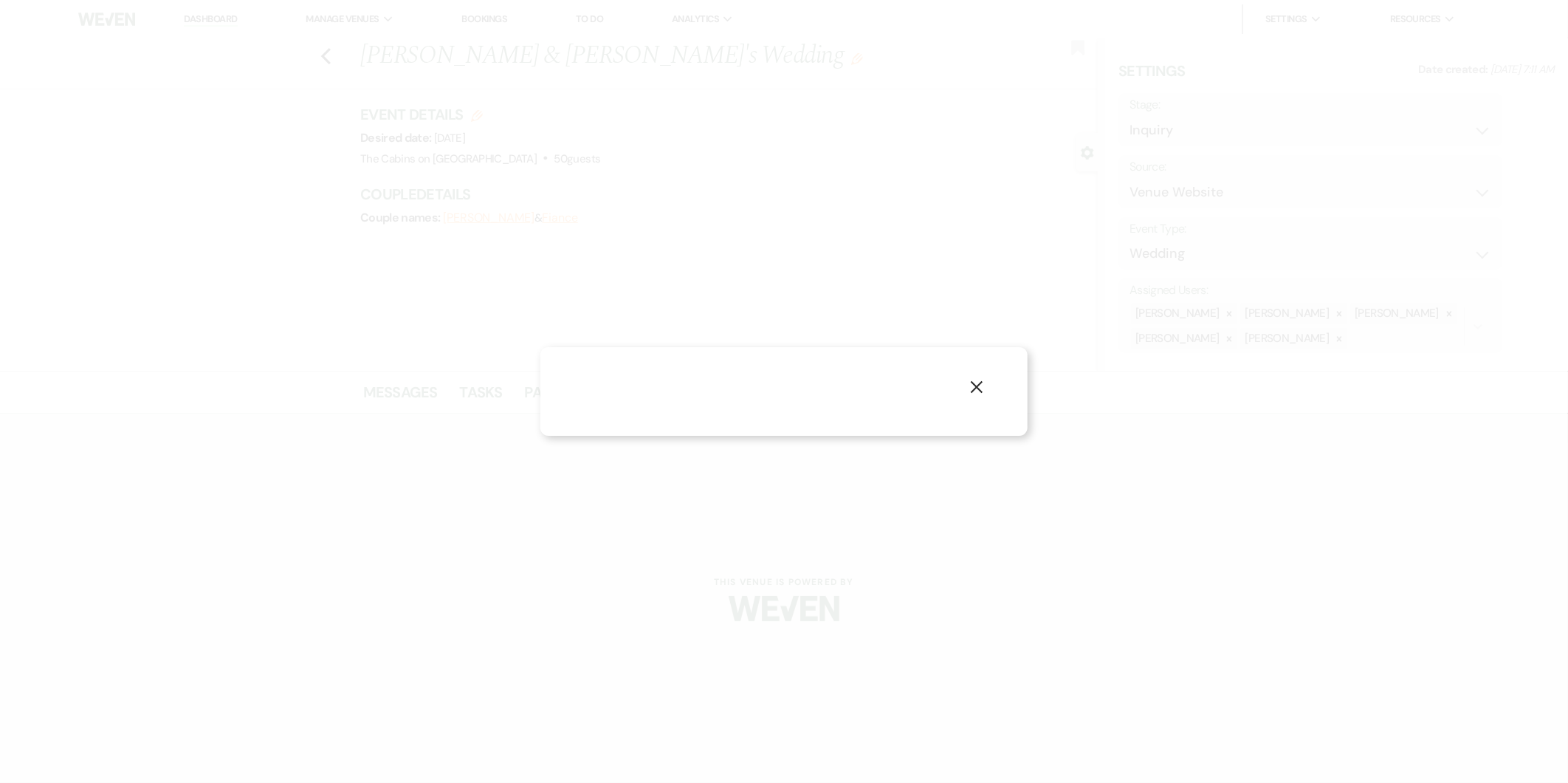
select select "1"
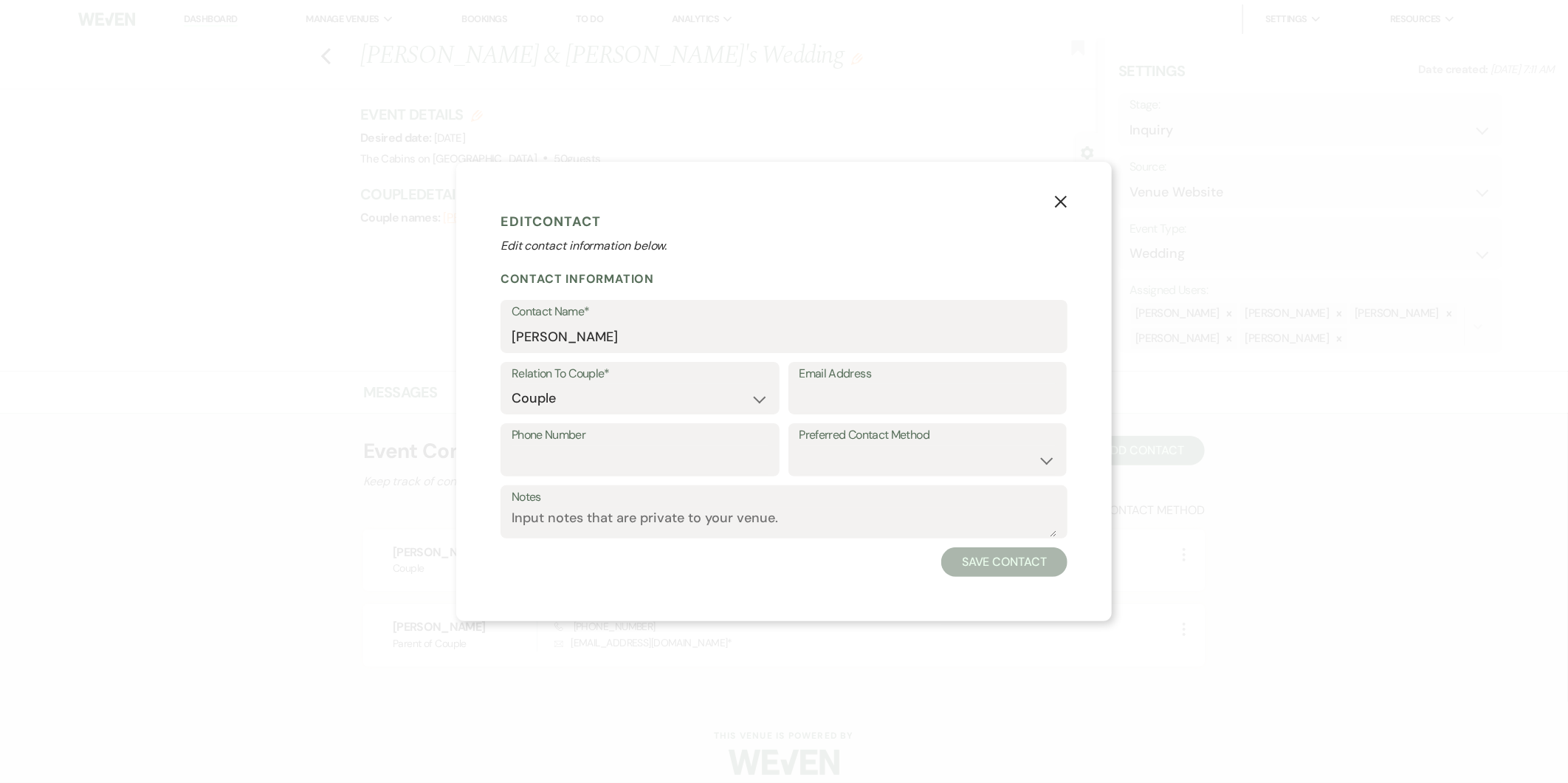
click at [1060, 208] on icon "X" at bounding box center [1061, 202] width 13 height 13
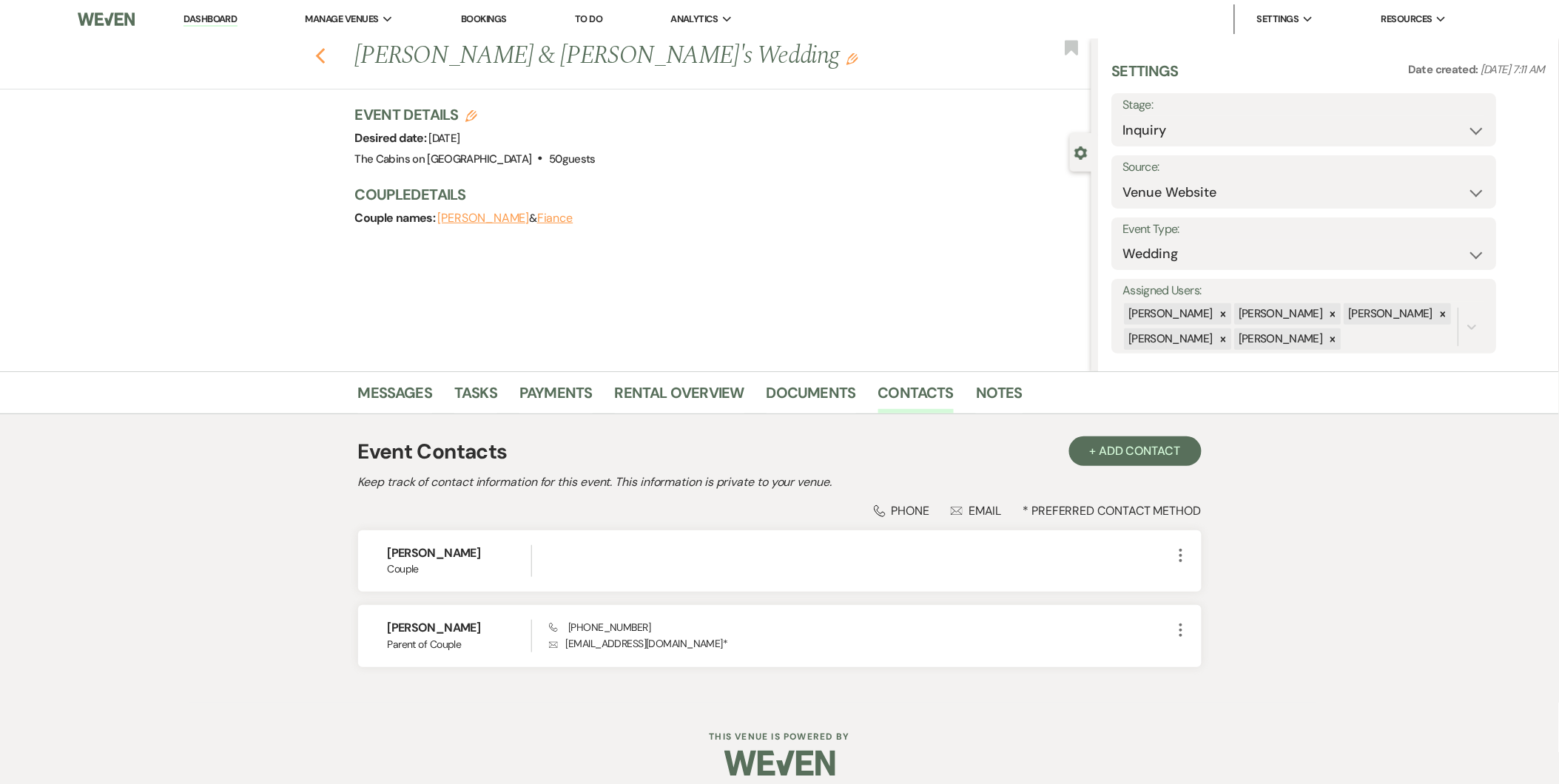
click at [326, 56] on icon "Previous" at bounding box center [320, 56] width 11 height 17
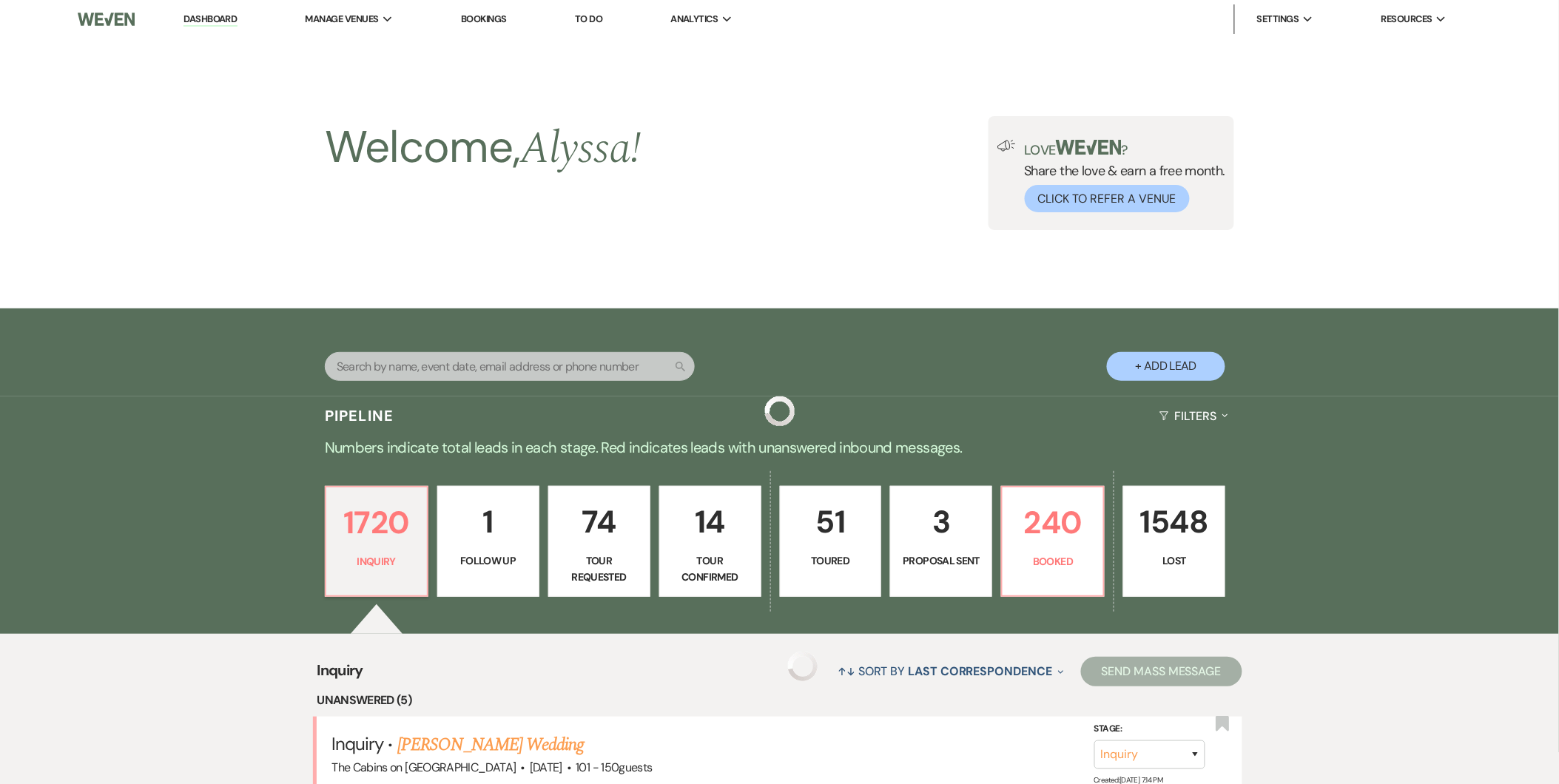
scroll to position [1178, 0]
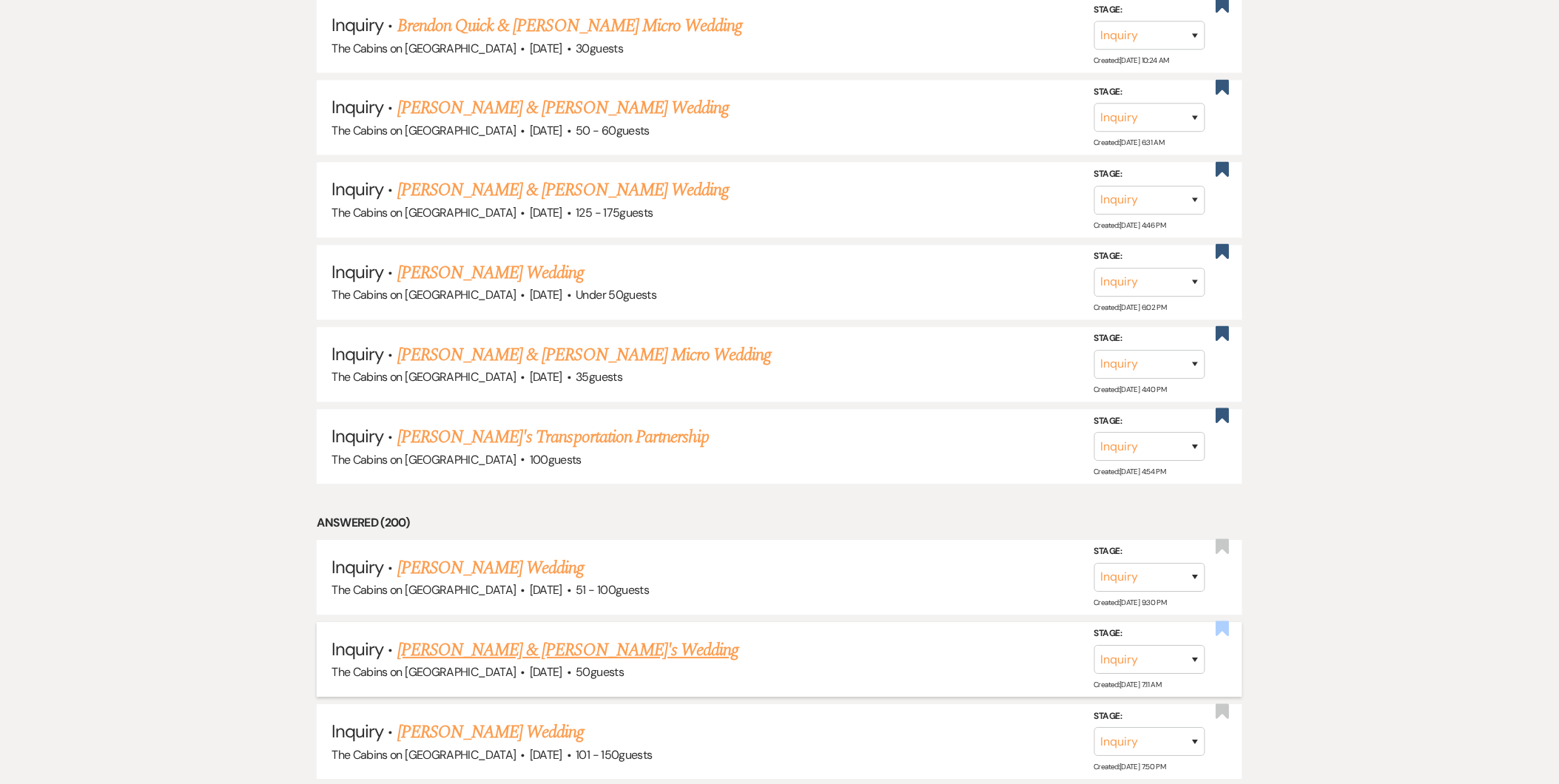
click at [1225, 621] on use "button" at bounding box center [1222, 629] width 13 height 15
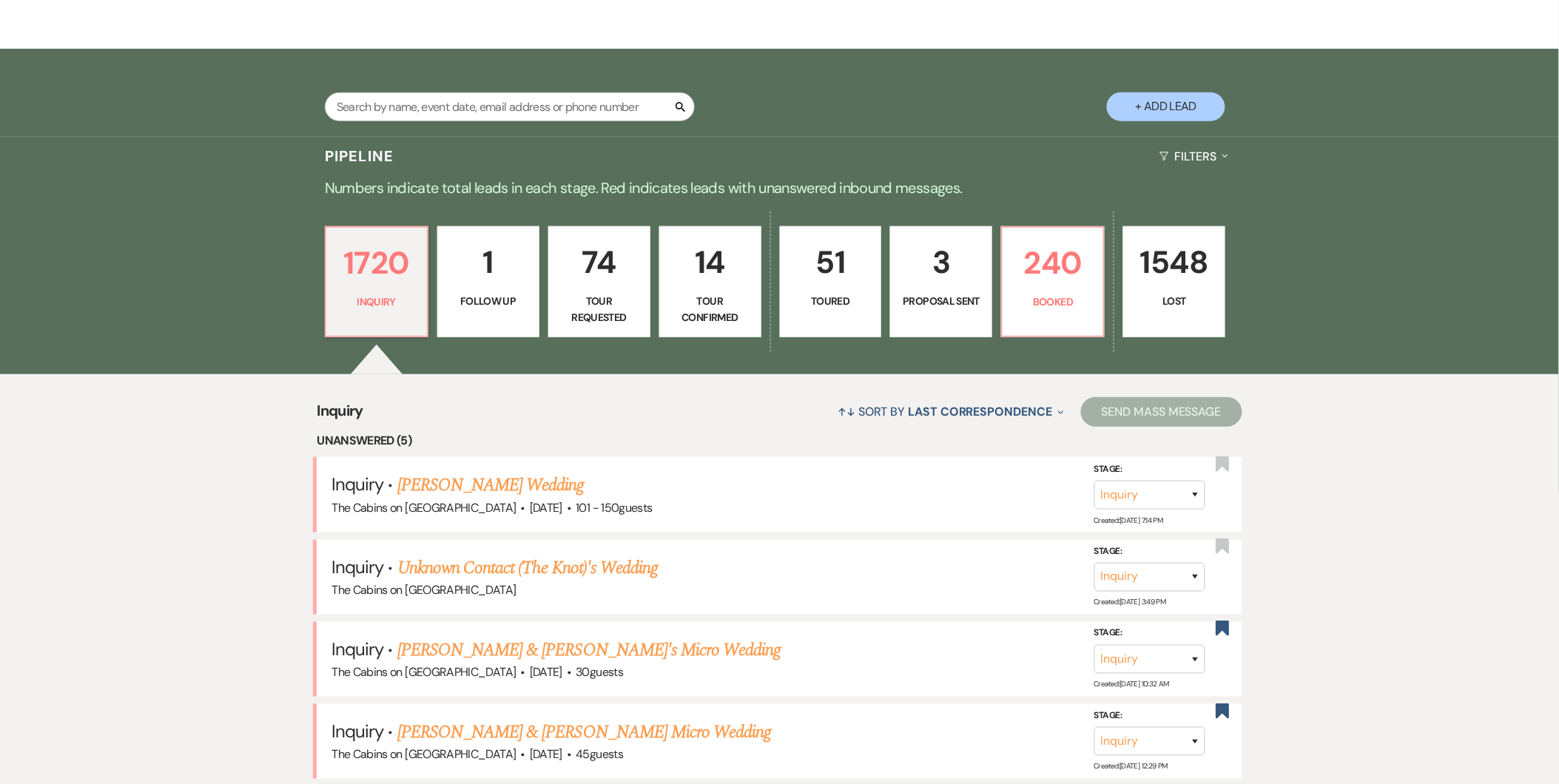
scroll to position [279, 0]
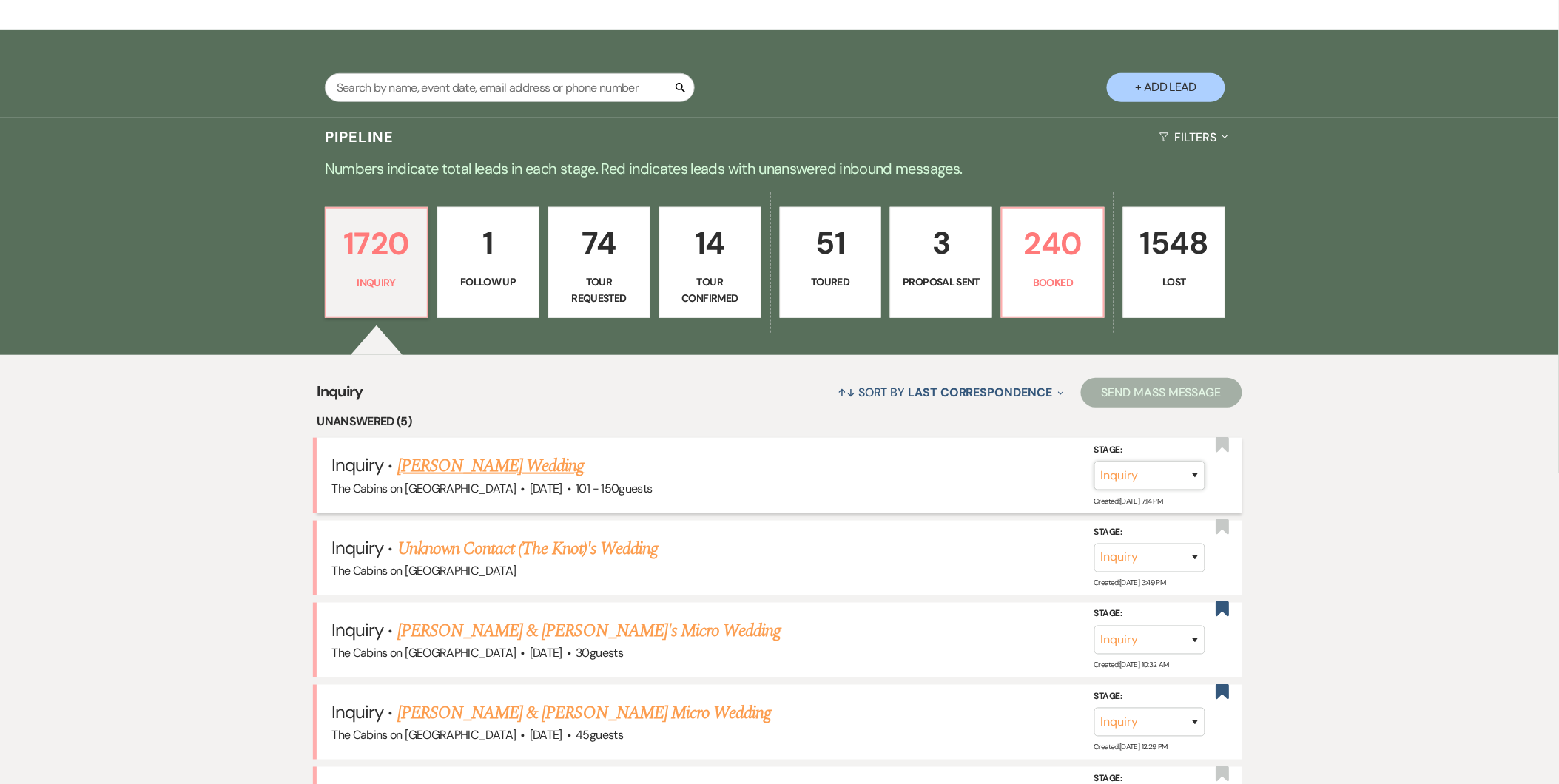
click at [1195, 474] on select "Inquiry Follow Up Tour Requested Tour Confirmed Toured Proposal Sent Booked Lost" at bounding box center [1149, 476] width 111 height 29
select select "2"
click at [1094, 461] on select "Inquiry Follow Up Tour Requested Tour Confirmed Toured Proposal Sent Booked Lost" at bounding box center [1149, 476] width 111 height 29
click at [1189, 471] on button "Save" at bounding box center [1175, 476] width 74 height 30
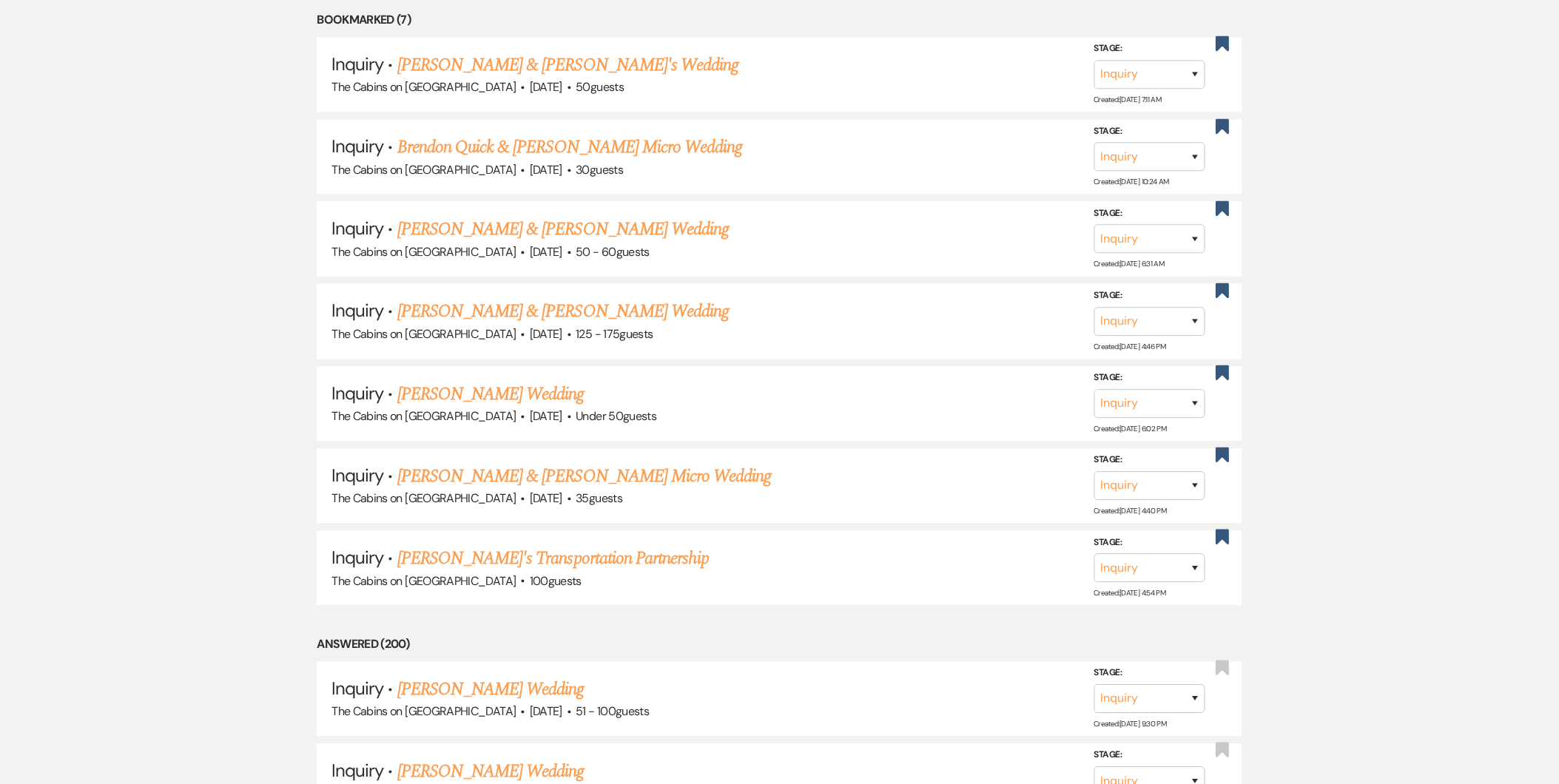
scroll to position [1078, 0]
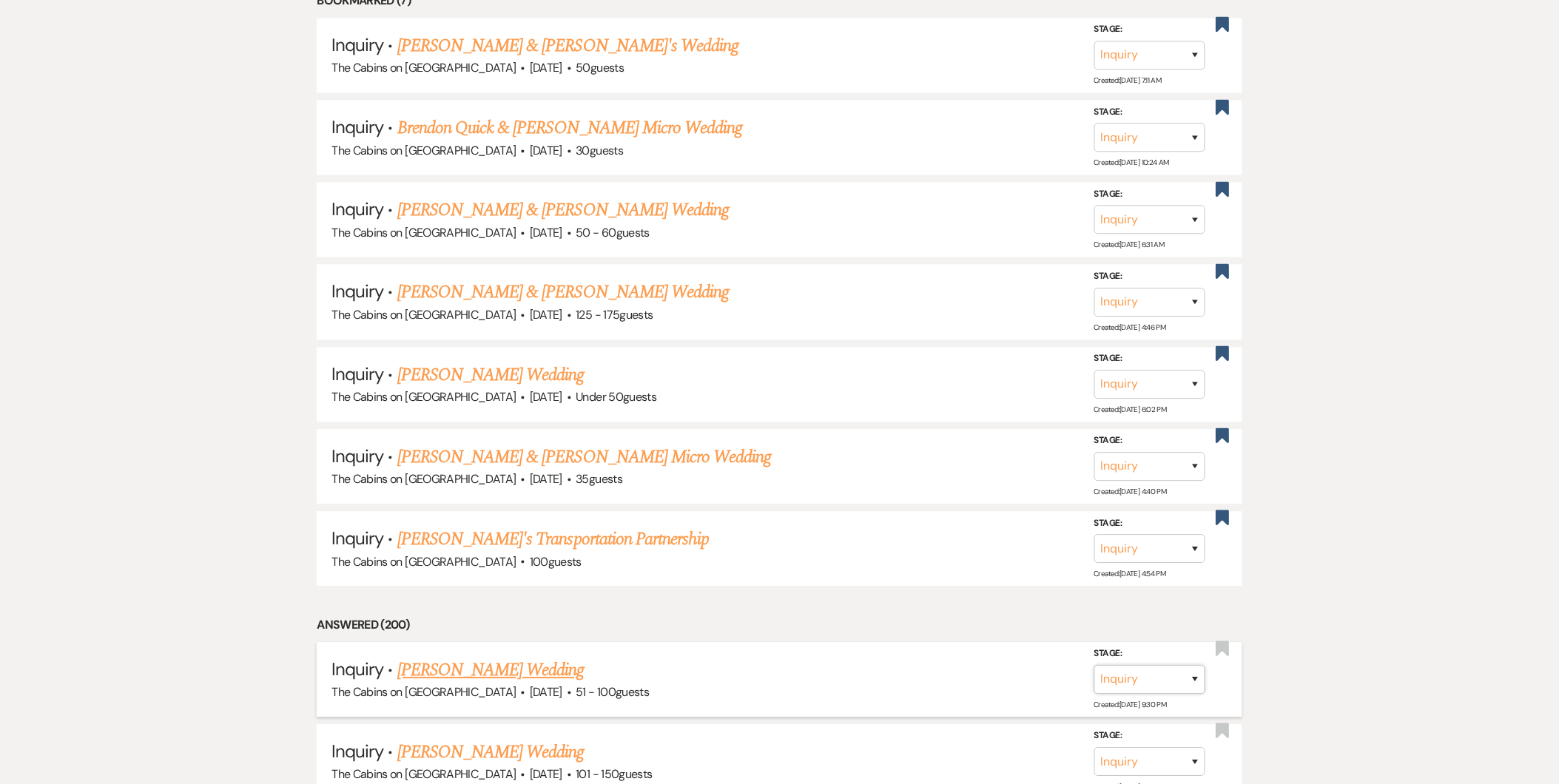
click at [1195, 673] on select "Inquiry Follow Up Tour Requested Tour Confirmed Toured Proposal Sent Booked Lost" at bounding box center [1149, 678] width 111 height 29
select select "2"
click at [1094, 664] on select "Inquiry Follow Up Tour Requested Tour Confirmed Toured Proposal Sent Booked Lost" at bounding box center [1149, 678] width 111 height 29
click at [1156, 680] on button "Save" at bounding box center [1175, 679] width 74 height 30
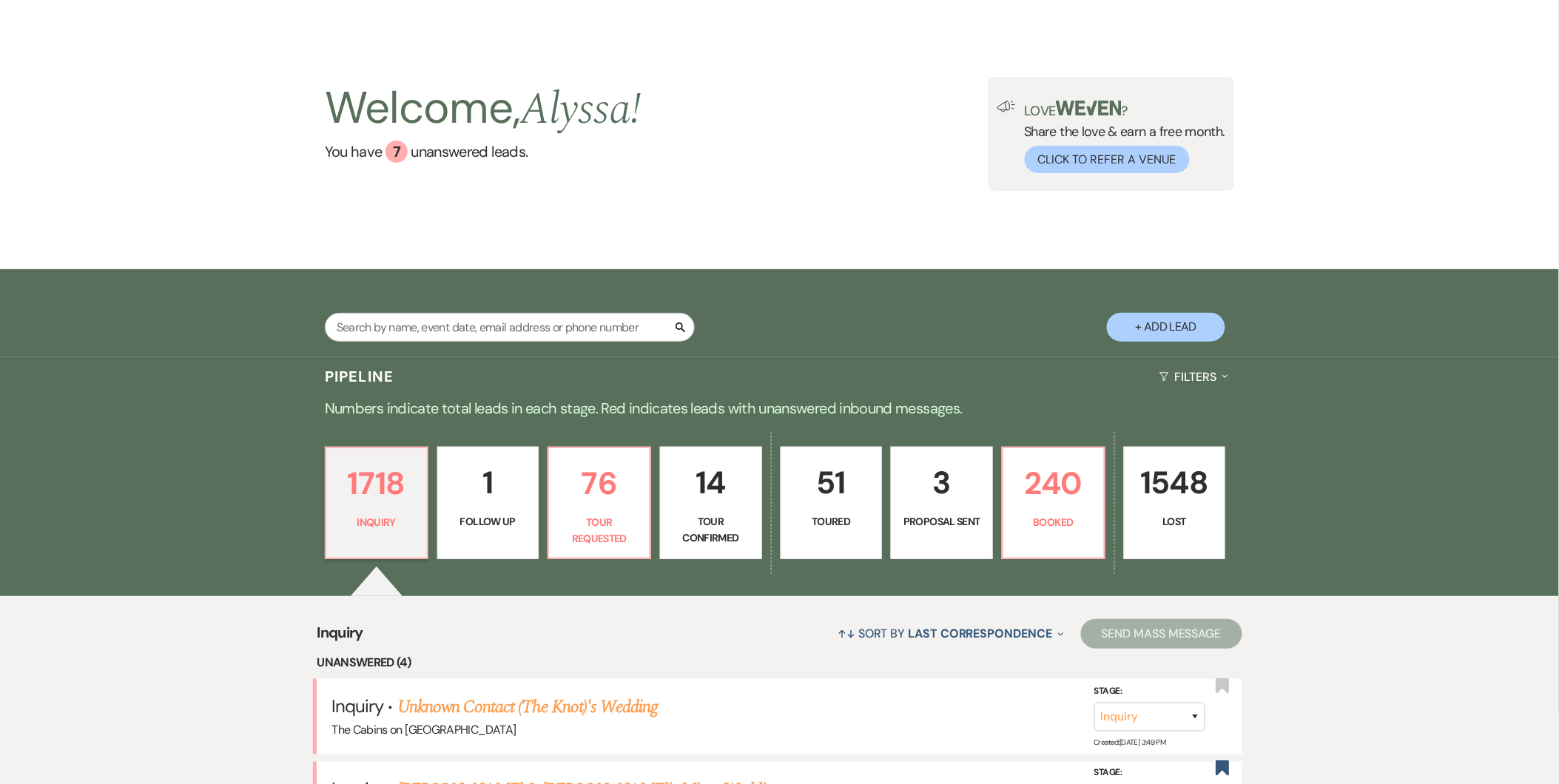
scroll to position [19, 0]
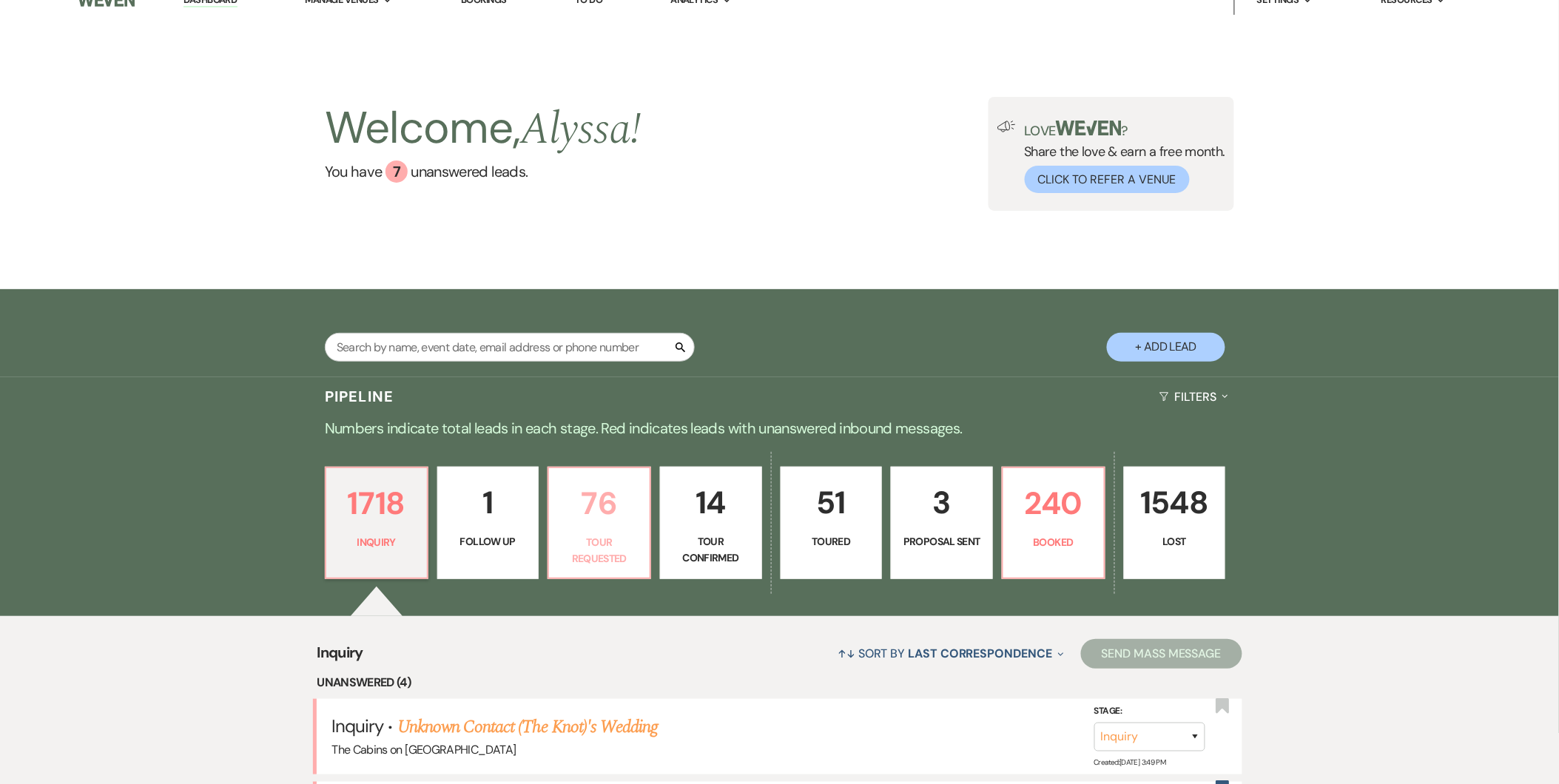
click at [646, 515] on link "76 Tour Requested" at bounding box center [599, 522] width 103 height 112
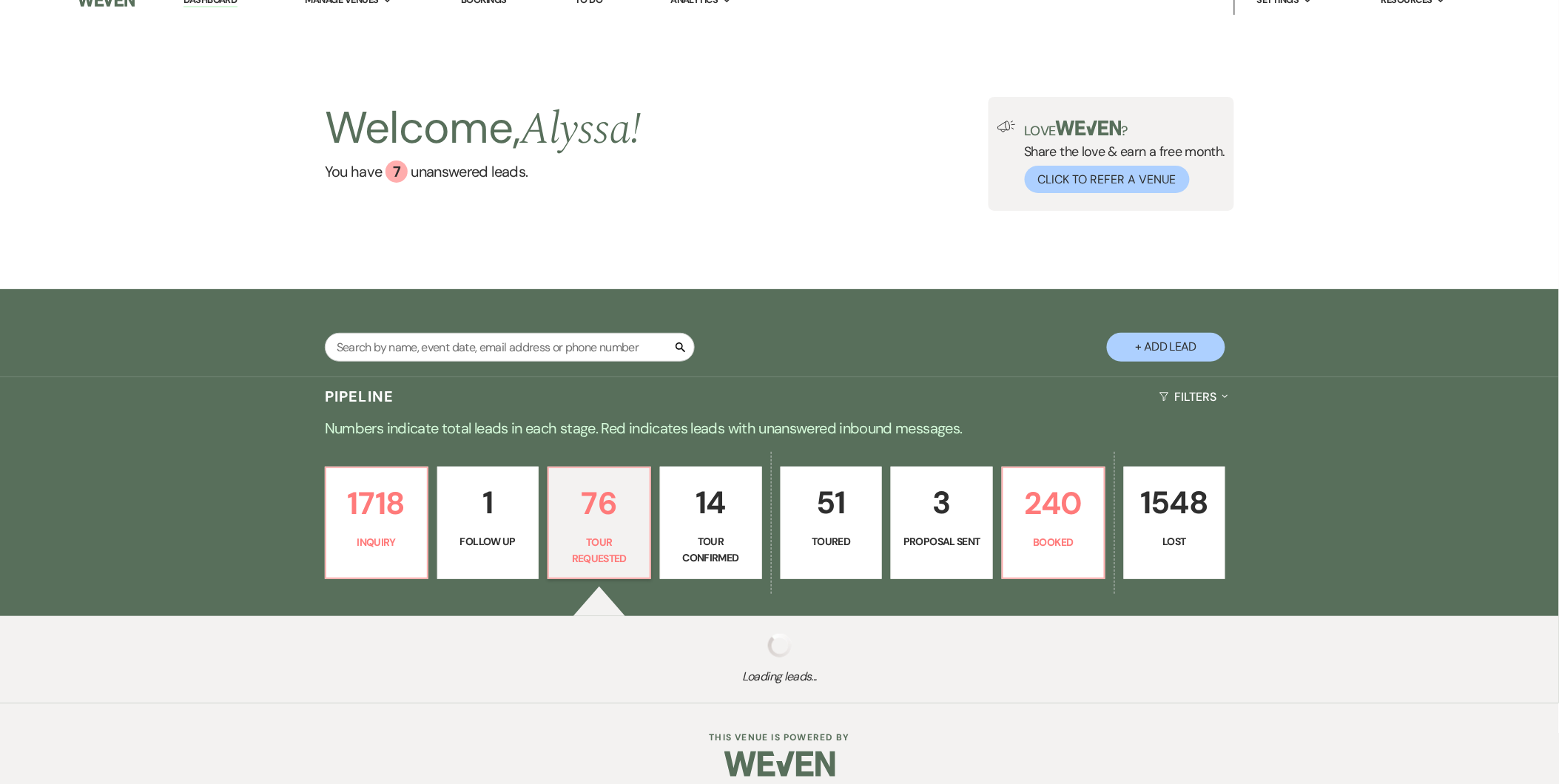
select select "2"
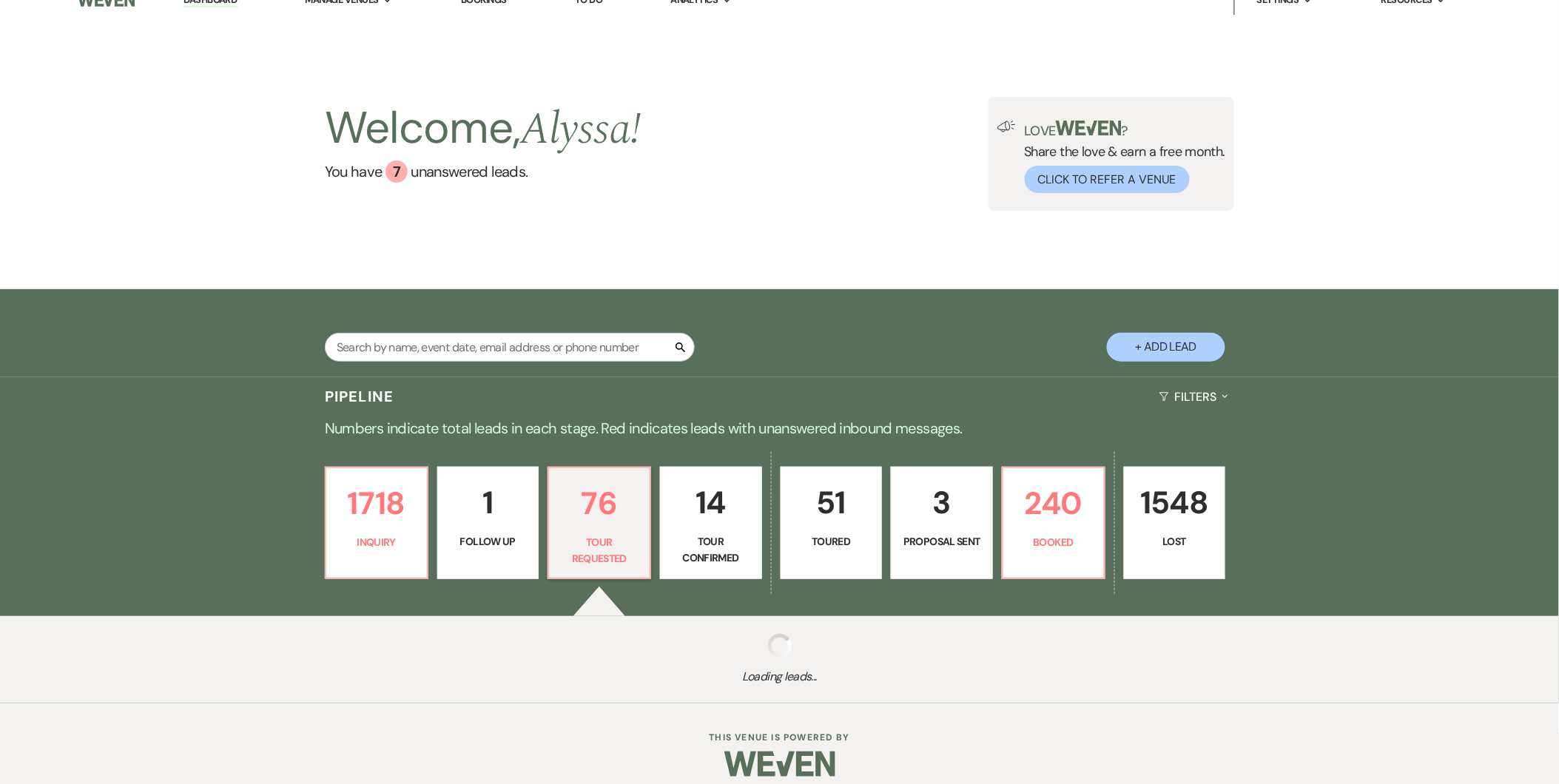
select select "2"
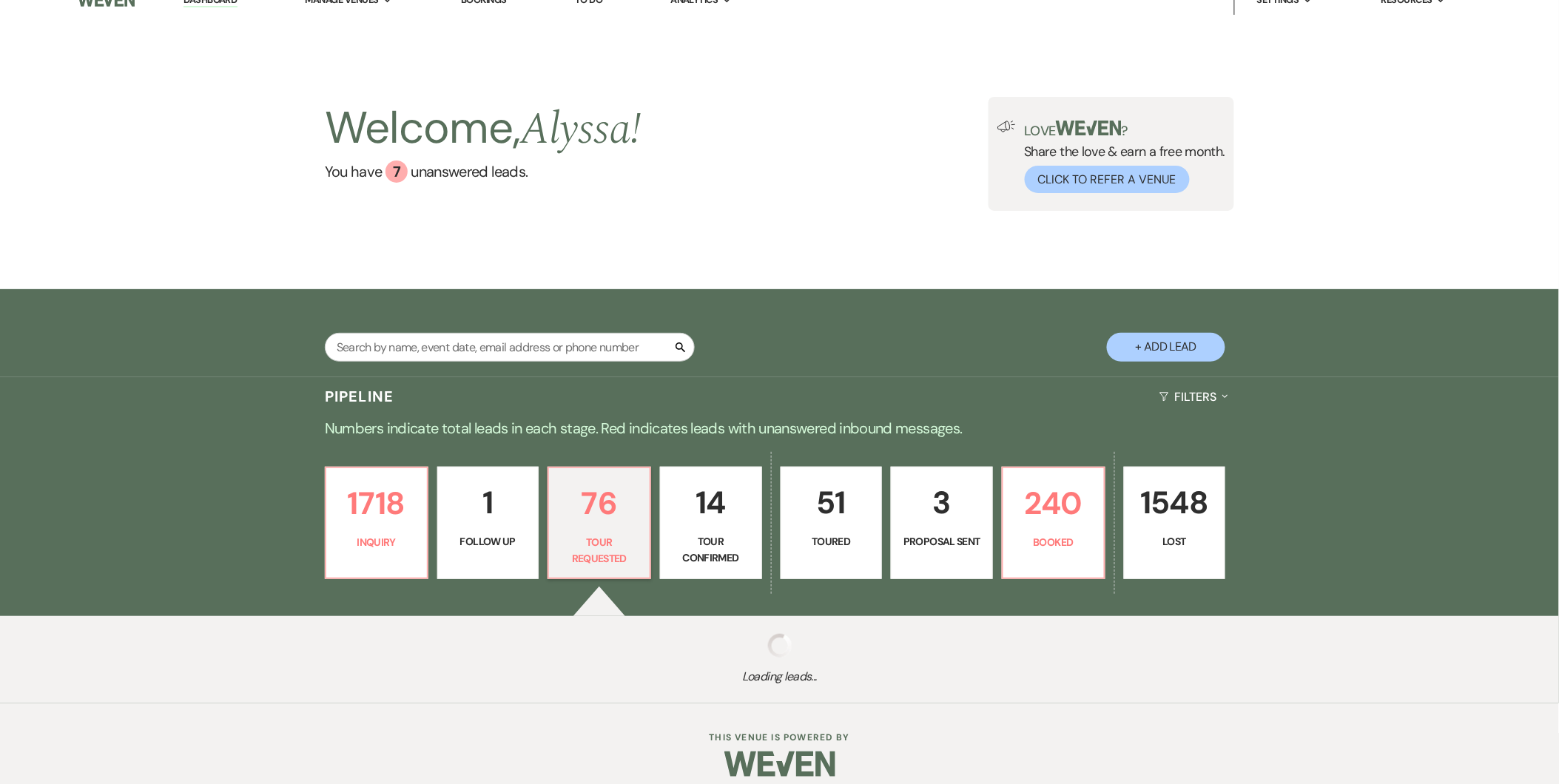
select select "2"
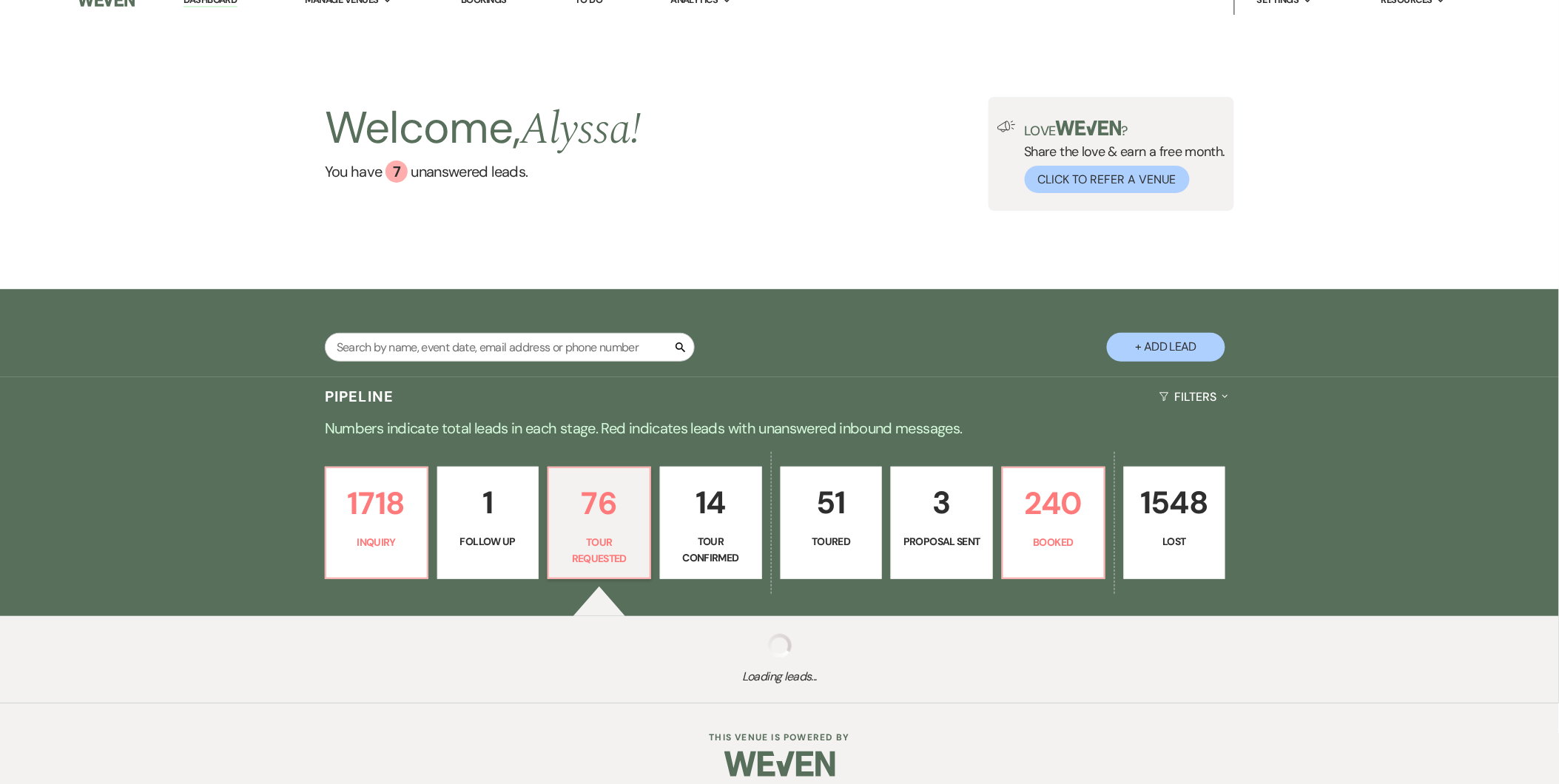
select select "2"
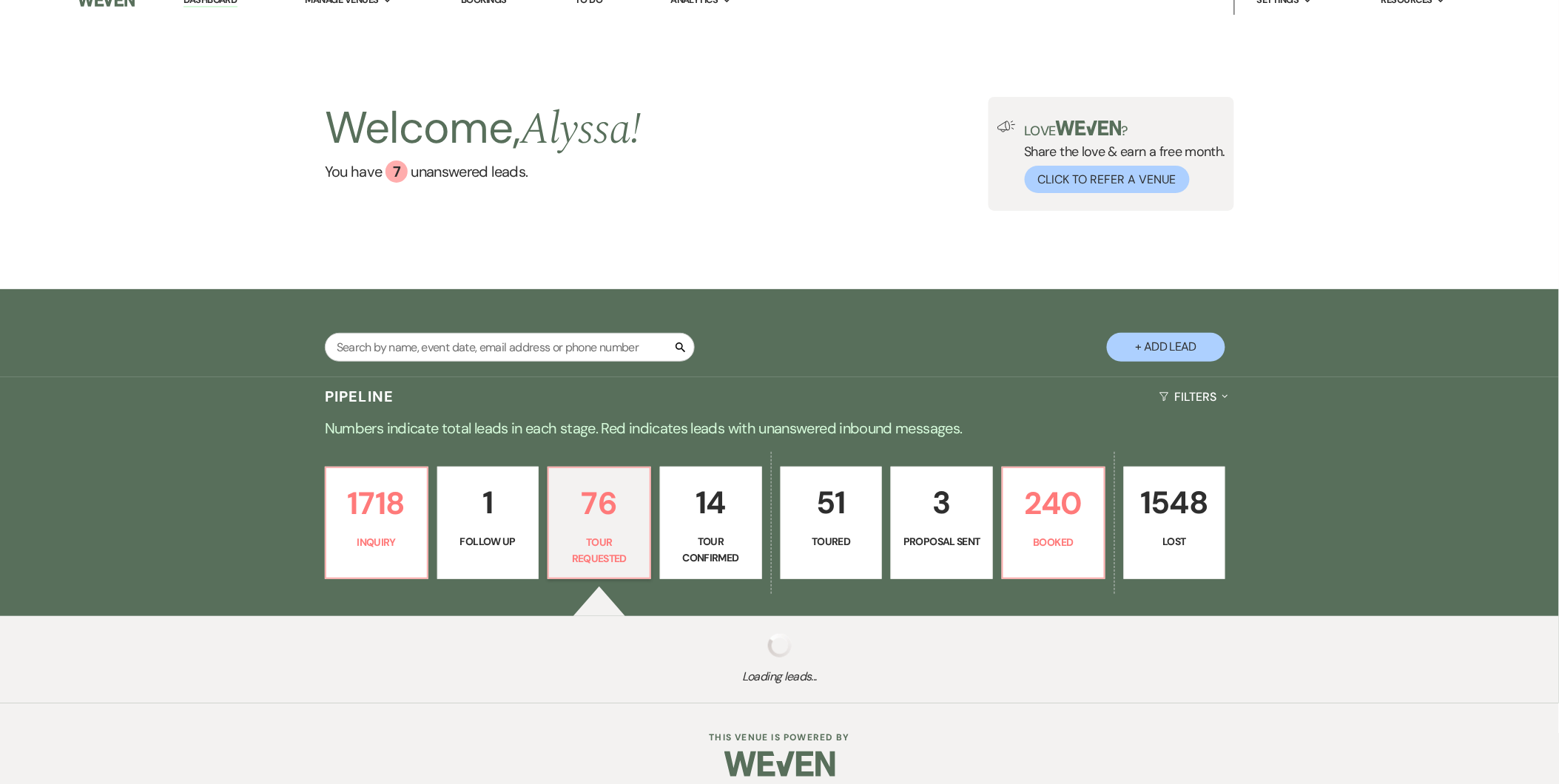
select select "2"
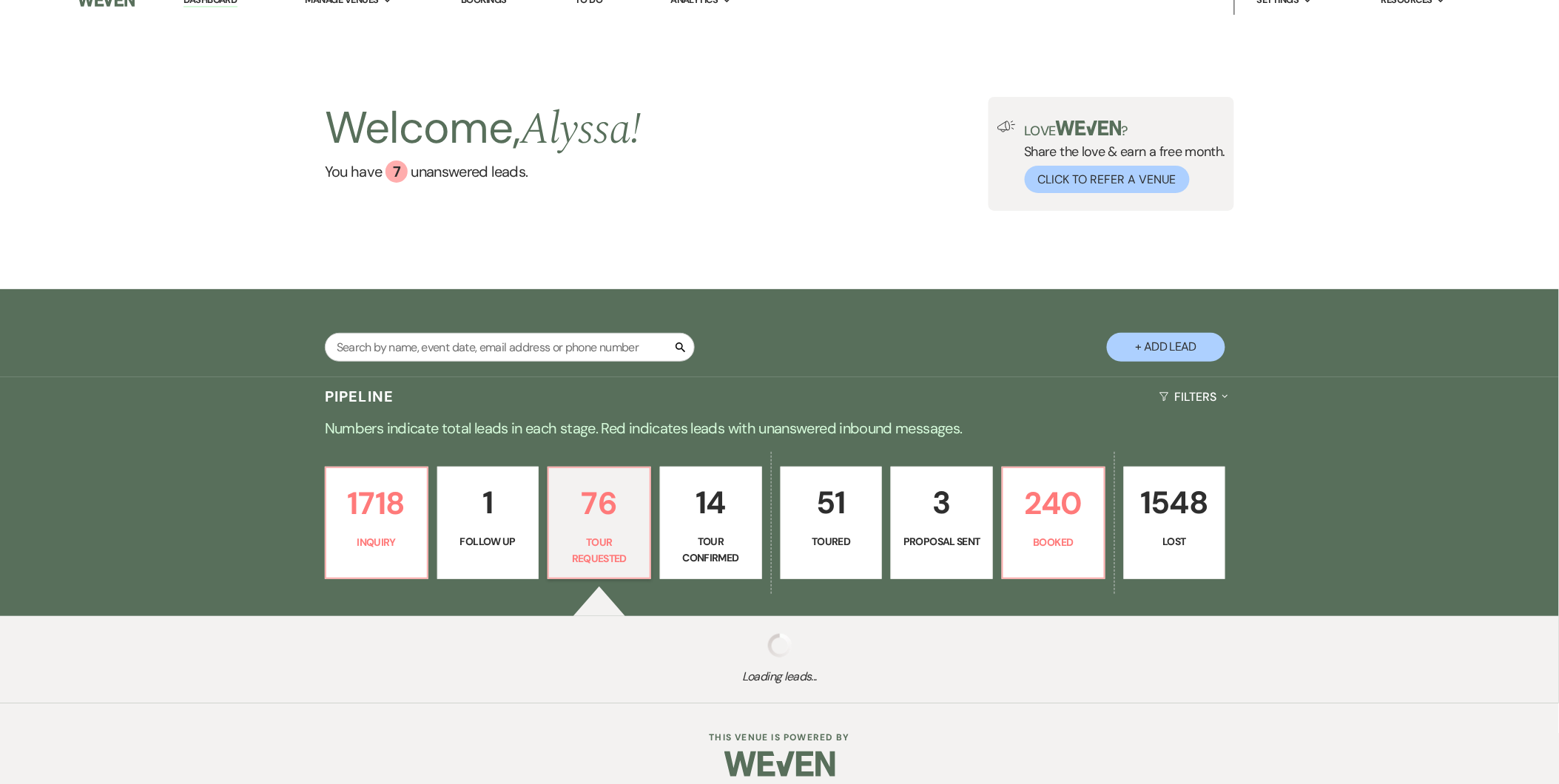
select select "2"
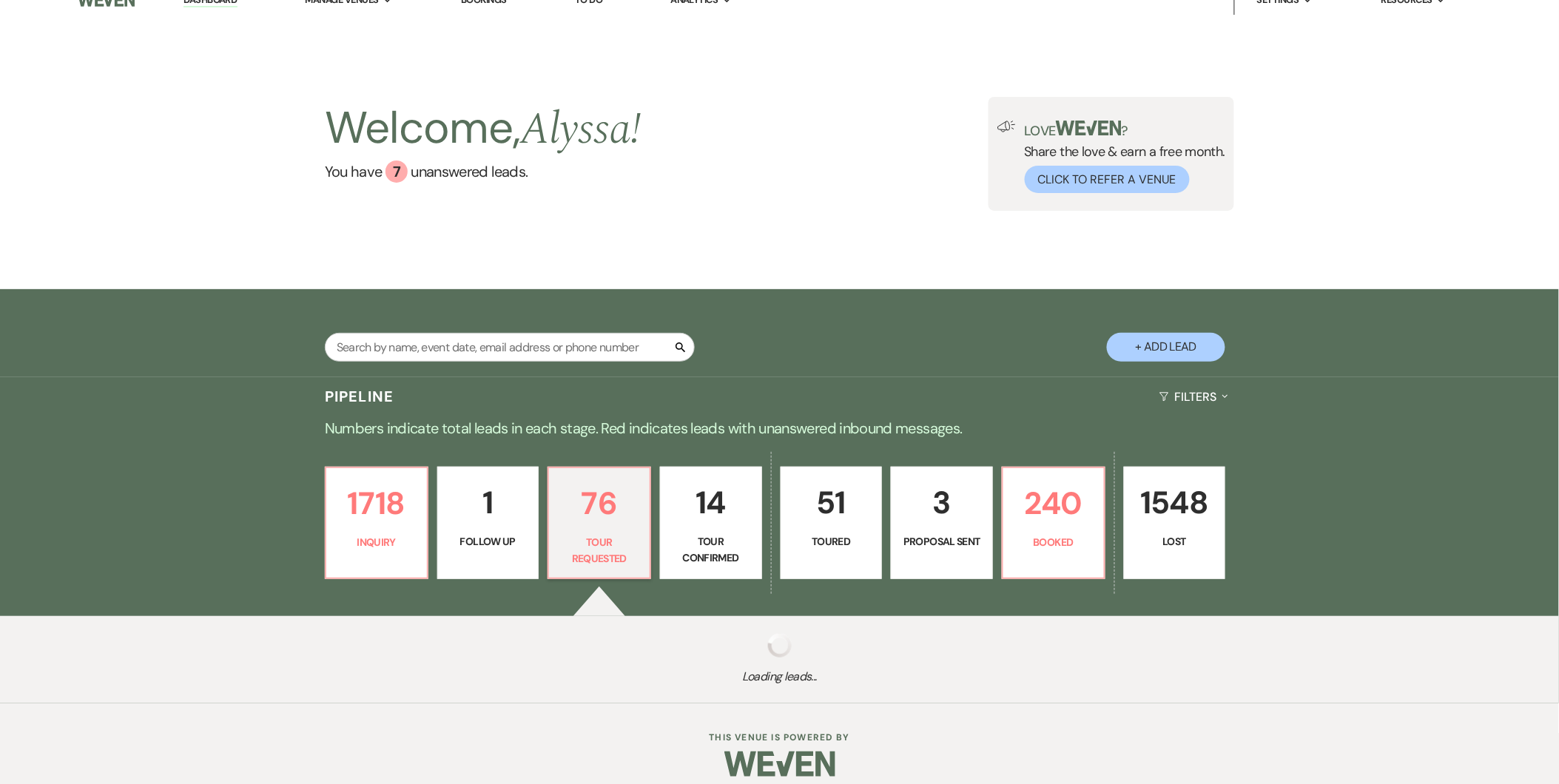
select select "2"
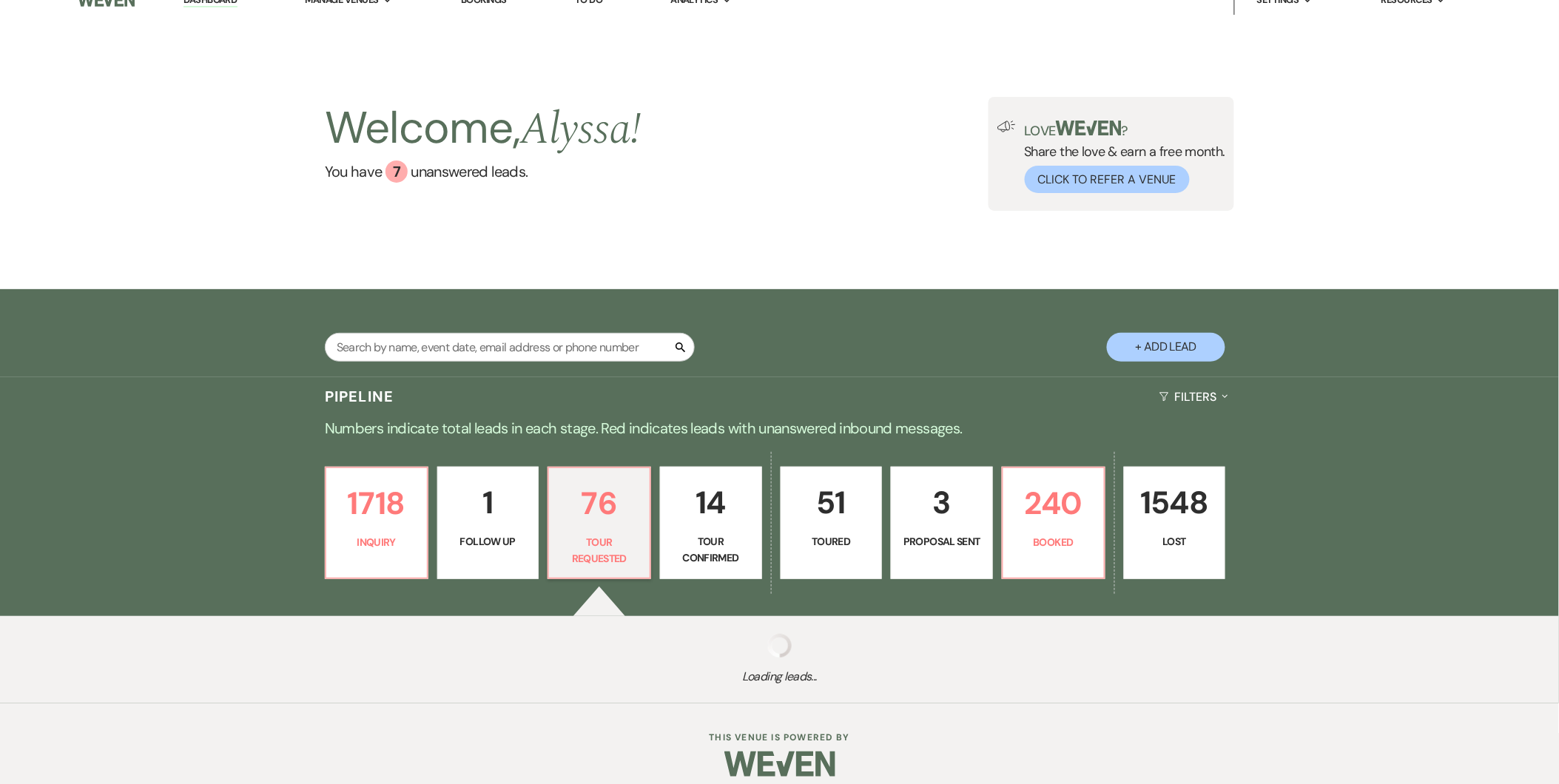
select select "2"
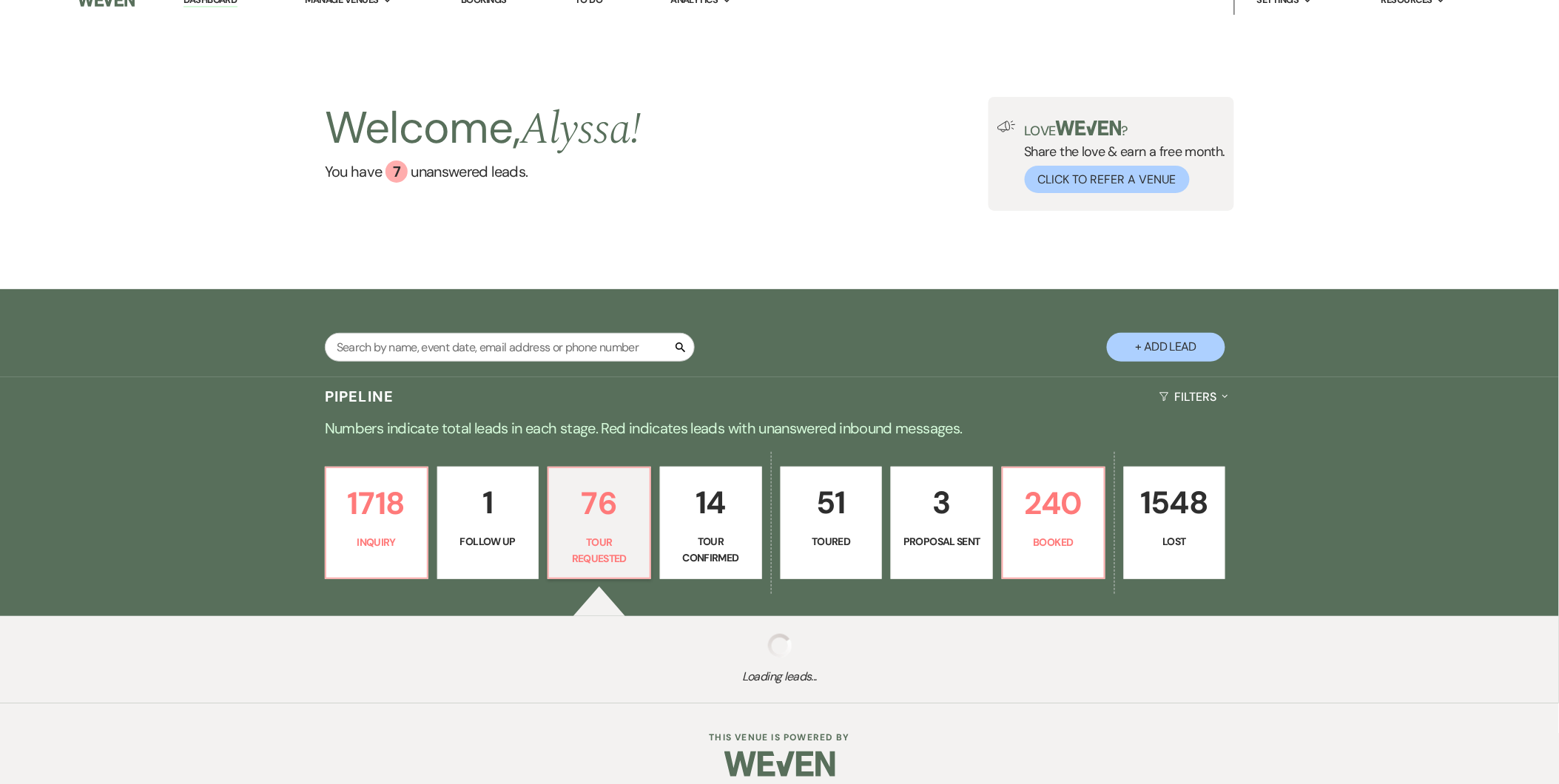
select select "2"
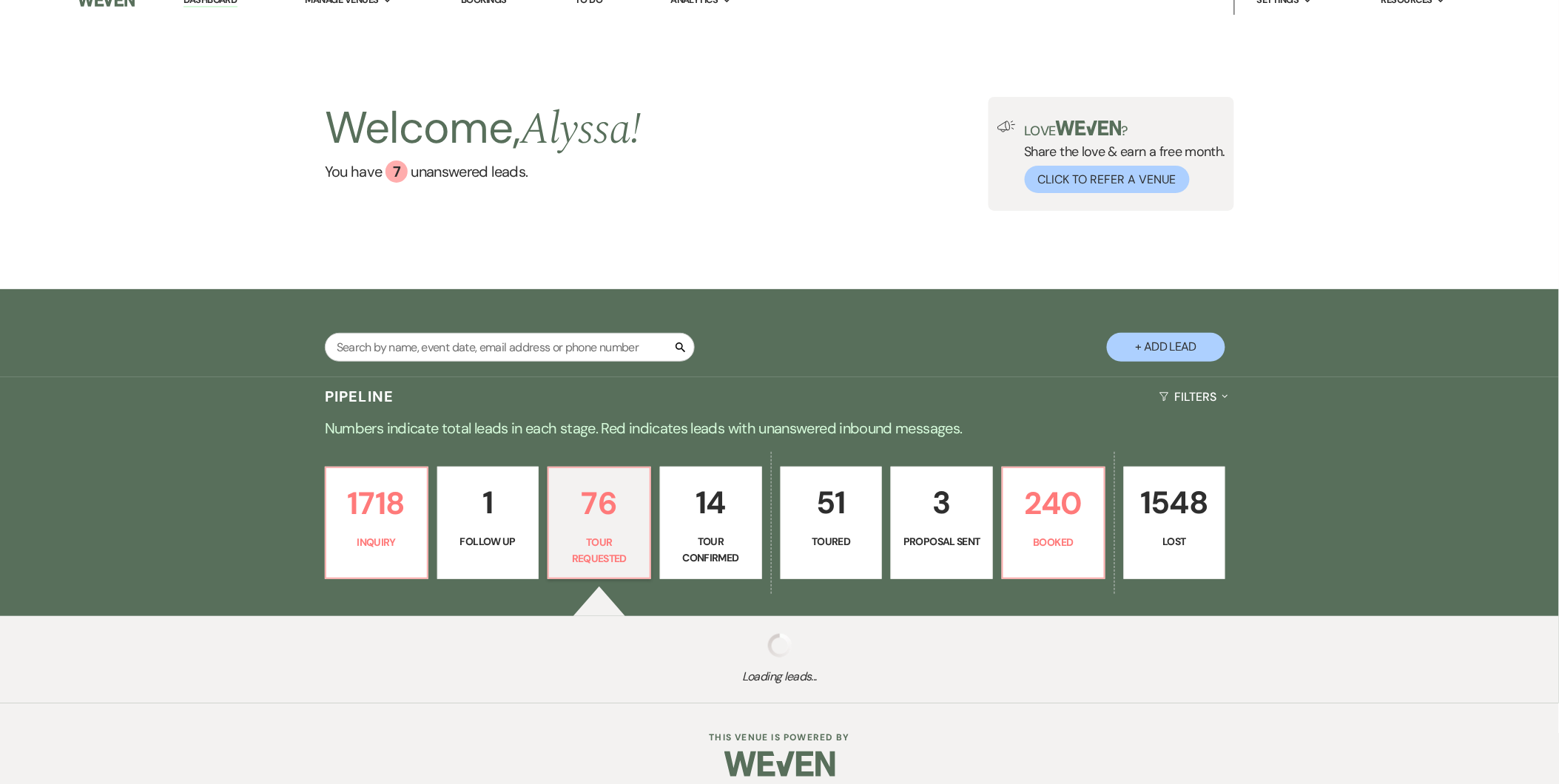
select select "2"
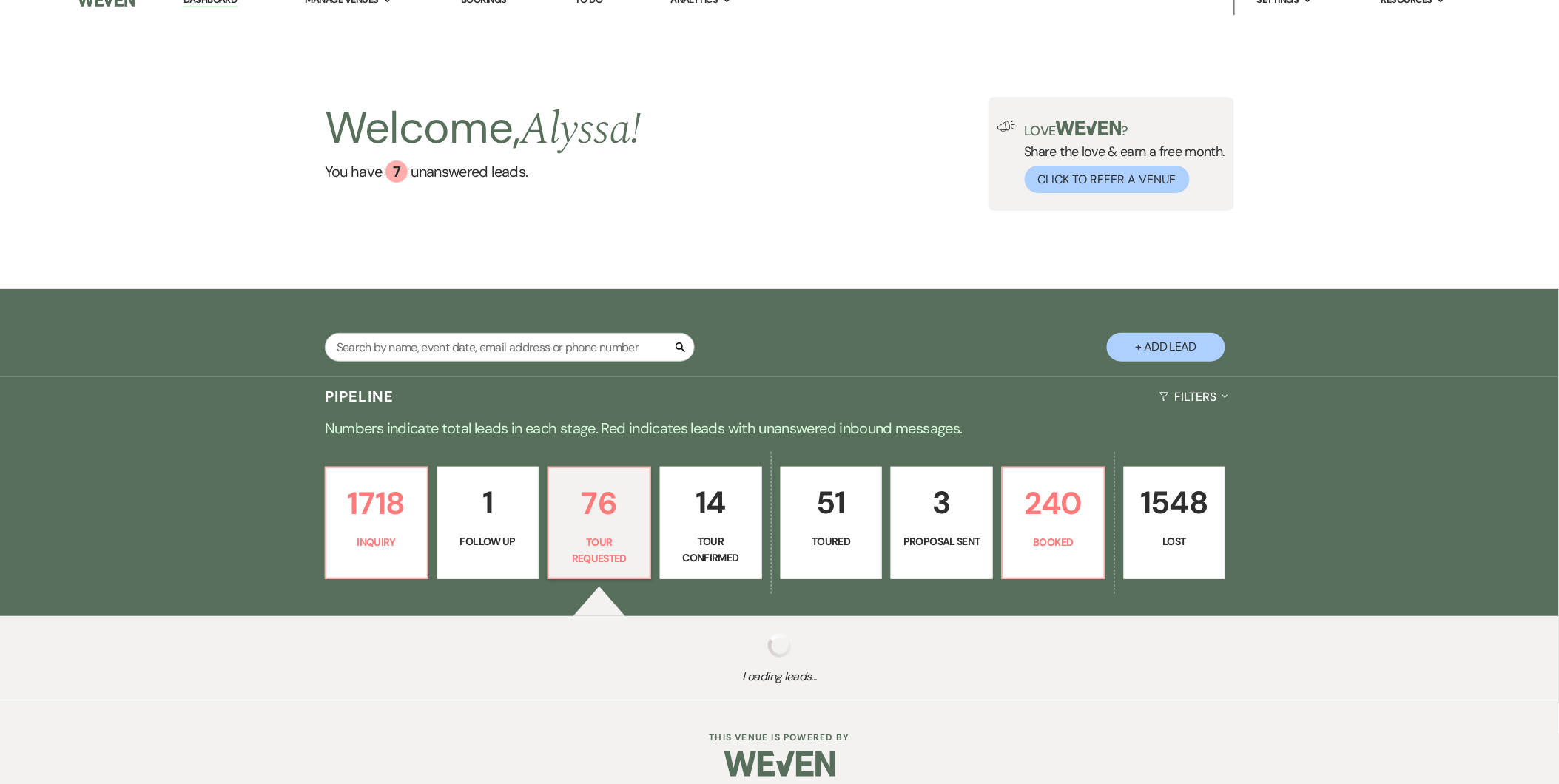
select select "2"
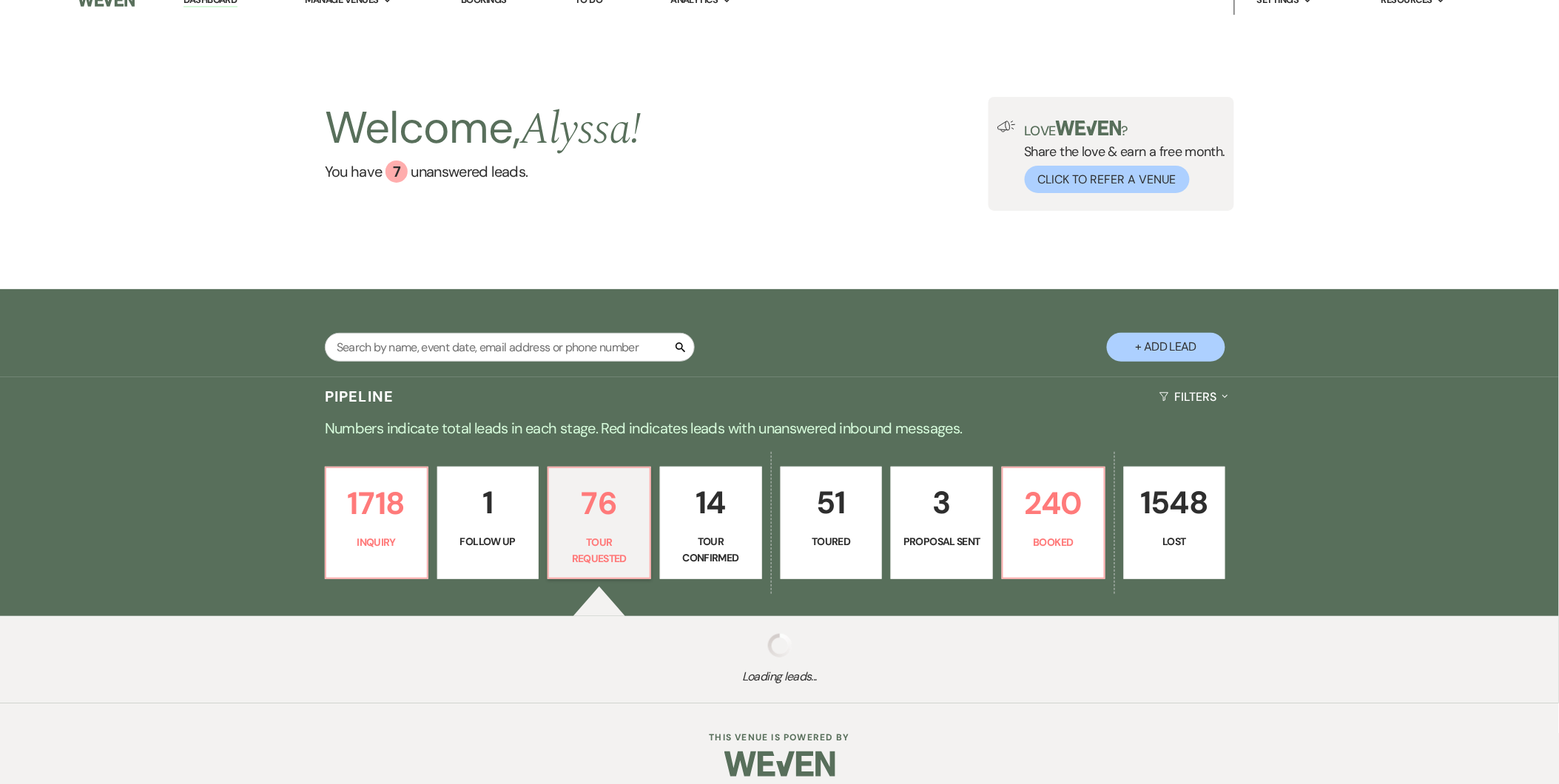
select select "2"
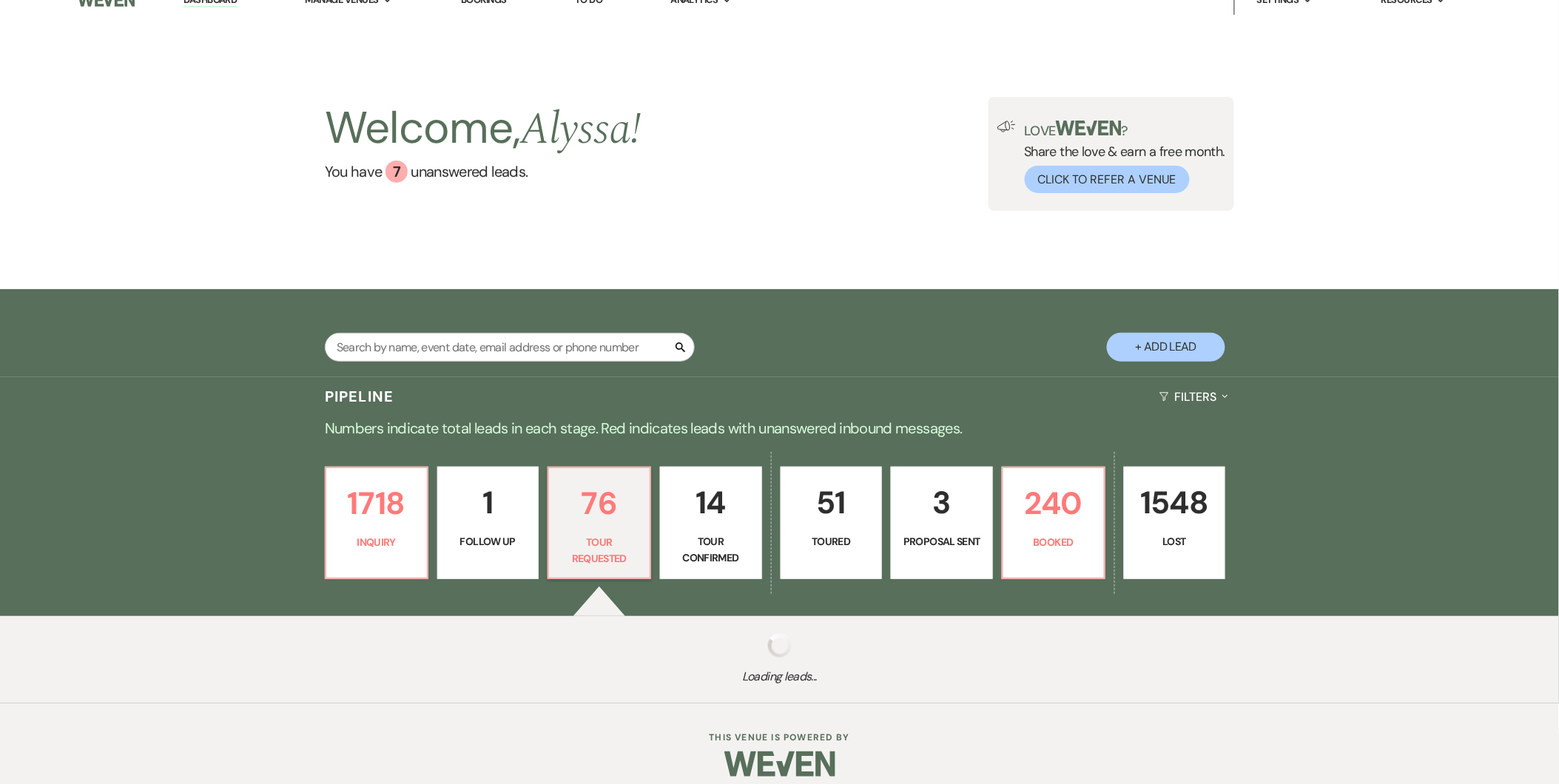
select select "2"
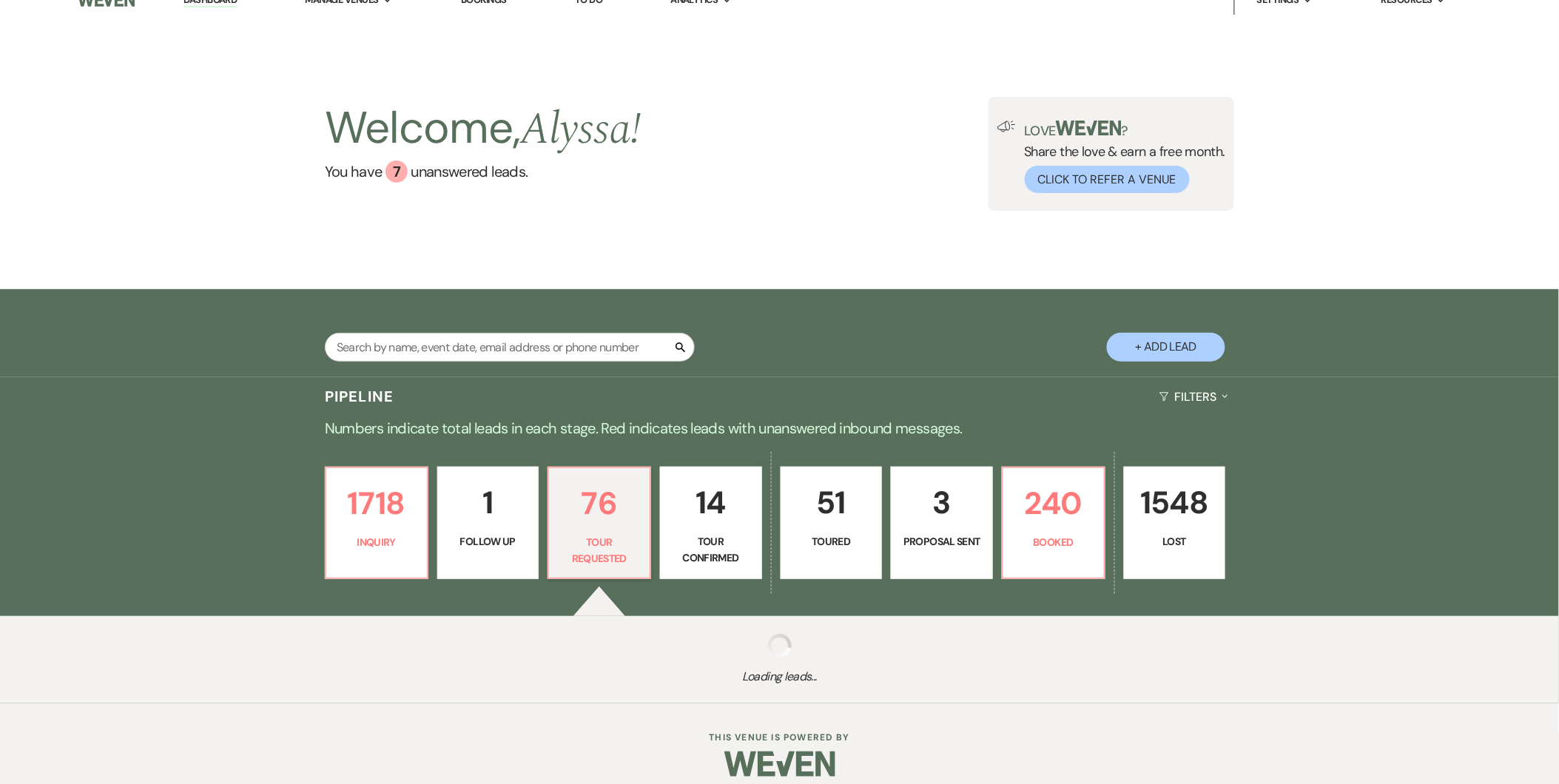
select select "2"
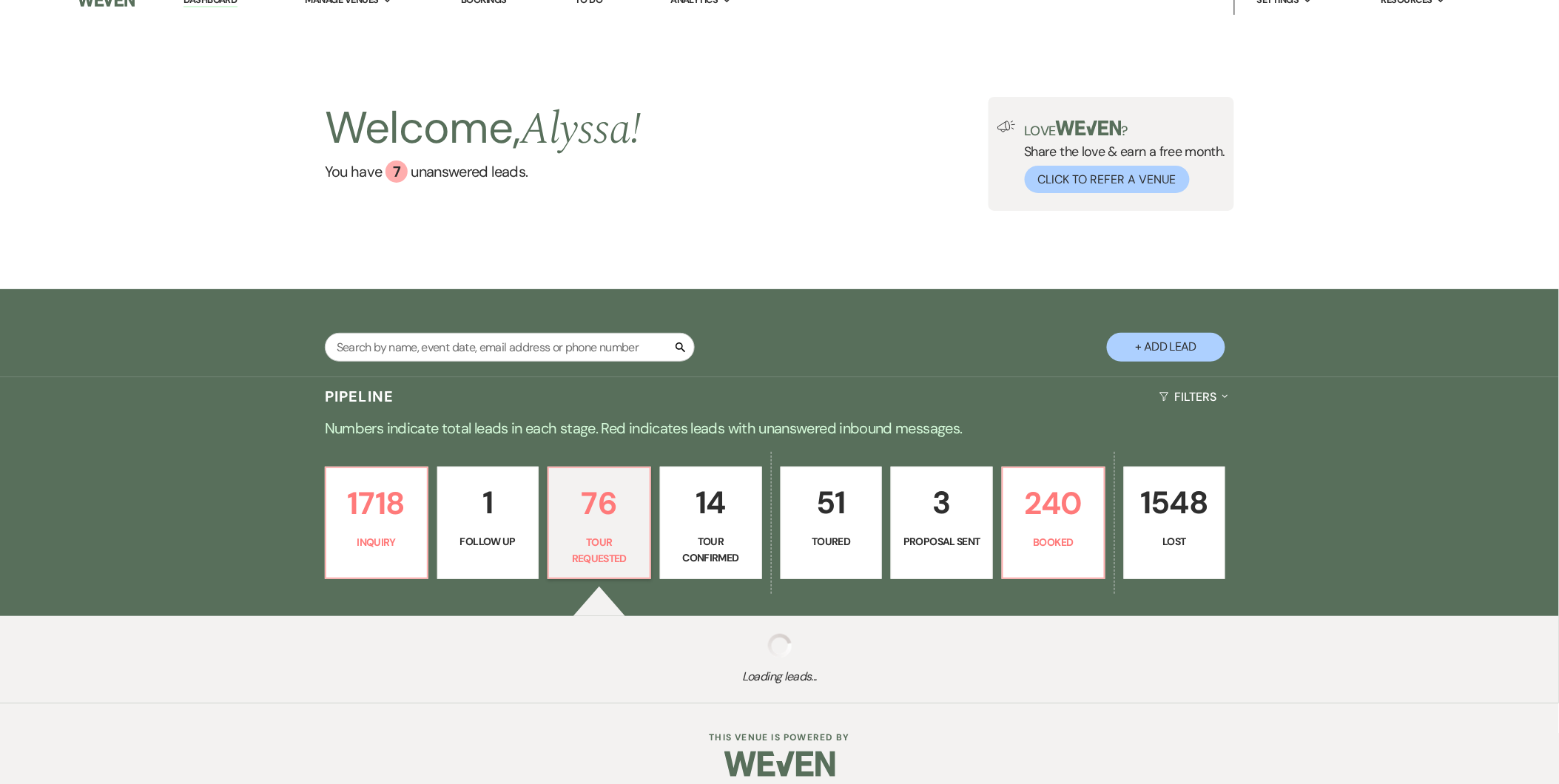
select select "2"
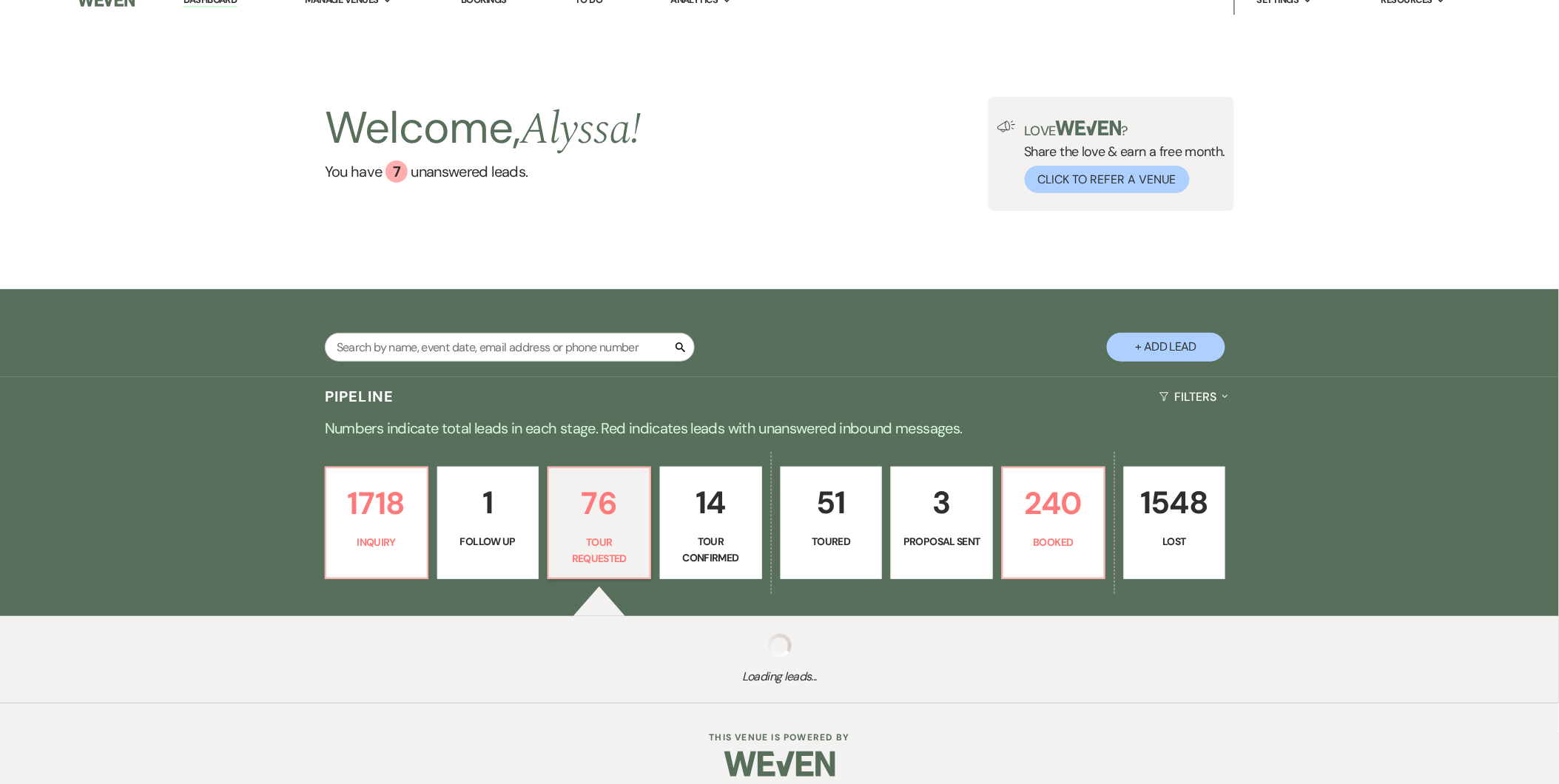
select select "2"
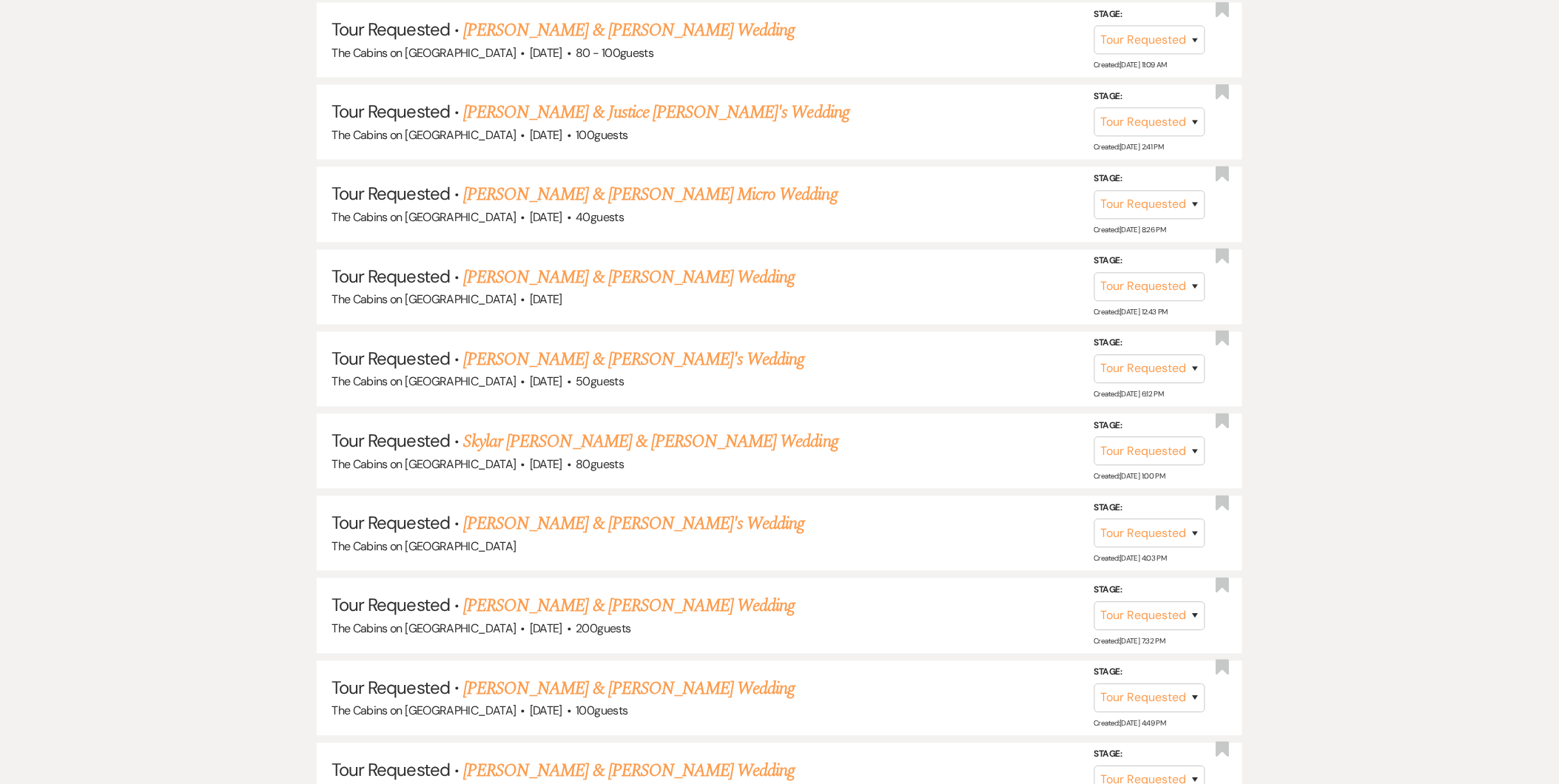
scroll to position [325, 0]
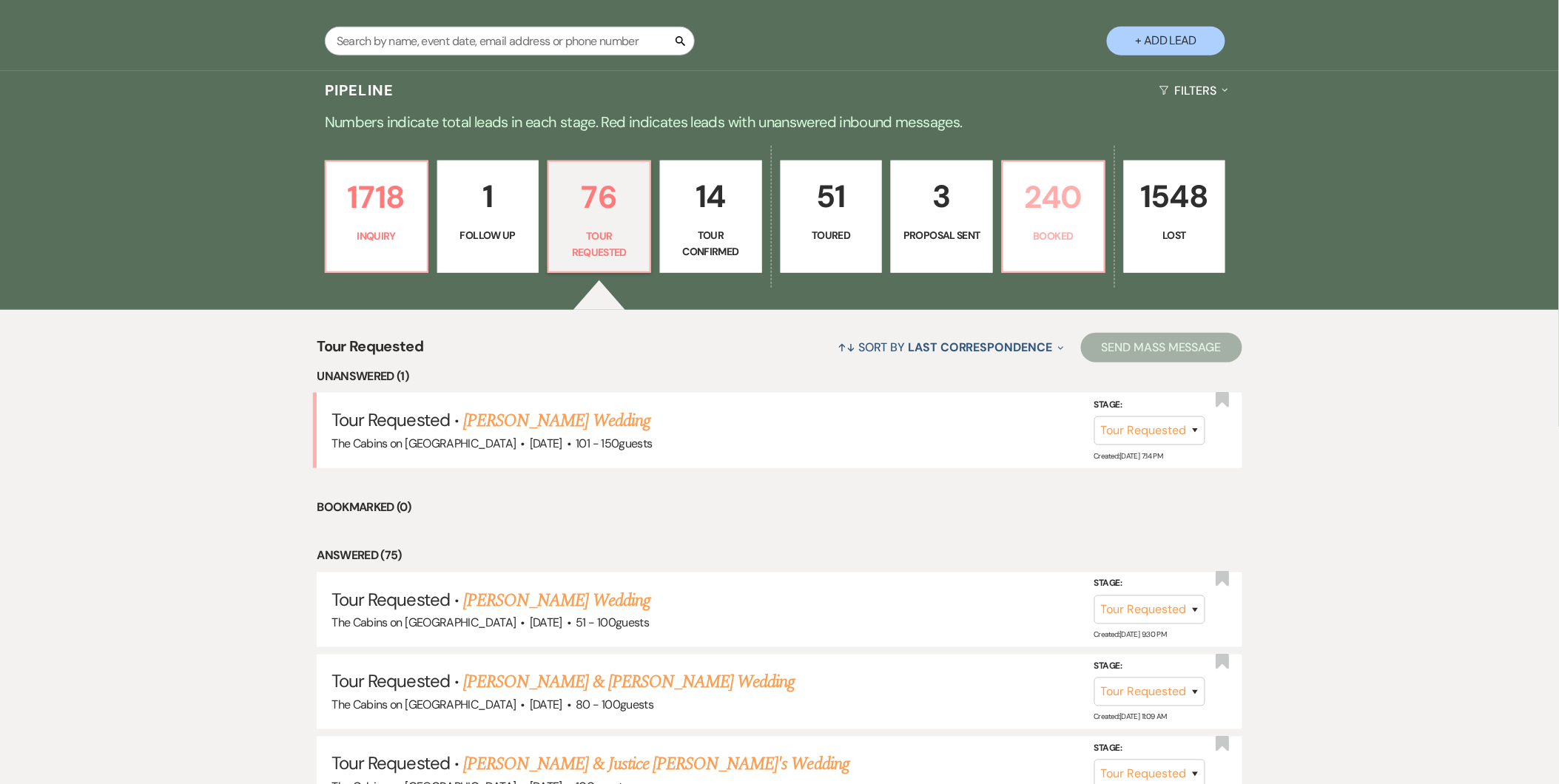
click at [1047, 193] on p "240" at bounding box center [1053, 197] width 83 height 50
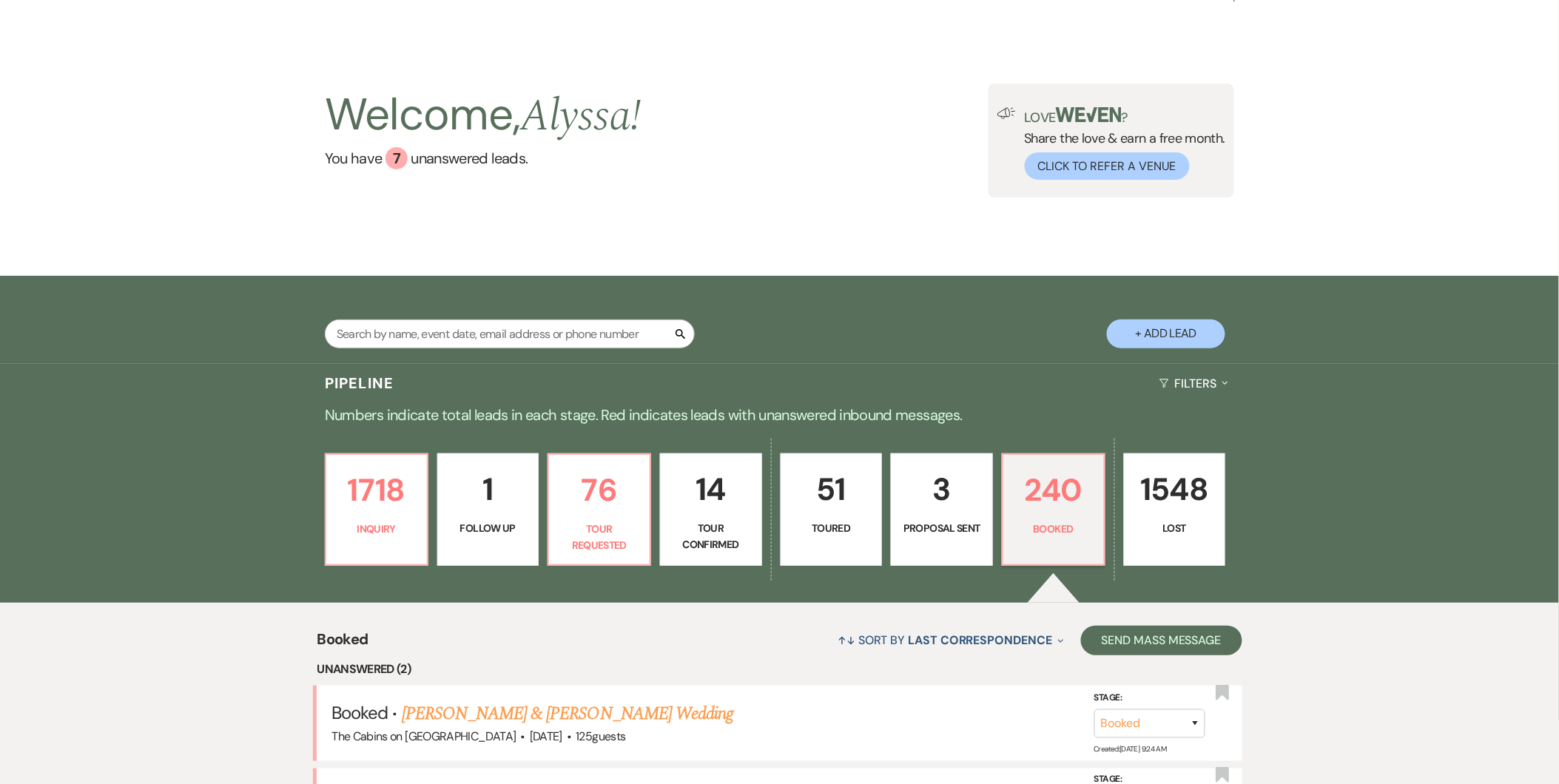
scroll to position [325, 0]
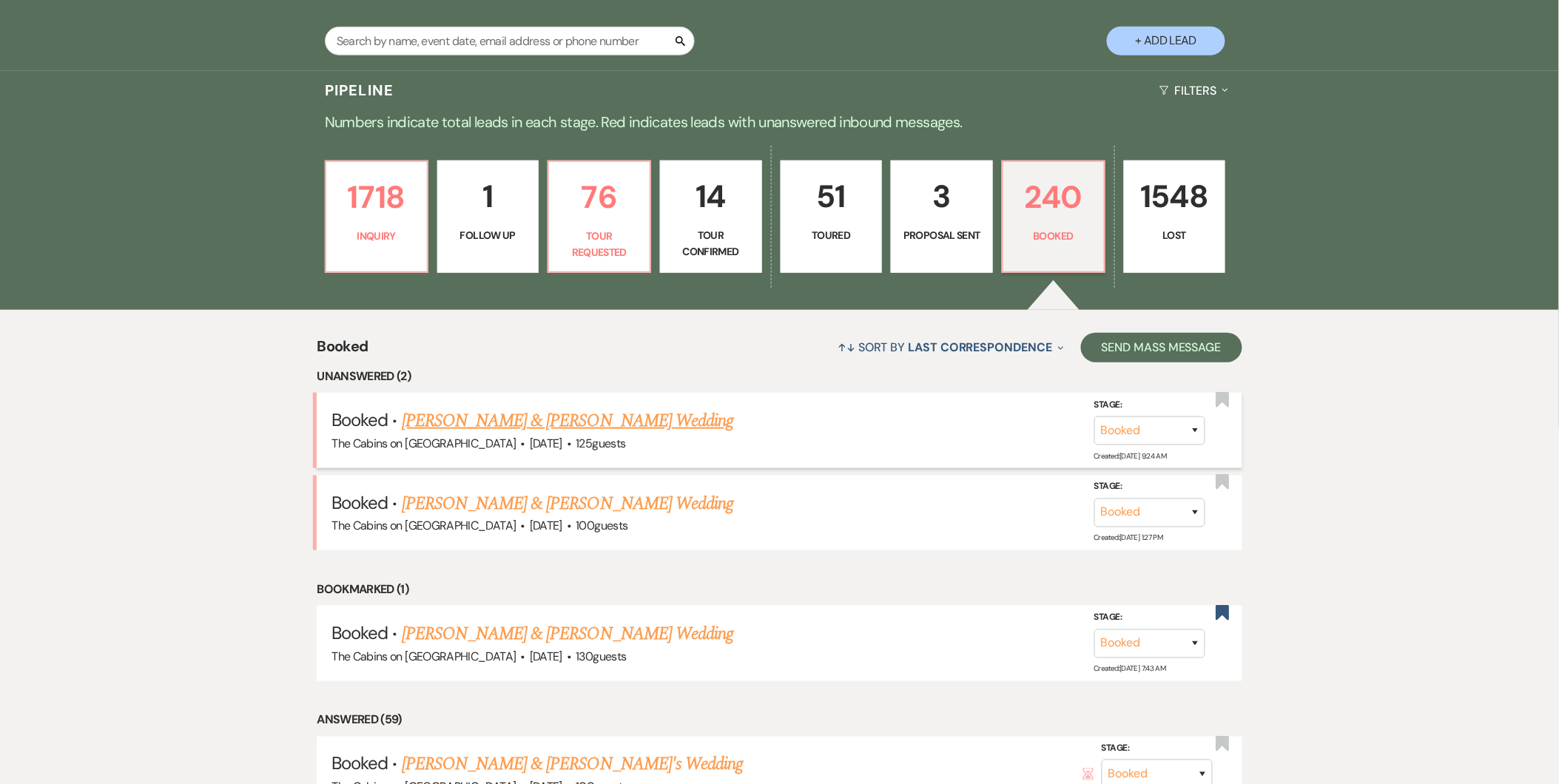
click at [653, 417] on link "Ashlee Branson & Zachary Pollard's Wedding" at bounding box center [567, 421] width 331 height 27
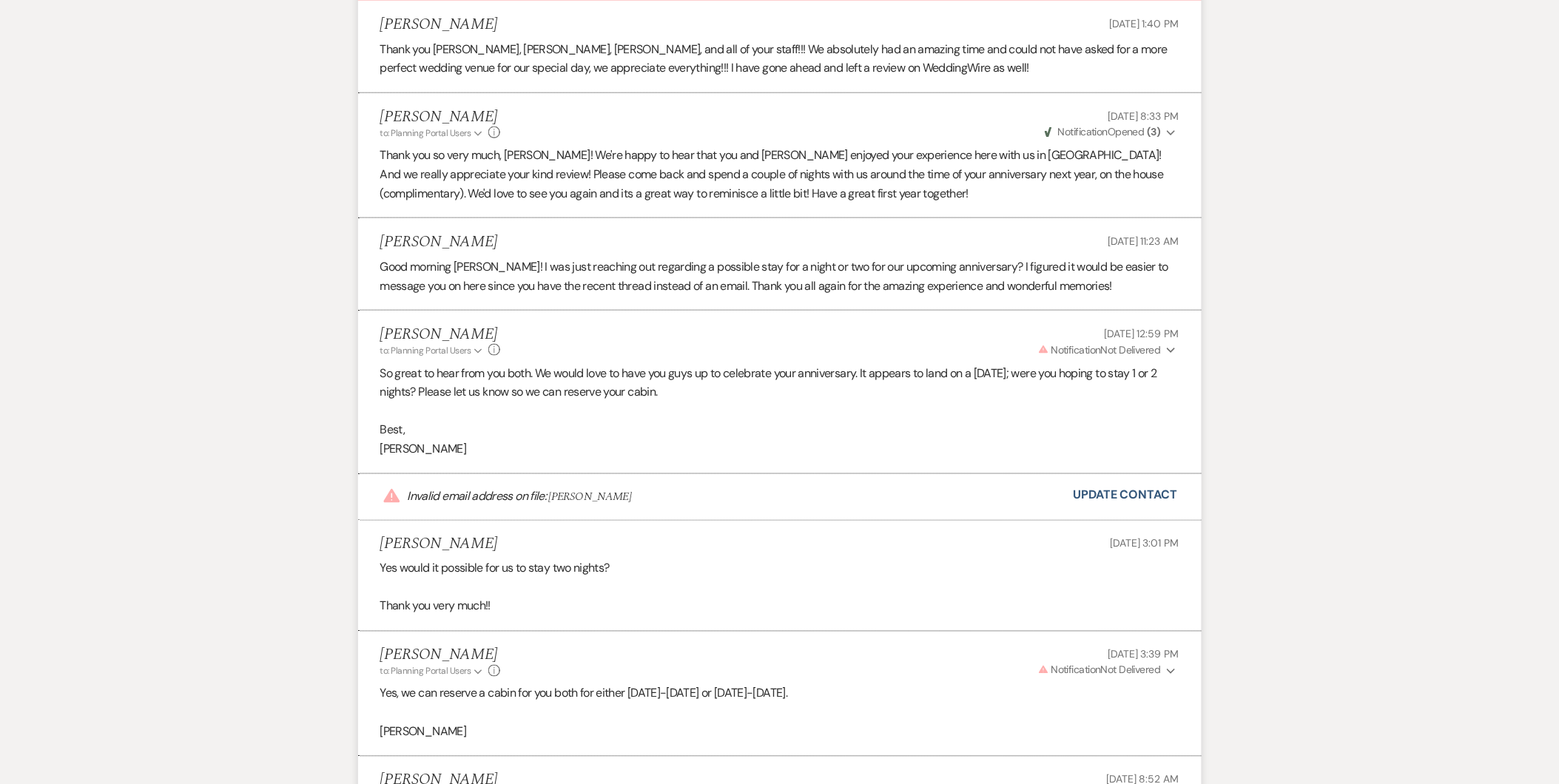
scroll to position [325, 0]
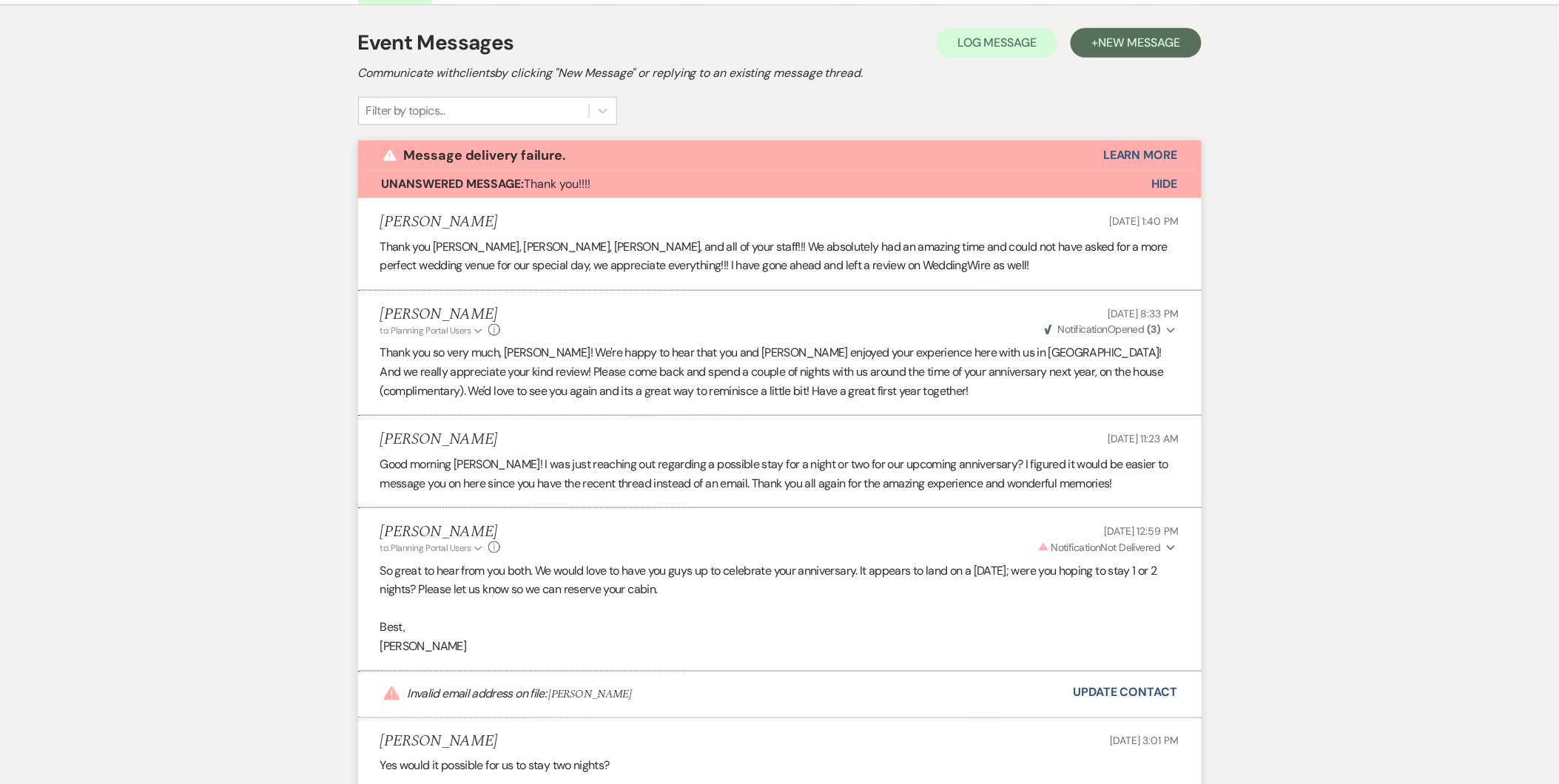
click at [1160, 184] on span "Hide" at bounding box center [1165, 184] width 26 height 16
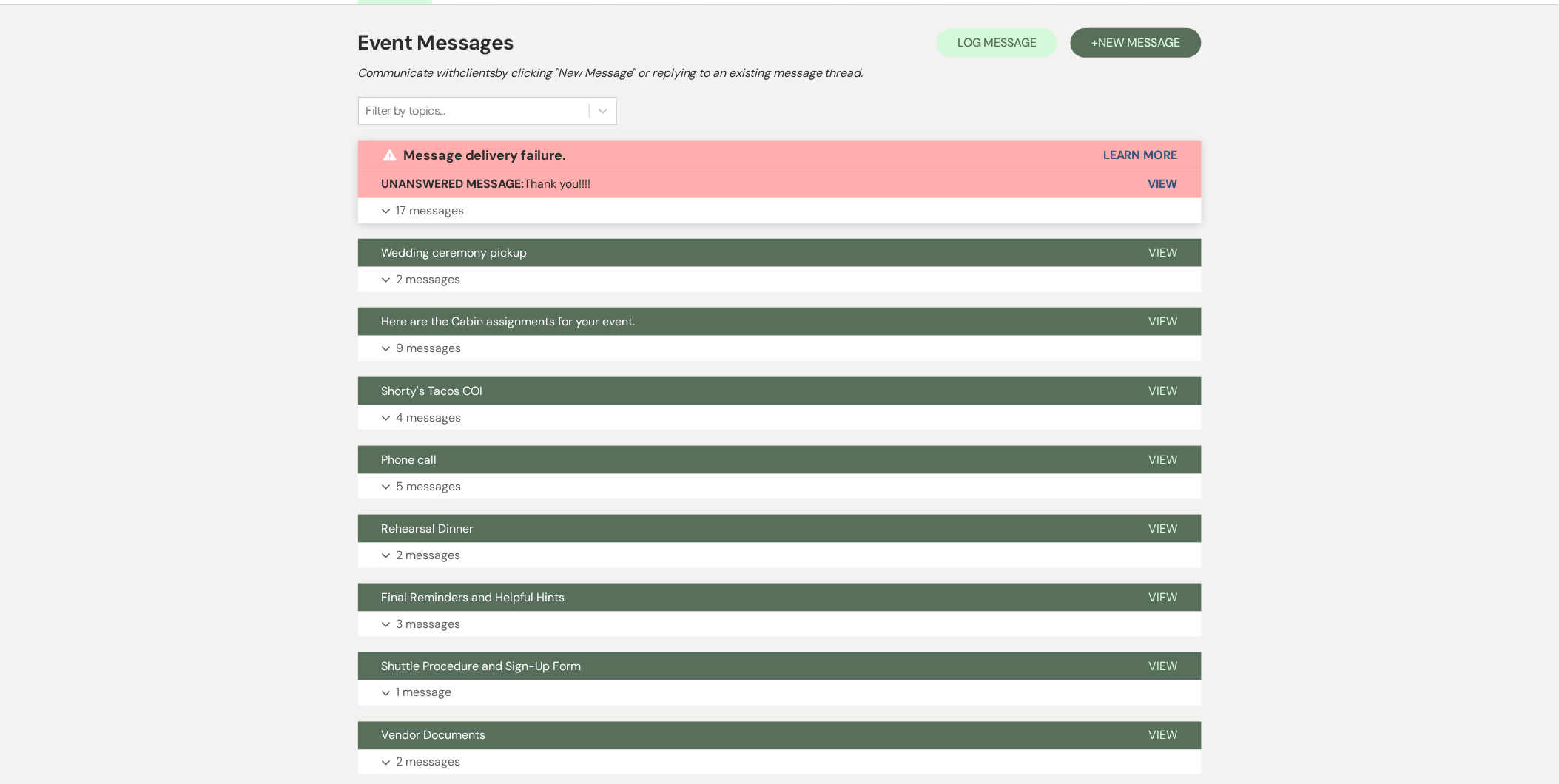
click at [1160, 184] on span "View" at bounding box center [1163, 184] width 30 height 16
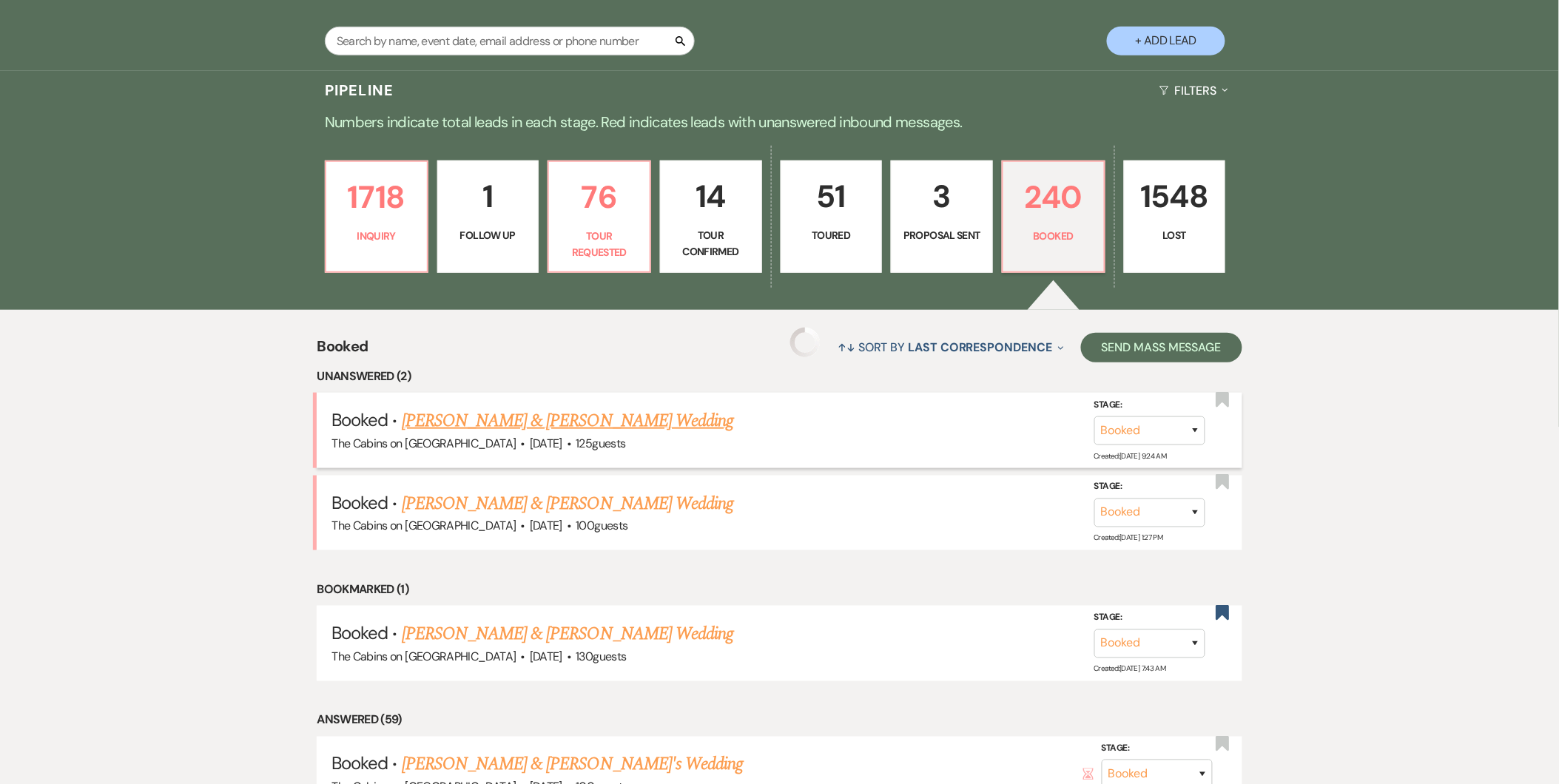
click at [641, 418] on link "Ashlee Branson & Zachary Pollard's Wedding" at bounding box center [567, 421] width 331 height 27
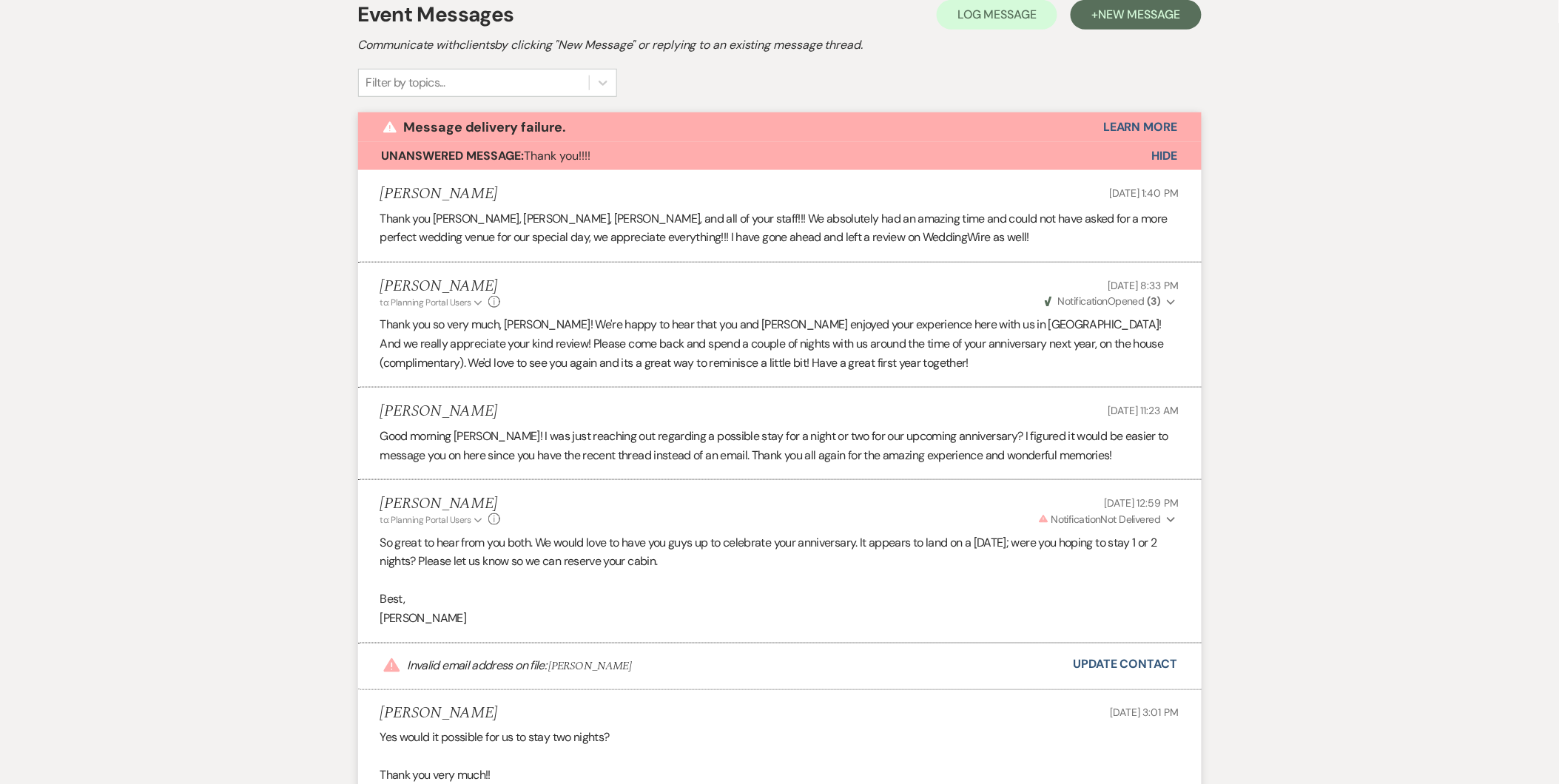
scroll to position [352, 0]
click at [1174, 150] on span "Hide" at bounding box center [1165, 157] width 26 height 16
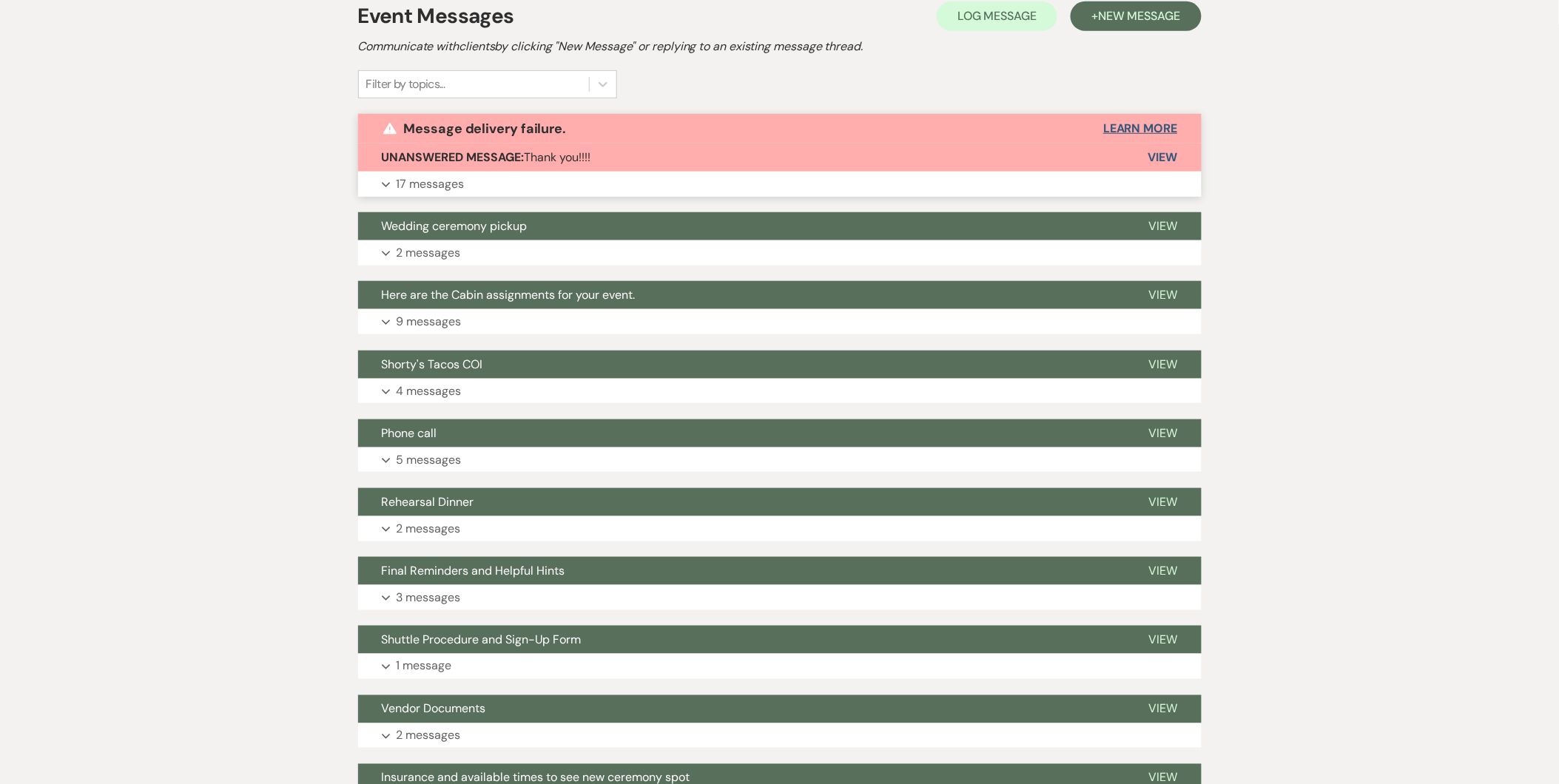
click at [1159, 123] on button "Learn More" at bounding box center [1140, 129] width 74 height 12
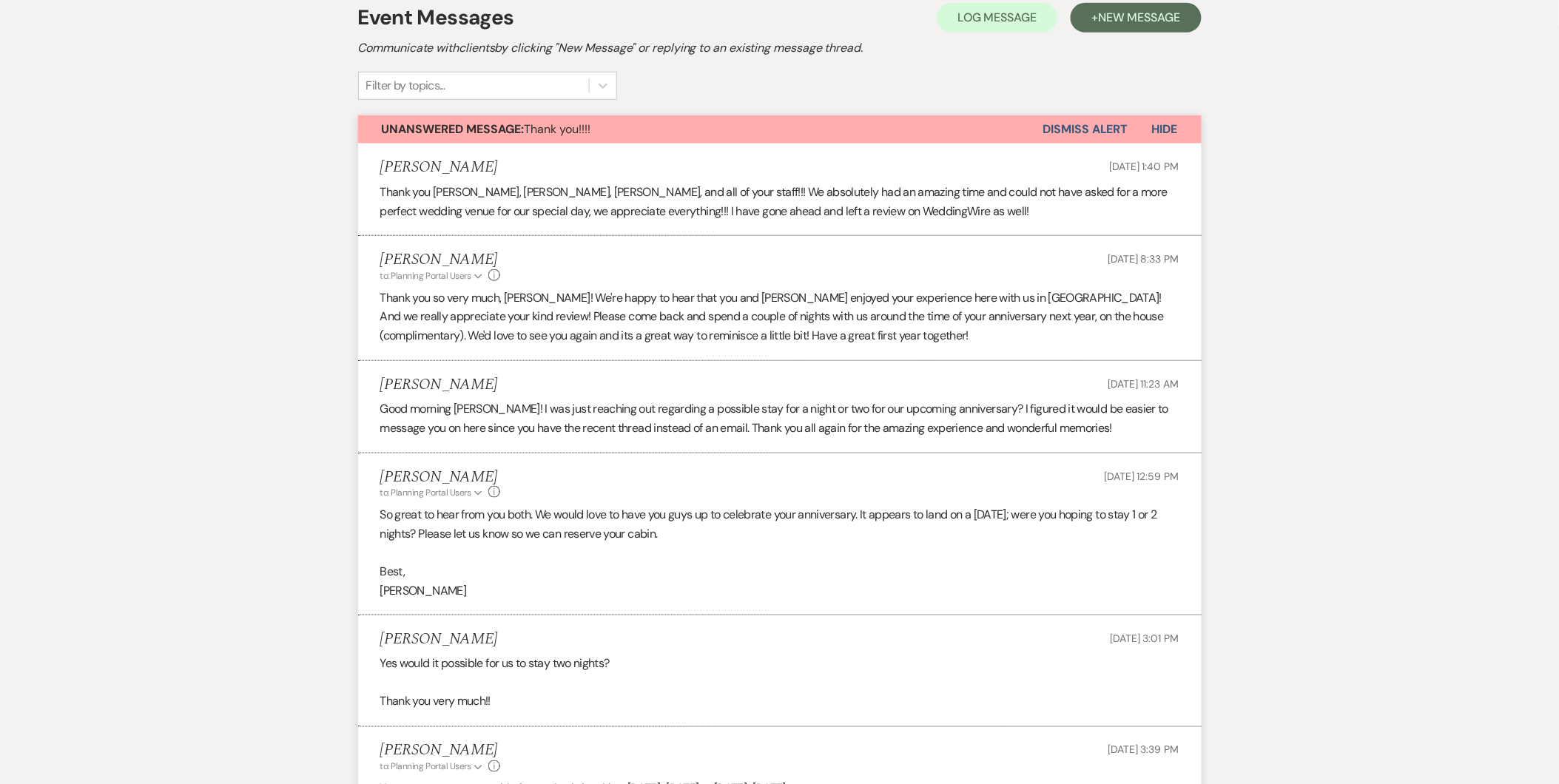
click at [1089, 123] on button "Dismiss Alert" at bounding box center [1086, 130] width 85 height 28
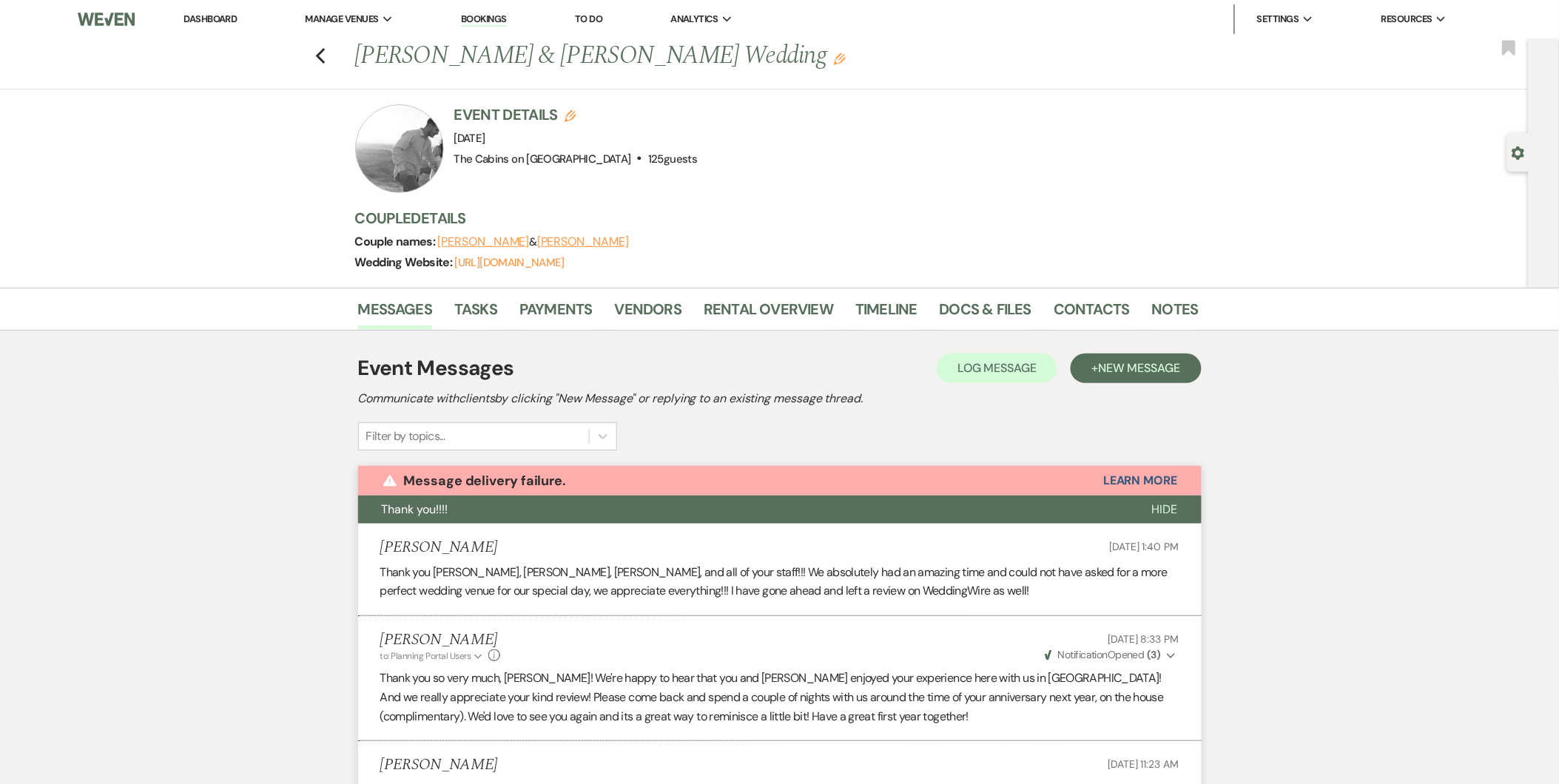
click at [94, 26] on img at bounding box center [106, 18] width 57 height 31
